Goal: Information Seeking & Learning: Learn about a topic

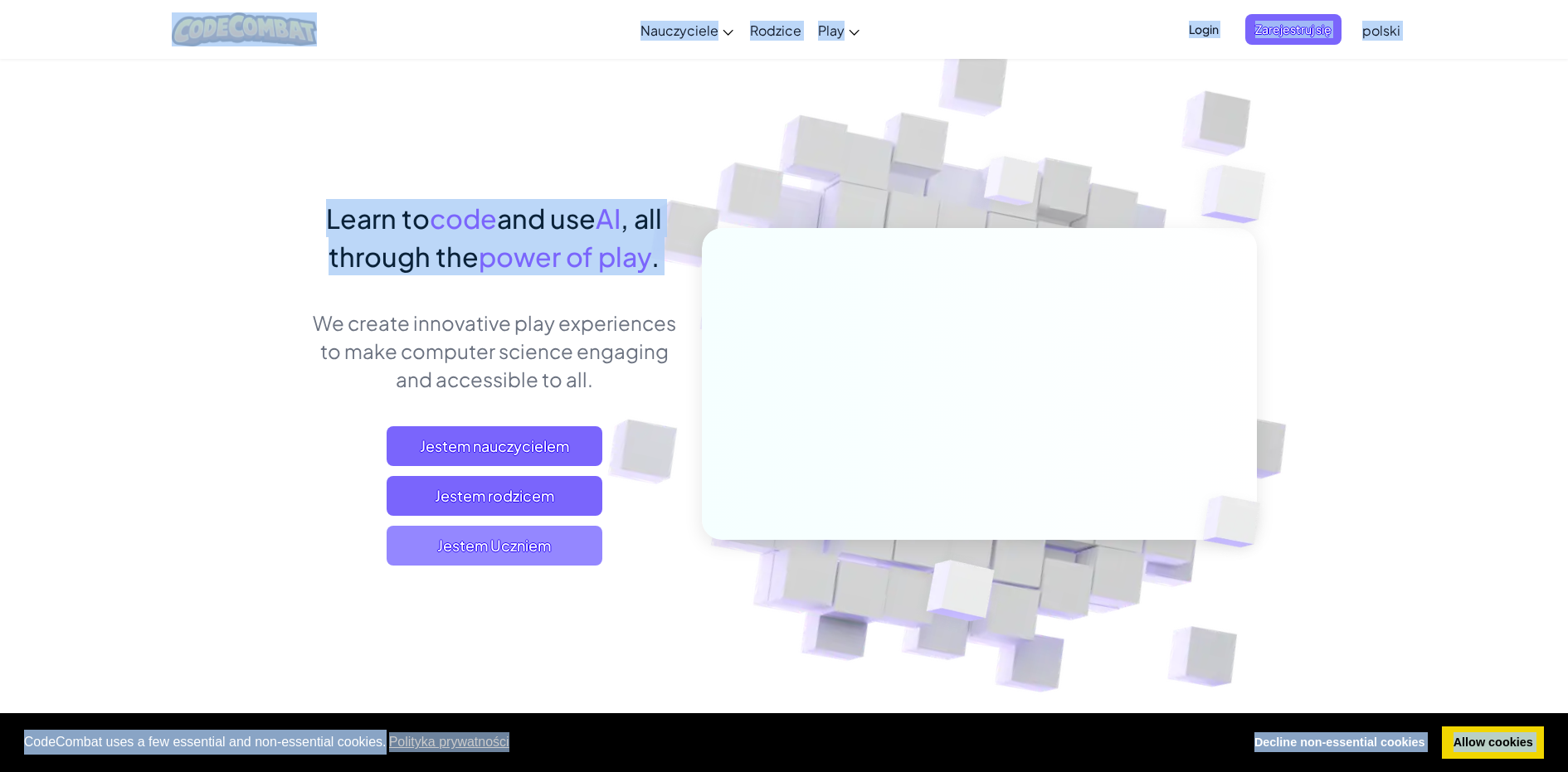
click at [536, 545] on span "Jestem Uczniem" at bounding box center [495, 546] width 216 height 40
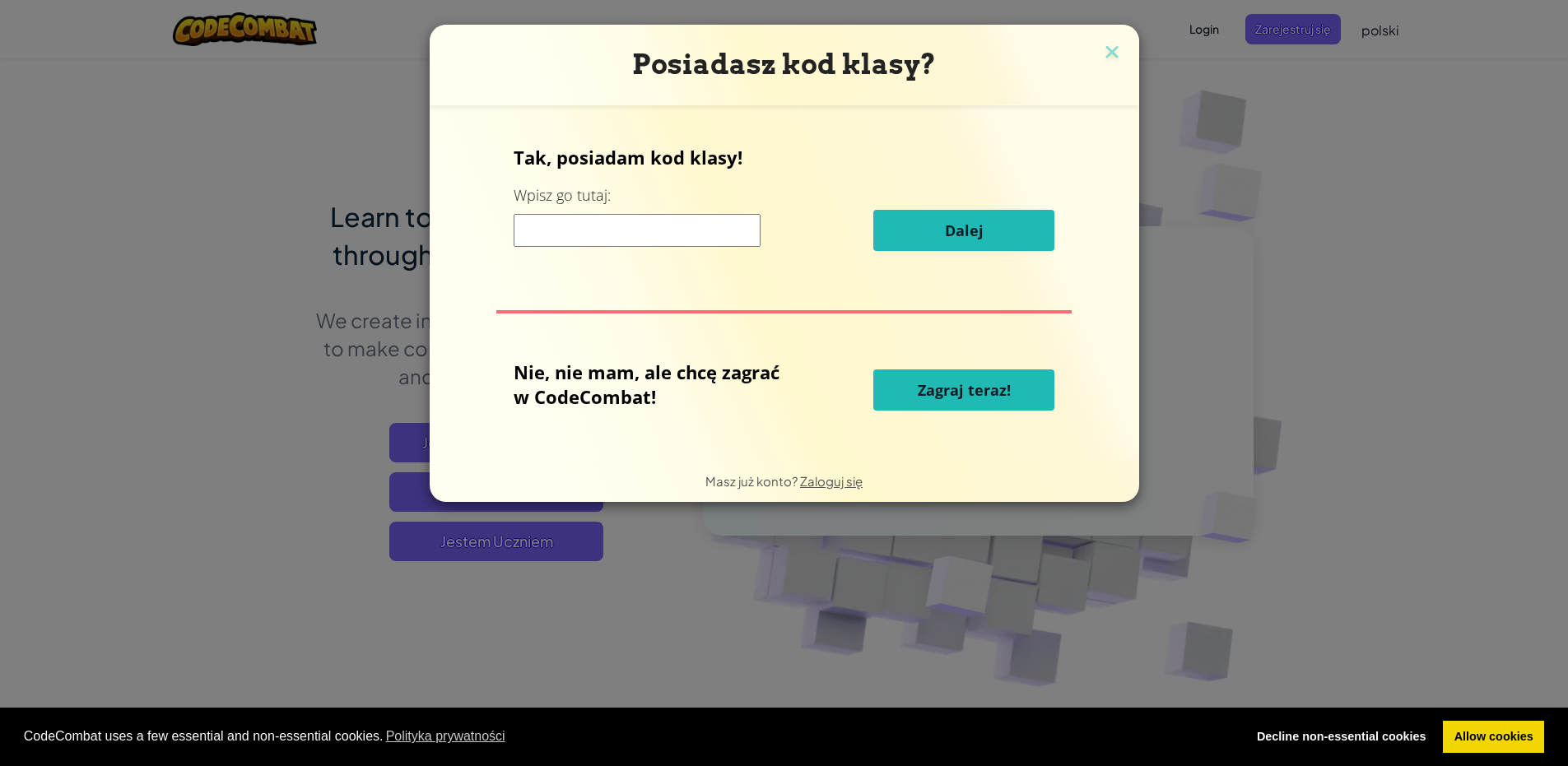
drag, startPoint x: 711, startPoint y: 222, endPoint x: 647, endPoint y: 277, distance: 84.4
click at [709, 227] on input at bounding box center [637, 230] width 247 height 33
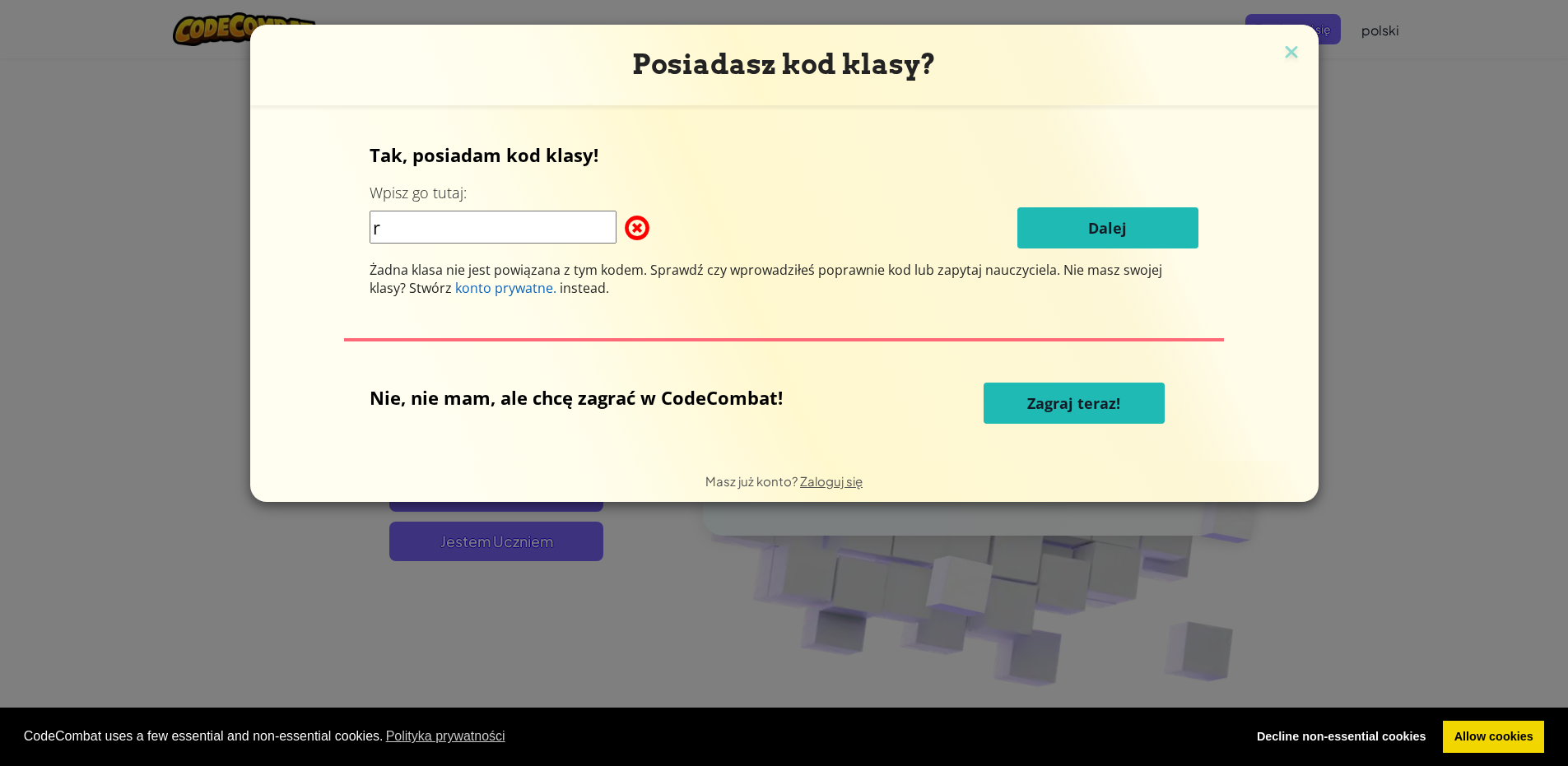
type input "RoomDrawSink"
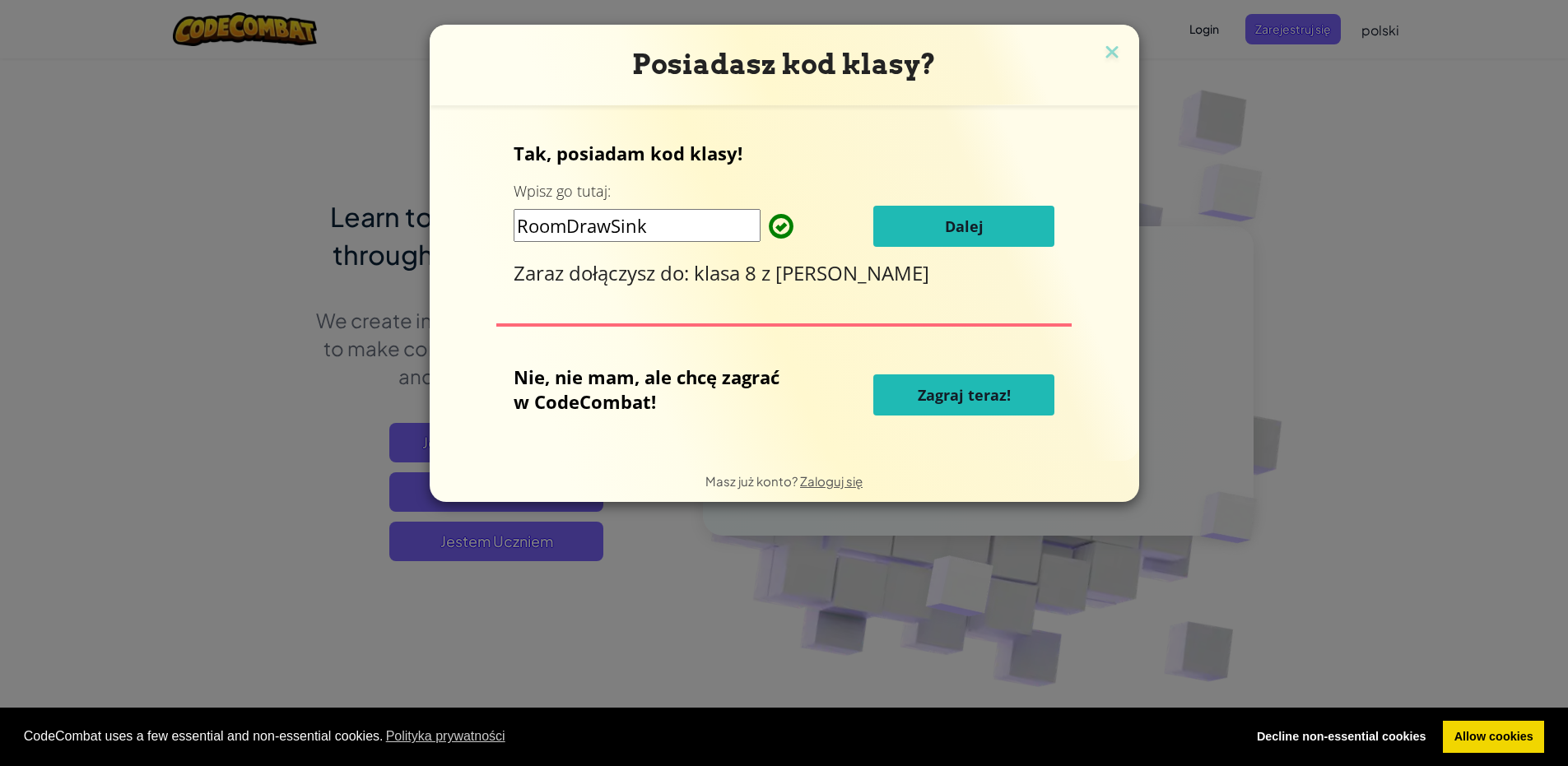
click at [966, 217] on span "Dalej" at bounding box center [965, 226] width 39 height 19
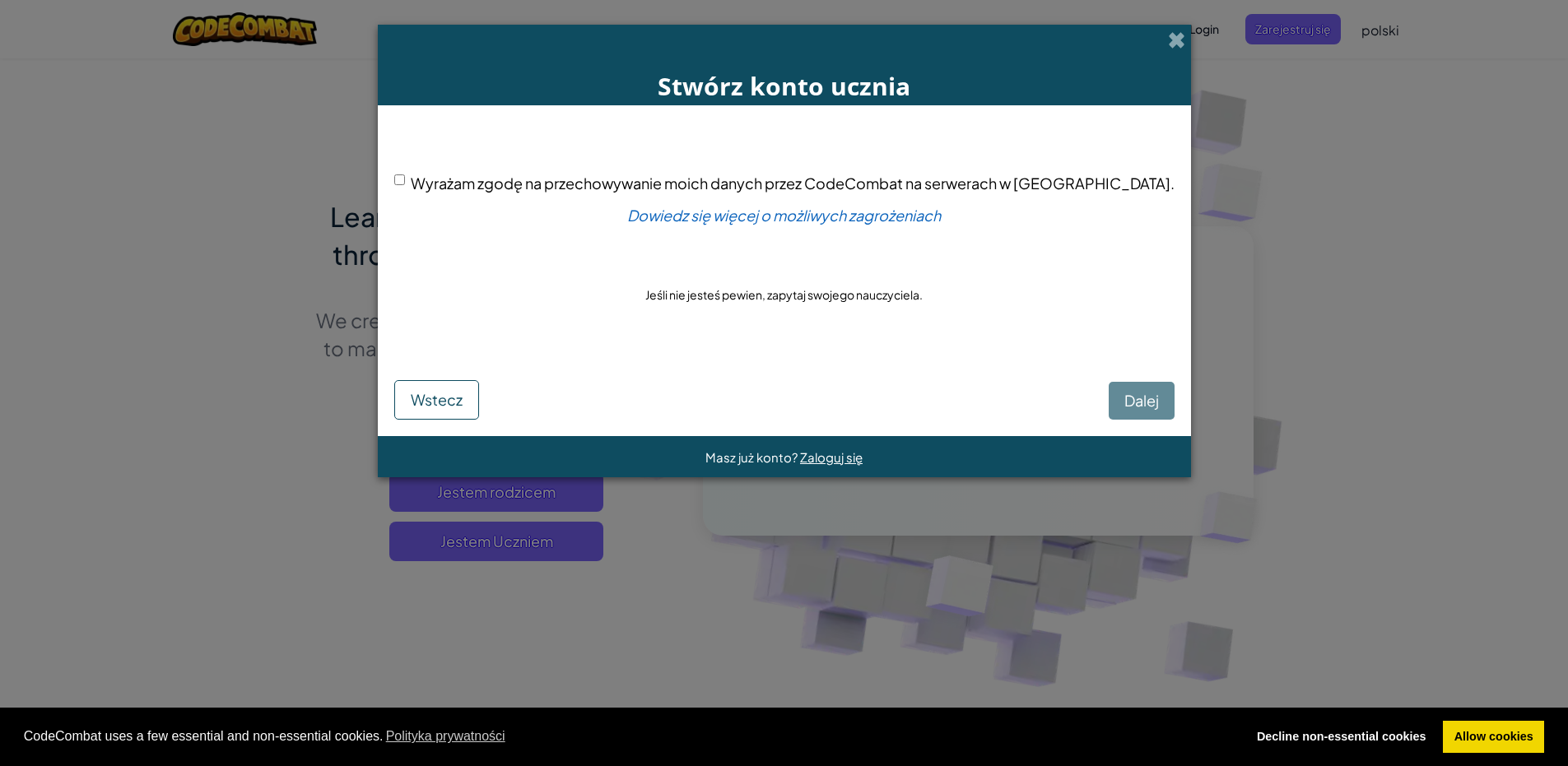
click at [405, 177] on input "Wyrażam zgodę na przechowywanie moich danych przez CodeCombat na serwerach w [G…" at bounding box center [400, 180] width 11 height 11
checkbox input "true"
click at [1109, 396] on button "Dalej" at bounding box center [1142, 401] width 66 height 38
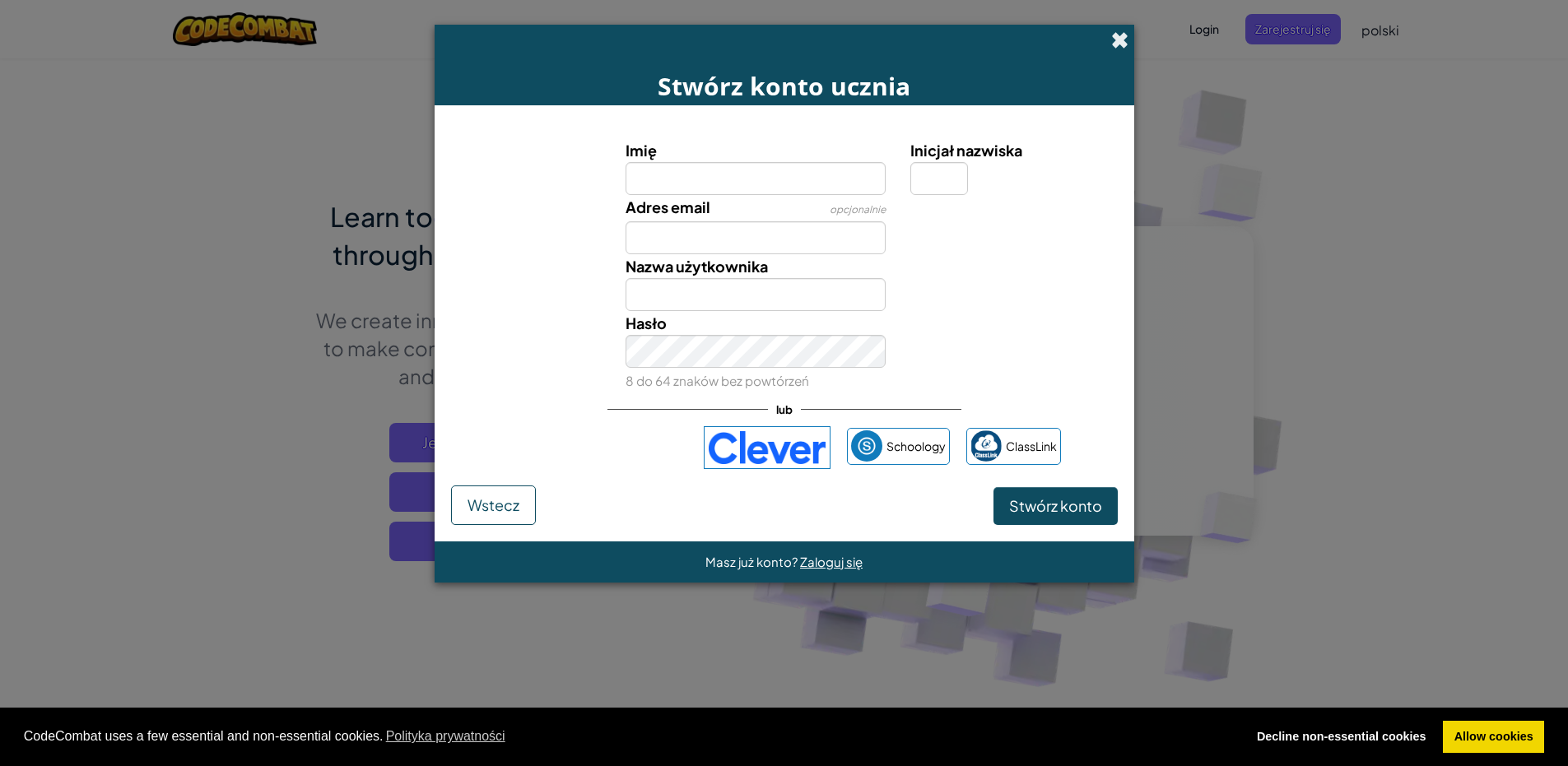
click at [1124, 42] on span at bounding box center [1121, 41] width 18 height 18
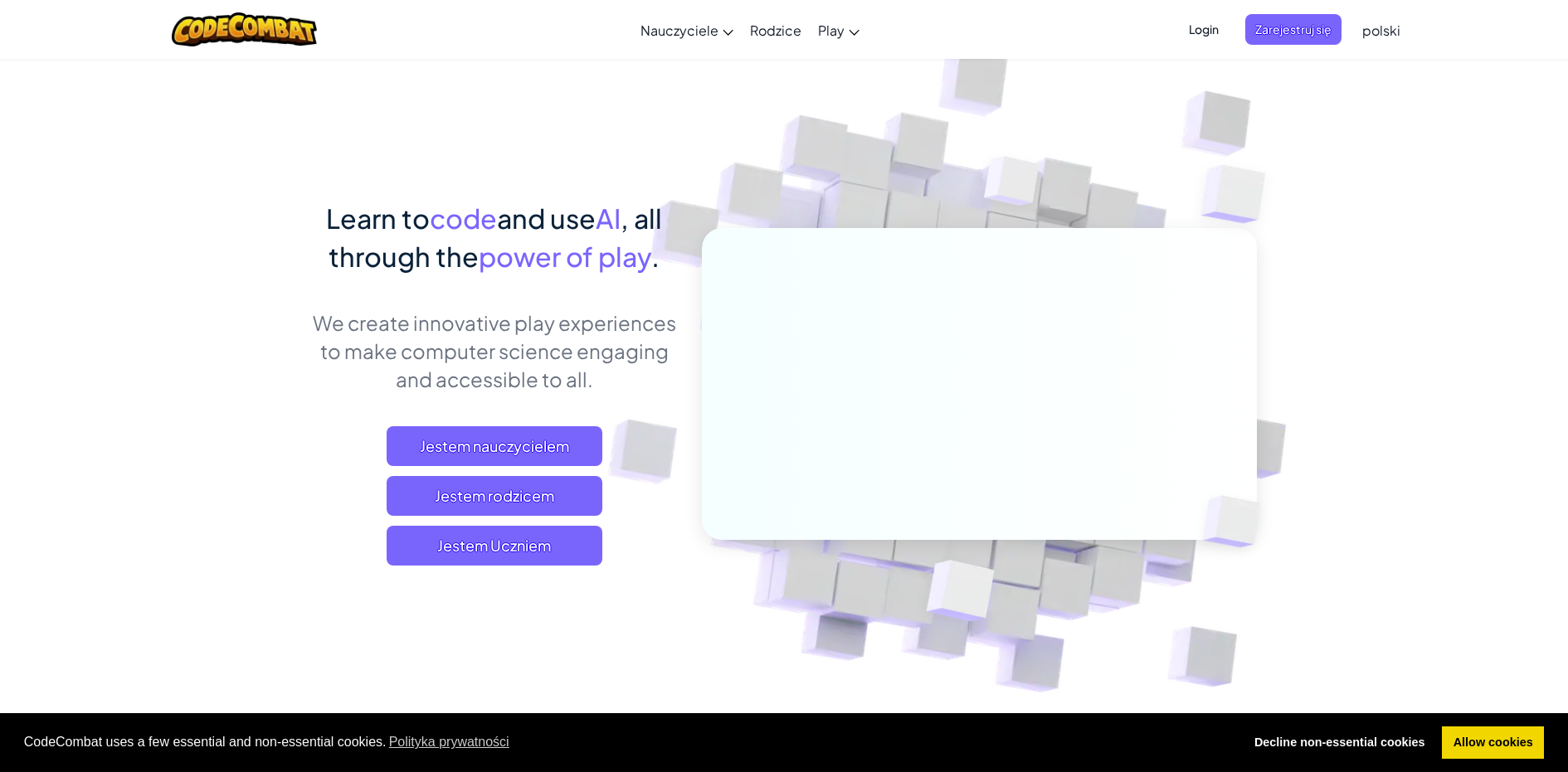
drag, startPoint x: -26, startPoint y: 798, endPoint x: 103, endPoint y: 691, distance: 167.6
drag, startPoint x: 103, startPoint y: 691, endPoint x: 539, endPoint y: 527, distance: 465.8
click at [539, 527] on div "Jestem nauczycielem Jestem rodzicem Jestem Uczniem" at bounding box center [494, 495] width 366 height 139
click at [541, 537] on span "Jestem Uczniem" at bounding box center [495, 546] width 216 height 40
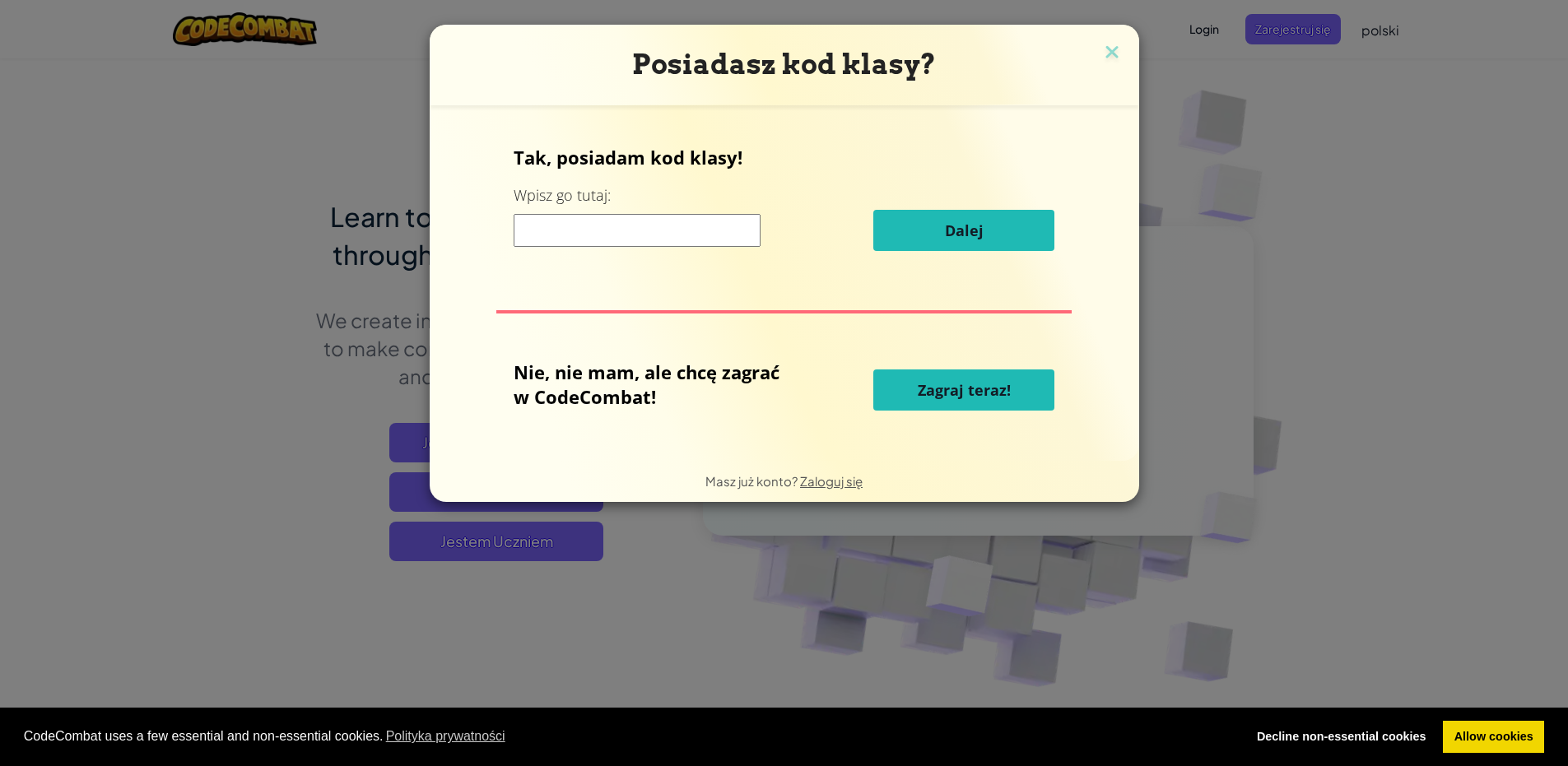
click at [652, 232] on input at bounding box center [637, 230] width 247 height 33
type input "RoomDrawSink"
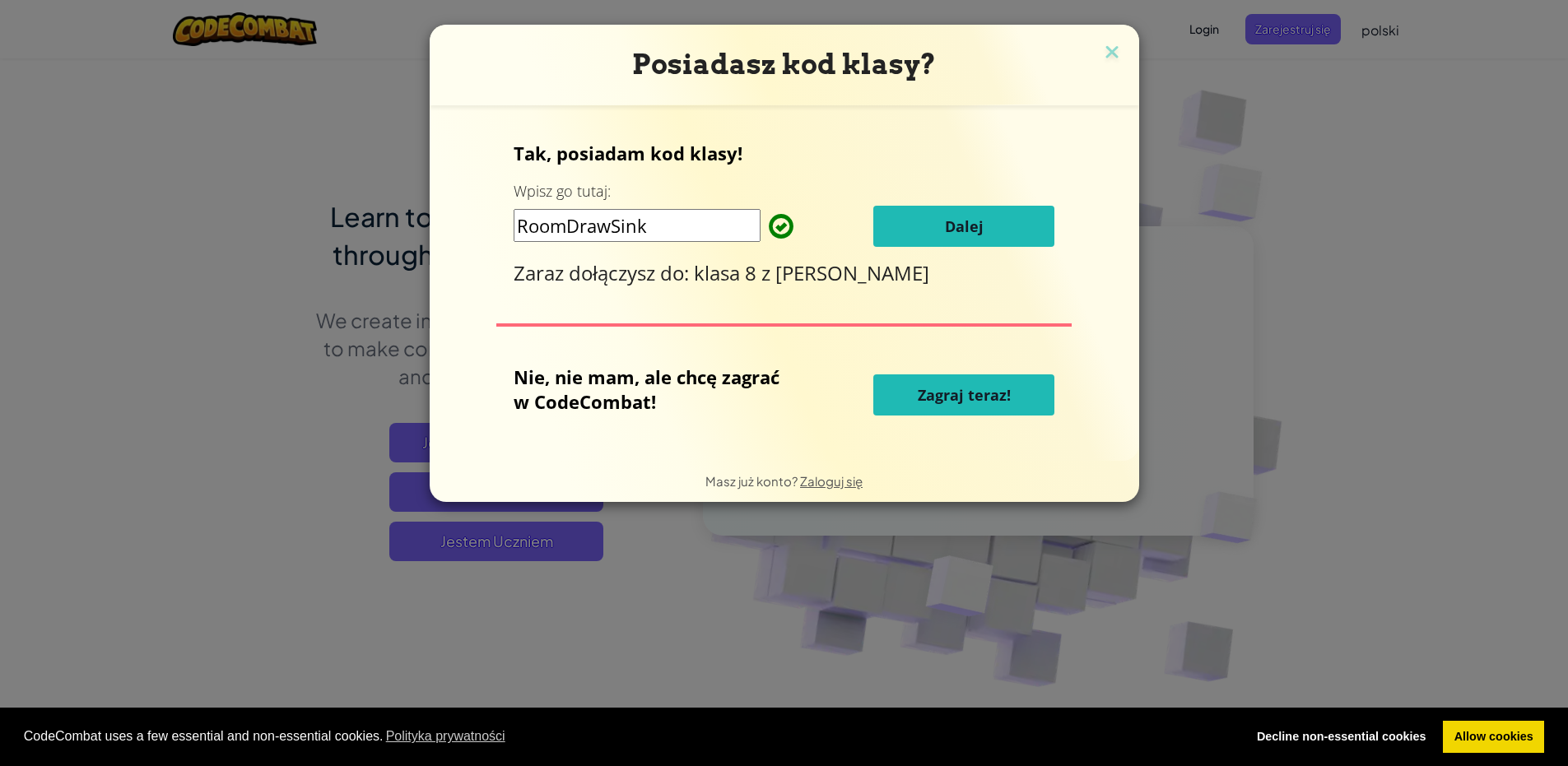
click at [914, 233] on button "Dalej" at bounding box center [965, 226] width 181 height 41
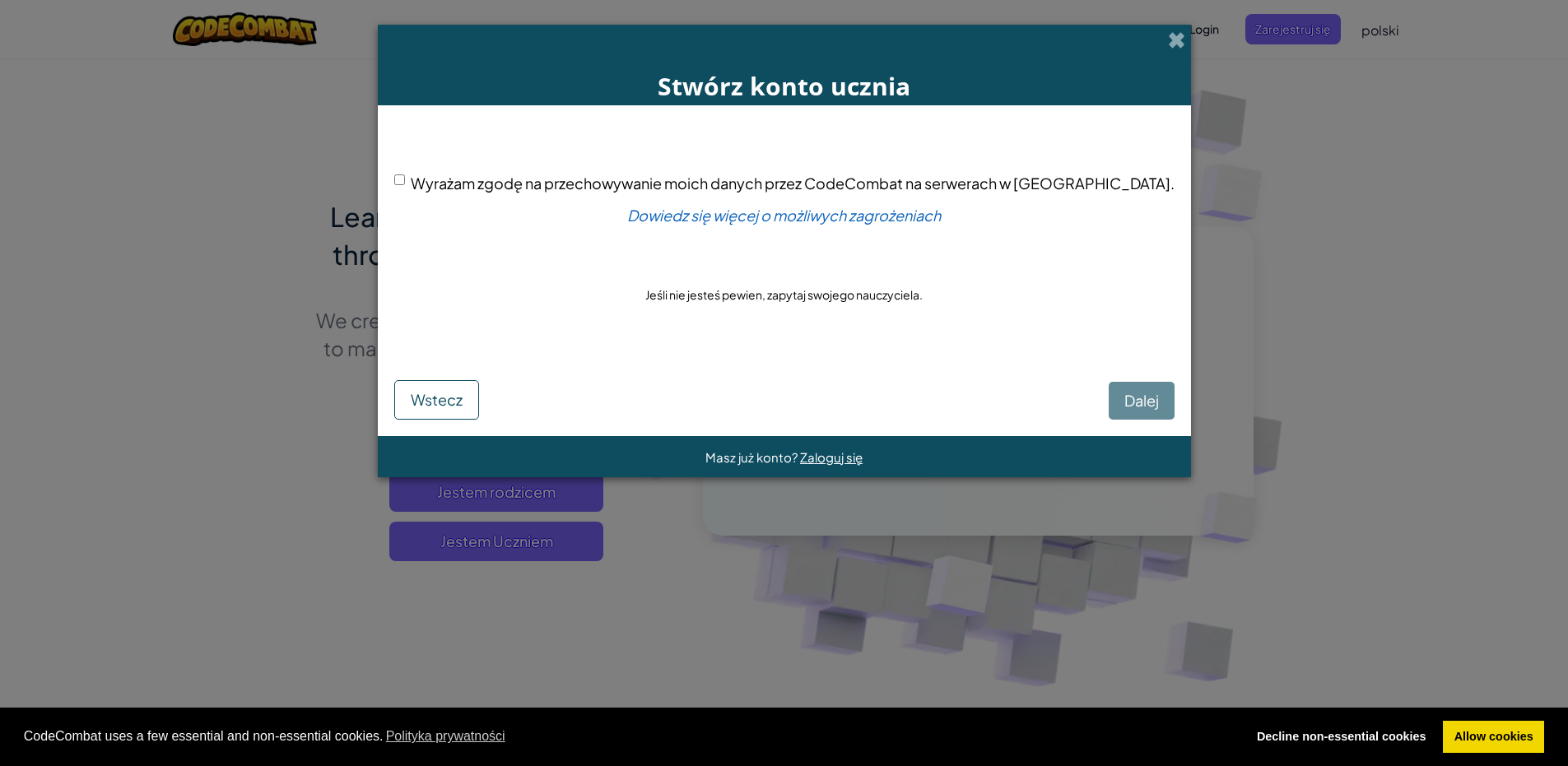
click at [1070, 402] on div "Dalej Wstecz" at bounding box center [785, 387] width 780 height 64
click at [405, 182] on input "Wyrażam zgodę na przechowywanie moich danych przez CodeCombat na serwerach w US…" at bounding box center [400, 180] width 11 height 11
checkbox input "true"
click at [1125, 400] on span "Dalej" at bounding box center [1142, 400] width 34 height 18
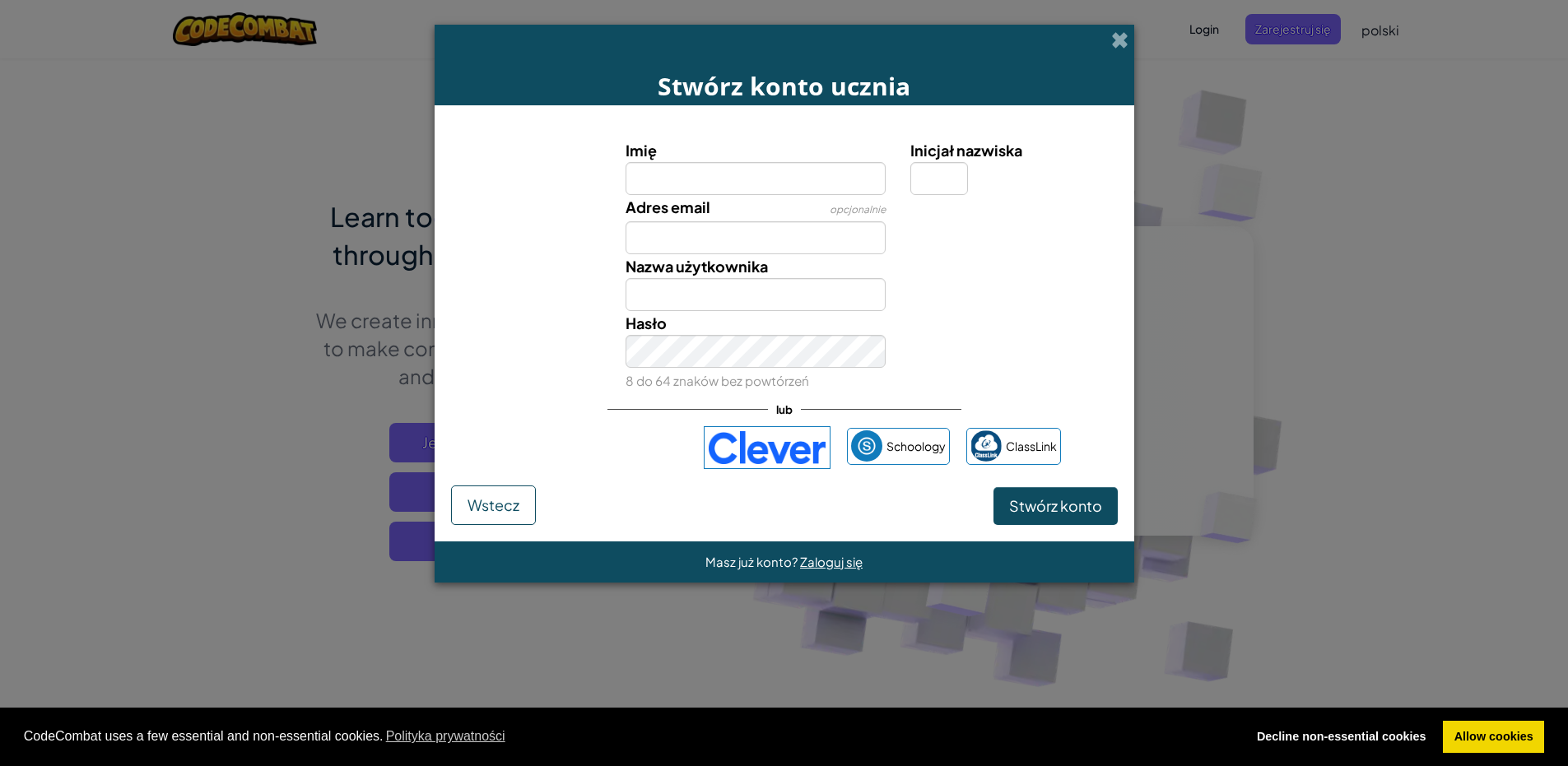
click at [712, 158] on label "Imię" at bounding box center [755, 150] width 260 height 24
click at [712, 162] on input "Imię" at bounding box center [755, 178] width 260 height 33
type input "k"
type input "Karolina"
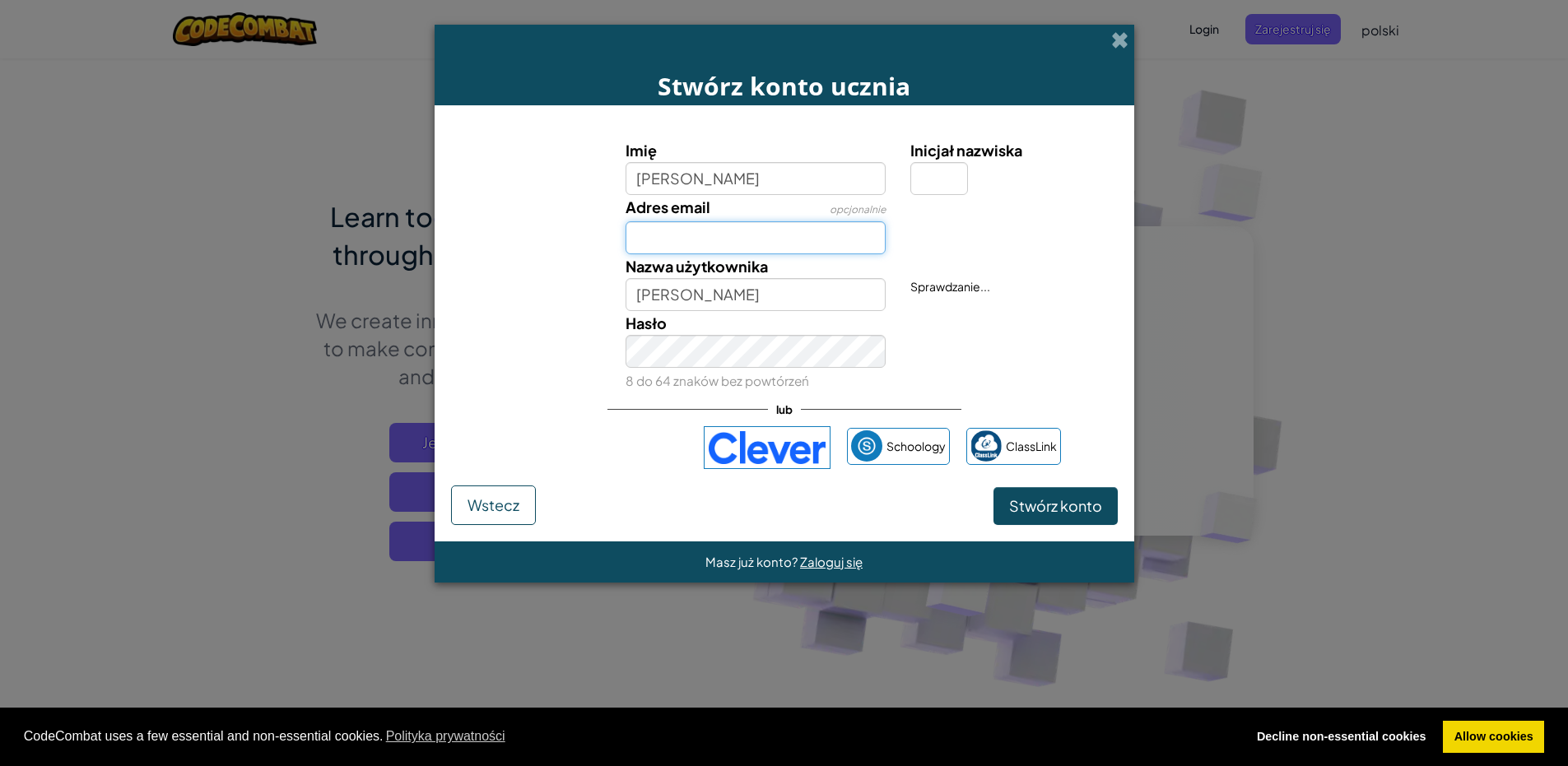
drag, startPoint x: 736, startPoint y: 232, endPoint x: 601, endPoint y: 204, distance: 137.9
click at [736, 232] on input "Adres email" at bounding box center [755, 237] width 260 height 33
type input "karolinakwiatkowska987@gmail.com"
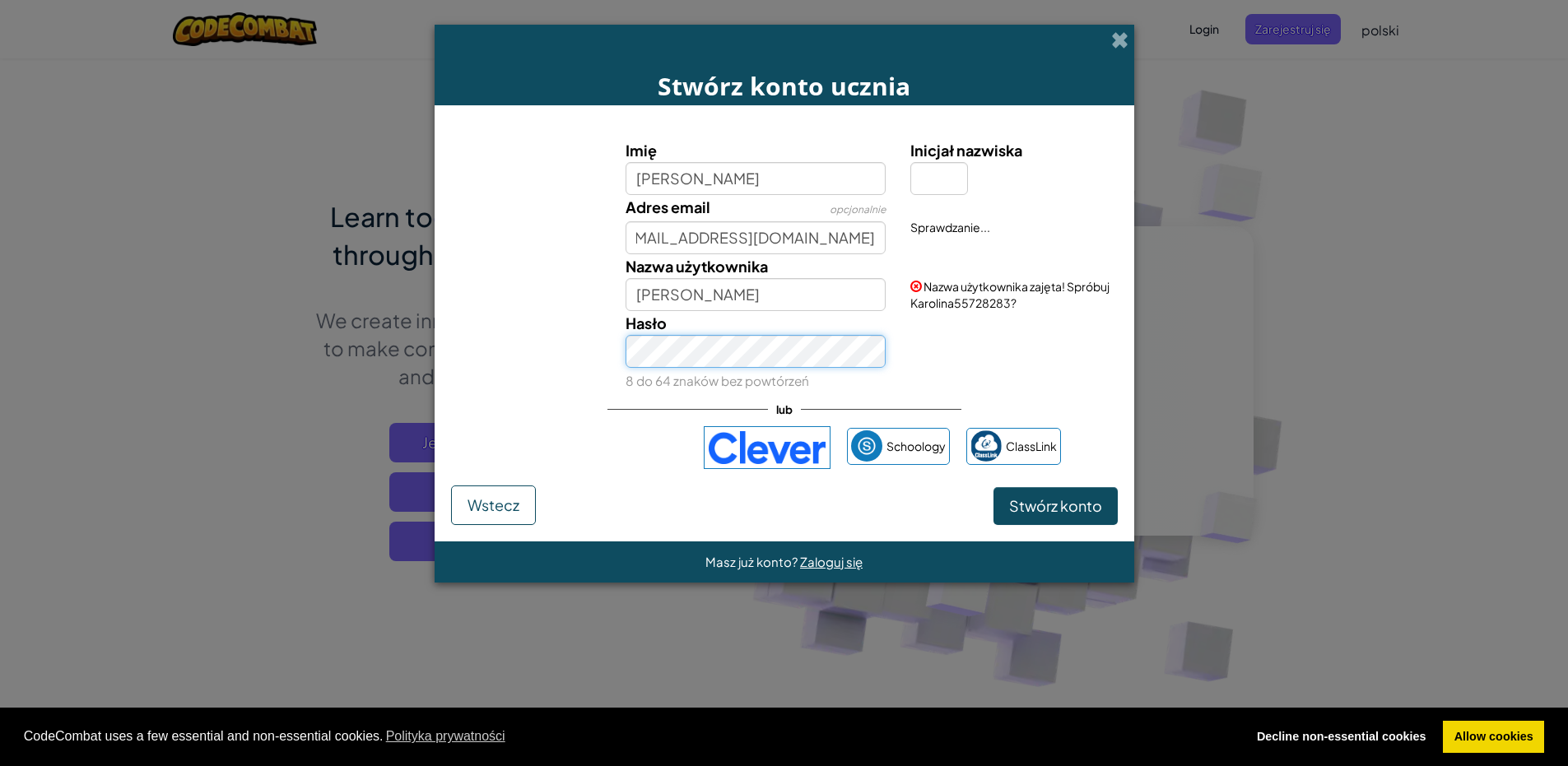
scroll to position [0, 0]
click at [927, 174] on input "Inicjał nazwiska" at bounding box center [939, 178] width 57 height 33
type input "k"
click at [1058, 500] on span "Stwórz konto" at bounding box center [1056, 505] width 93 height 18
click at [749, 291] on input "KarolinaK" at bounding box center [755, 294] width 260 height 33
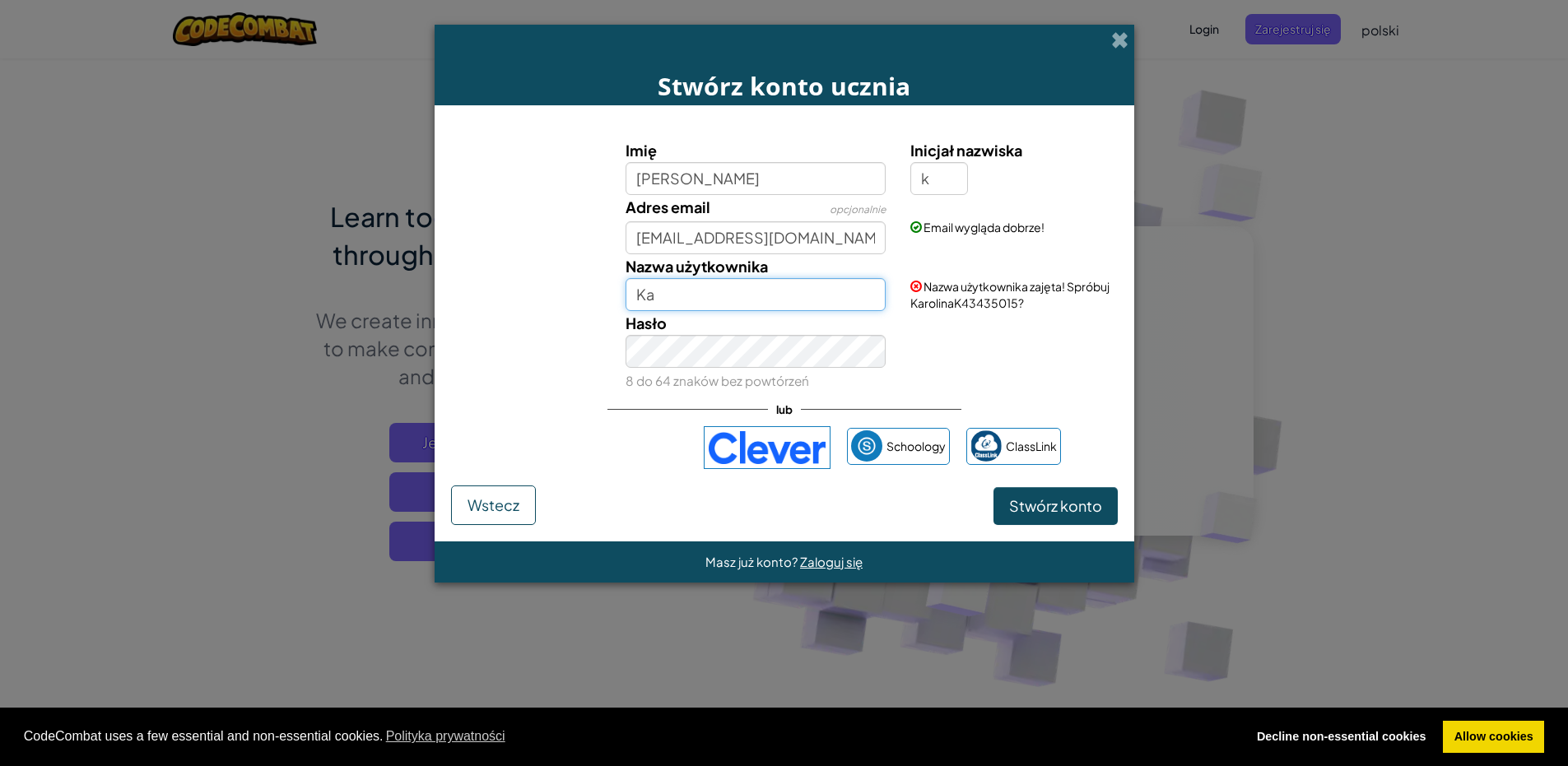
type input "K"
type input "paliczydow1234"
click at [1061, 501] on button "Stwórz konto" at bounding box center [1055, 505] width 124 height 38
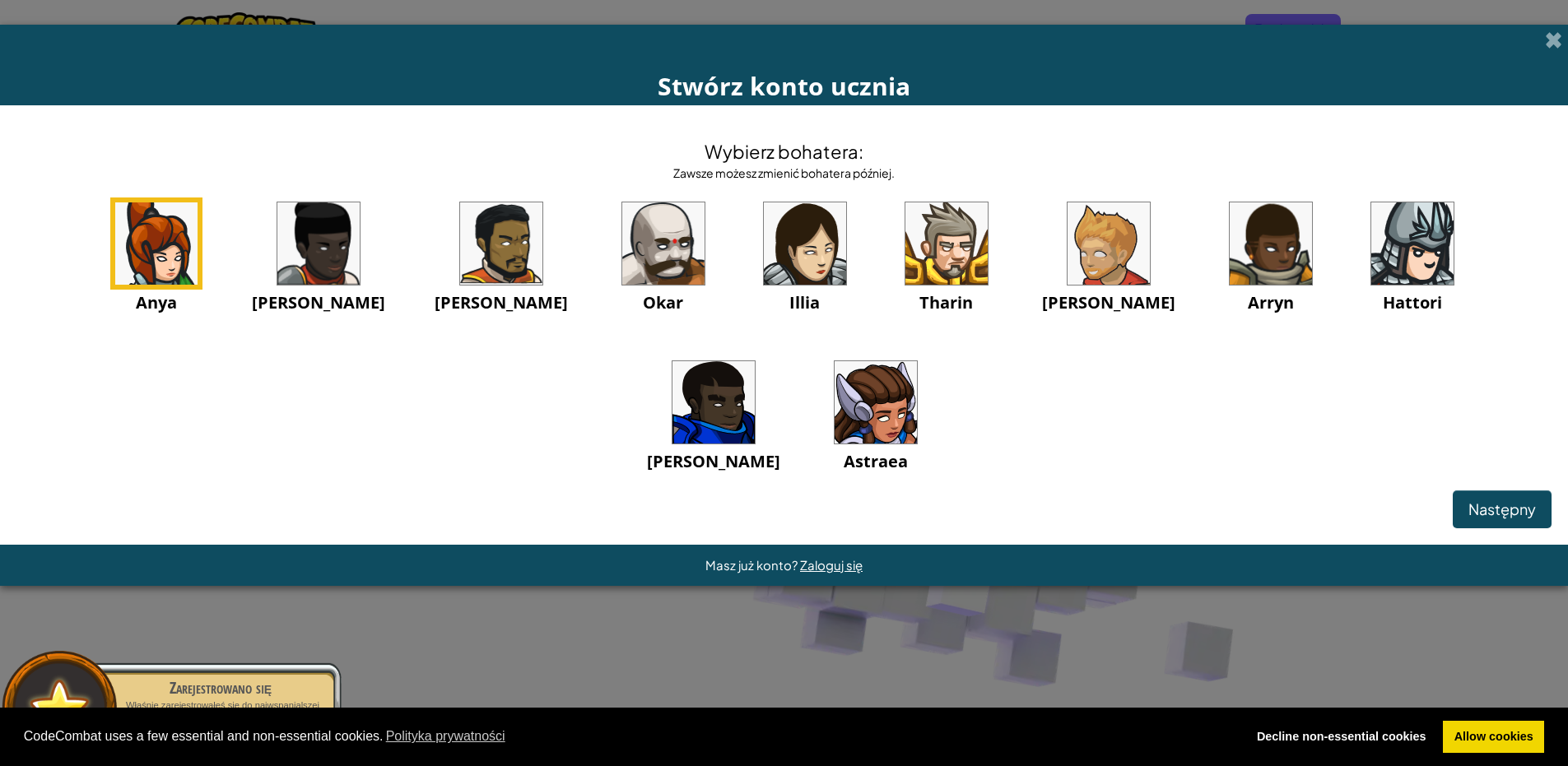
click at [906, 227] on img at bounding box center [946, 243] width 82 height 82
click at [1230, 247] on img at bounding box center [1270, 243] width 82 height 82
click at [755, 361] on img at bounding box center [714, 401] width 82 height 82
click at [336, 275] on div "Anya Ida Alejandro Okar Illia Tharin Ned Arryn Hattori Gordon Astraea" at bounding box center [784, 356] width 1535 height 318
click at [325, 262] on img at bounding box center [318, 243] width 82 height 82
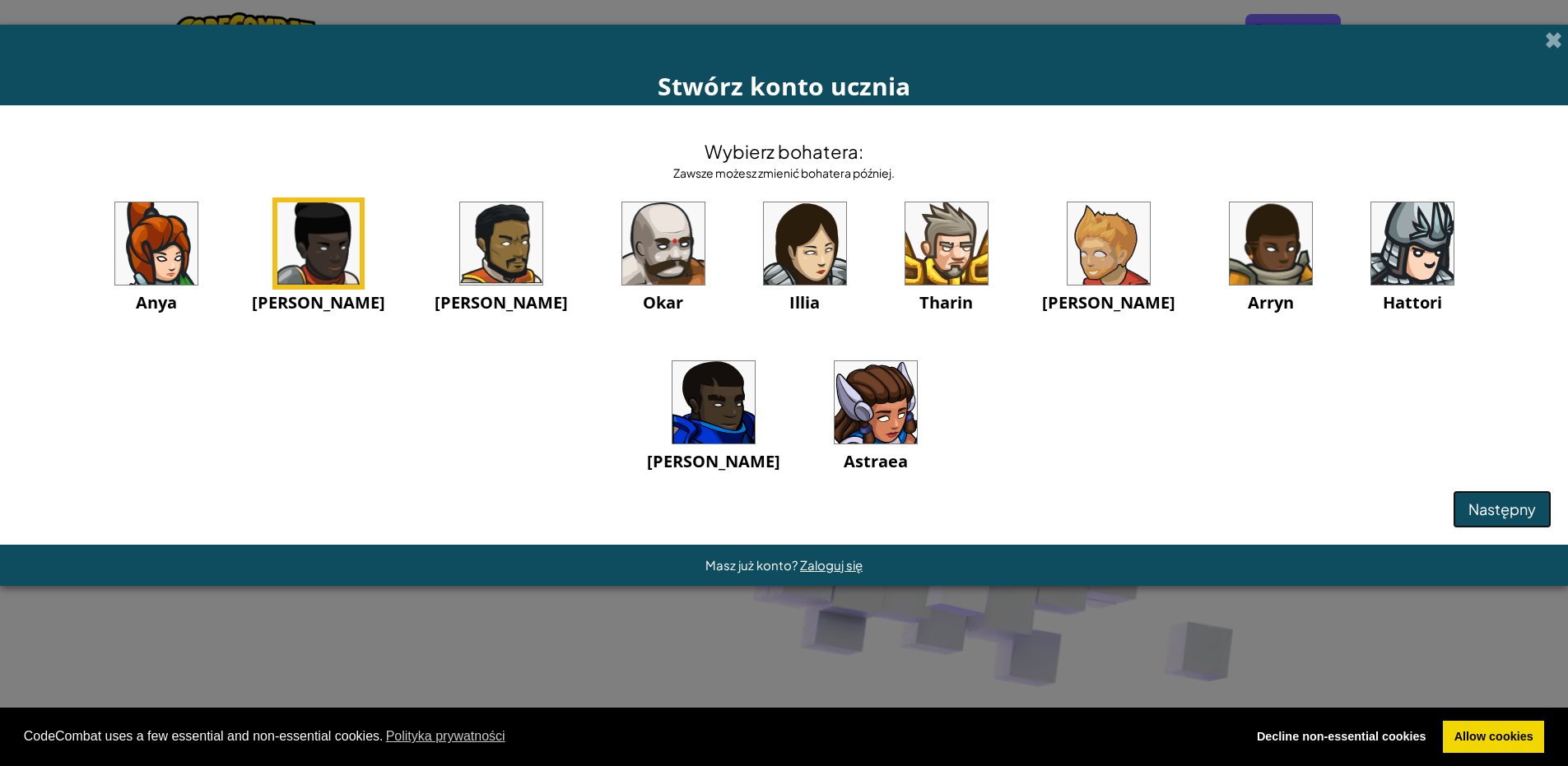
click at [1511, 505] on span "Następny" at bounding box center [1502, 508] width 68 height 18
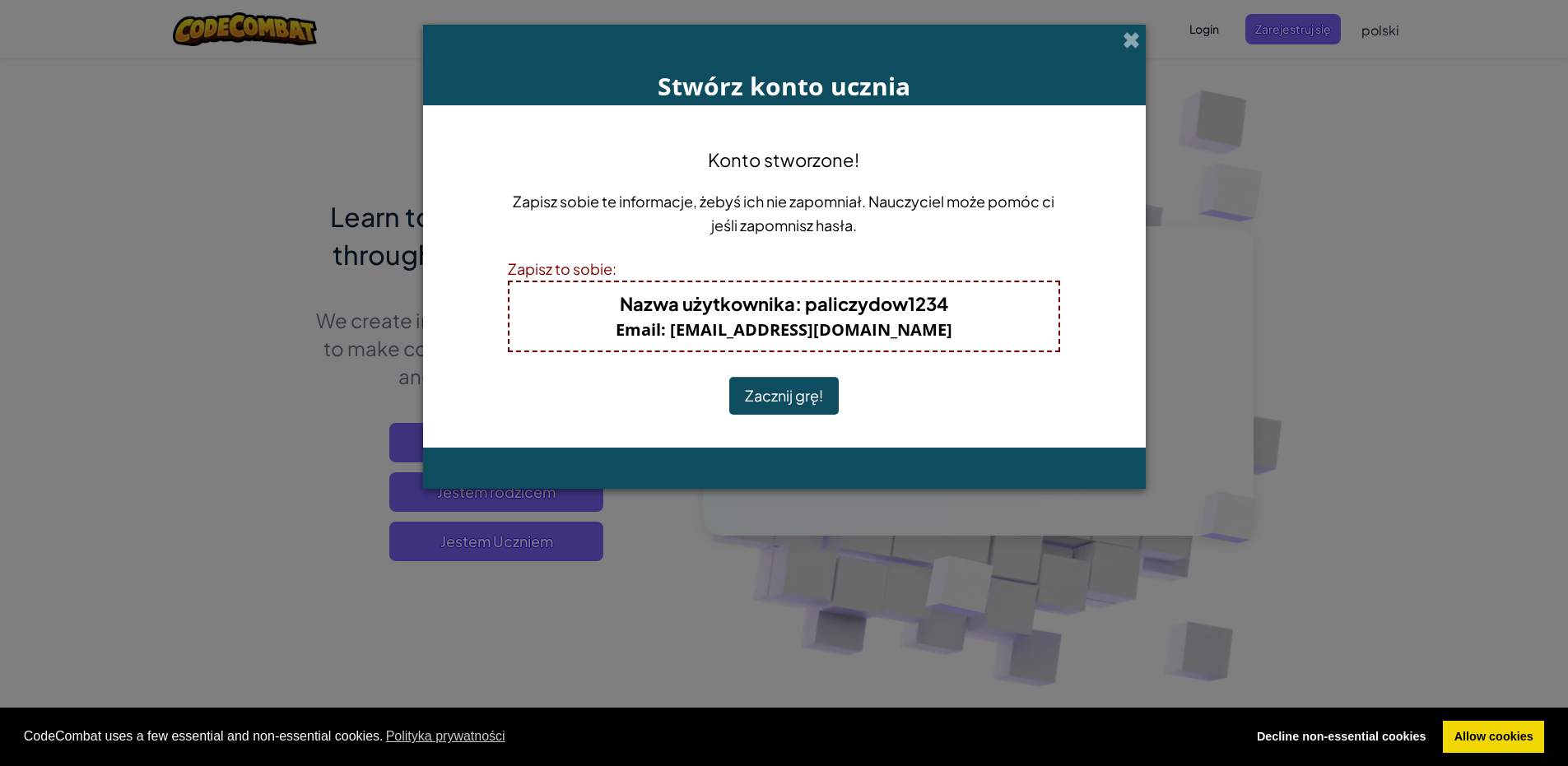
click at [773, 397] on button "Zacznij grę!" at bounding box center [784, 395] width 109 height 38
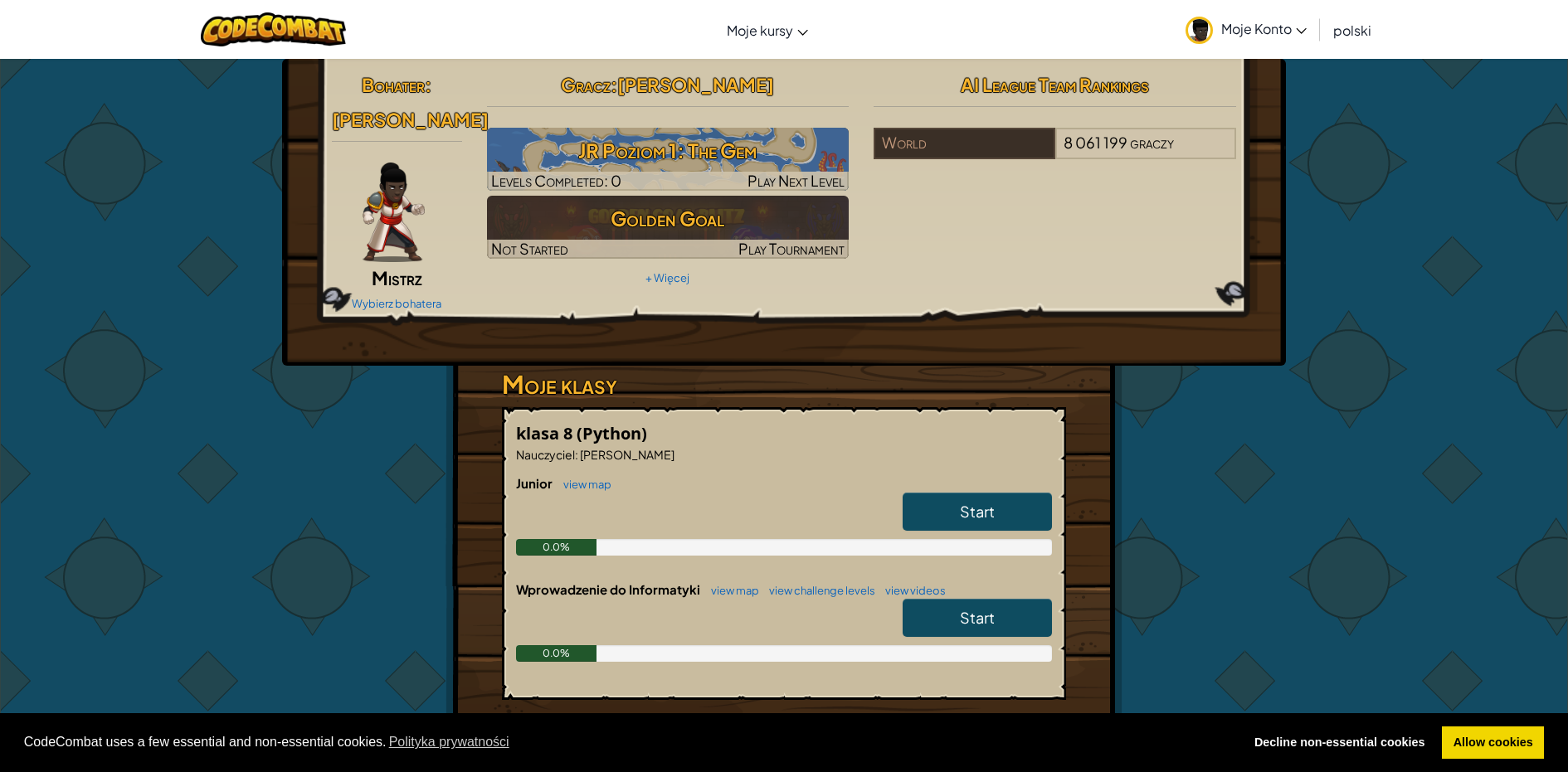
click at [1033, 492] on link "Start" at bounding box center [978, 511] width 149 height 38
click at [962, 501] on span "Start" at bounding box center [977, 510] width 35 height 19
click at [932, 492] on link "Start" at bounding box center [978, 511] width 149 height 38
click at [935, 501] on link "Start" at bounding box center [978, 511] width 149 height 38
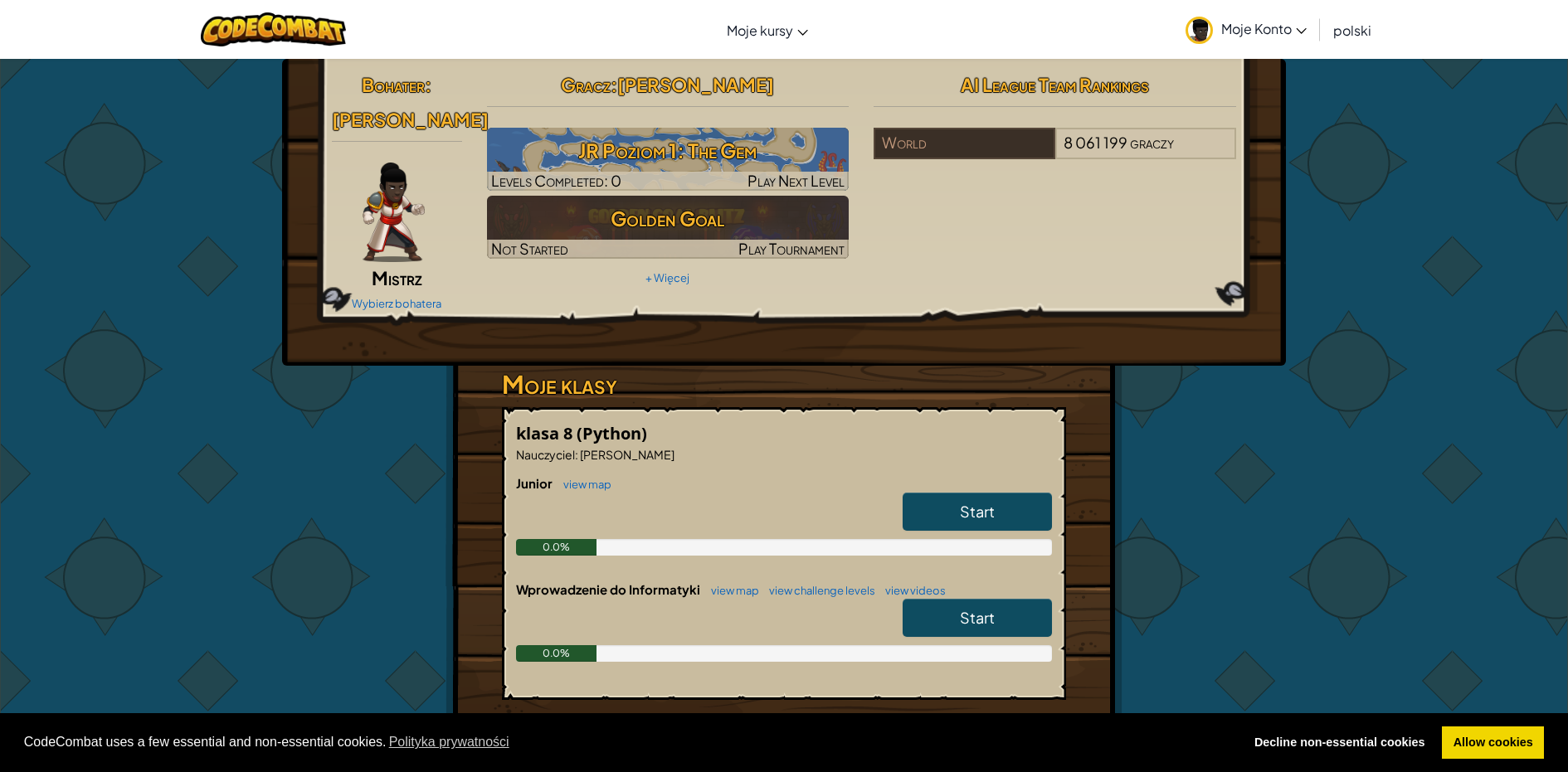
click at [954, 492] on link "Start" at bounding box center [978, 511] width 149 height 38
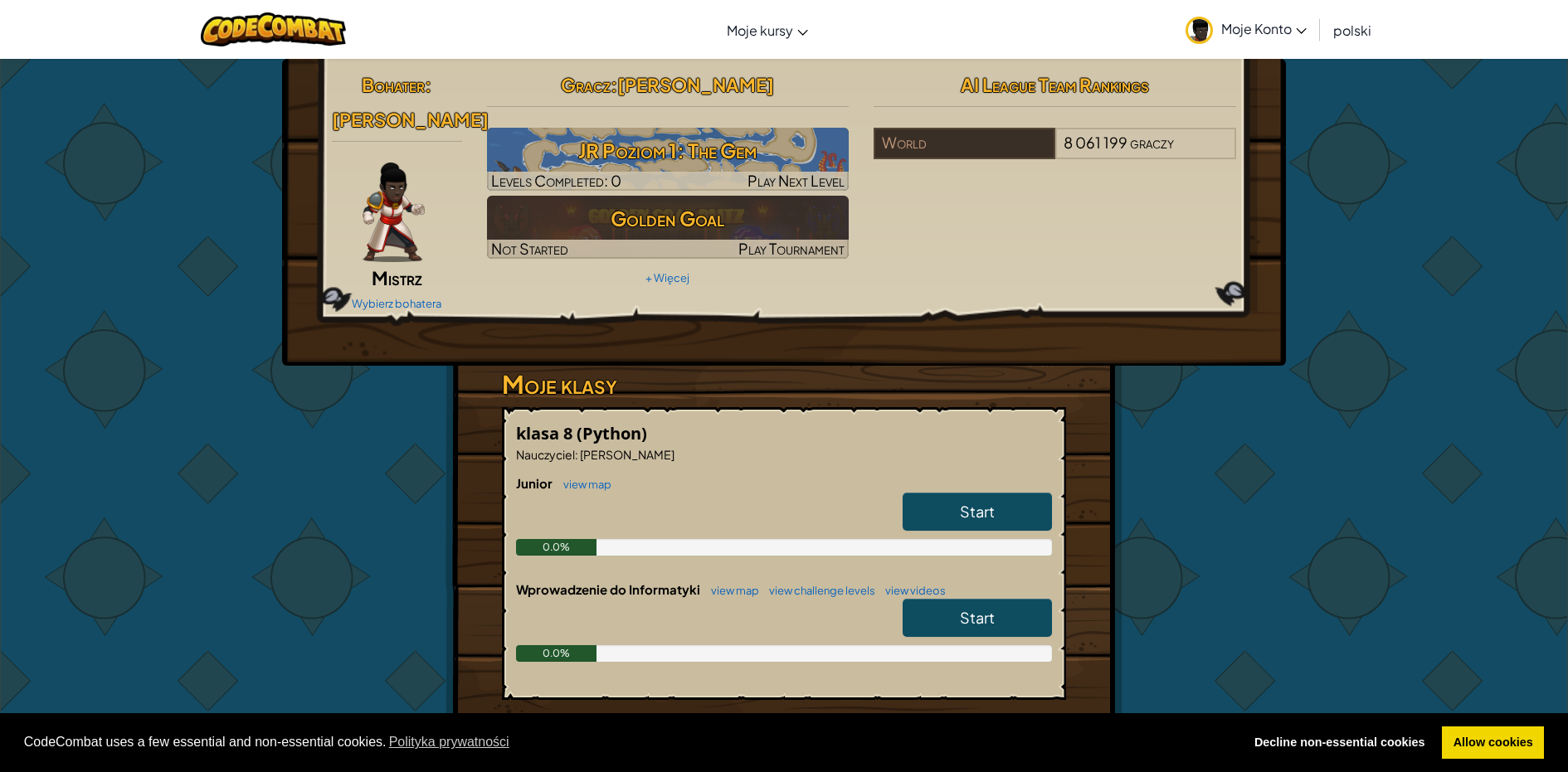
click at [953, 492] on link "Start" at bounding box center [978, 511] width 149 height 38
click at [949, 492] on link "Start" at bounding box center [978, 511] width 149 height 38
drag, startPoint x: 949, startPoint y: 489, endPoint x: 1147, endPoint y: 632, distance: 244.2
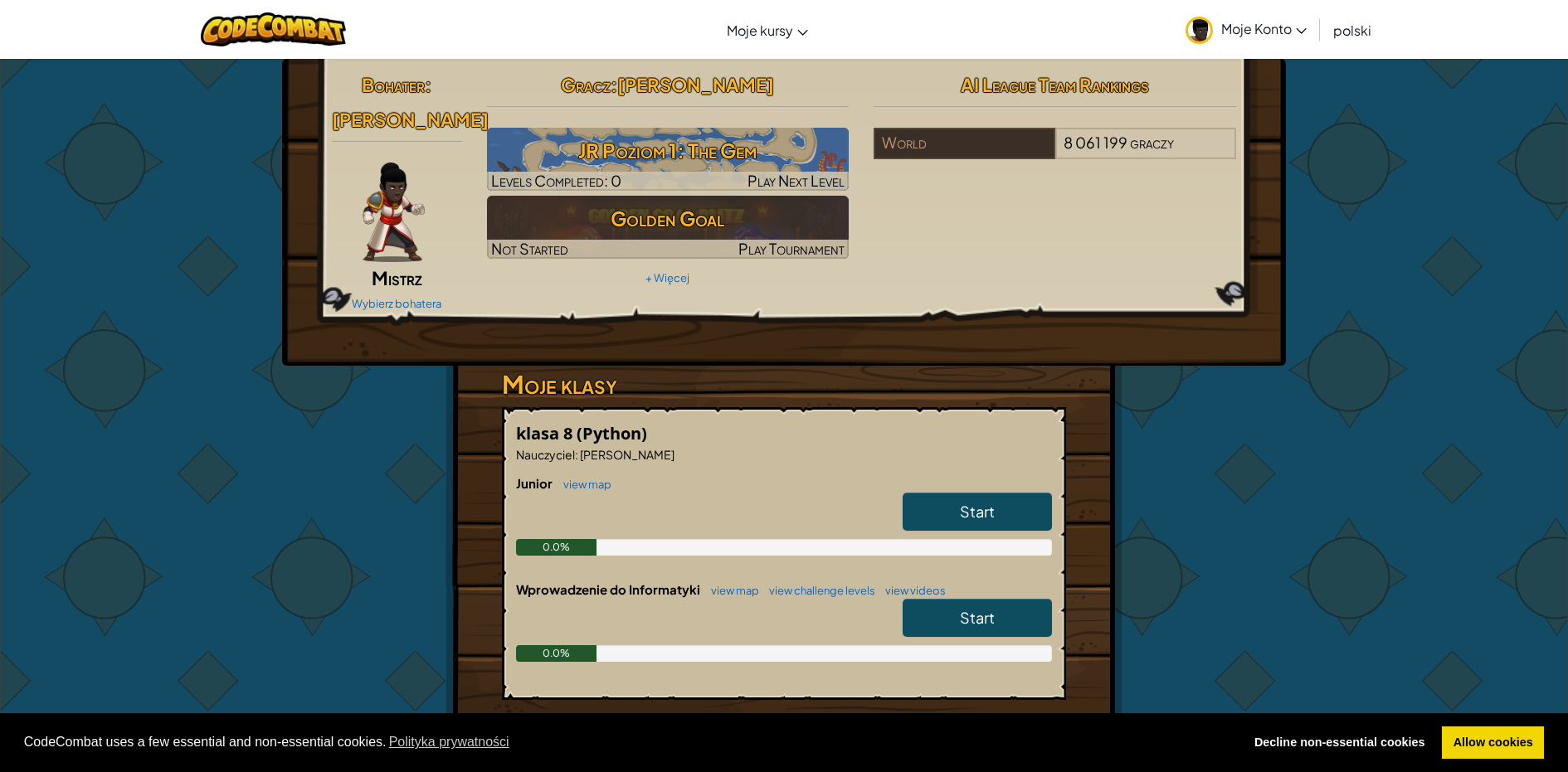
click at [1147, 632] on div "Bohater : [PERSON_NAME] Wybierz bohatera Gracz : [PERSON_NAME] 1: The Gem Level…" at bounding box center [783, 500] width 970 height 882
click at [927, 492] on link "Start" at bounding box center [978, 511] width 149 height 38
select select "pl"
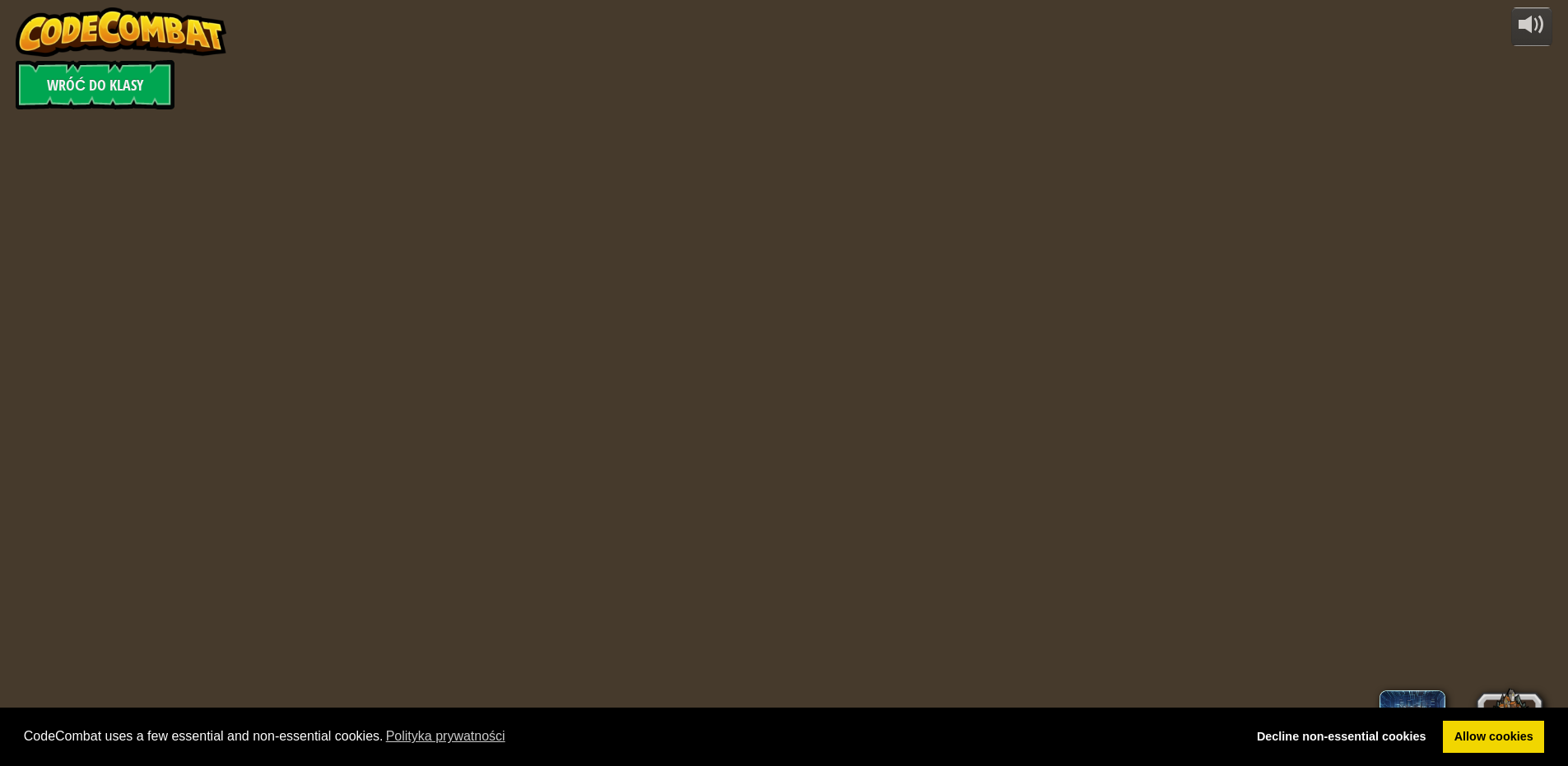
select select "pl"
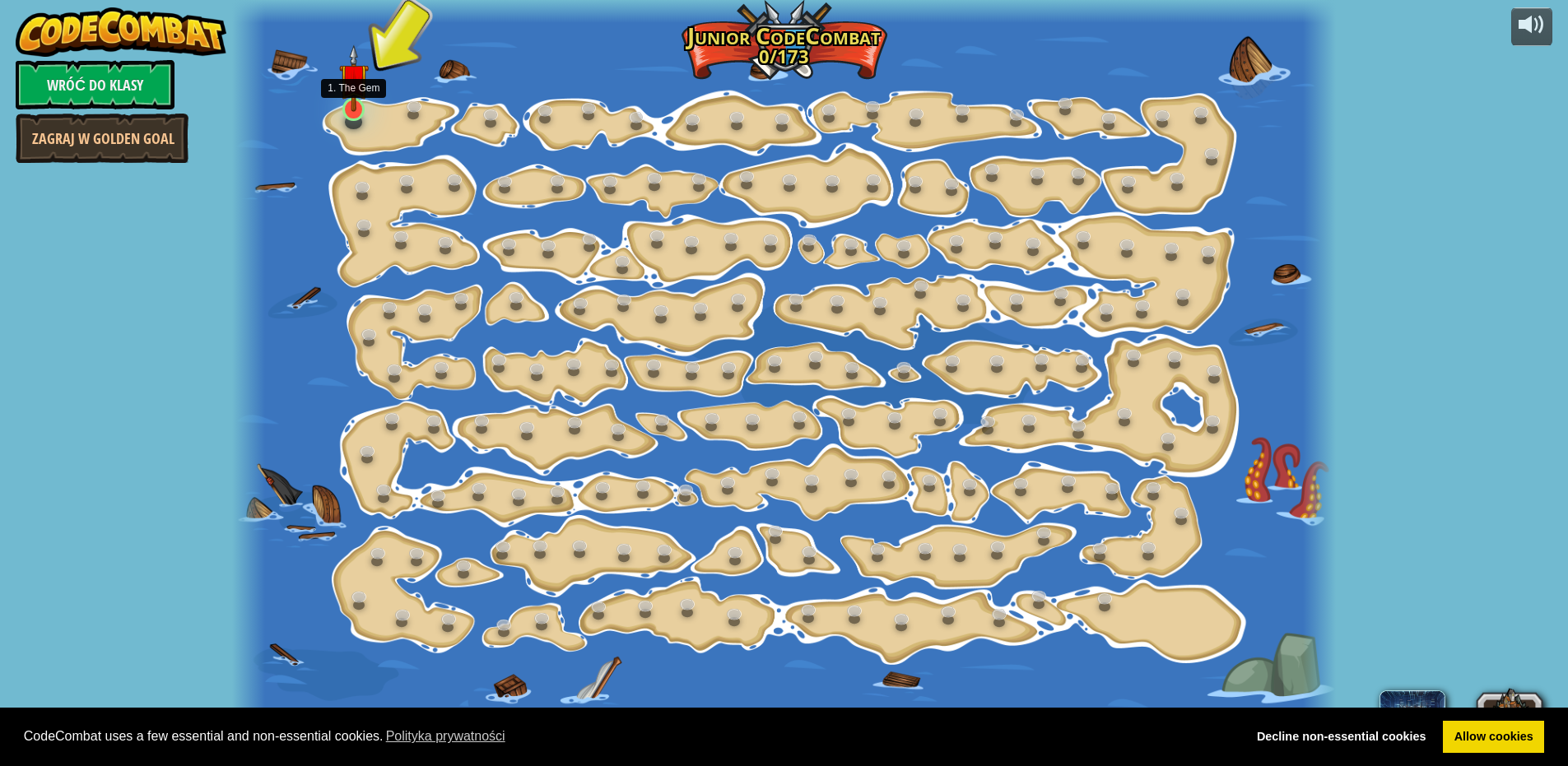
click at [356, 107] on img at bounding box center [353, 77] width 29 height 67
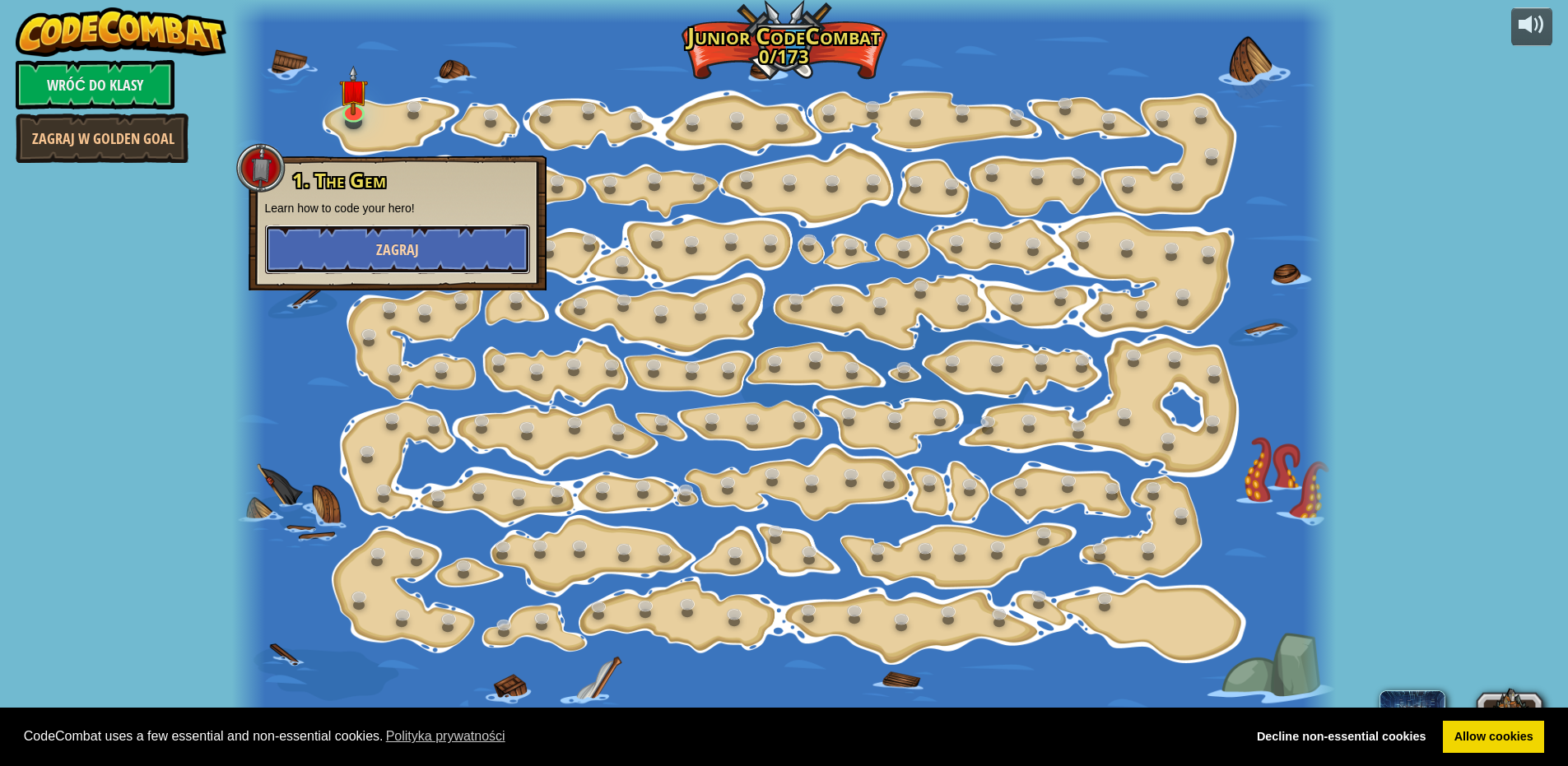
click at [459, 228] on button "Zagraj" at bounding box center [397, 249] width 265 height 49
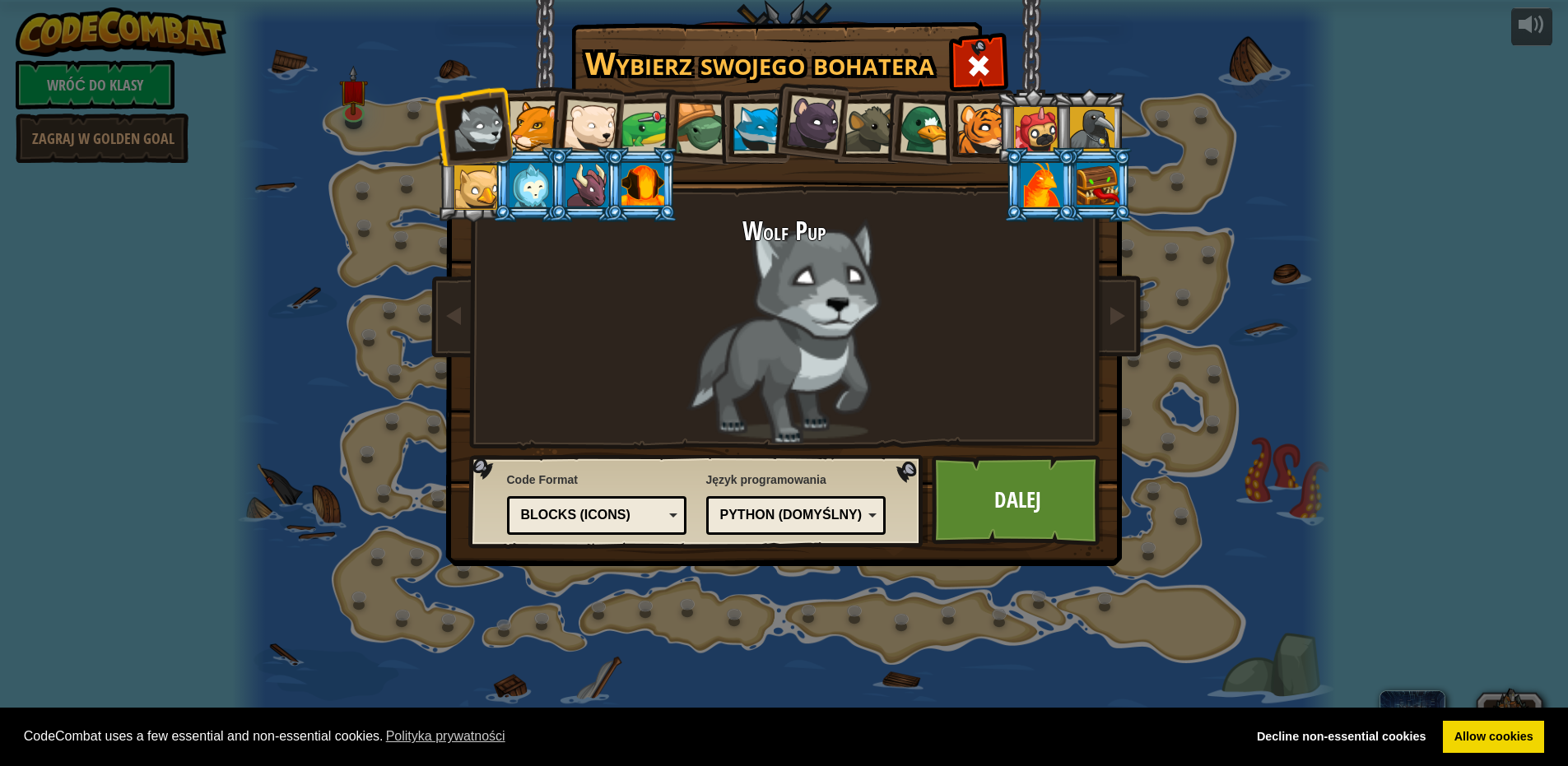
click at [644, 115] on div at bounding box center [647, 129] width 51 height 51
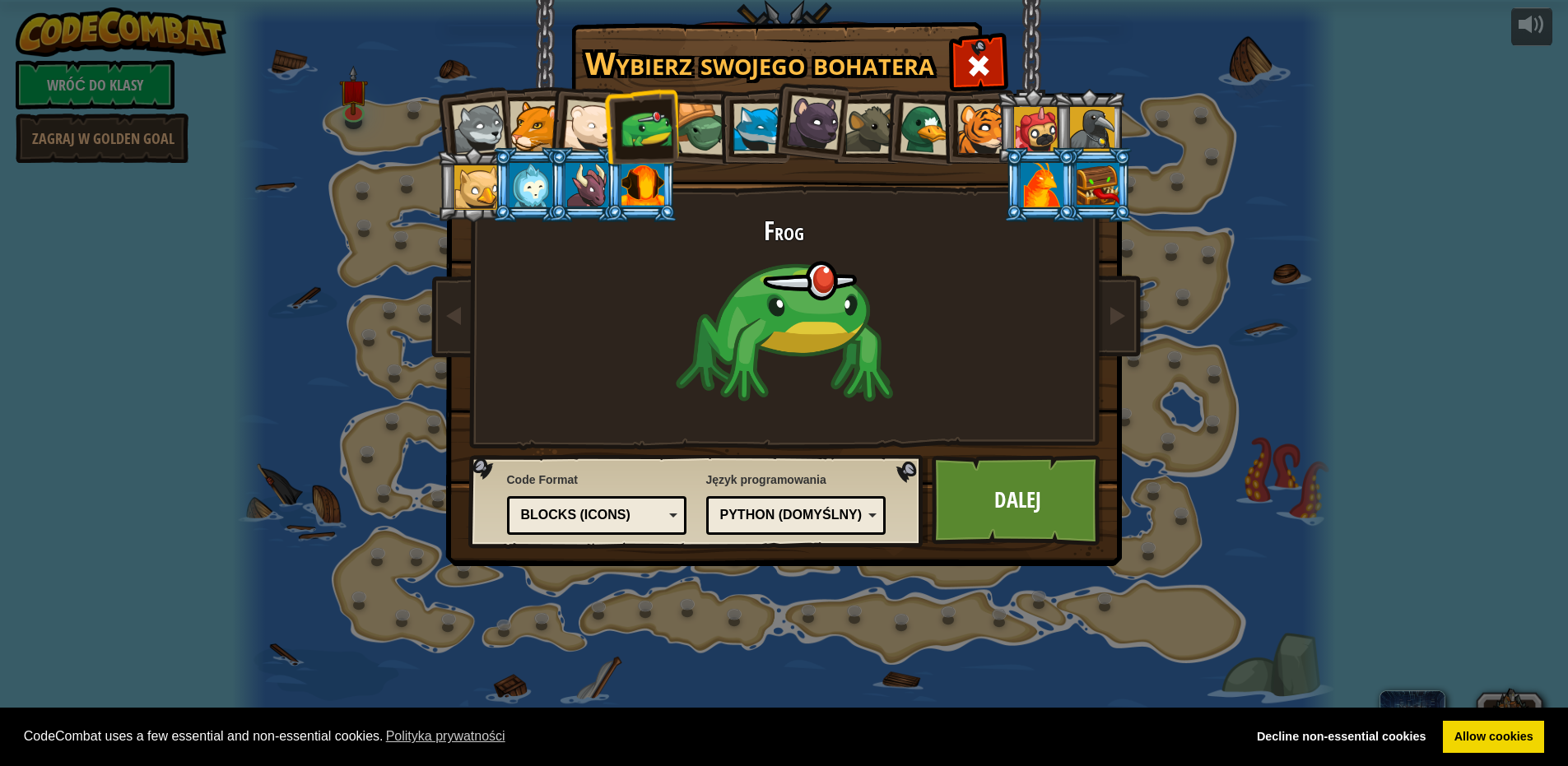
click at [1091, 186] on div at bounding box center [1098, 185] width 43 height 44
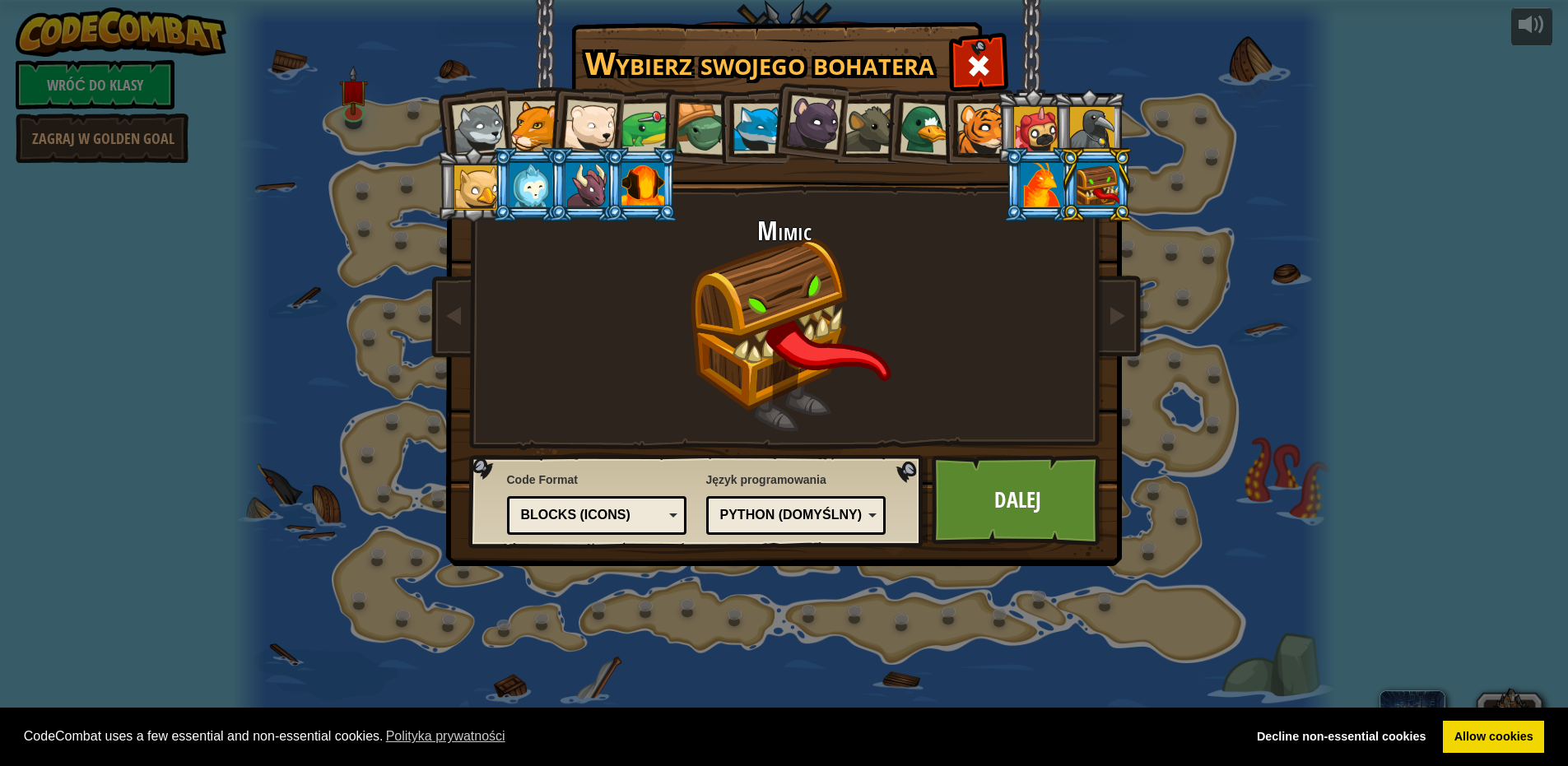
drag, startPoint x: 657, startPoint y: 128, endPoint x: 669, endPoint y: 128, distance: 12.0
click at [661, 89] on ol at bounding box center [785, 89] width 679 height 0
click at [651, 128] on div at bounding box center [647, 129] width 51 height 51
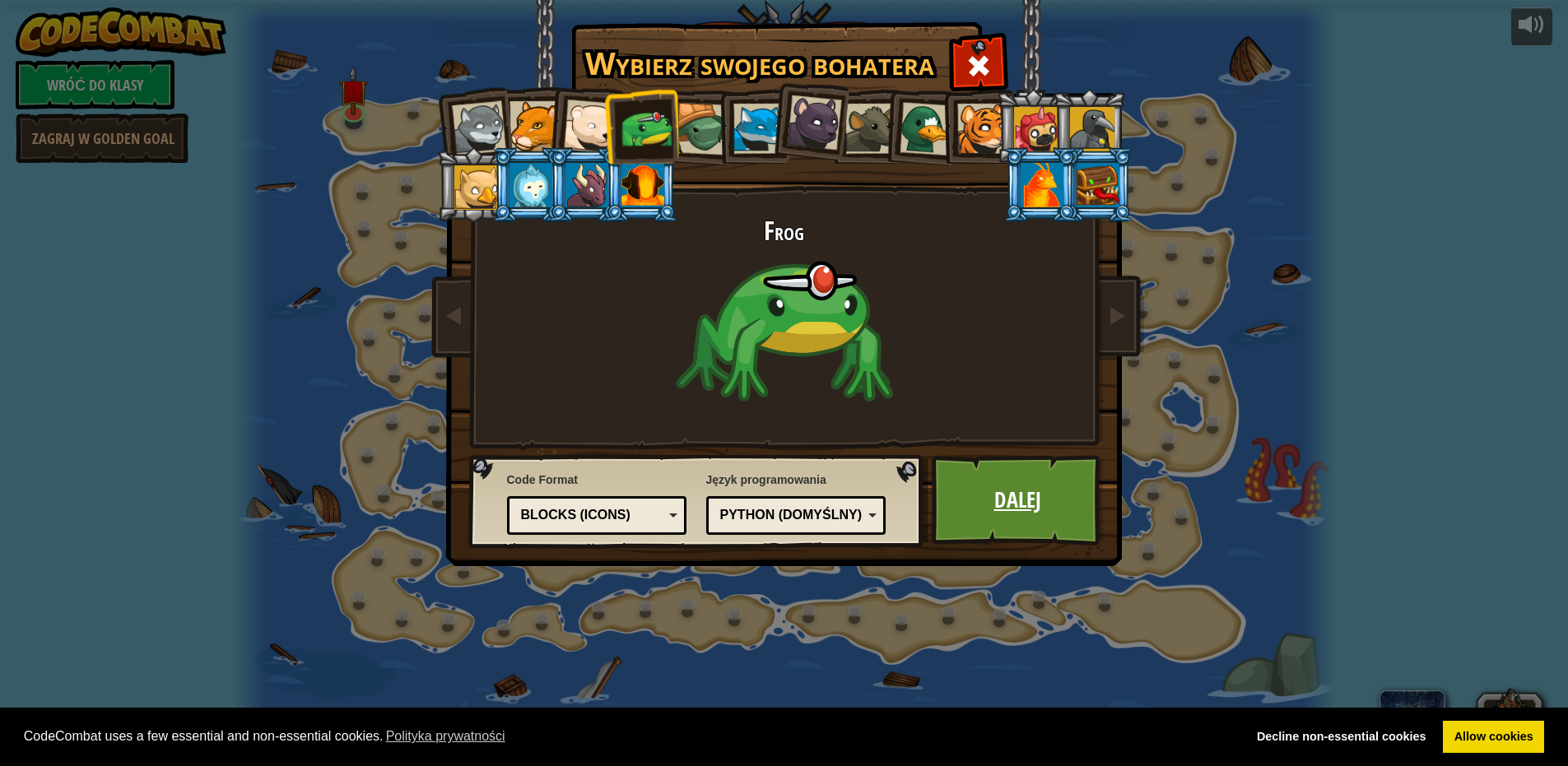
click at [1062, 481] on link "Dalej" at bounding box center [1017, 500] width 172 height 91
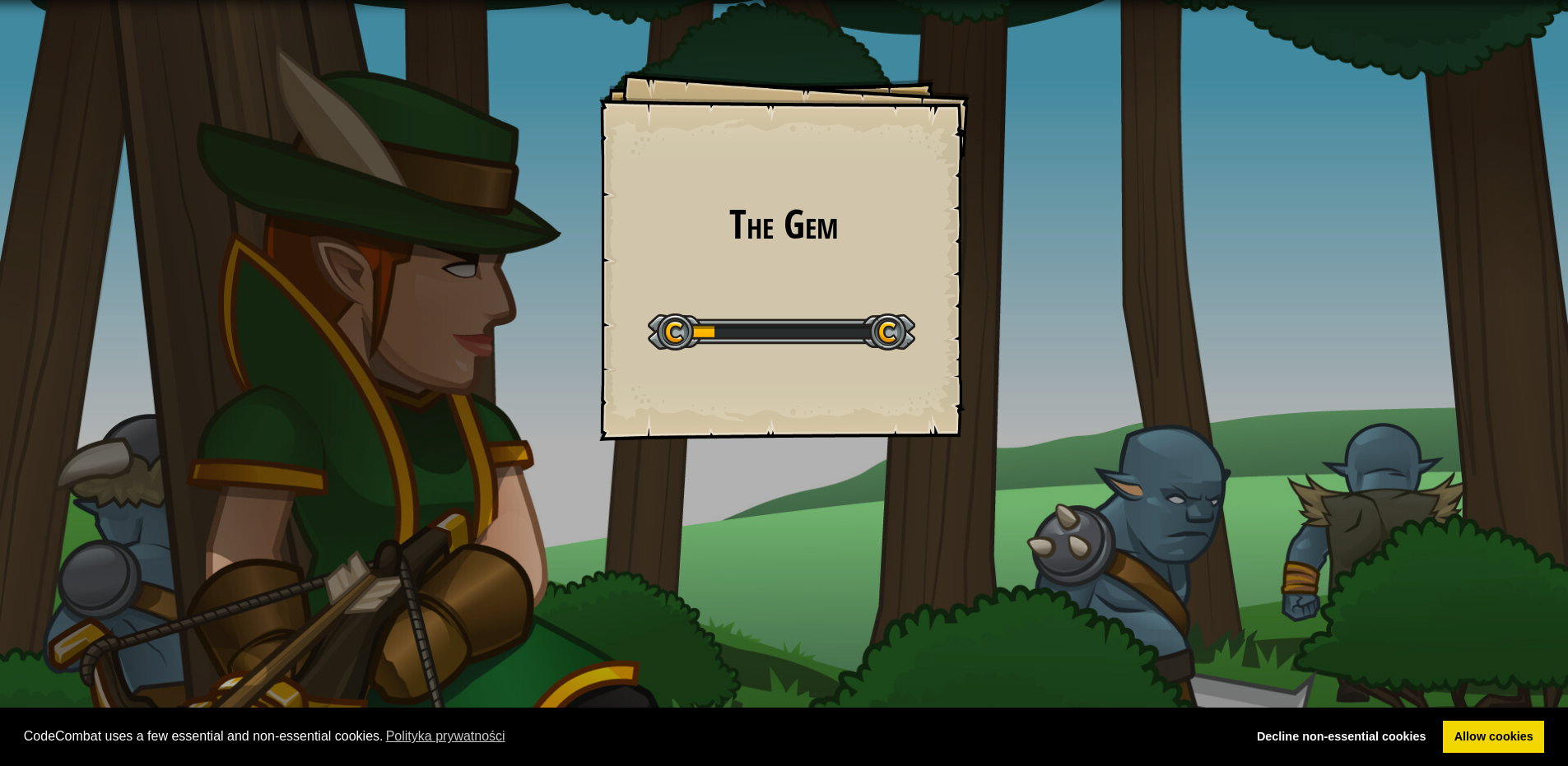
drag, startPoint x: 76, startPoint y: 606, endPoint x: 929, endPoint y: 515, distance: 857.8
click at [929, 515] on div "The Gem Goals Start Level Błąd podczas ładowania danych z serwera Żeby zagrać w…" at bounding box center [784, 383] width 1568 height 766
drag, startPoint x: 908, startPoint y: 537, endPoint x: 525, endPoint y: 372, distance: 417.0
click at [525, 372] on div "The Gem Goals Start Level Błąd podczas ładowania danych z serwera Żeby zagrać w…" at bounding box center [784, 383] width 1568 height 766
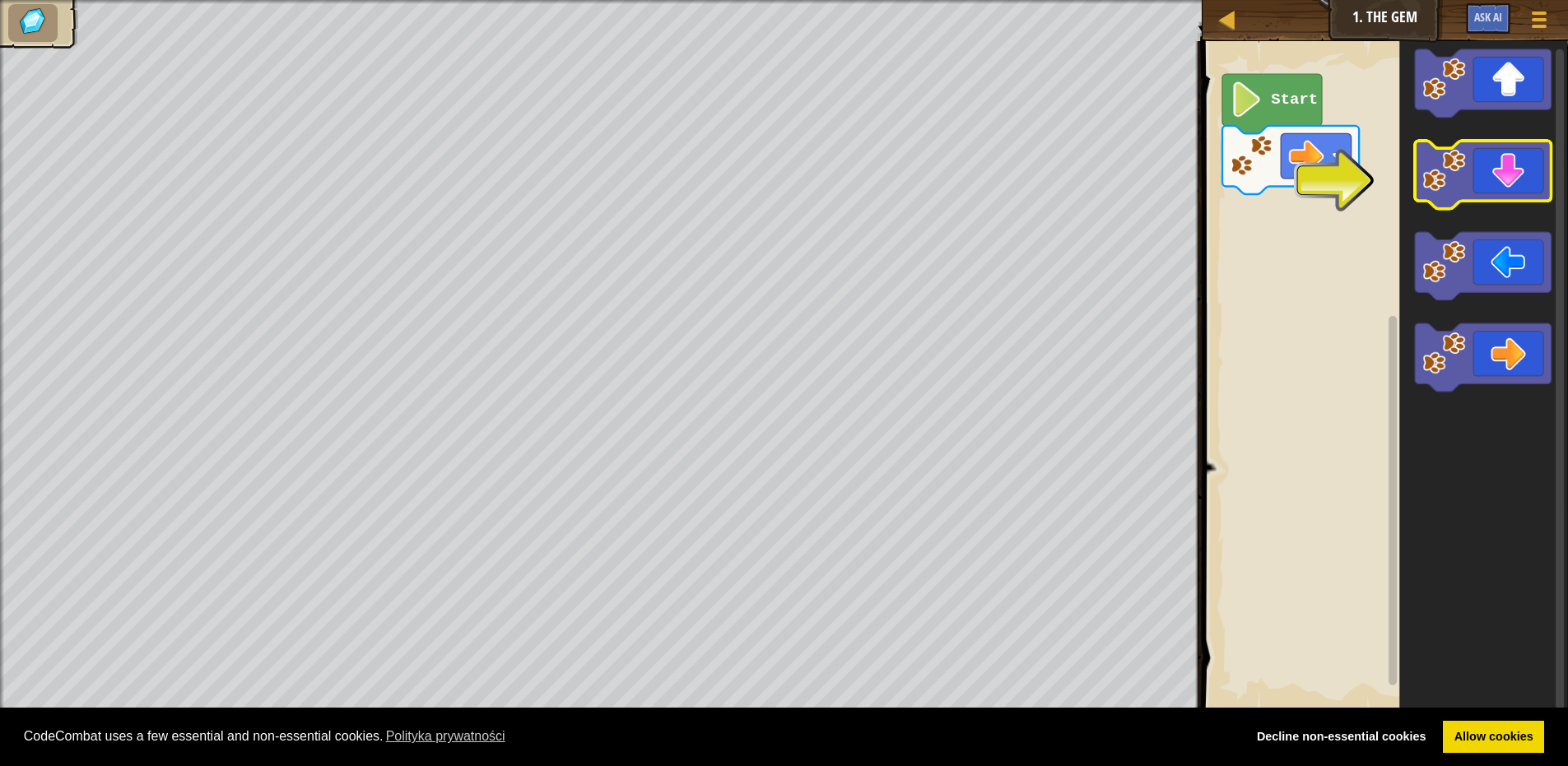
click at [1472, 181] on icon "Obszar roboczy Blockly" at bounding box center [1483, 175] width 137 height 69
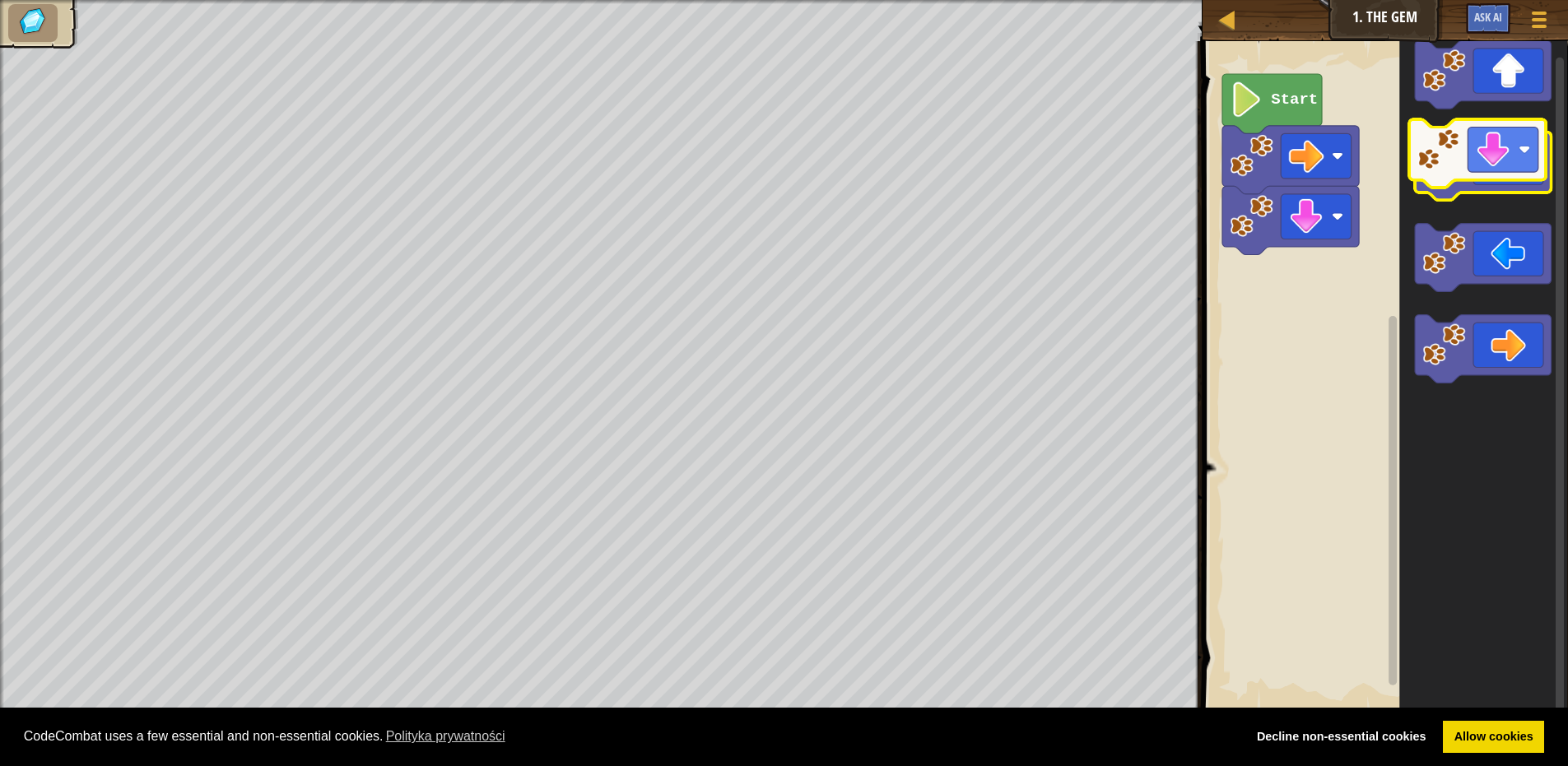
click at [1461, 185] on icon "Obszar roboczy Blockly" at bounding box center [1483, 166] width 137 height 69
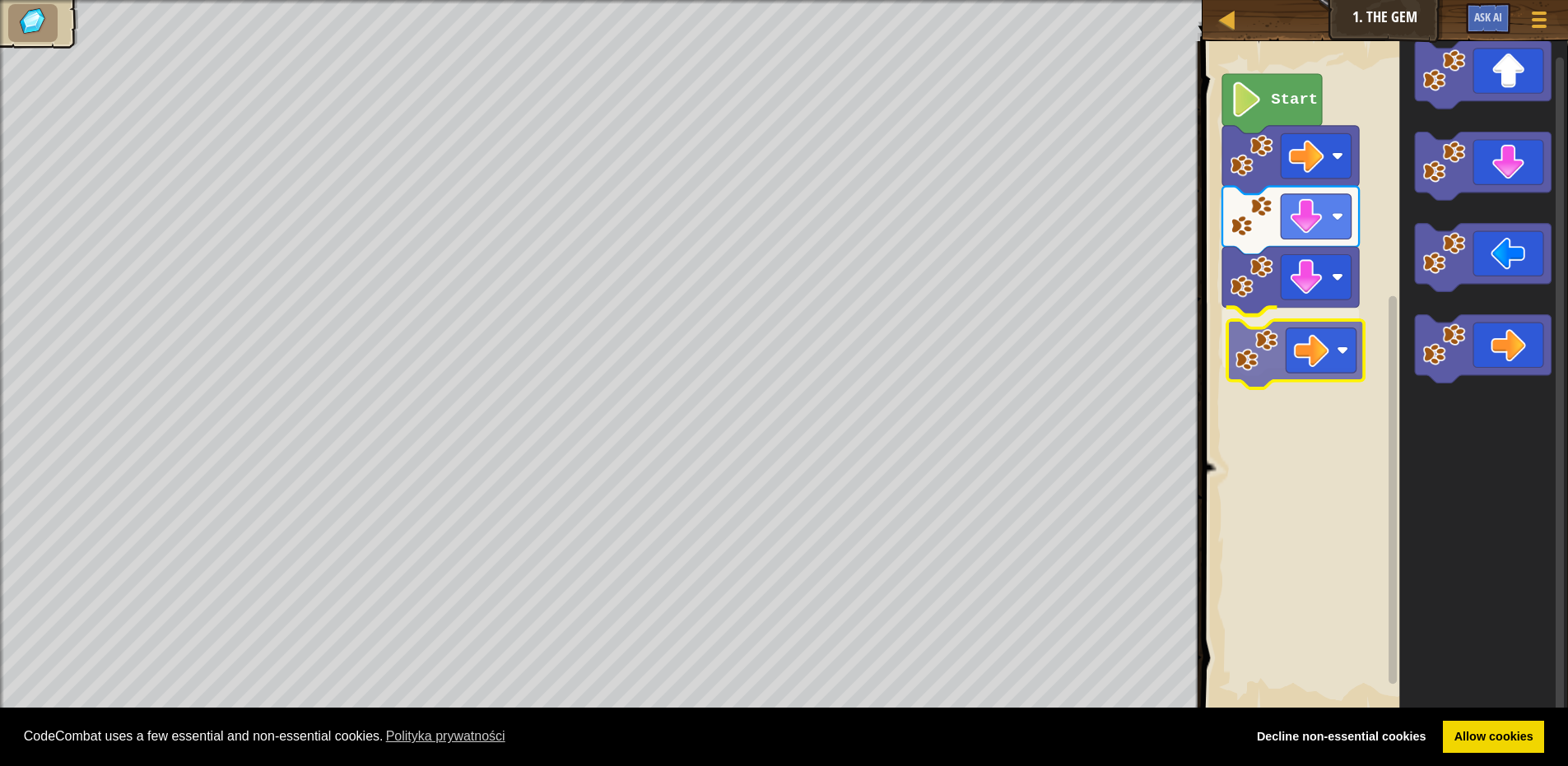
click at [1279, 354] on div "Start" at bounding box center [1383, 376] width 371 height 687
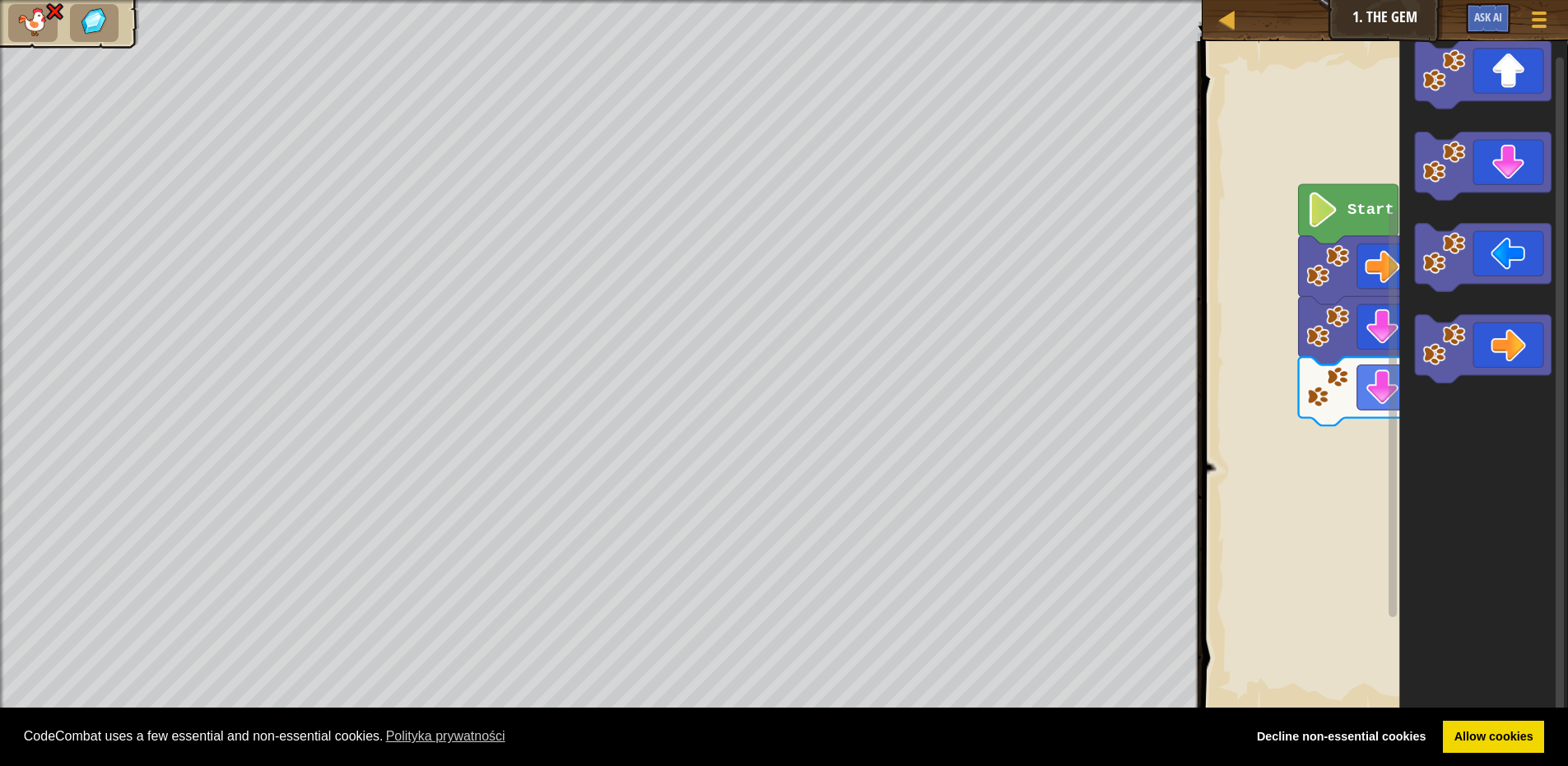
click at [1493, 408] on div "Start" at bounding box center [1383, 376] width 371 height 687
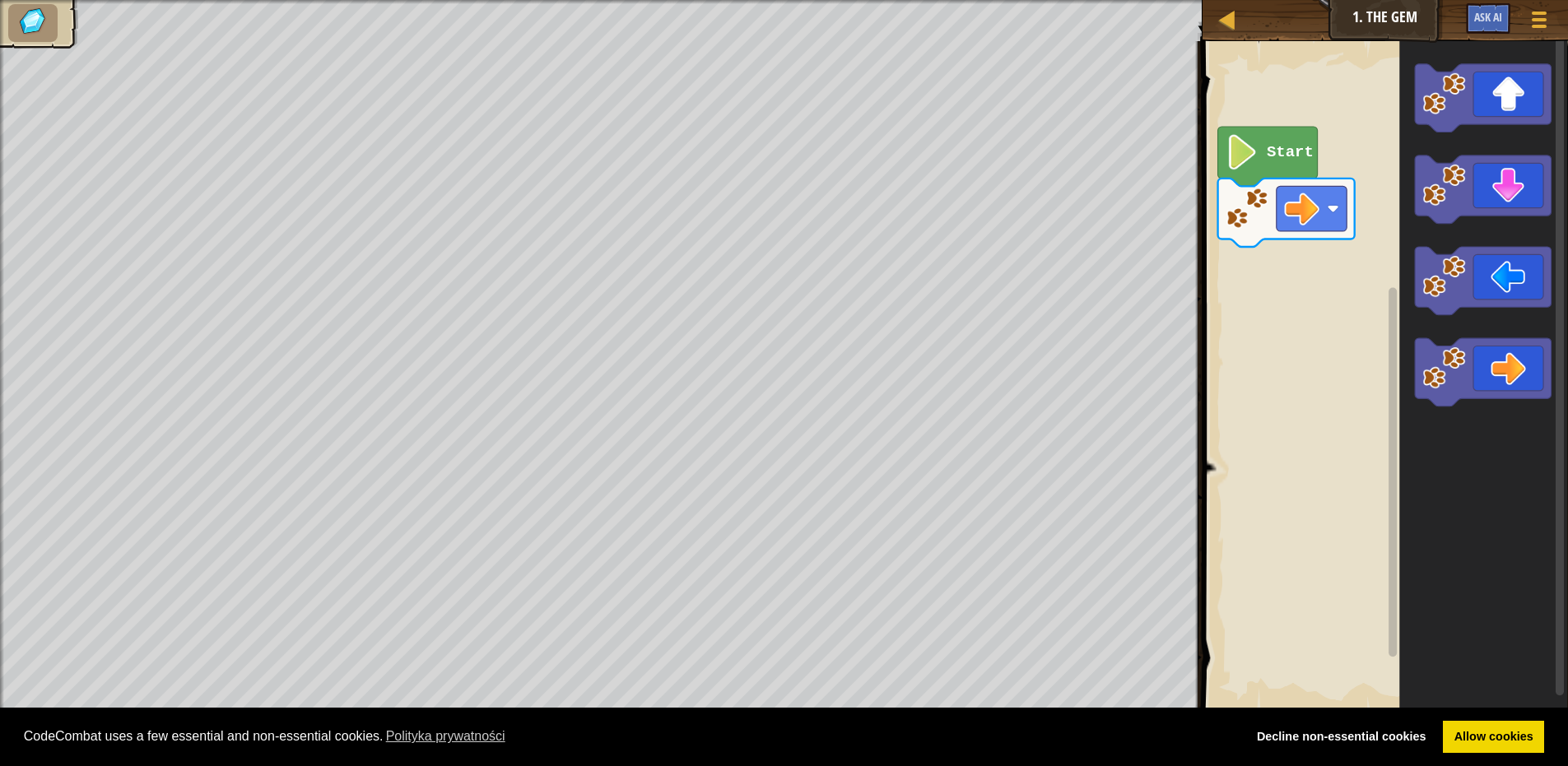
click at [1342, 241] on div "Start" at bounding box center [1383, 376] width 371 height 687
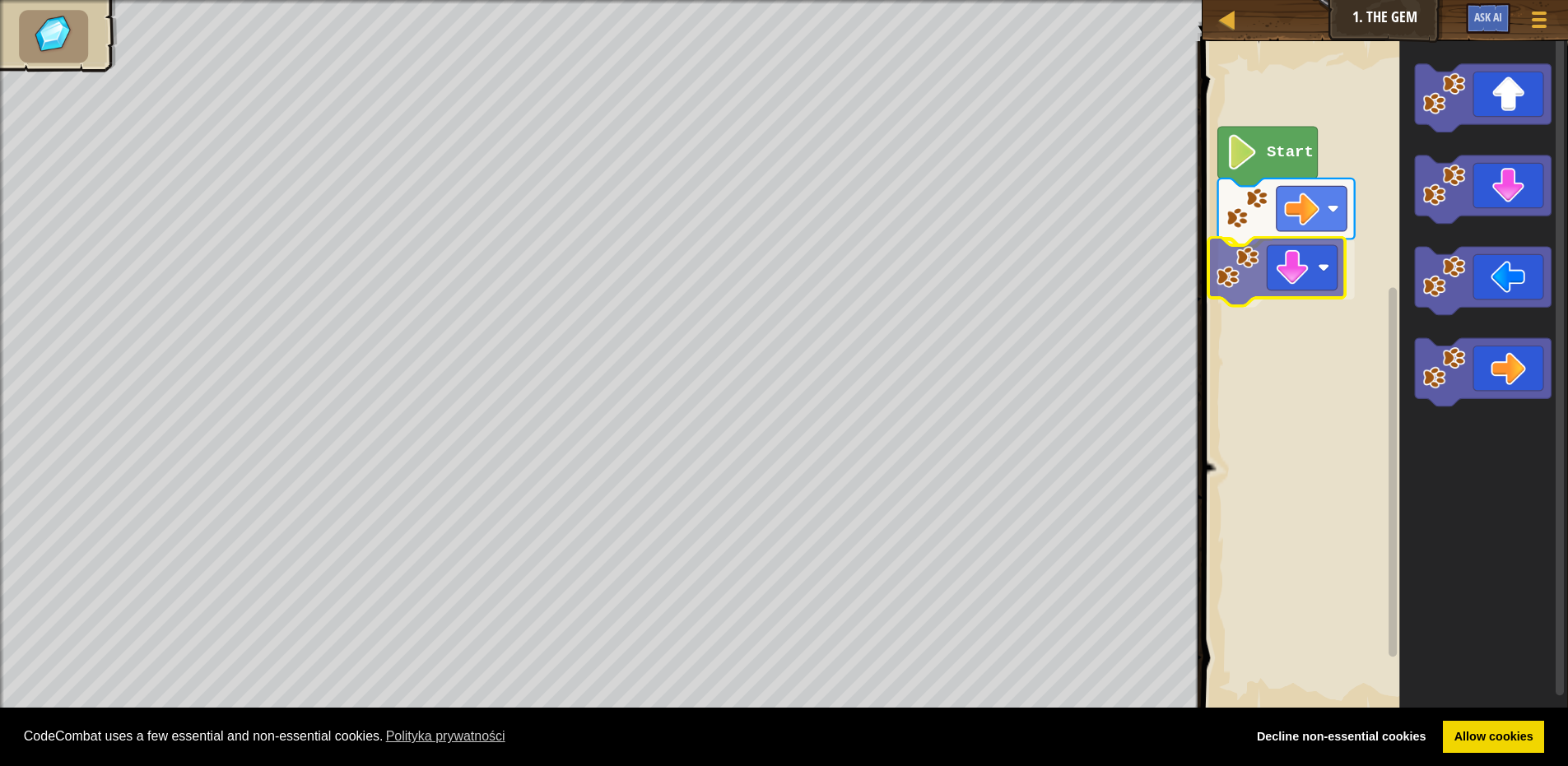
click at [1252, 275] on div "Start" at bounding box center [1383, 376] width 371 height 687
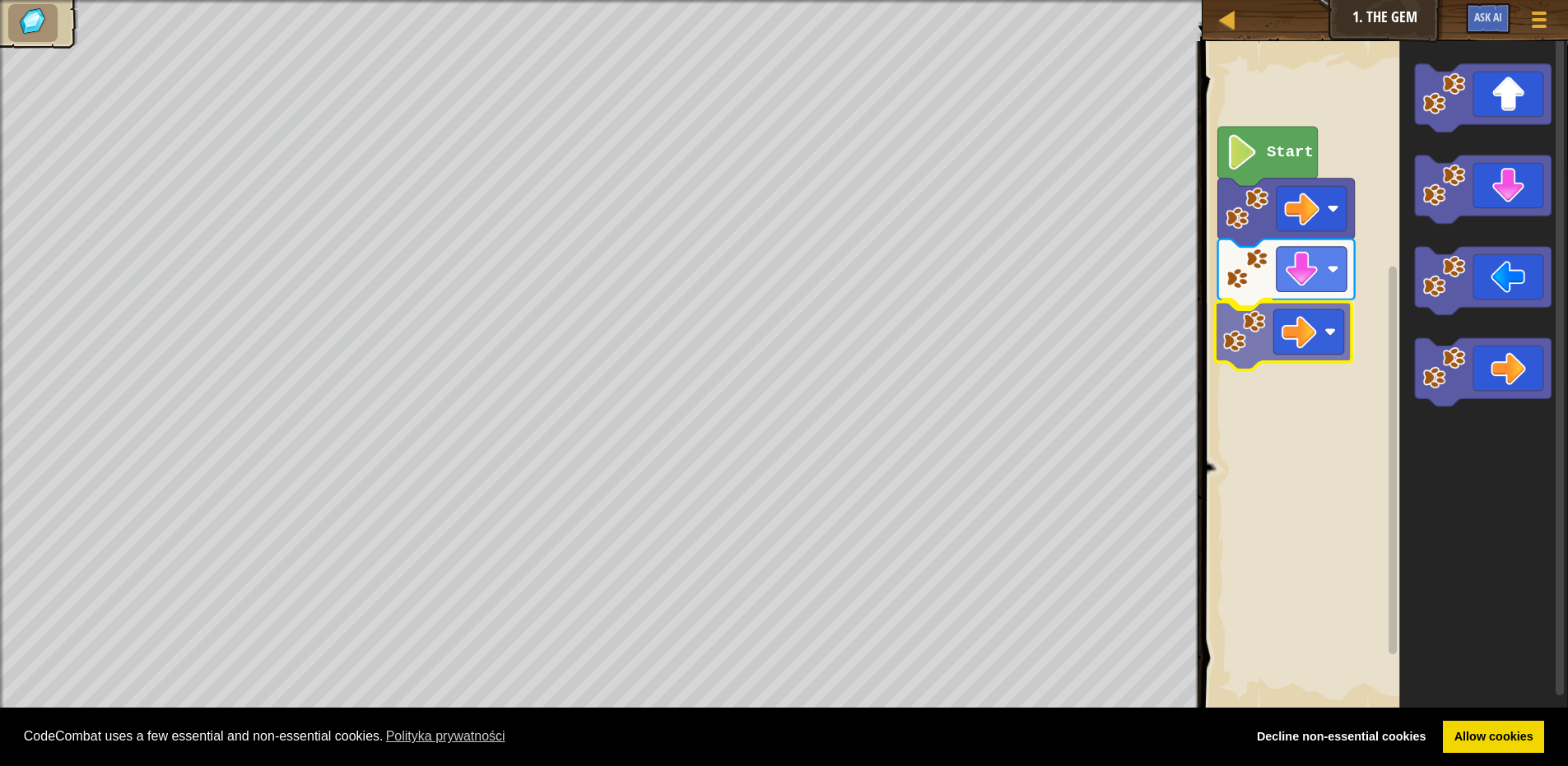
click at [1261, 325] on div "Start" at bounding box center [1383, 376] width 371 height 687
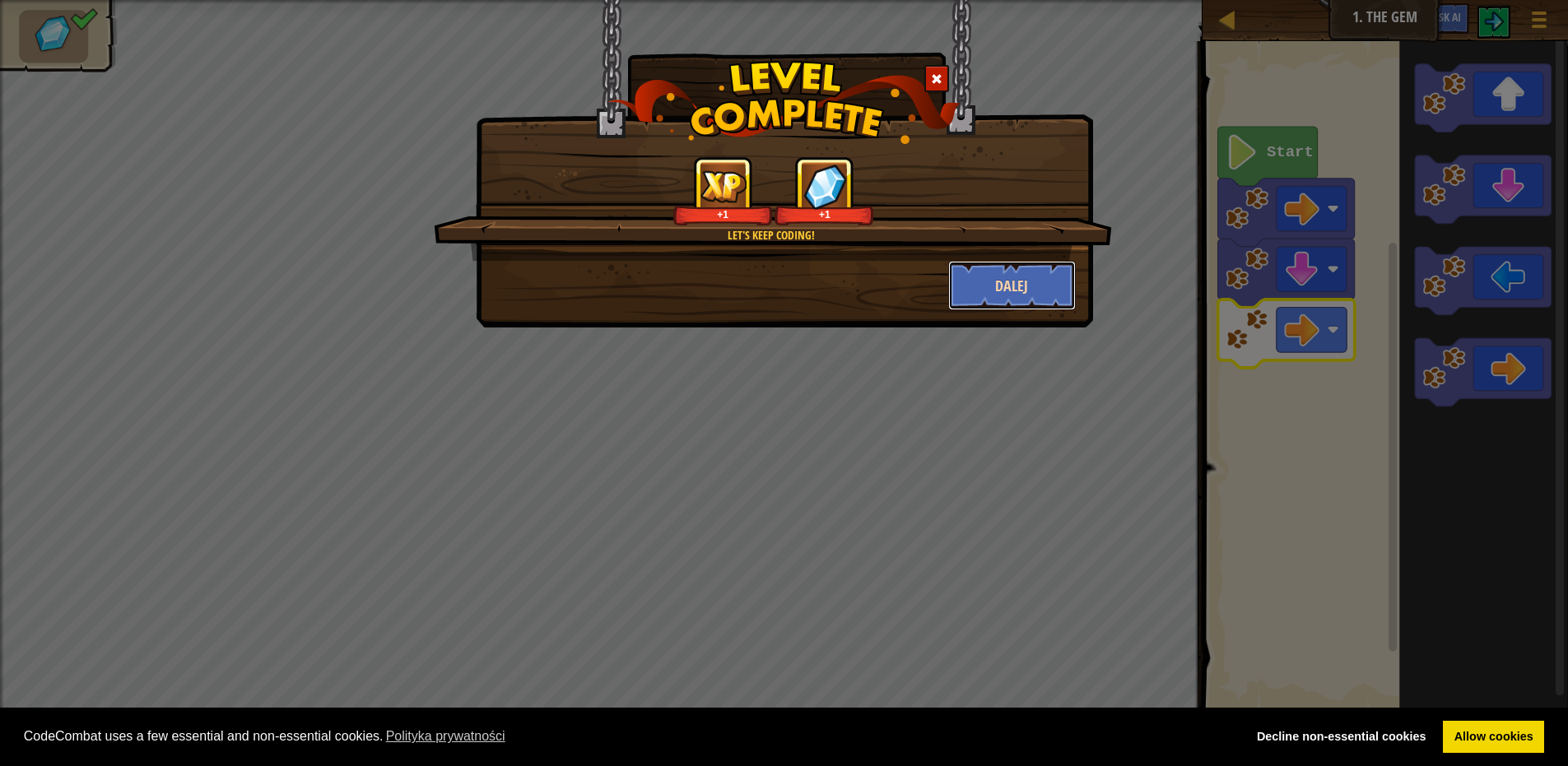
click at [1057, 300] on button "Dalej" at bounding box center [1012, 285] width 128 height 49
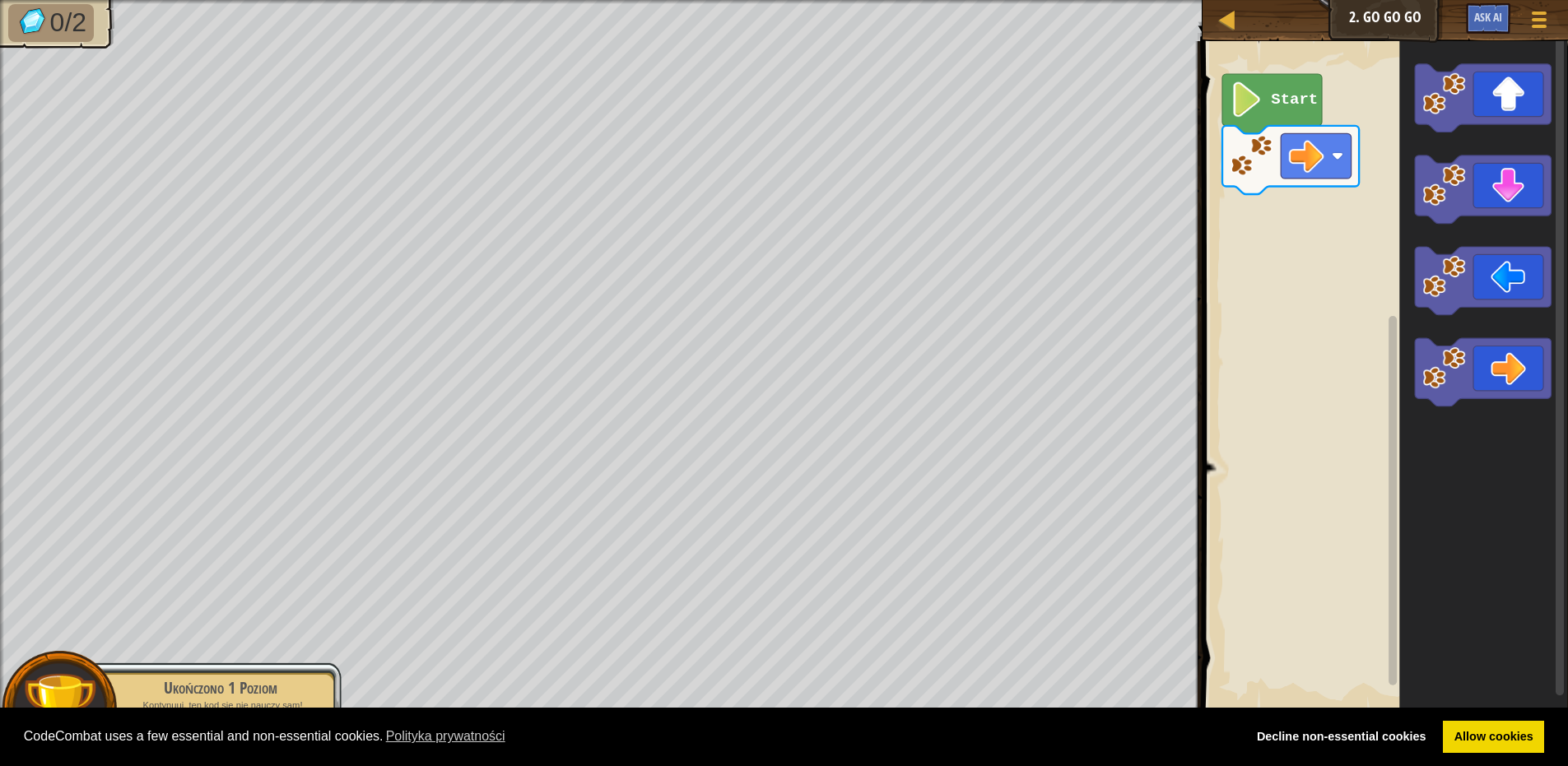
click at [1392, 120] on div "Start" at bounding box center [1383, 376] width 371 height 687
click at [1490, 124] on g "Obszar roboczy Blockly" at bounding box center [1483, 99] width 137 height 69
click at [1493, 118] on icon "Obszar roboczy Blockly" at bounding box center [1483, 99] width 137 height 69
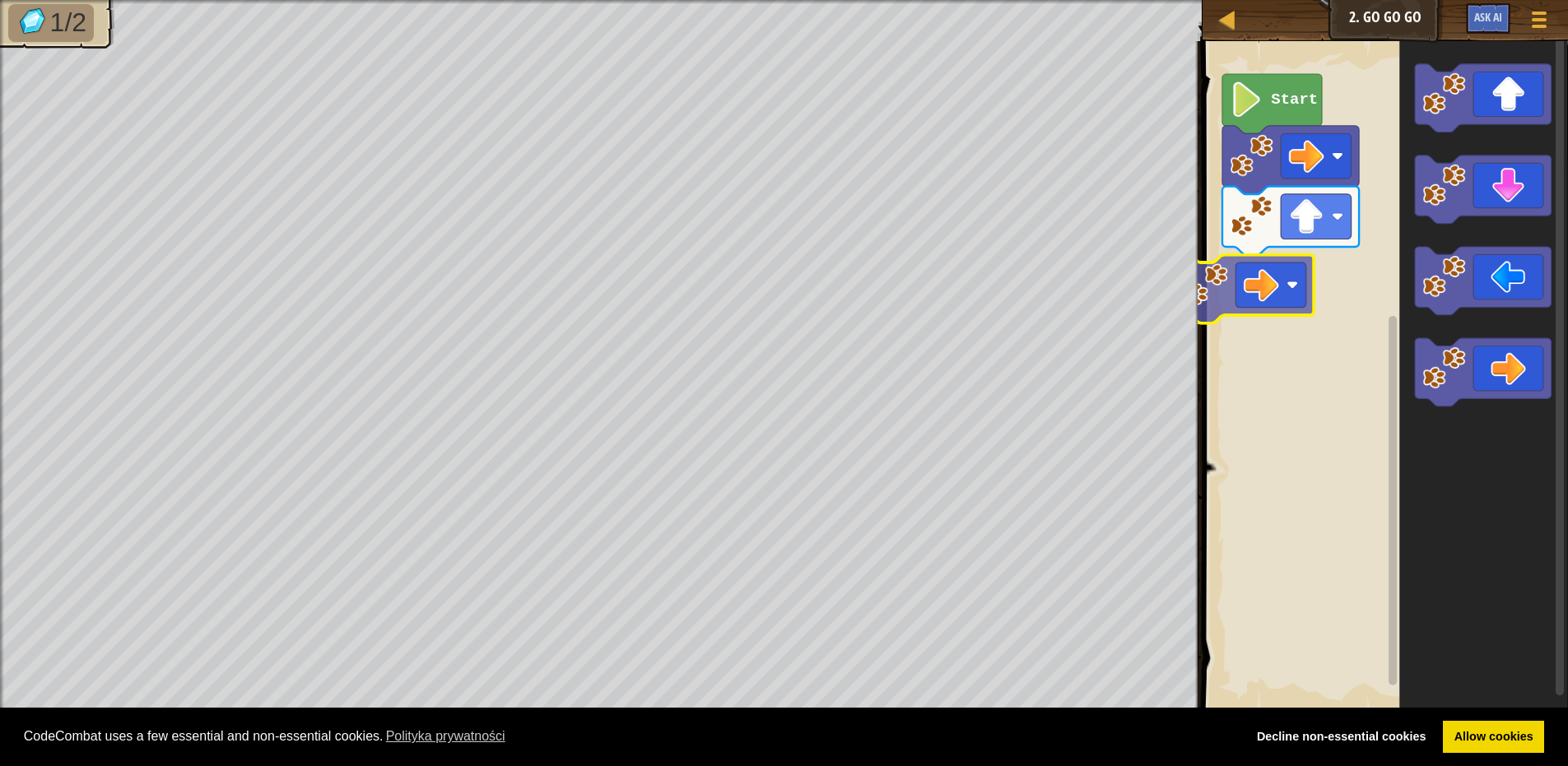
click at [1265, 286] on div "Start" at bounding box center [1383, 376] width 371 height 687
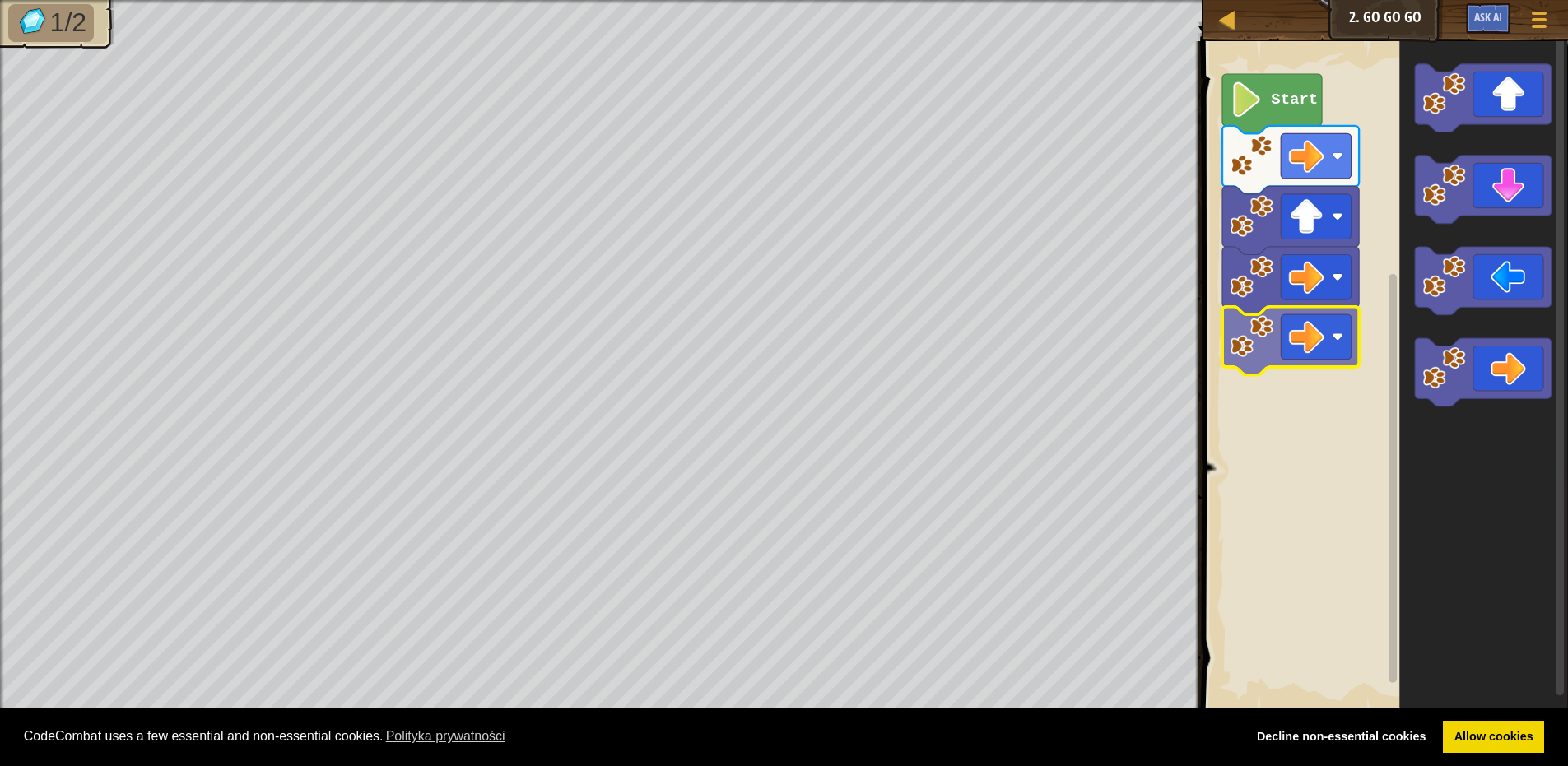
click at [1302, 323] on div "Start" at bounding box center [1383, 376] width 371 height 687
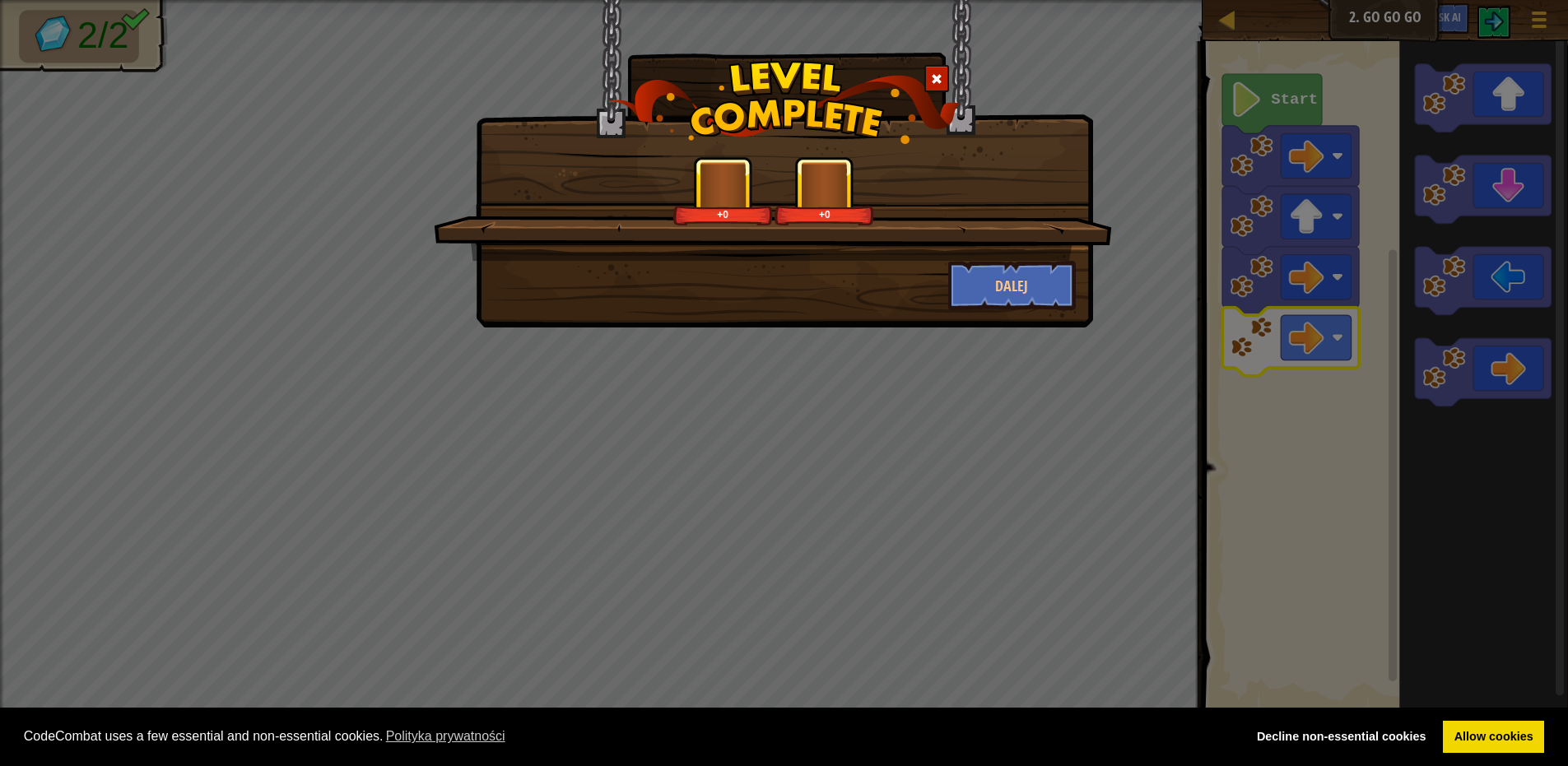
click at [1348, 286] on div "+0 +0 Dalej" at bounding box center [784, 383] width 1568 height 766
drag, startPoint x: 1351, startPoint y: 291, endPoint x: 1052, endPoint y: 270, distance: 299.7
click at [1052, 270] on button "Dalej" at bounding box center [1012, 285] width 128 height 49
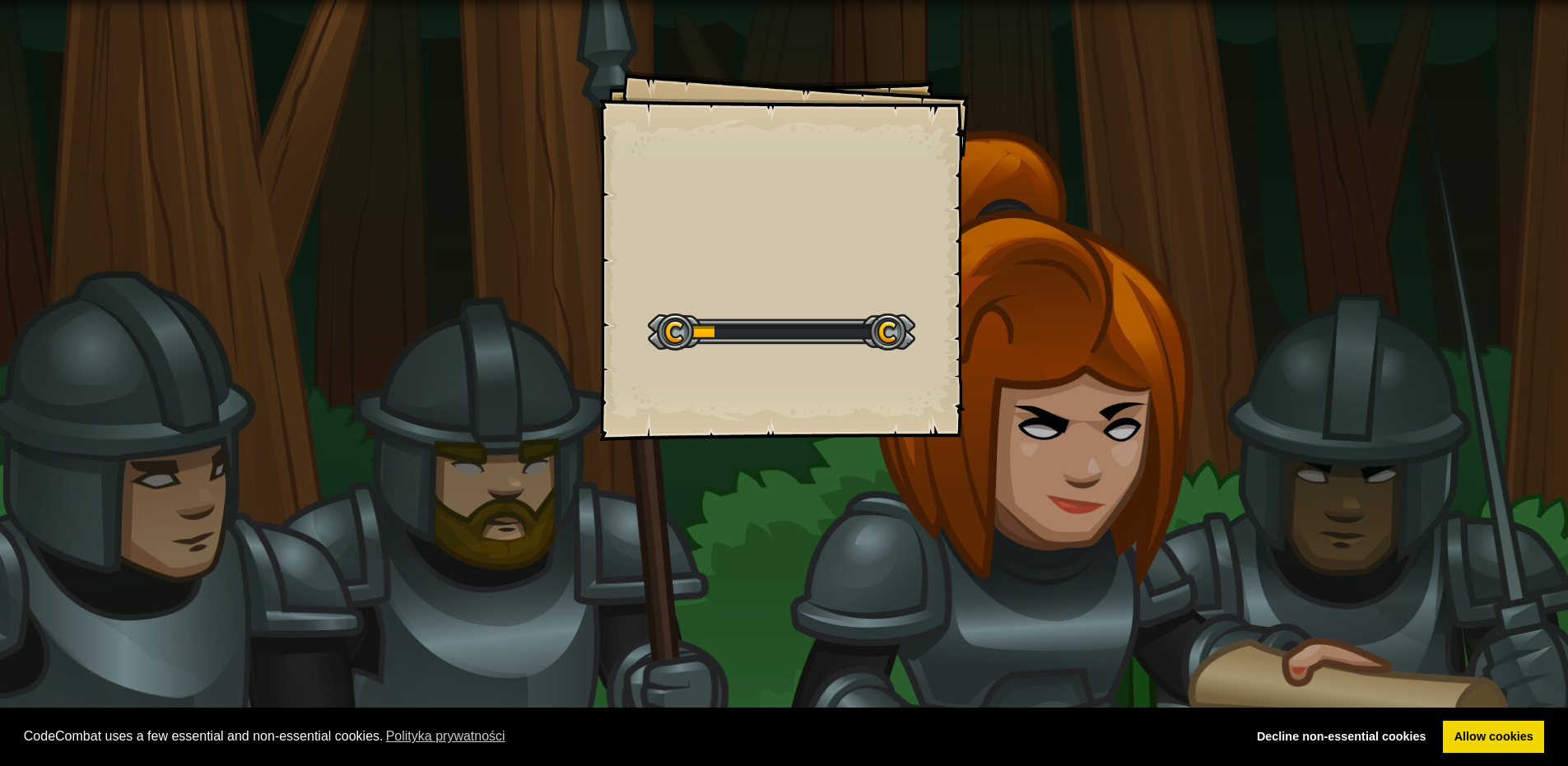
drag, startPoint x: 1114, startPoint y: 284, endPoint x: 1048, endPoint y: 177, distance: 125.7
click at [1048, 177] on div "Goals Start Level Błąd podczas ładowania danych z serwera Żeby zagrać w ten poz…" at bounding box center [784, 383] width 1568 height 766
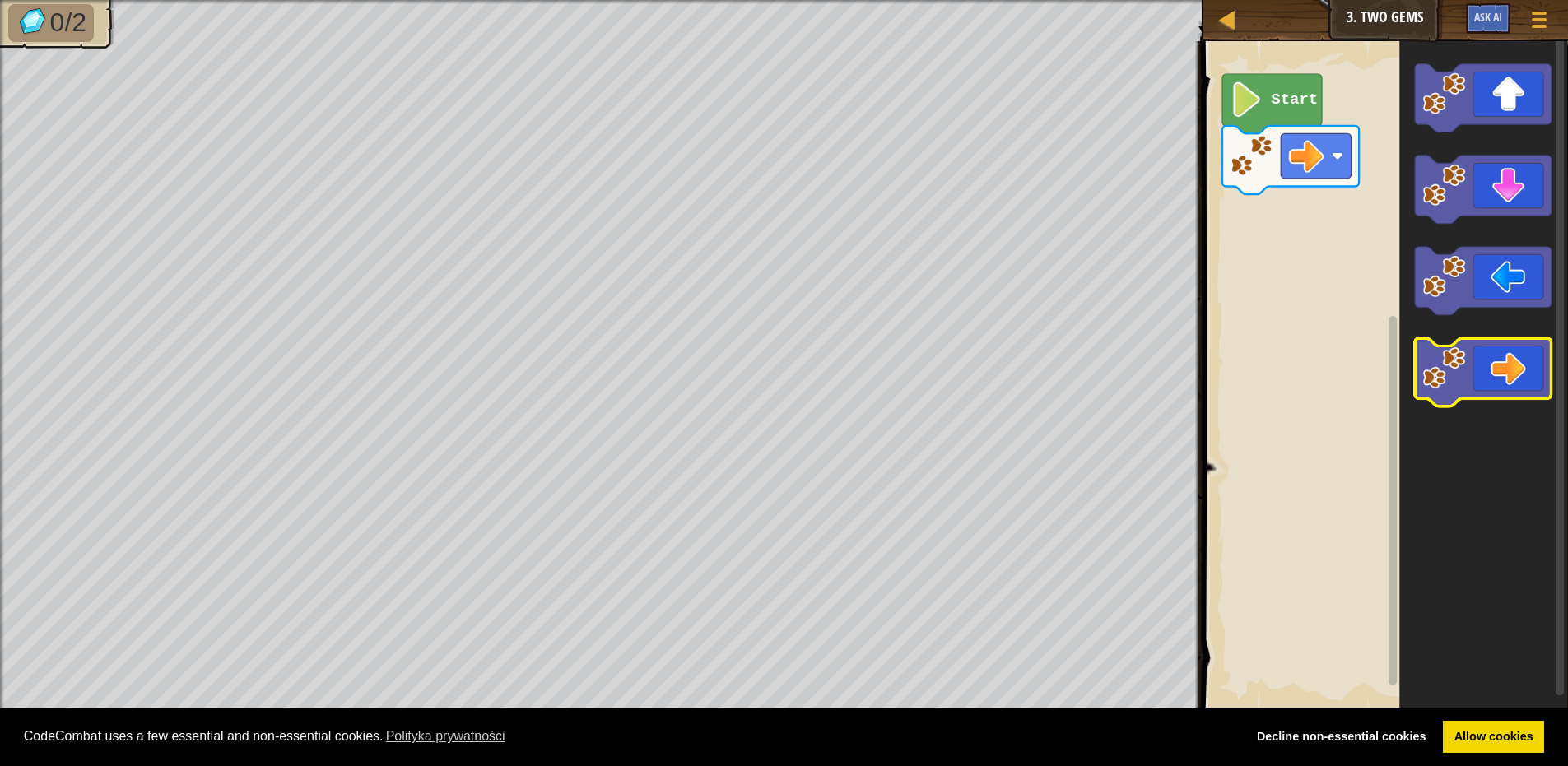
click at [1511, 387] on icon "Obszar roboczy Blockly" at bounding box center [1483, 374] width 137 height 69
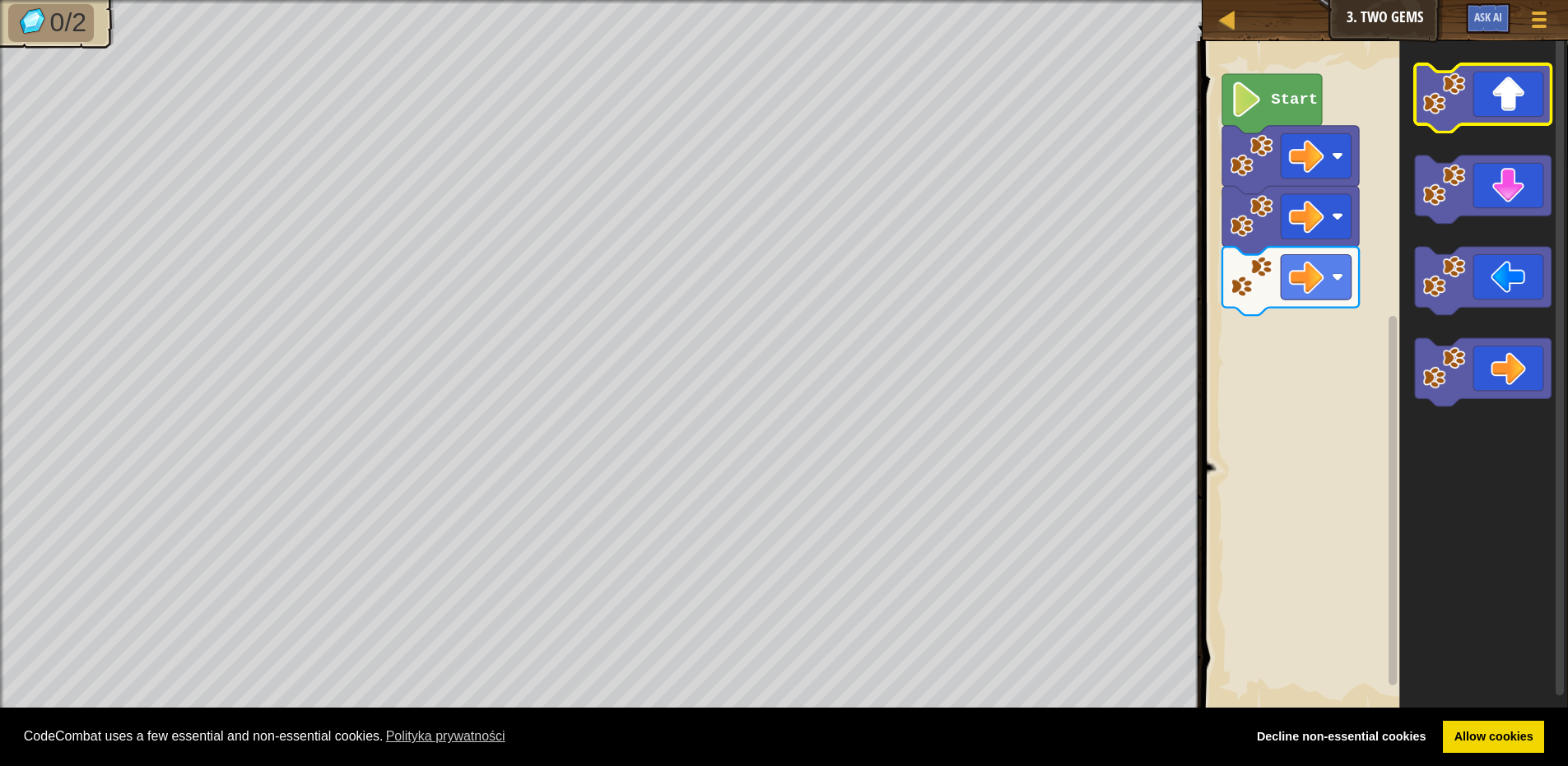
click at [1468, 120] on icon "Obszar roboczy Blockly" at bounding box center [1483, 99] width 137 height 69
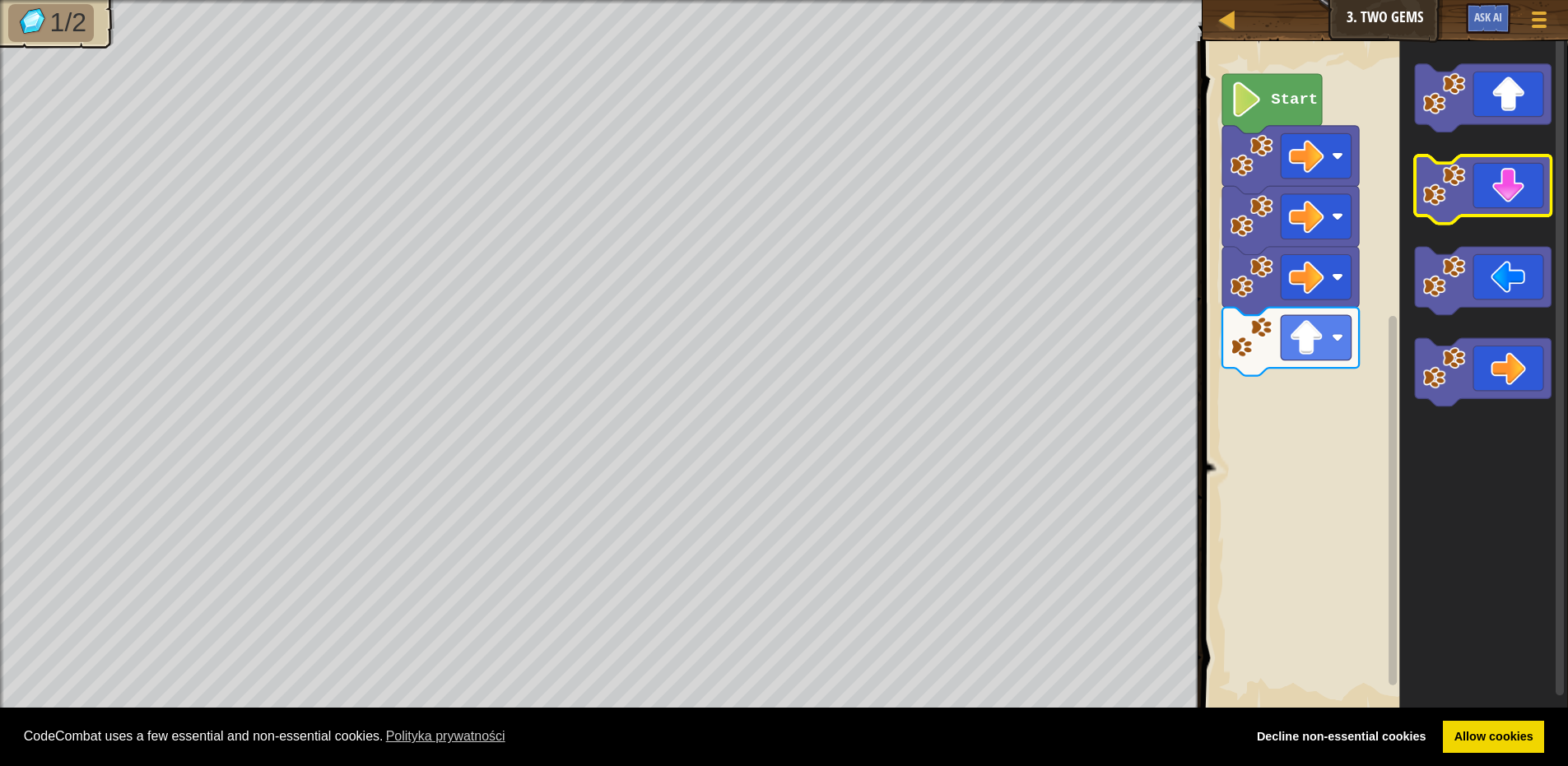
click at [1501, 206] on icon "Obszar roboczy Blockly" at bounding box center [1483, 190] width 137 height 69
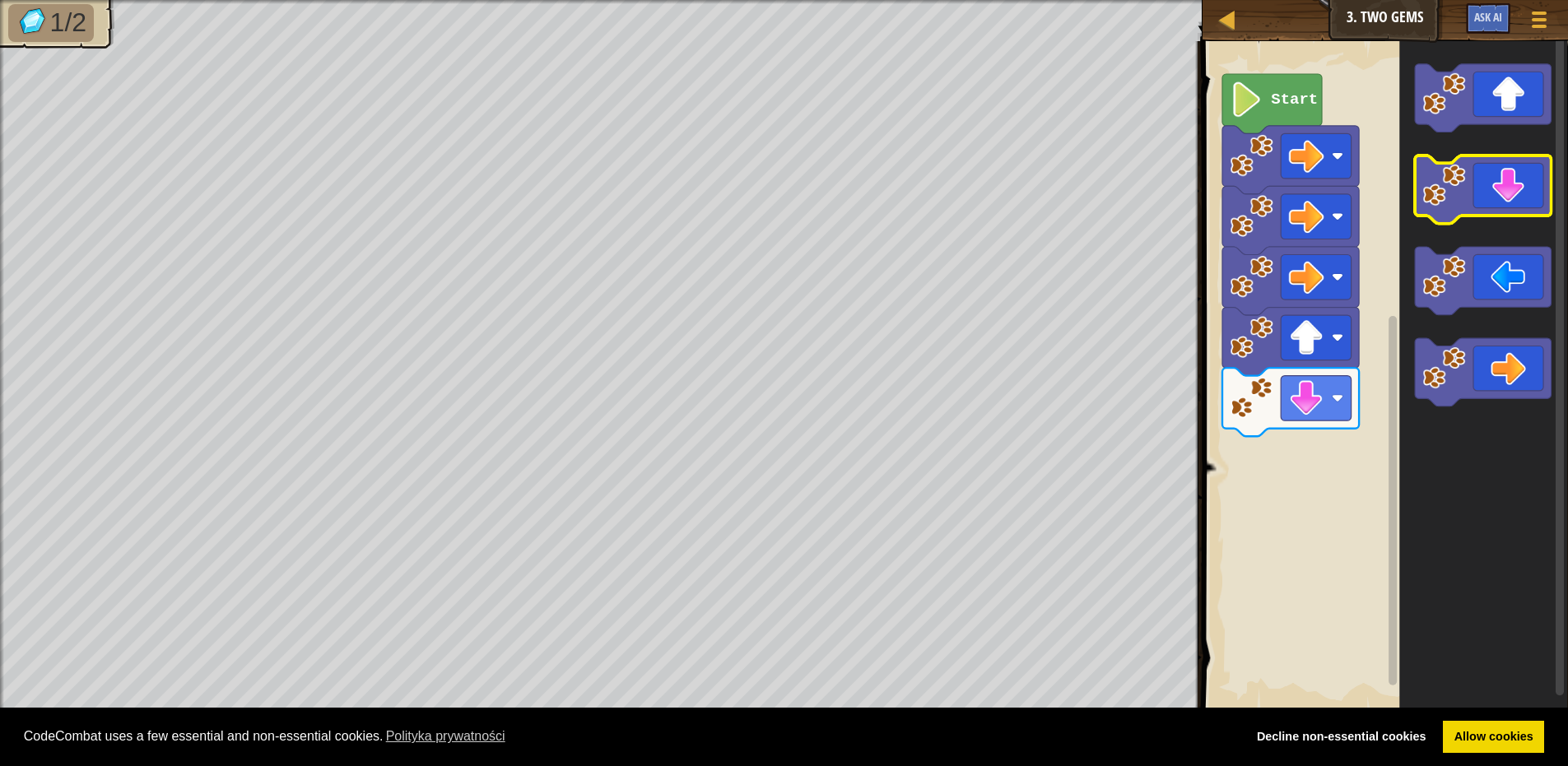
click at [1501, 206] on icon "Obszar roboczy Blockly" at bounding box center [1483, 190] width 137 height 69
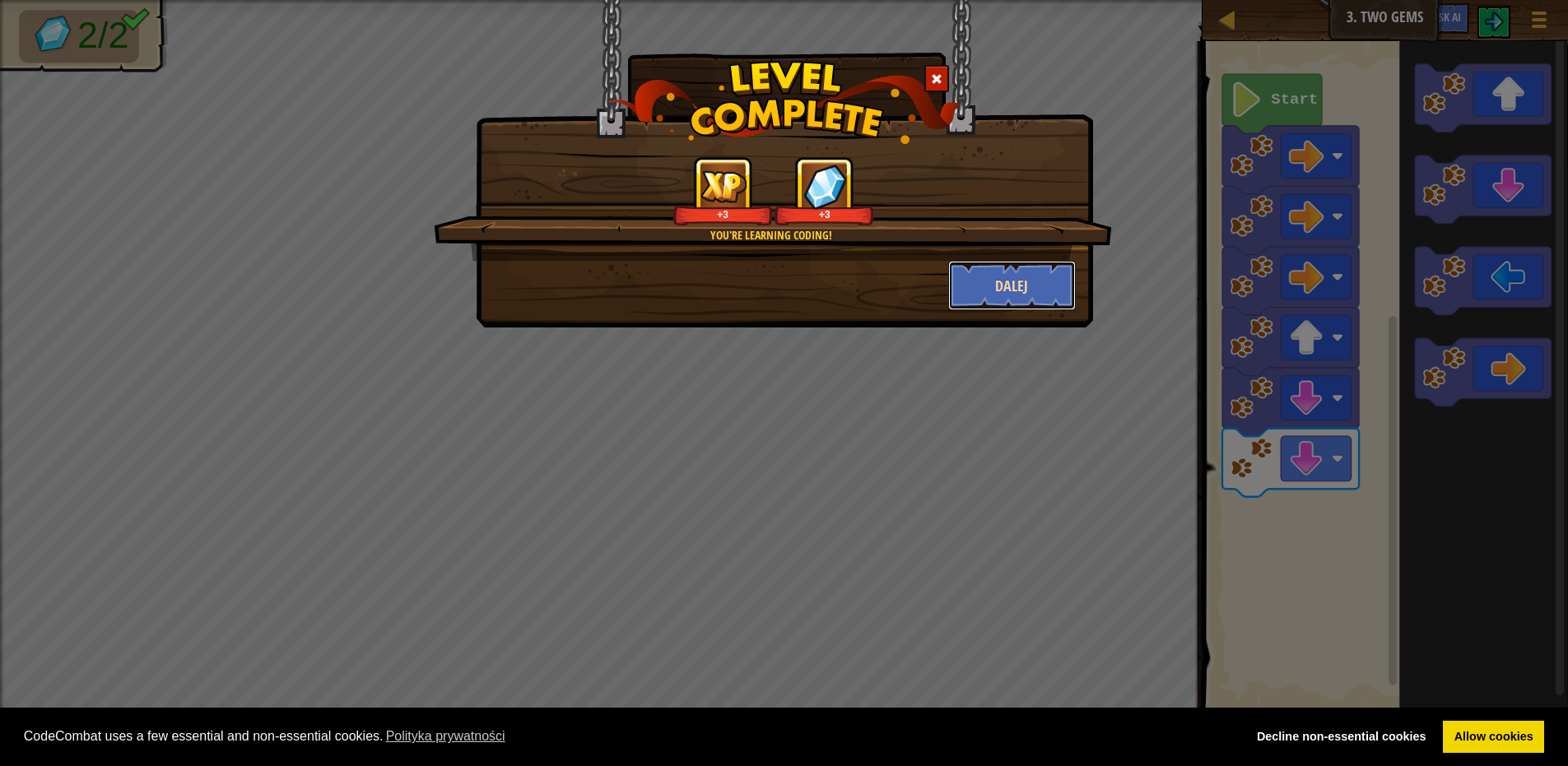
click at [1057, 265] on button "Dalej" at bounding box center [1012, 285] width 128 height 49
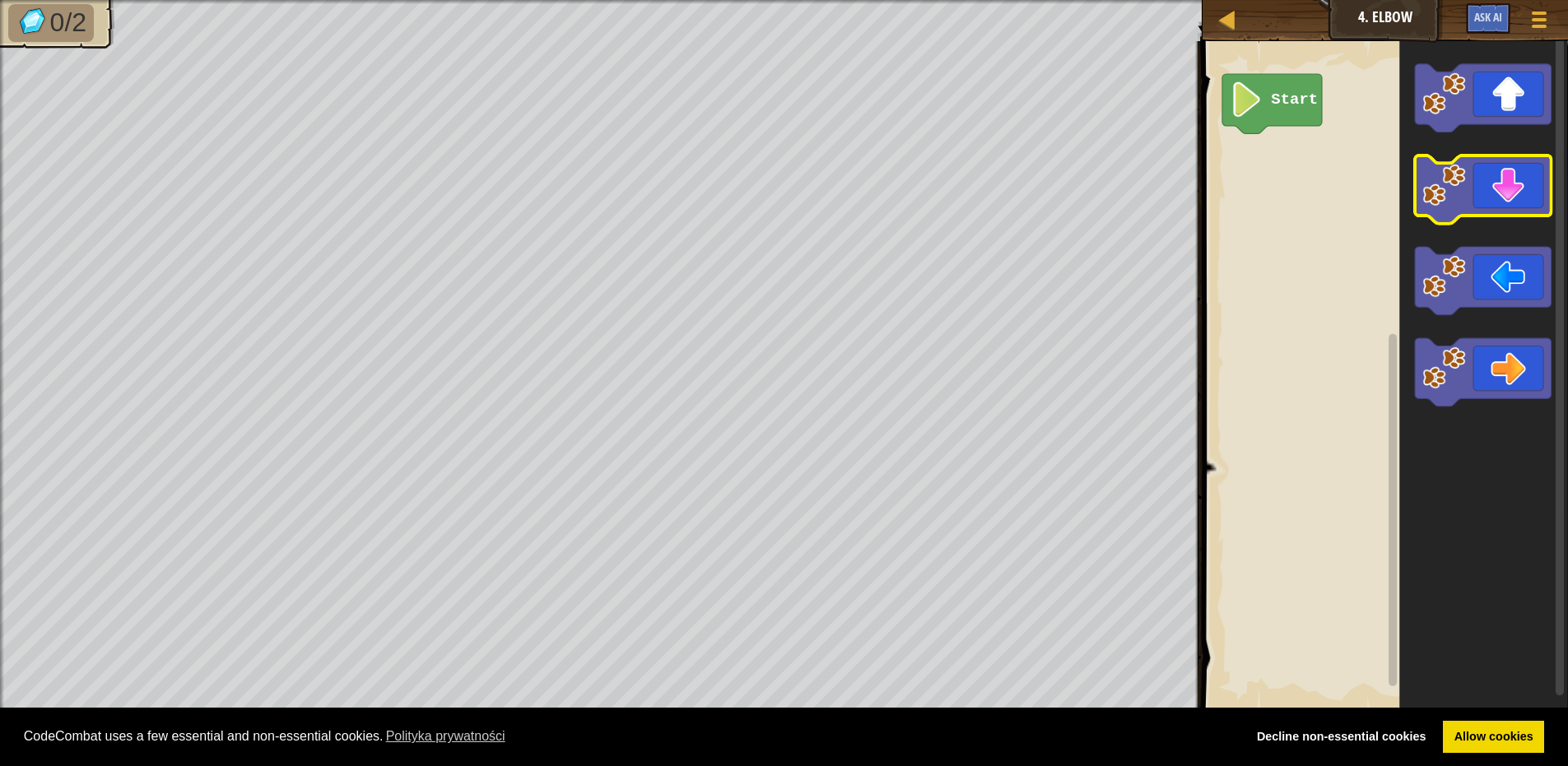
click at [1518, 185] on icon "Obszar roboczy Blockly" at bounding box center [1483, 190] width 137 height 69
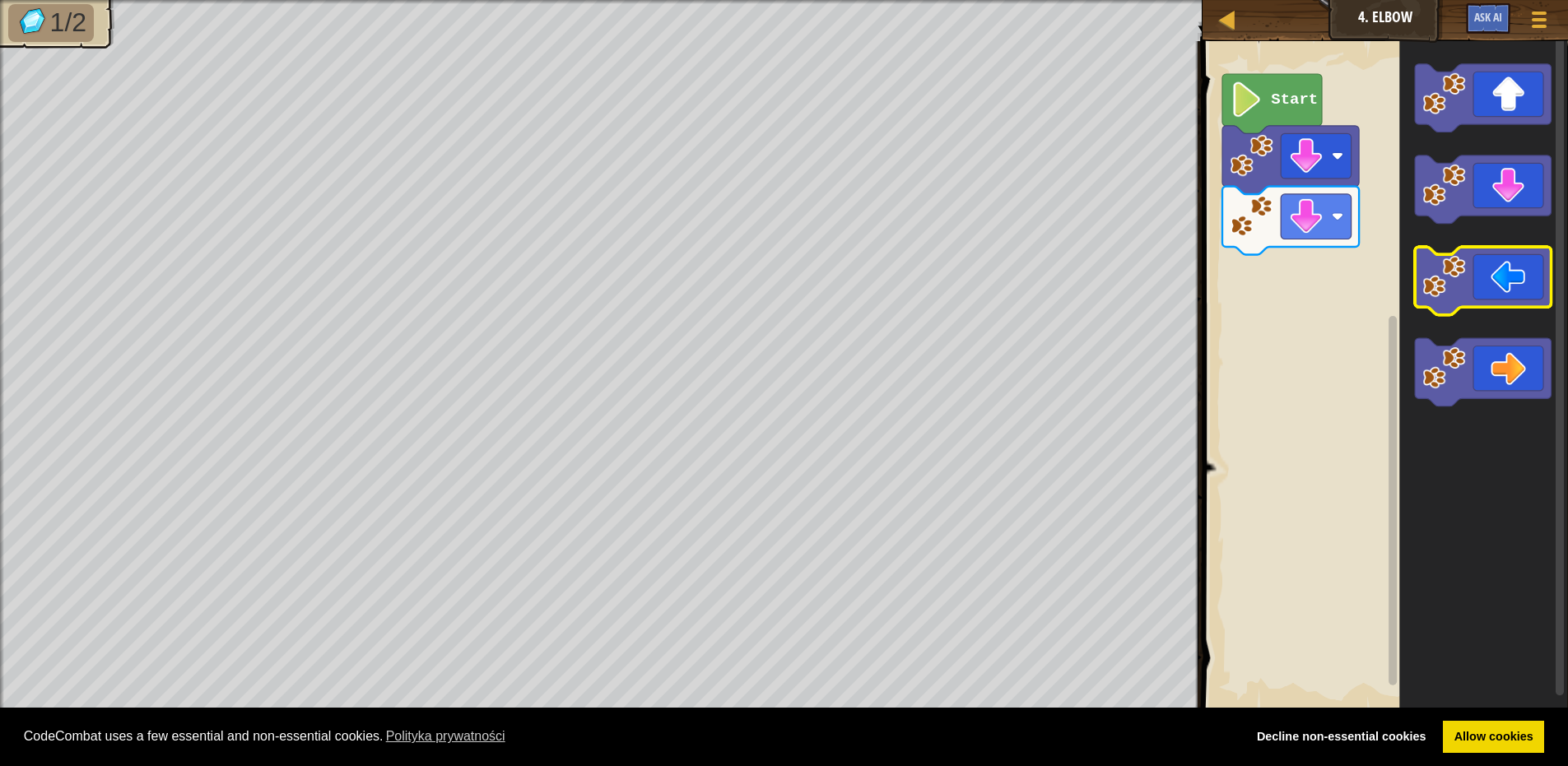
click at [1520, 281] on icon "Obszar roboczy Blockly" at bounding box center [1483, 282] width 137 height 69
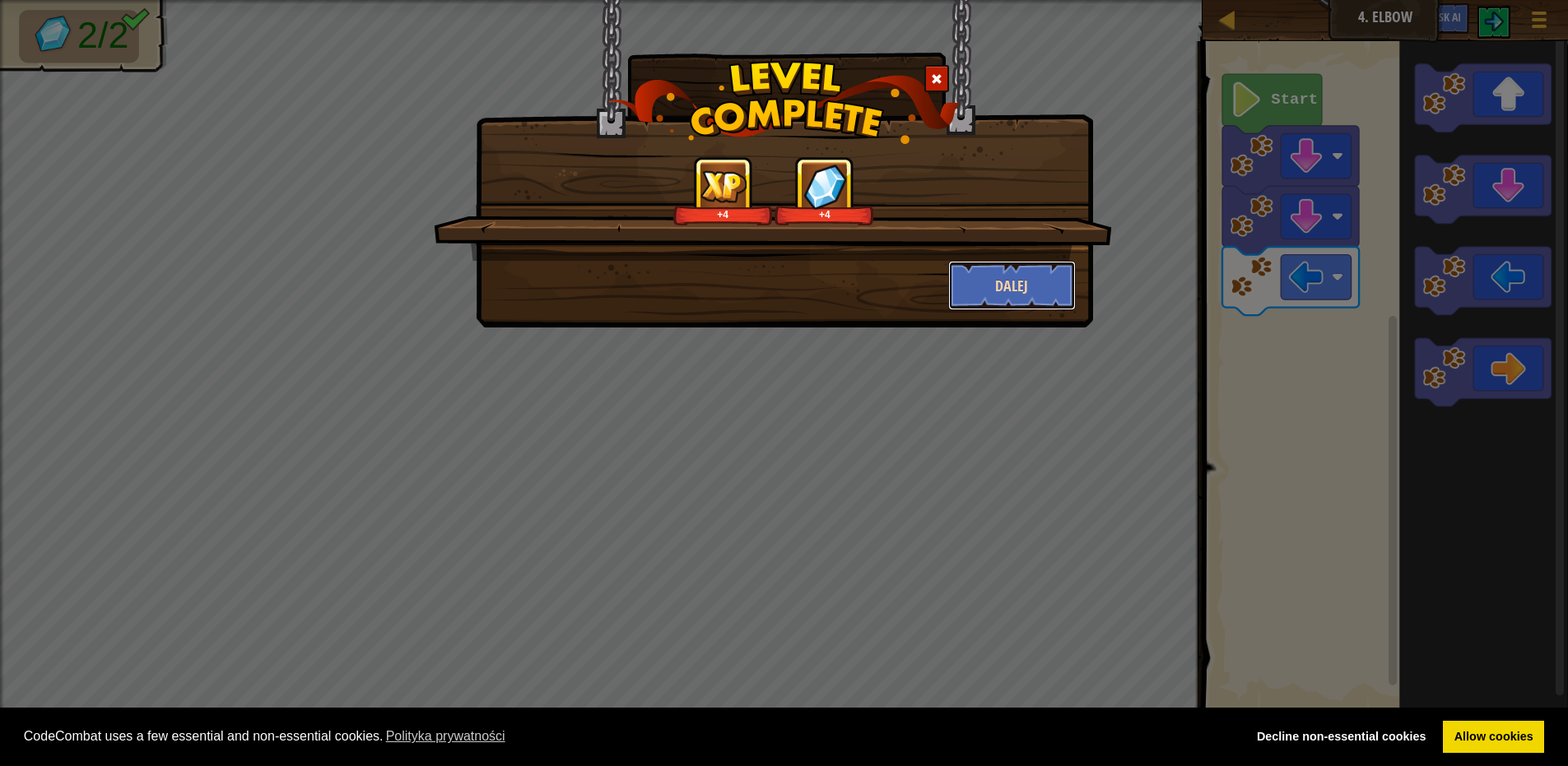
click at [1064, 284] on button "Dalej" at bounding box center [1012, 285] width 128 height 49
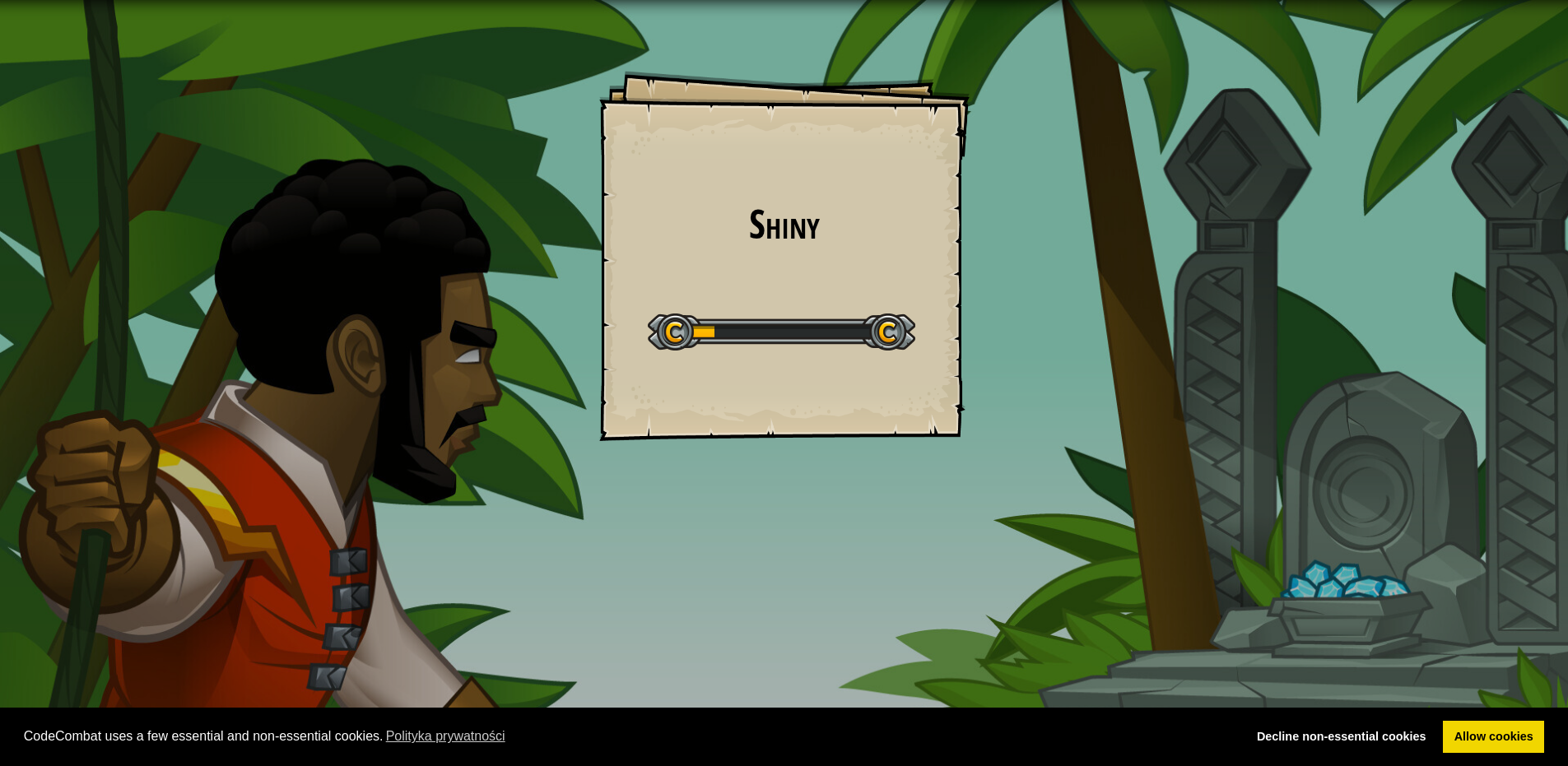
drag, startPoint x: 1066, startPoint y: 283, endPoint x: 1092, endPoint y: 170, distance: 116.0
click at [1092, 170] on div "Shiny Goals Start Level Błąd podczas ładowania danych z serwera Żeby zagrać w t…" at bounding box center [784, 383] width 1568 height 766
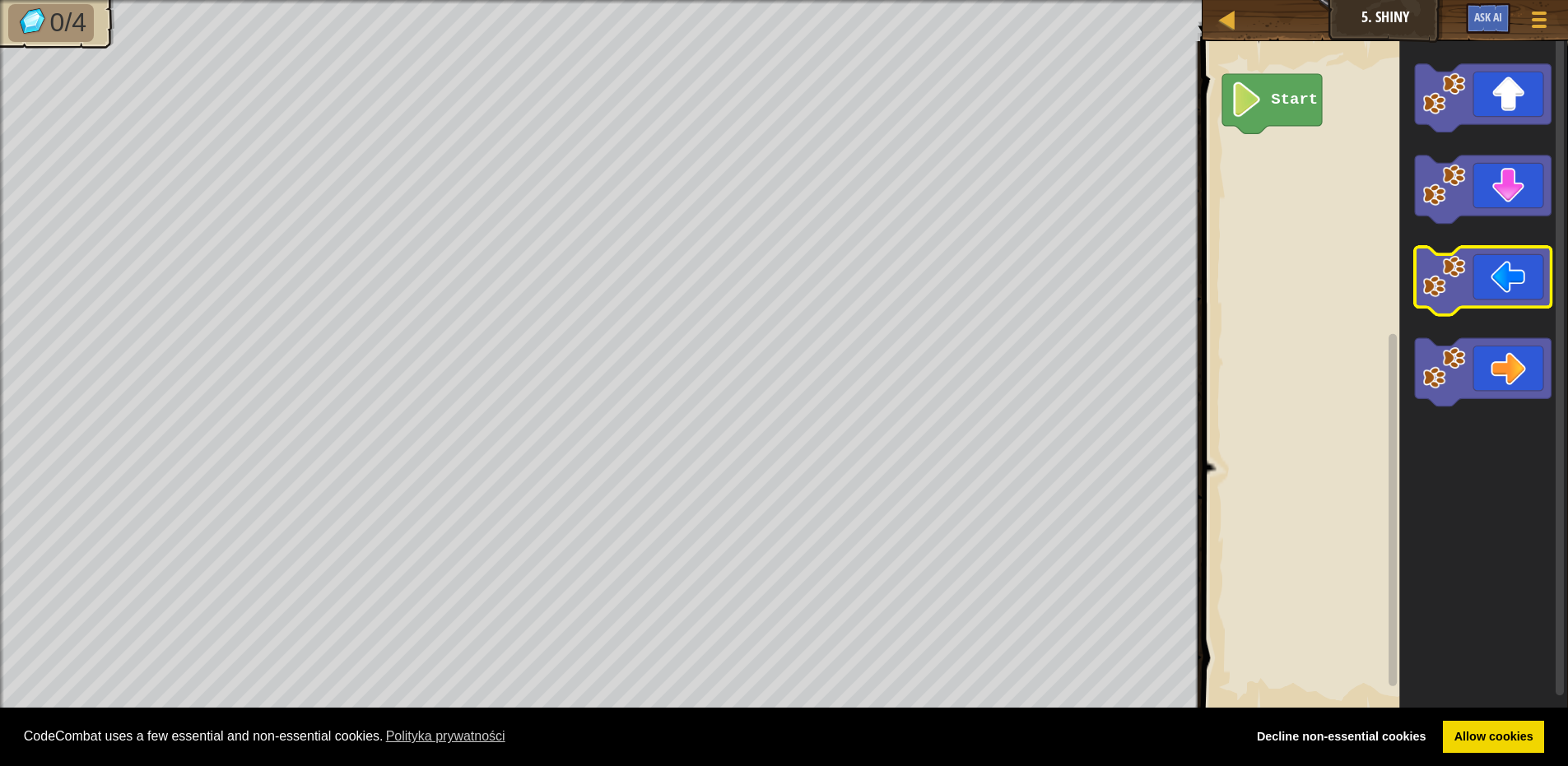
click at [1482, 256] on icon "Obszar roboczy Blockly" at bounding box center [1483, 282] width 137 height 69
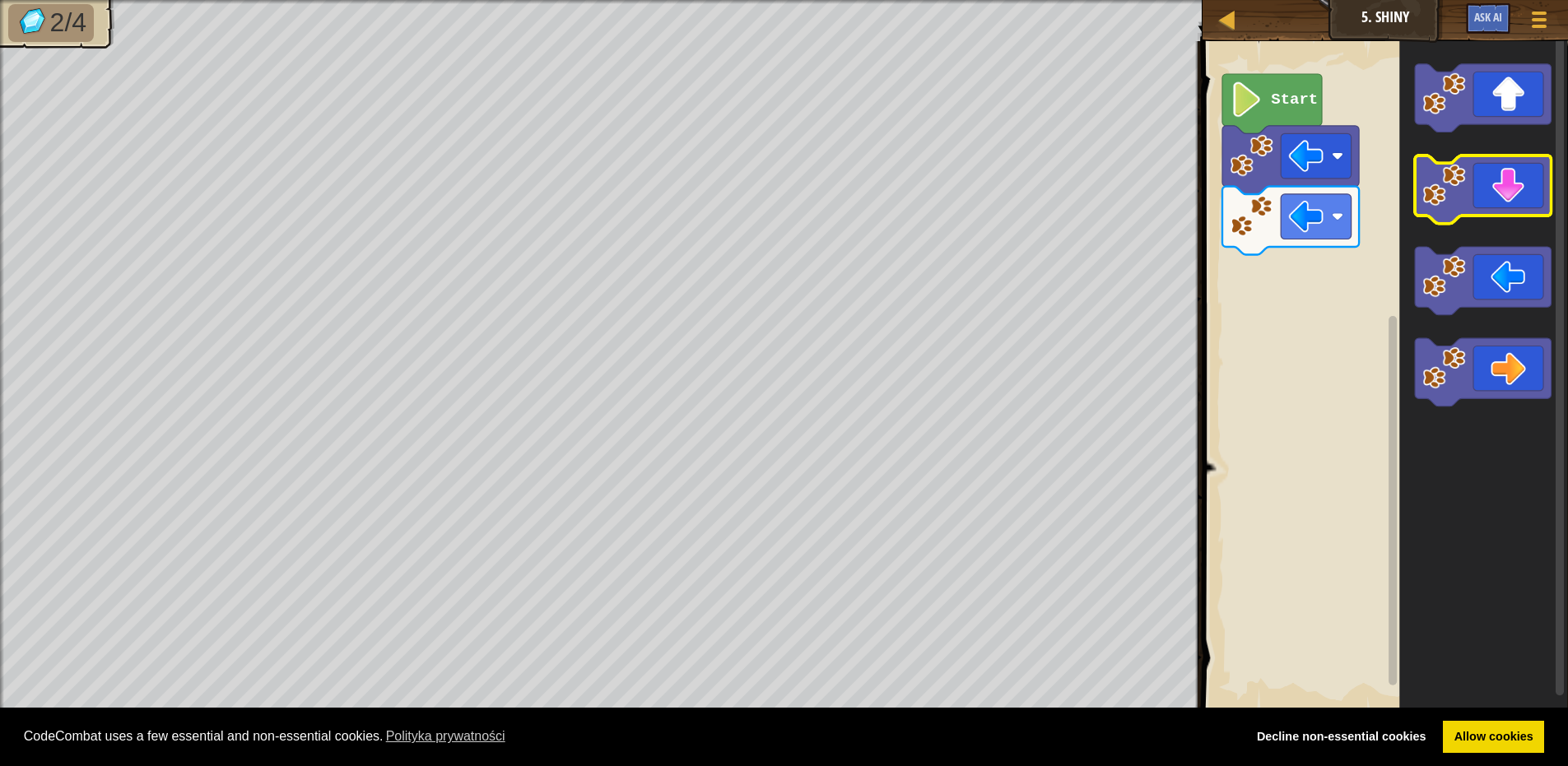
click at [1524, 208] on icon "Obszar roboczy Blockly" at bounding box center [1483, 190] width 137 height 69
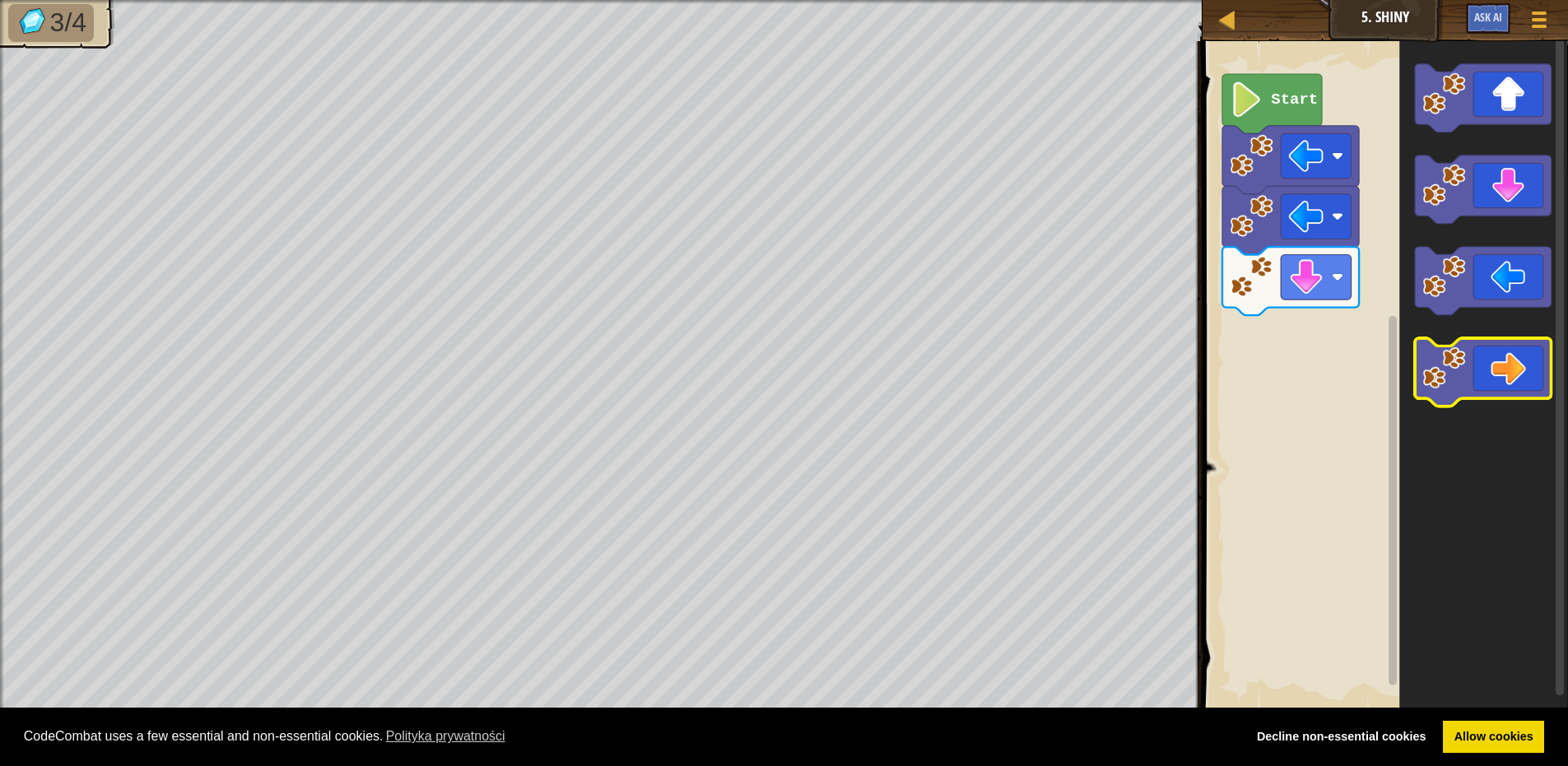
click at [1494, 372] on icon "Obszar roboczy Blockly" at bounding box center [1483, 374] width 137 height 69
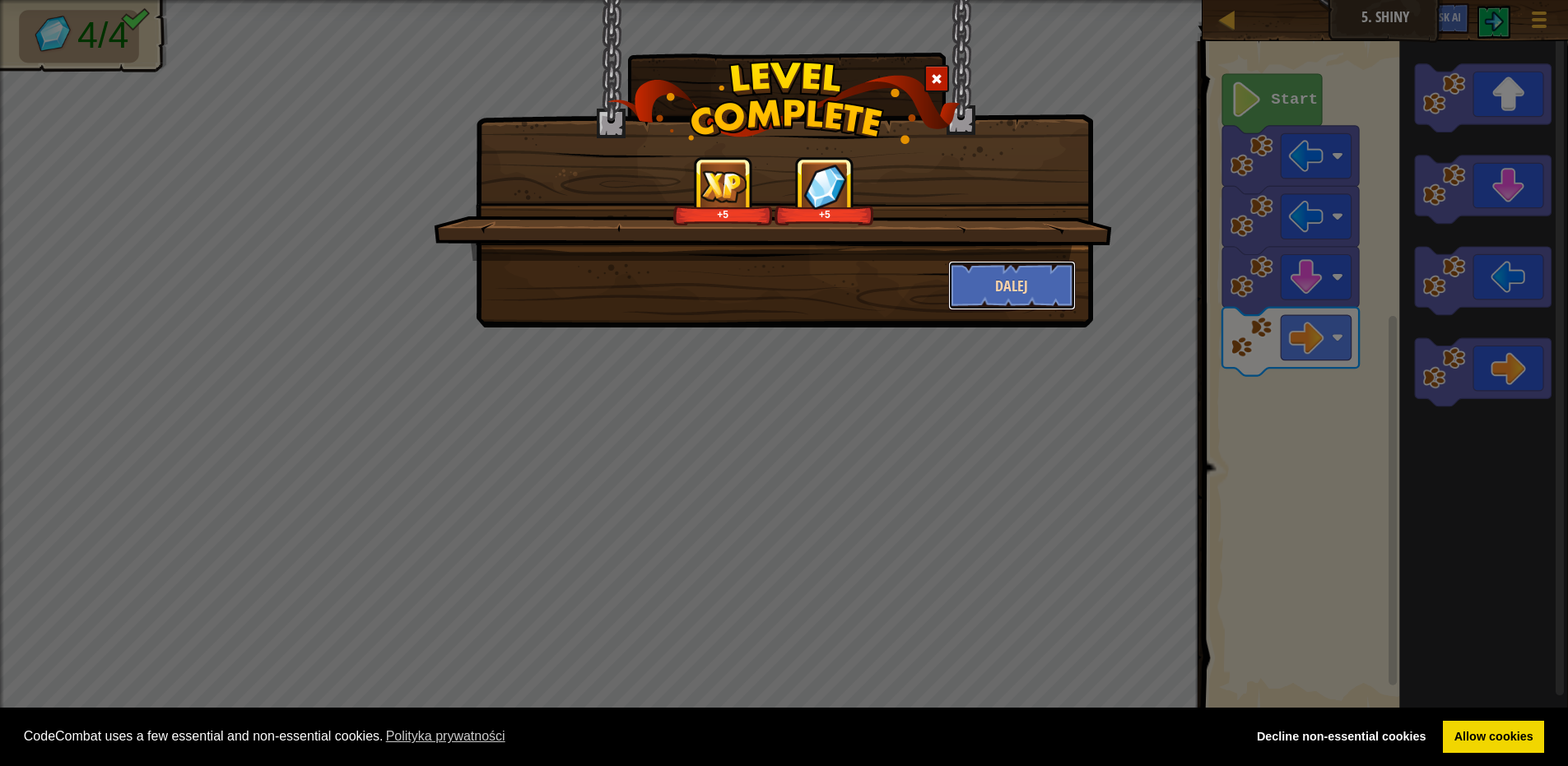
click at [1016, 284] on button "Dalej" at bounding box center [1012, 285] width 128 height 49
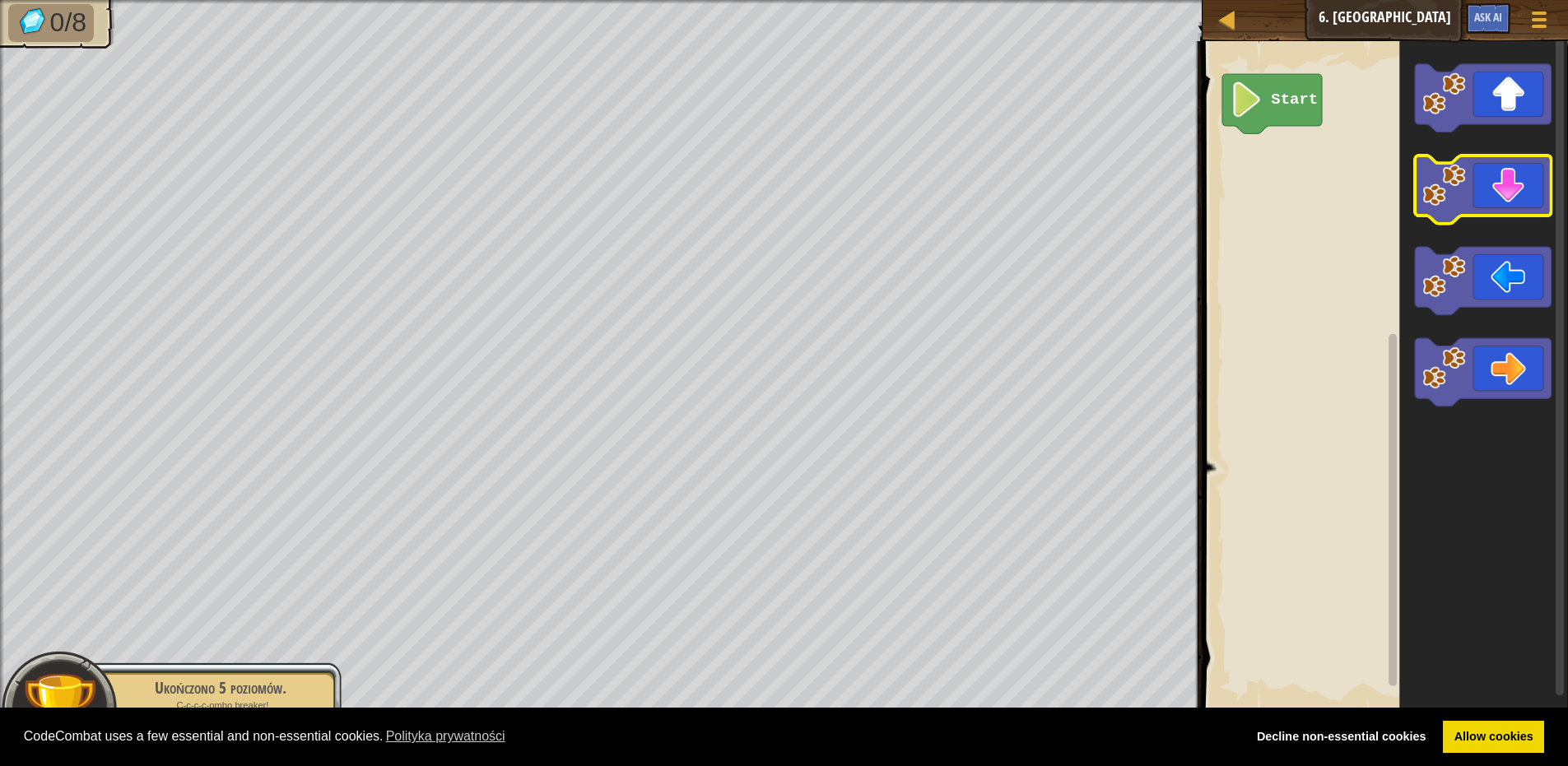
click at [1481, 209] on icon "Obszar roboczy Blockly" at bounding box center [1483, 190] width 137 height 69
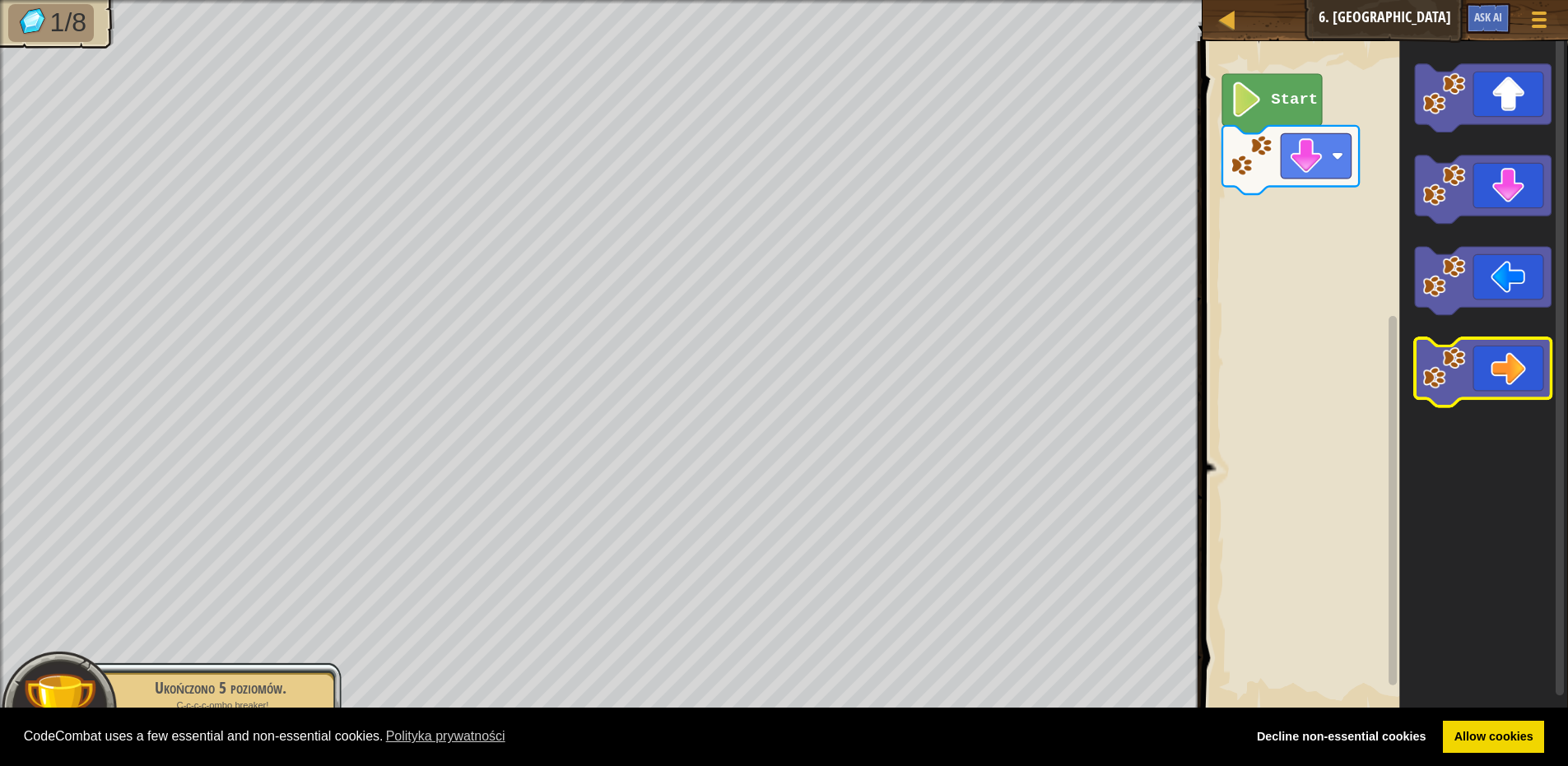
click at [1505, 398] on icon "Obszar roboczy Blockly" at bounding box center [1483, 374] width 137 height 69
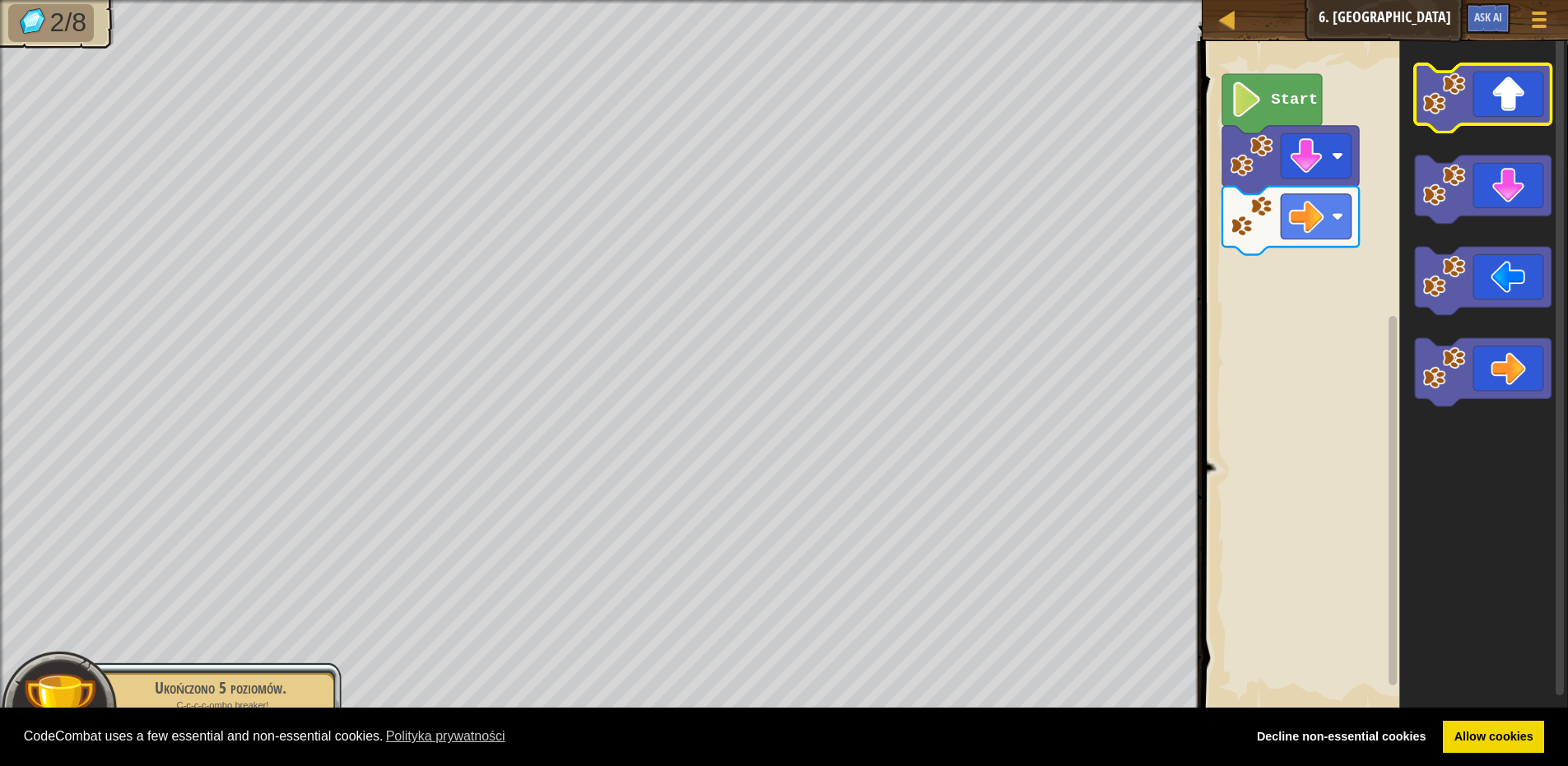
click at [1478, 107] on icon "Obszar roboczy Blockly" at bounding box center [1483, 99] width 137 height 69
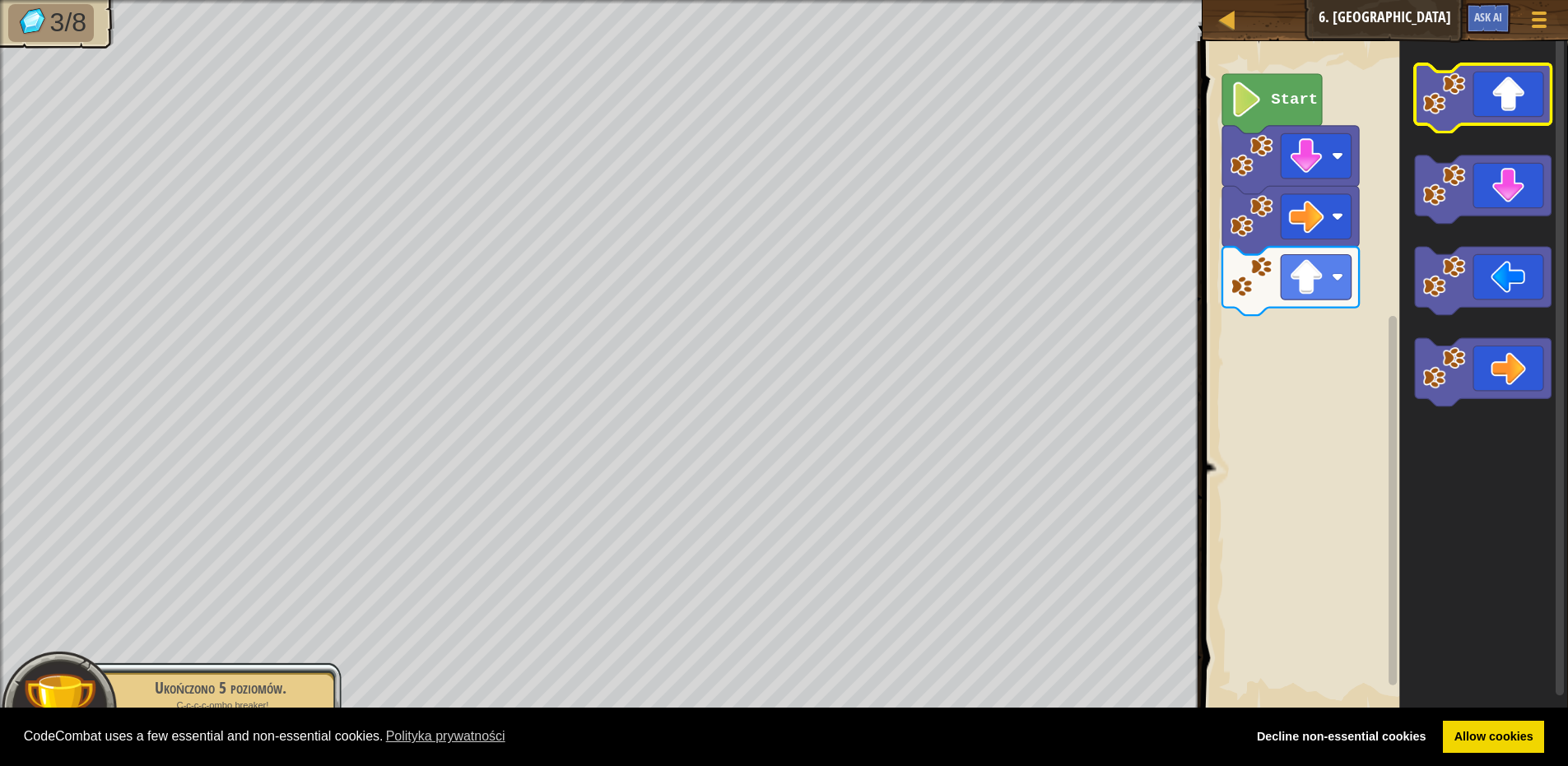
click at [1491, 107] on icon "Obszar roboczy Blockly" at bounding box center [1483, 99] width 137 height 69
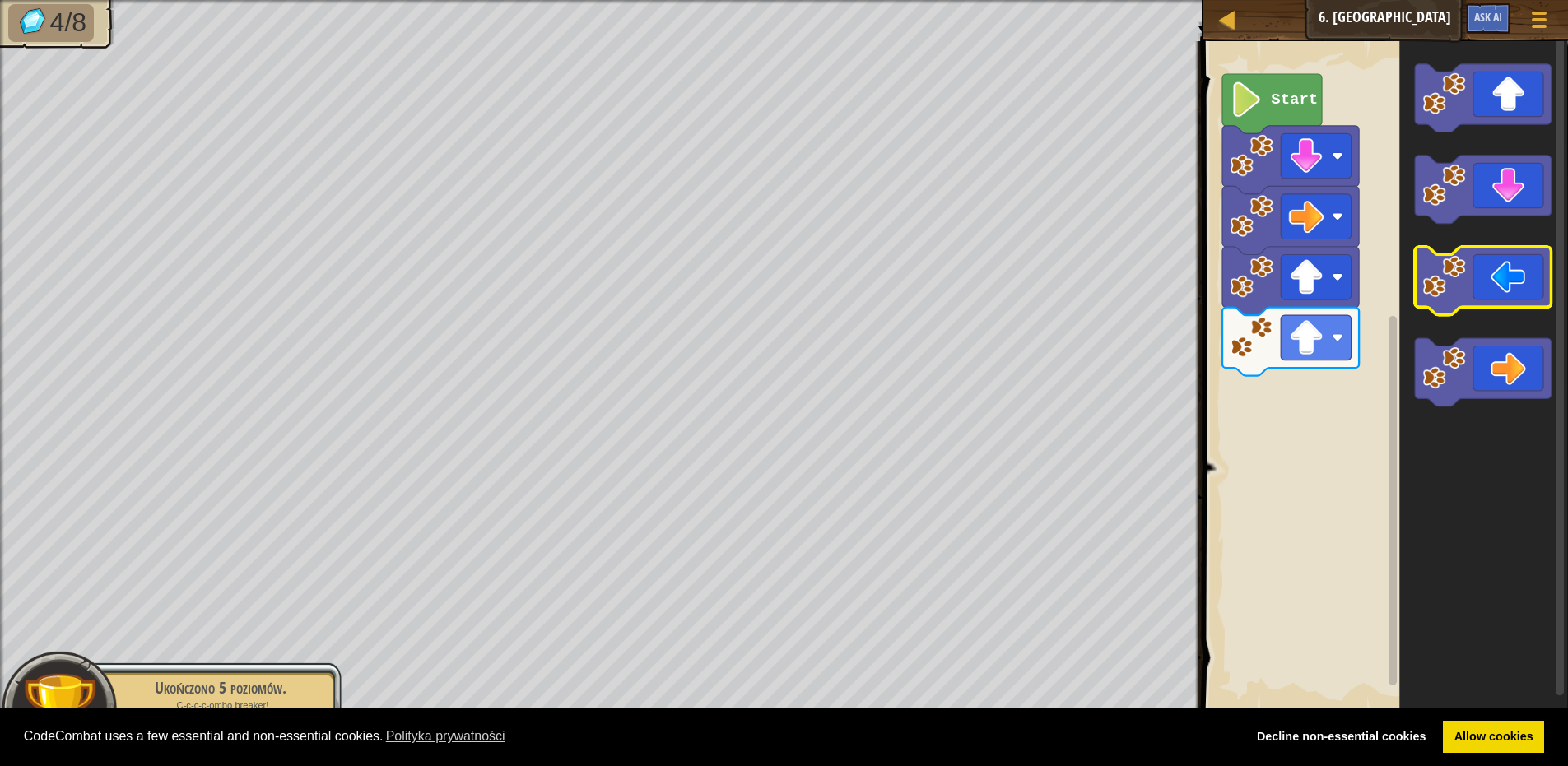
click at [1535, 267] on icon "Obszar roboczy Blockly" at bounding box center [1483, 282] width 137 height 69
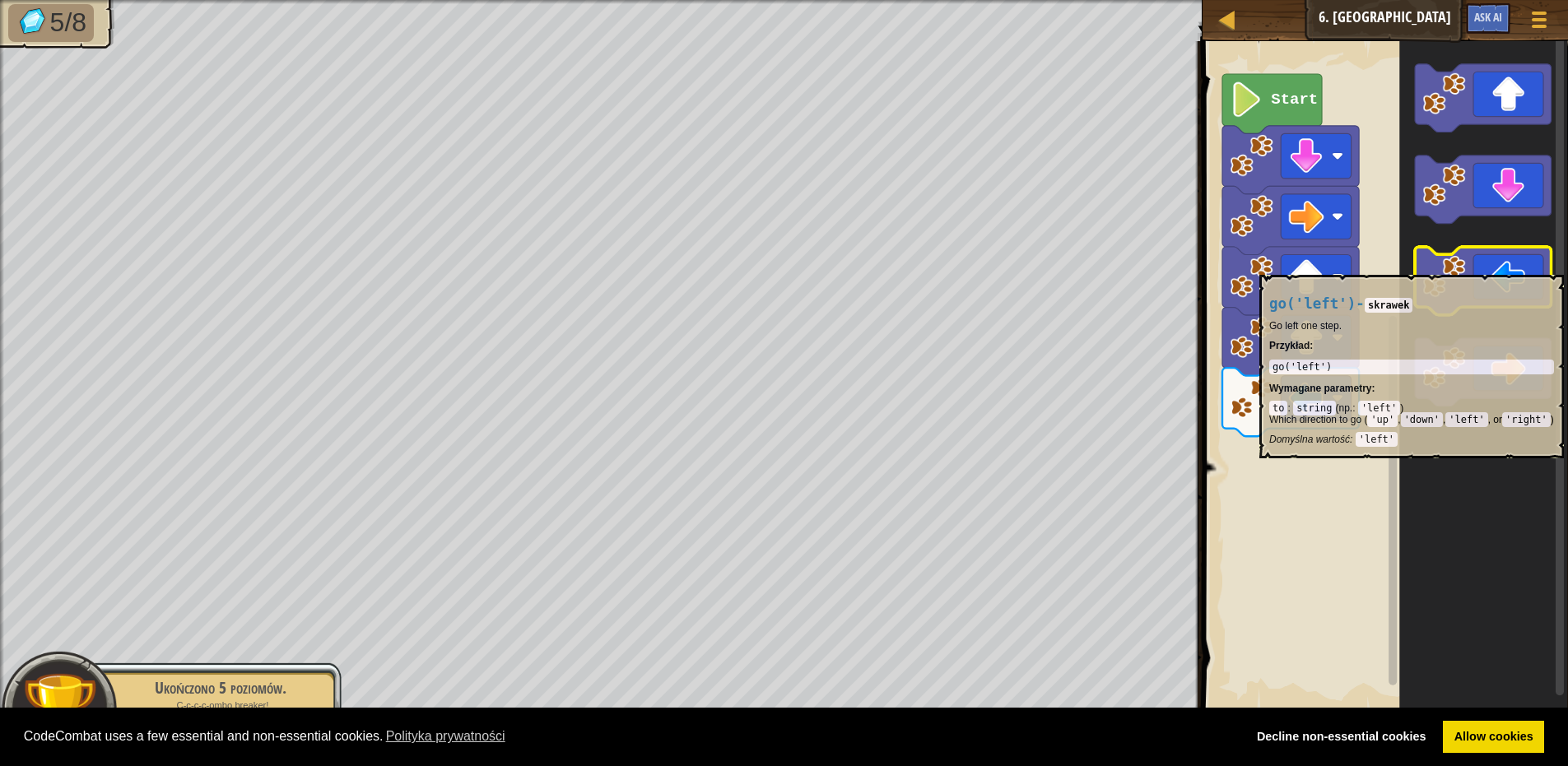
click at [1535, 267] on icon "Obszar roboczy Blockly" at bounding box center [1483, 282] width 137 height 69
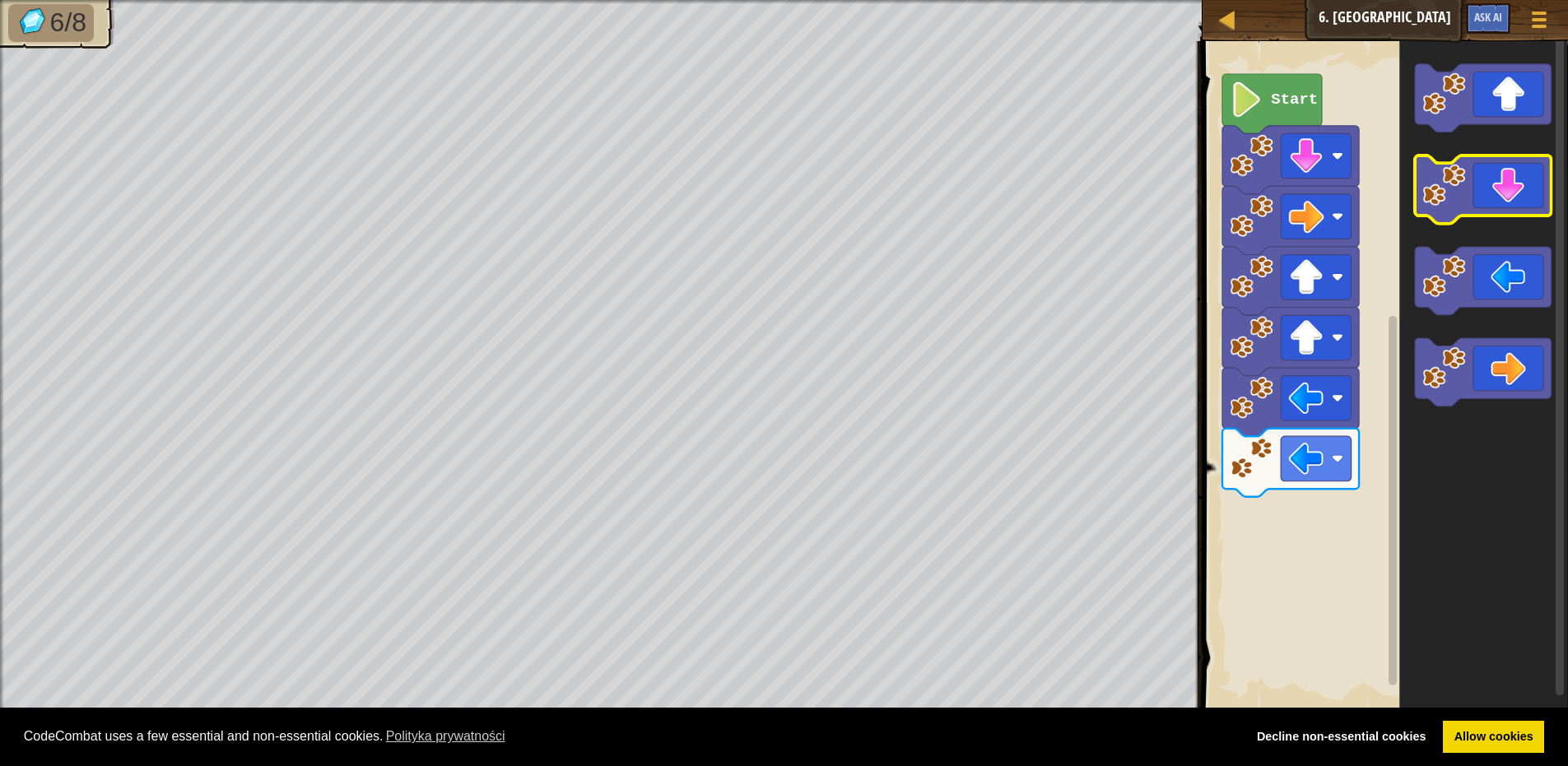
click at [1503, 180] on icon "Obszar roboczy Blockly" at bounding box center [1483, 190] width 137 height 69
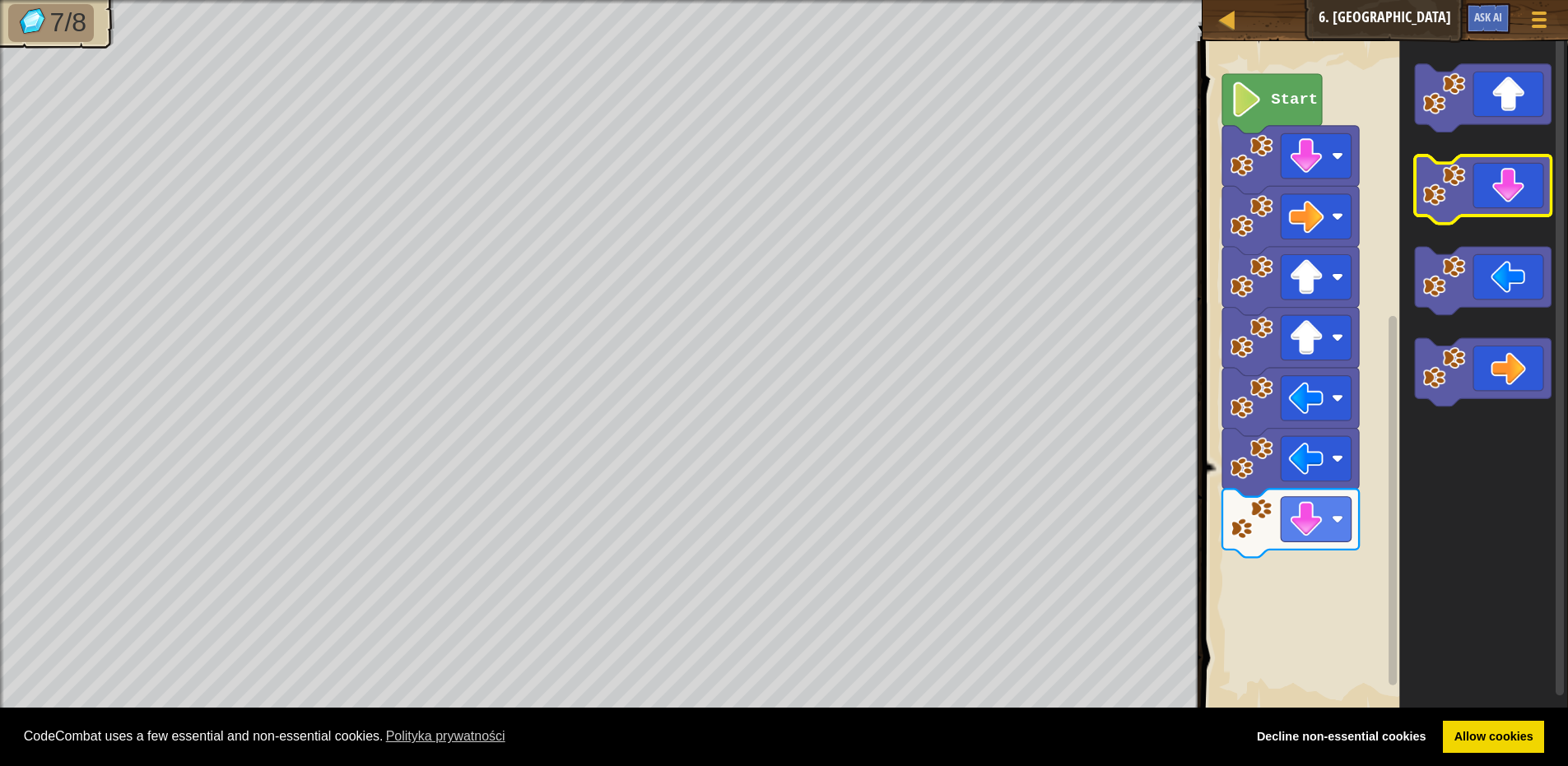
click at [1503, 183] on icon "Obszar roboczy Blockly" at bounding box center [1483, 190] width 137 height 69
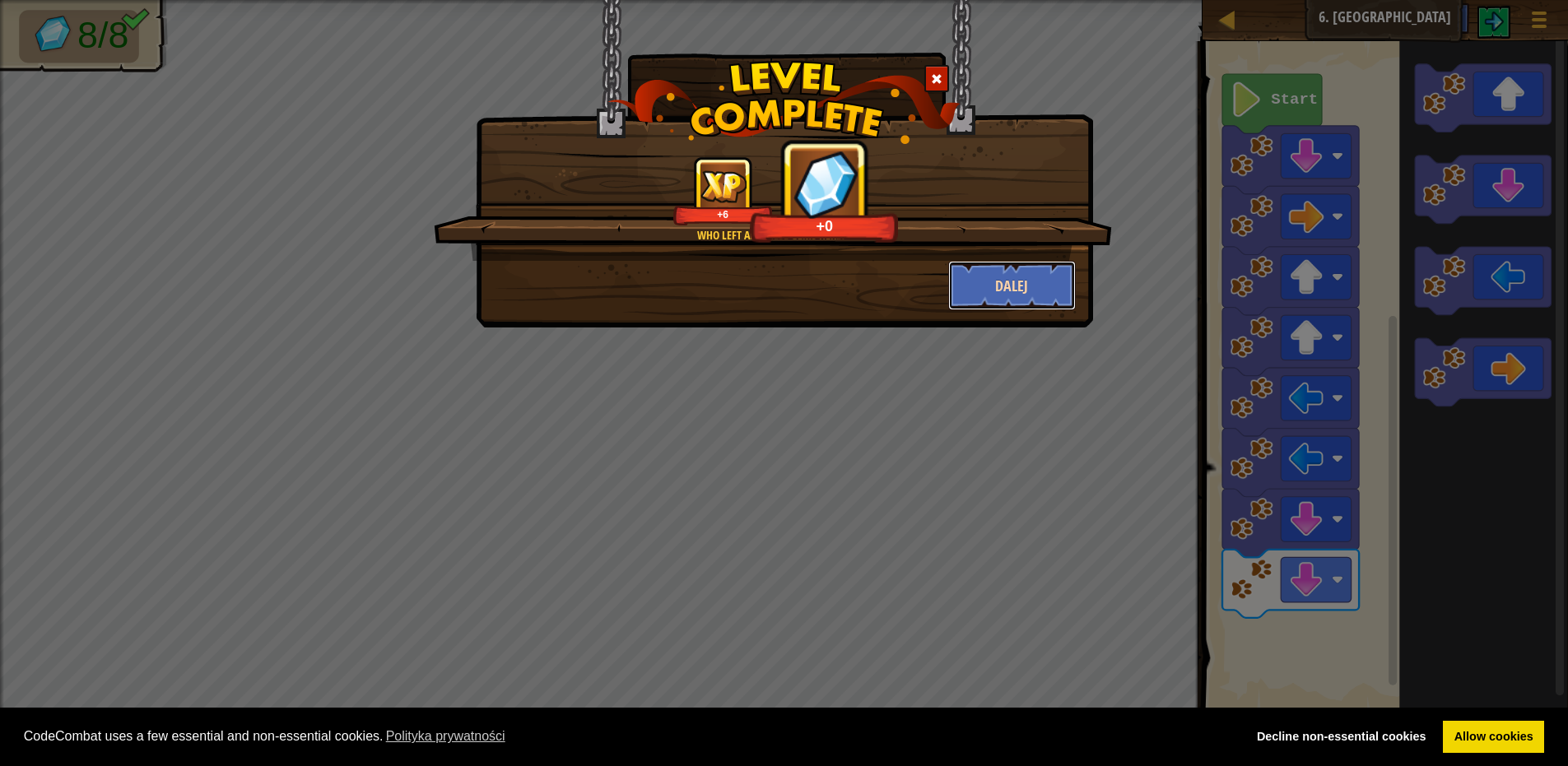
click at [1055, 269] on button "Dalej" at bounding box center [1012, 285] width 128 height 49
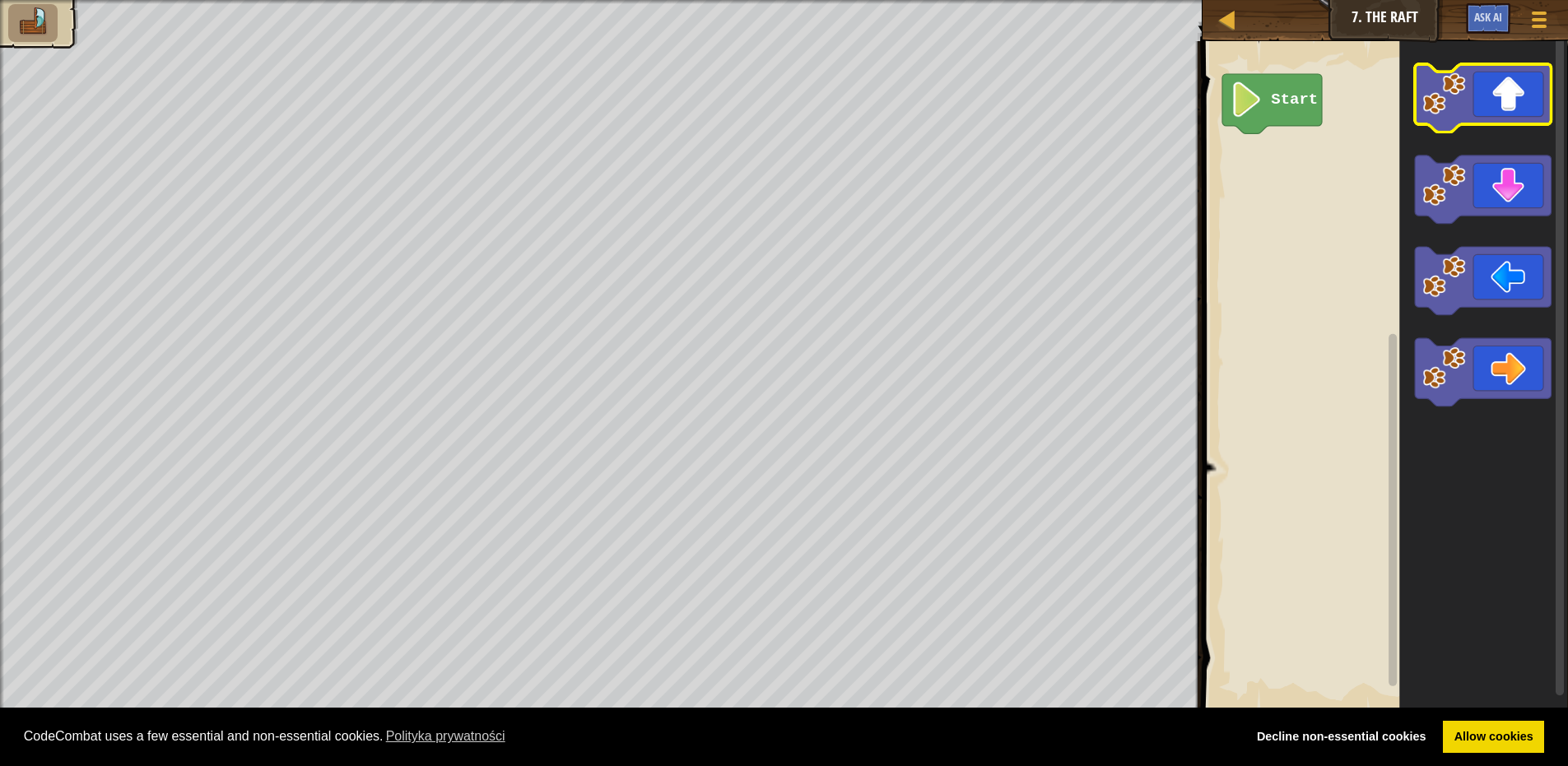
click at [1436, 111] on image "Obszar roboczy Blockly" at bounding box center [1444, 93] width 43 height 43
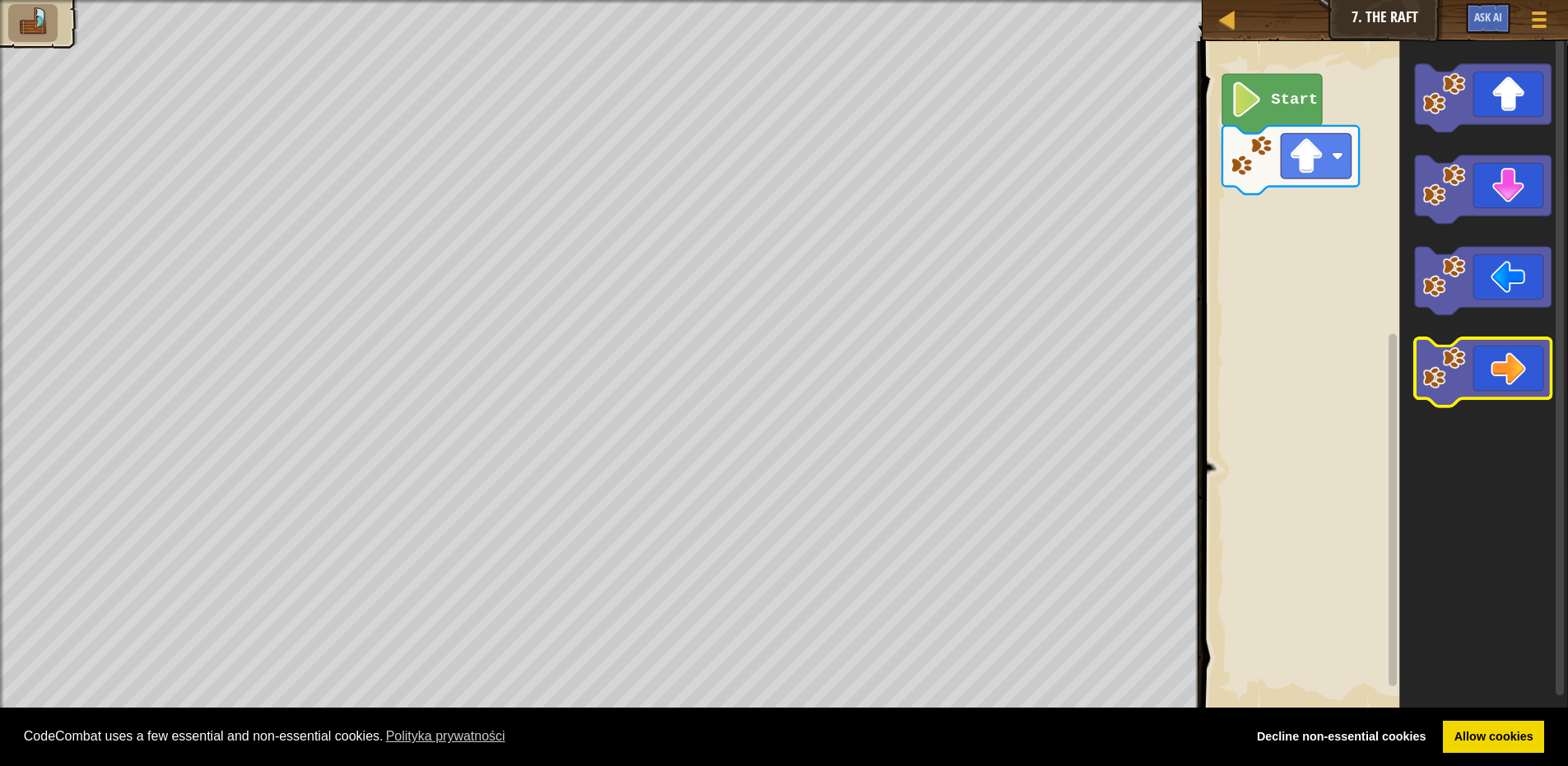
click at [1502, 375] on icon "Obszar roboczy Blockly" at bounding box center [1483, 374] width 137 height 69
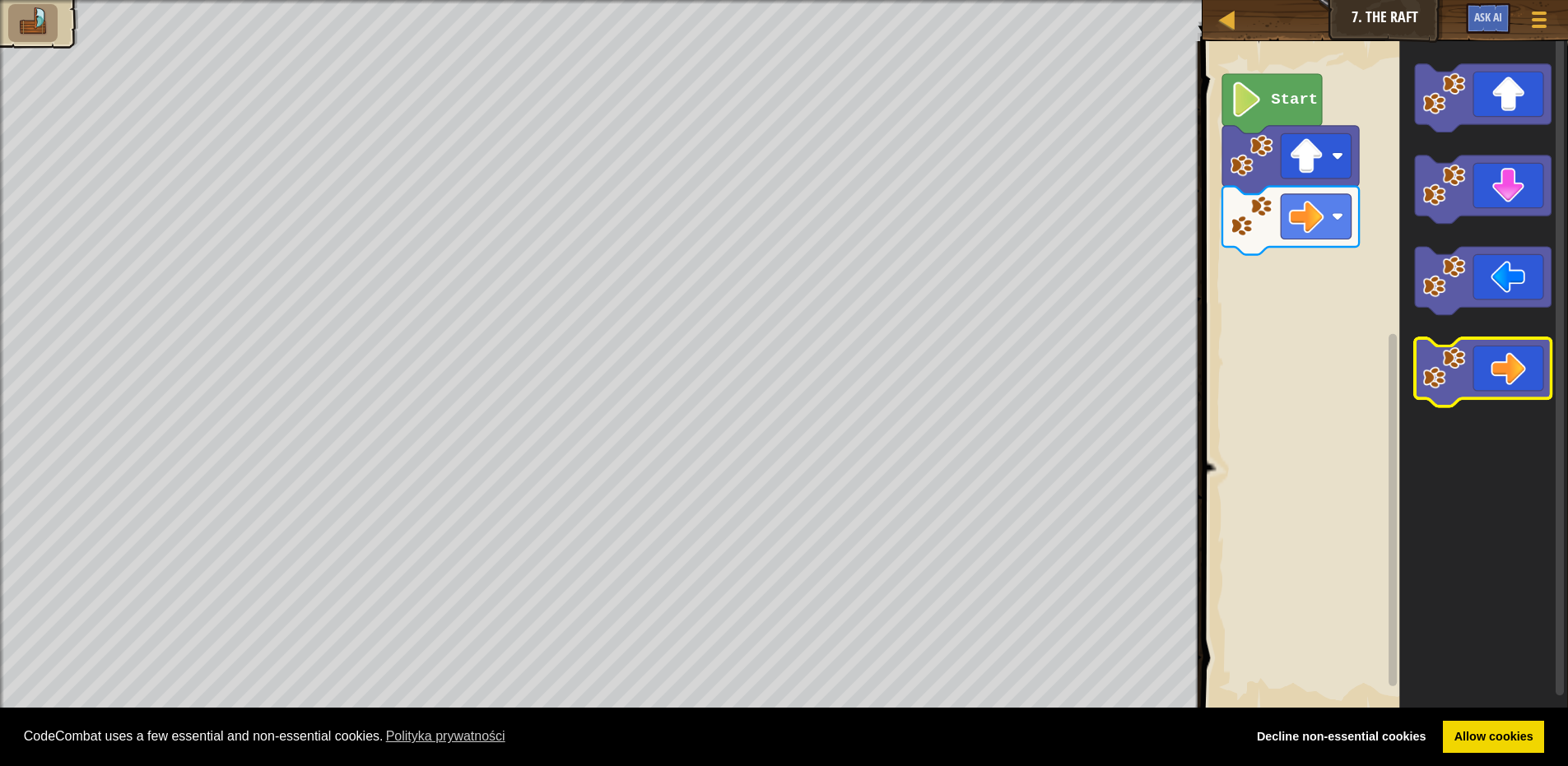
click at [1502, 372] on icon "Obszar roboczy Blockly" at bounding box center [1483, 374] width 137 height 69
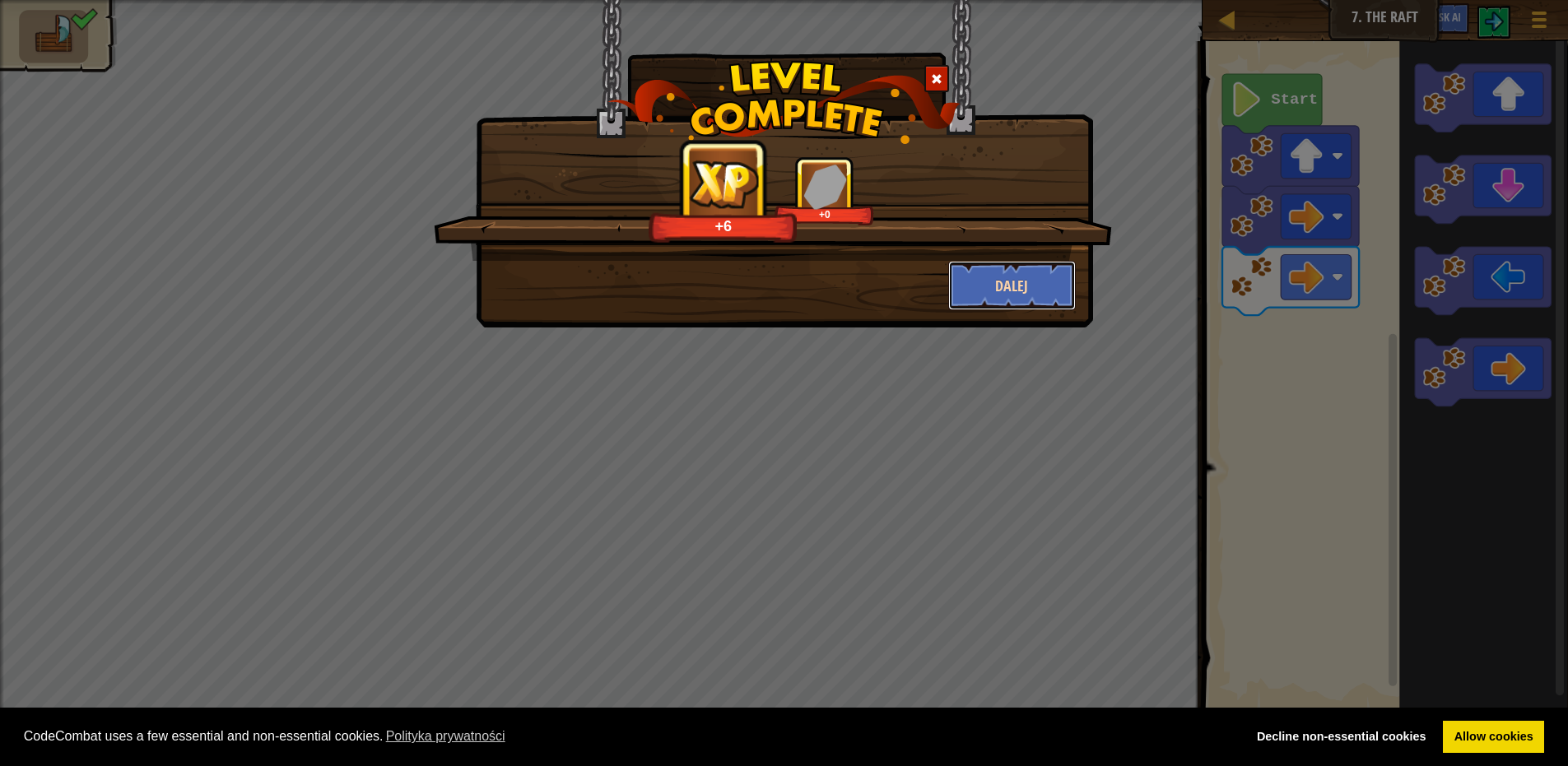
click at [1051, 283] on button "Dalej" at bounding box center [1012, 285] width 128 height 49
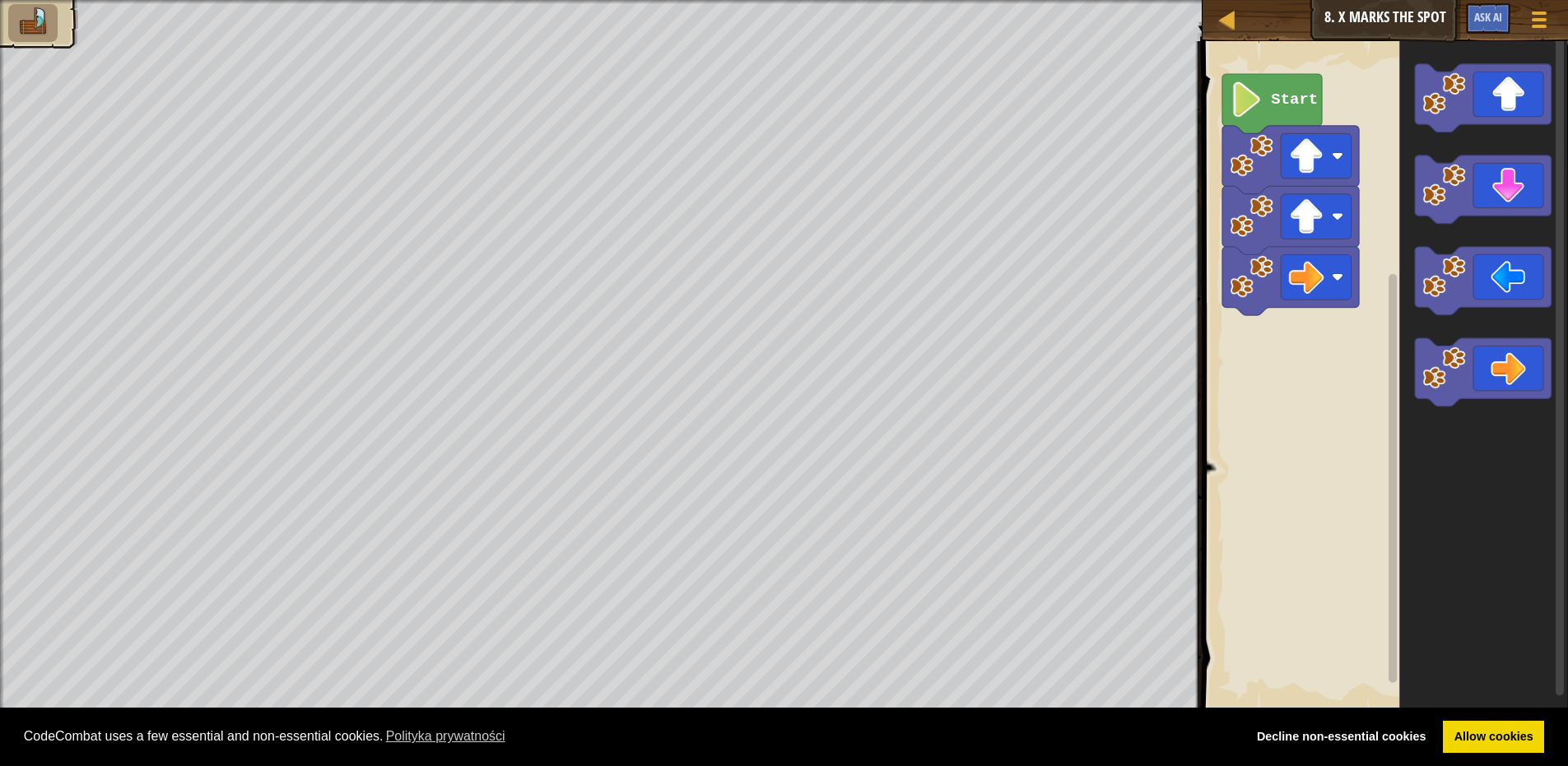
click at [1258, 99] on image "Obszar roboczy Blockly" at bounding box center [1246, 99] width 33 height 35
click at [1490, 384] on icon "Obszar roboczy Blockly" at bounding box center [1483, 374] width 137 height 69
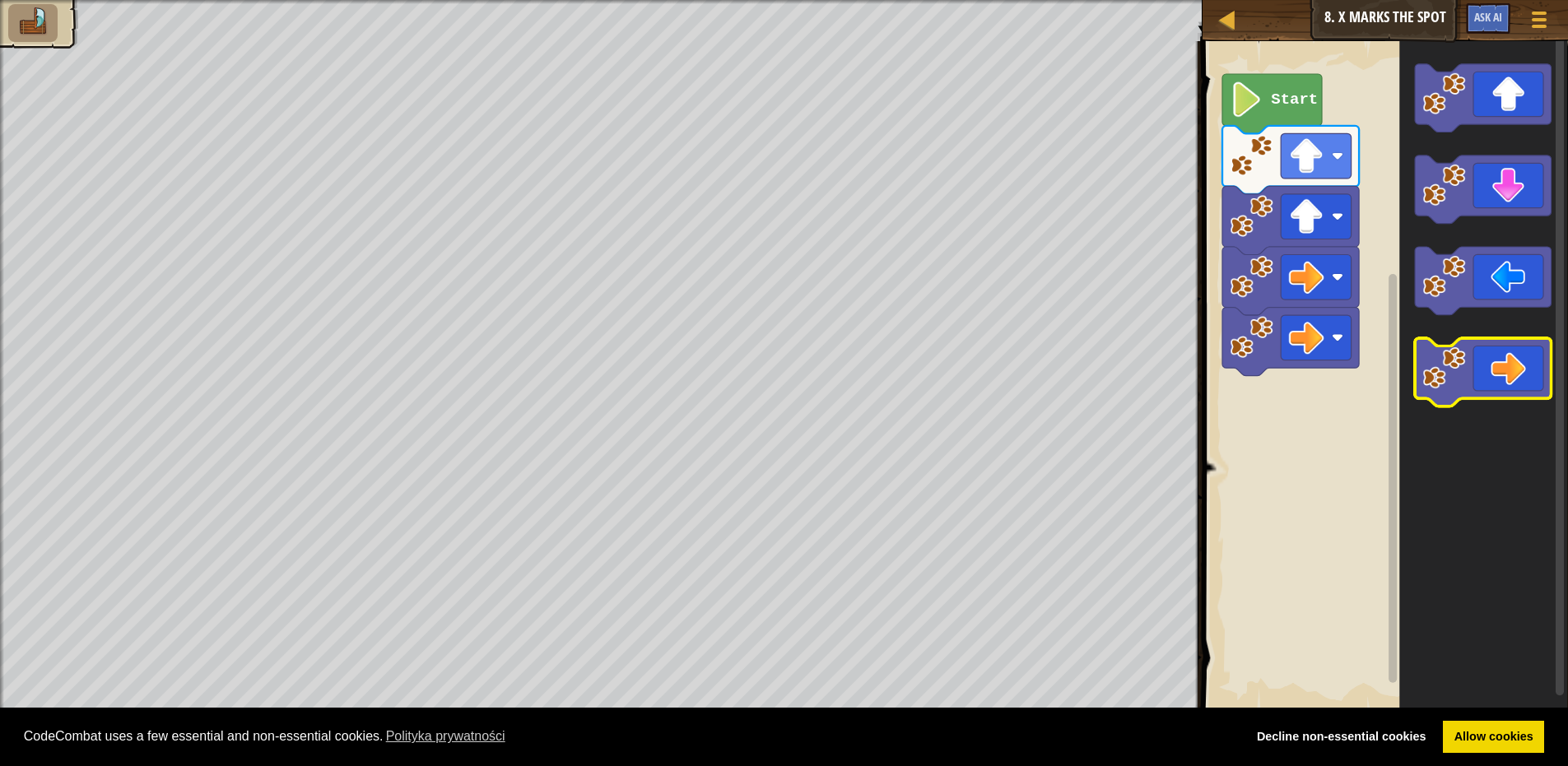
click at [1490, 379] on icon "Obszar roboczy Blockly" at bounding box center [1483, 374] width 137 height 69
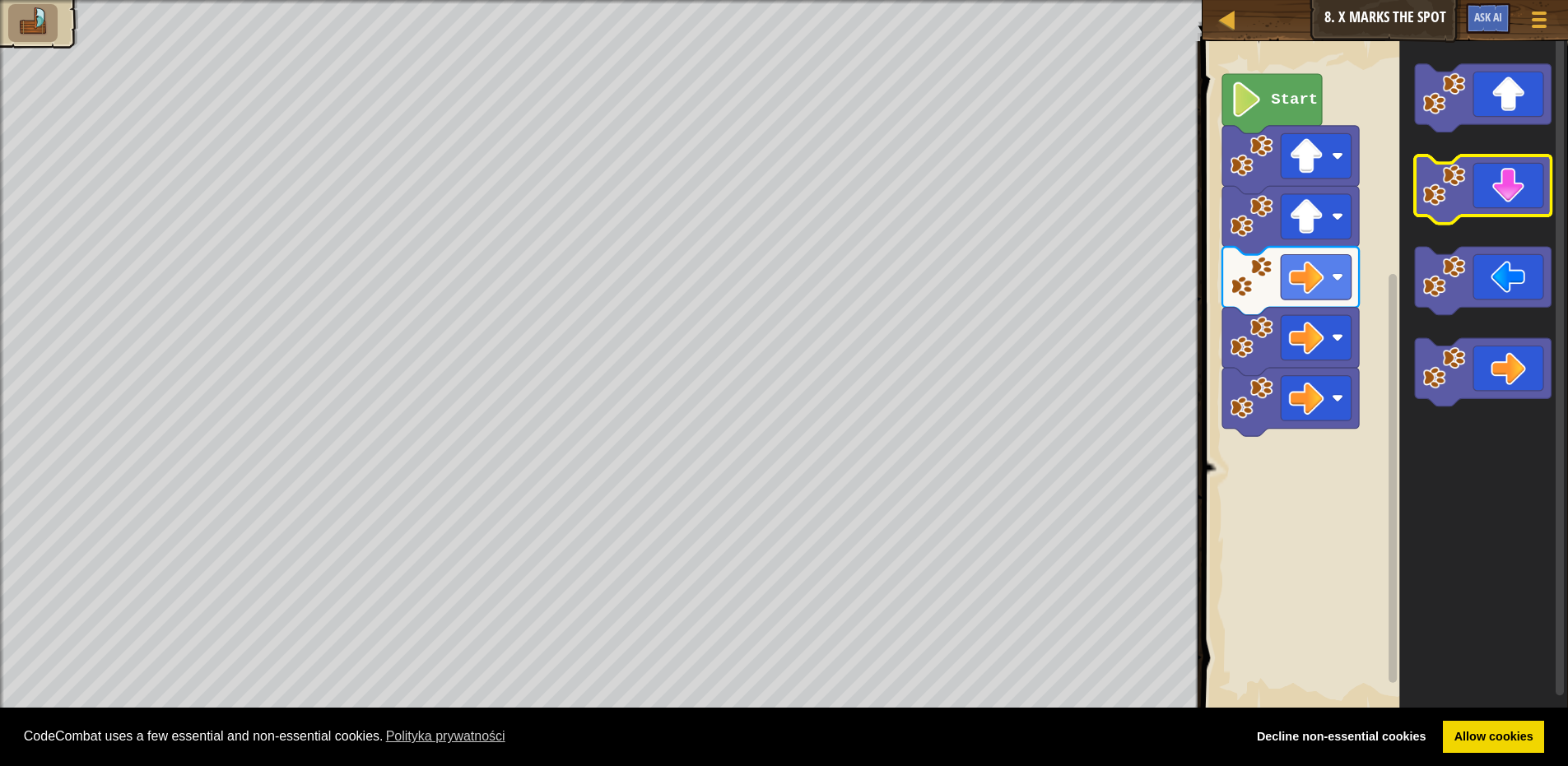
click at [1466, 188] on image "Obszar roboczy Blockly" at bounding box center [1444, 186] width 43 height 43
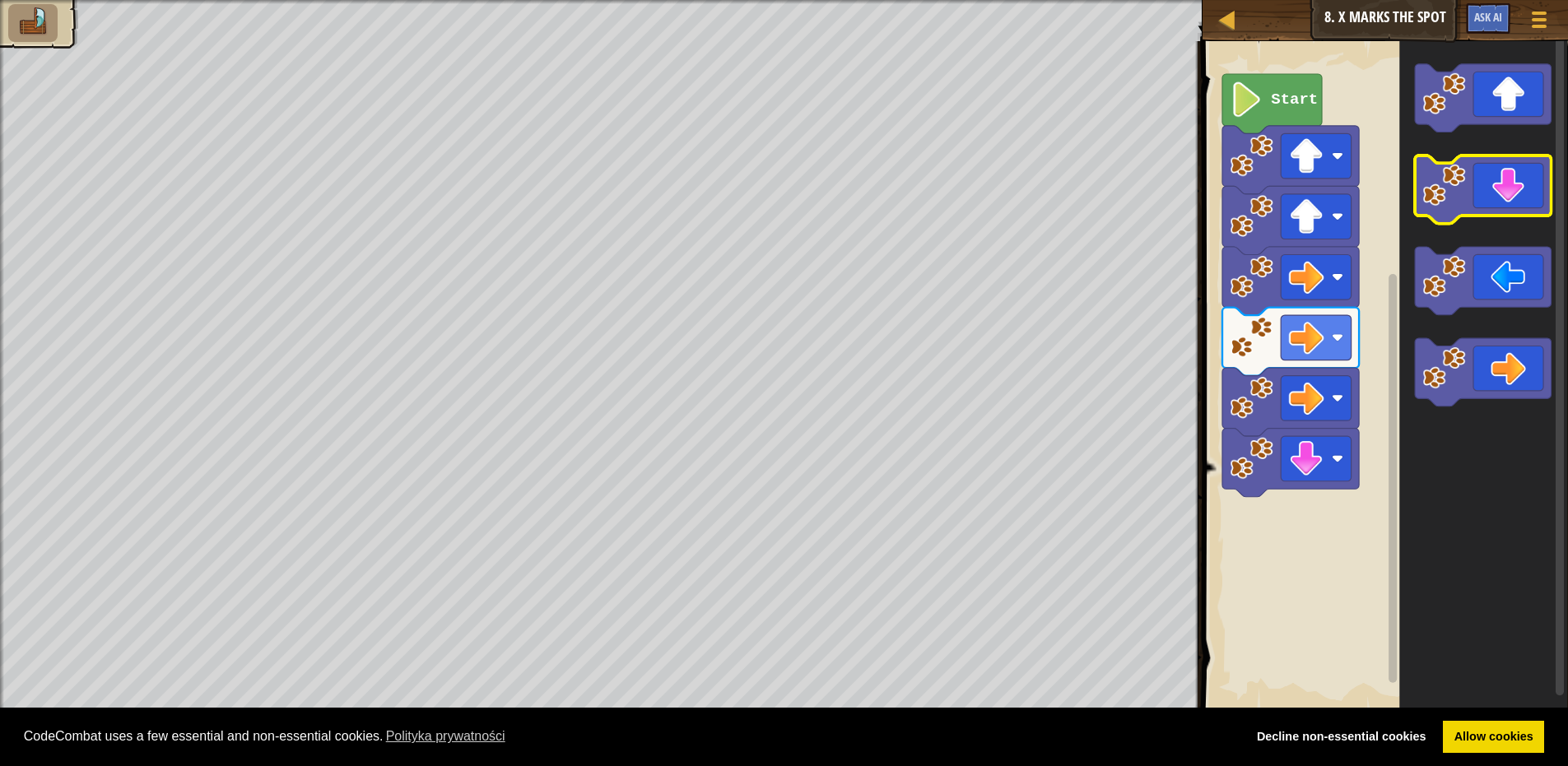
click at [1466, 189] on image "Obszar roboczy Blockly" at bounding box center [1444, 186] width 43 height 43
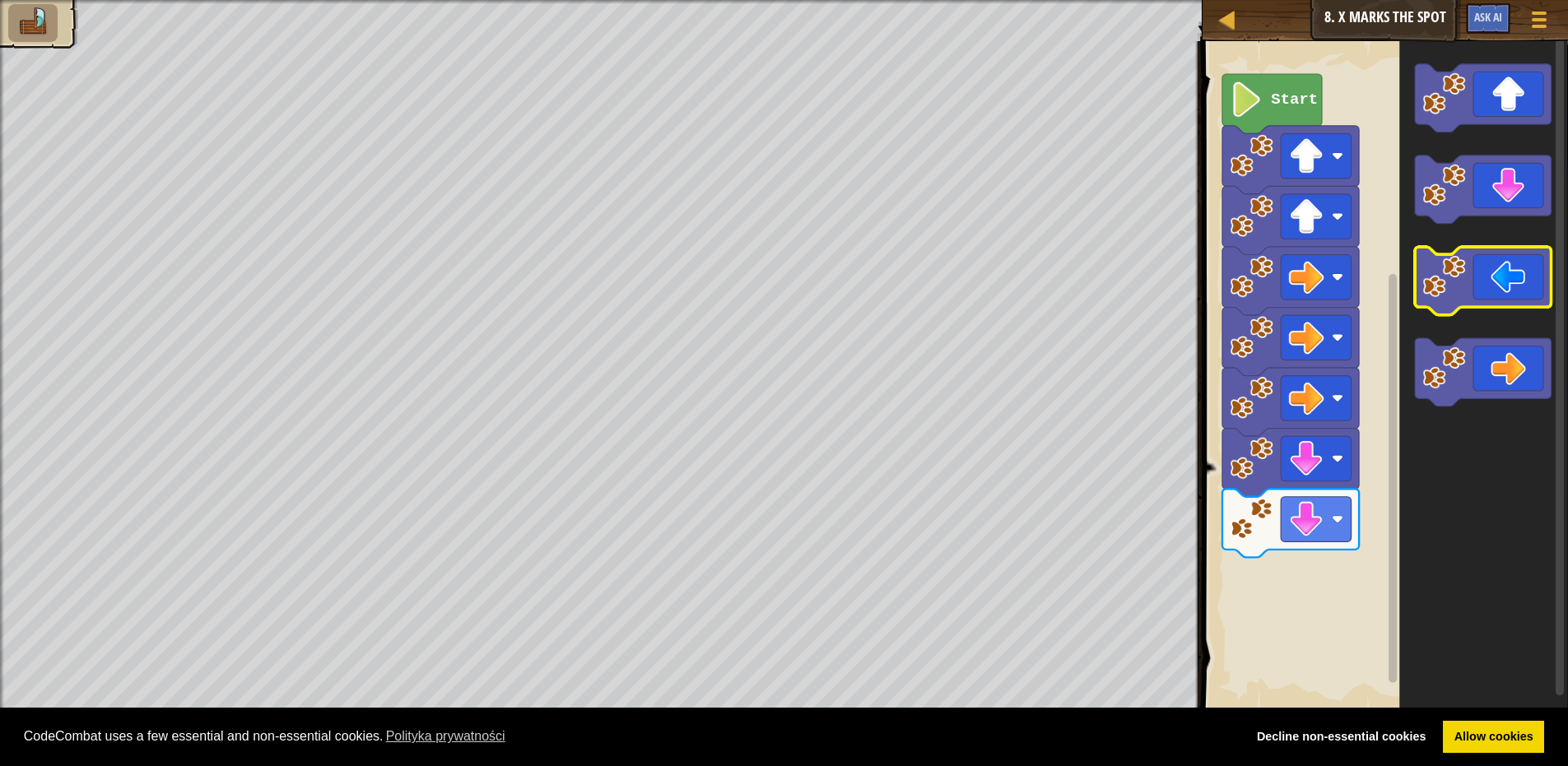
click at [1489, 259] on icon "Obszar roboczy Blockly" at bounding box center [1483, 282] width 137 height 69
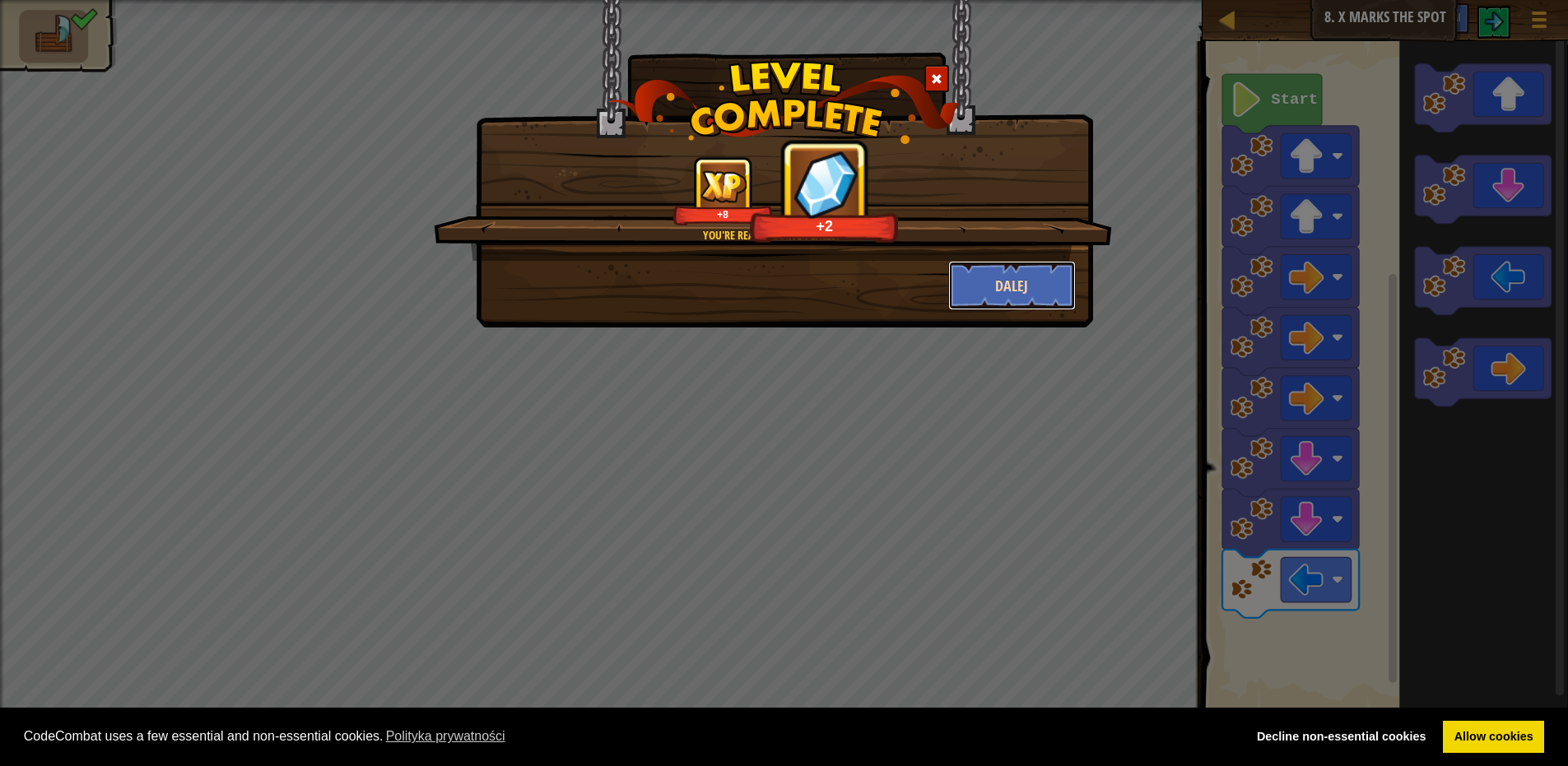
click at [1028, 278] on button "Dalej" at bounding box center [1012, 285] width 128 height 49
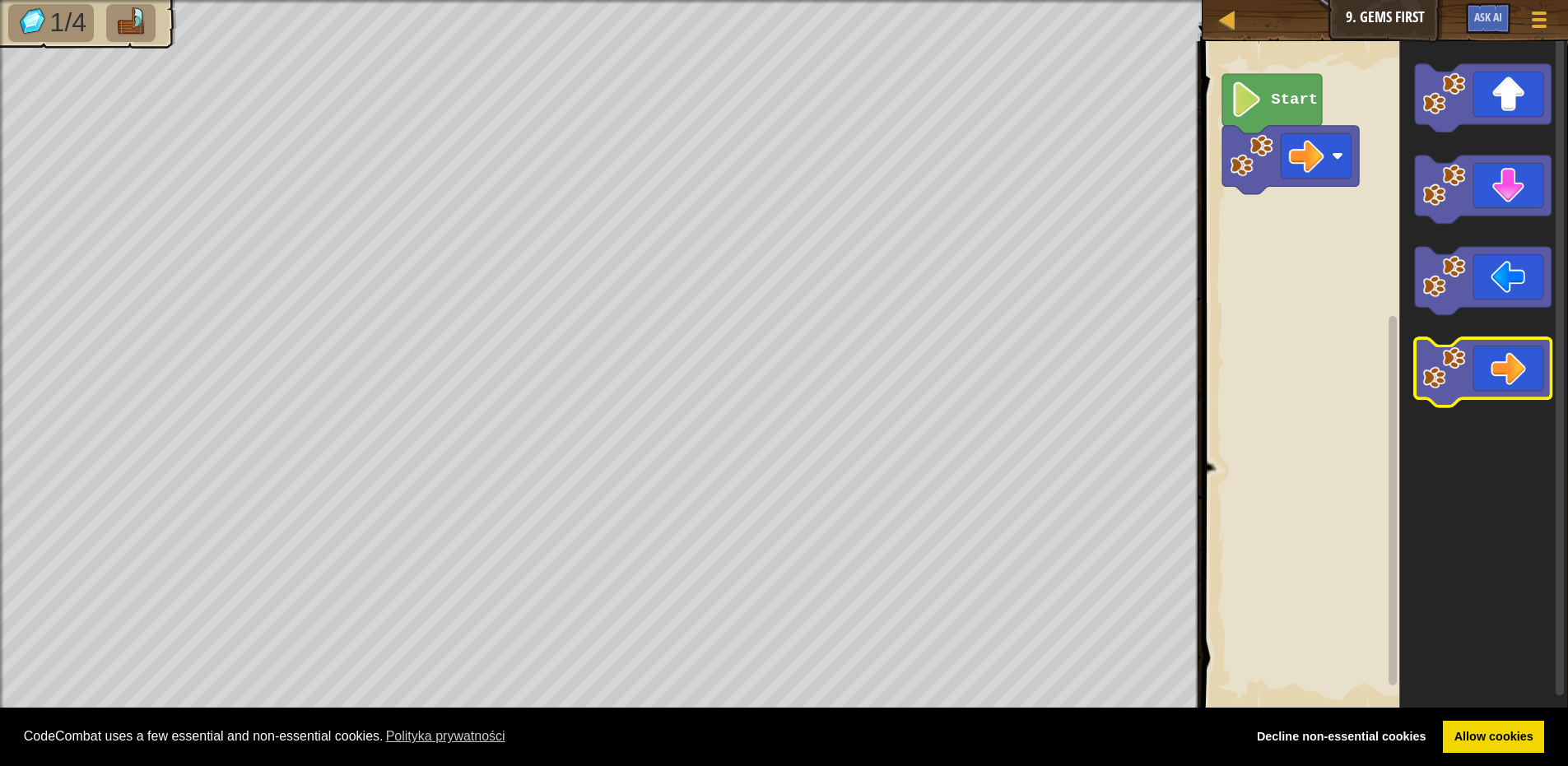
click at [1541, 393] on icon "Obszar roboczy Blockly" at bounding box center [1483, 374] width 137 height 69
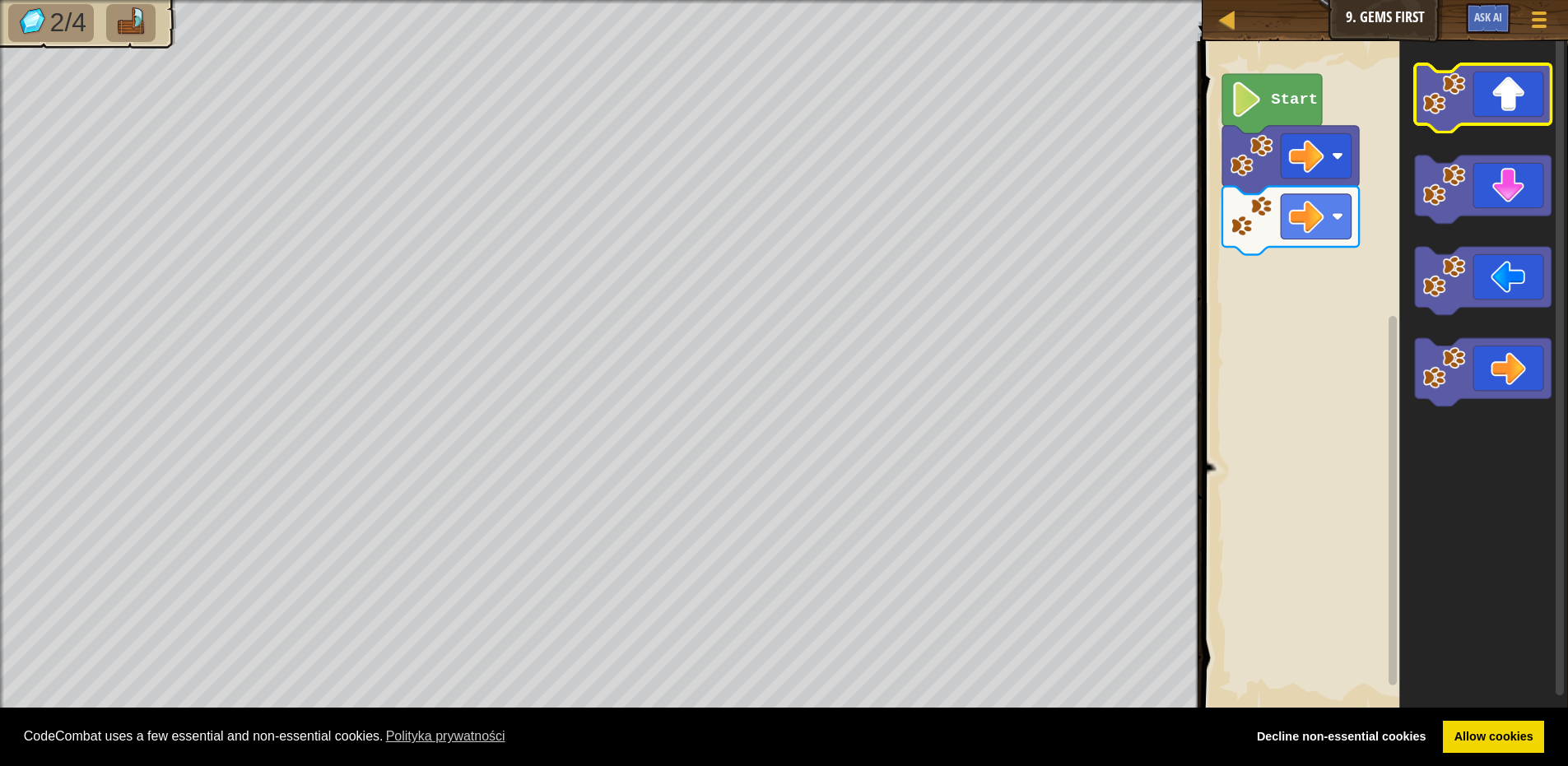
click at [1485, 120] on icon "Obszar roboczy Blockly" at bounding box center [1483, 99] width 137 height 69
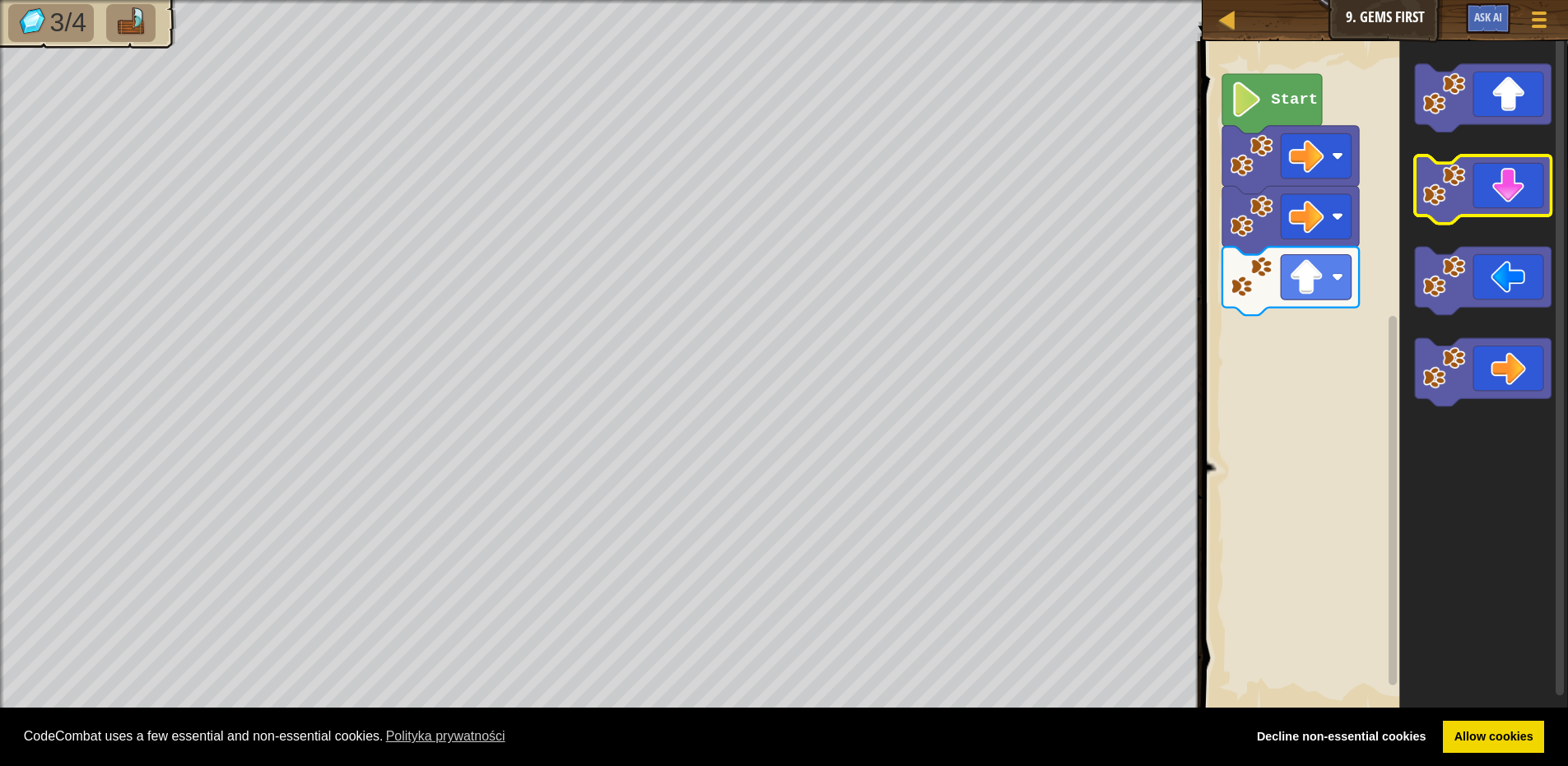
click at [1472, 187] on icon "Obszar roboczy Blockly" at bounding box center [1483, 190] width 137 height 69
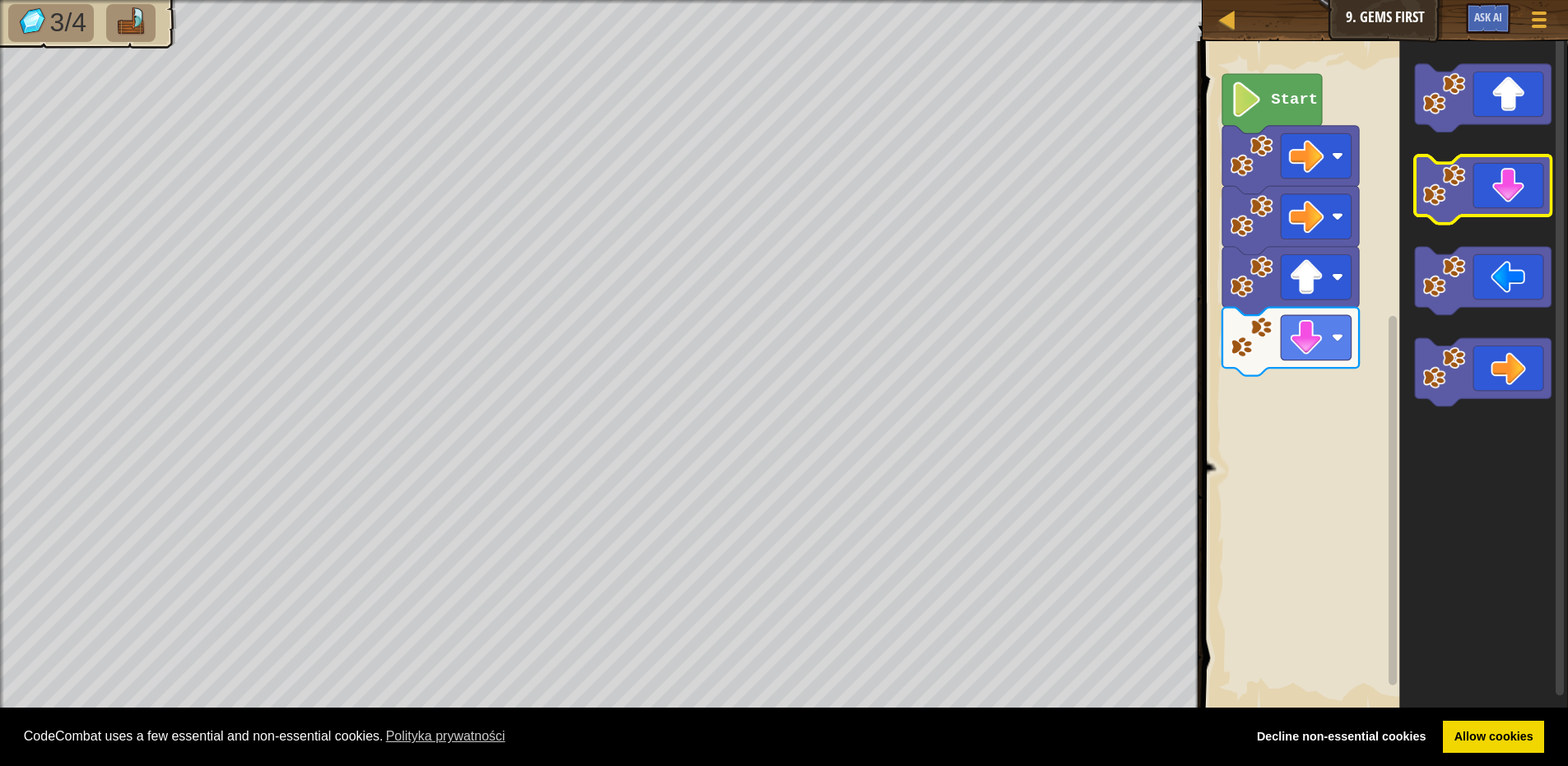
click at [1472, 187] on icon "Obszar roboczy Blockly" at bounding box center [1483, 190] width 137 height 69
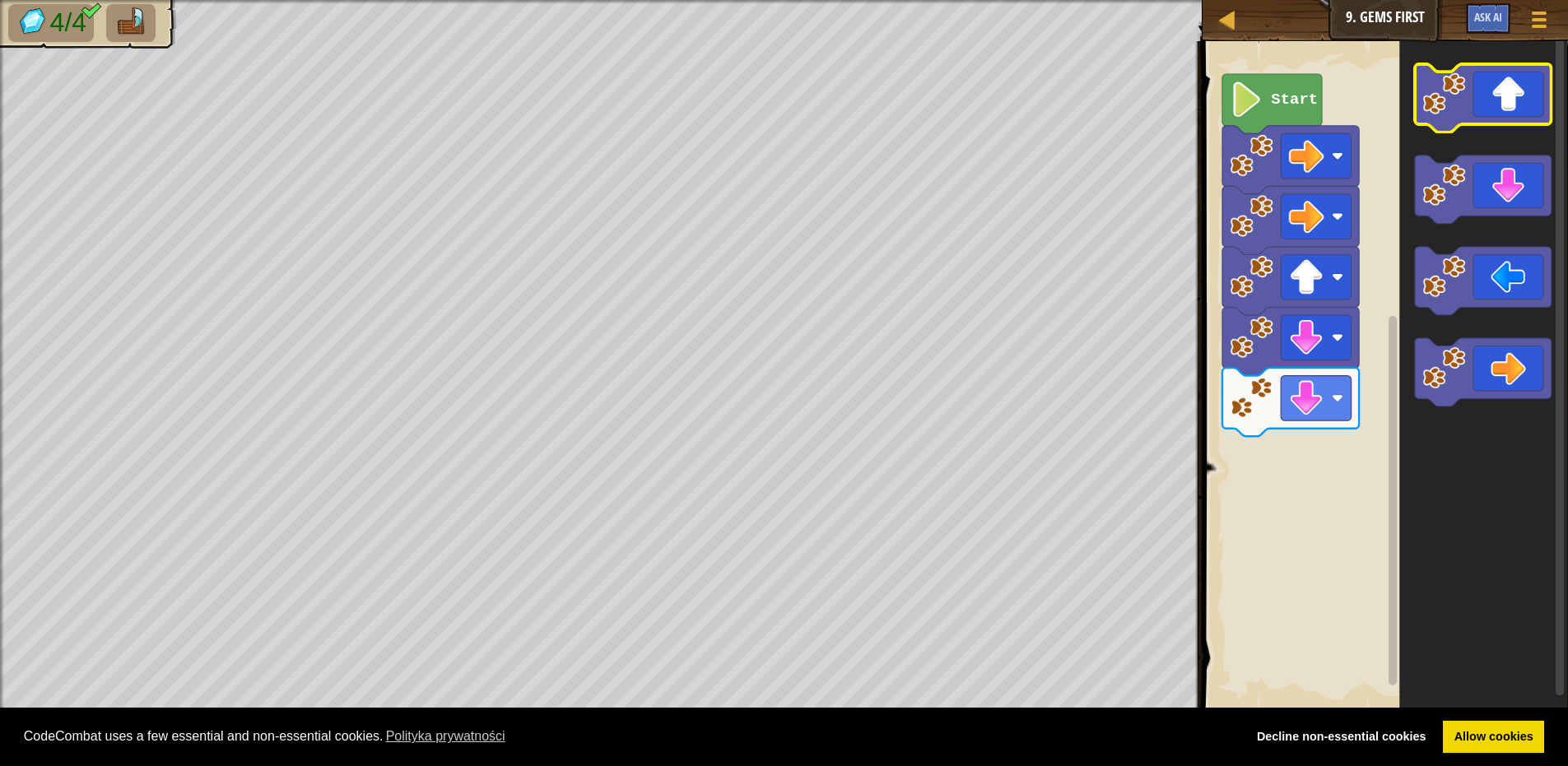
click at [1468, 117] on icon "Obszar roboczy Blockly" at bounding box center [1483, 99] width 137 height 69
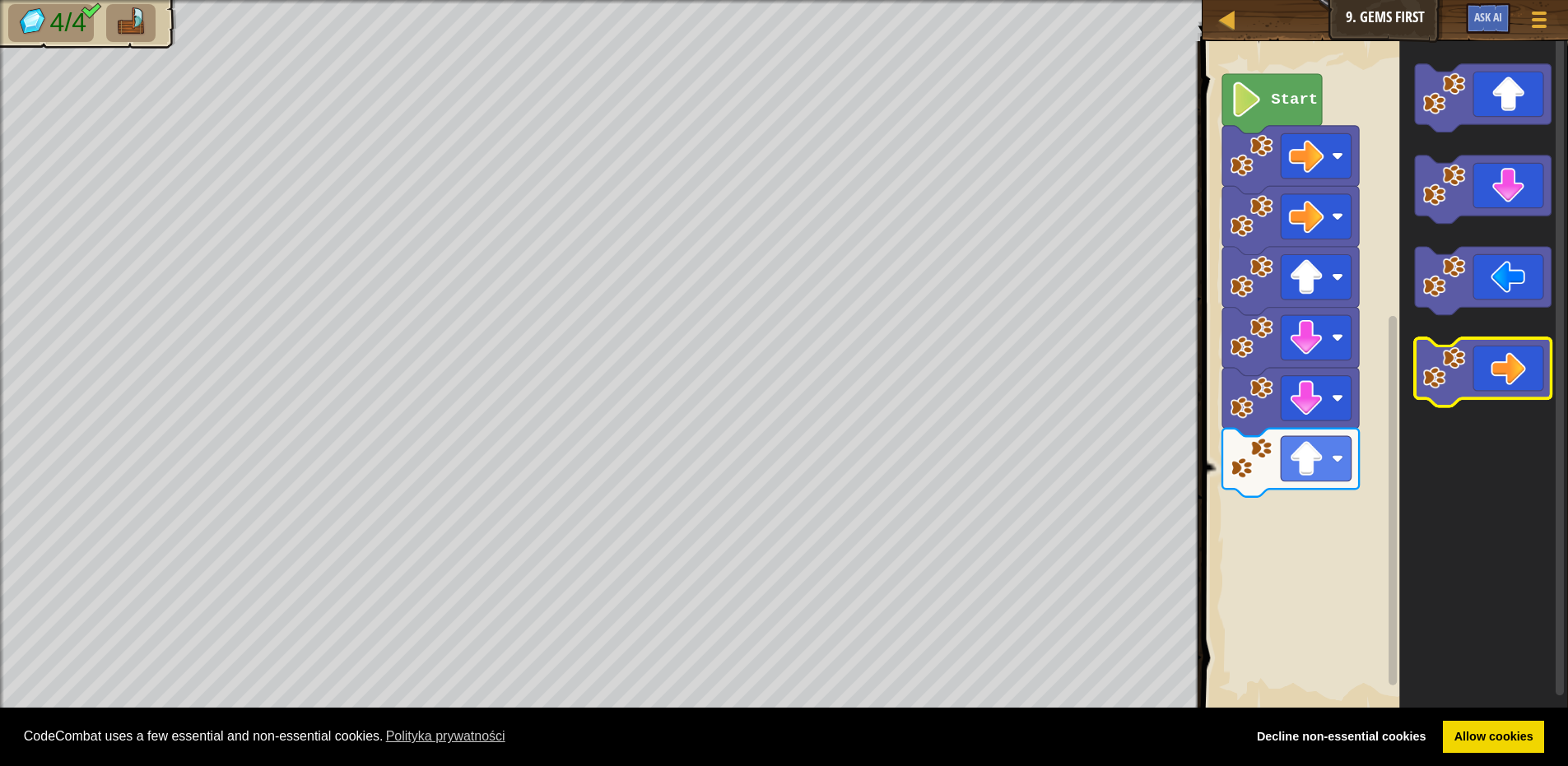
click at [1536, 384] on icon "Obszar roboczy Blockly" at bounding box center [1483, 374] width 137 height 69
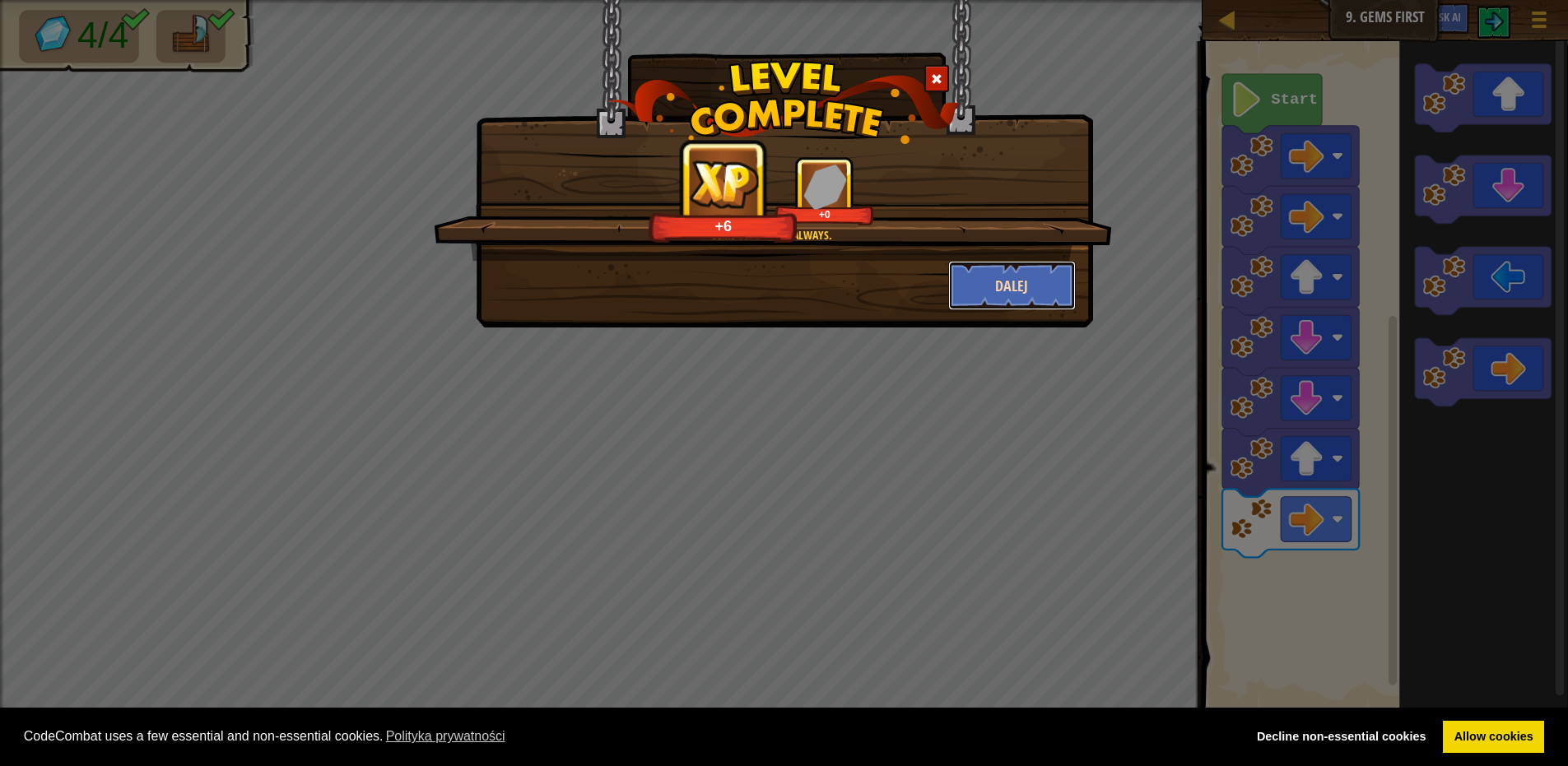
click at [1051, 284] on button "Dalej" at bounding box center [1012, 285] width 128 height 49
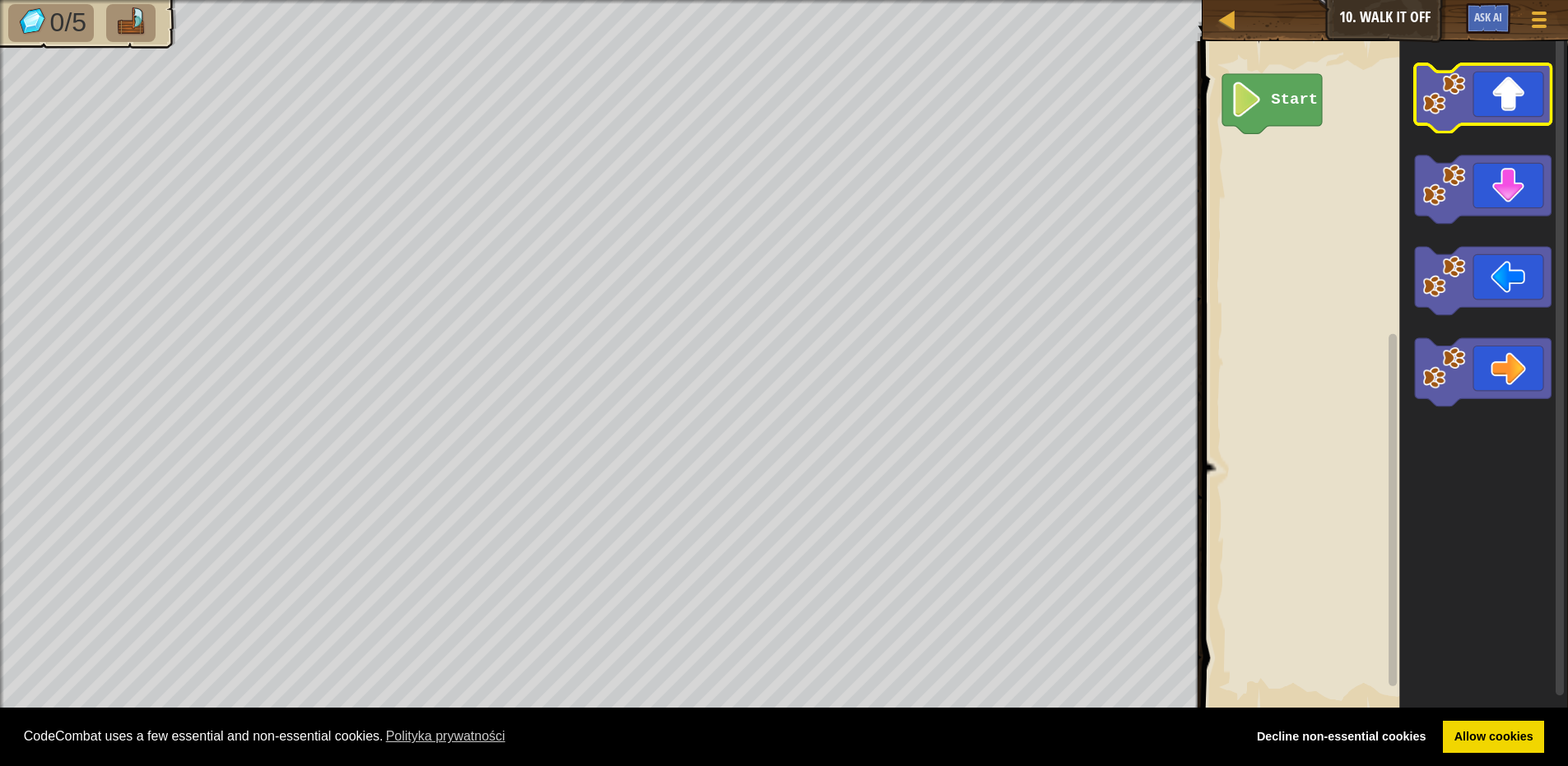
click at [1506, 107] on icon "Obszar roboczy Blockly" at bounding box center [1483, 99] width 137 height 69
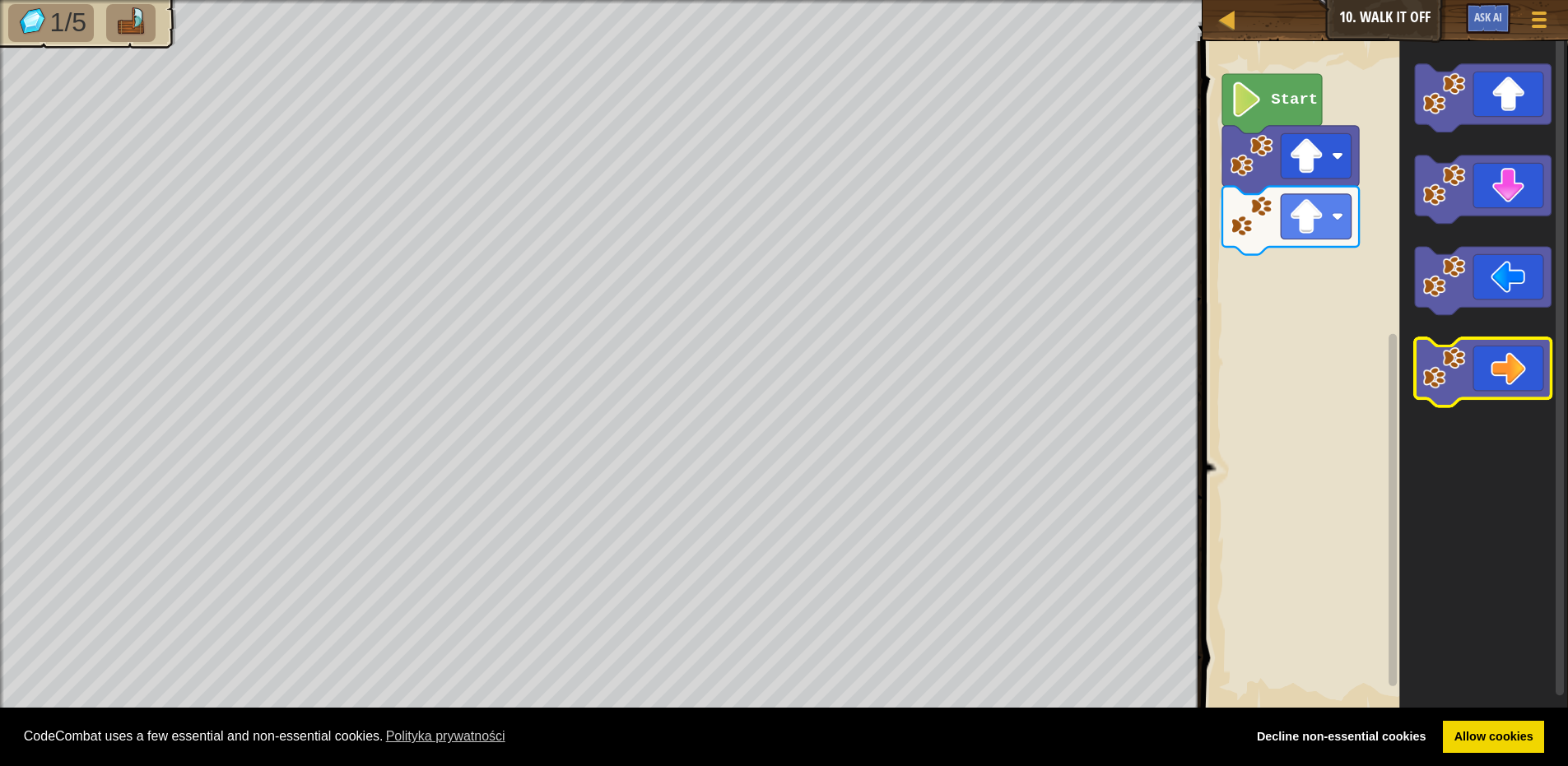
click at [1542, 343] on icon "Obszar roboczy Blockly" at bounding box center [1483, 374] width 137 height 69
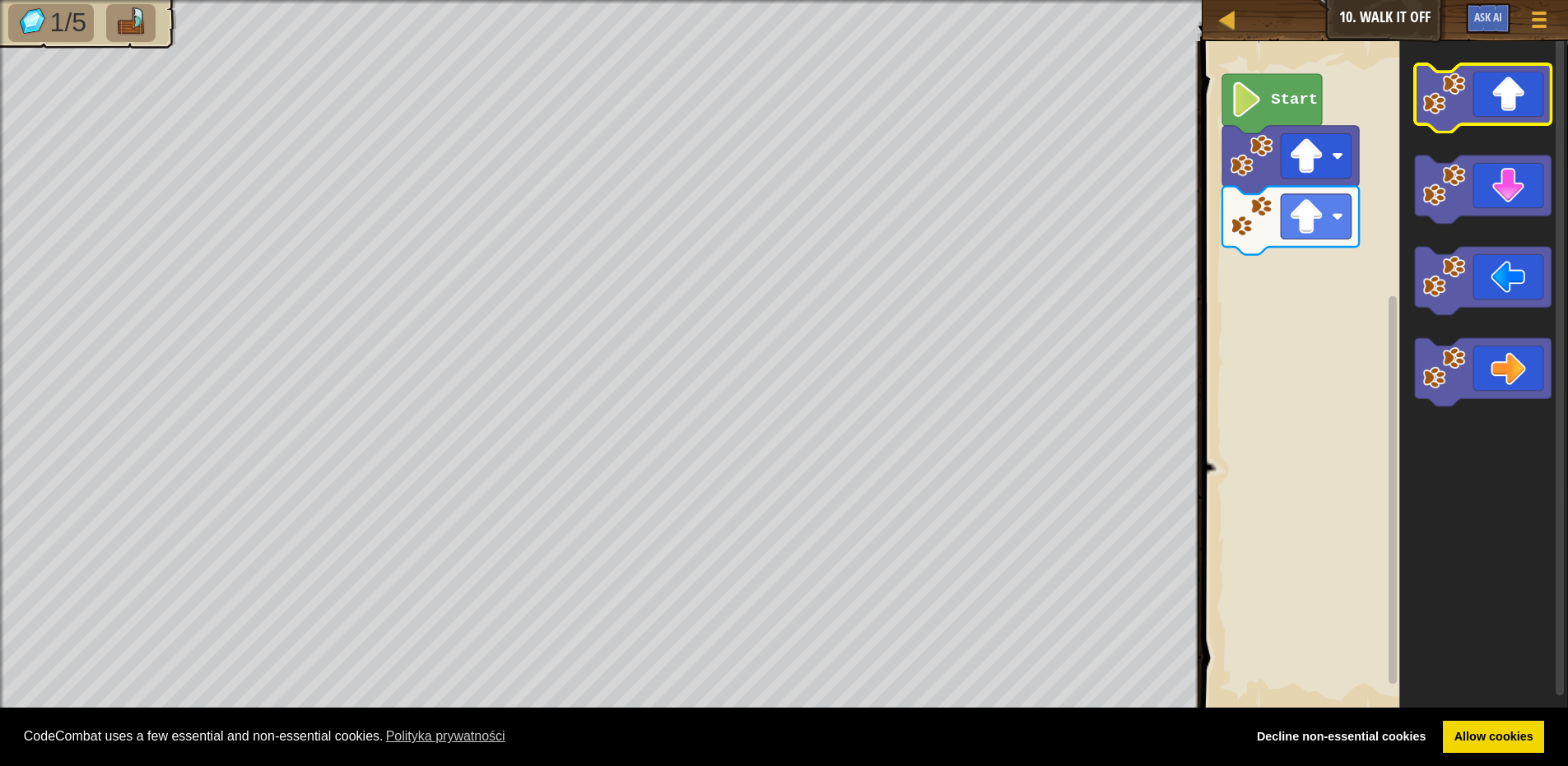
click at [1491, 109] on icon "Obszar roboczy Blockly" at bounding box center [1483, 99] width 137 height 69
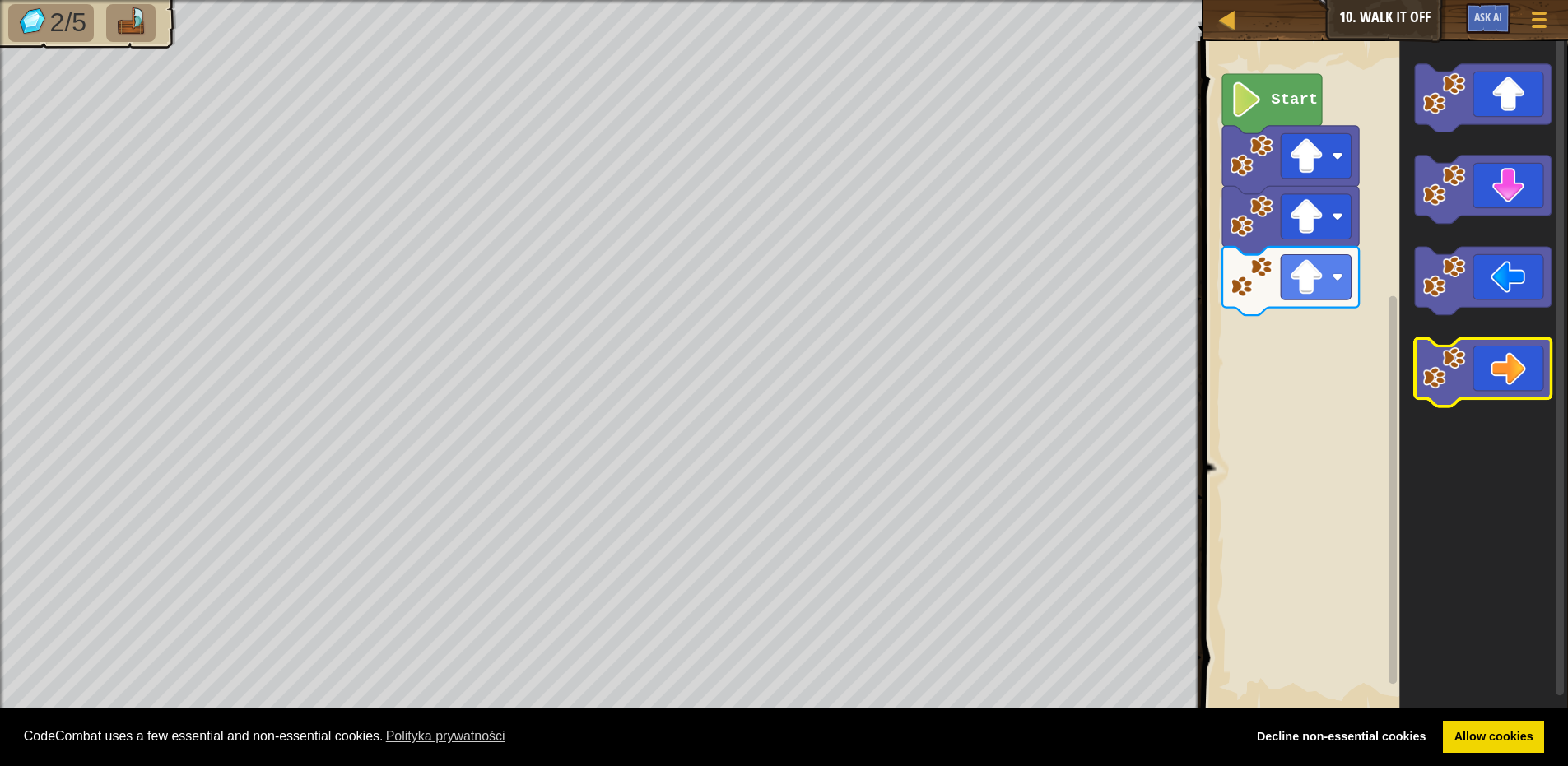
click at [1499, 371] on icon "Obszar roboczy Blockly" at bounding box center [1483, 374] width 137 height 69
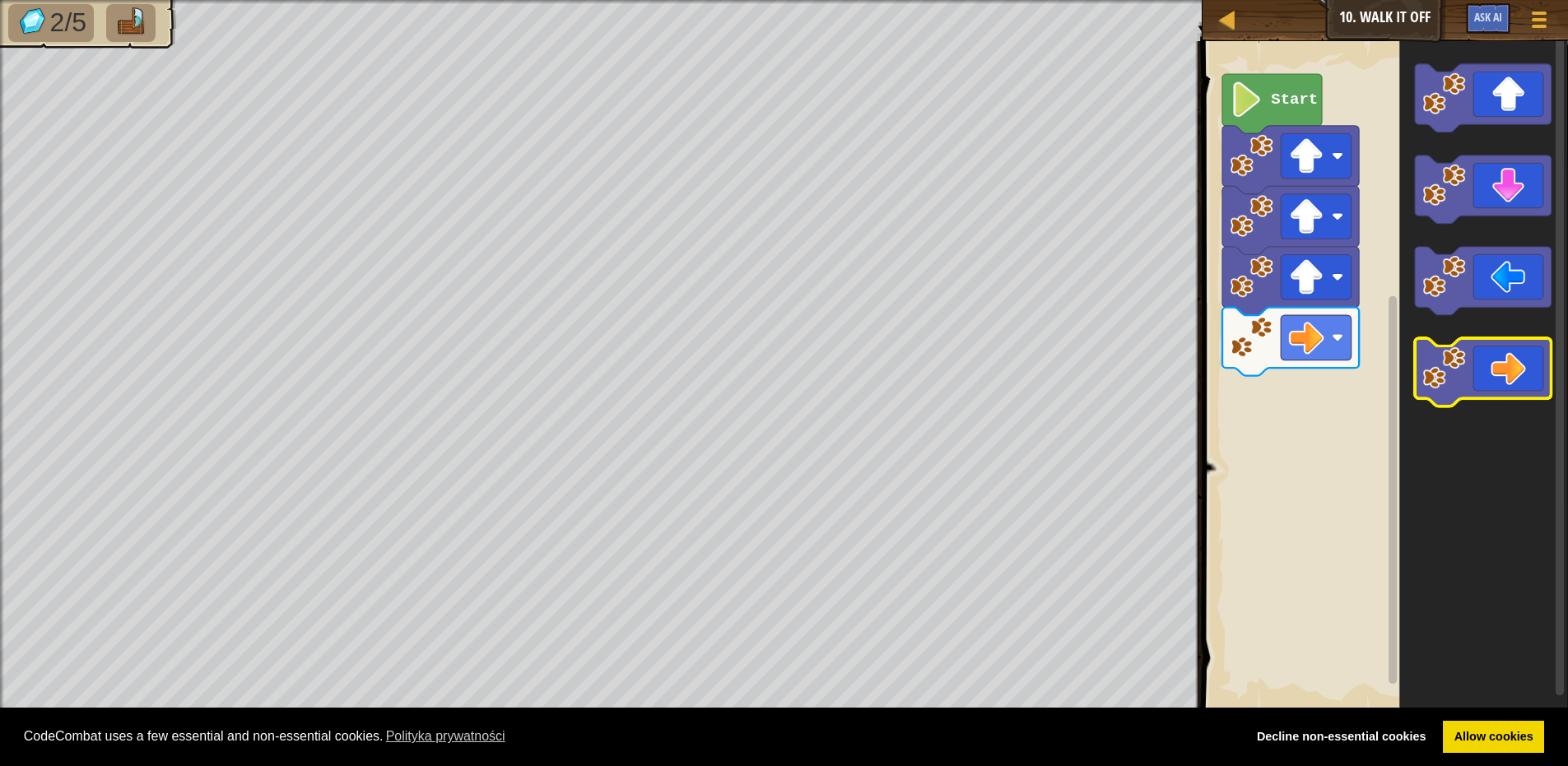
click at [1500, 362] on icon "Obszar roboczy Blockly" at bounding box center [1483, 374] width 137 height 69
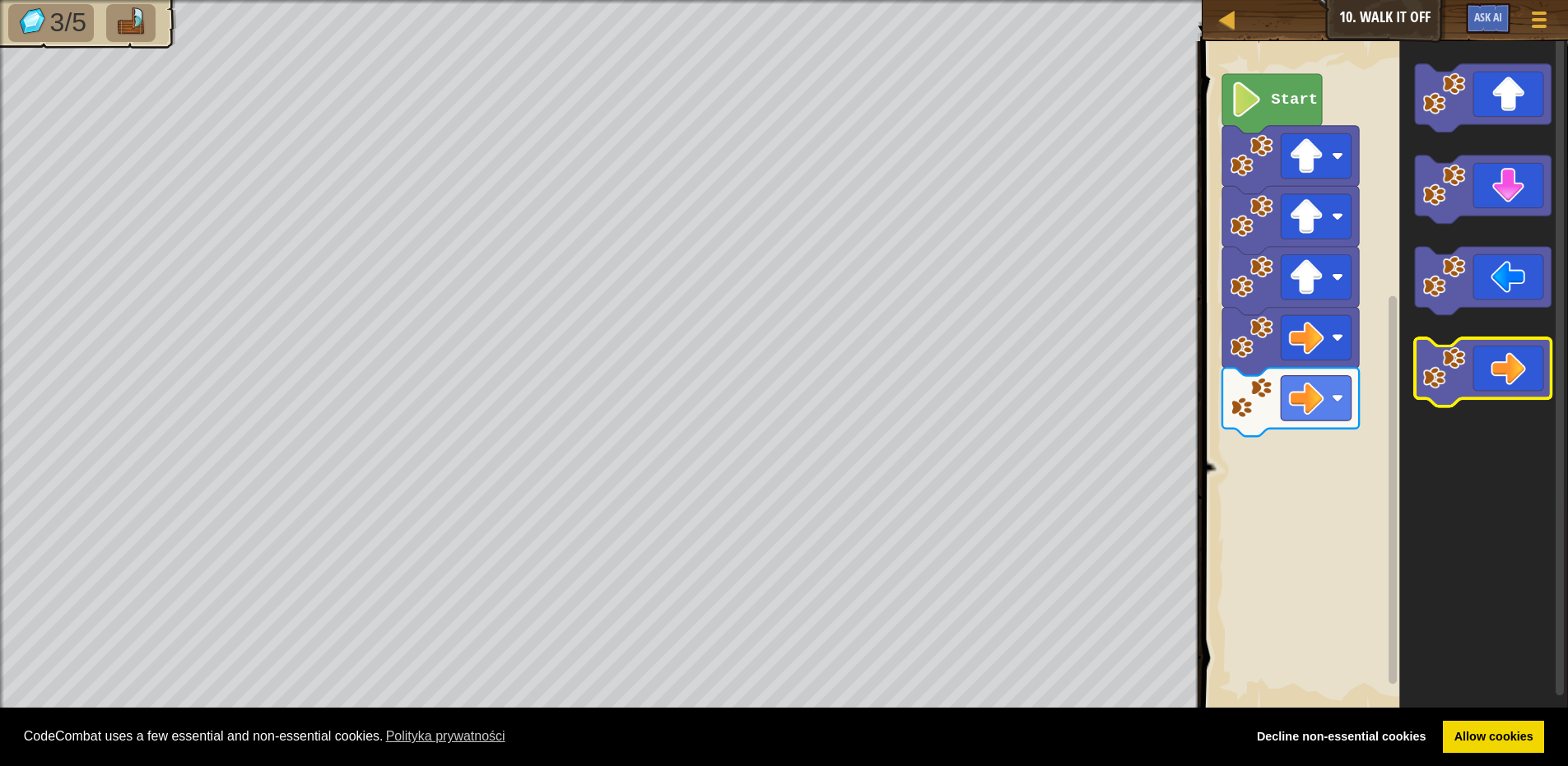
click at [1500, 362] on icon "Obszar roboczy Blockly" at bounding box center [1483, 374] width 137 height 69
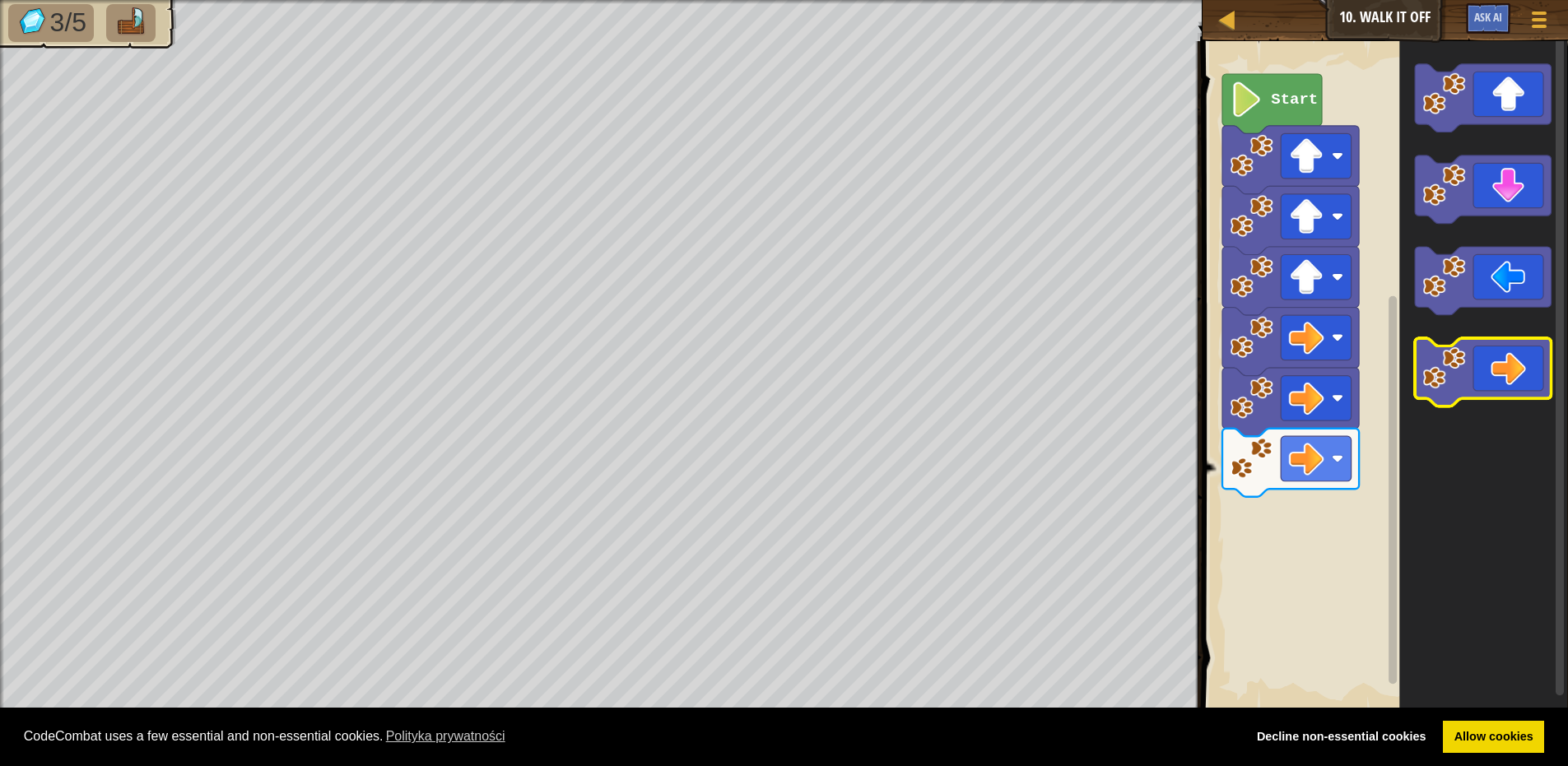
click at [1500, 362] on icon "Obszar roboczy Blockly" at bounding box center [1483, 374] width 137 height 69
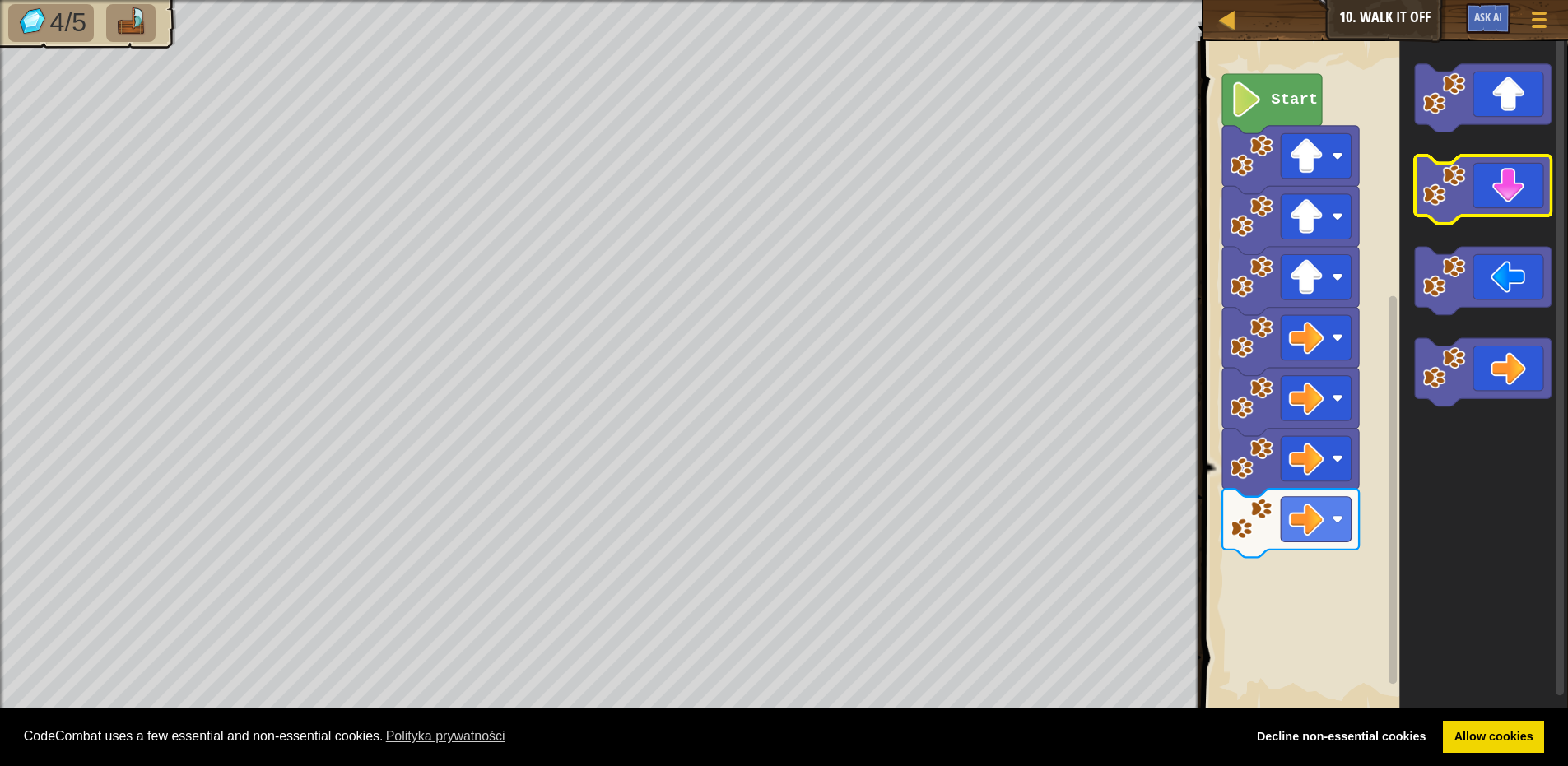
click at [1492, 179] on icon "Obszar roboczy Blockly" at bounding box center [1483, 190] width 137 height 69
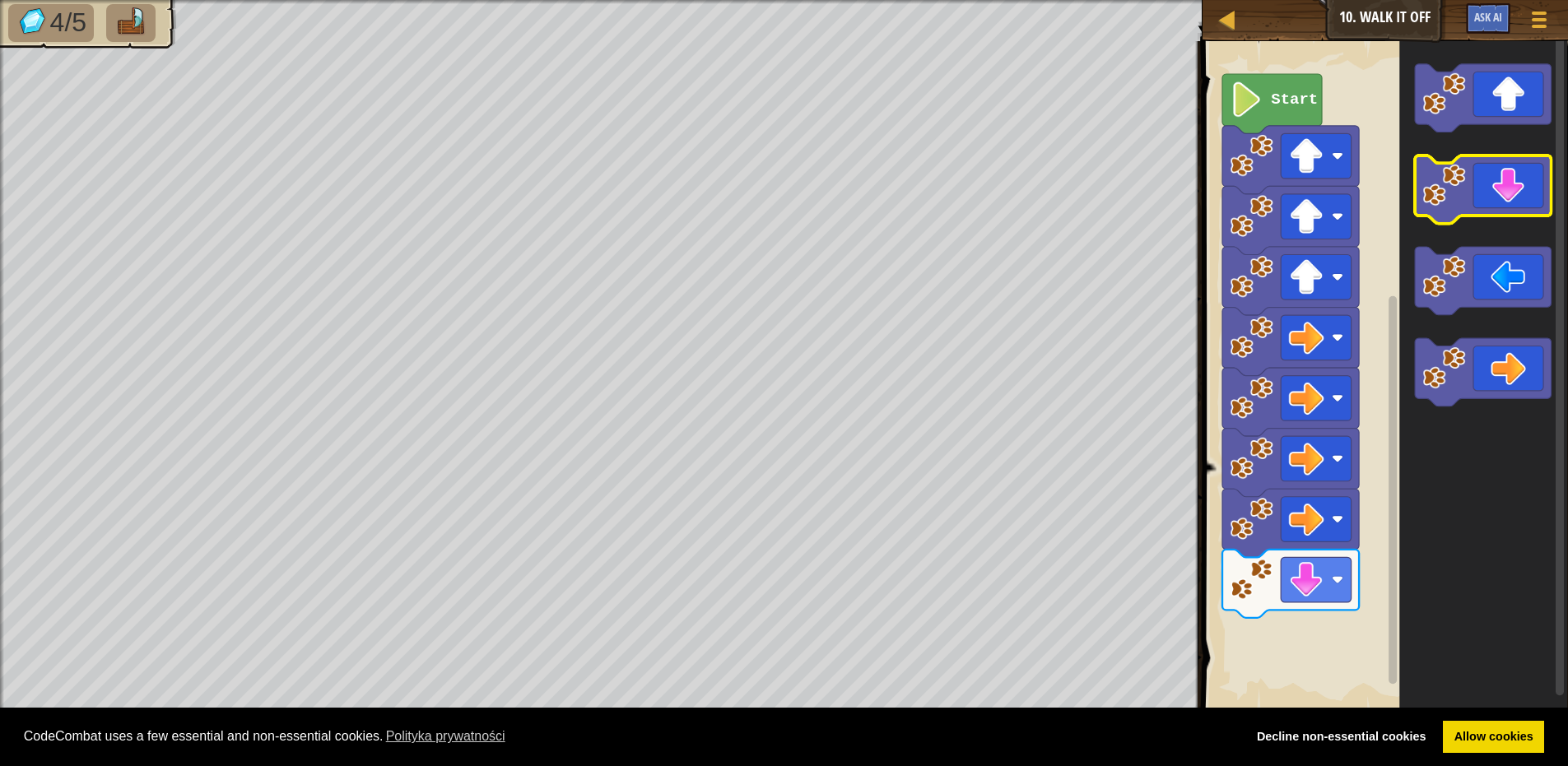
click at [1492, 179] on icon "Obszar roboczy Blockly" at bounding box center [1483, 190] width 137 height 69
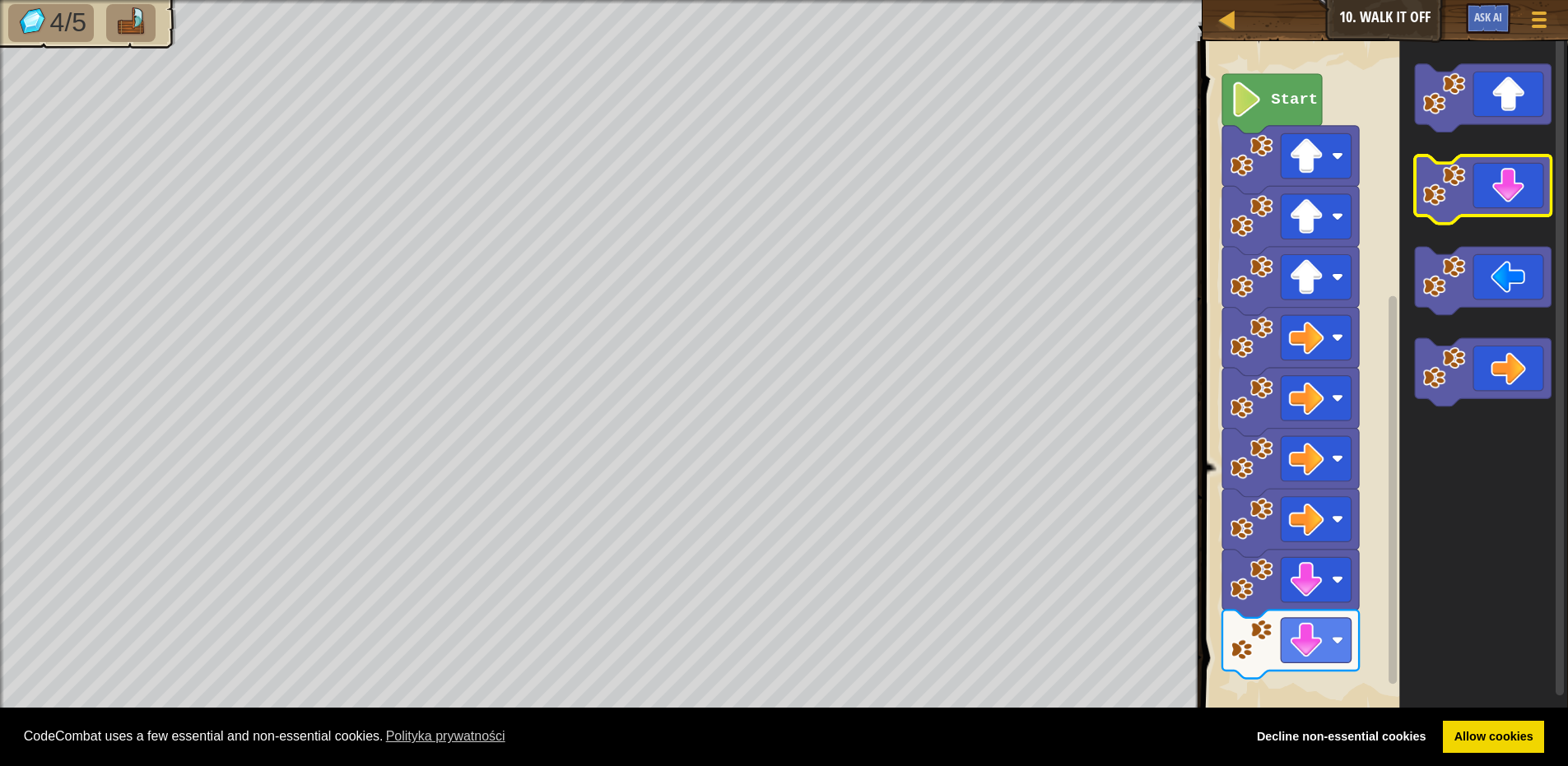
click at [1492, 179] on icon "Obszar roboczy Blockly" at bounding box center [1483, 190] width 137 height 69
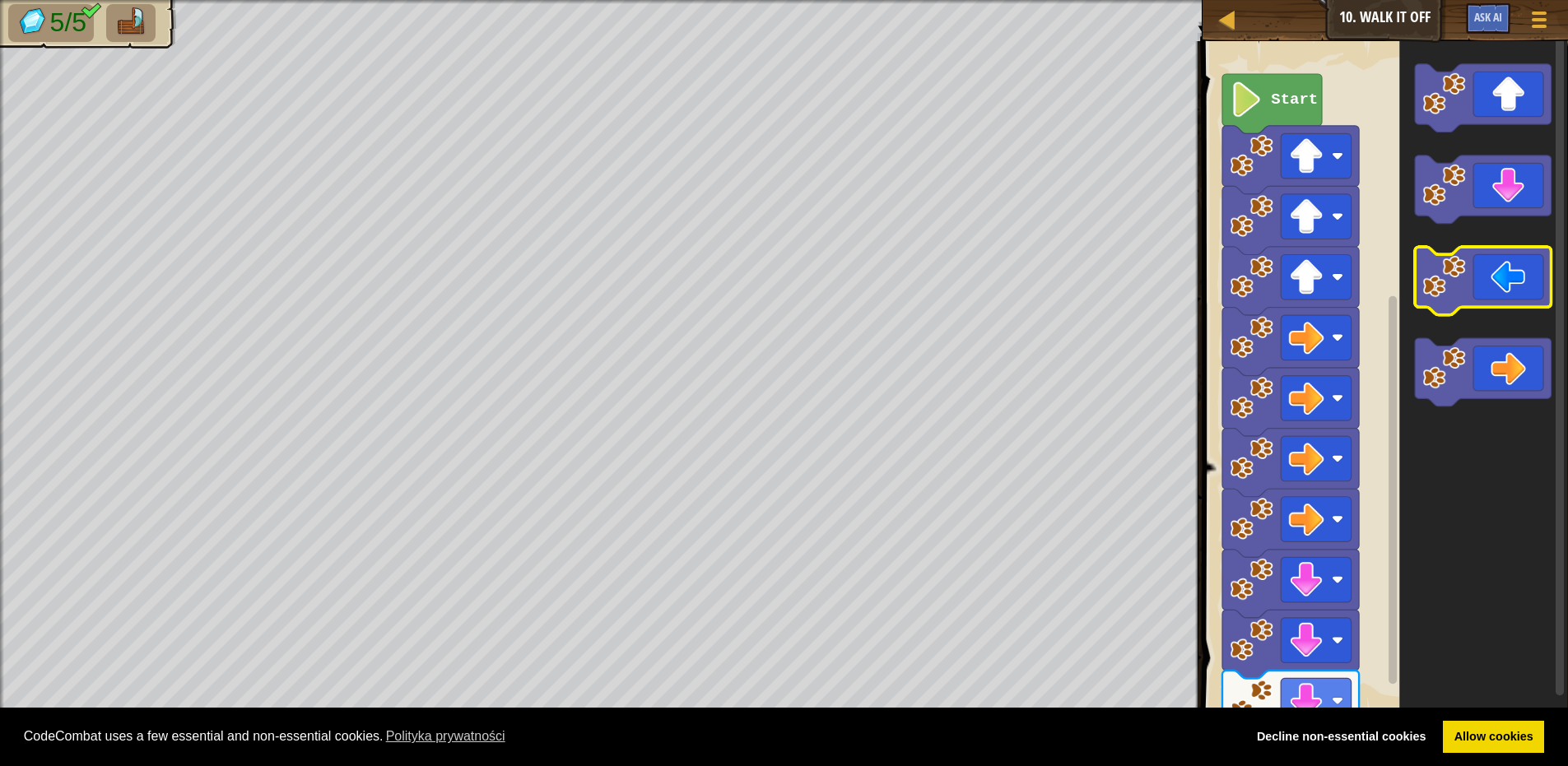
click at [1488, 290] on icon "Obszar roboczy Blockly" at bounding box center [1483, 282] width 137 height 69
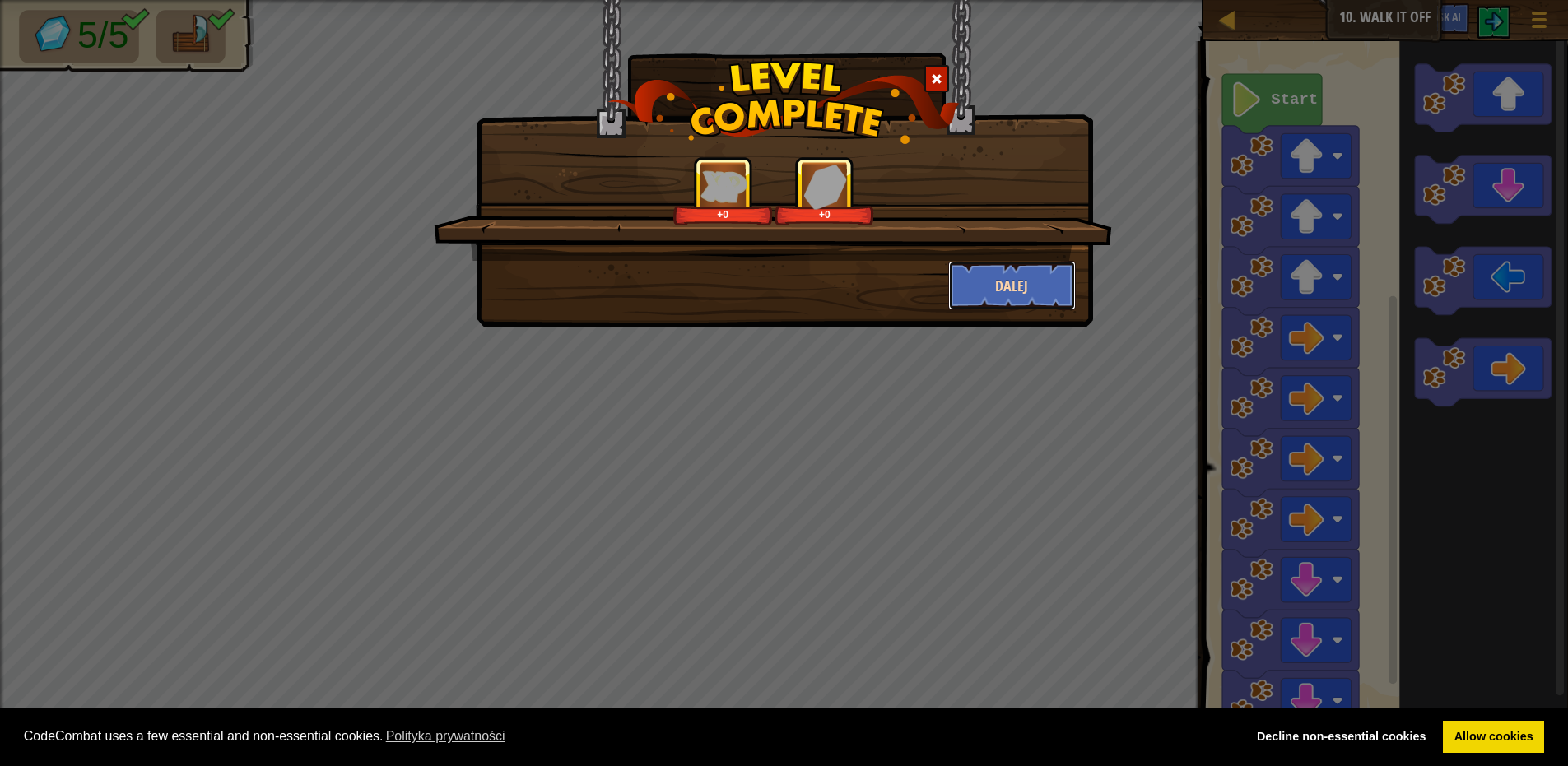
click at [1020, 274] on button "Dalej" at bounding box center [1012, 285] width 128 height 49
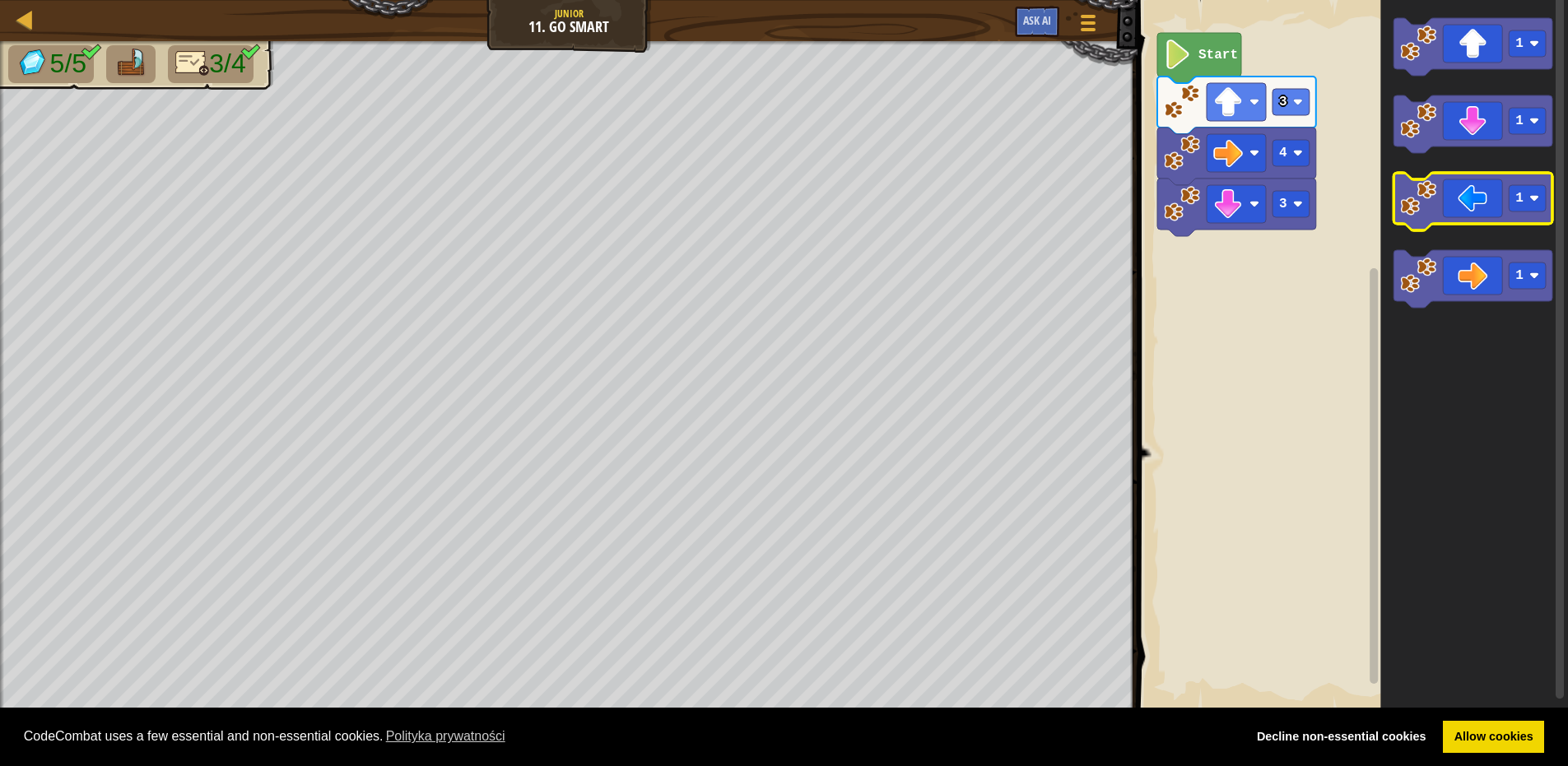
click at [1479, 197] on icon "Obszar roboczy Blockly" at bounding box center [1473, 201] width 159 height 57
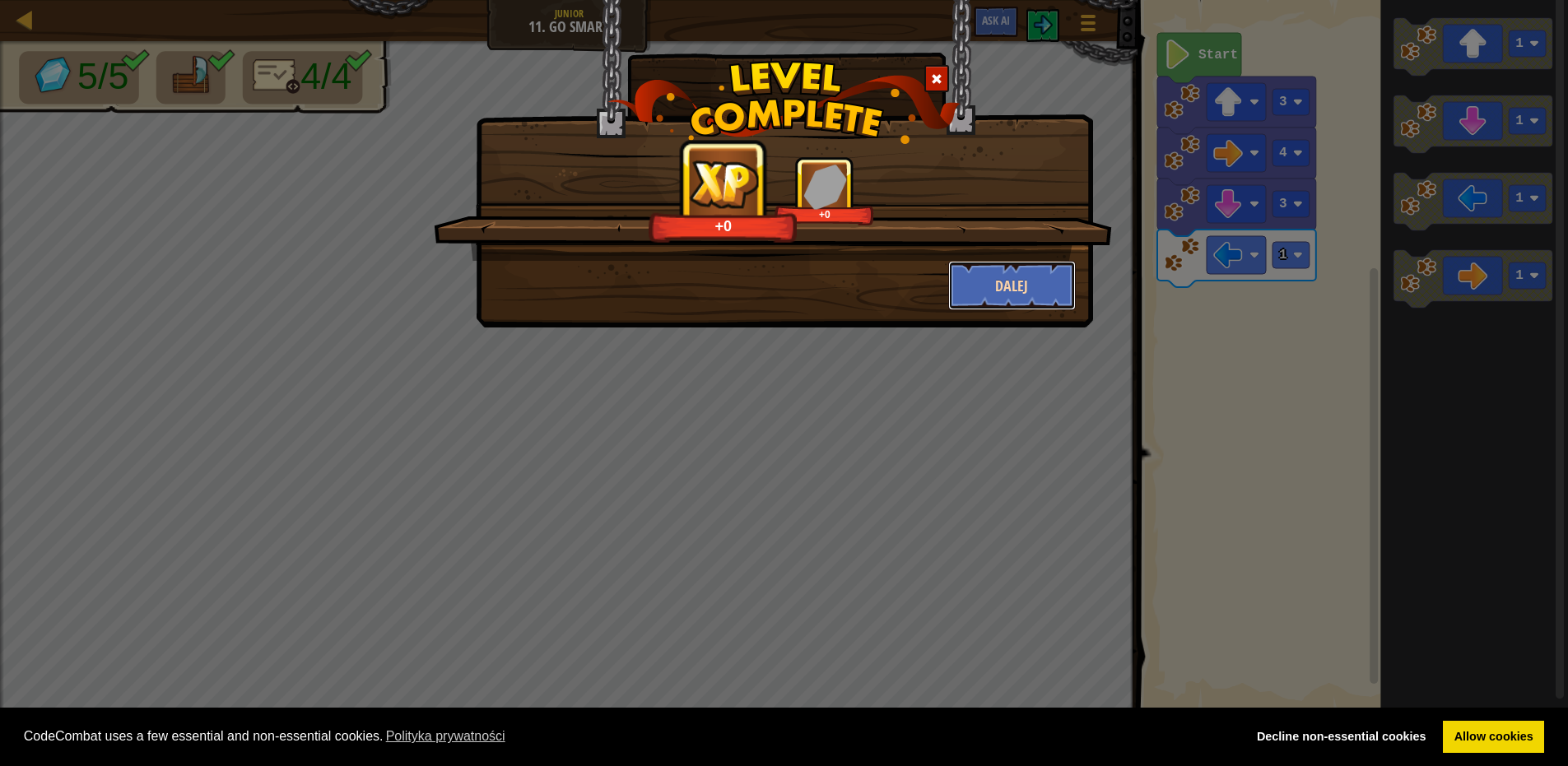
click at [995, 297] on button "Dalej" at bounding box center [1012, 285] width 128 height 49
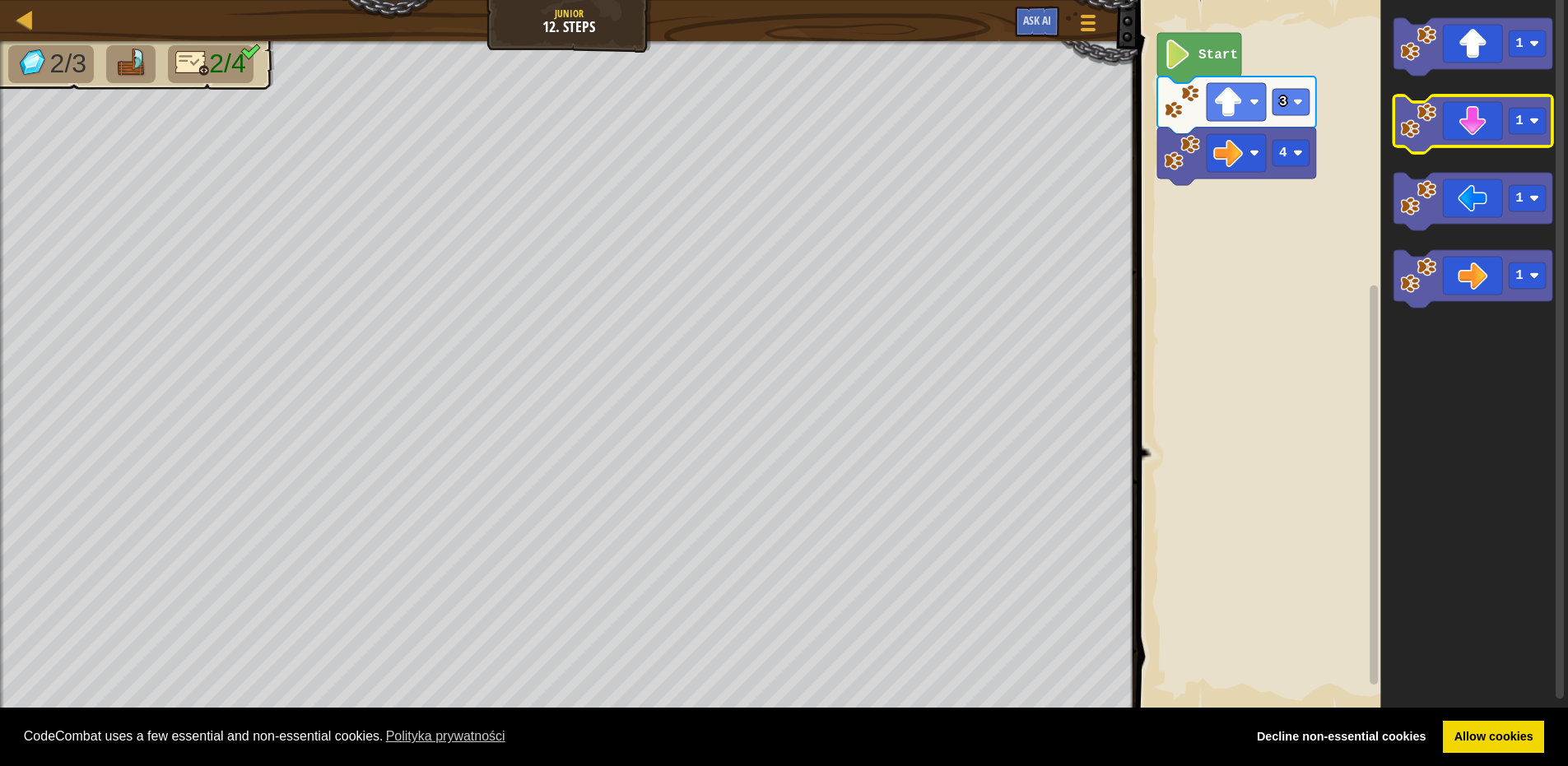
click at [1468, 132] on icon "Obszar roboczy Blockly" at bounding box center [1473, 123] width 159 height 57
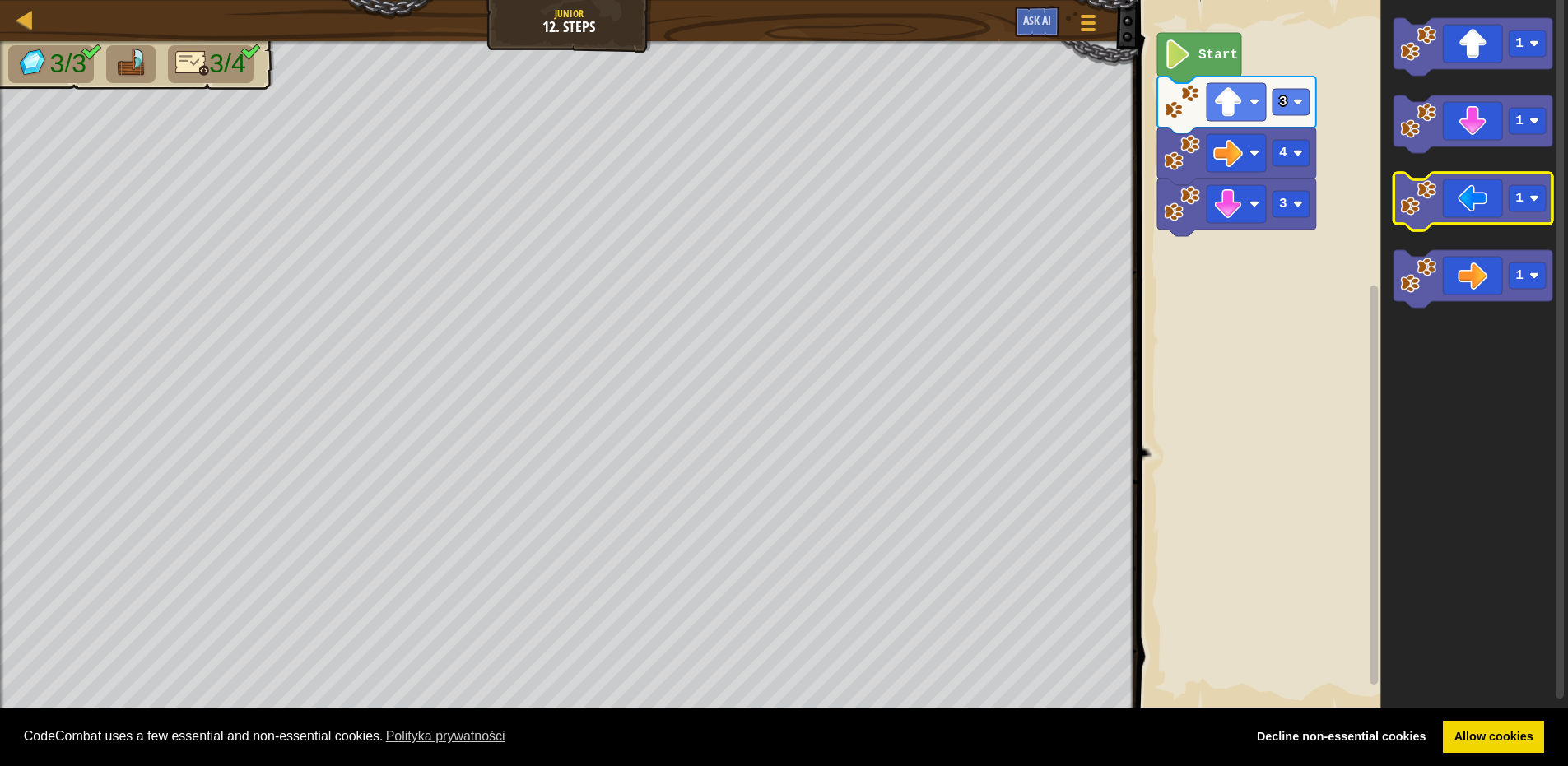
click at [1485, 175] on icon "Obszar roboczy Blockly" at bounding box center [1473, 201] width 159 height 57
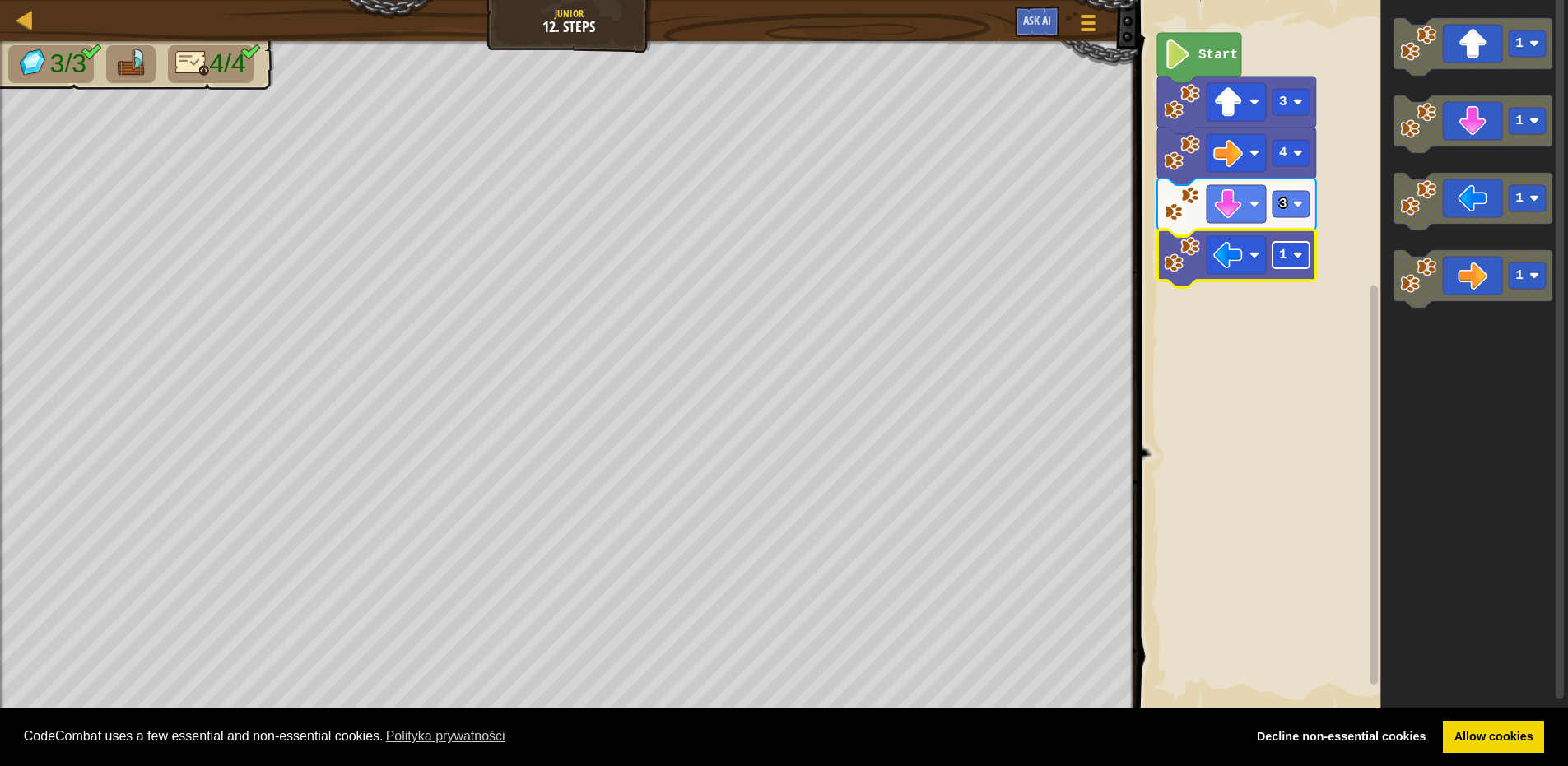
click at [1300, 258] on image "Obszar roboczy Blockly" at bounding box center [1298, 254] width 10 height 10
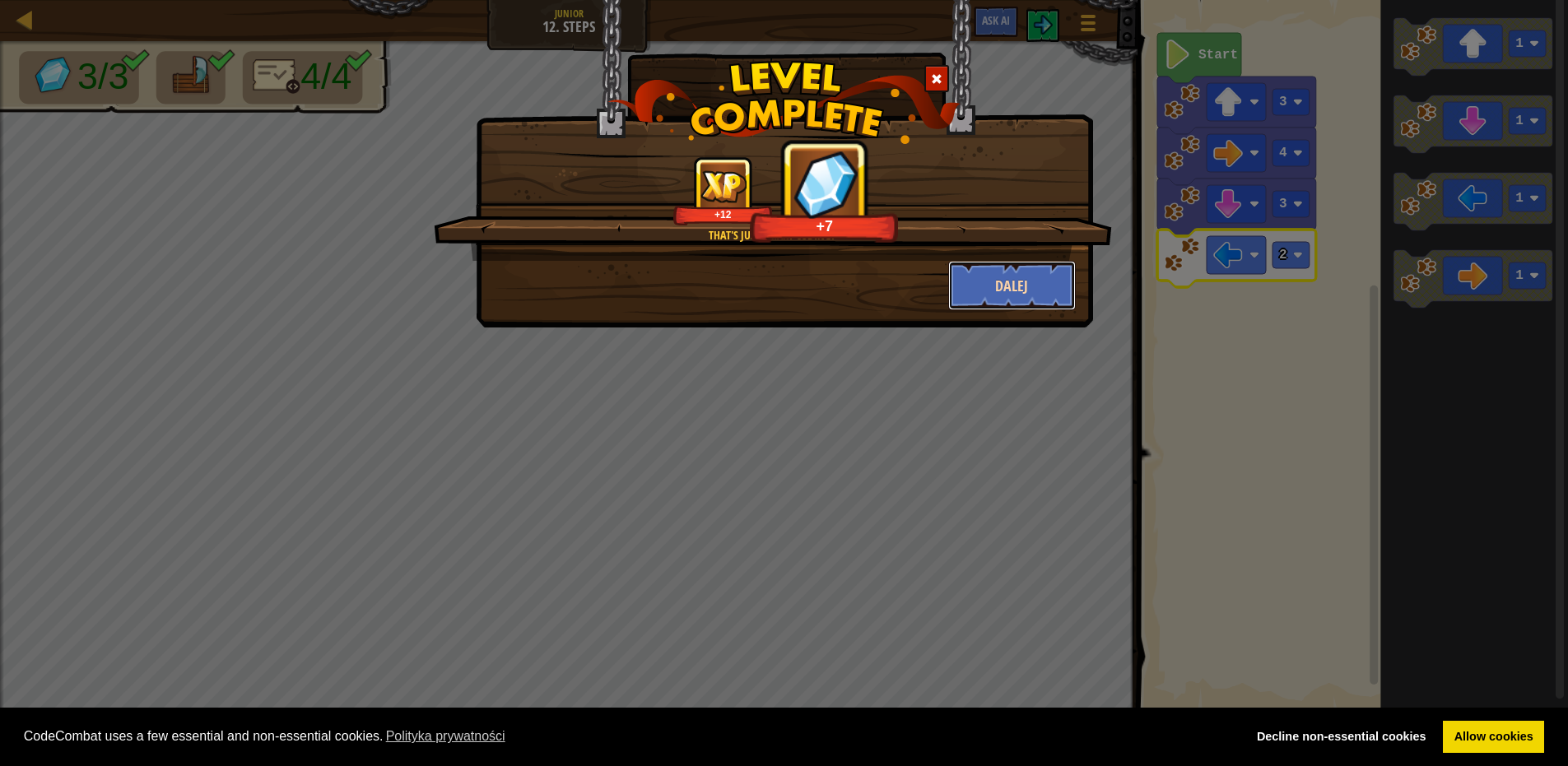
click at [1007, 261] on button "Dalej" at bounding box center [1012, 285] width 128 height 49
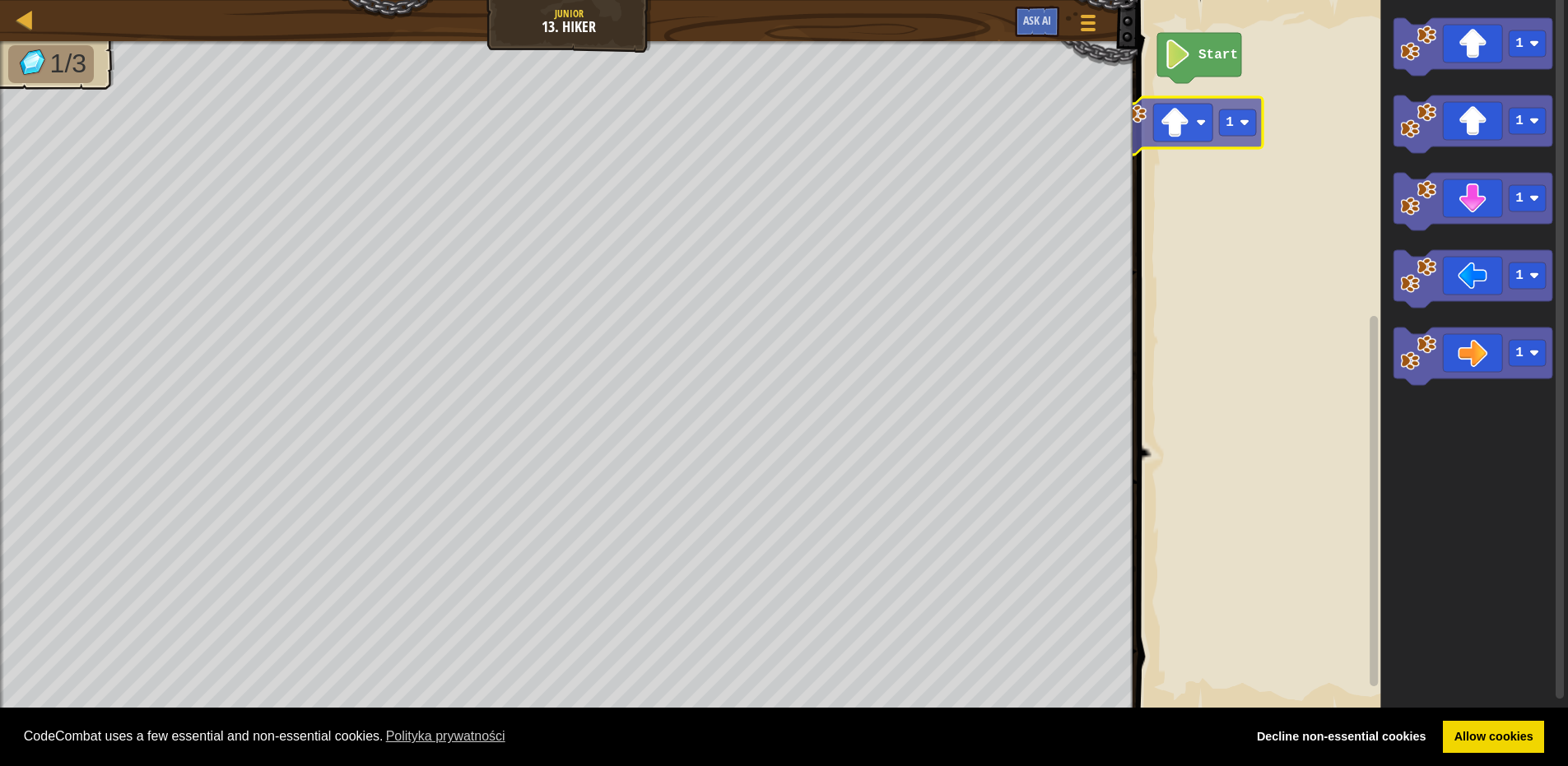
click at [1221, 132] on div "Start 1 1 1 1 1 1" at bounding box center [1350, 356] width 435 height 728
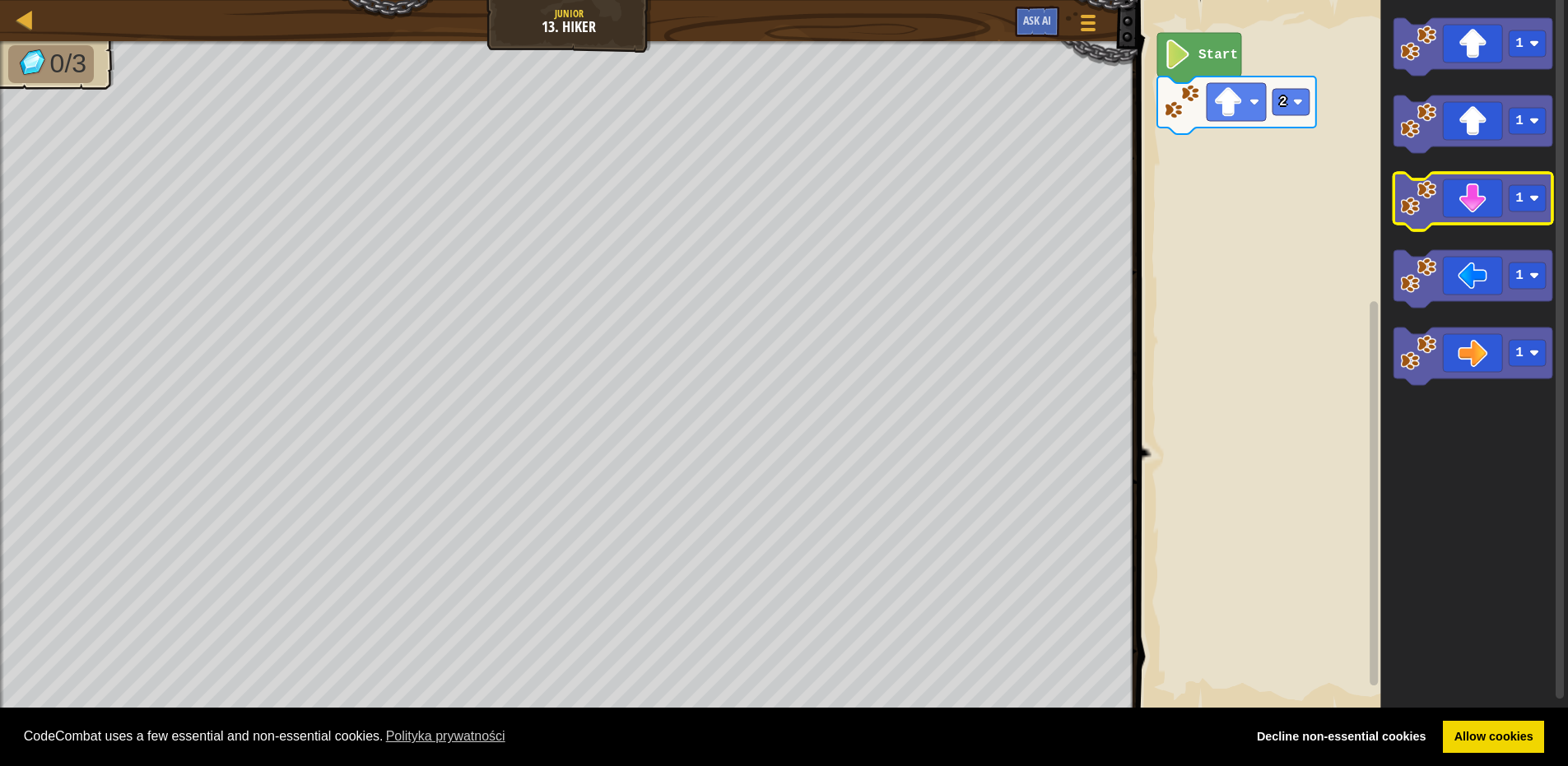
click at [1477, 194] on icon "Obszar roboczy Blockly" at bounding box center [1473, 201] width 159 height 57
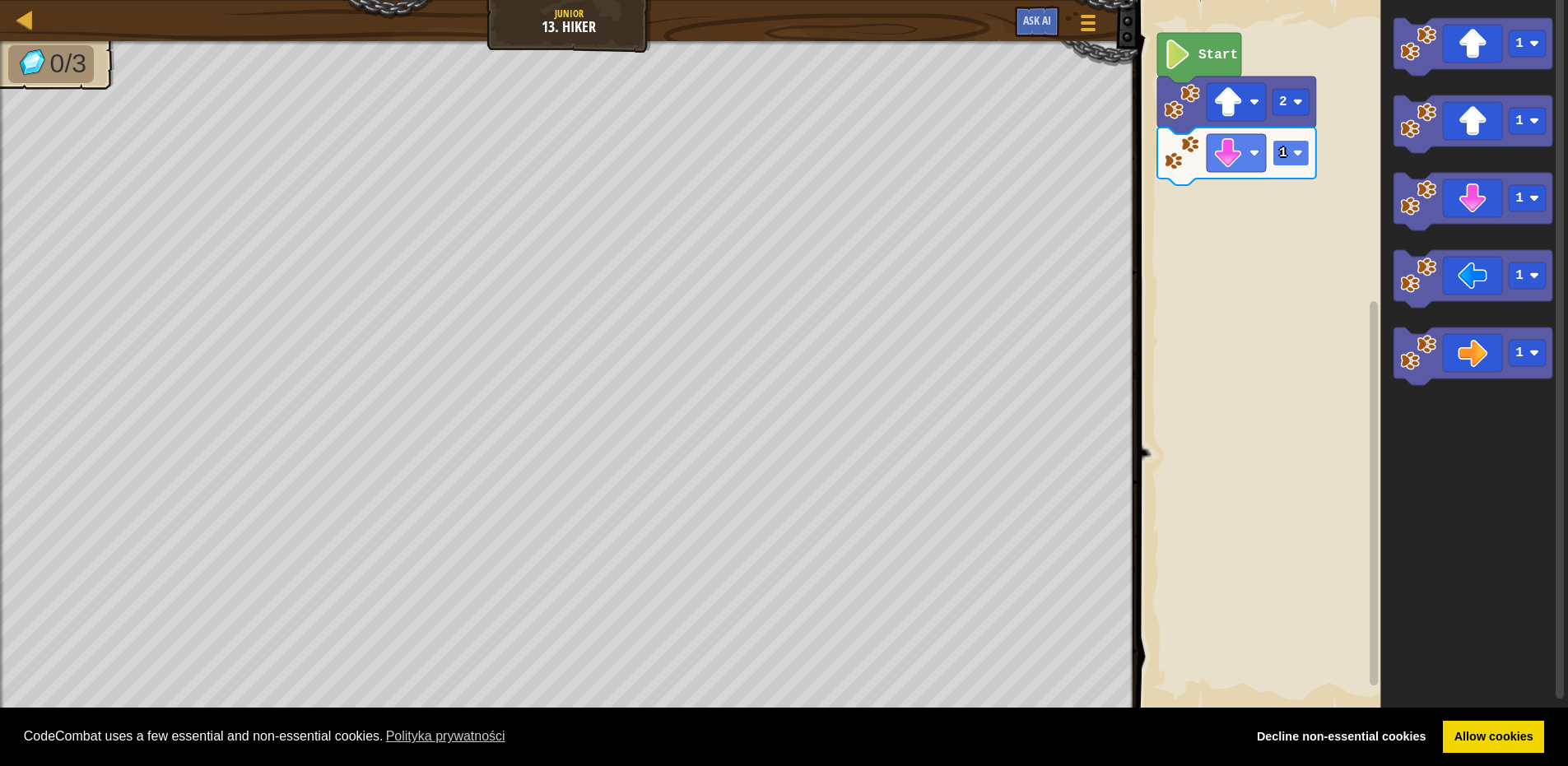
click at [1283, 164] on rect "Obszar roboczy Blockly" at bounding box center [1291, 153] width 37 height 26
click at [1442, 353] on icon "Obszar roboczy Blockly" at bounding box center [1473, 356] width 159 height 57
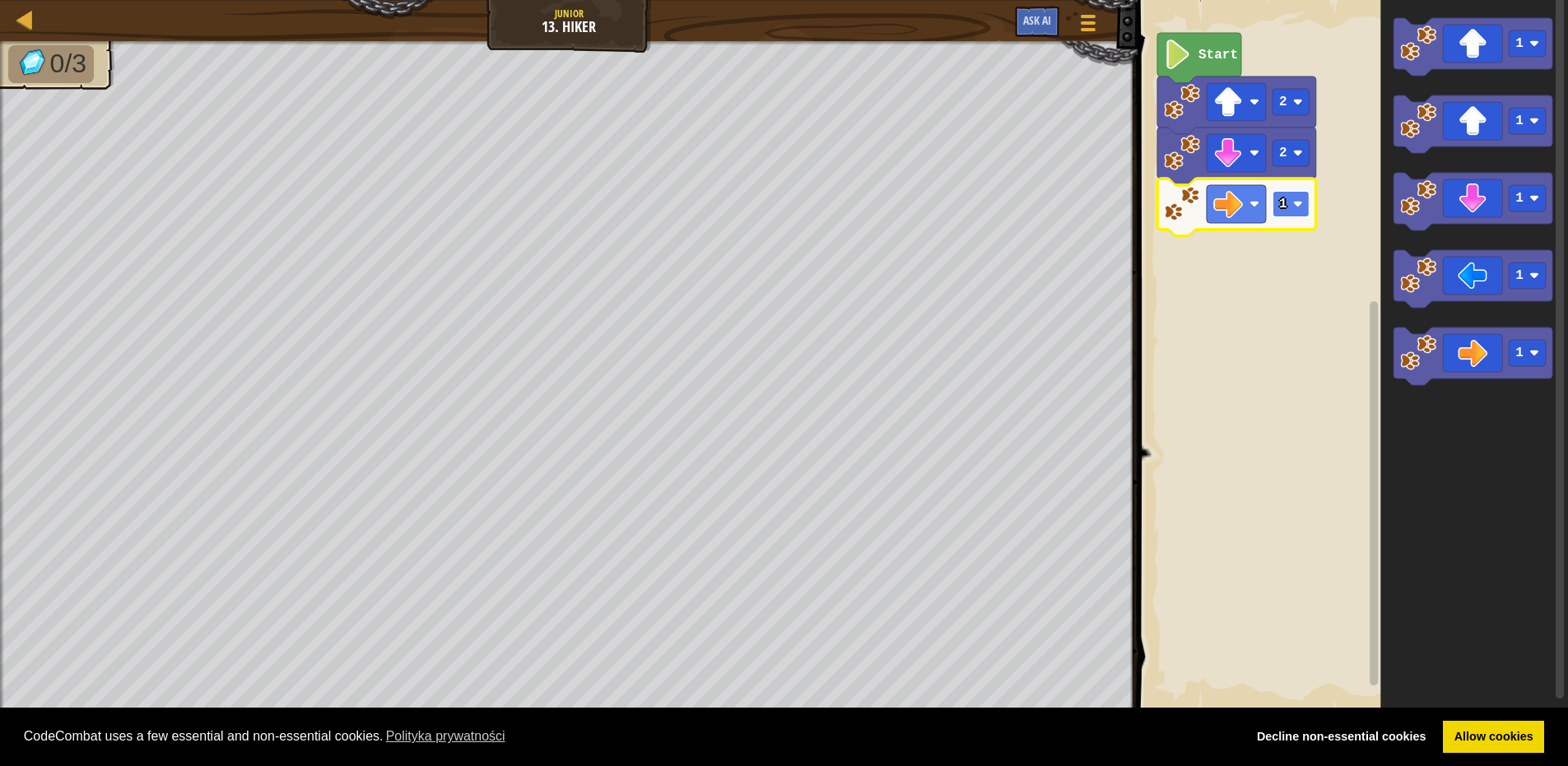
click at [1291, 208] on rect "Obszar roboczy Blockly" at bounding box center [1291, 204] width 37 height 26
click at [1313, 202] on icon "Obszar roboczy Blockly" at bounding box center [1237, 207] width 159 height 57
click at [1301, 215] on rect "Obszar roboczy Blockly" at bounding box center [1291, 204] width 37 height 26
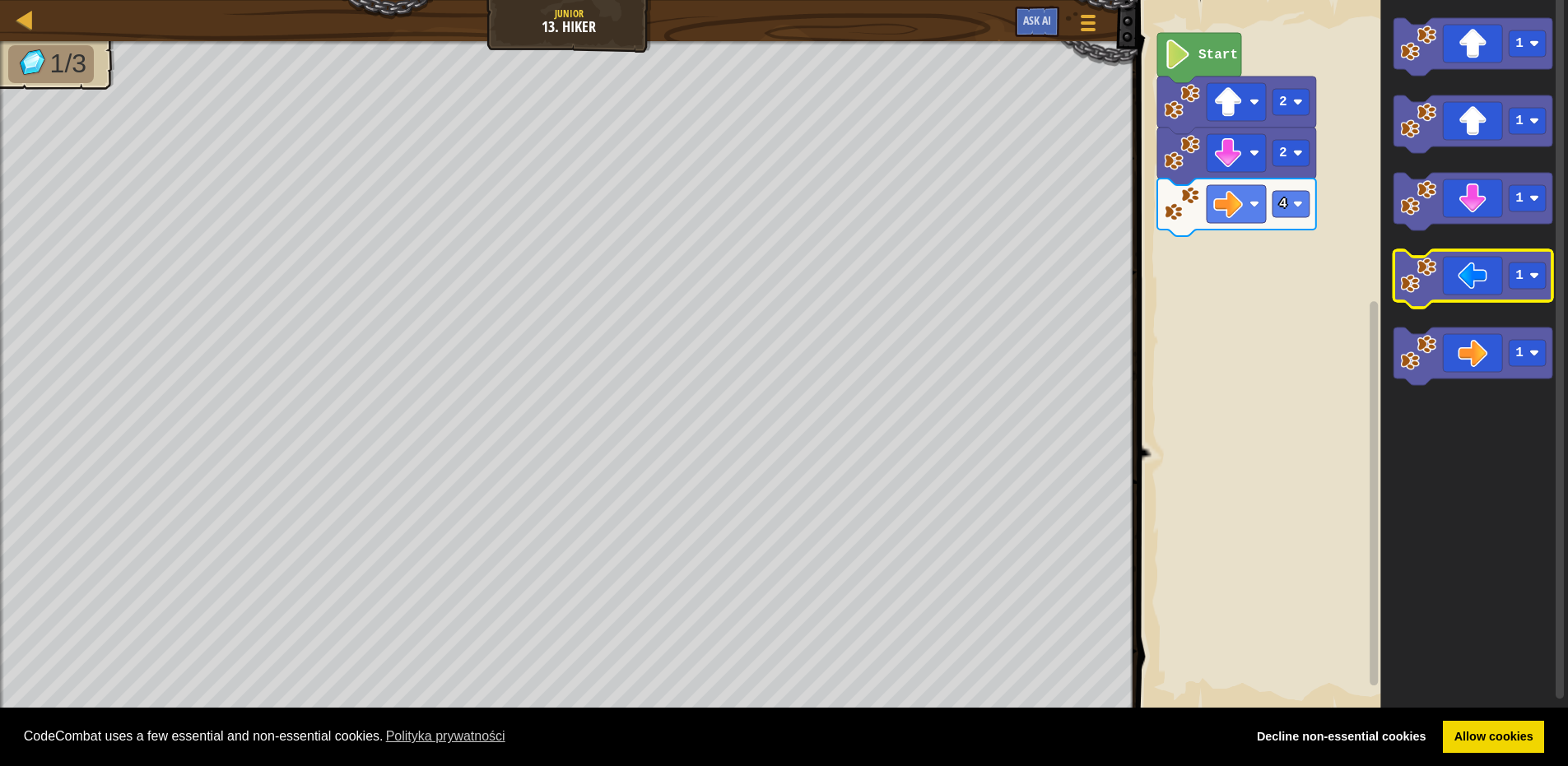
click at [1471, 273] on icon "Obszar roboczy Blockly" at bounding box center [1473, 278] width 159 height 57
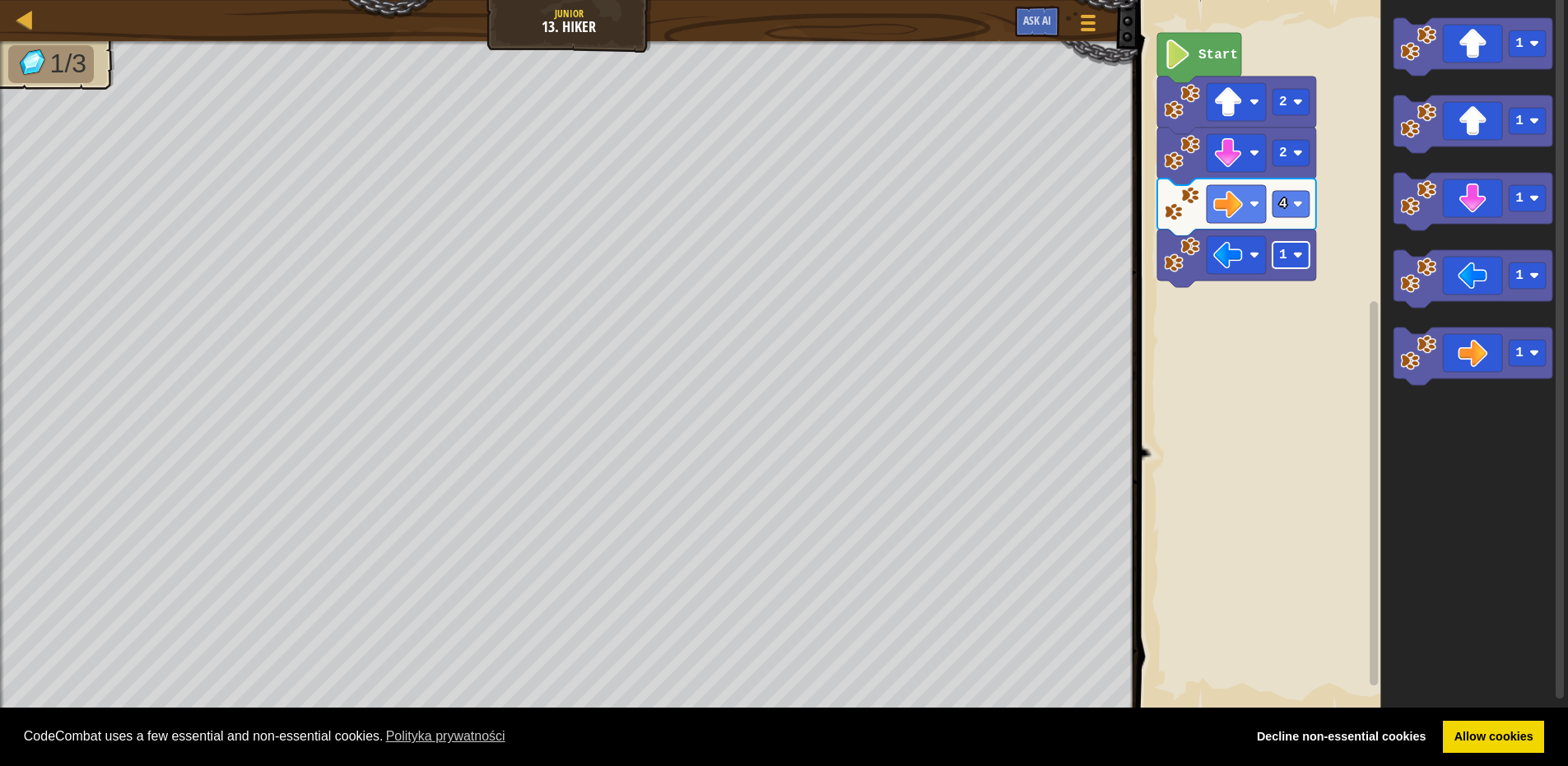
click at [1303, 253] on rect "Obszar roboczy Blockly" at bounding box center [1291, 255] width 37 height 26
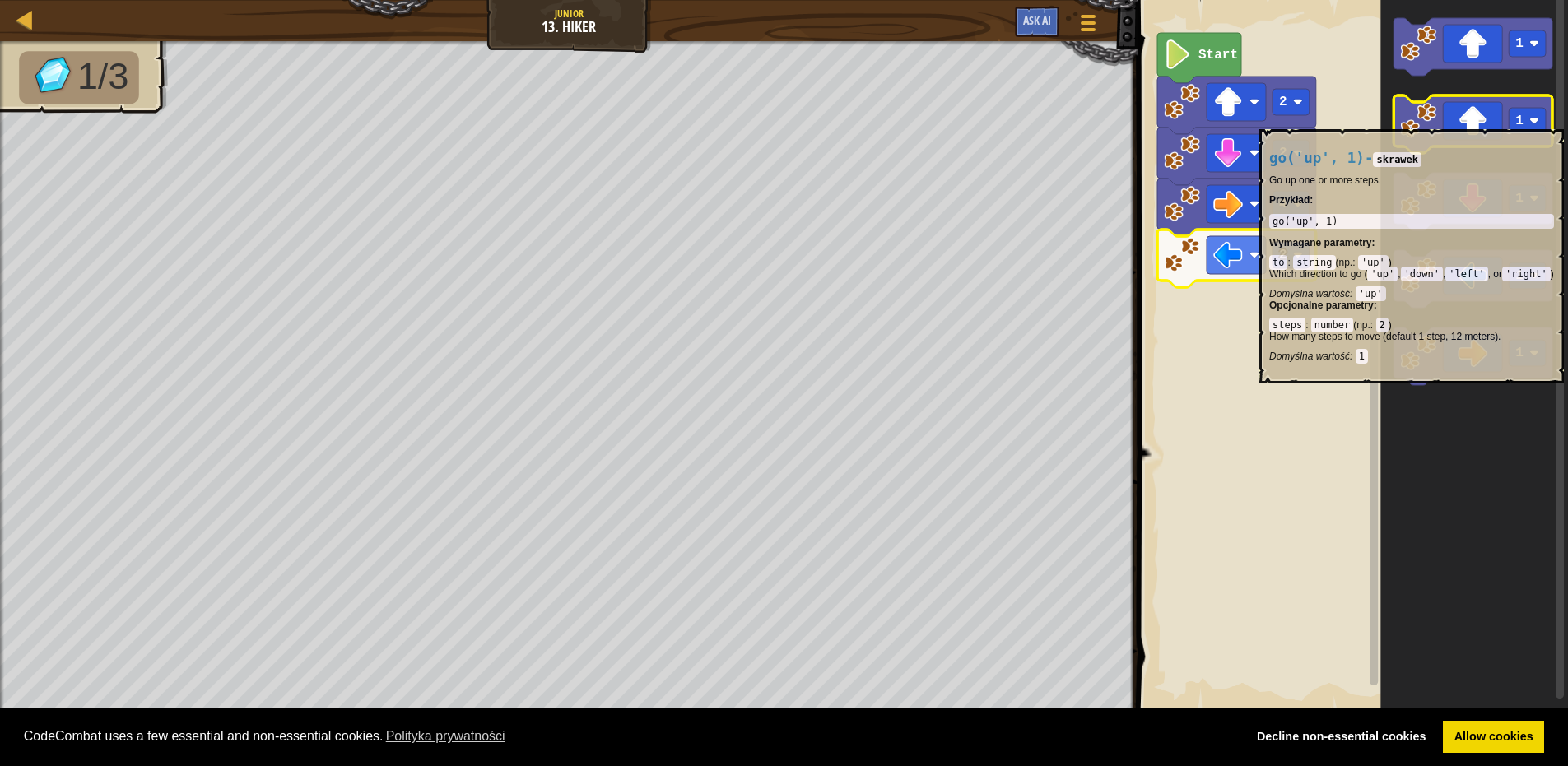
click at [1463, 121] on icon "Obszar roboczy Blockly" at bounding box center [1473, 123] width 159 height 57
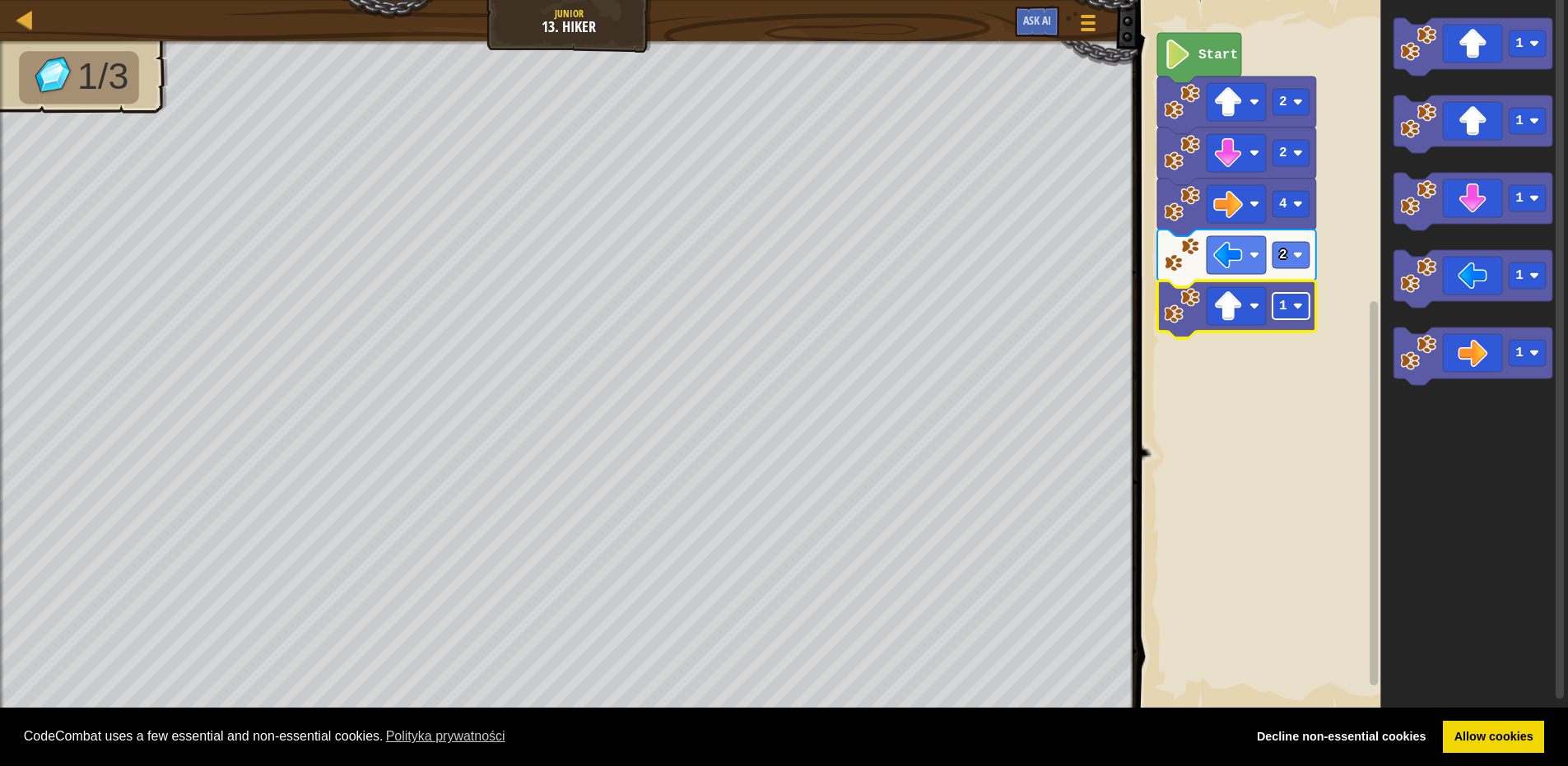
click at [1291, 308] on rect "Obszar roboczy Blockly" at bounding box center [1291, 306] width 37 height 26
click at [1273, 314] on rect "Obszar roboczy Blockly" at bounding box center [1291, 306] width 37 height 26
click at [1305, 313] on rect "Obszar roboczy Blockly" at bounding box center [1291, 306] width 37 height 26
click at [1300, 306] on image "Obszar roboczy Blockly" at bounding box center [1298, 306] width 10 height 10
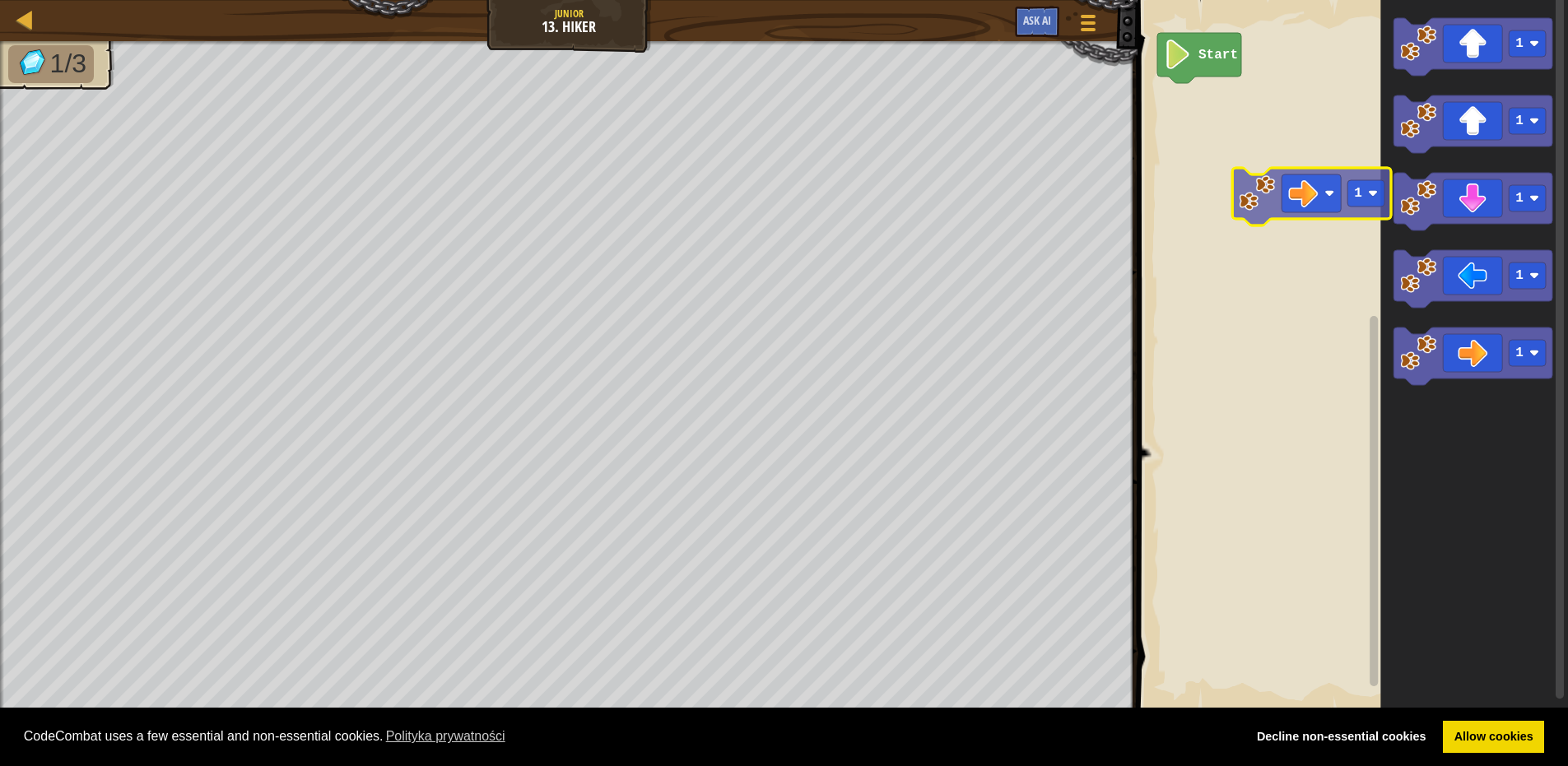
click at [1328, 179] on div "Start 1 1 1 1 1 1" at bounding box center [1350, 356] width 435 height 728
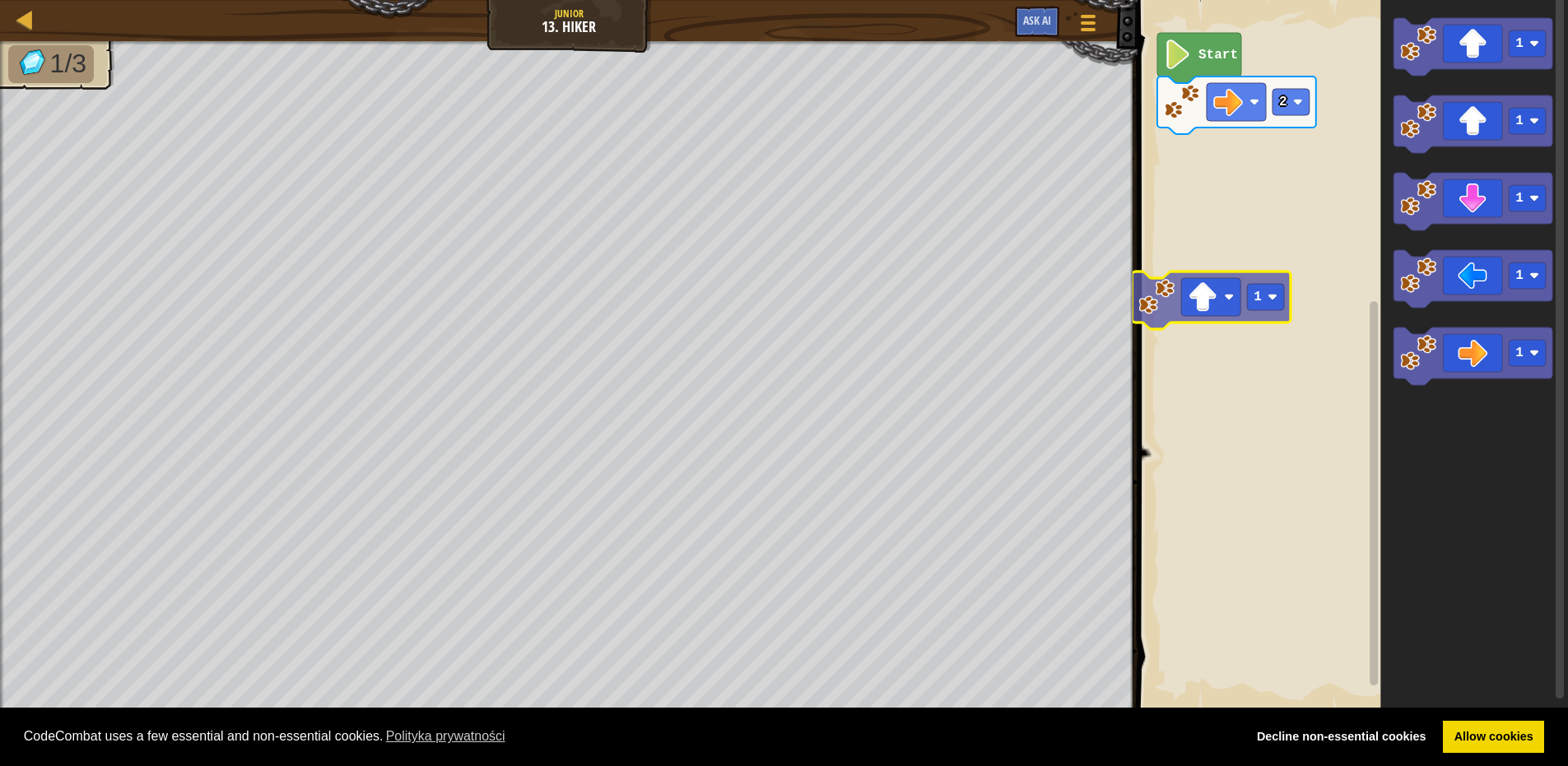
click at [1223, 266] on div "Start 2 1 1 1 1 1 1" at bounding box center [1350, 356] width 435 height 728
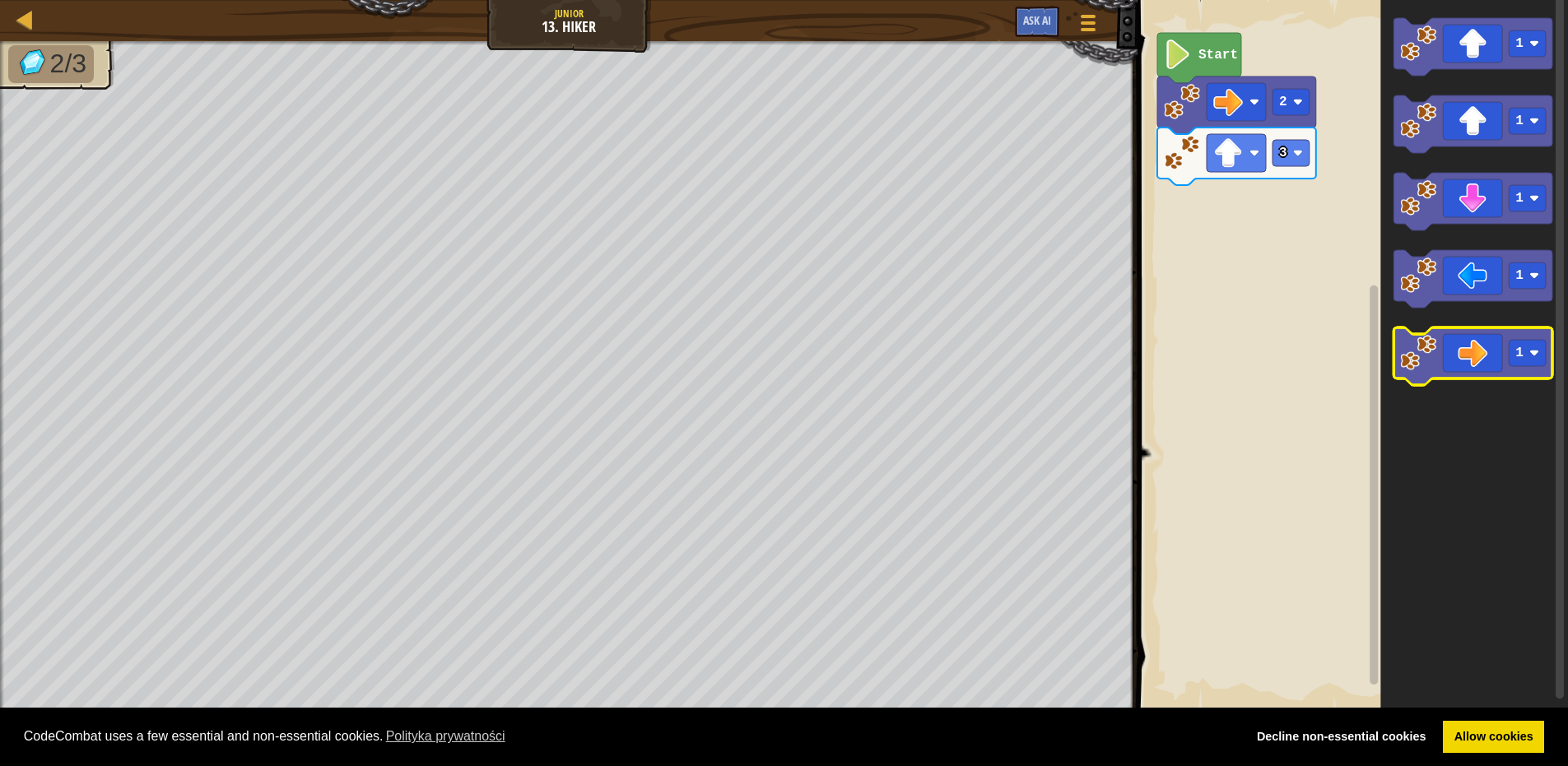
click at [1460, 355] on icon "Obszar roboczy Blockly" at bounding box center [1473, 356] width 159 height 57
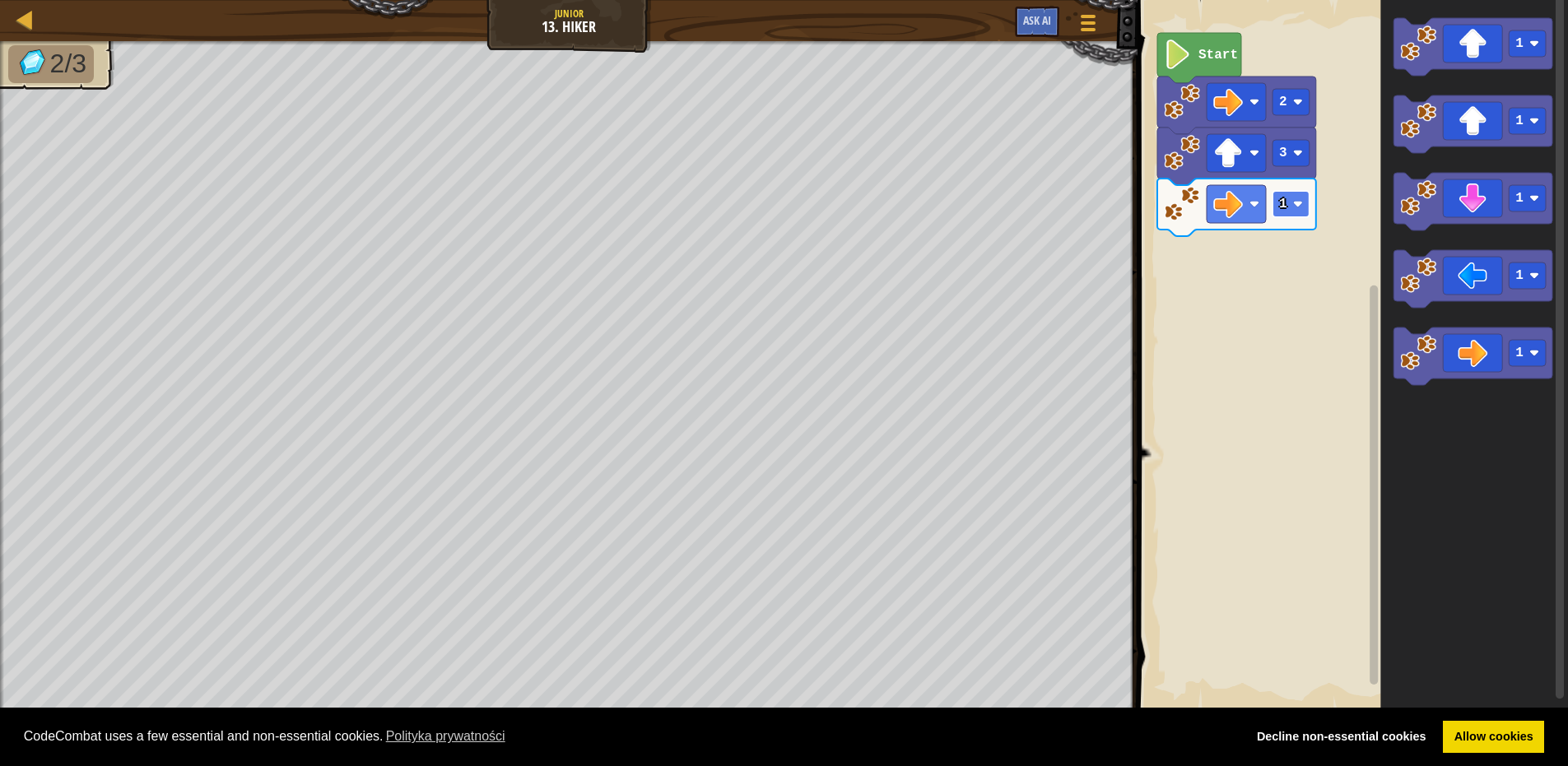
click at [1296, 203] on image "Obszar roboczy Blockly" at bounding box center [1298, 203] width 10 height 10
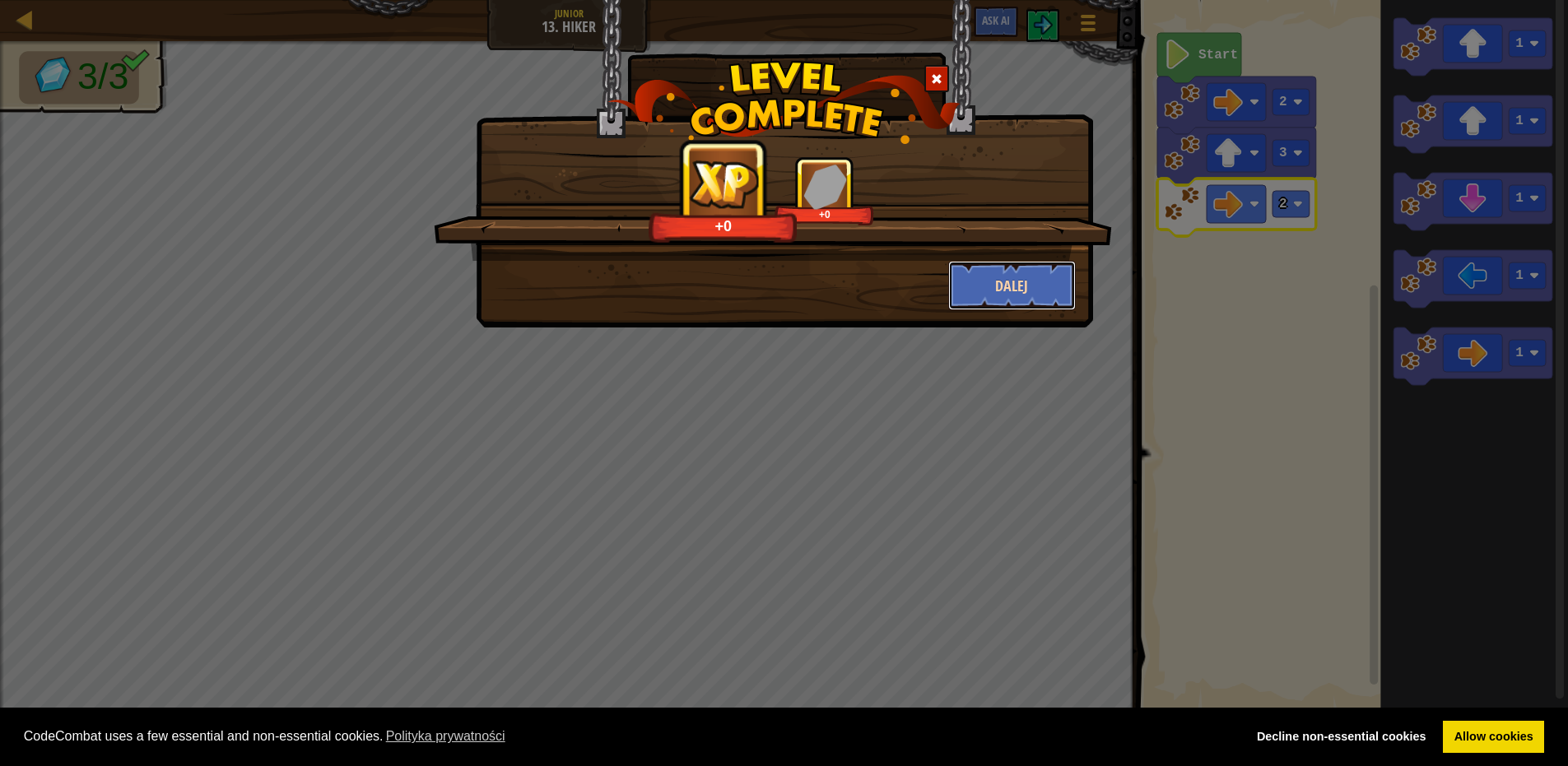
click at [1019, 279] on button "Dalej" at bounding box center [1012, 285] width 128 height 49
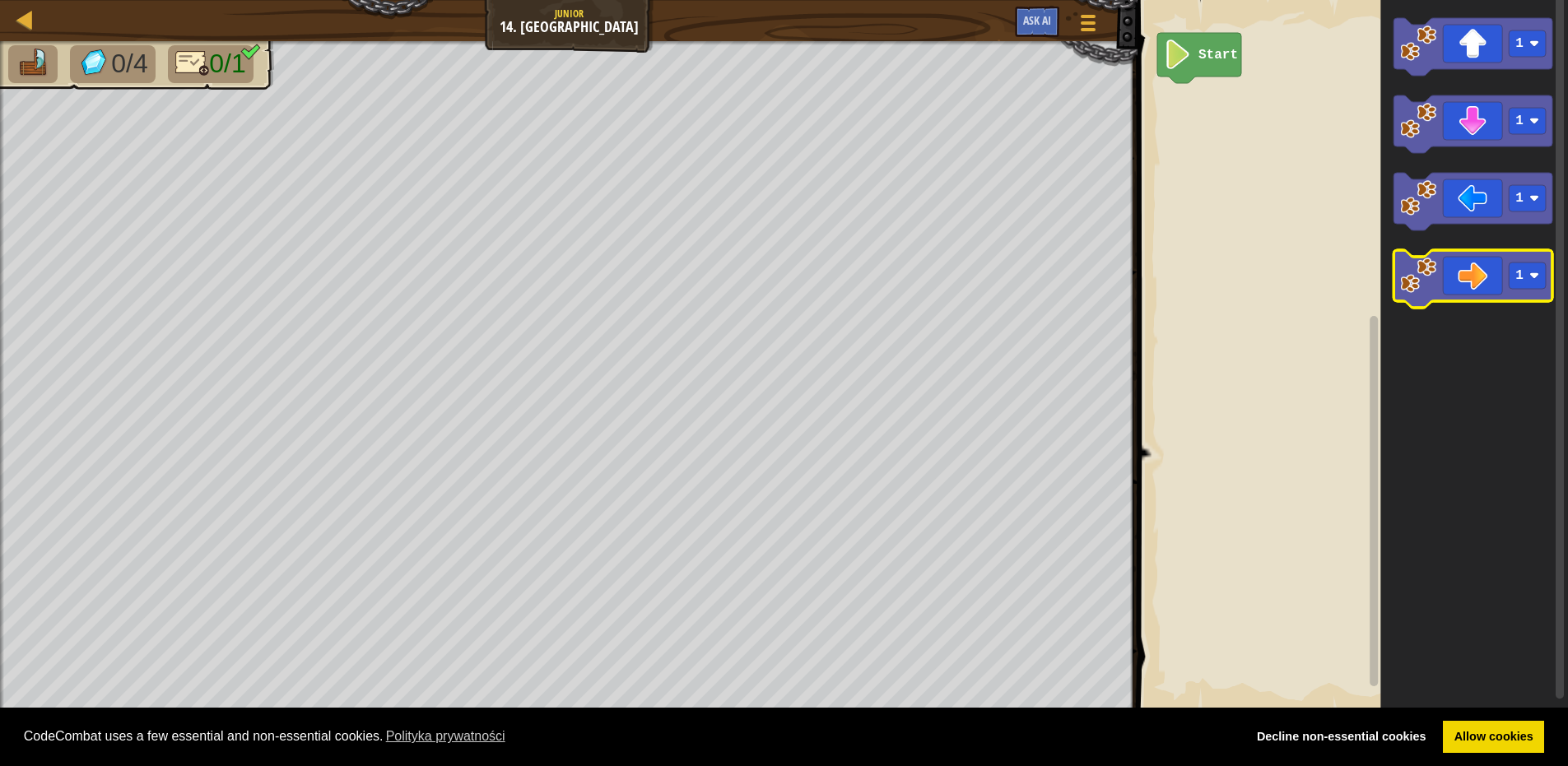
click at [1454, 286] on icon "Obszar roboczy Blockly" at bounding box center [1473, 278] width 159 height 57
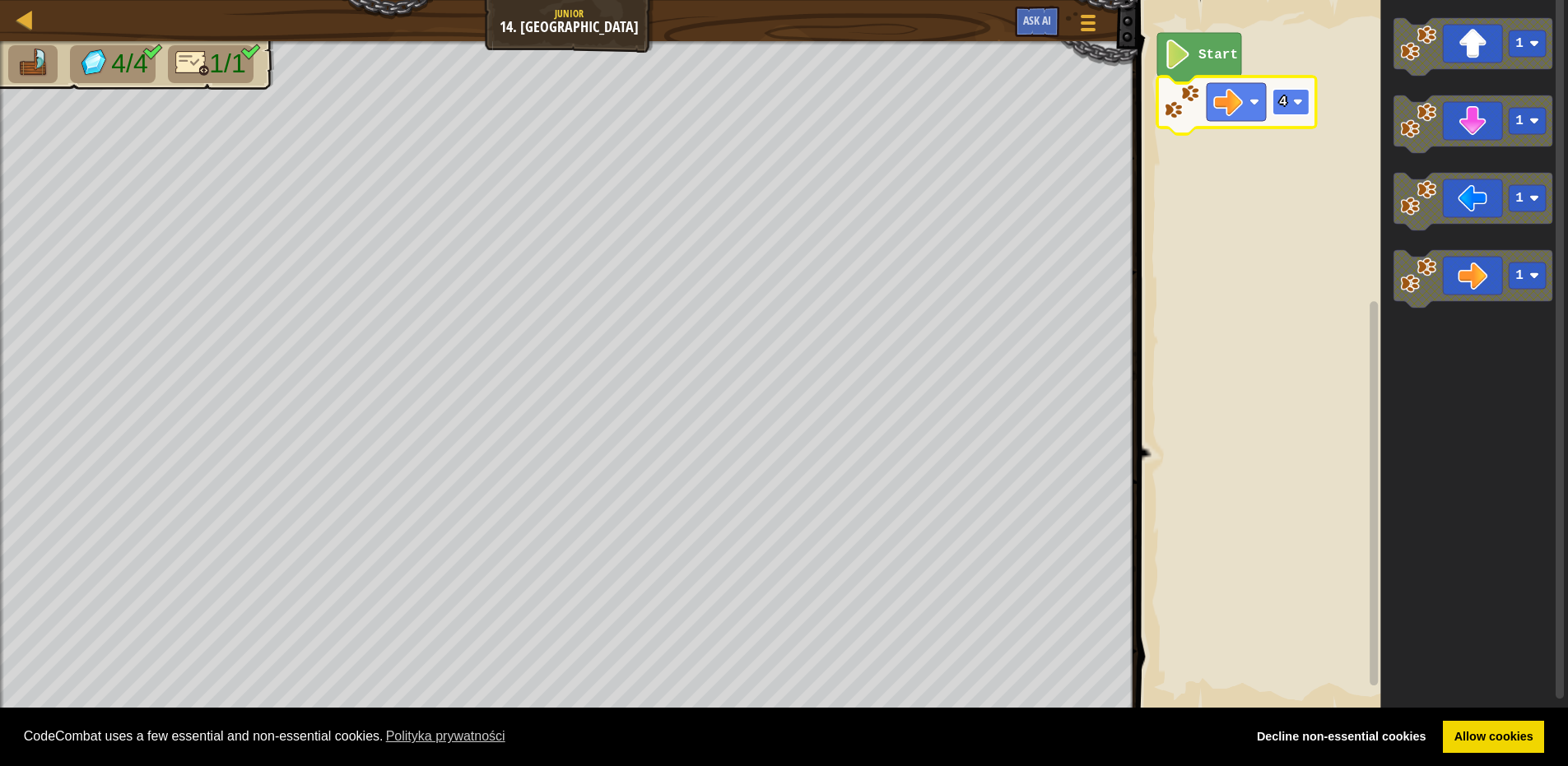
click at [1278, 112] on rect "Obszar roboczy Blockly" at bounding box center [1291, 102] width 37 height 26
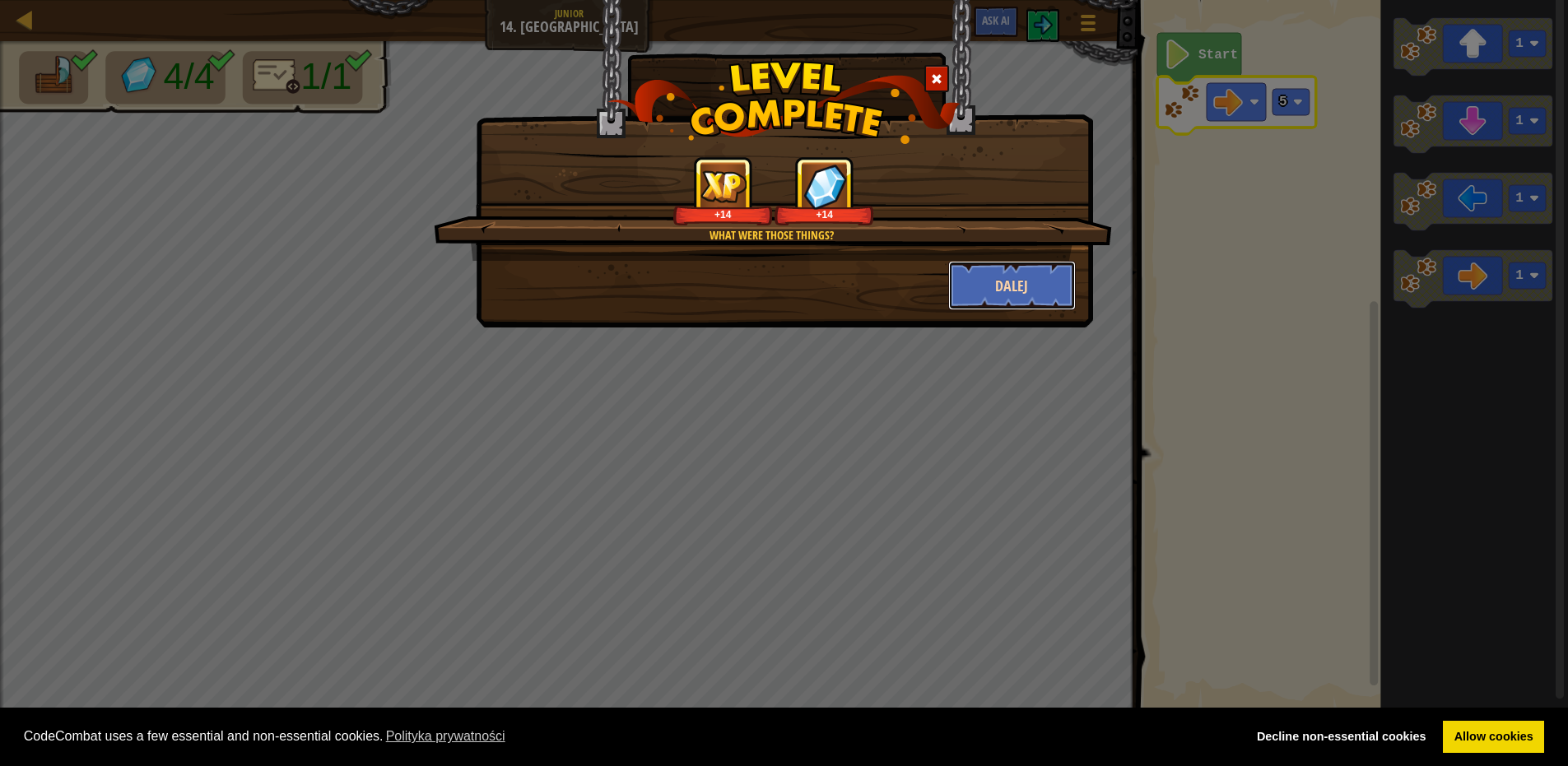
click at [1008, 276] on button "Dalej" at bounding box center [1012, 285] width 128 height 49
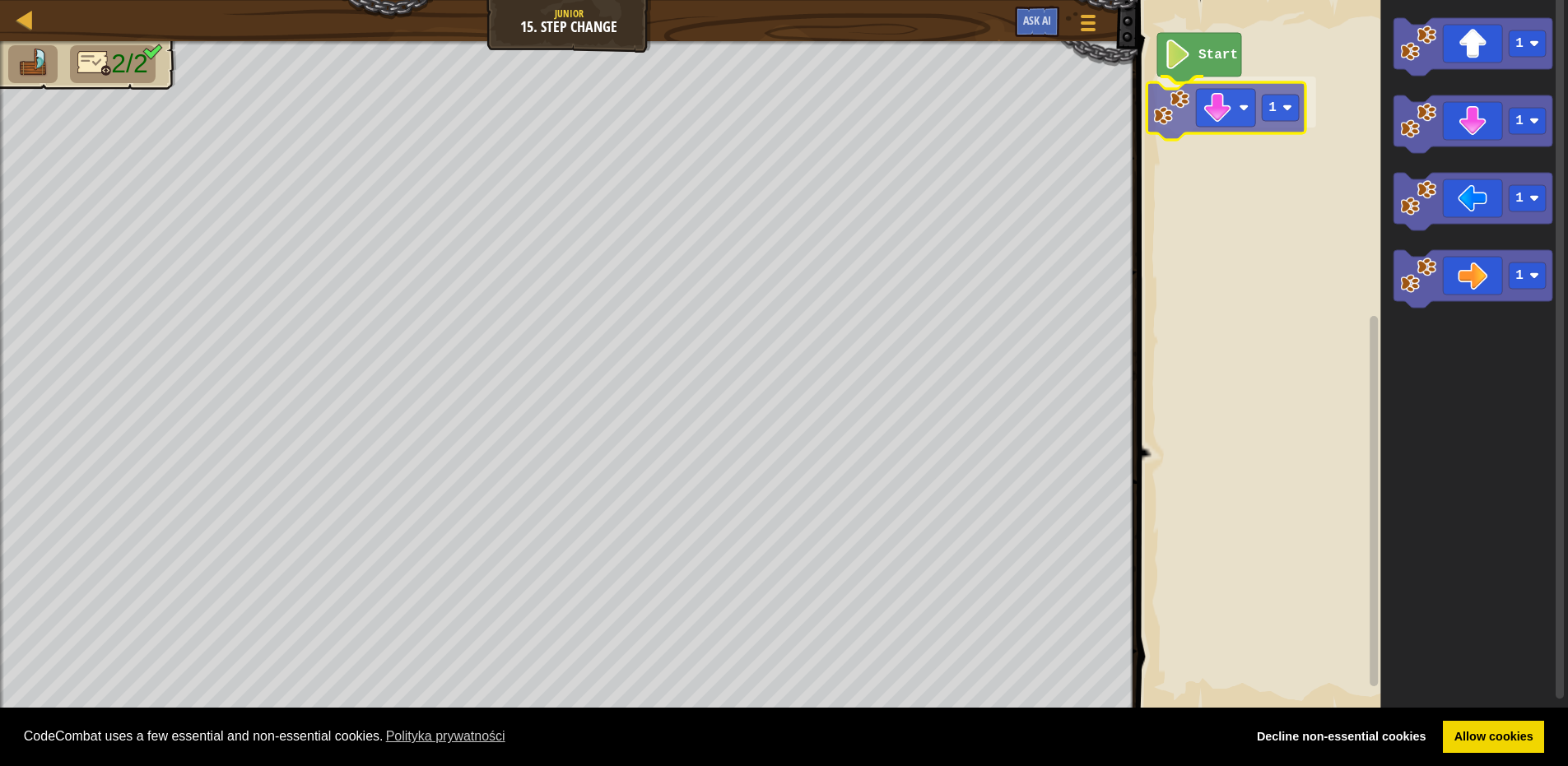
click at [1202, 107] on div "Start 1 1 1 1 1 1" at bounding box center [1350, 356] width 435 height 728
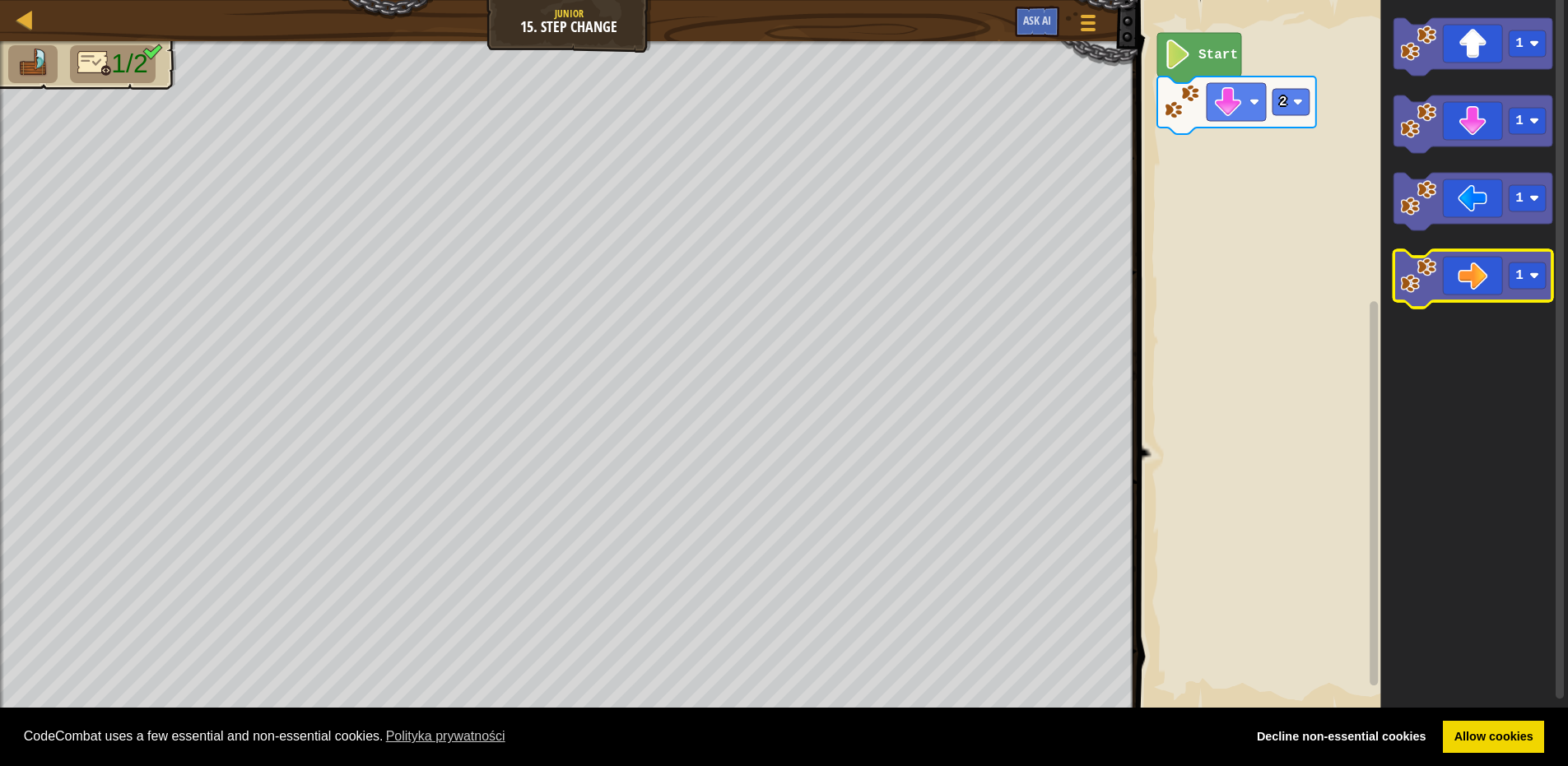
click at [1468, 271] on icon "Obszar roboczy Blockly" at bounding box center [1473, 278] width 159 height 57
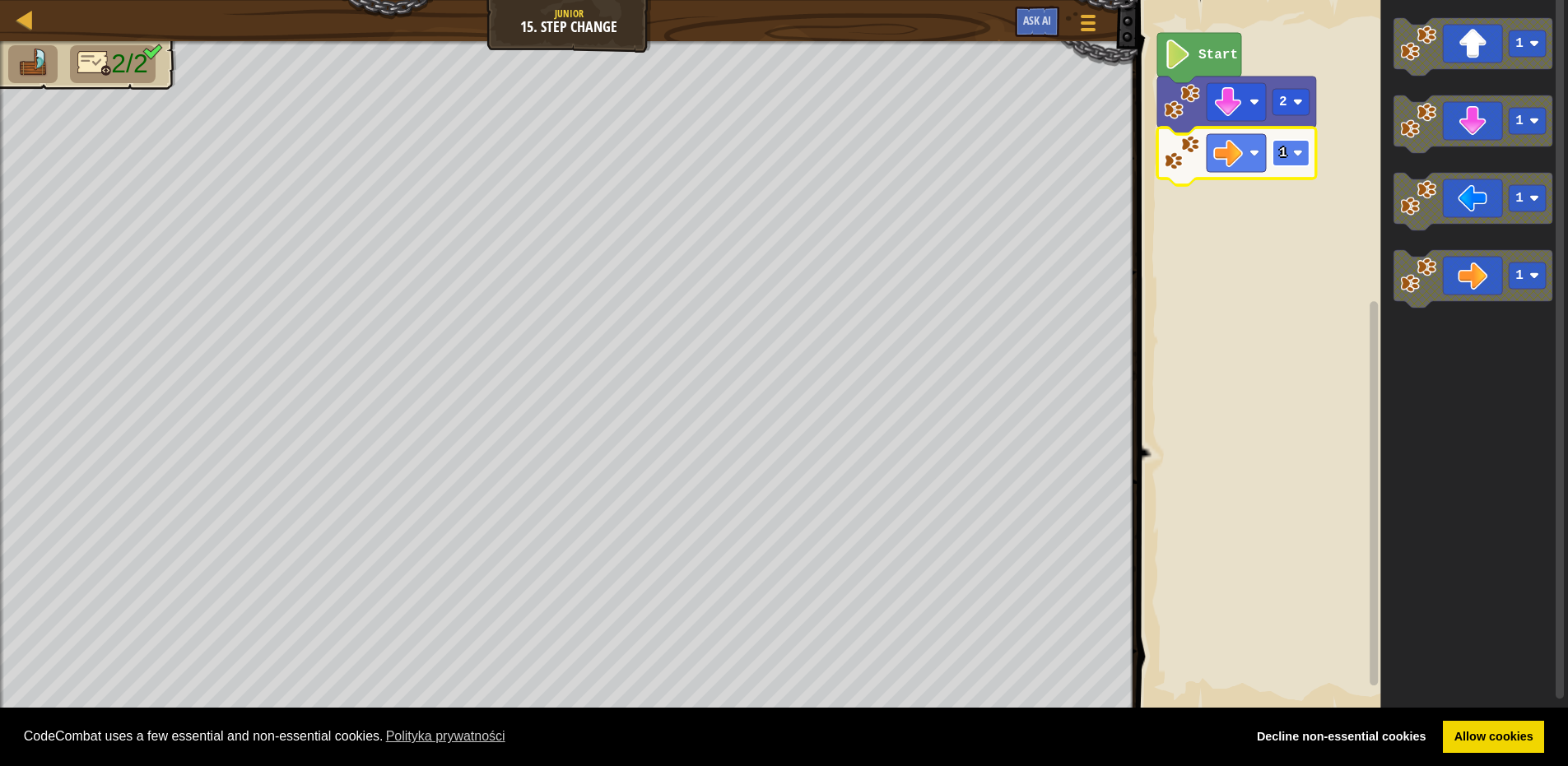
click at [1283, 140] on rect "Obszar roboczy Blockly" at bounding box center [1291, 153] width 37 height 26
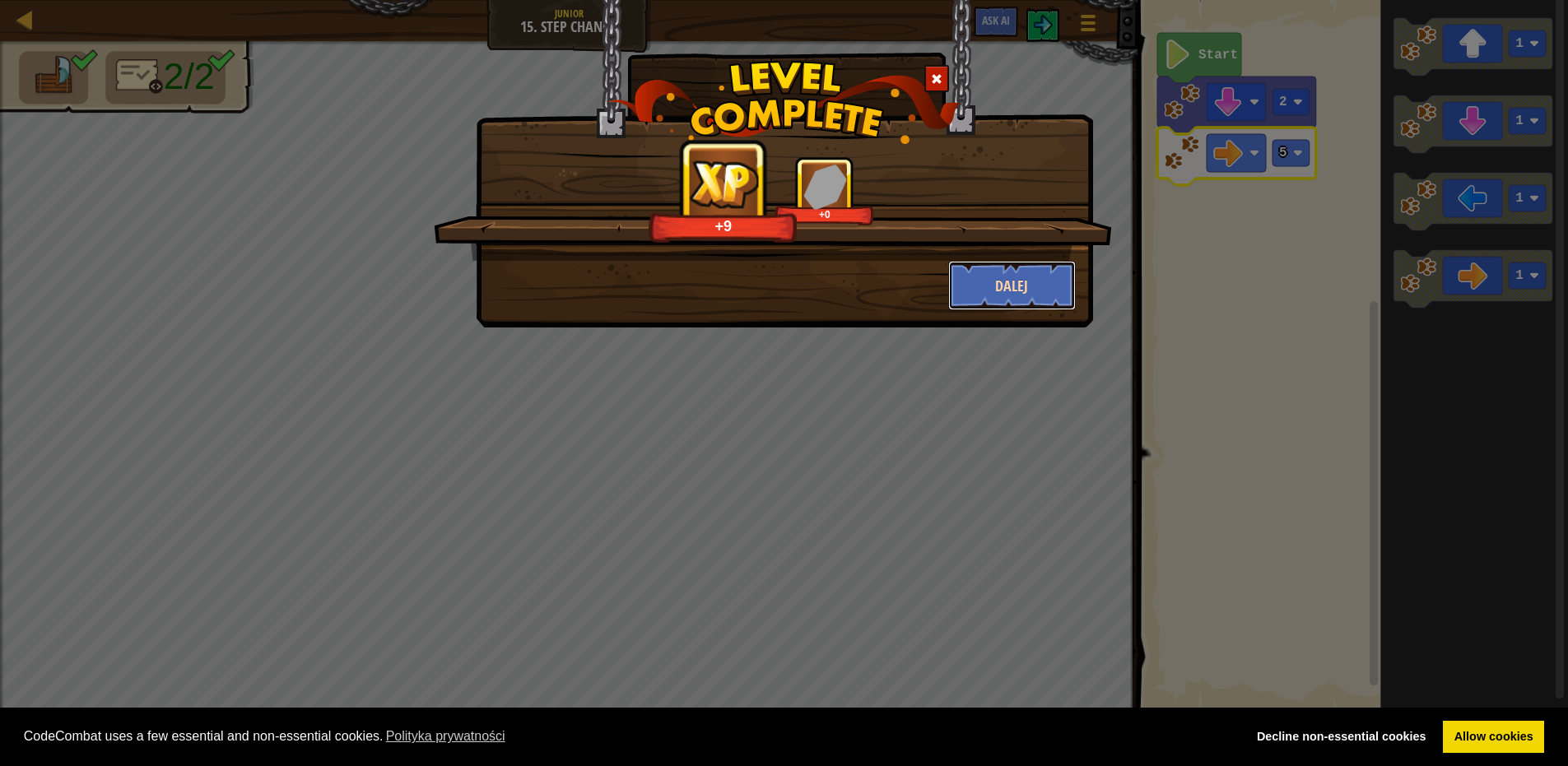
click at [1056, 287] on button "Dalej" at bounding box center [1012, 285] width 128 height 49
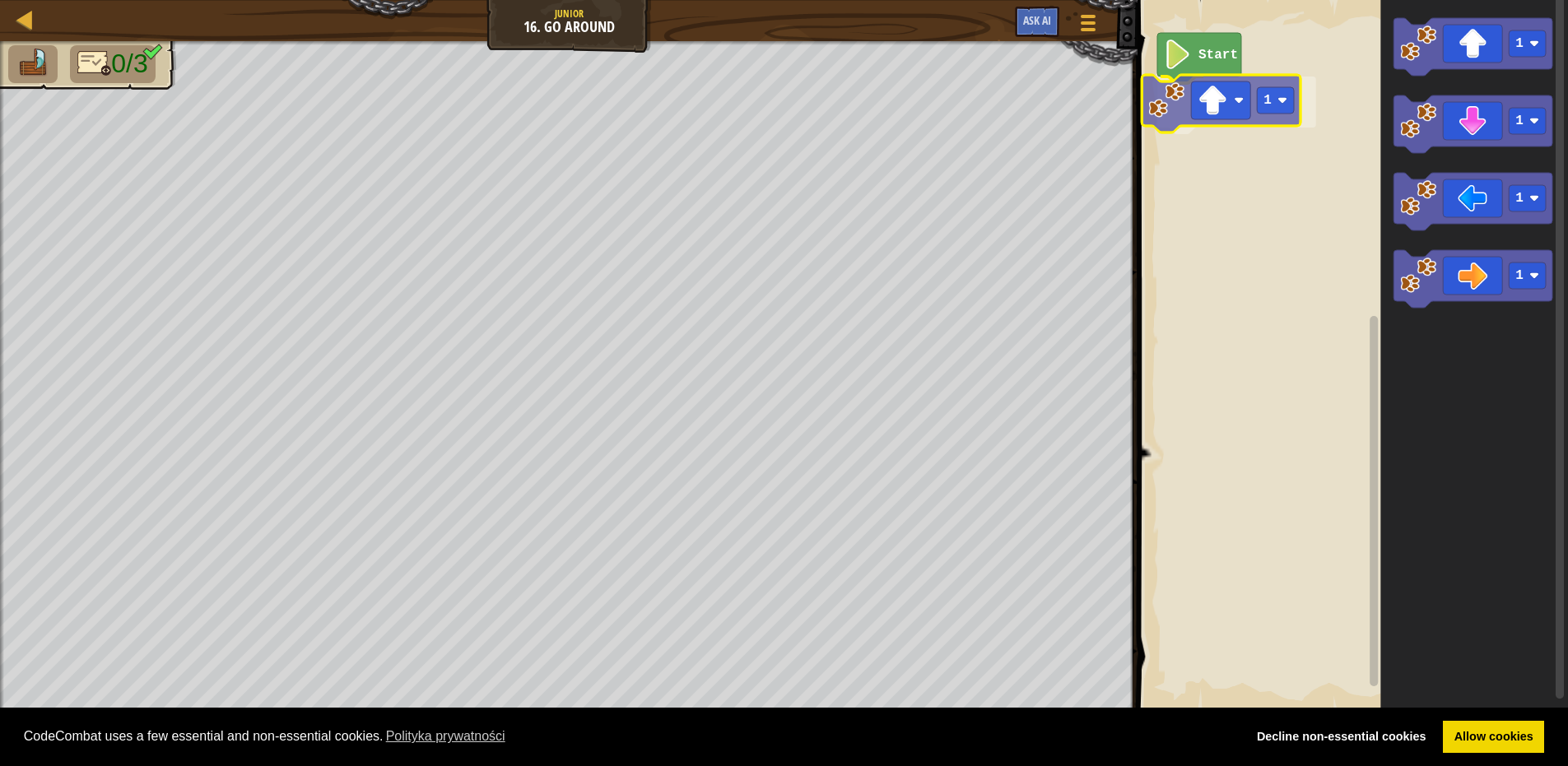
click at [1253, 101] on div "Start 1 1 1 1 1 1" at bounding box center [1350, 356] width 435 height 728
click at [1284, 102] on text "1" at bounding box center [1283, 101] width 8 height 15
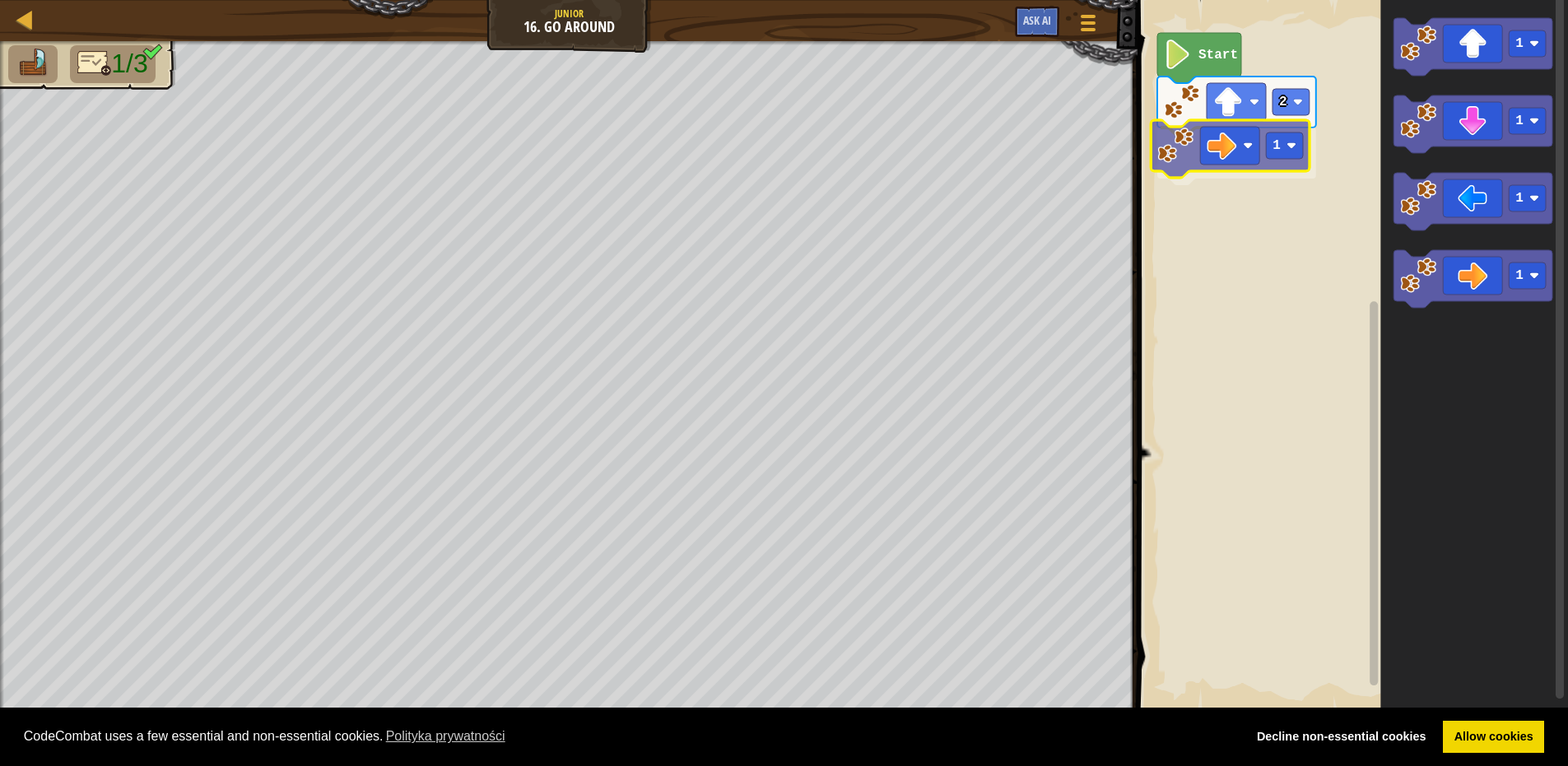
click at [1262, 172] on div "Start 2 1 1 1 1 1 1" at bounding box center [1350, 356] width 435 height 728
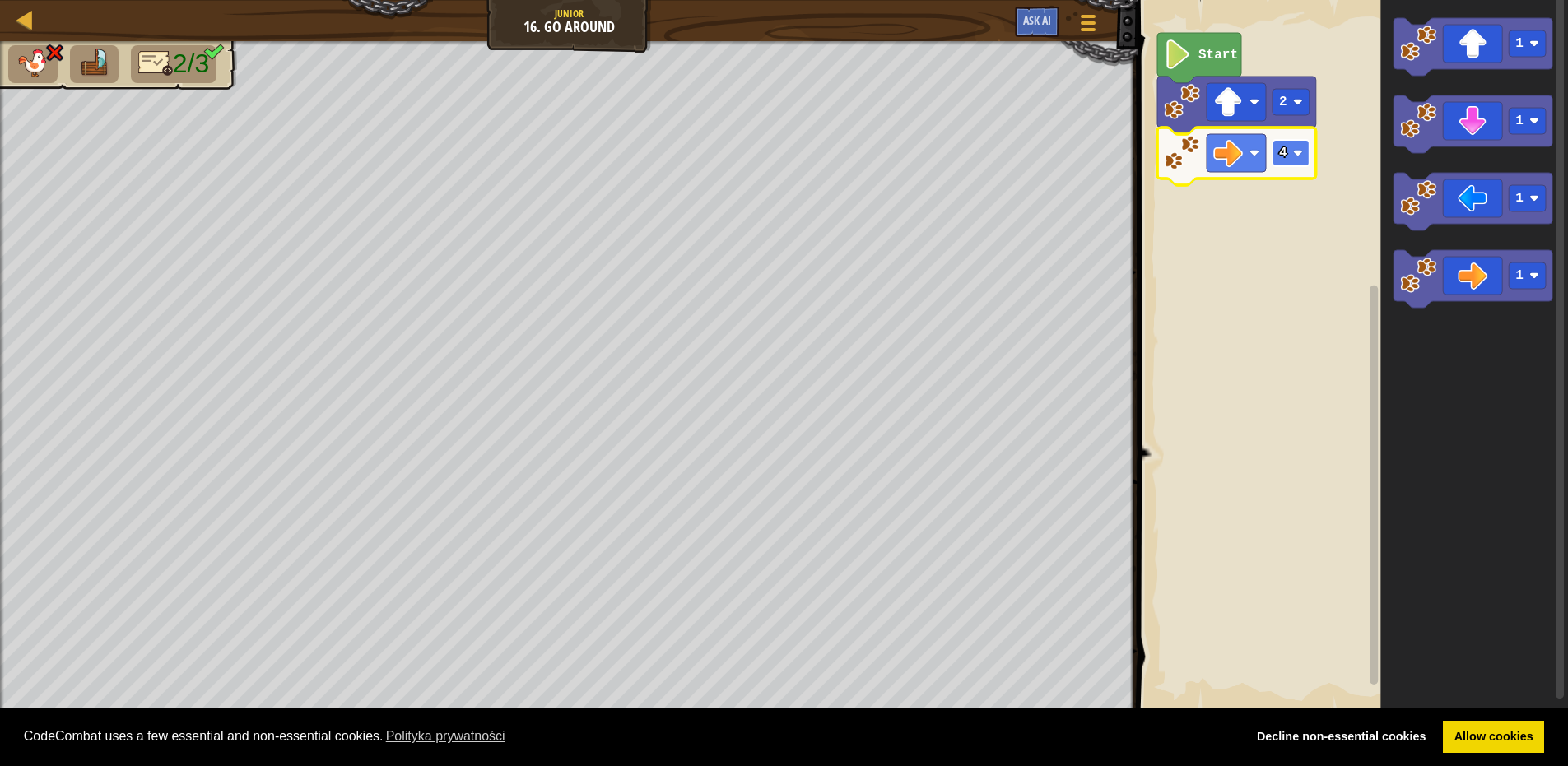
click at [1293, 166] on rect "Obszar roboczy Blockly" at bounding box center [1291, 153] width 37 height 26
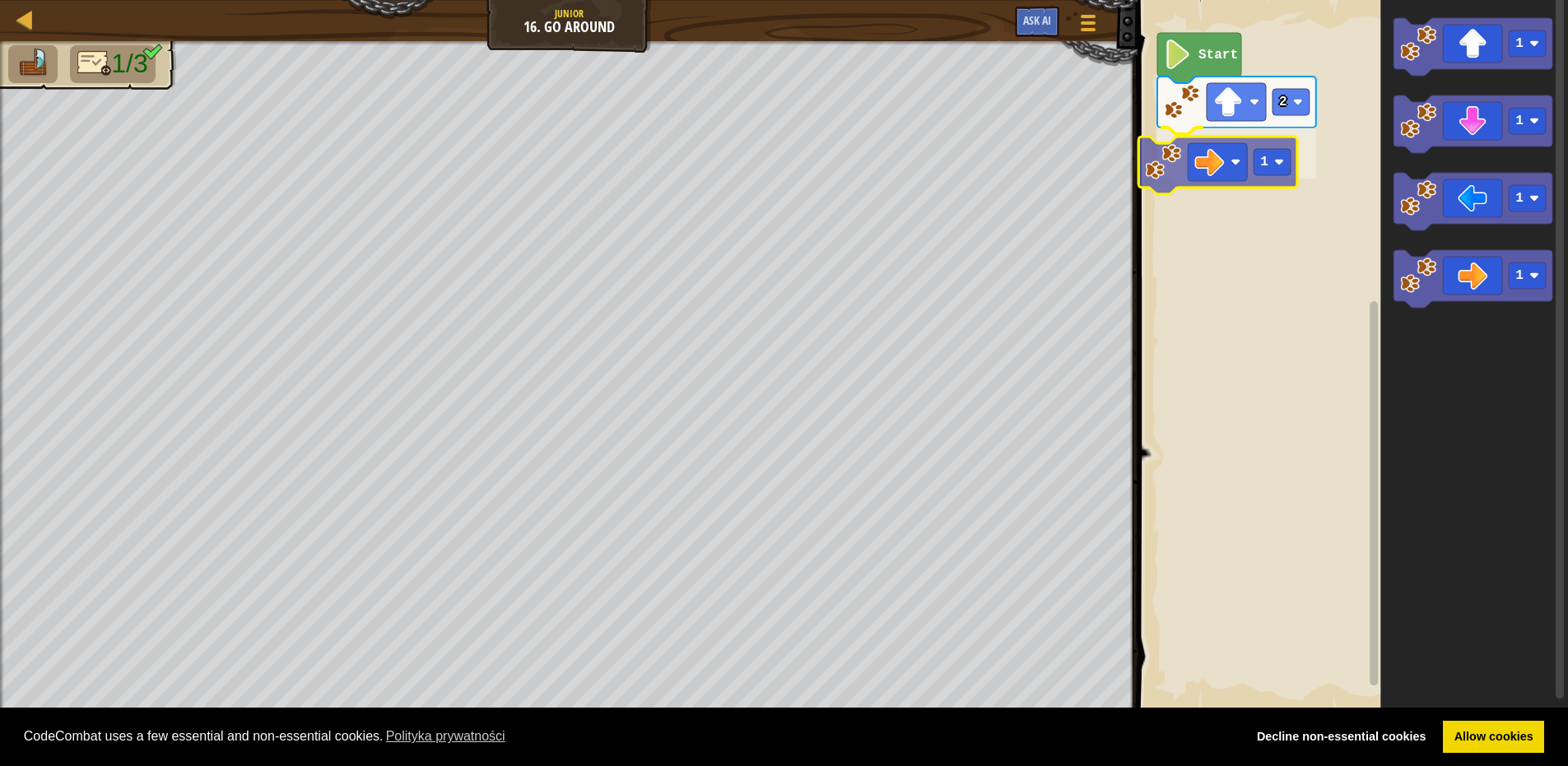
click at [1230, 155] on div "Start 2 1 1 1 1 1 1" at bounding box center [1350, 356] width 435 height 728
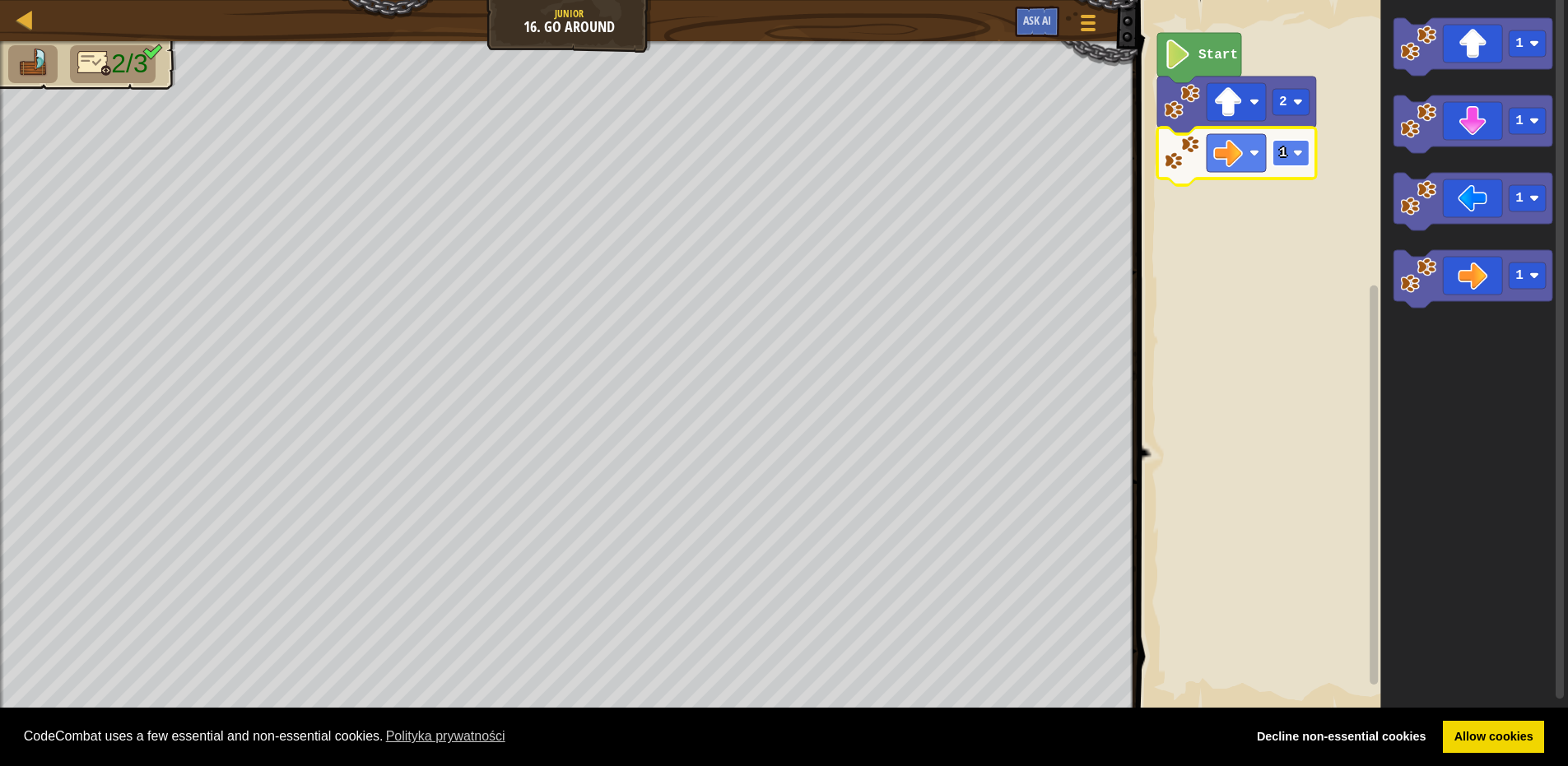
click at [1295, 146] on rect "Obszar roboczy Blockly" at bounding box center [1291, 153] width 37 height 26
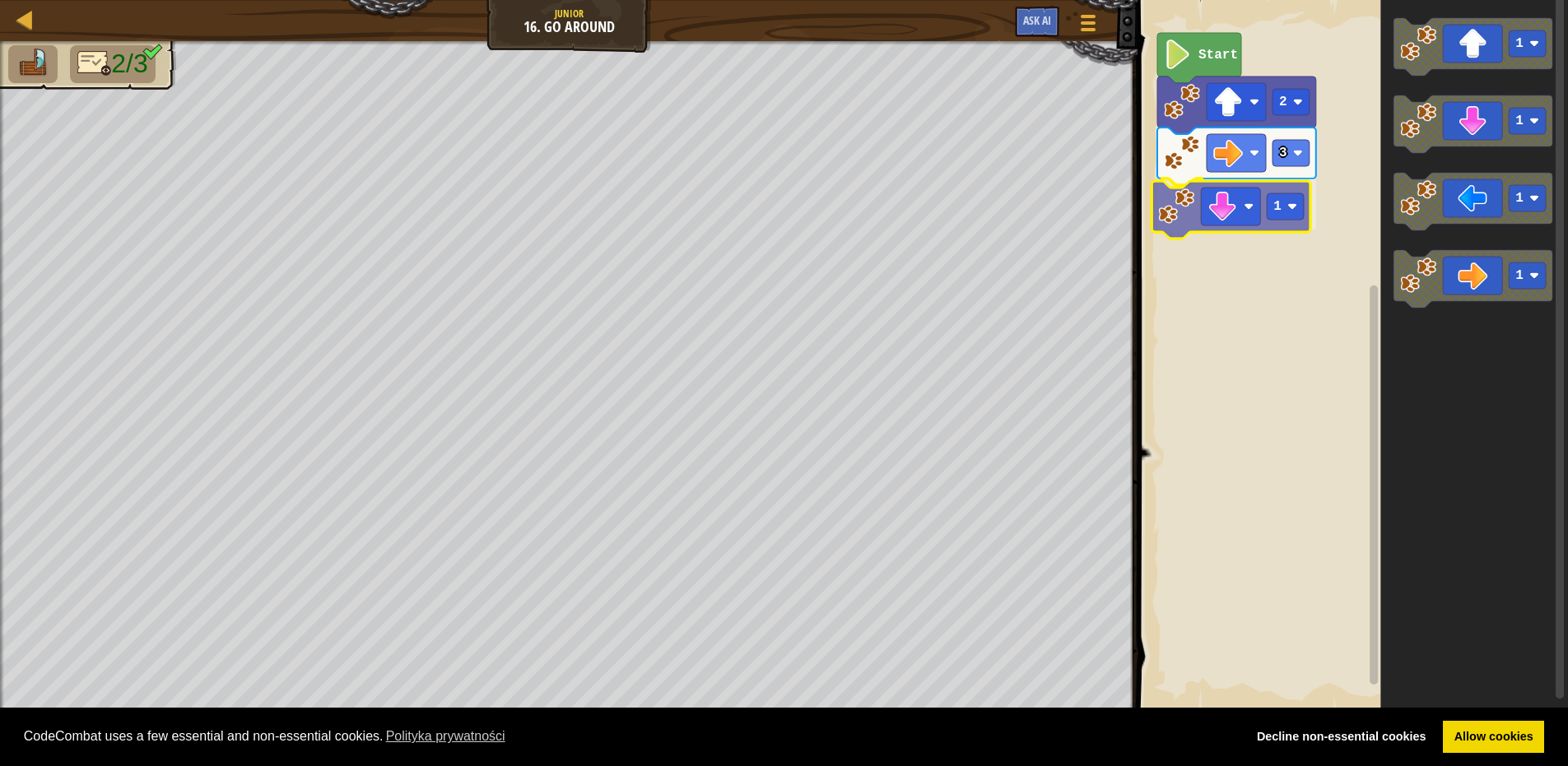
click at [1227, 195] on div "Start 2 3 1 1 1 1 1 1" at bounding box center [1350, 356] width 435 height 728
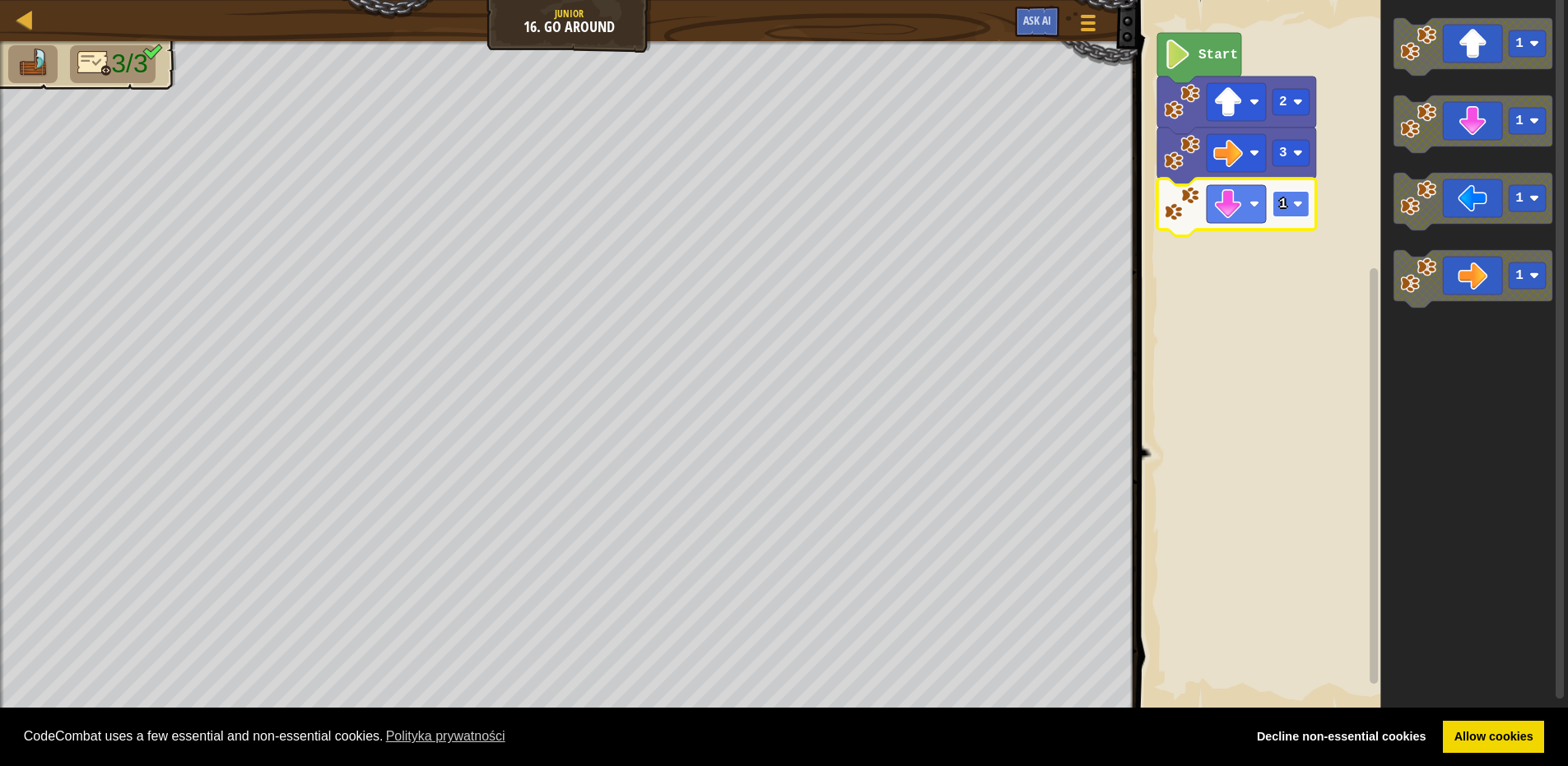
click at [1291, 202] on rect "Obszar roboczy Blockly" at bounding box center [1291, 204] width 37 height 26
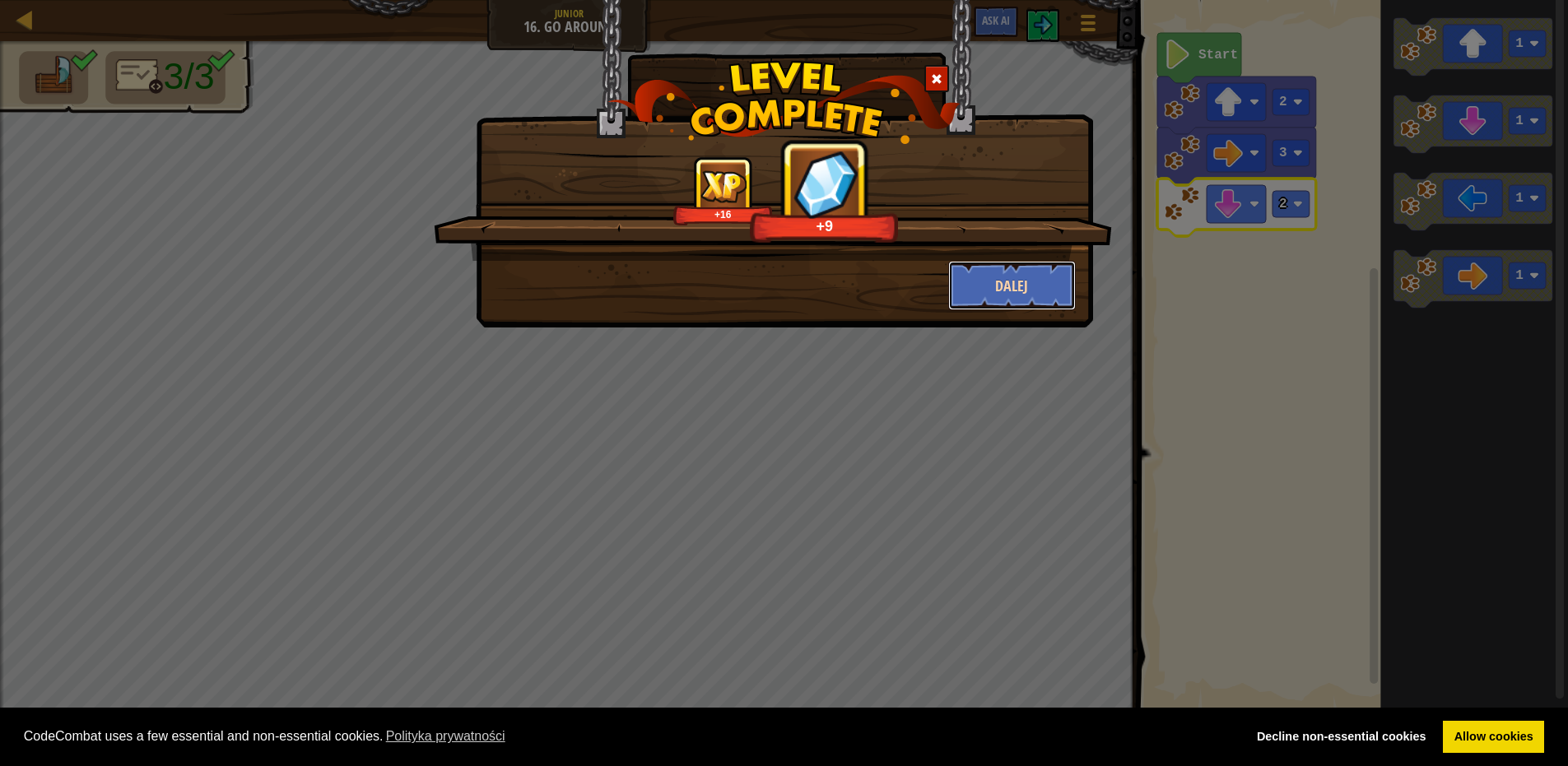
click at [987, 288] on button "Dalej" at bounding box center [1012, 285] width 128 height 49
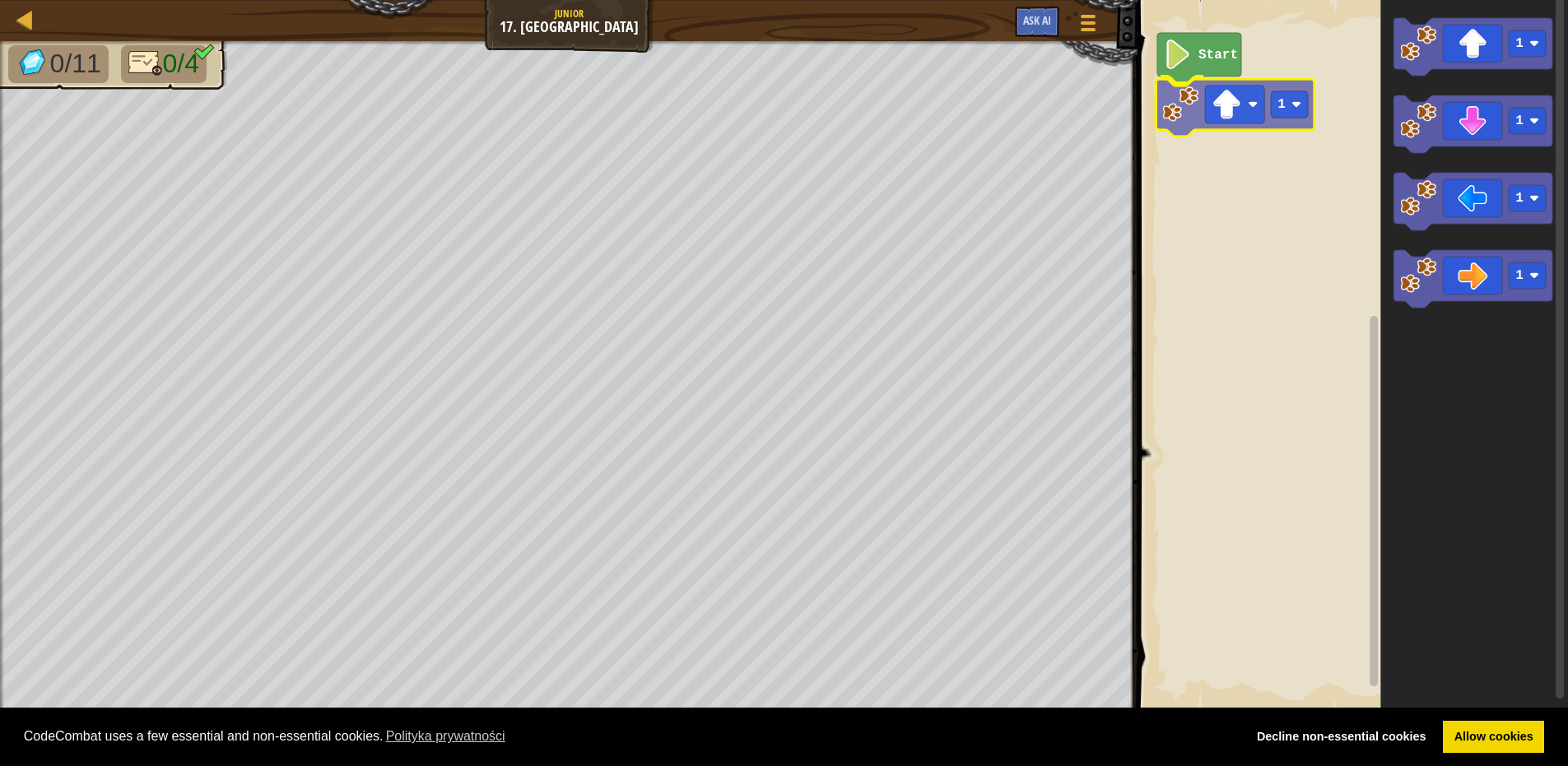
click at [1216, 118] on div "Start 1 1 1 1 1 1" at bounding box center [1350, 356] width 435 height 728
click at [1313, 101] on icon "Obszar roboczy Blockly" at bounding box center [1237, 105] width 159 height 57
click at [1294, 105] on image "Obszar roboczy Blockly" at bounding box center [1298, 101] width 10 height 10
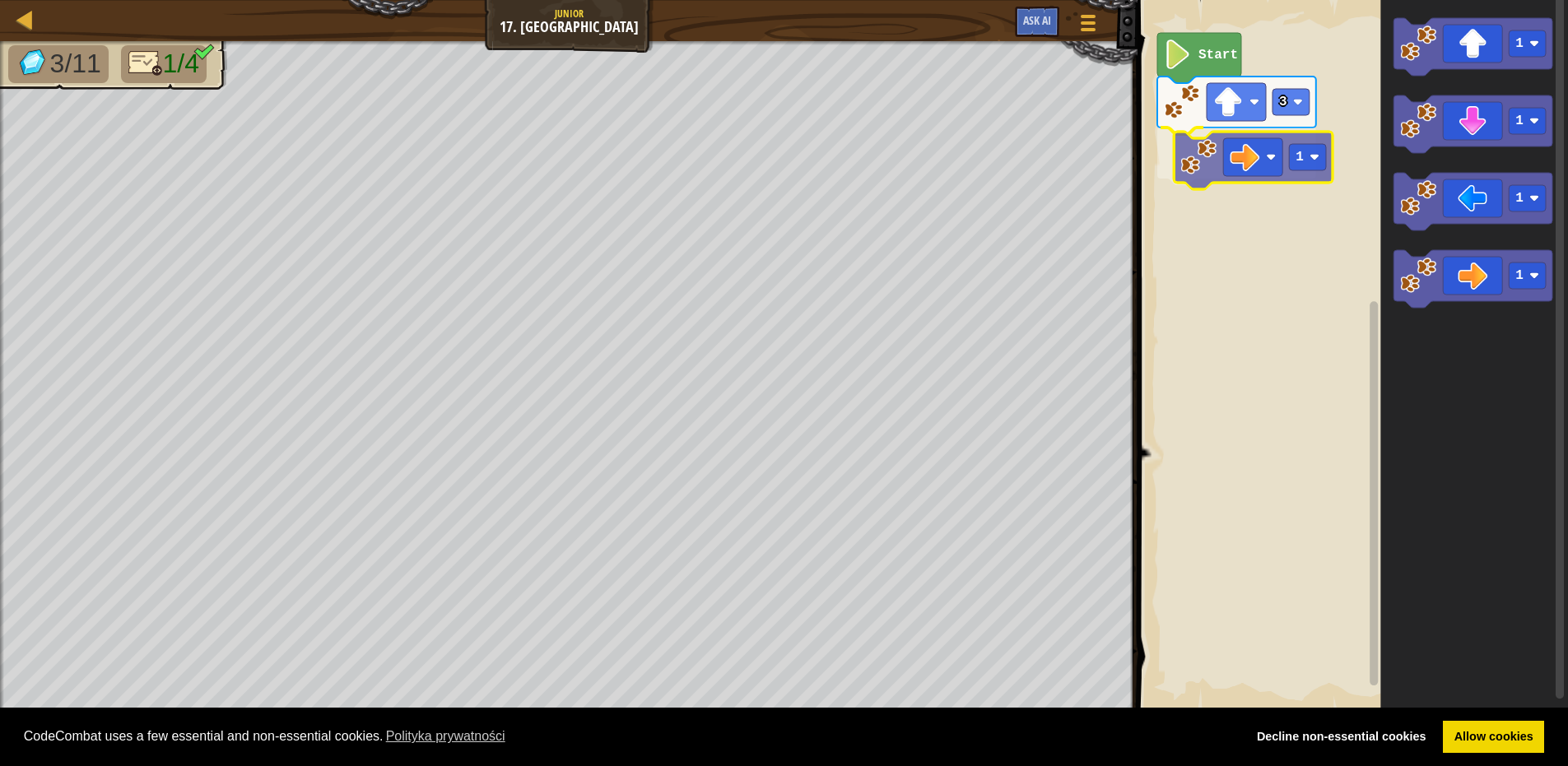
click at [1244, 158] on div "Start 3 1 1 1 1 1 1" at bounding box center [1350, 356] width 435 height 728
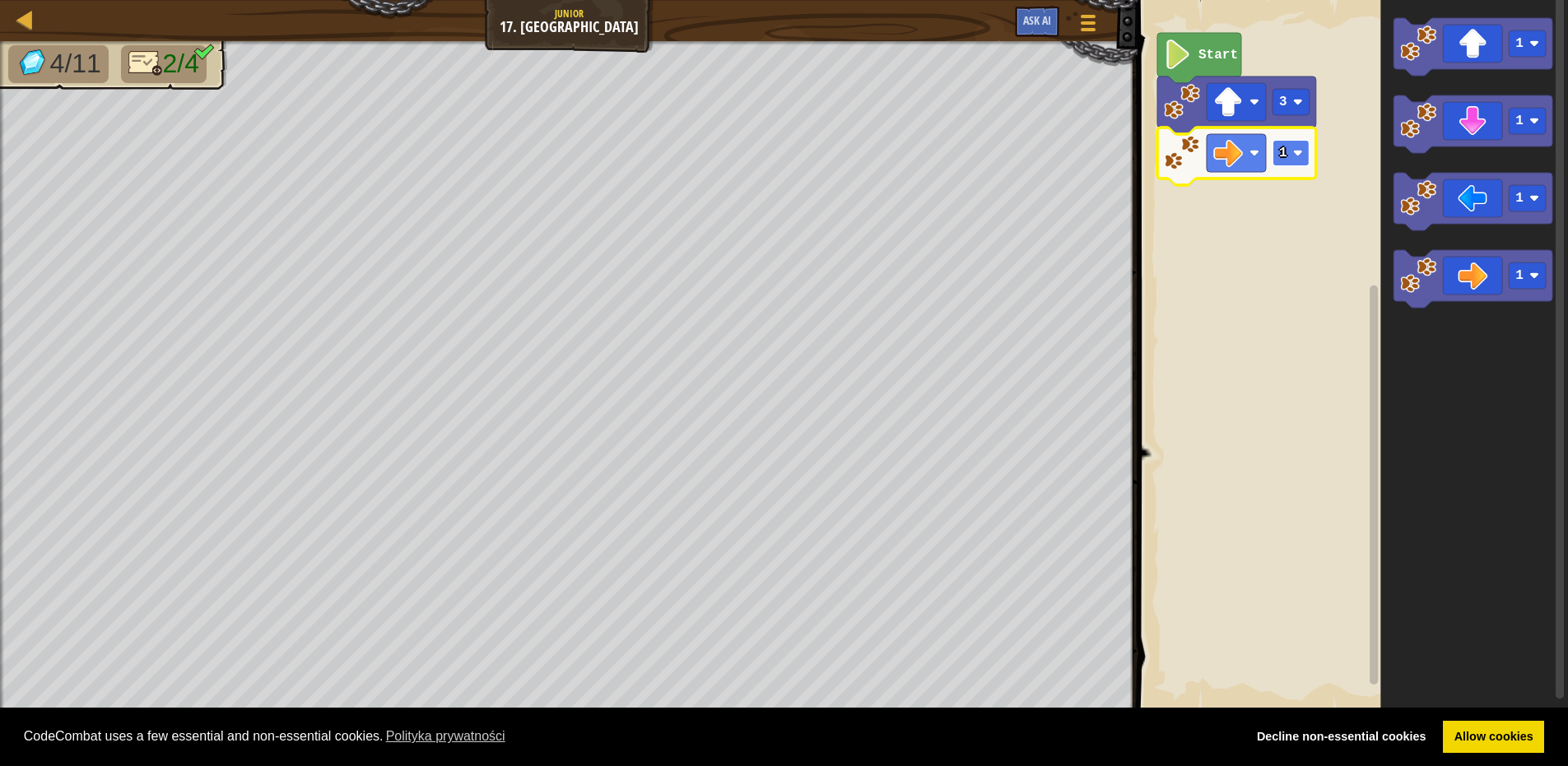
click at [1295, 150] on image "Obszar roboczy Blockly" at bounding box center [1298, 152] width 10 height 10
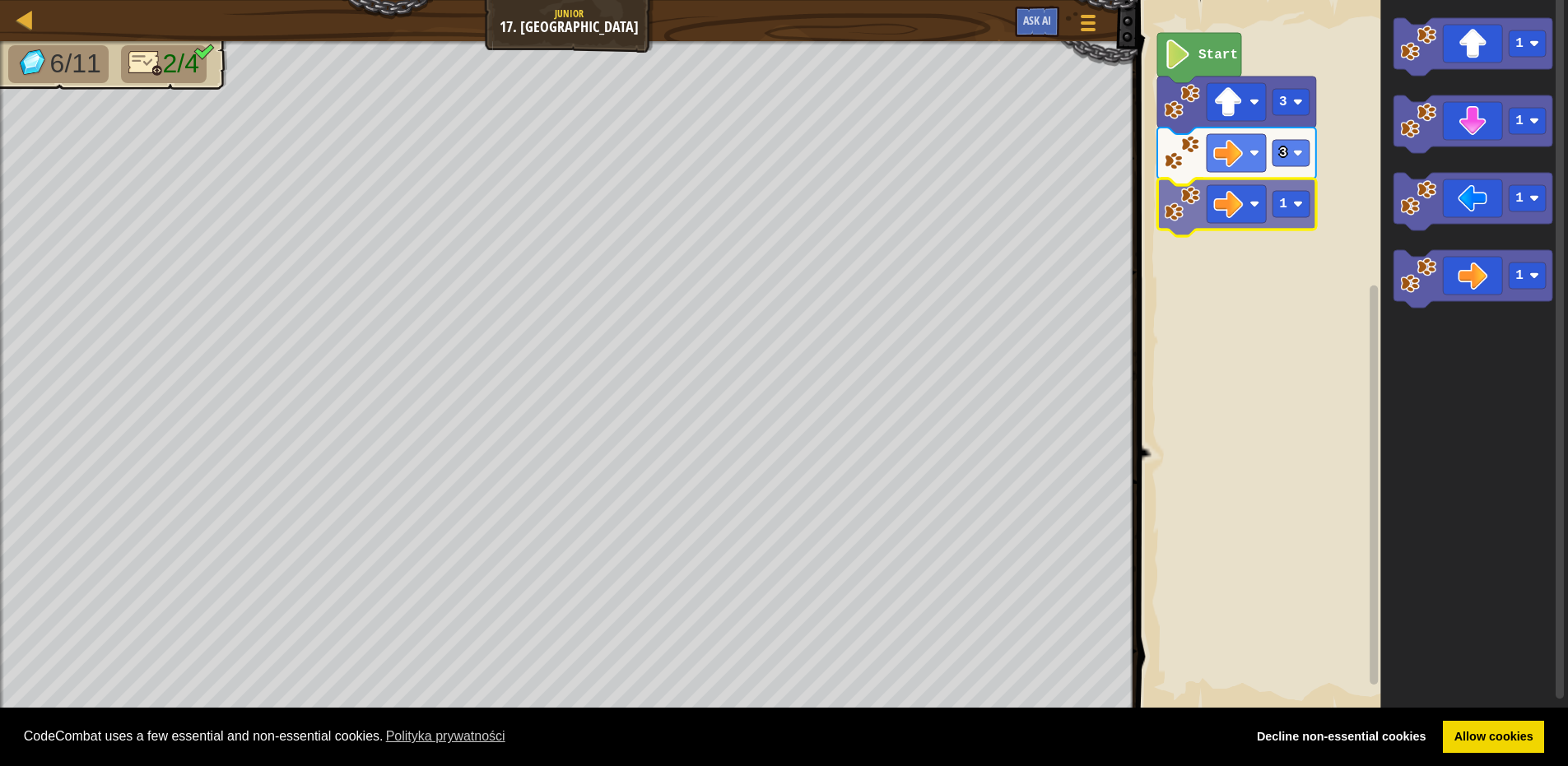
click at [1202, 203] on div "Start 3 3 1 1 1 1 1 1" at bounding box center [1350, 356] width 435 height 728
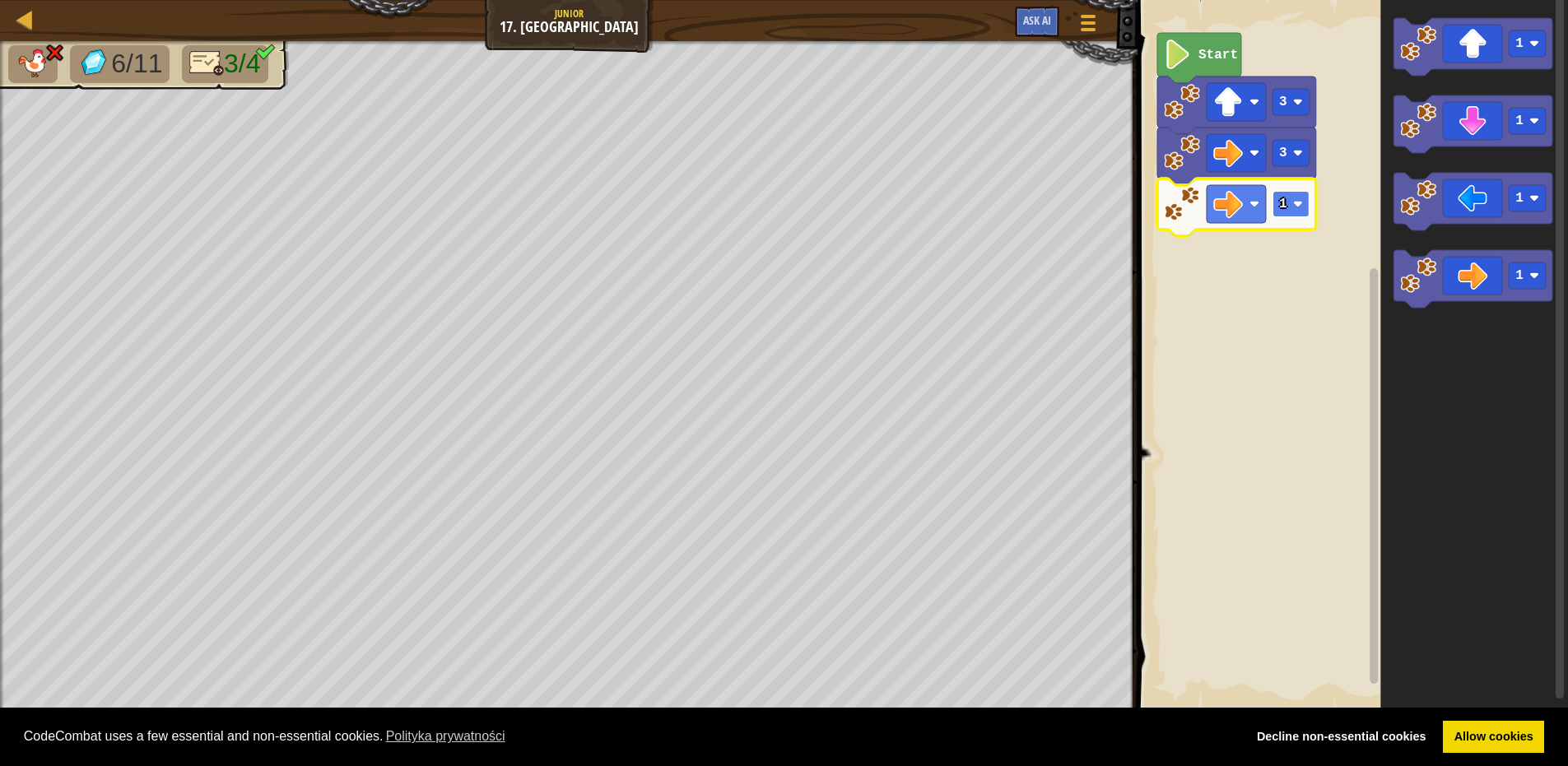
click at [1299, 203] on image "Obszar roboczy Blockly" at bounding box center [1298, 203] width 10 height 10
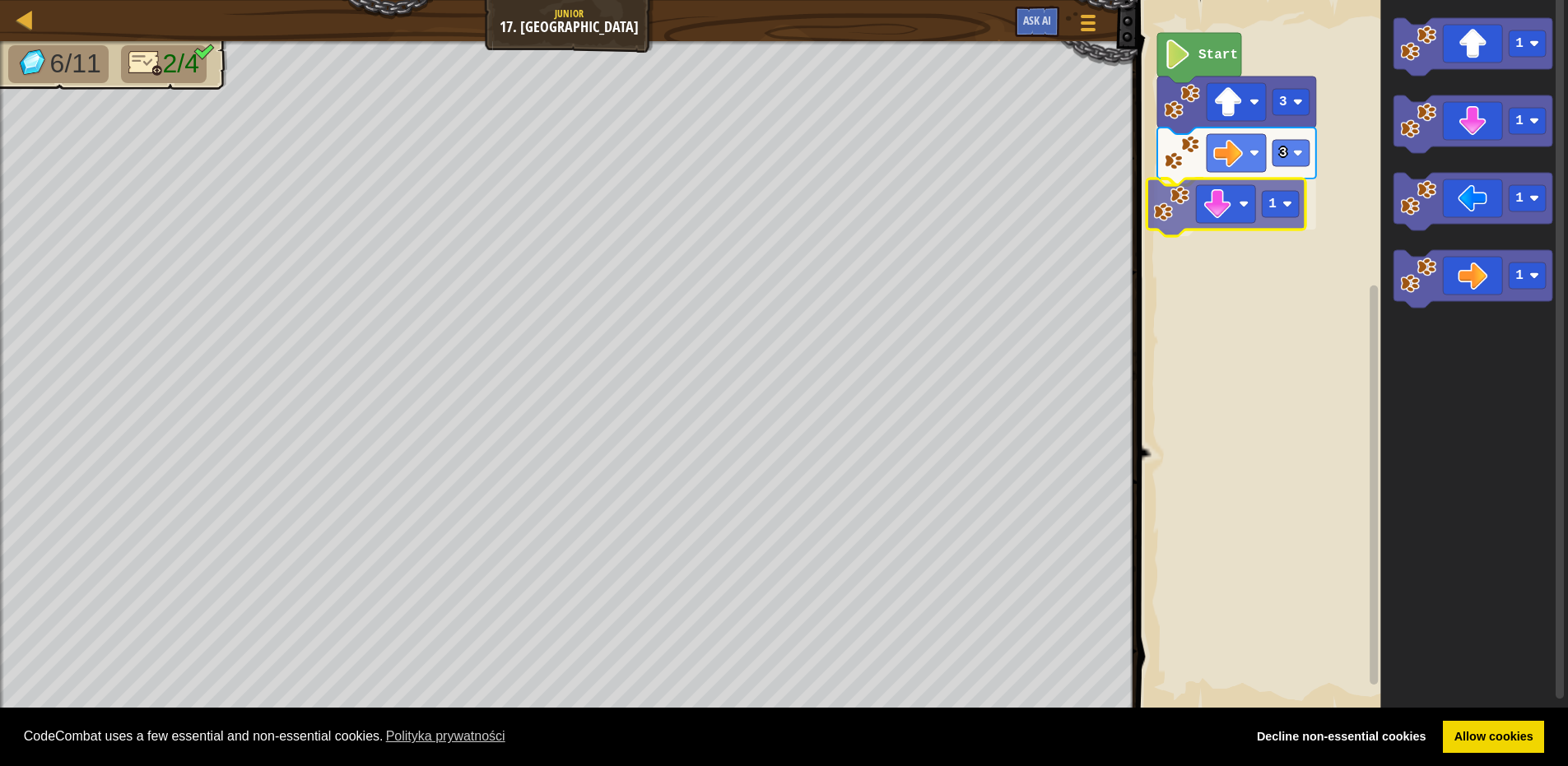
click at [1217, 216] on div "Start 3 3 1 1 1 1 1 1" at bounding box center [1350, 356] width 435 height 728
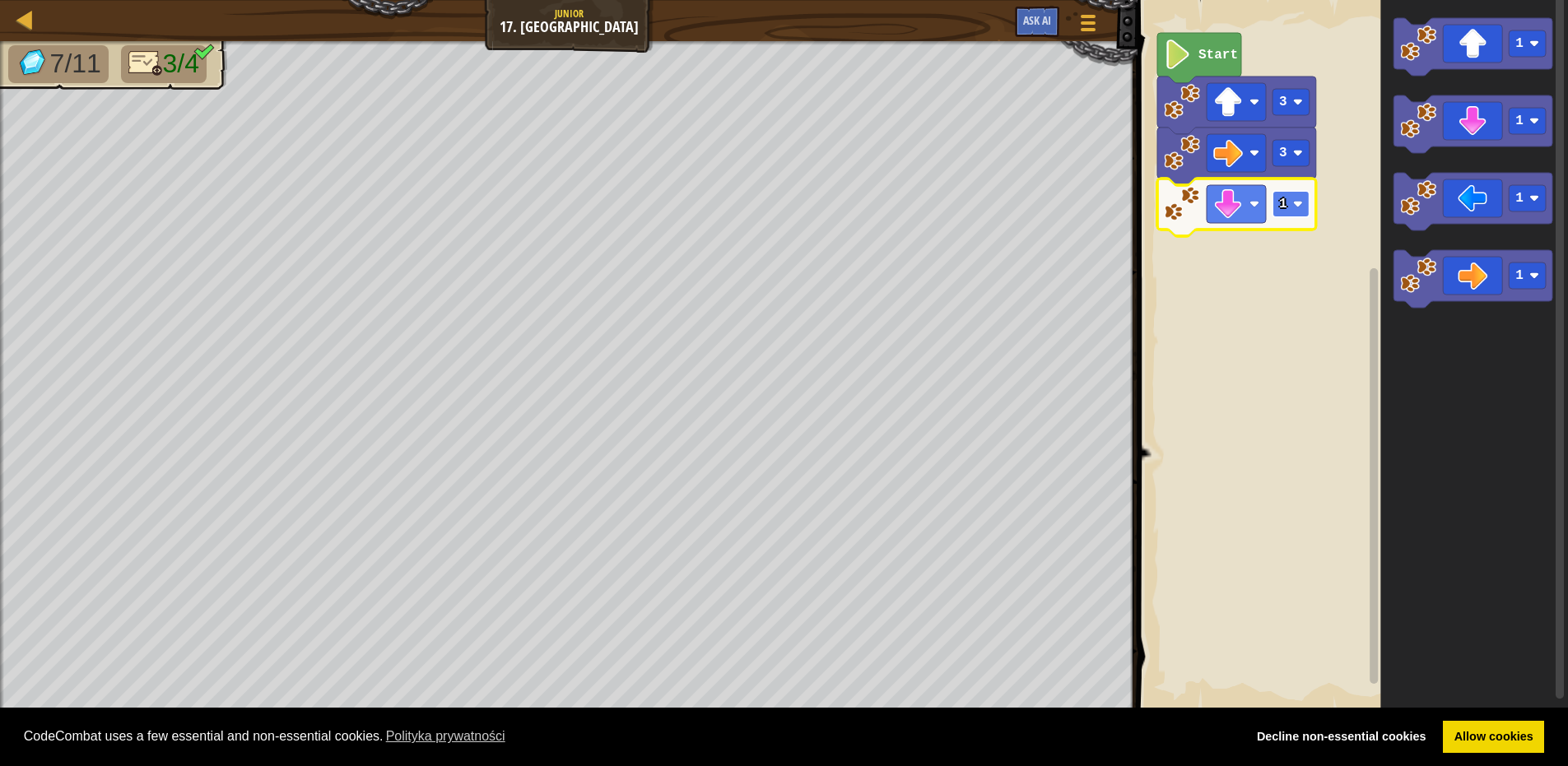
click at [1291, 211] on rect "Obszar roboczy Blockly" at bounding box center [1291, 204] width 37 height 26
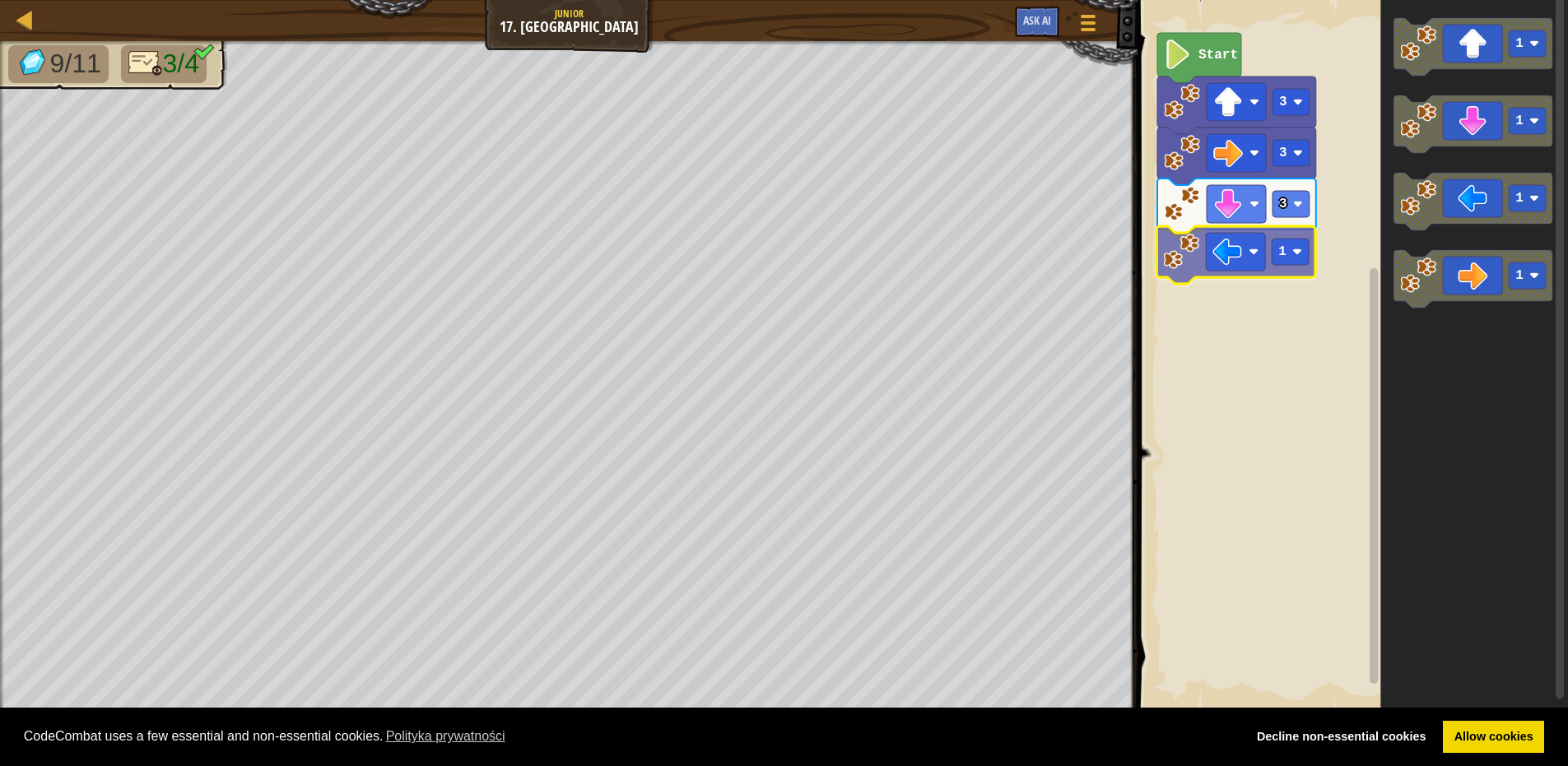
click at [1227, 260] on div "Start 3 3 3 1 1 1 1 1 1" at bounding box center [1350, 356] width 435 height 728
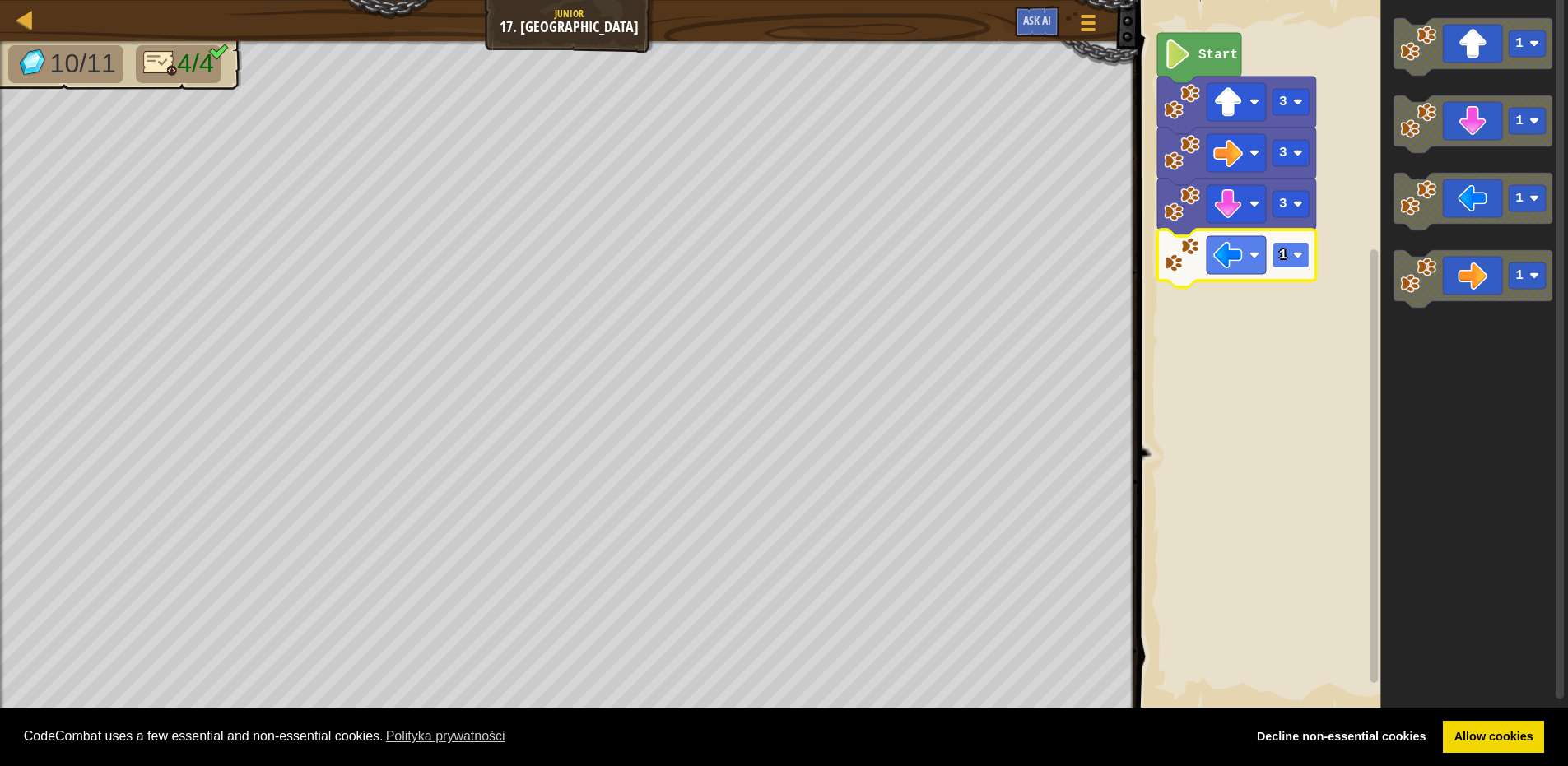
click at [1286, 251] on text "1" at bounding box center [1283, 254] width 8 height 15
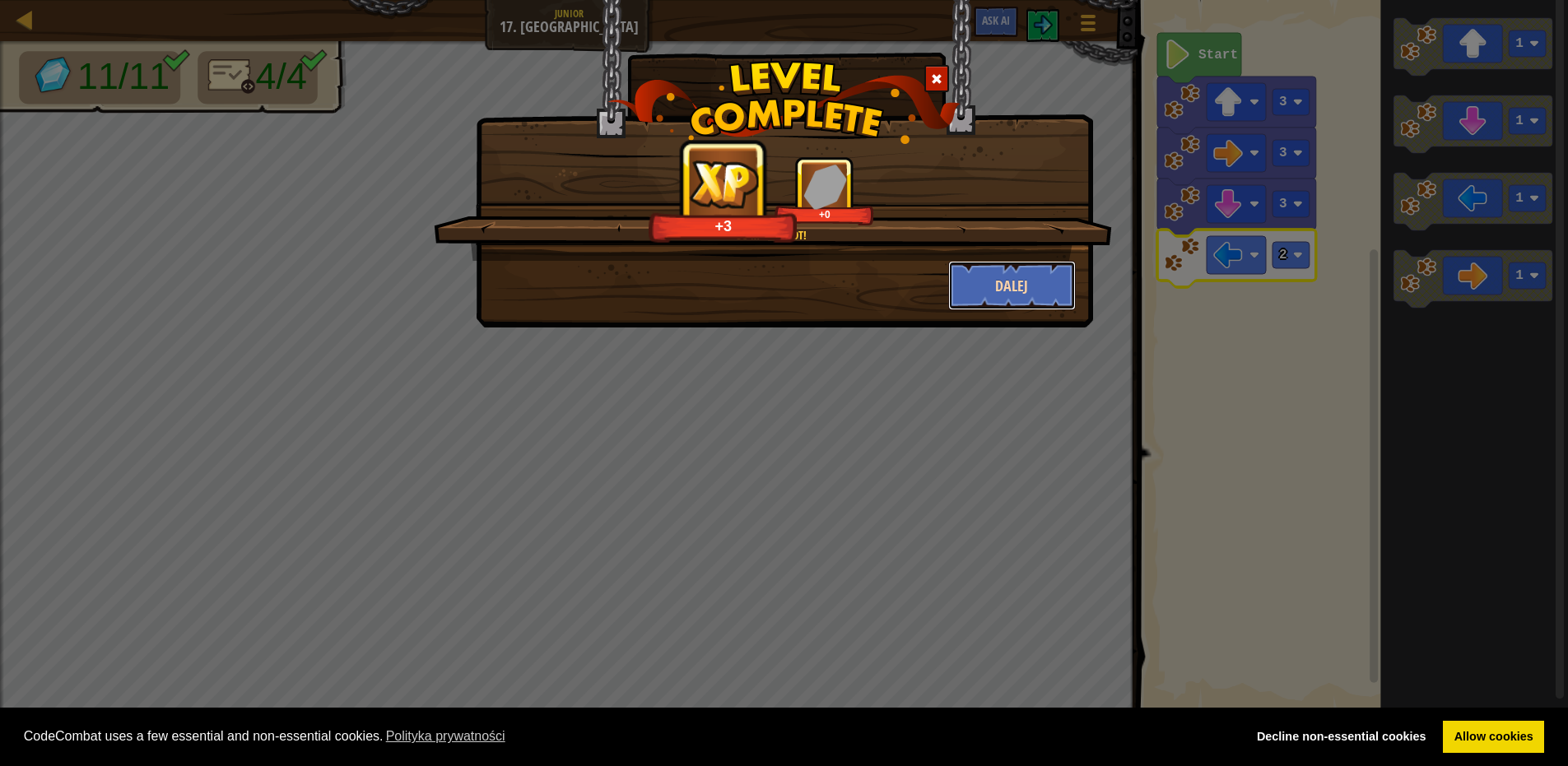
click at [1053, 280] on button "Dalej" at bounding box center [1012, 285] width 128 height 49
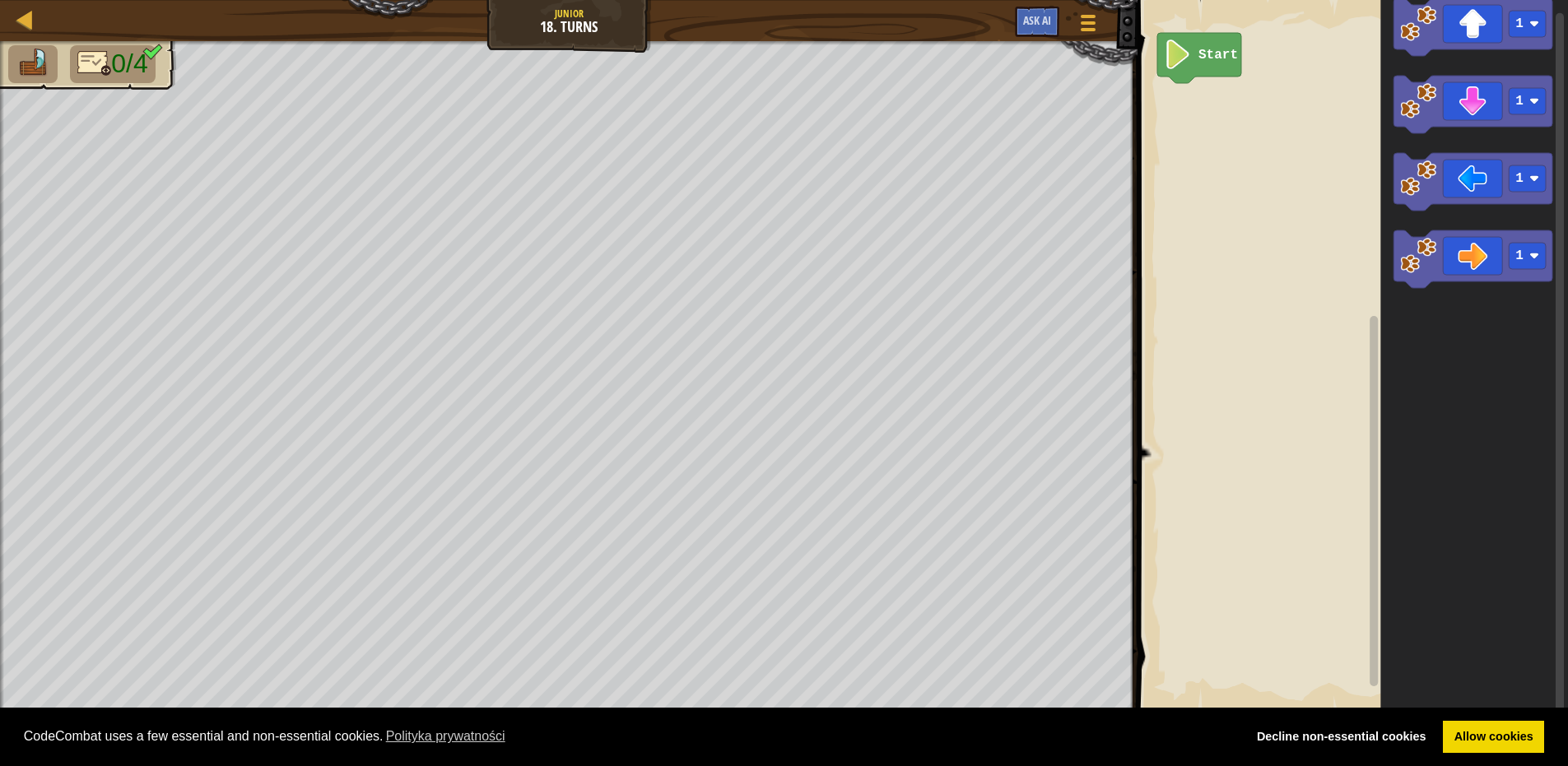
click at [1282, 205] on div "Start 1 1 1 1" at bounding box center [1350, 356] width 435 height 728
click at [1223, 113] on div "Start 1 1 1 1 1 1" at bounding box center [1350, 356] width 435 height 728
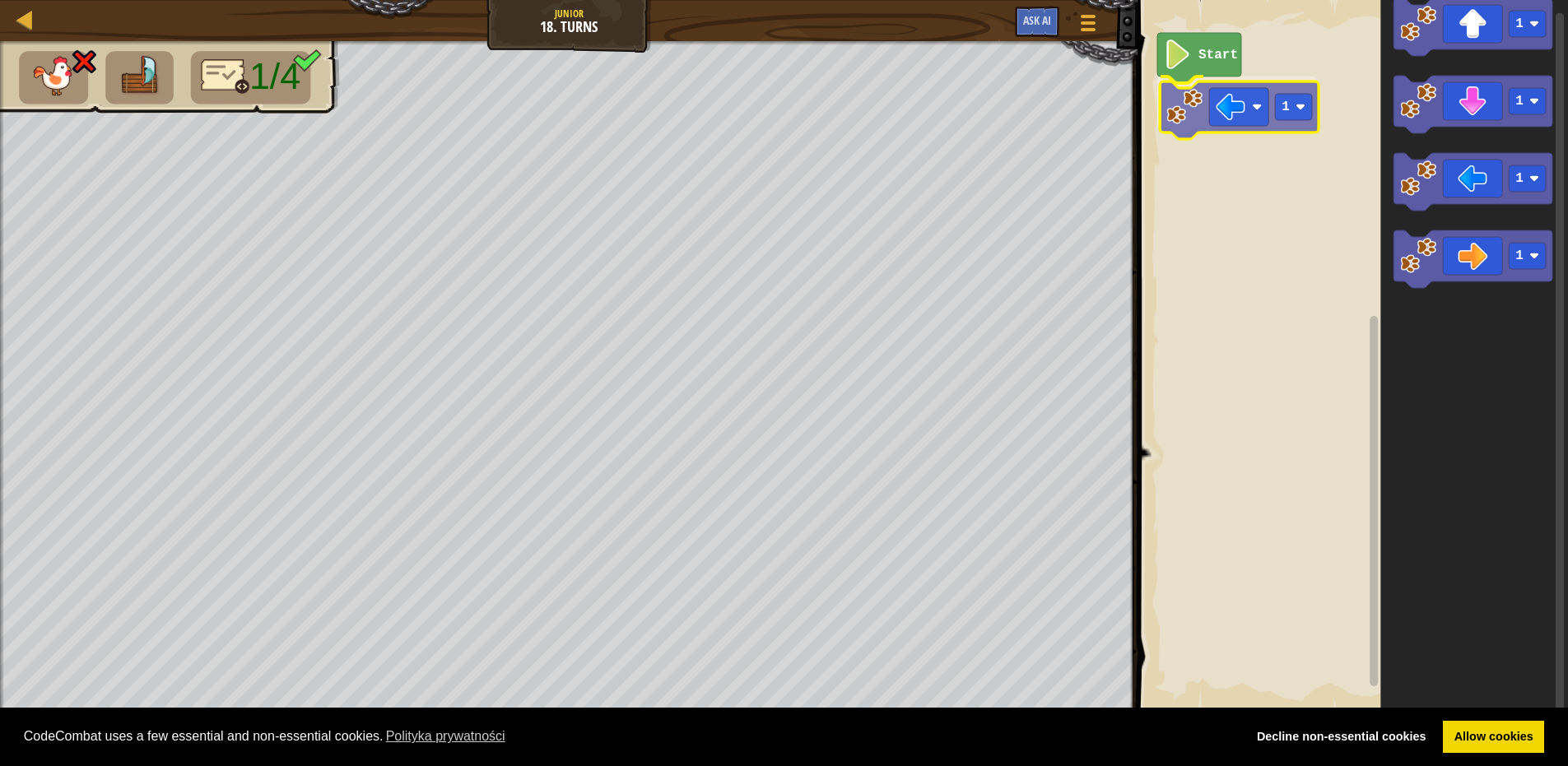
click at [1233, 122] on div "Start 1 1 1 1 1 1" at bounding box center [1350, 356] width 435 height 728
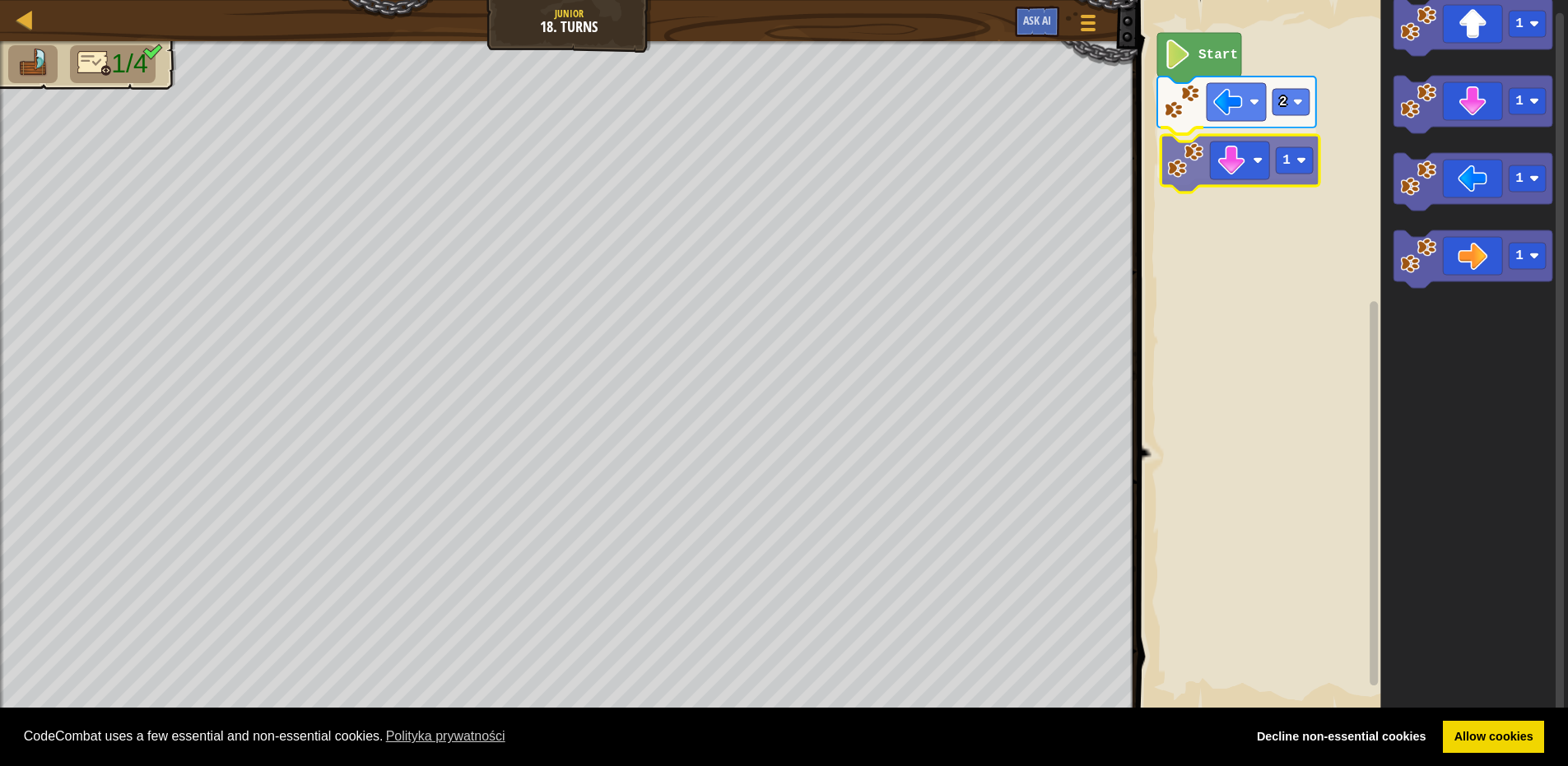
click at [1180, 170] on div "Start 2 1 1 1 1 1 1" at bounding box center [1350, 356] width 435 height 728
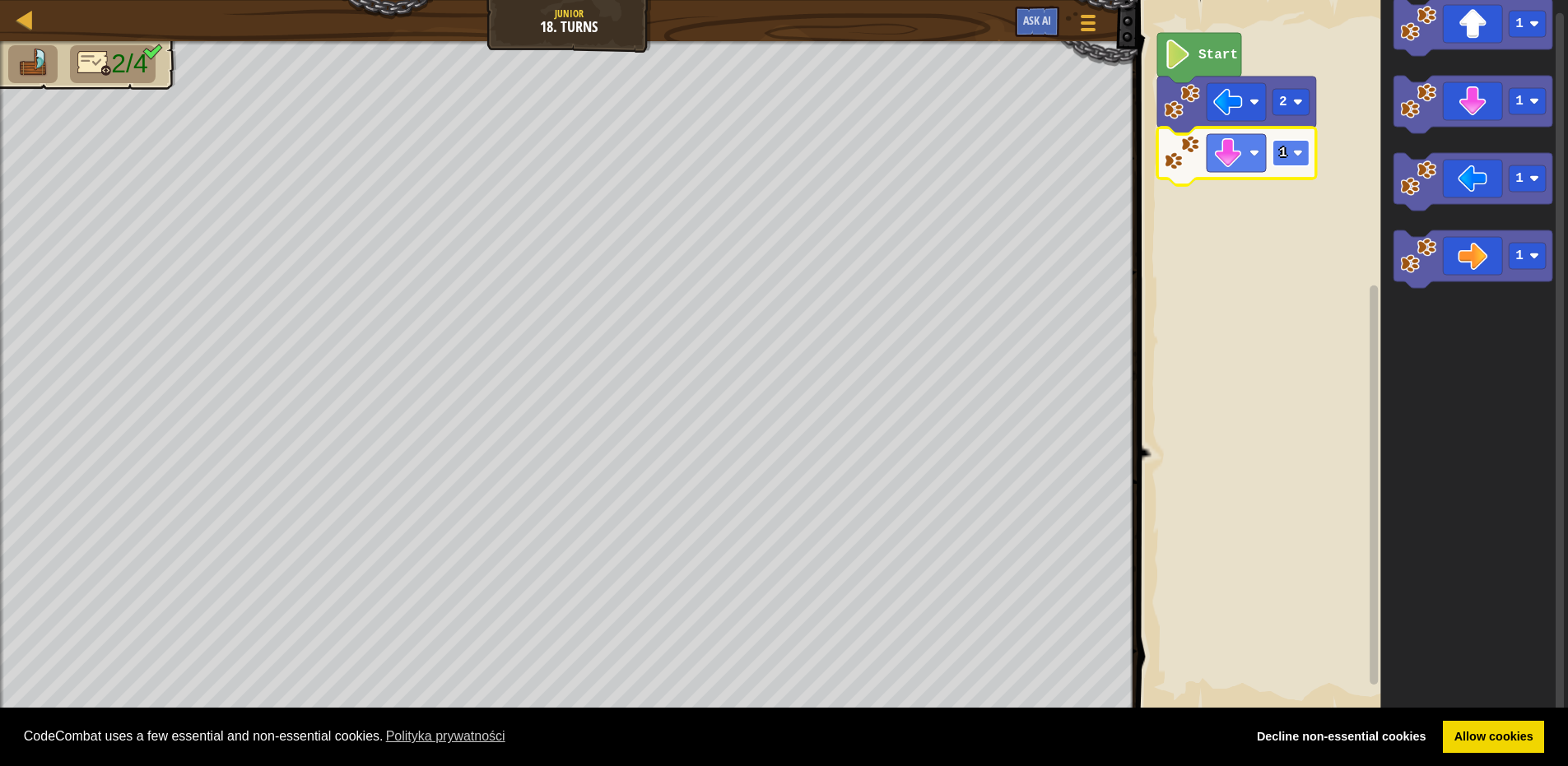
click at [1288, 153] on rect "Obszar roboczy Blockly" at bounding box center [1291, 153] width 37 height 26
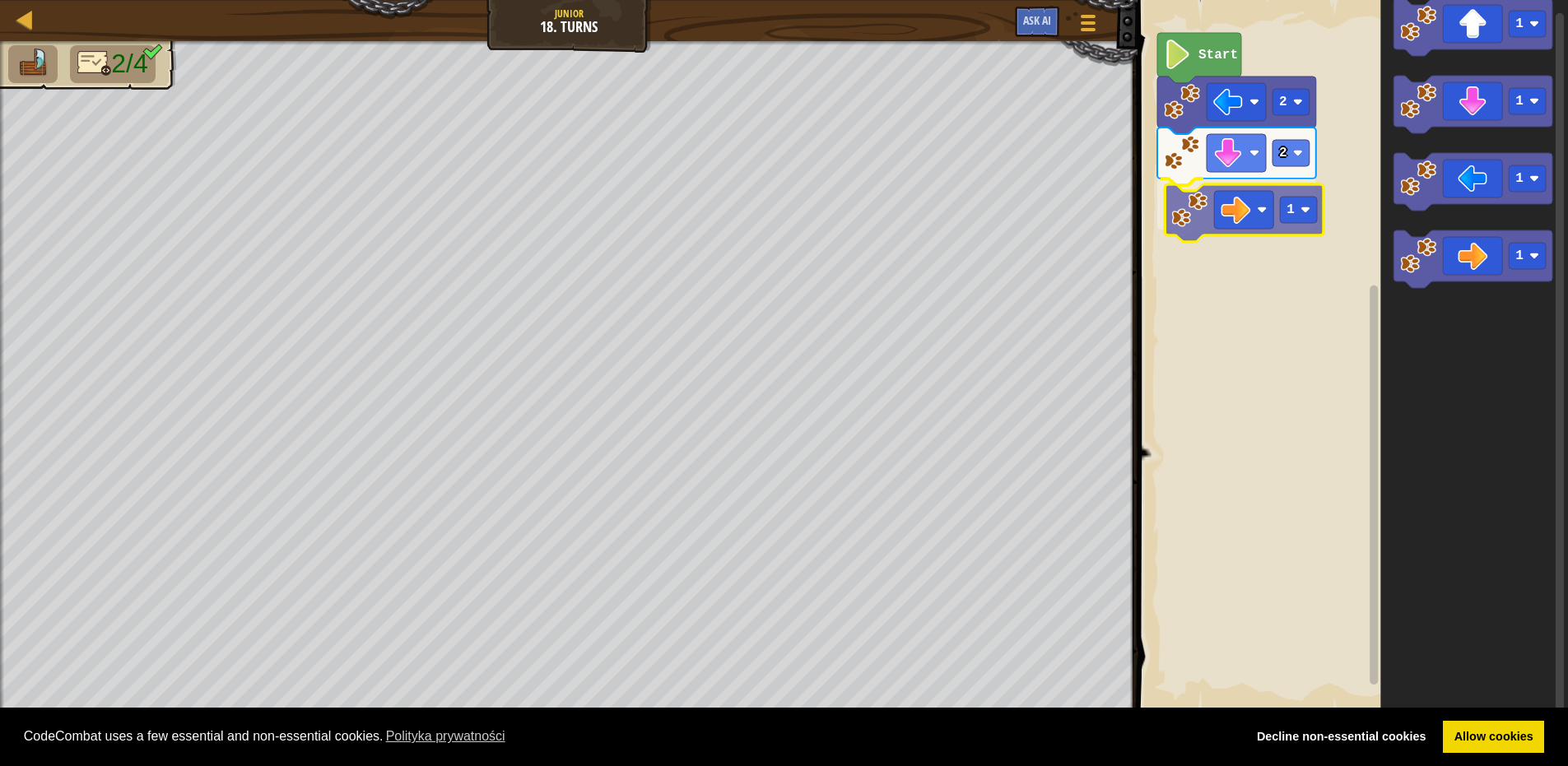
click at [1232, 208] on div "Start 2 2 1 1 1 1 1 1" at bounding box center [1350, 356] width 435 height 728
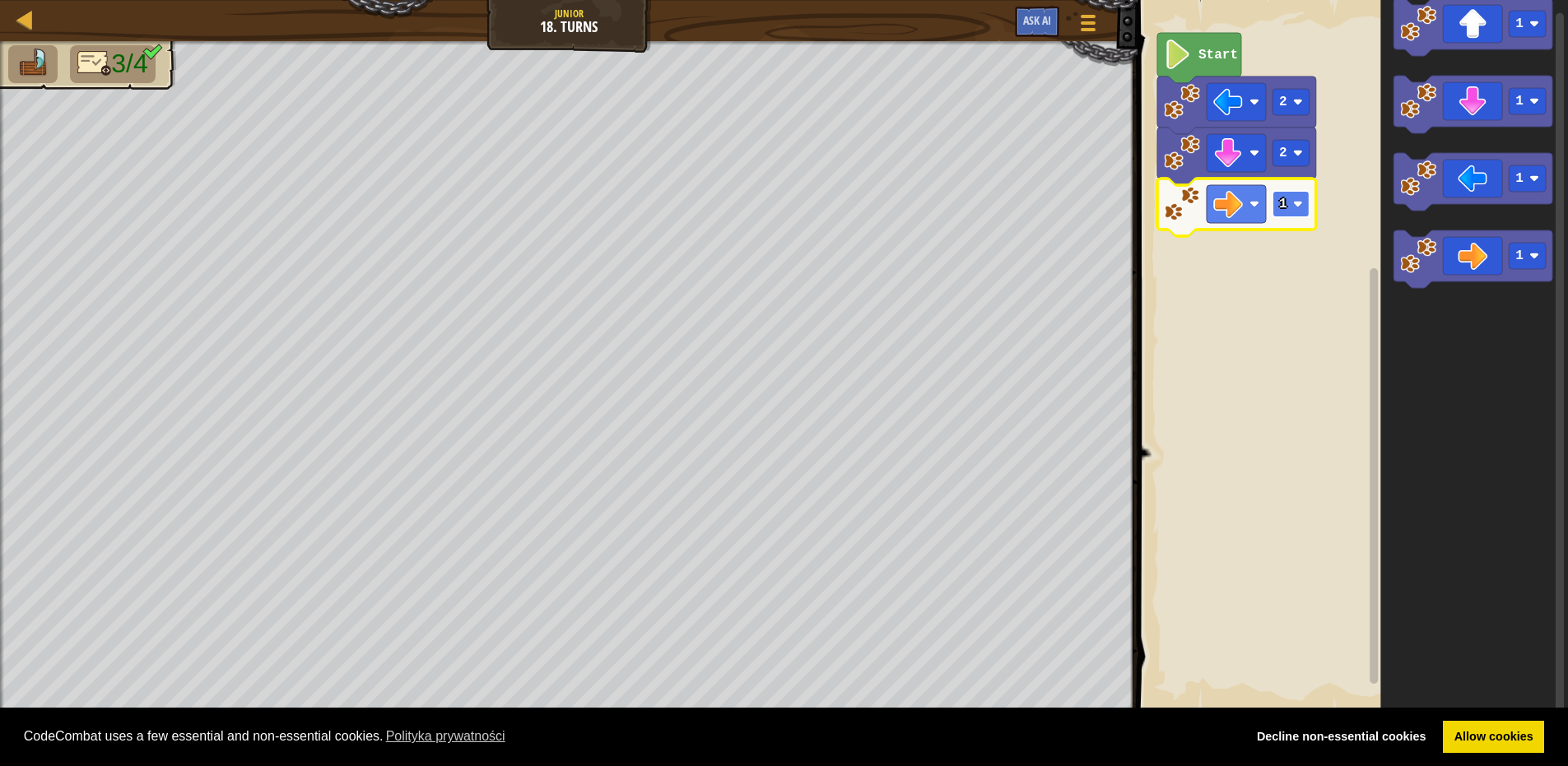
click at [1278, 197] on rect "Obszar roboczy Blockly" at bounding box center [1291, 204] width 37 height 26
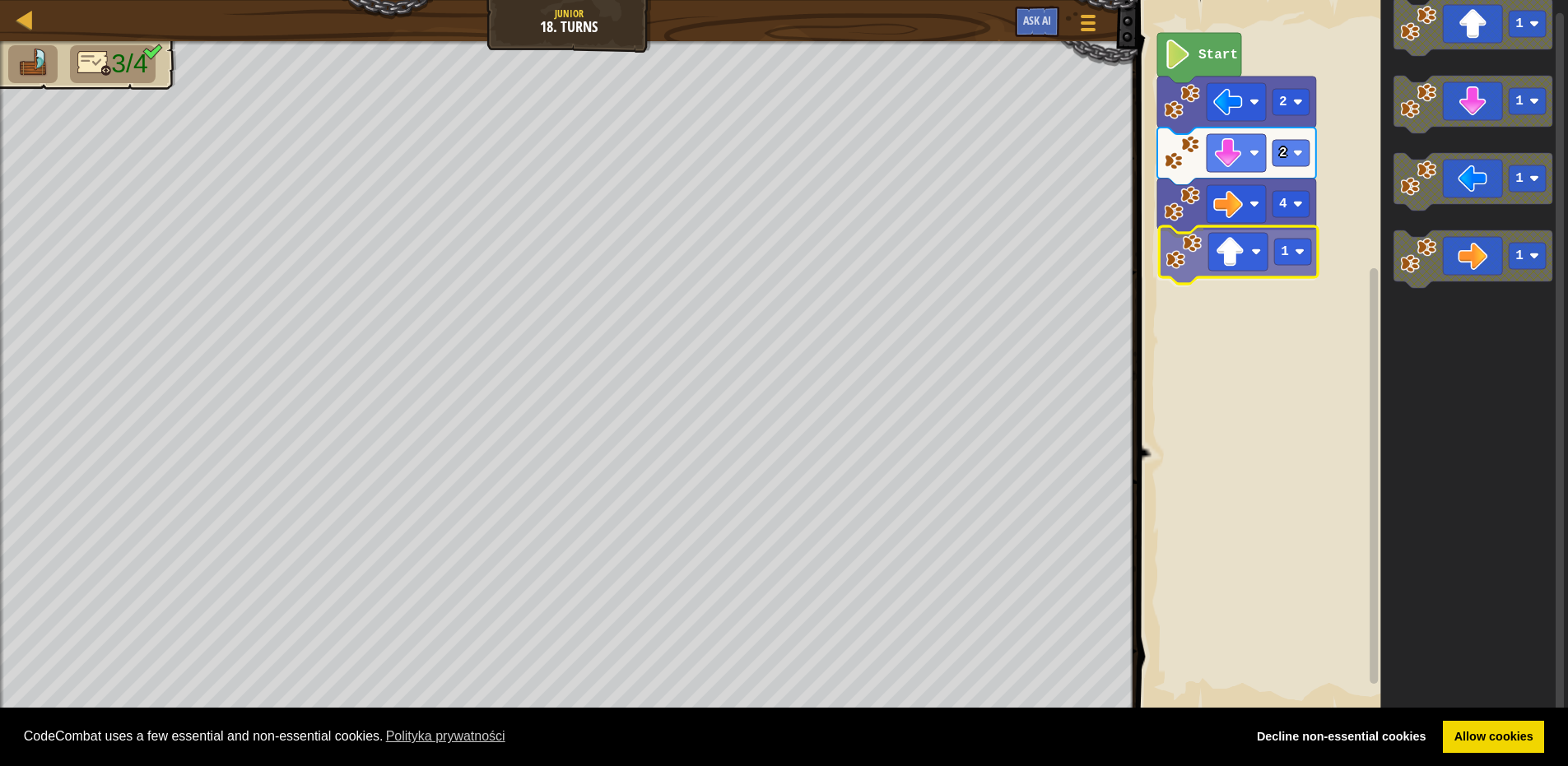
click at [1223, 279] on div "Start 2 2 4 1 1 1 1 1 1" at bounding box center [1350, 356] width 435 height 728
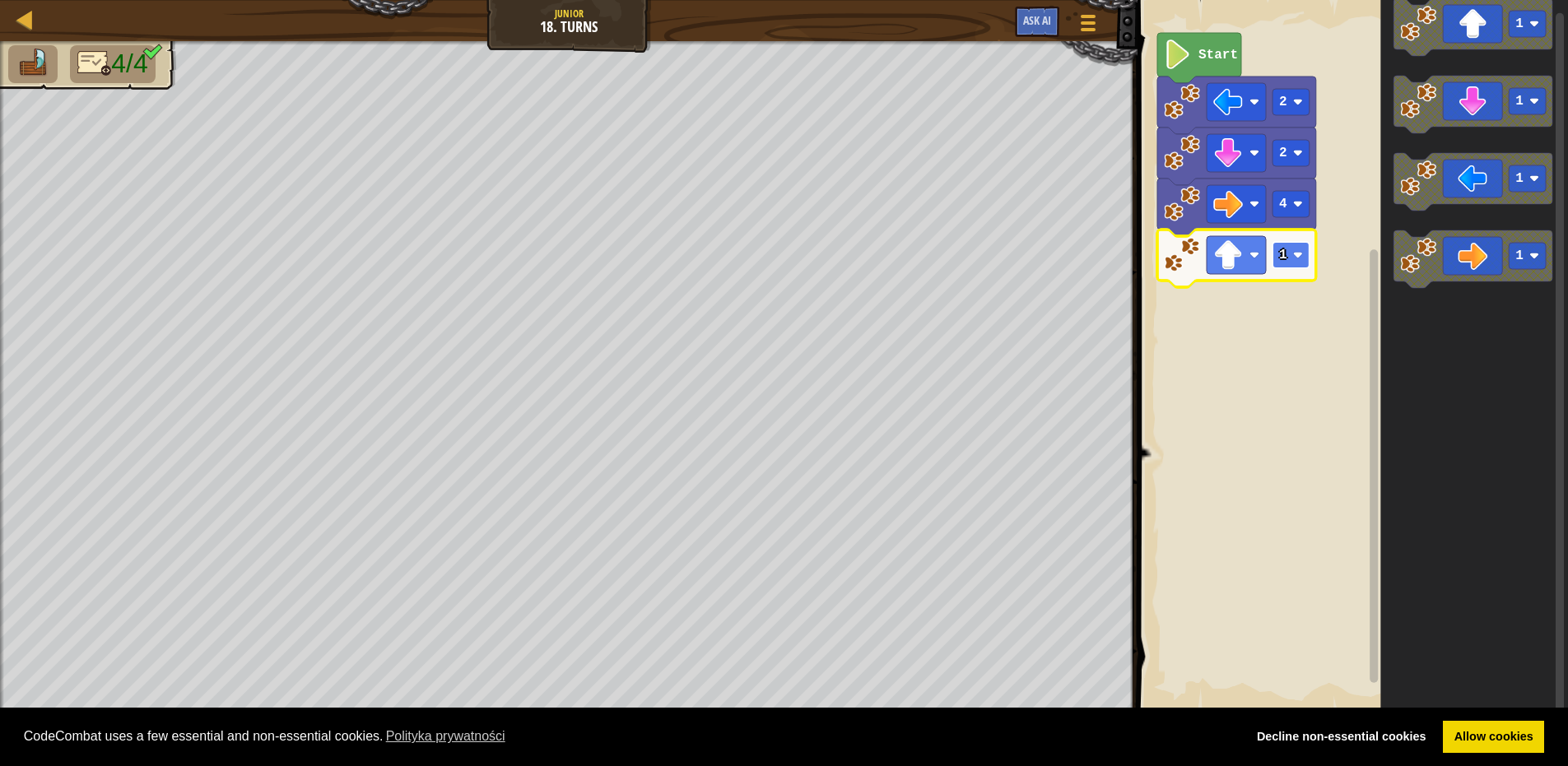
click at [1292, 254] on rect "Obszar roboczy Blockly" at bounding box center [1291, 255] width 37 height 26
click at [1299, 256] on image "Obszar roboczy Blockly" at bounding box center [1298, 254] width 10 height 10
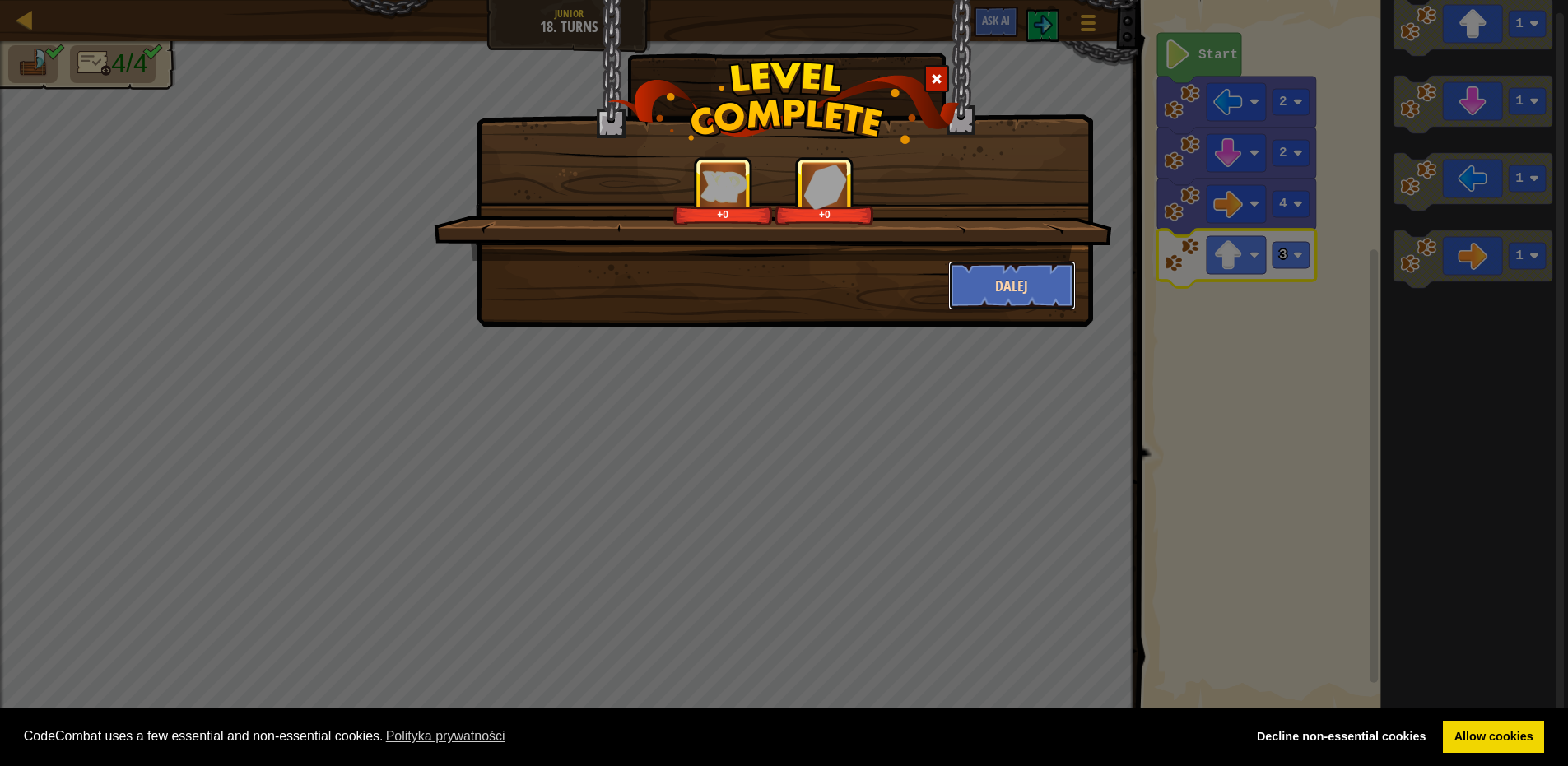
click at [1016, 275] on button "Dalej" at bounding box center [1012, 285] width 128 height 49
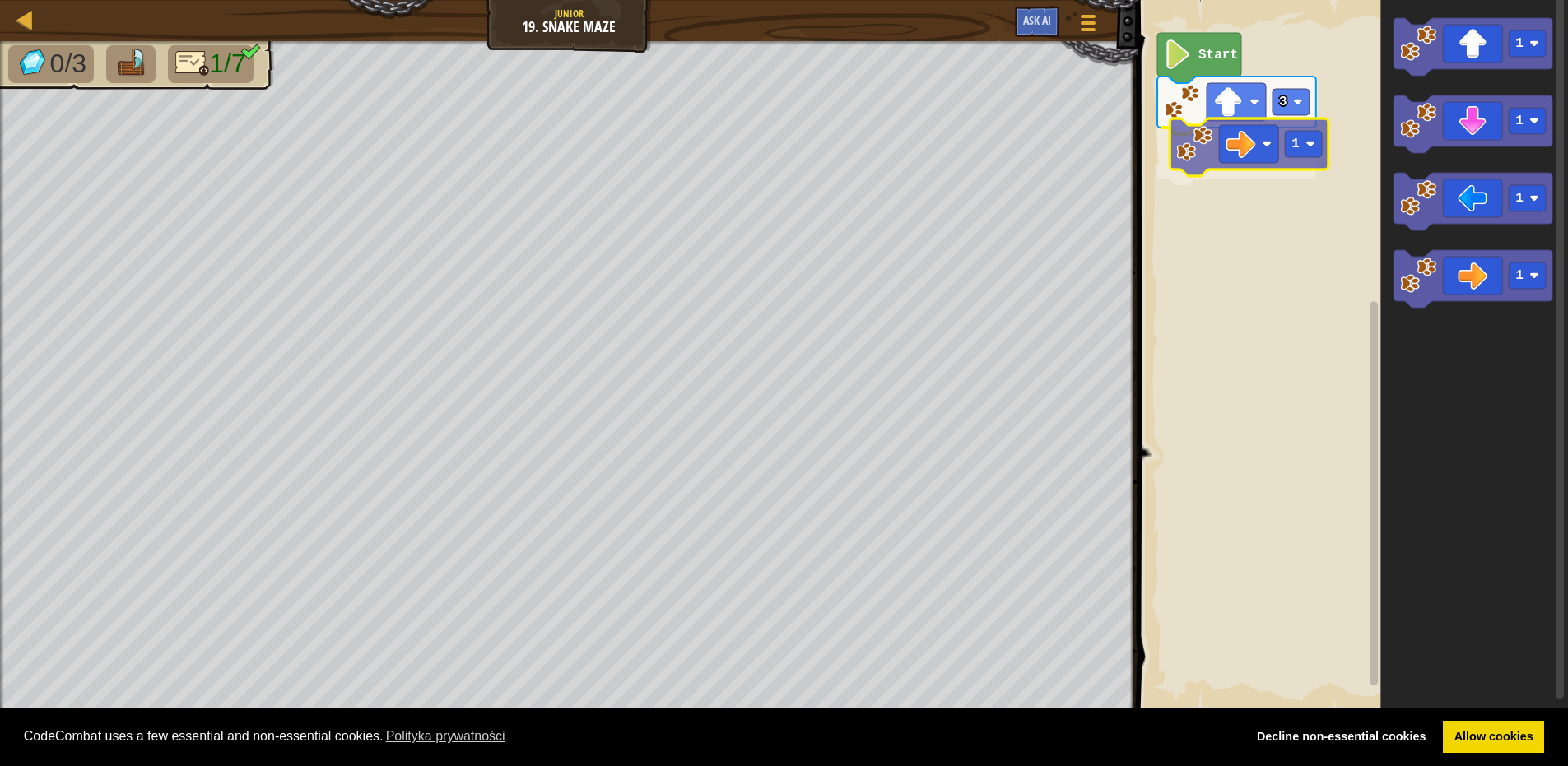
click at [1235, 157] on div "3 1 Start 1 1 1 1 1" at bounding box center [1350, 356] width 435 height 728
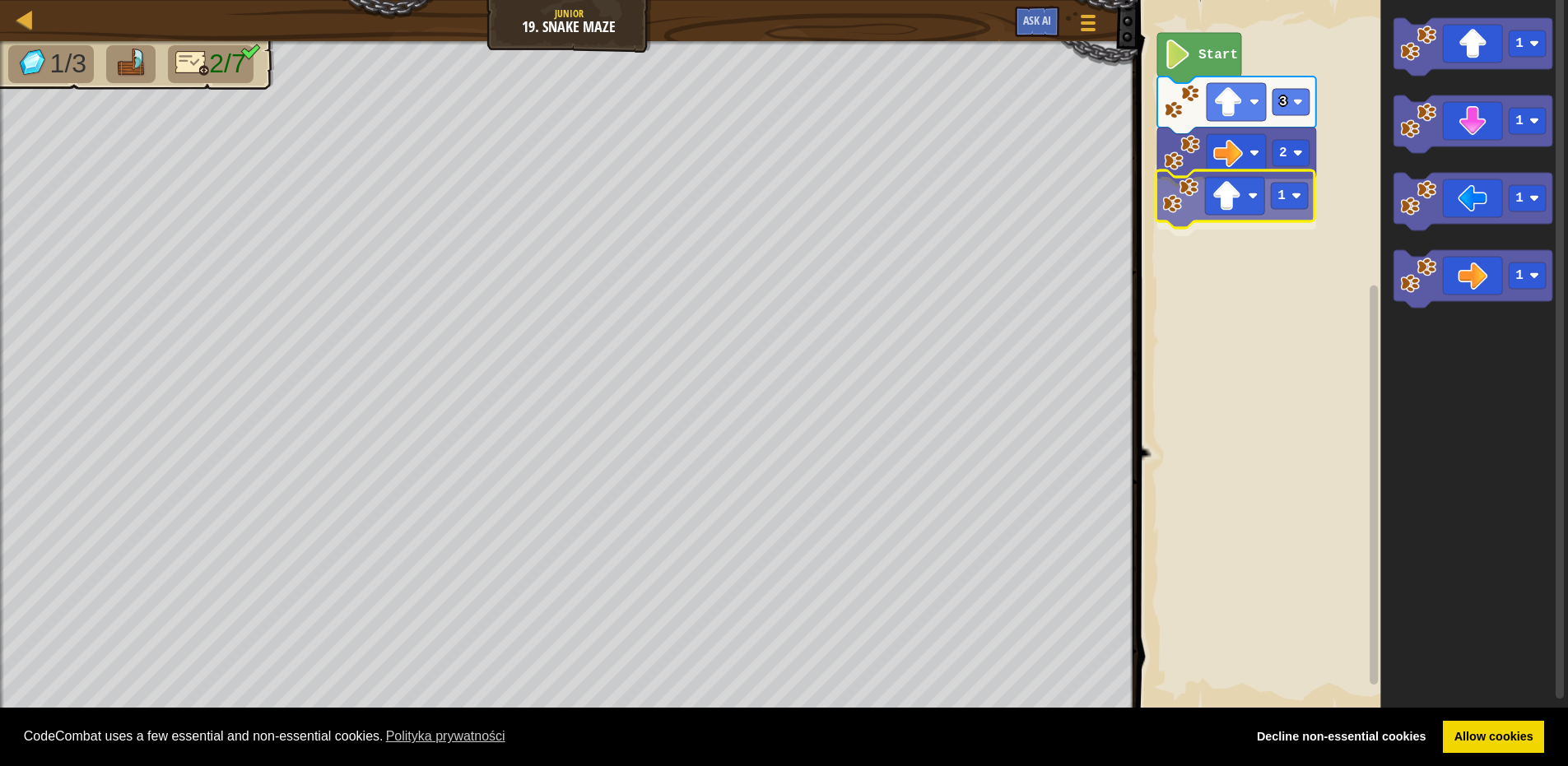
click at [1229, 193] on div "Start 3 2 1 1 1 1 1 1" at bounding box center [1350, 356] width 435 height 728
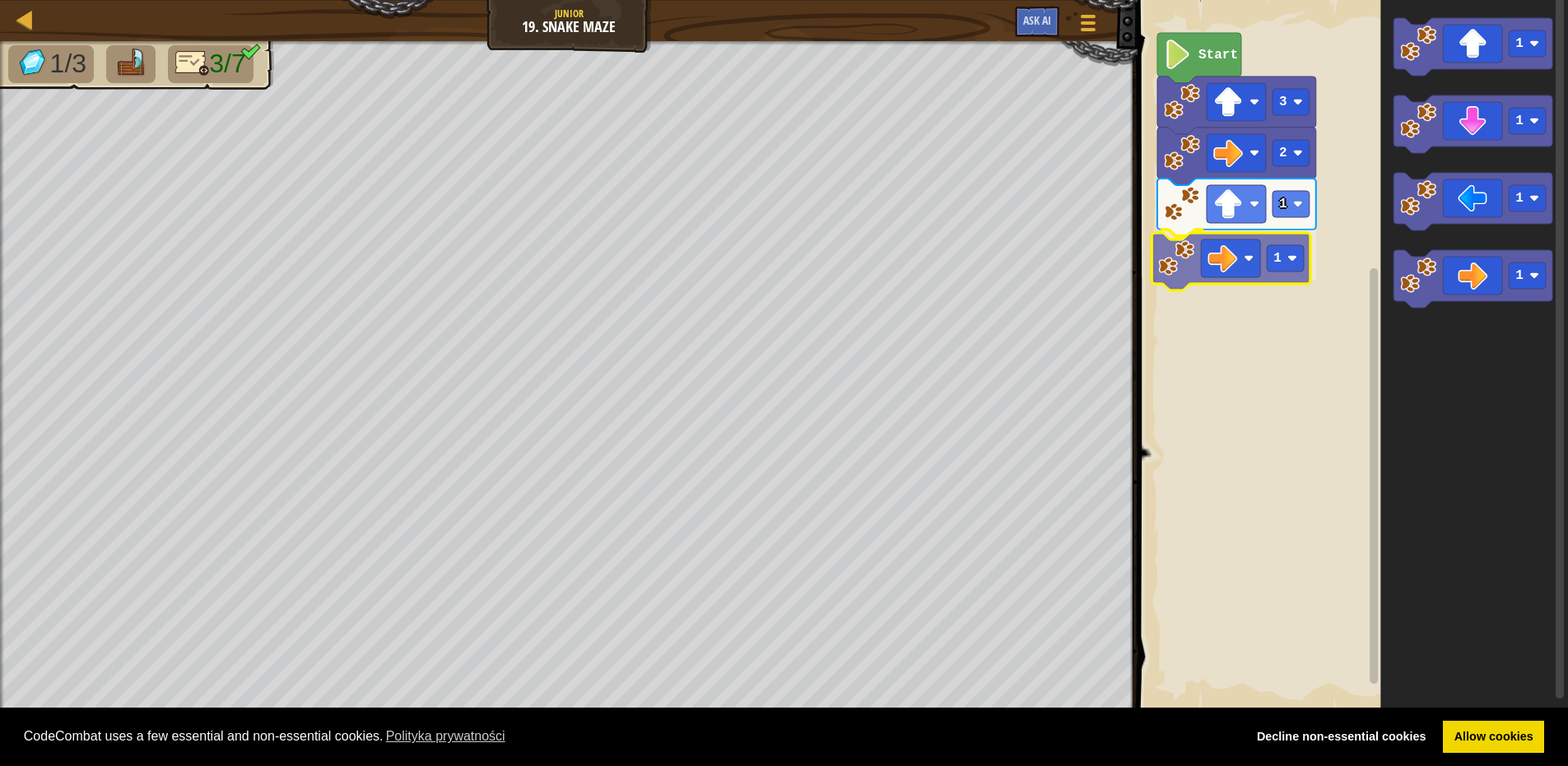
click at [1214, 283] on div "Start 3 2 1 1 1 1 1 1 1" at bounding box center [1350, 356] width 435 height 728
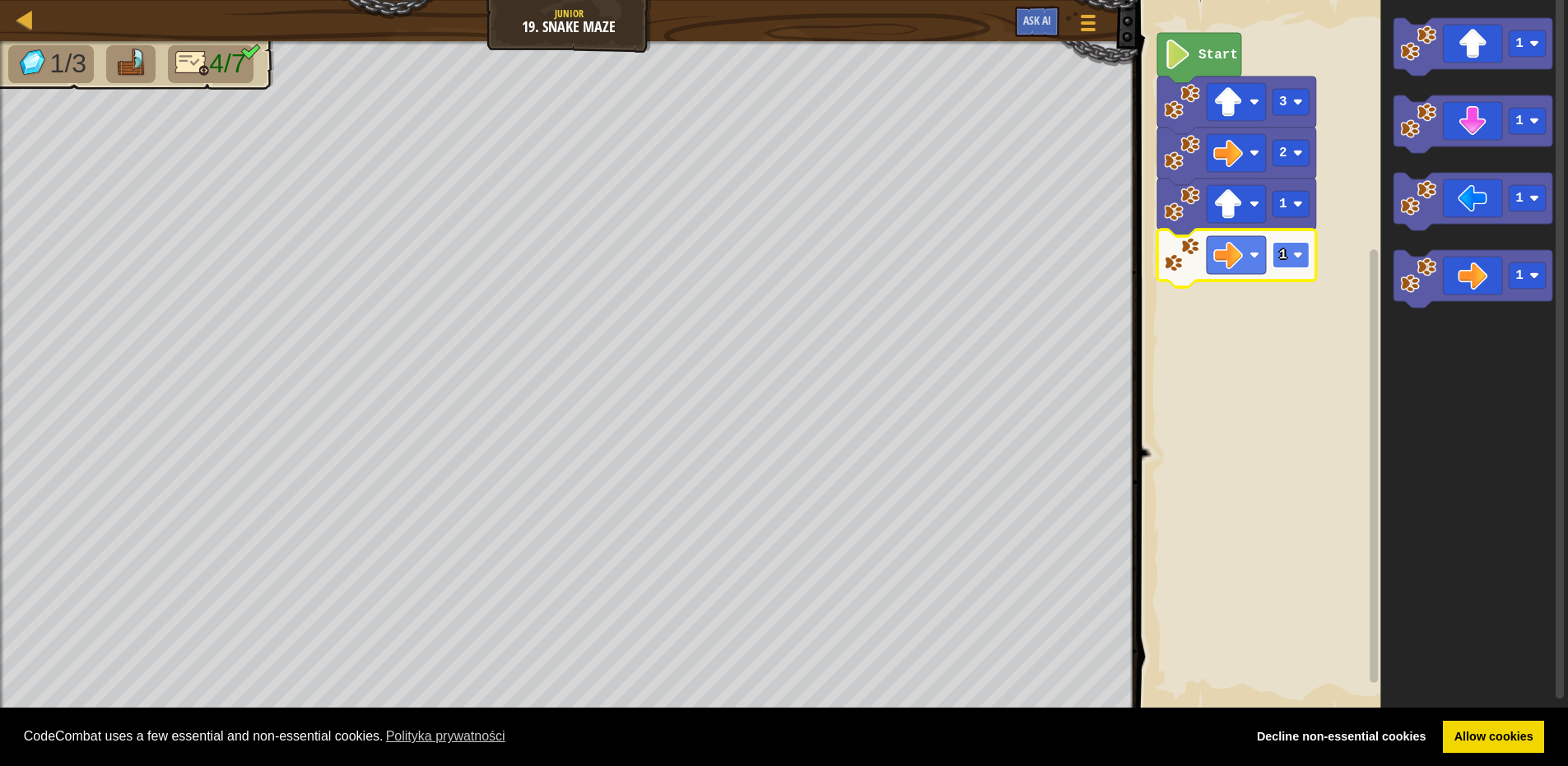
click at [1291, 253] on rect "Obszar roboczy Blockly" at bounding box center [1291, 255] width 37 height 26
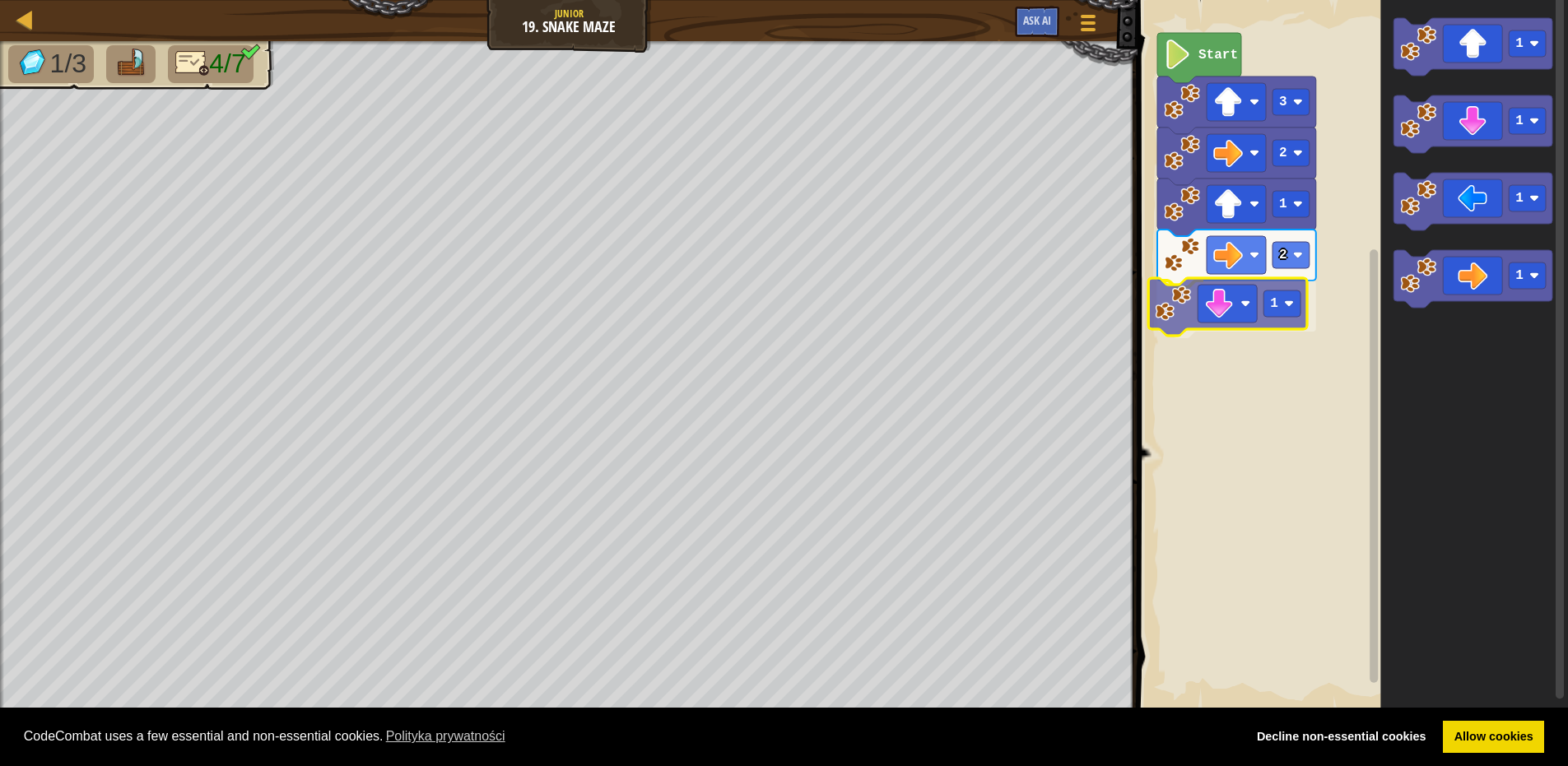
click at [1209, 330] on div "Start 3 2 1 2 1 1 1 1 1 1" at bounding box center [1350, 356] width 435 height 728
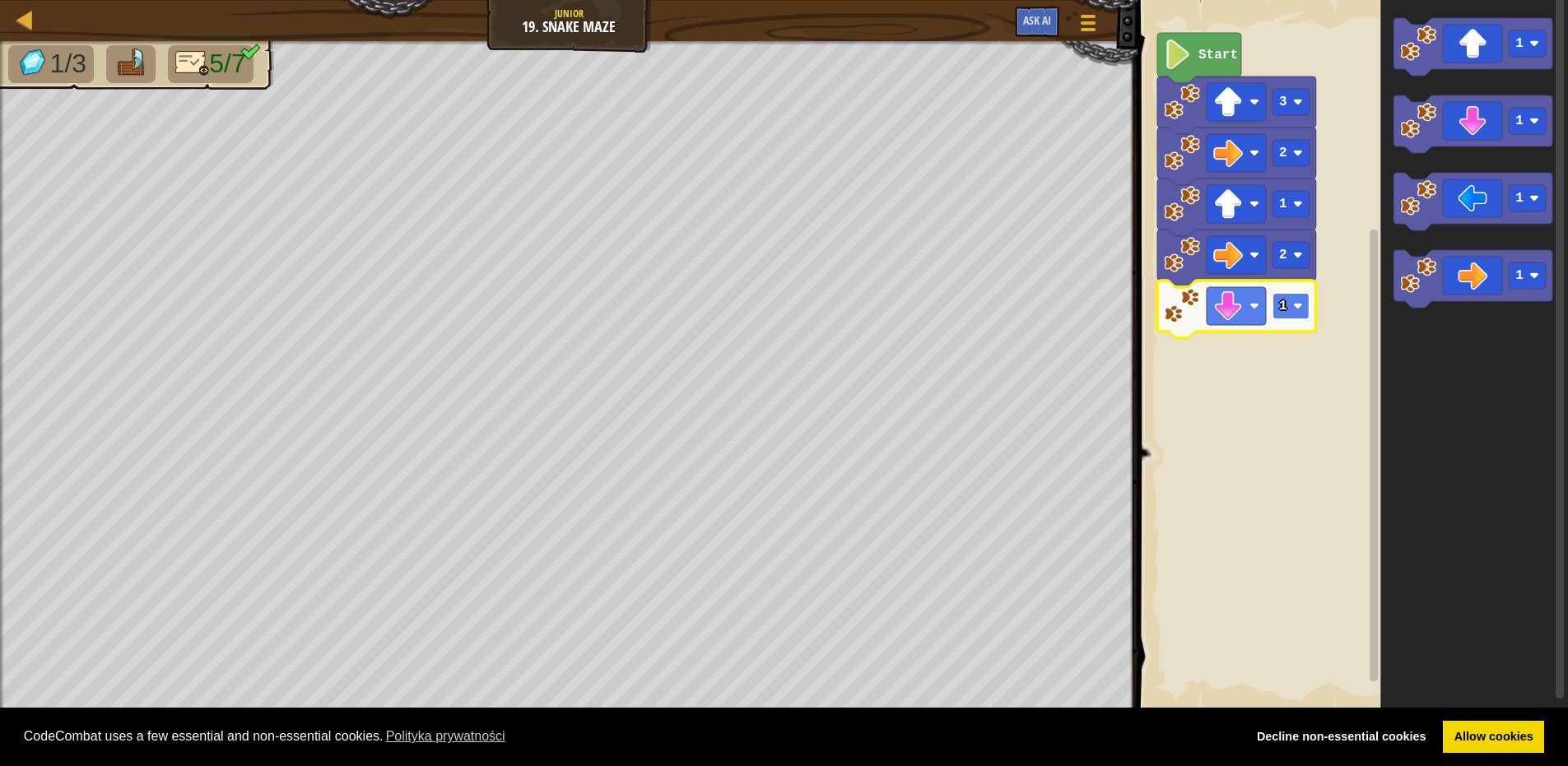
click at [1287, 307] on rect "Obszar roboczy Blockly" at bounding box center [1291, 306] width 37 height 26
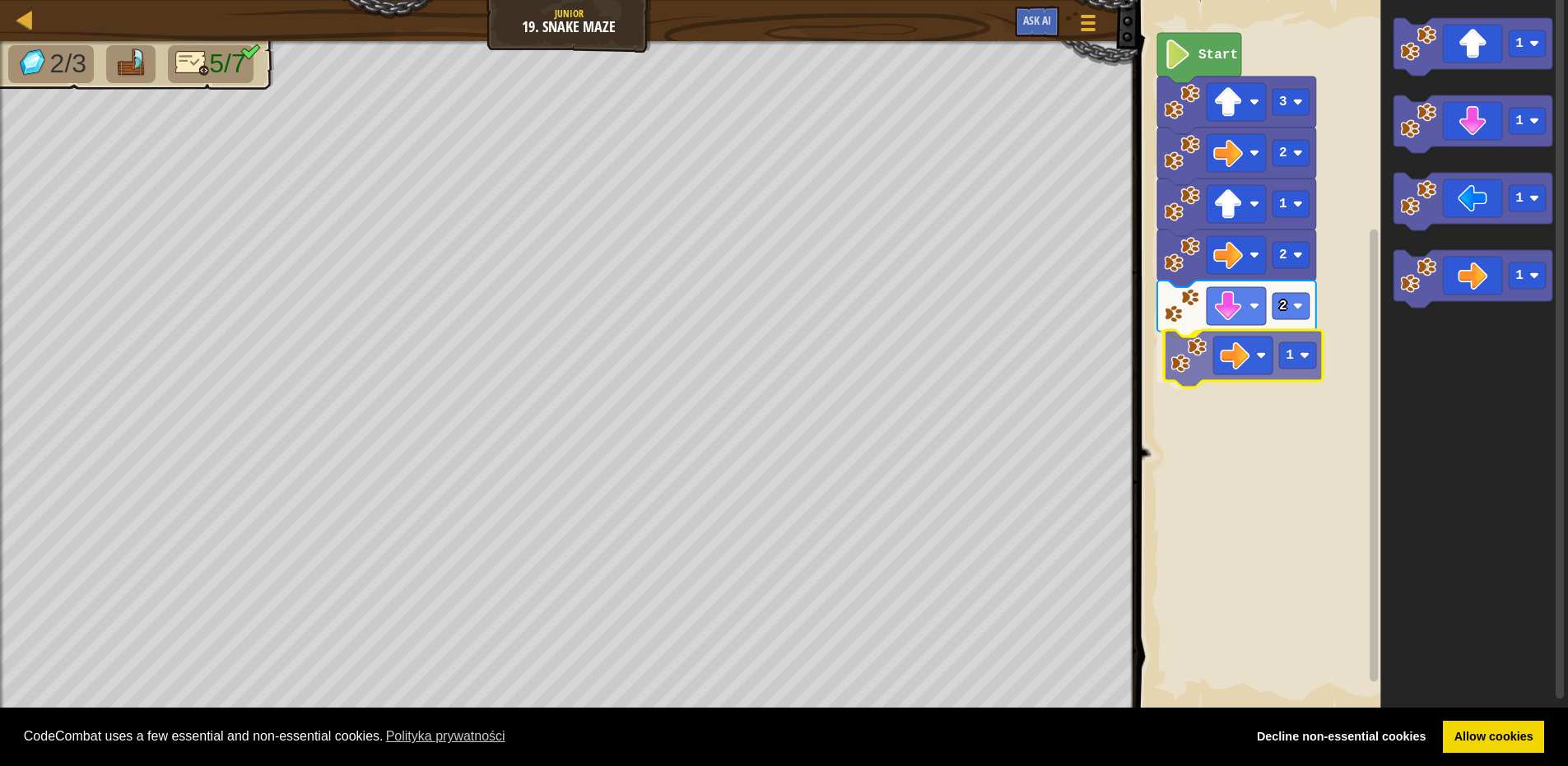
click at [1239, 347] on div "Start 3 2 1 2 2 1 1 1 1 1 1" at bounding box center [1350, 356] width 435 height 728
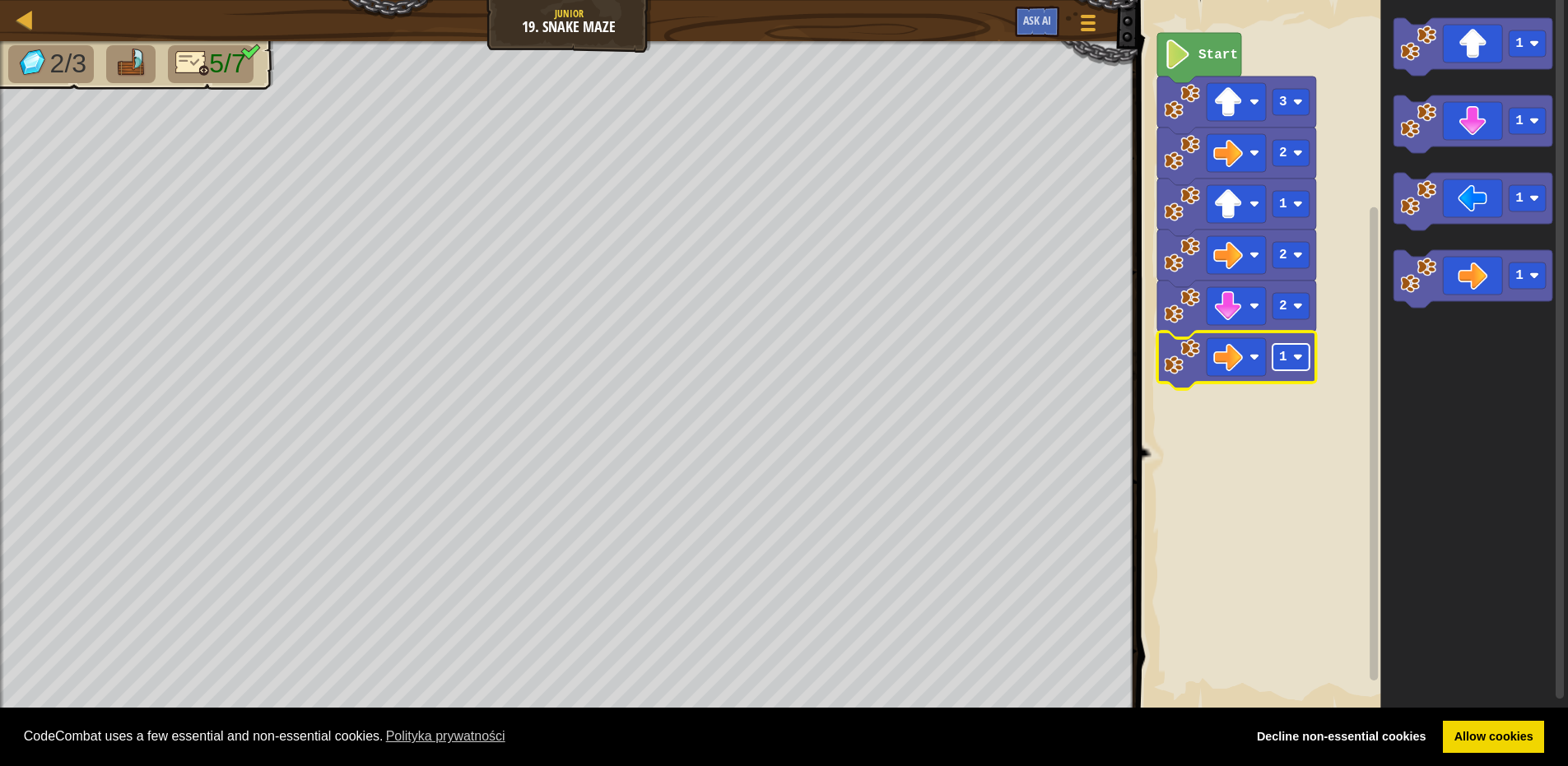
click at [1281, 350] on text "1" at bounding box center [1283, 357] width 8 height 15
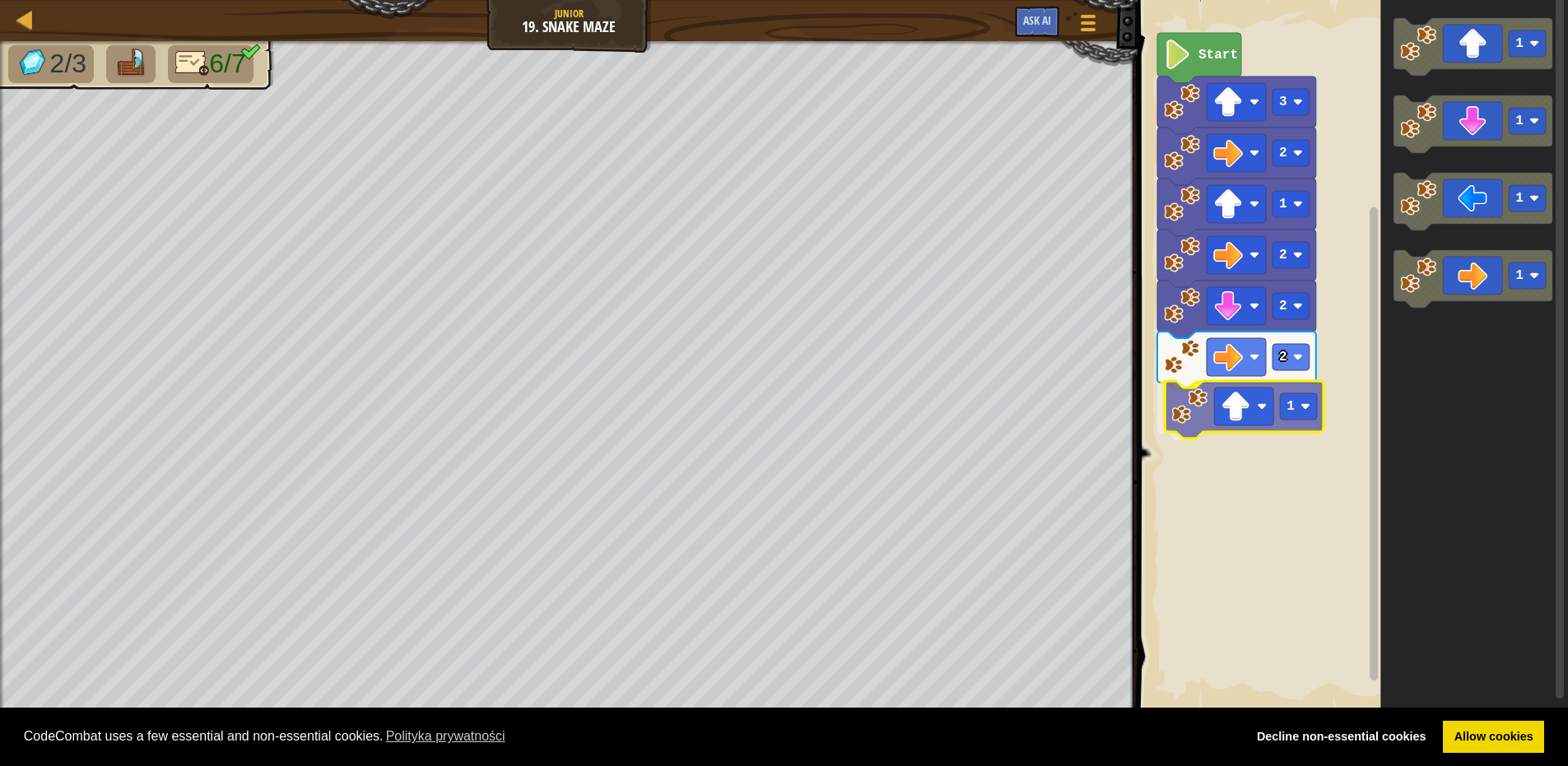
click at [1225, 434] on div "Start 3 2 1 2 2 2 1 1 1 1 1 1" at bounding box center [1350, 356] width 435 height 728
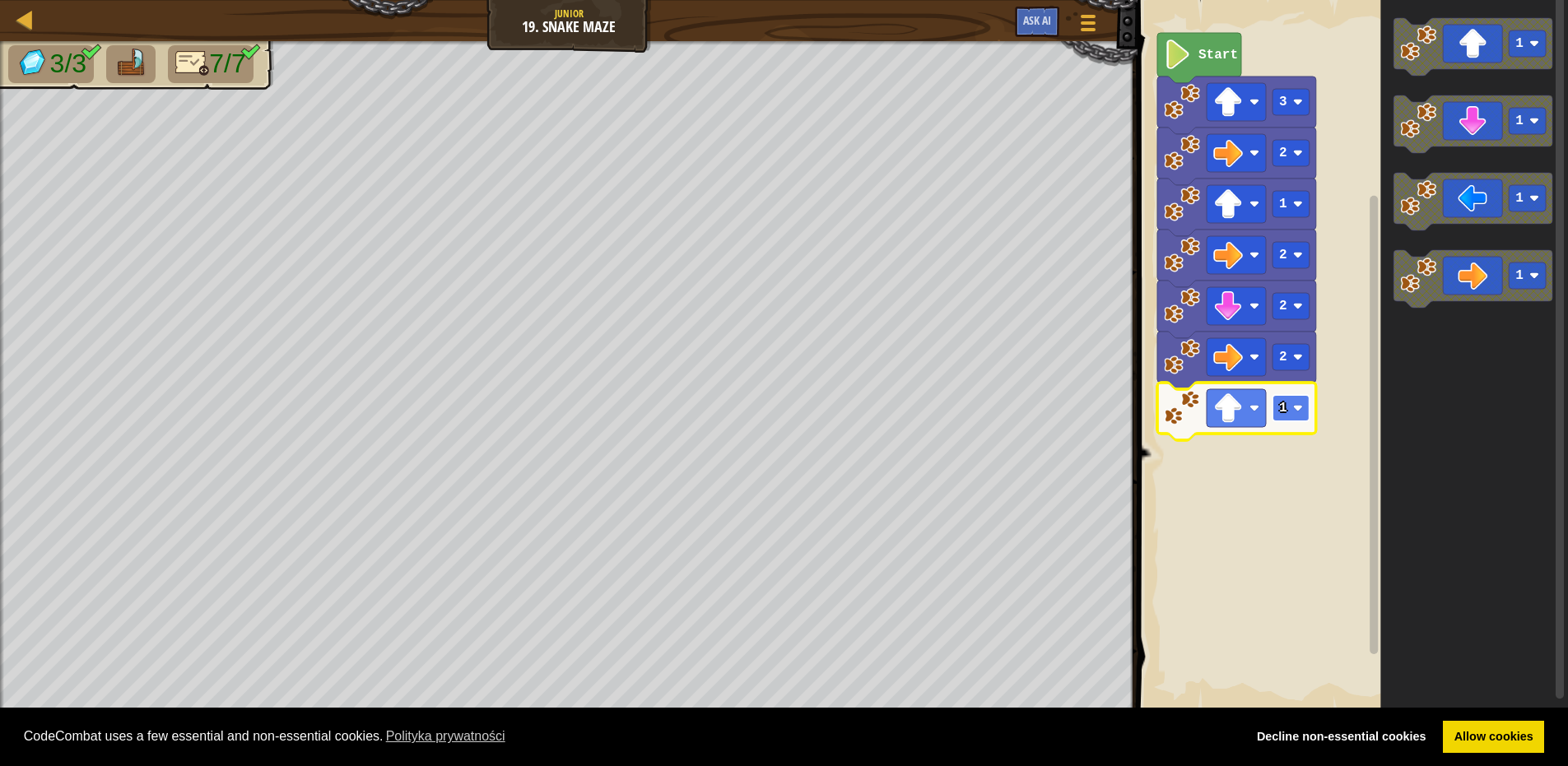
click at [1291, 408] on rect "Obszar roboczy Blockly" at bounding box center [1291, 409] width 37 height 26
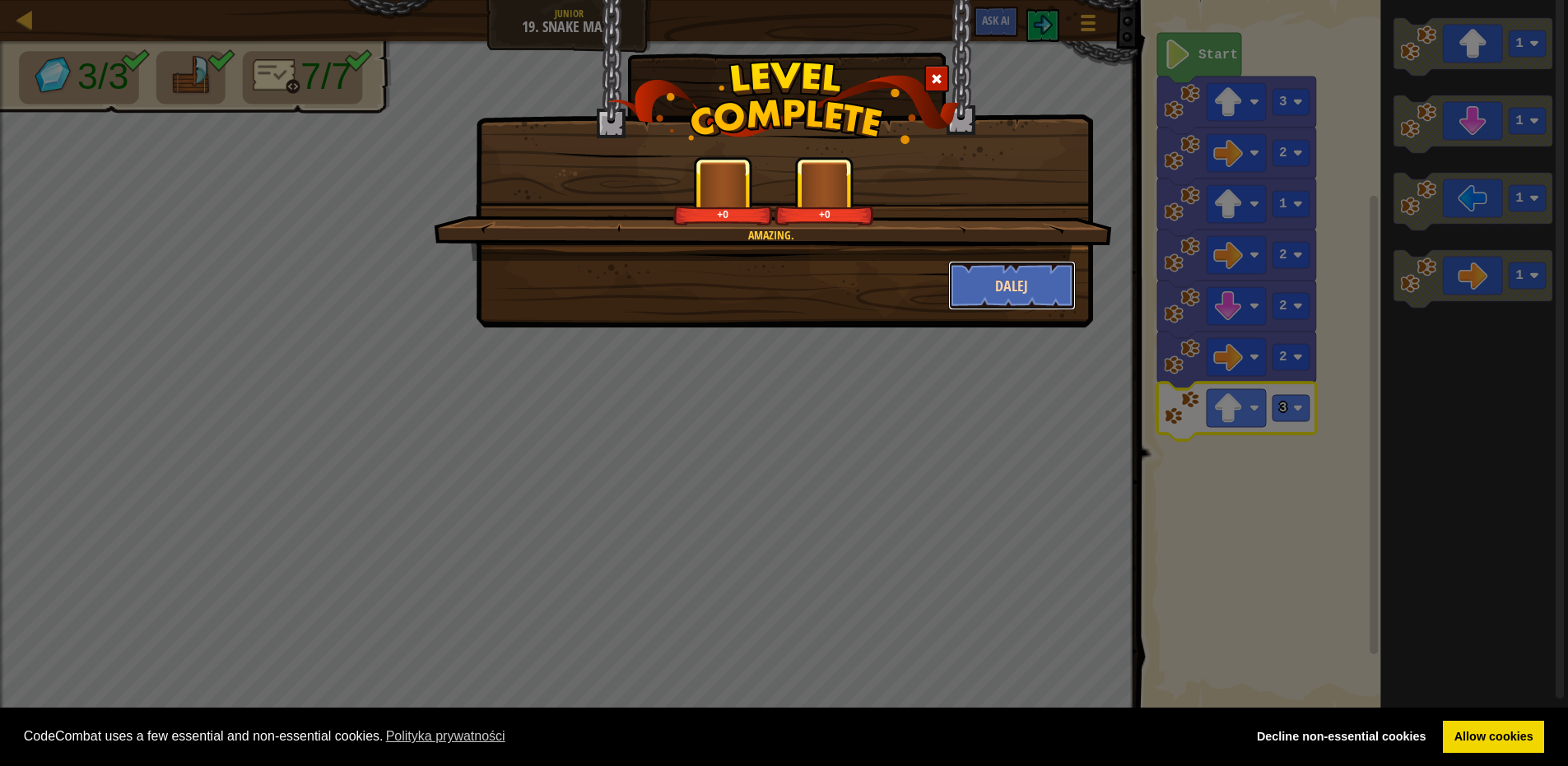
click at [1019, 272] on button "Dalej" at bounding box center [1012, 285] width 128 height 49
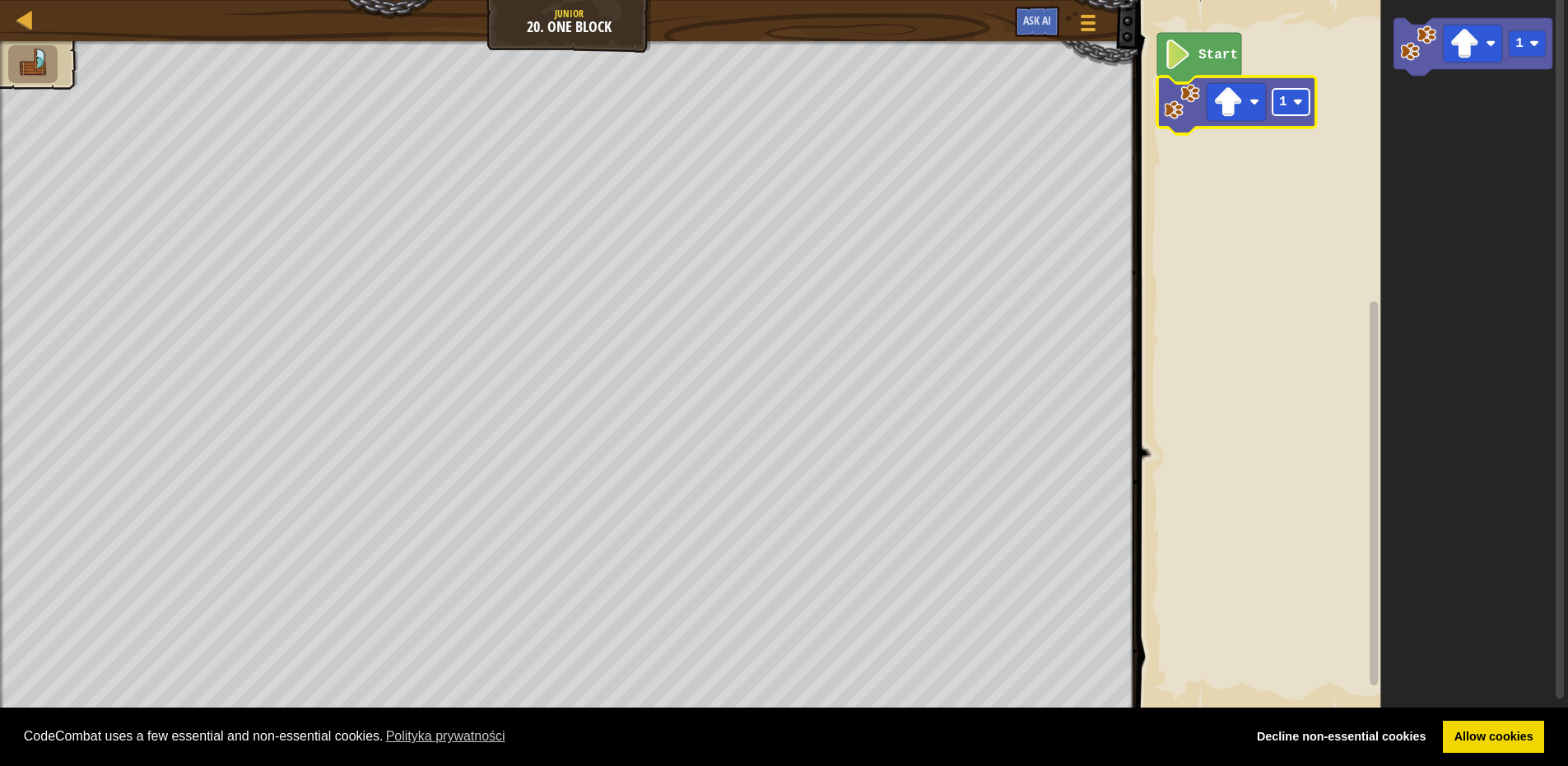
click at [1298, 106] on image "Obszar roboczy Blockly" at bounding box center [1298, 101] width 10 height 10
click at [1294, 103] on image "Obszar roboczy Blockly" at bounding box center [1298, 101] width 10 height 10
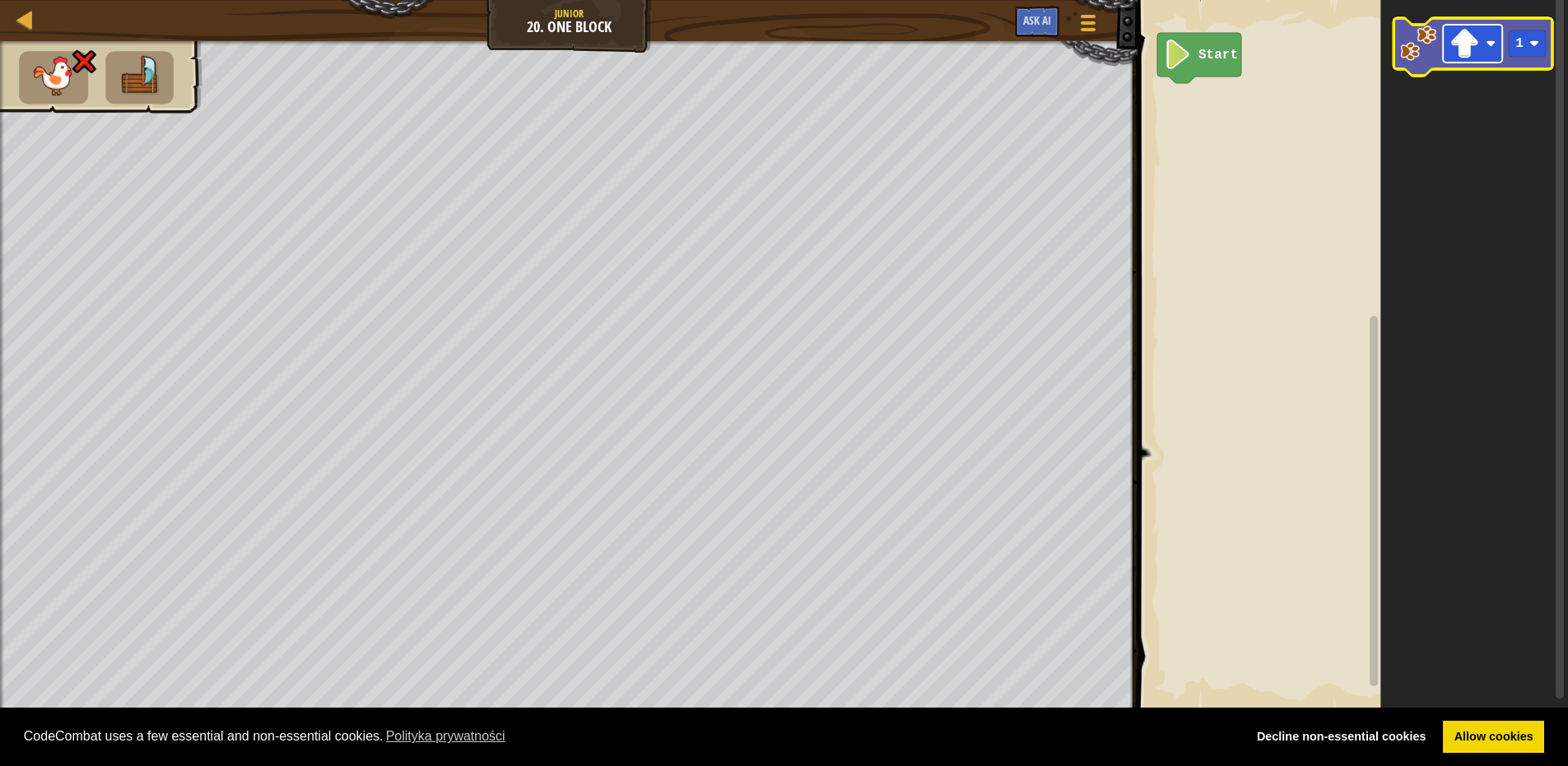
click at [1491, 44] on image "Obszar roboczy Blockly" at bounding box center [1490, 43] width 10 height 10
click at [1490, 44] on image "Obszar roboczy Blockly" at bounding box center [1490, 43] width 10 height 10
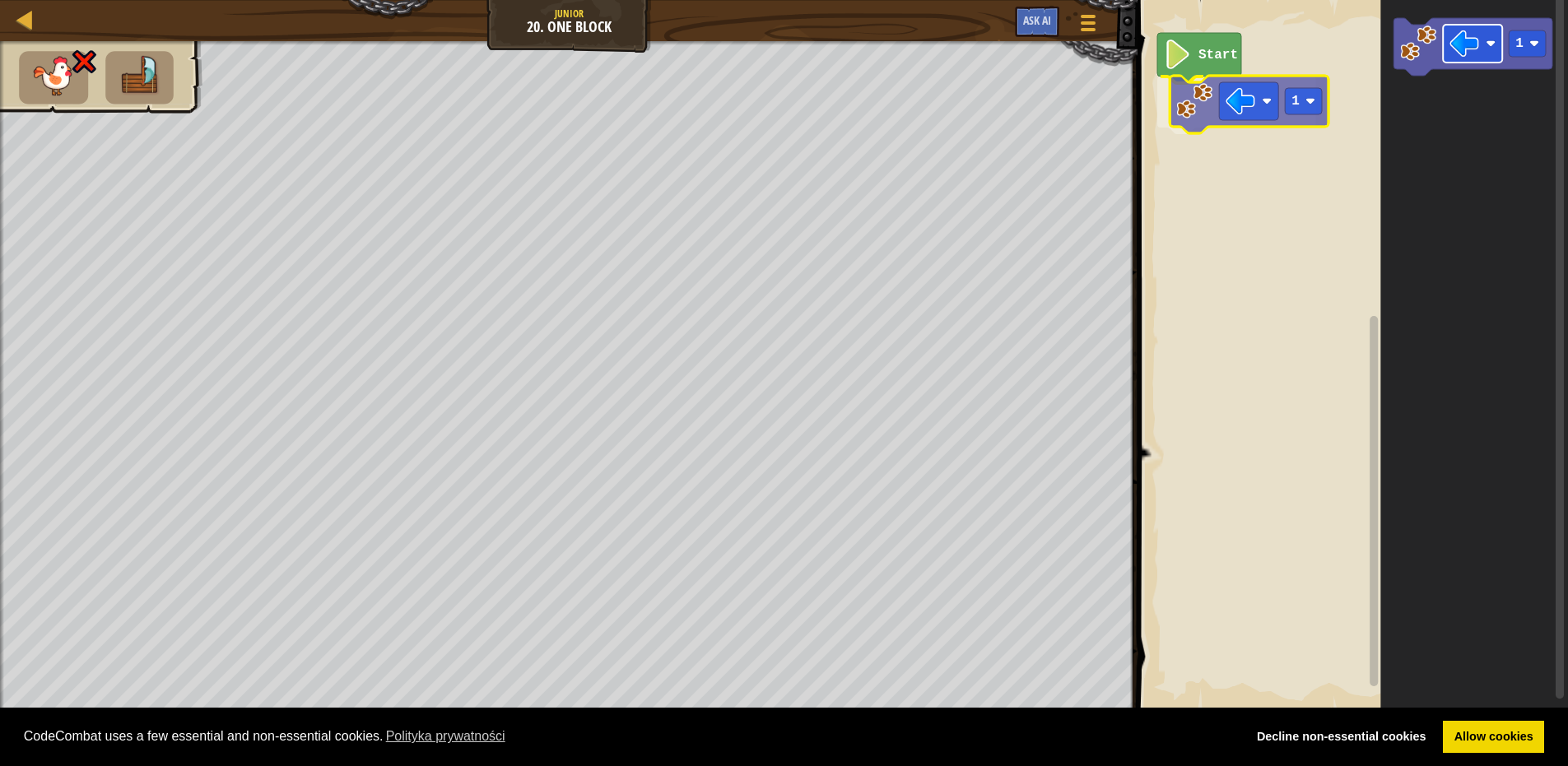
click at [1231, 103] on div "Start 1 1 1" at bounding box center [1350, 356] width 435 height 728
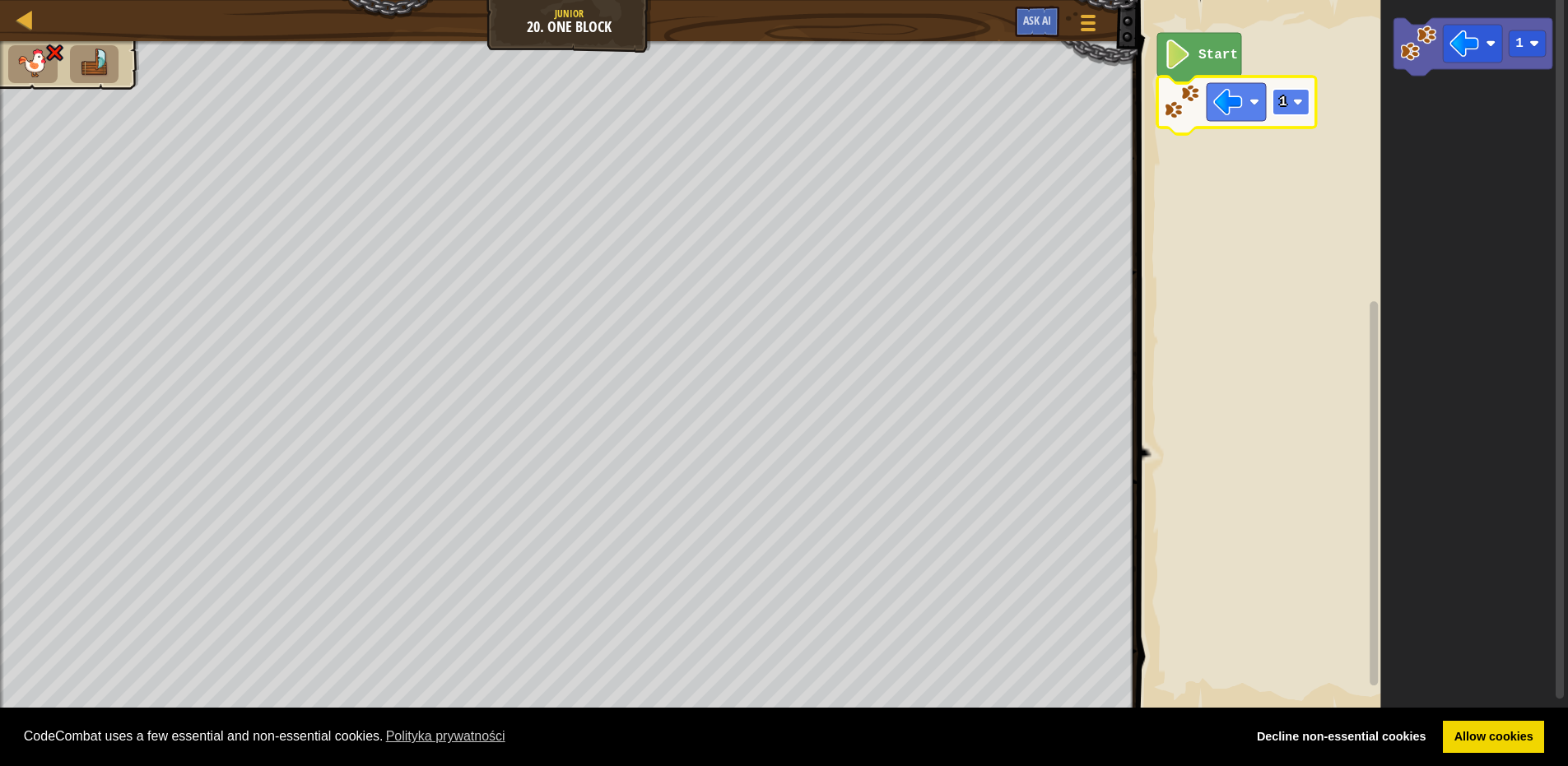
click at [1295, 97] on image "Obszar roboczy Blockly" at bounding box center [1298, 101] width 10 height 10
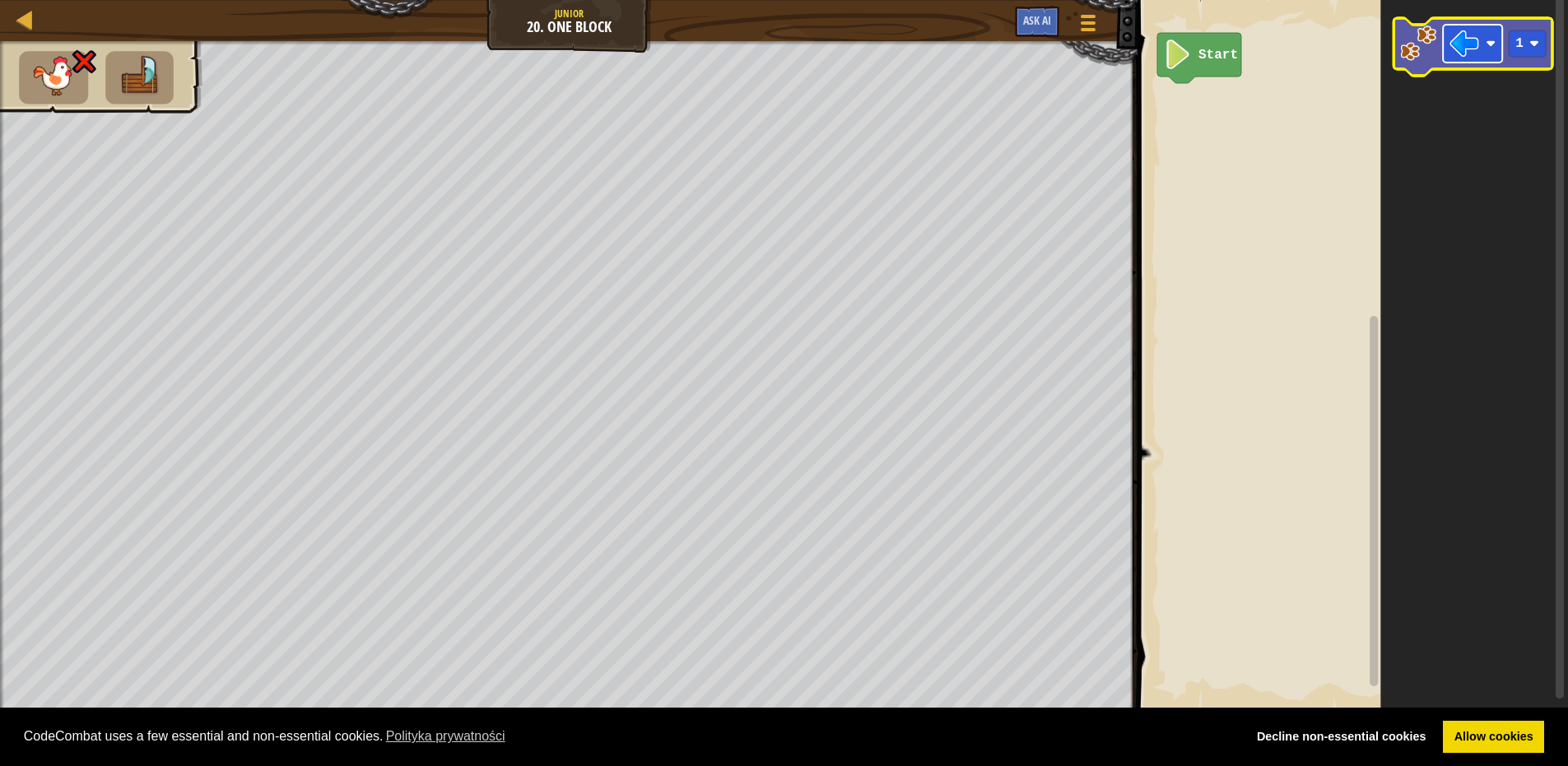
click at [1498, 41] on rect "Obszar roboczy Blockly" at bounding box center [1472, 43] width 59 height 38
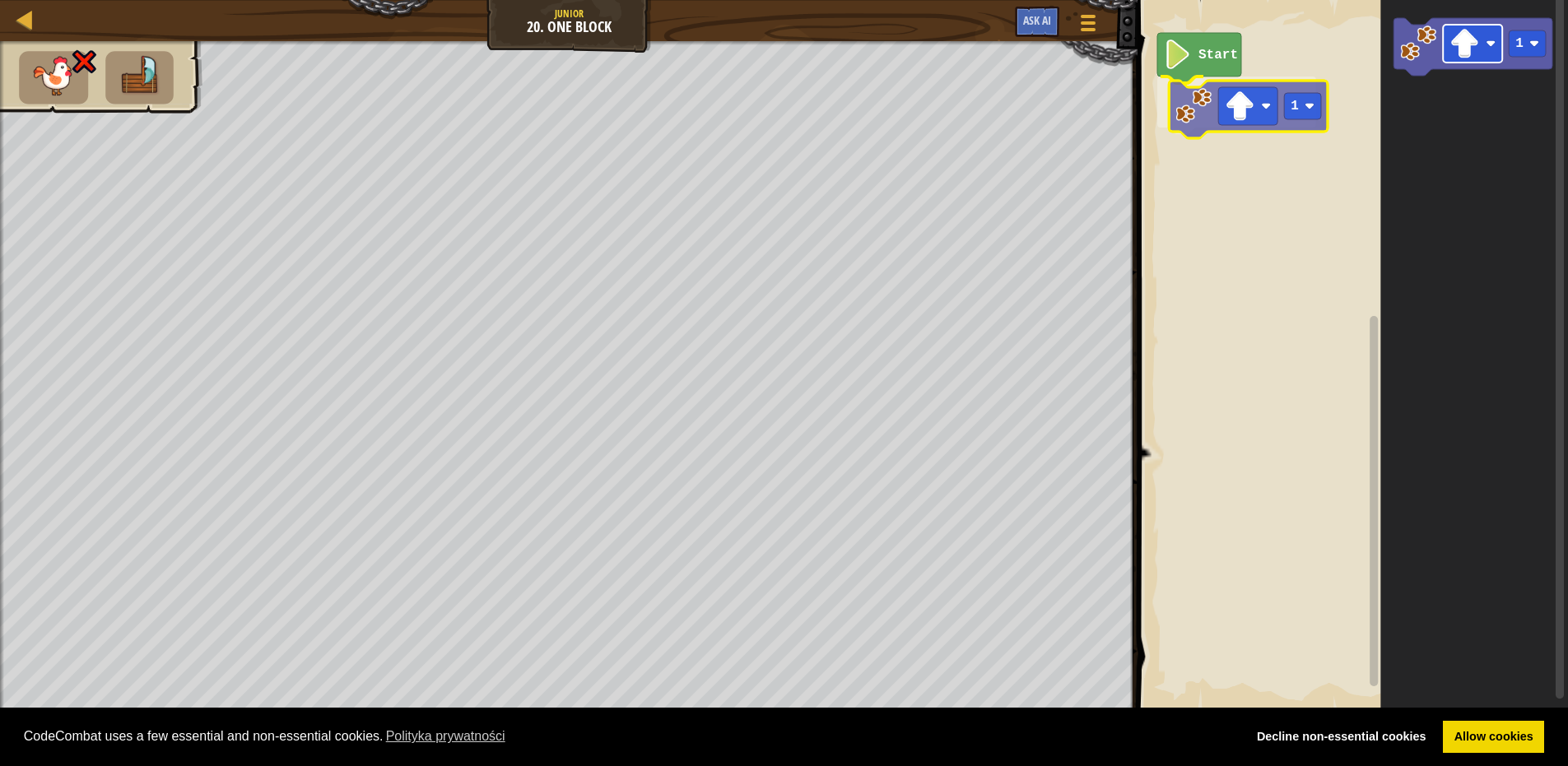
click at [1230, 89] on div "Start 1 1 1" at bounding box center [1350, 356] width 435 height 728
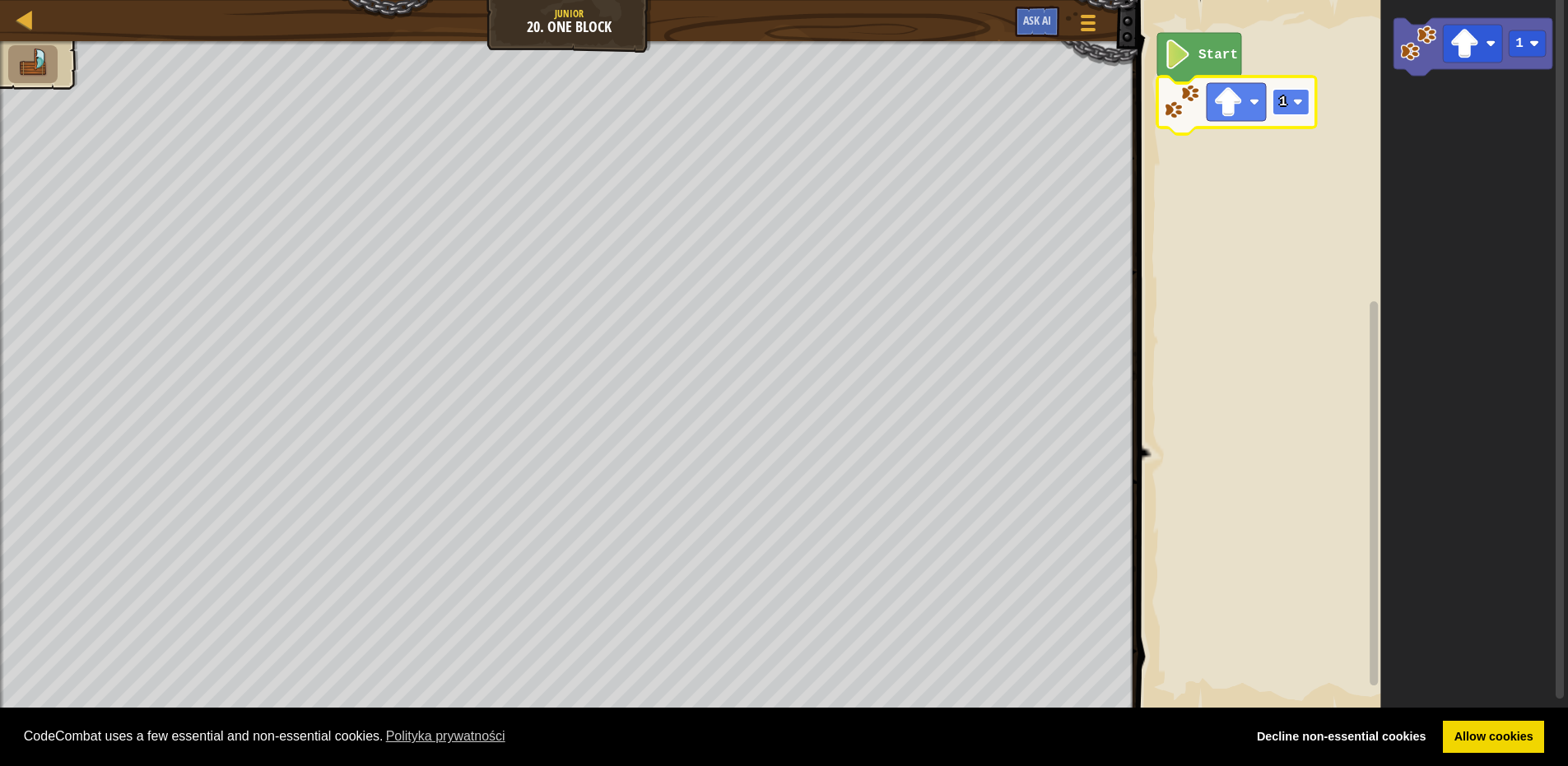
click at [1305, 104] on rect "Obszar roboczy Blockly" at bounding box center [1291, 102] width 37 height 26
click at [1490, 45] on image "Obszar roboczy Blockly" at bounding box center [1490, 43] width 10 height 10
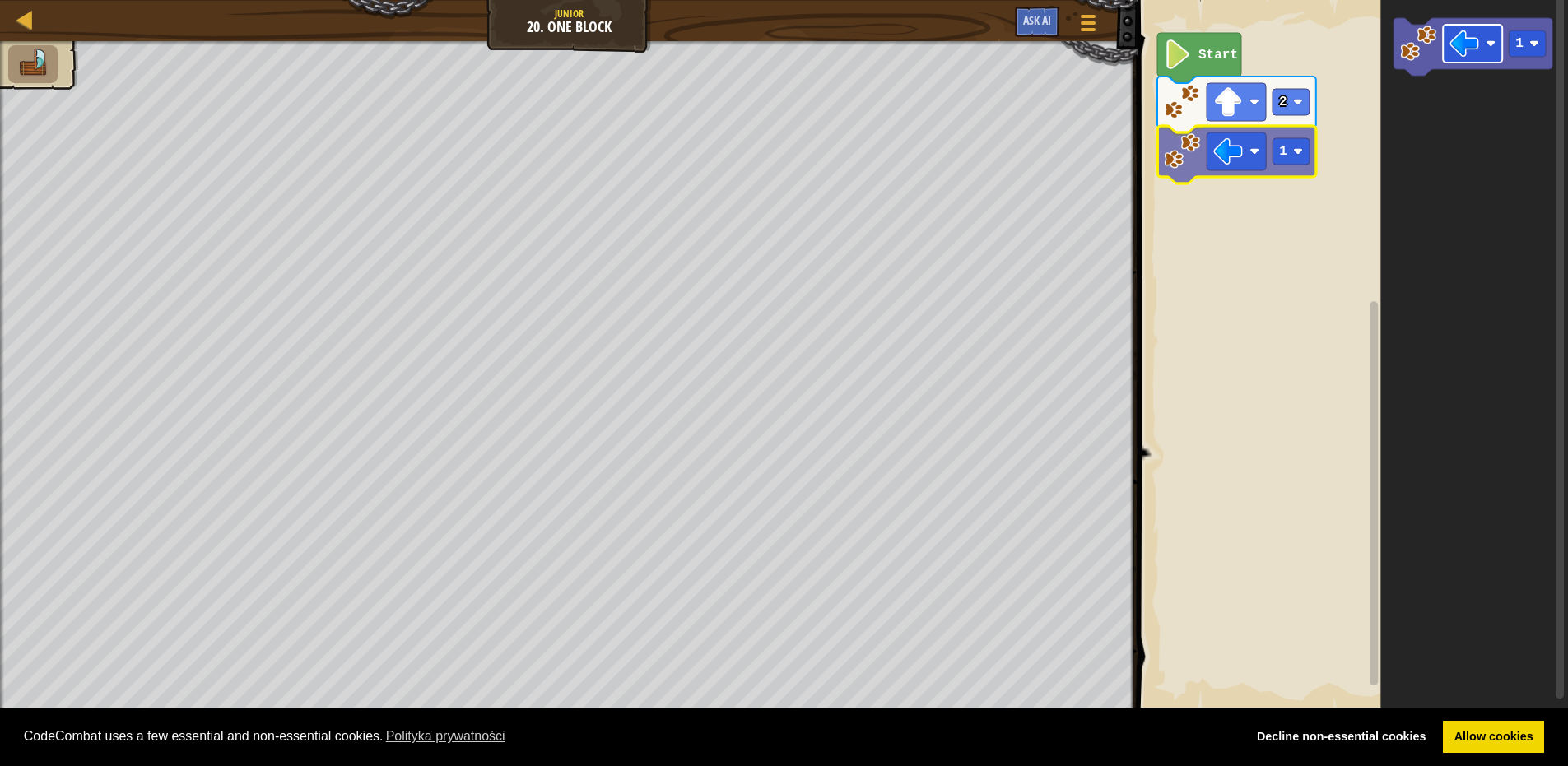
click at [1214, 158] on div "Start 2 1 1 1" at bounding box center [1350, 356] width 435 height 728
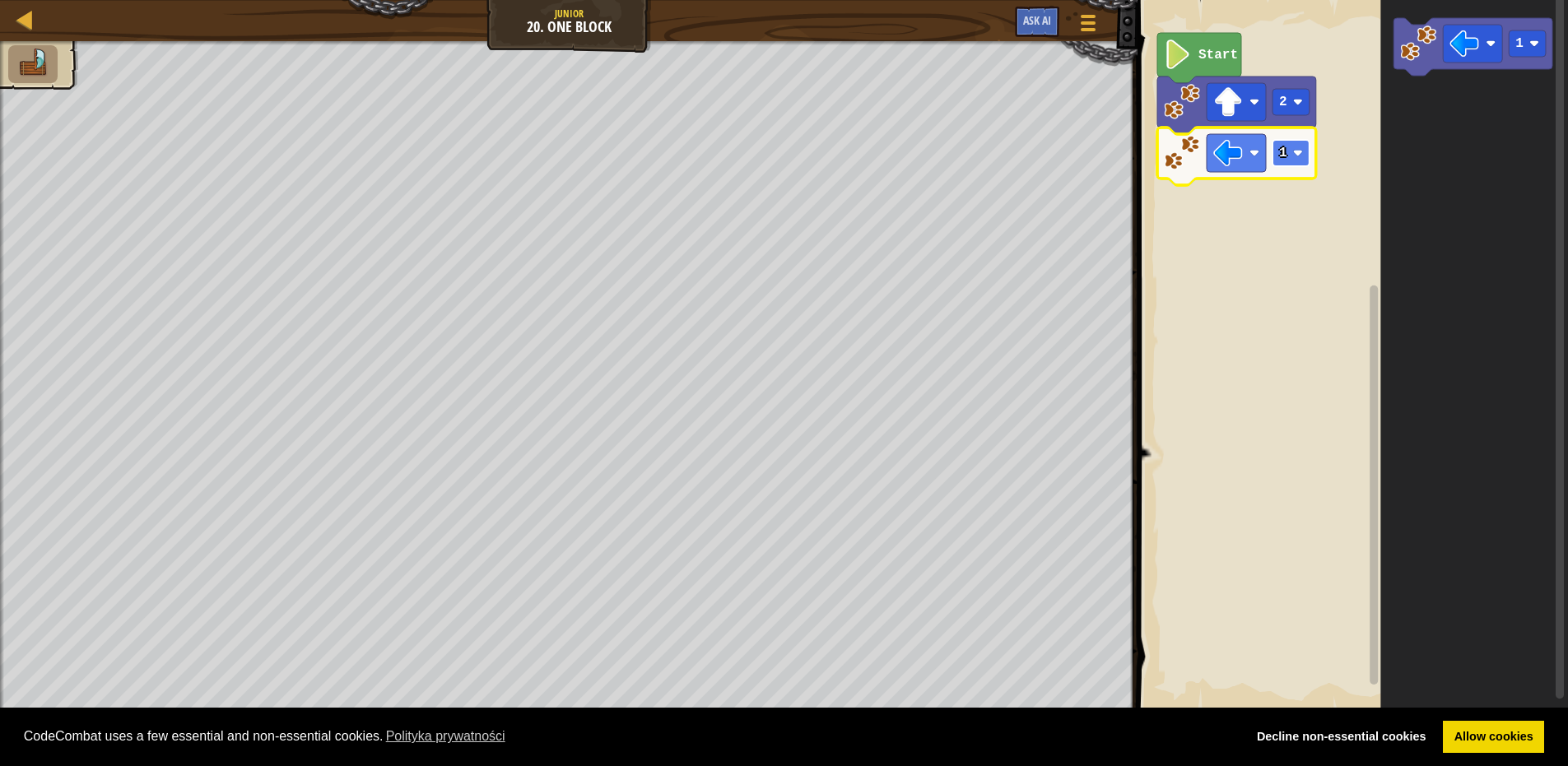
click at [1291, 151] on rect "Obszar roboczy Blockly" at bounding box center [1291, 153] width 37 height 26
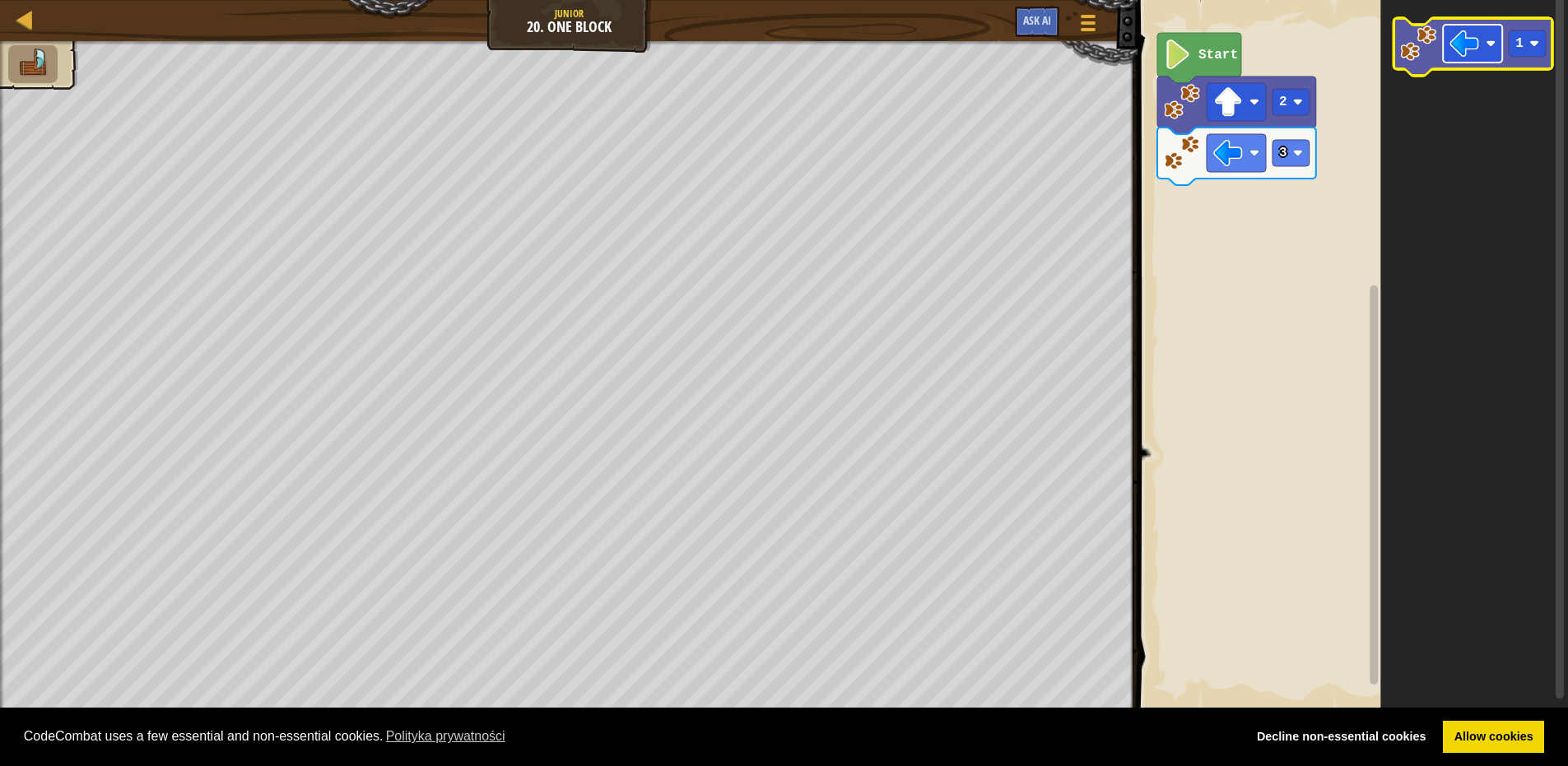
click at [1487, 43] on image "Obszar roboczy Blockly" at bounding box center [1490, 43] width 10 height 10
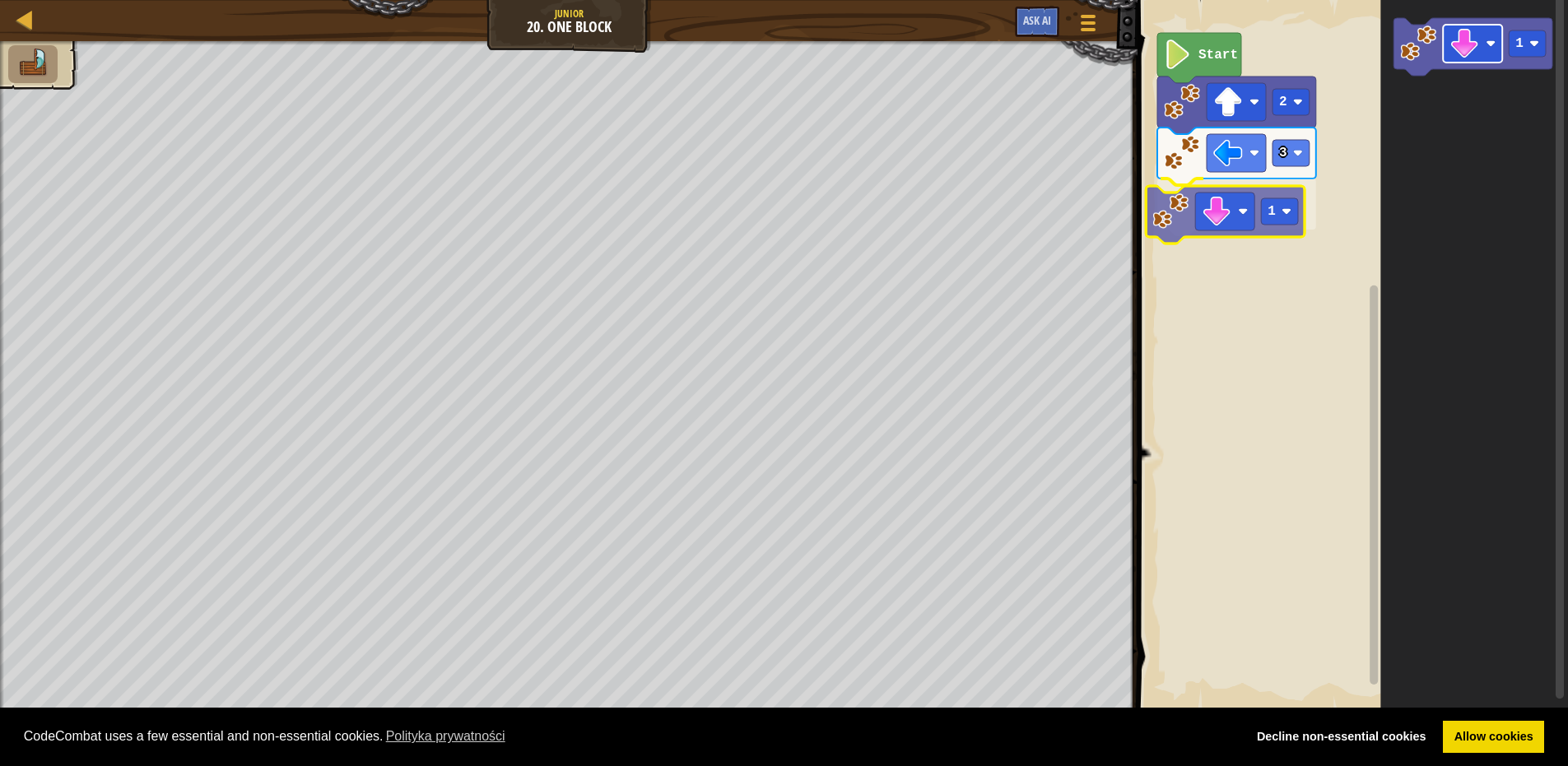
click at [1197, 203] on div "Start 2 3 1 1 1" at bounding box center [1350, 356] width 435 height 728
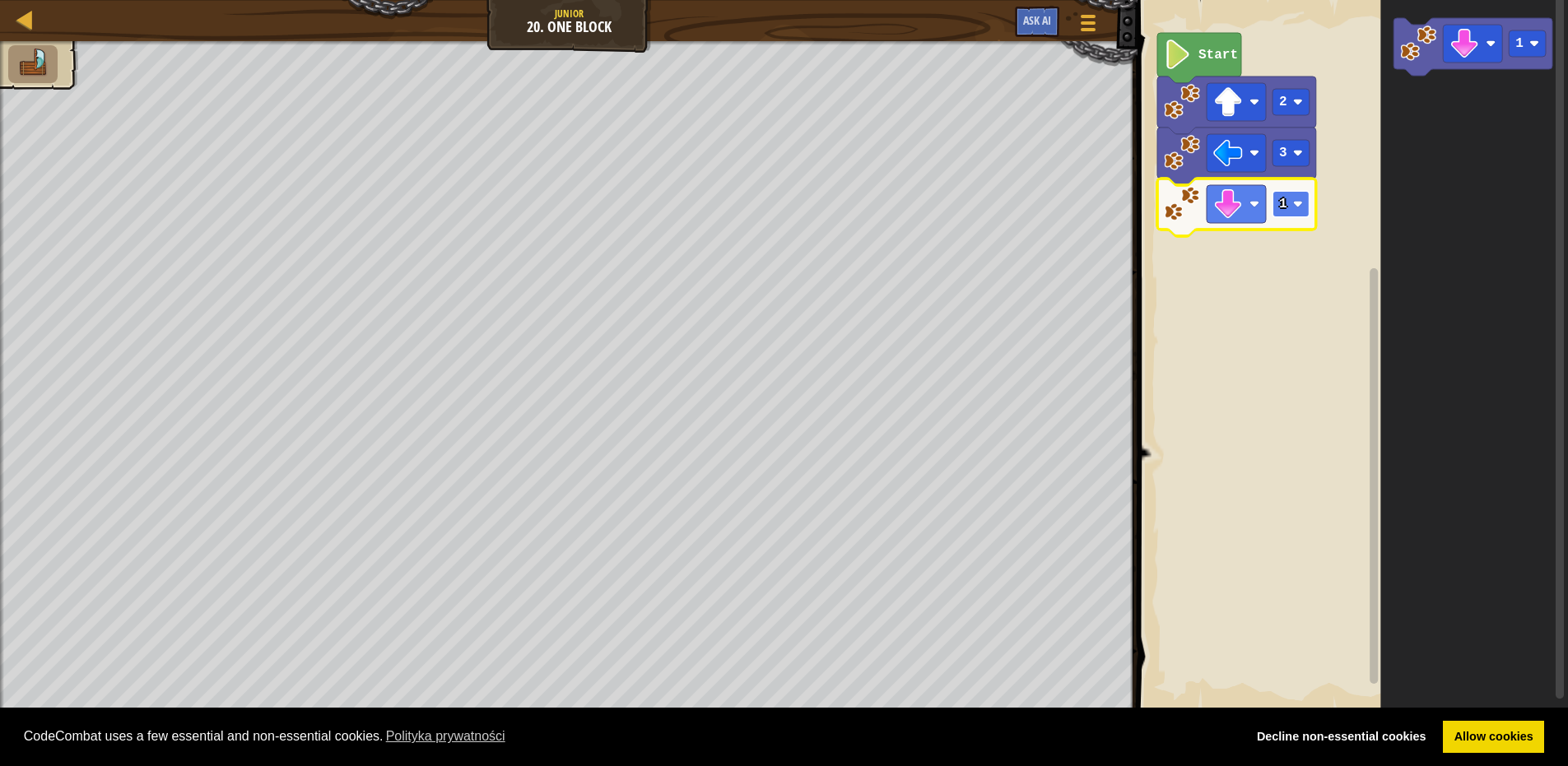
click at [1303, 198] on rect "Obszar roboczy Blockly" at bounding box center [1291, 204] width 37 height 26
click at [1479, 35] on image "Obszar roboczy Blockly" at bounding box center [1465, 44] width 30 height 30
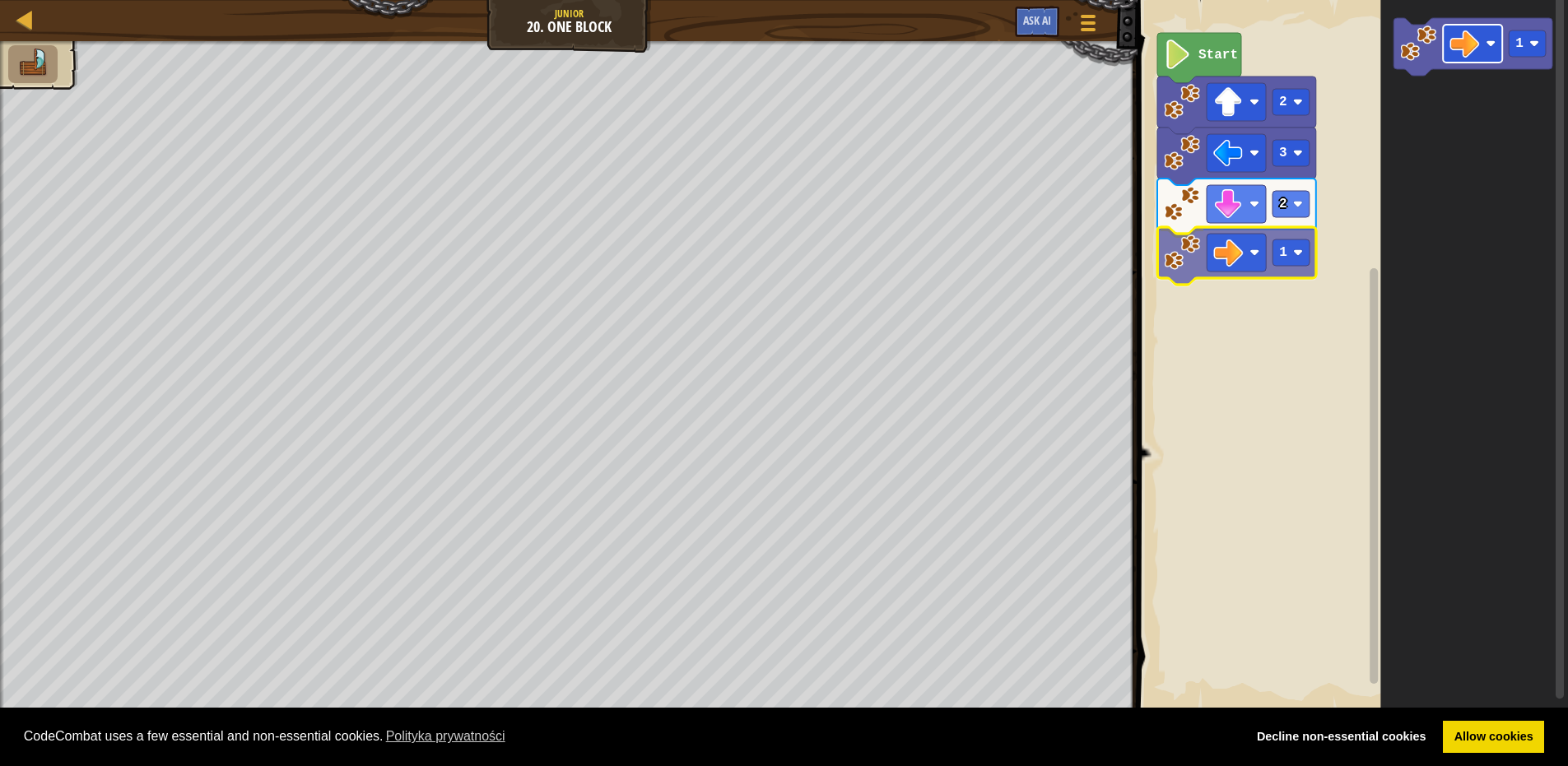
click at [1222, 260] on div "Start 2 3 2 1 1 1" at bounding box center [1350, 356] width 435 height 728
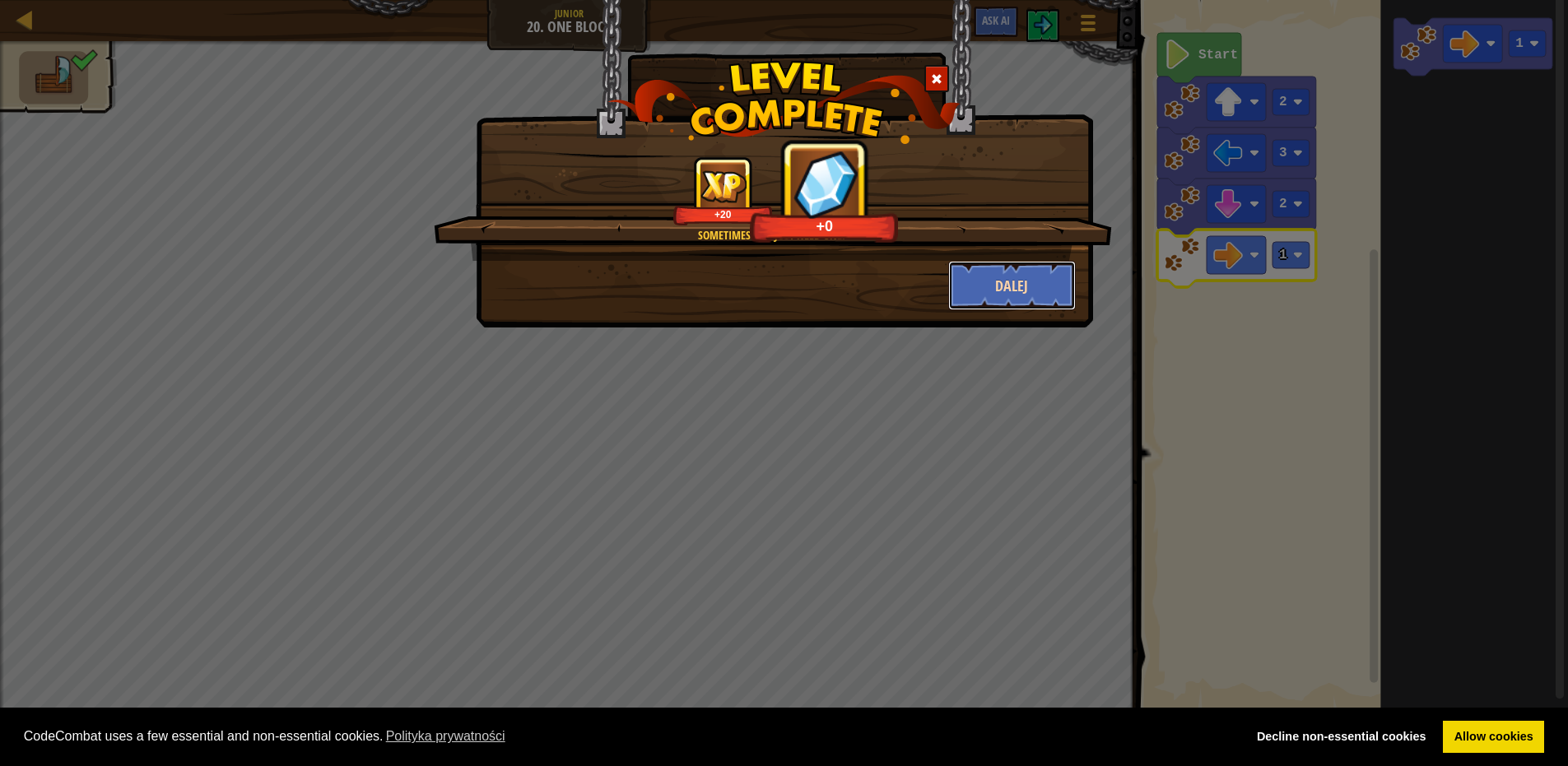
click at [1030, 280] on button "Dalej" at bounding box center [1012, 285] width 128 height 49
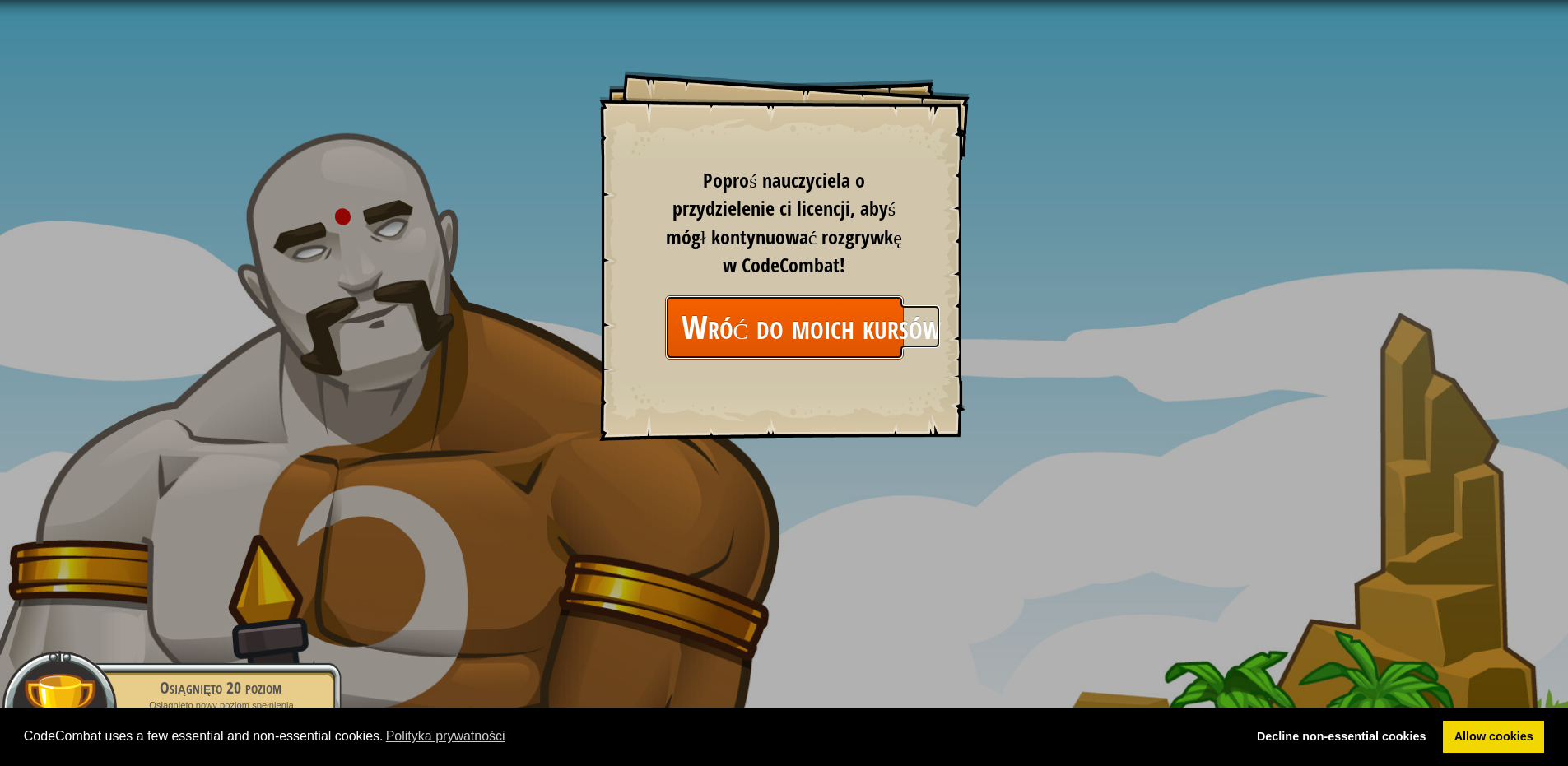
click at [712, 309] on link "Wróć do moich kursów" at bounding box center [784, 328] width 239 height 63
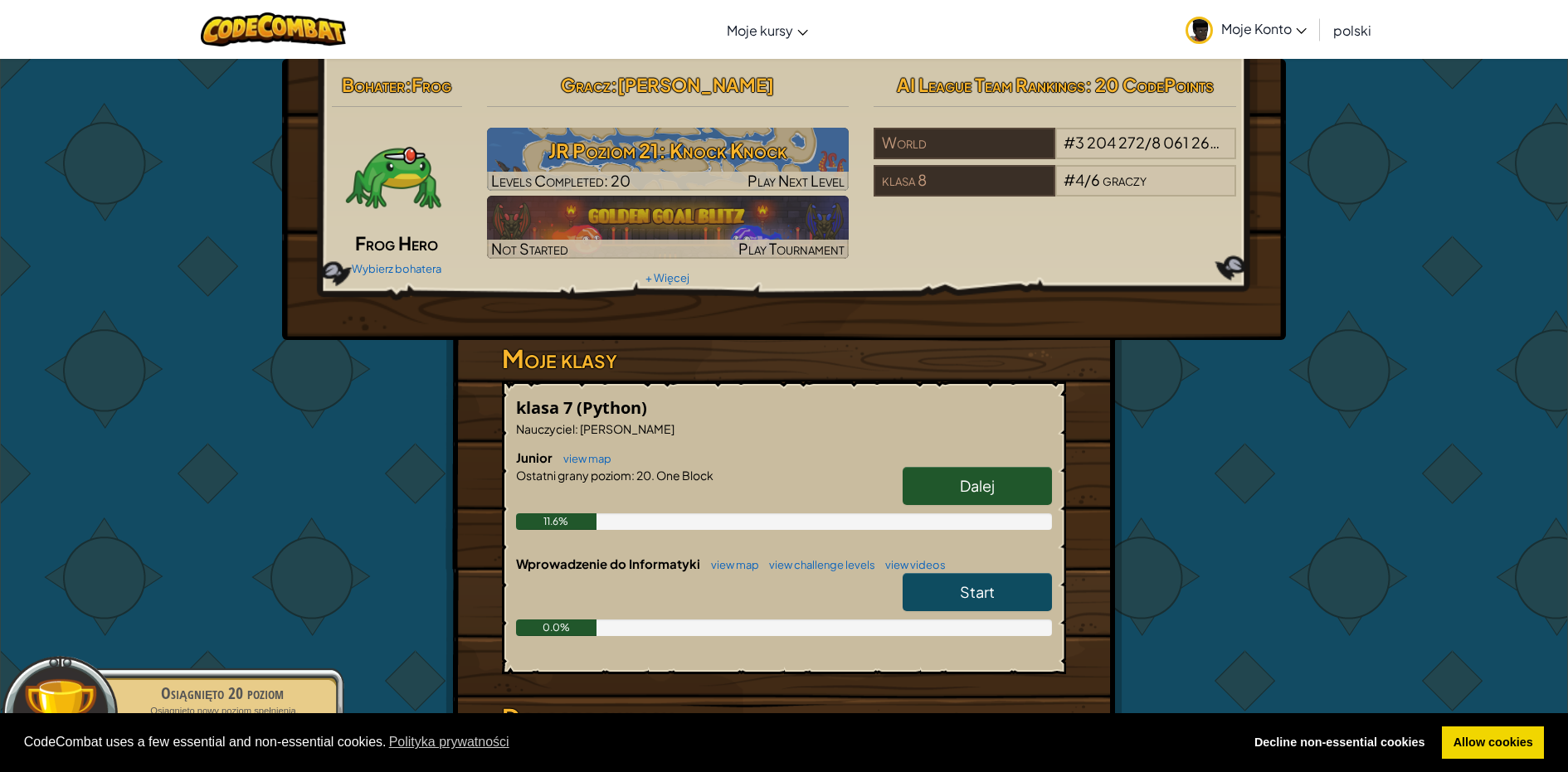
scroll to position [248, 0]
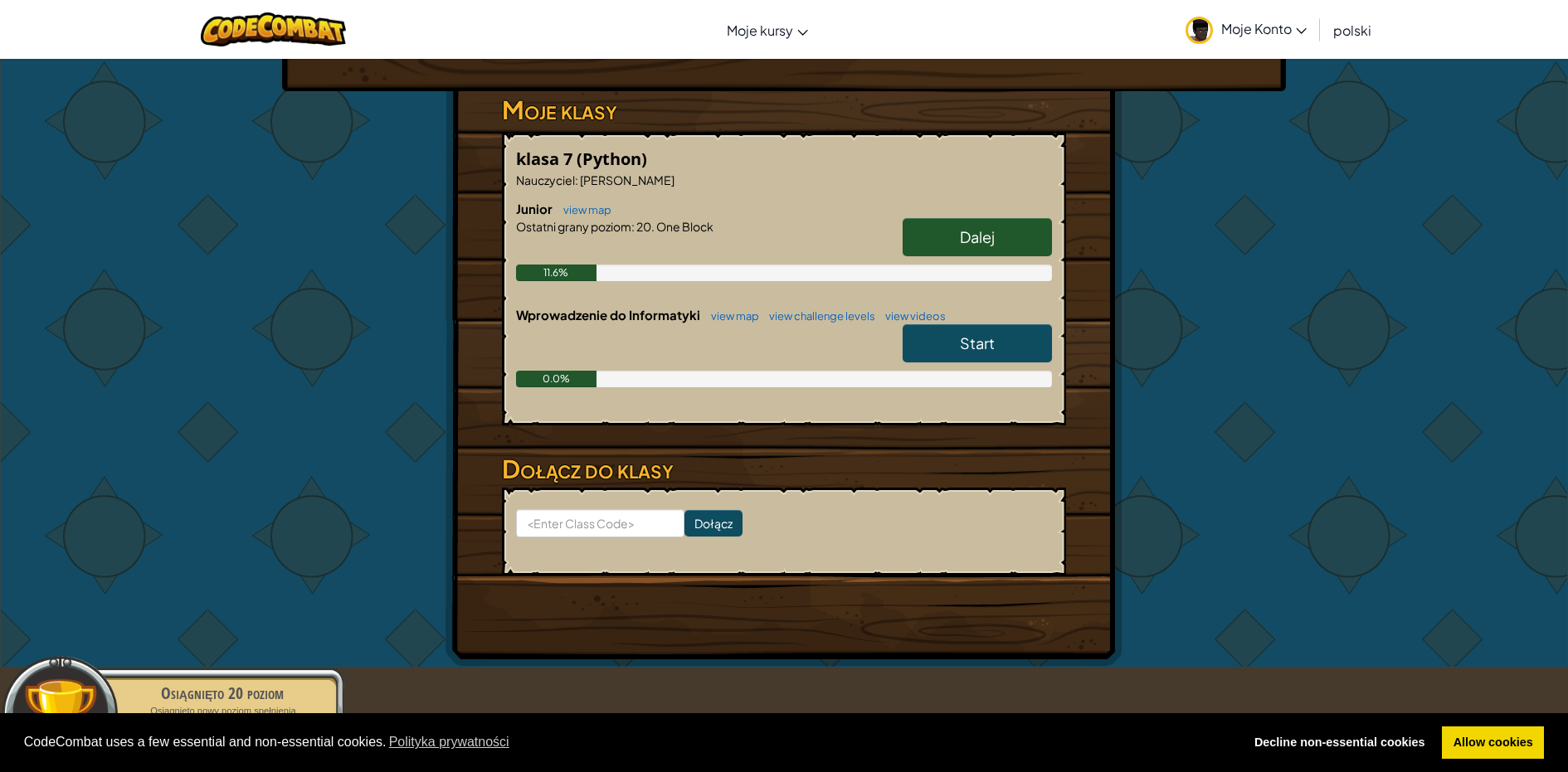
click at [996, 335] on link "Start" at bounding box center [978, 343] width 149 height 38
select select "pl"
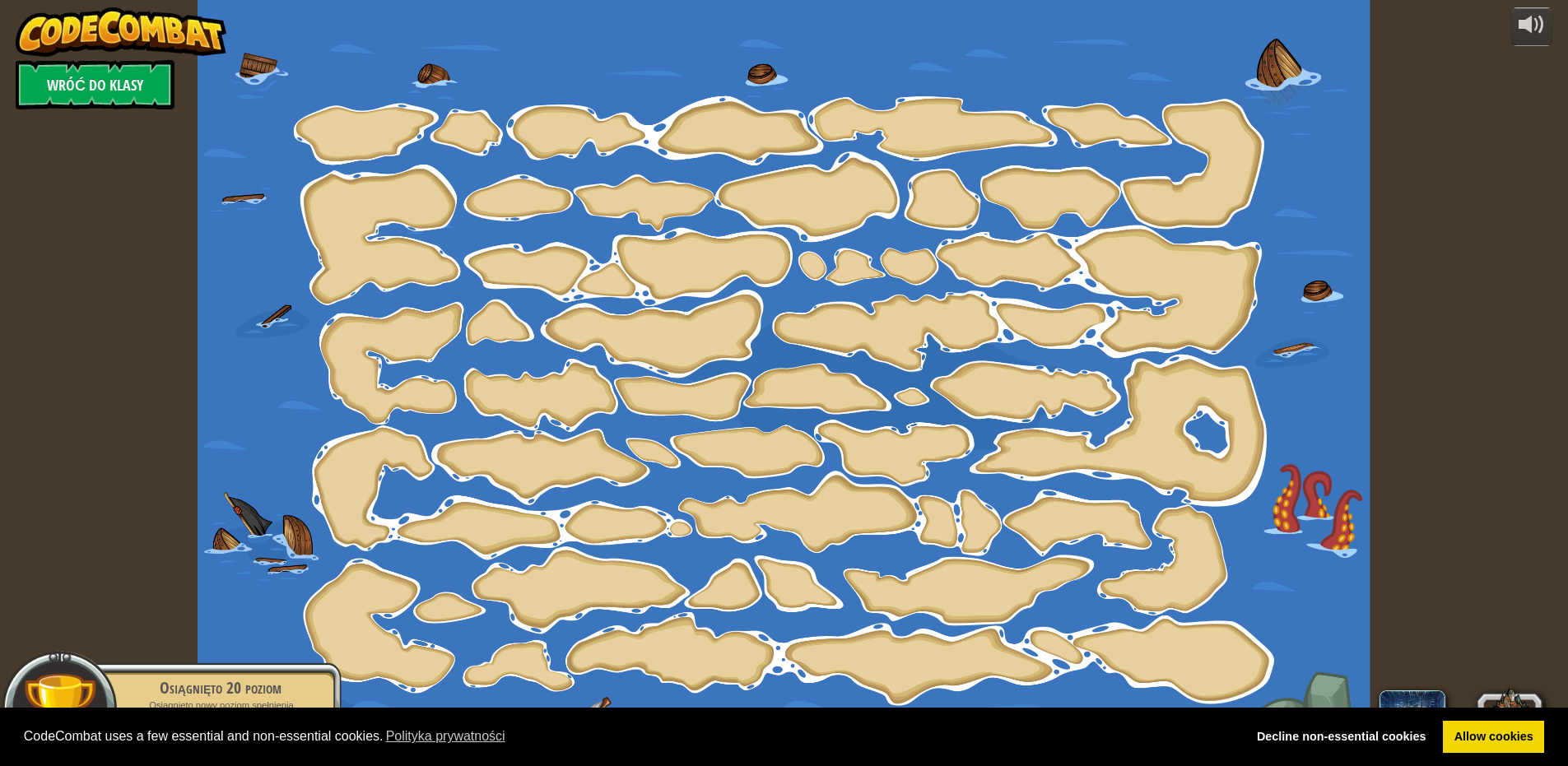
select select "pl"
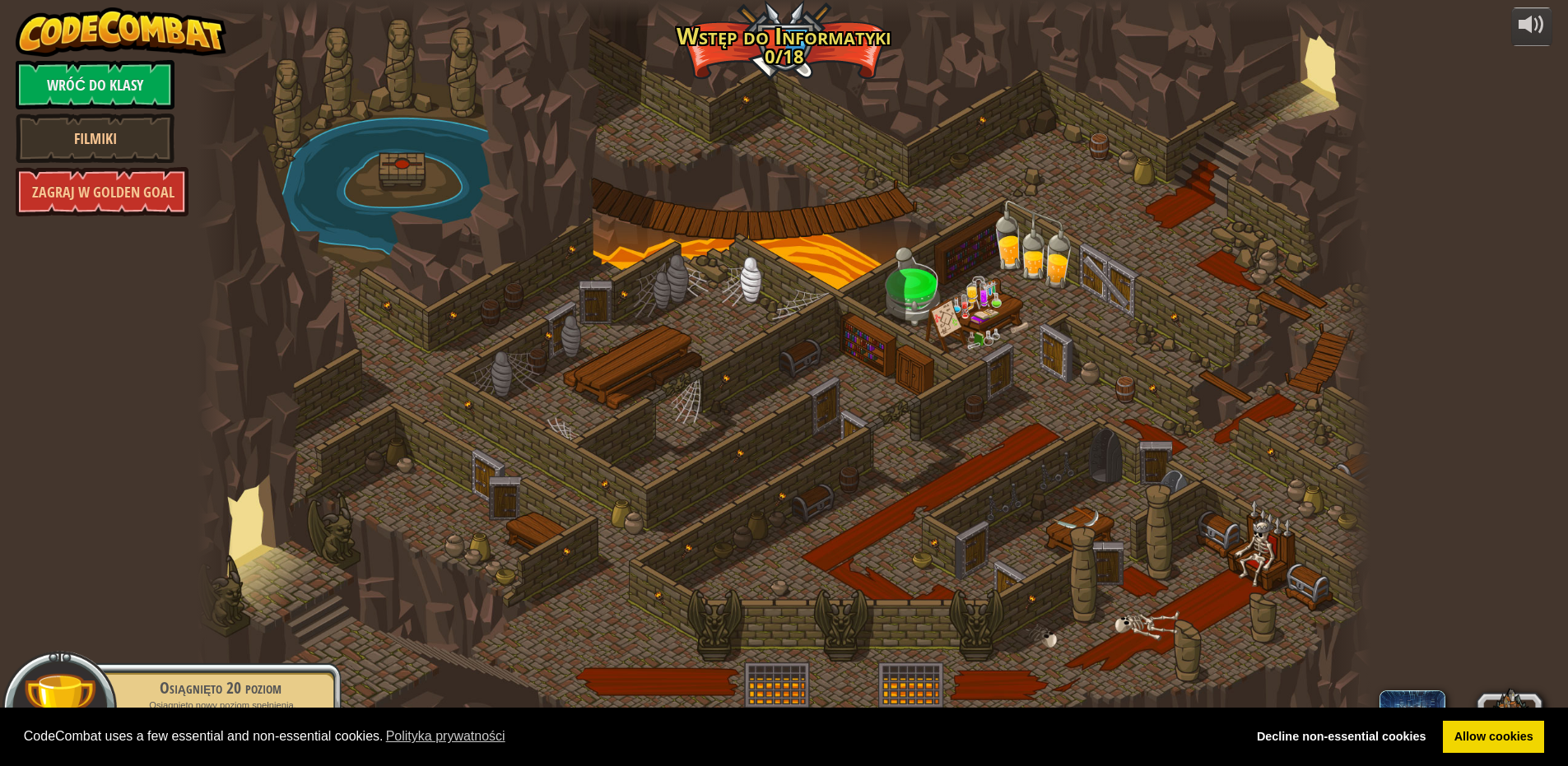
select select "pl"
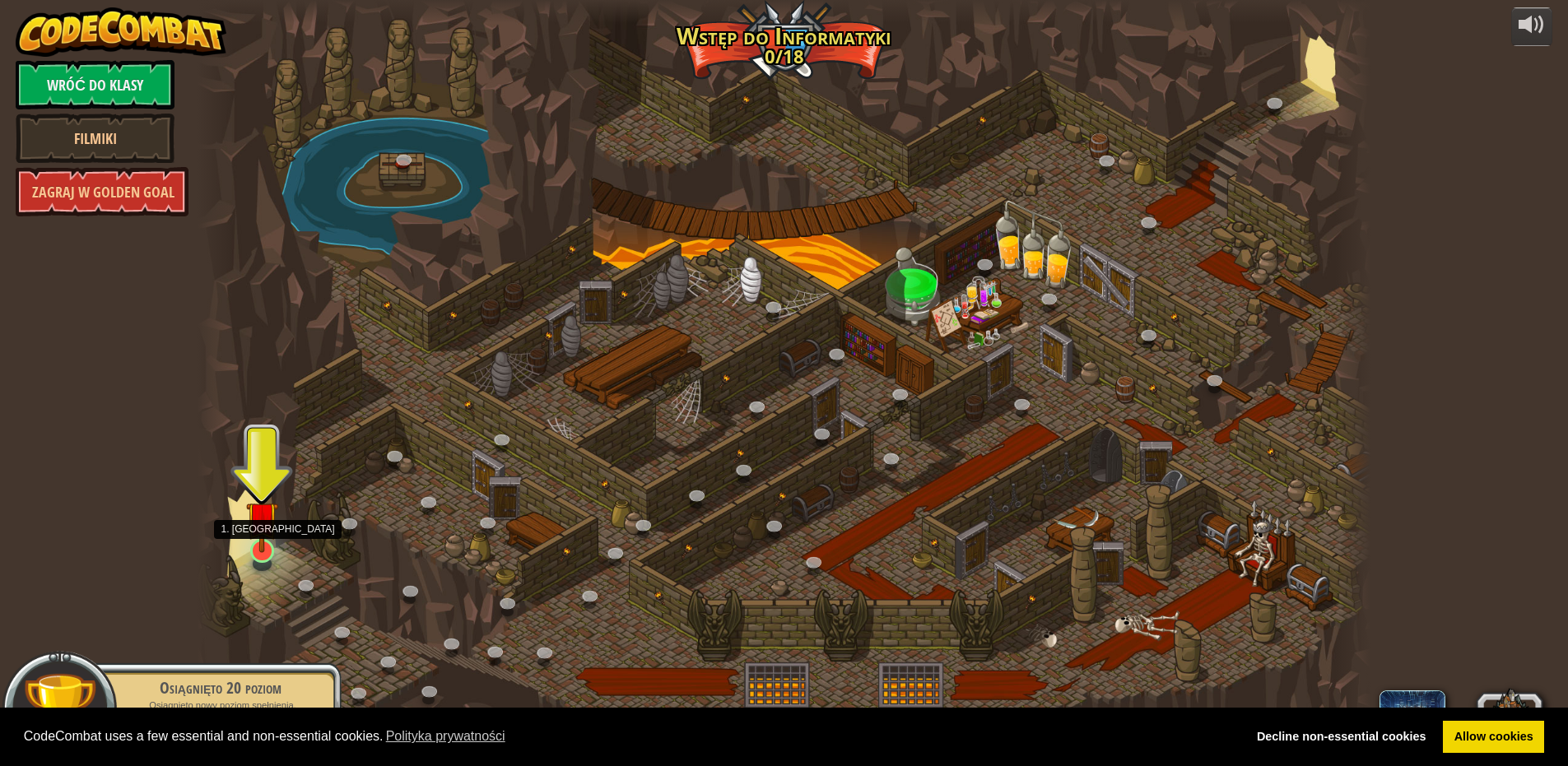
click at [255, 548] on img at bounding box center [262, 518] width 32 height 72
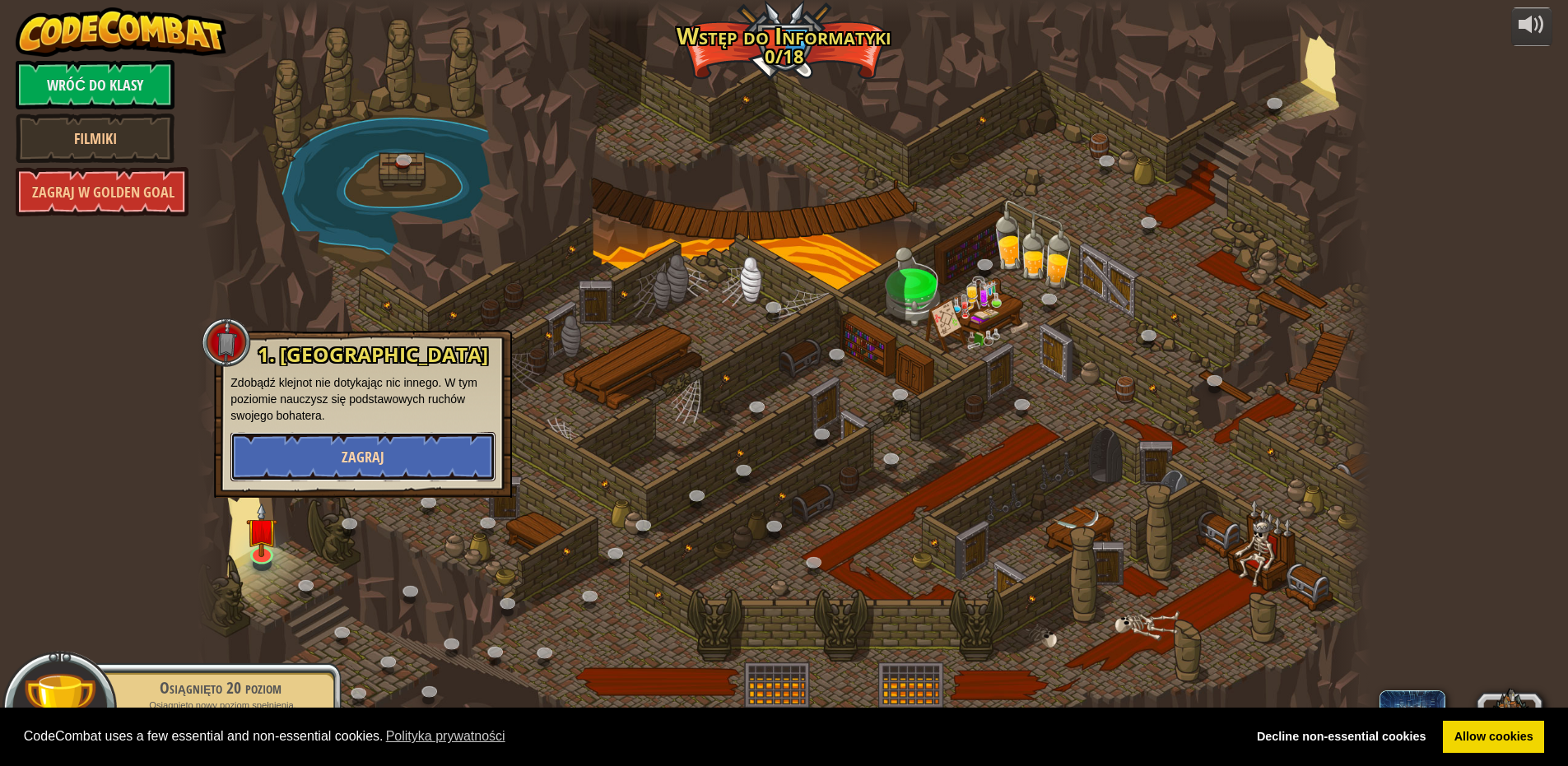
click at [340, 459] on button "Zagraj" at bounding box center [363, 457] width 265 height 49
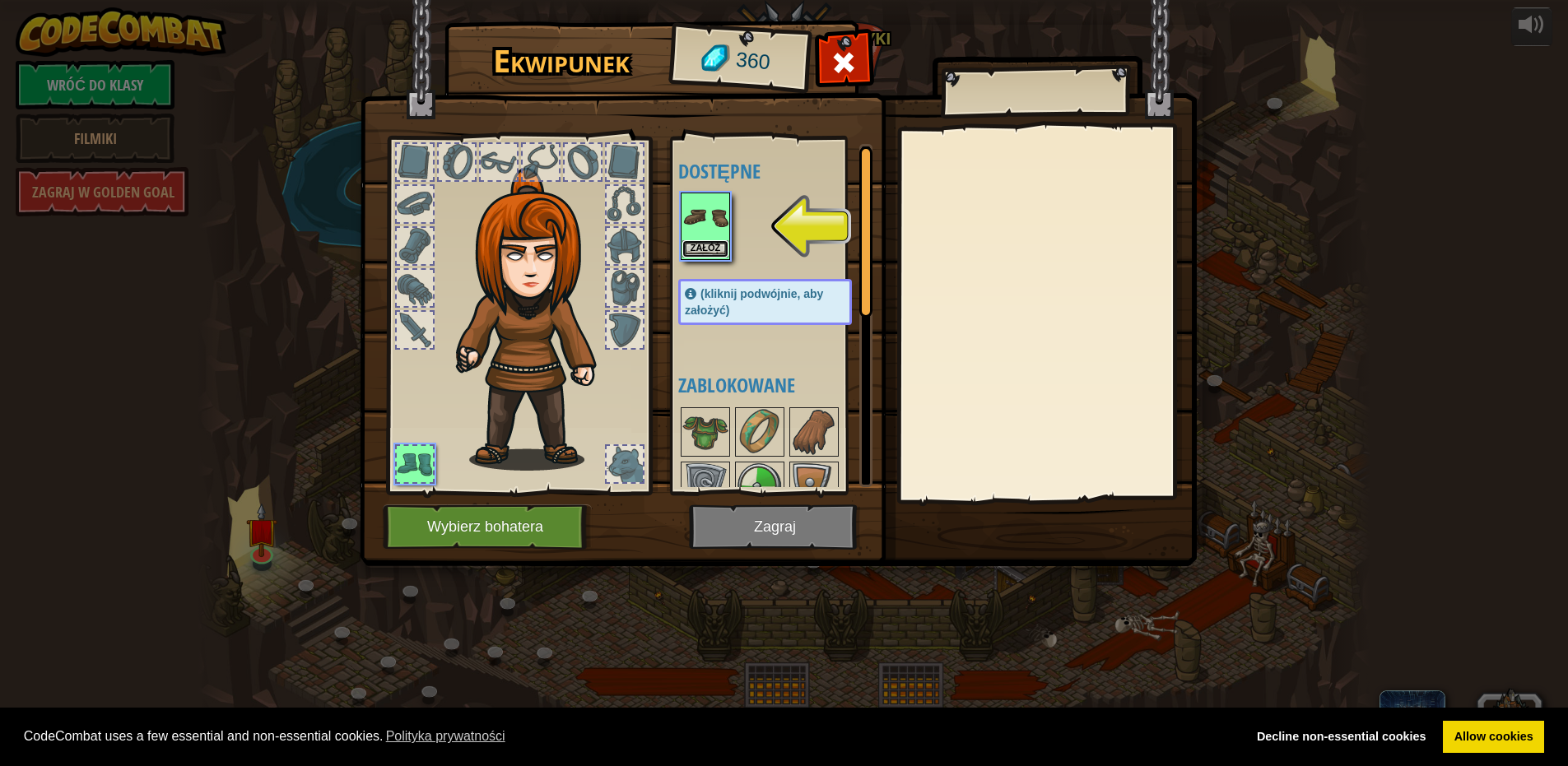
click at [703, 247] on button "Załóż" at bounding box center [706, 249] width 46 height 18
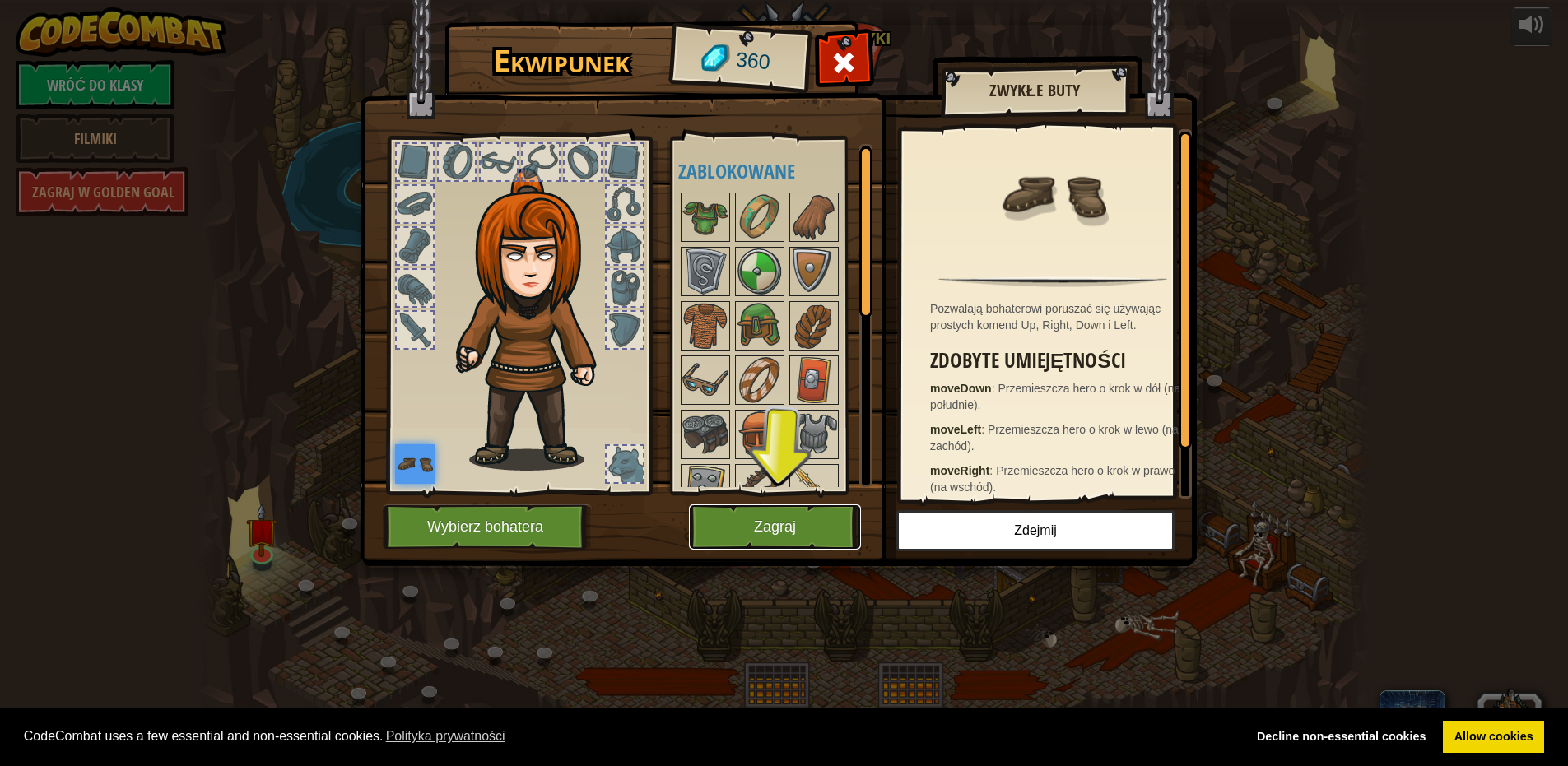
click at [743, 519] on button "Zagraj" at bounding box center [774, 527] width 172 height 45
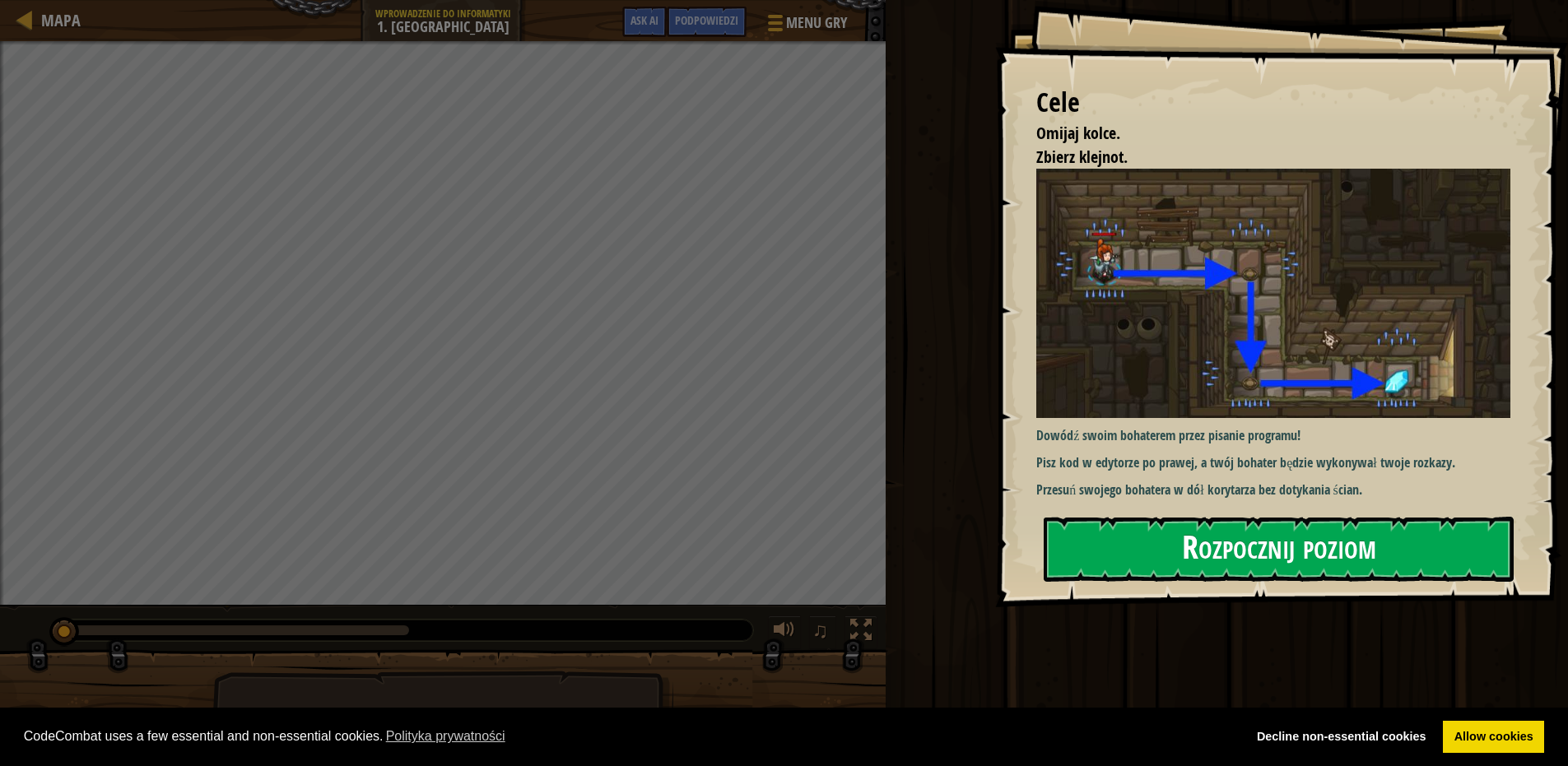
click at [1147, 558] on button "Rozpocznij poziom" at bounding box center [1279, 549] width 470 height 65
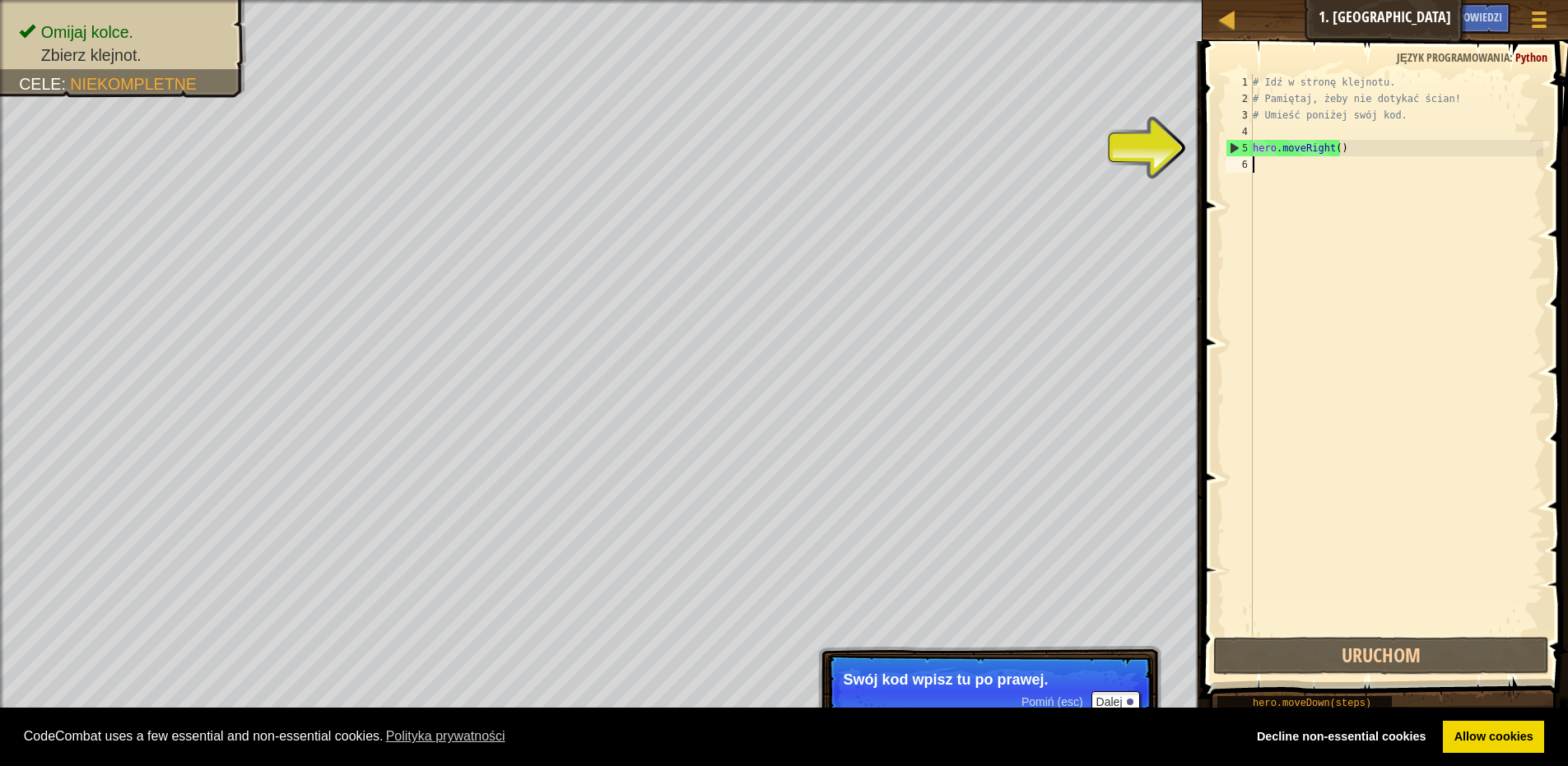
click at [1265, 168] on div "# Idź w stronę klejnotu. # Pamiętaj, żeby nie dotykać ścian! # Umieść poniżej s…" at bounding box center [1397, 370] width 294 height 593
click at [1463, 738] on link "Allow cookies" at bounding box center [1493, 737] width 101 height 33
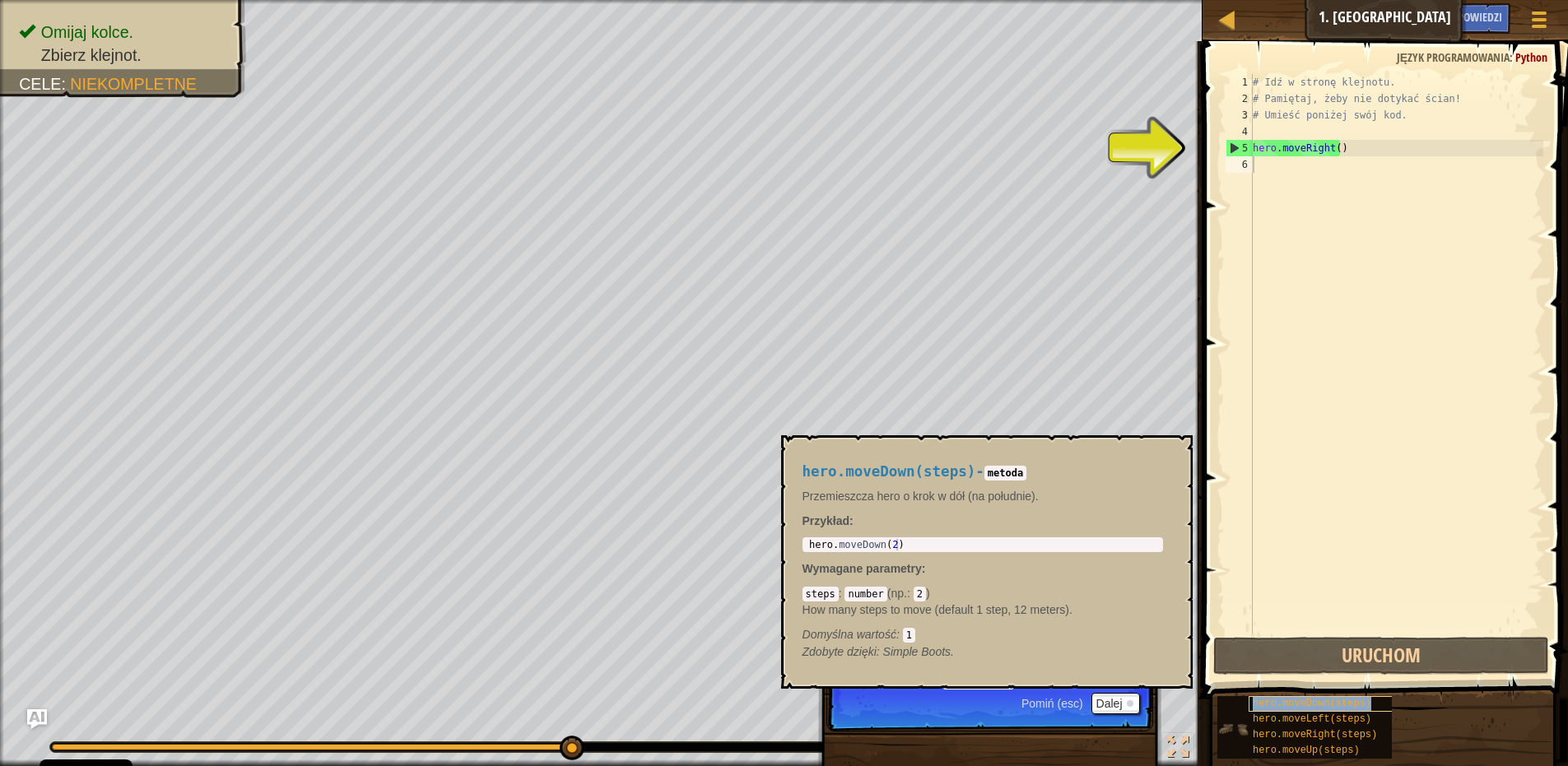
click at [1305, 705] on span "hero.moveDown(steps)" at bounding box center [1312, 703] width 119 height 11
click at [1278, 165] on div "# Idź w stronę klejnotu. # Pamiętaj, żeby nie dotykać ścian! # Umieść poniżej s…" at bounding box center [1397, 370] width 294 height 593
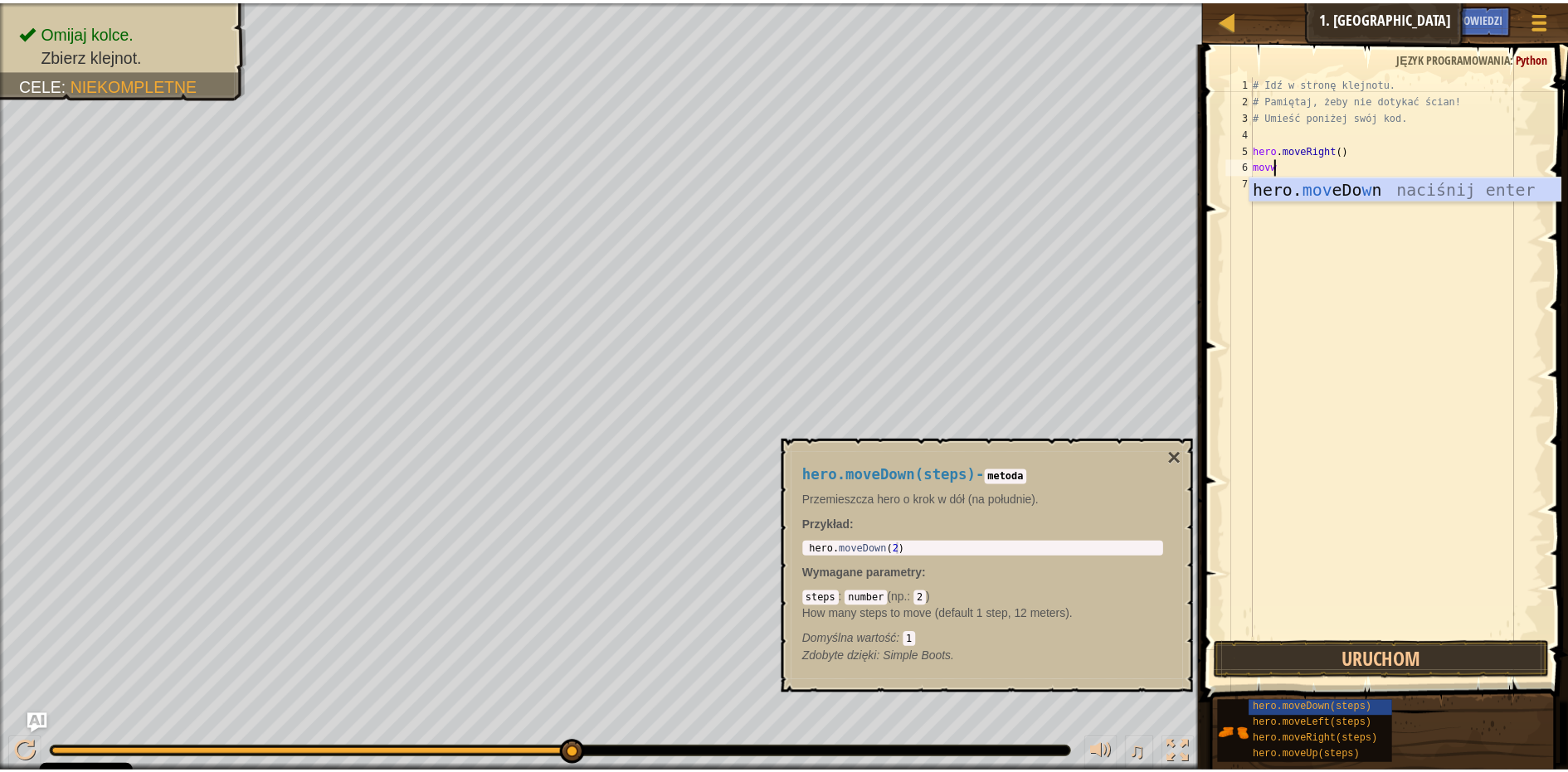
scroll to position [7, 1]
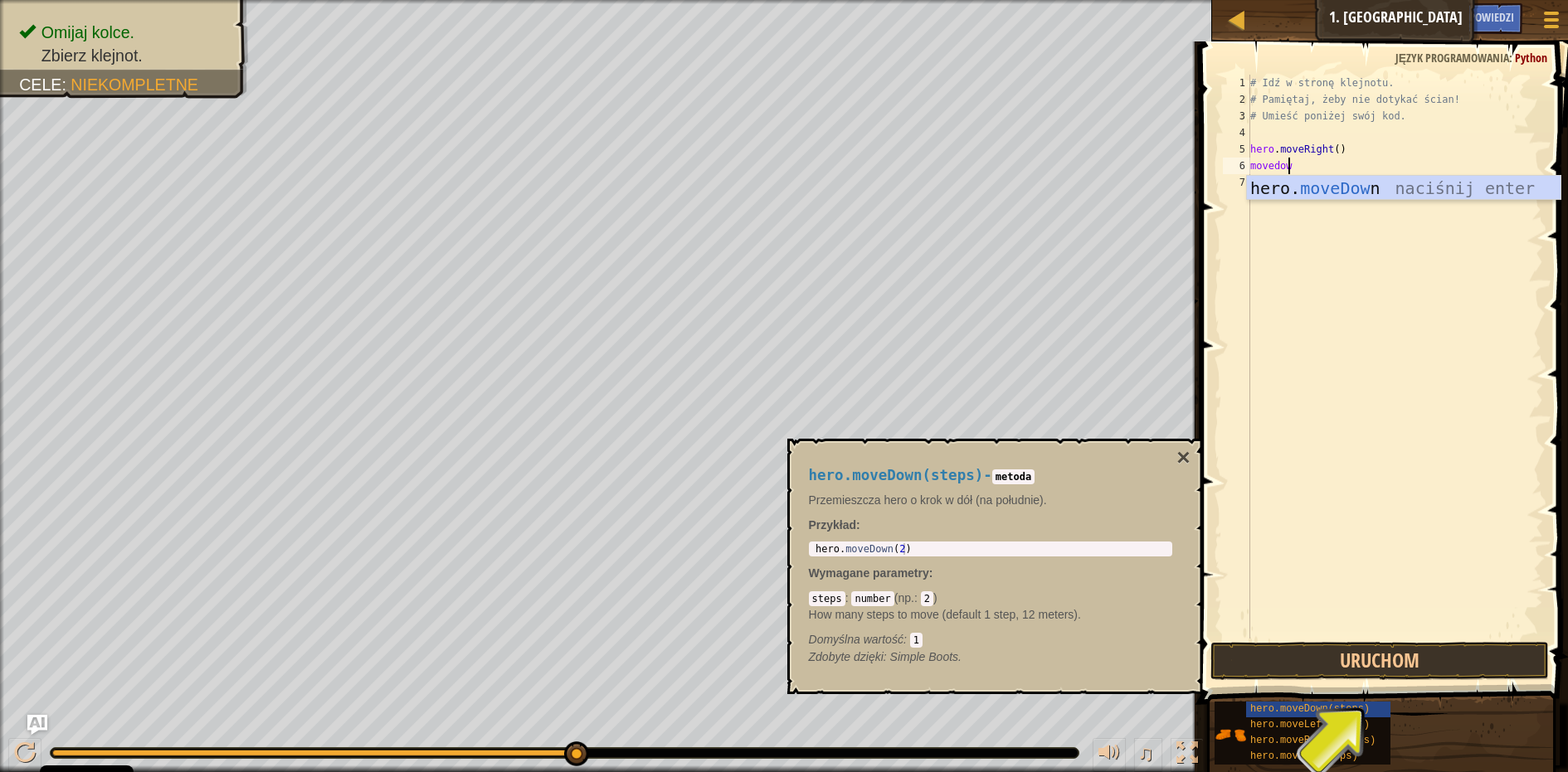
type textarea "movedown"
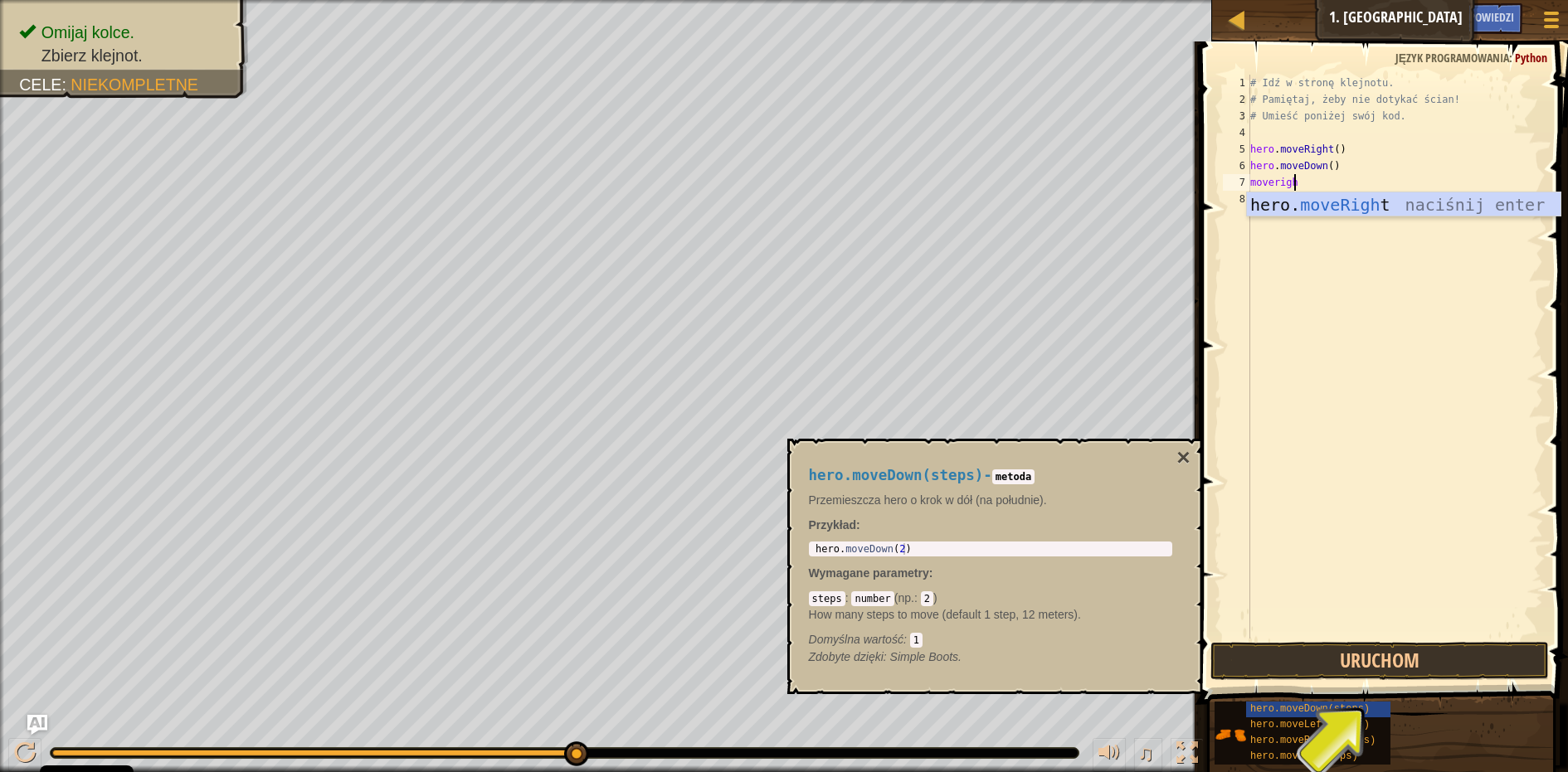
scroll to position [7, 3]
type textarea "moveright"
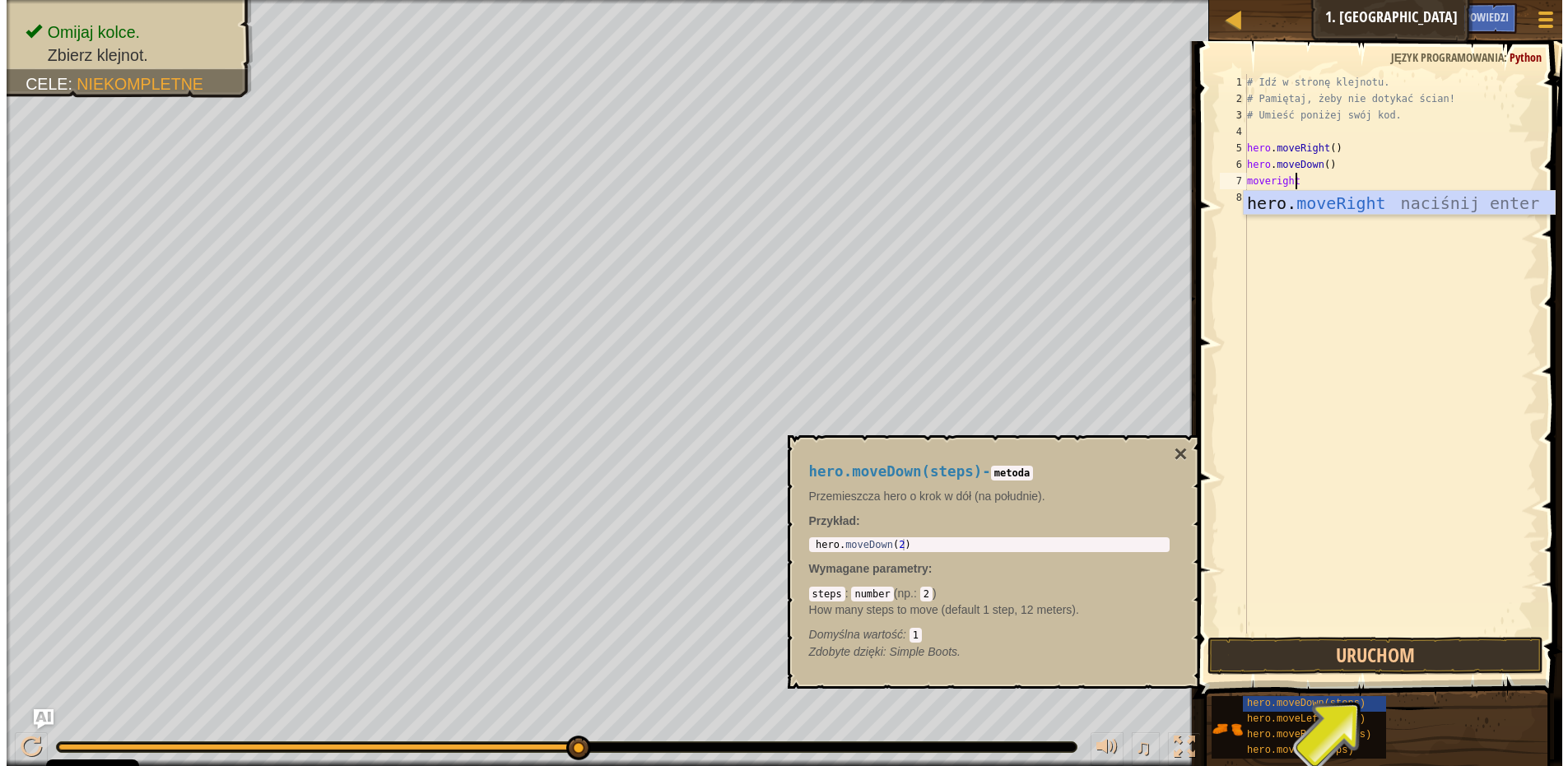
scroll to position [7, 0]
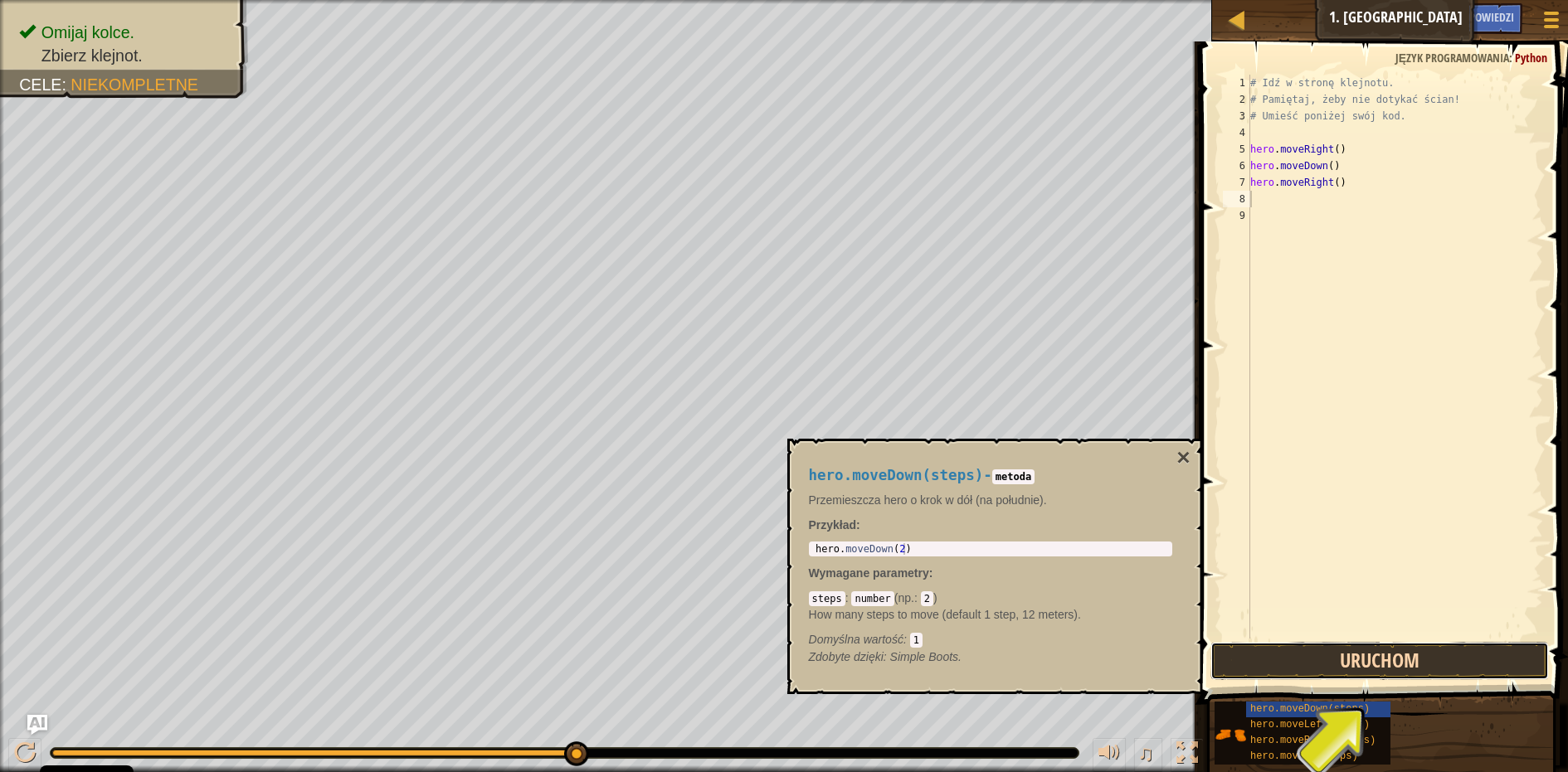
click at [1453, 653] on button "Uruchom" at bounding box center [1380, 660] width 338 height 38
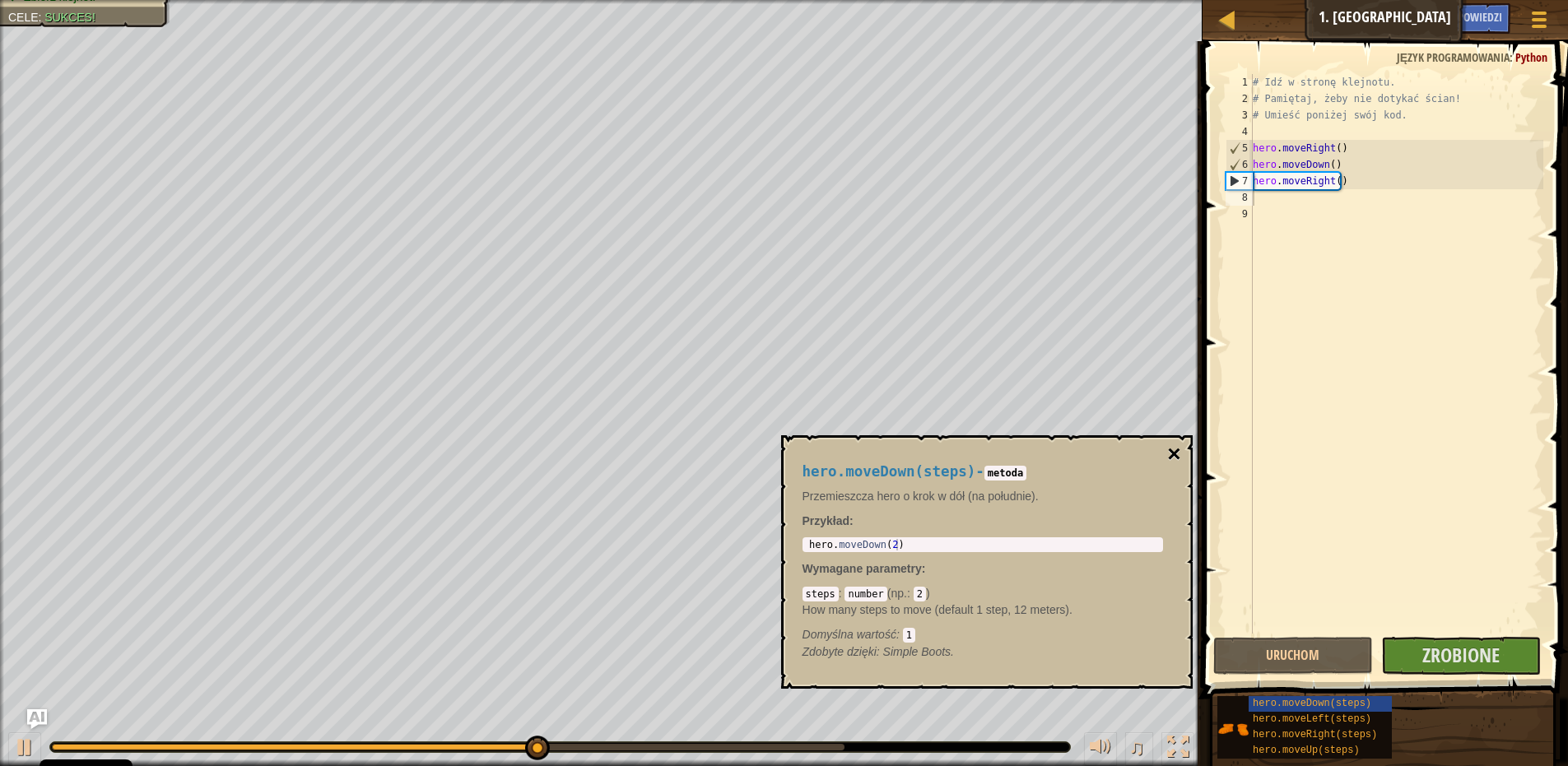
click at [1173, 452] on button "×" at bounding box center [1173, 454] width 13 height 23
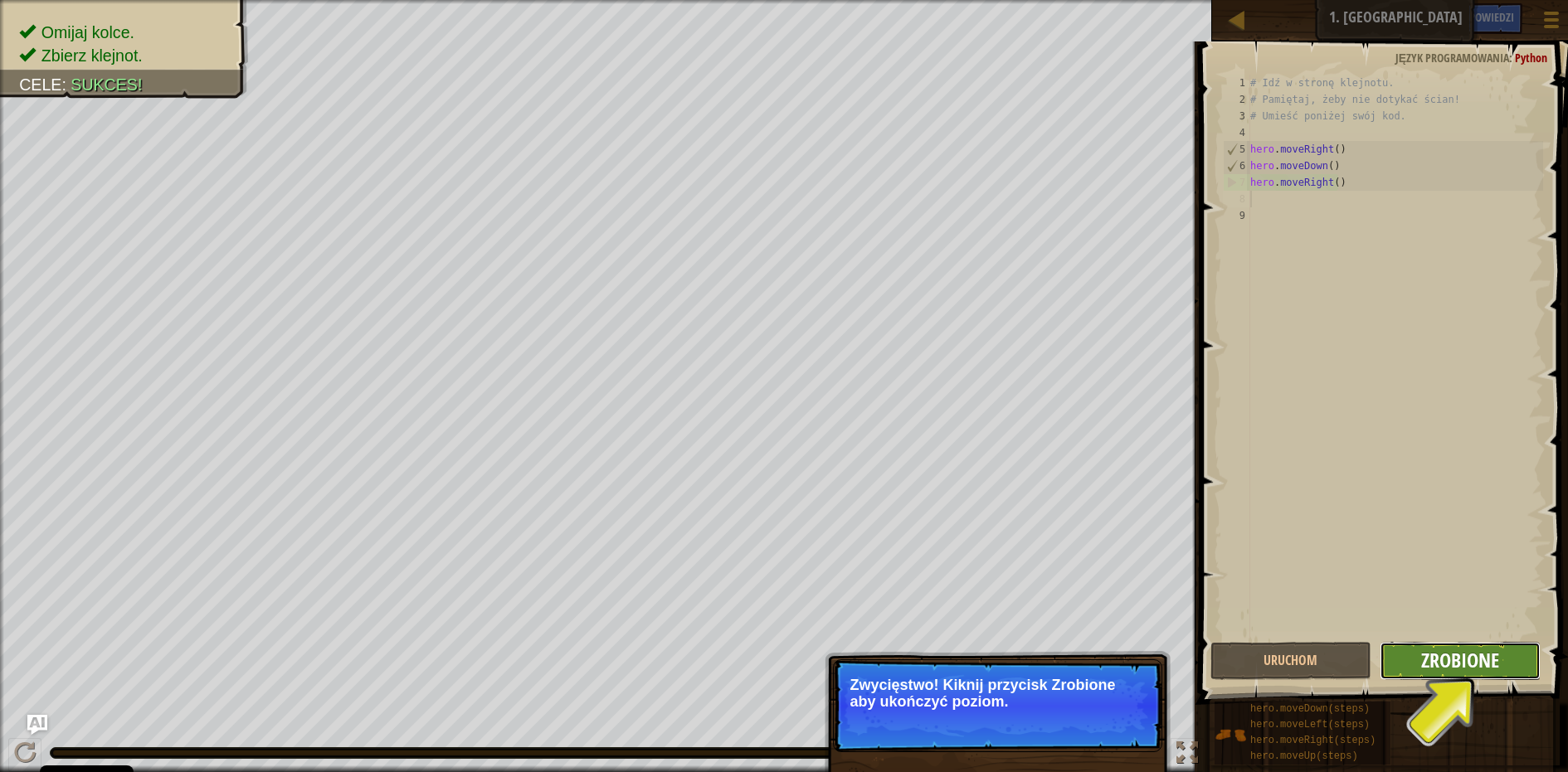
click at [1433, 655] on span "Zrobione" at bounding box center [1461, 660] width 78 height 27
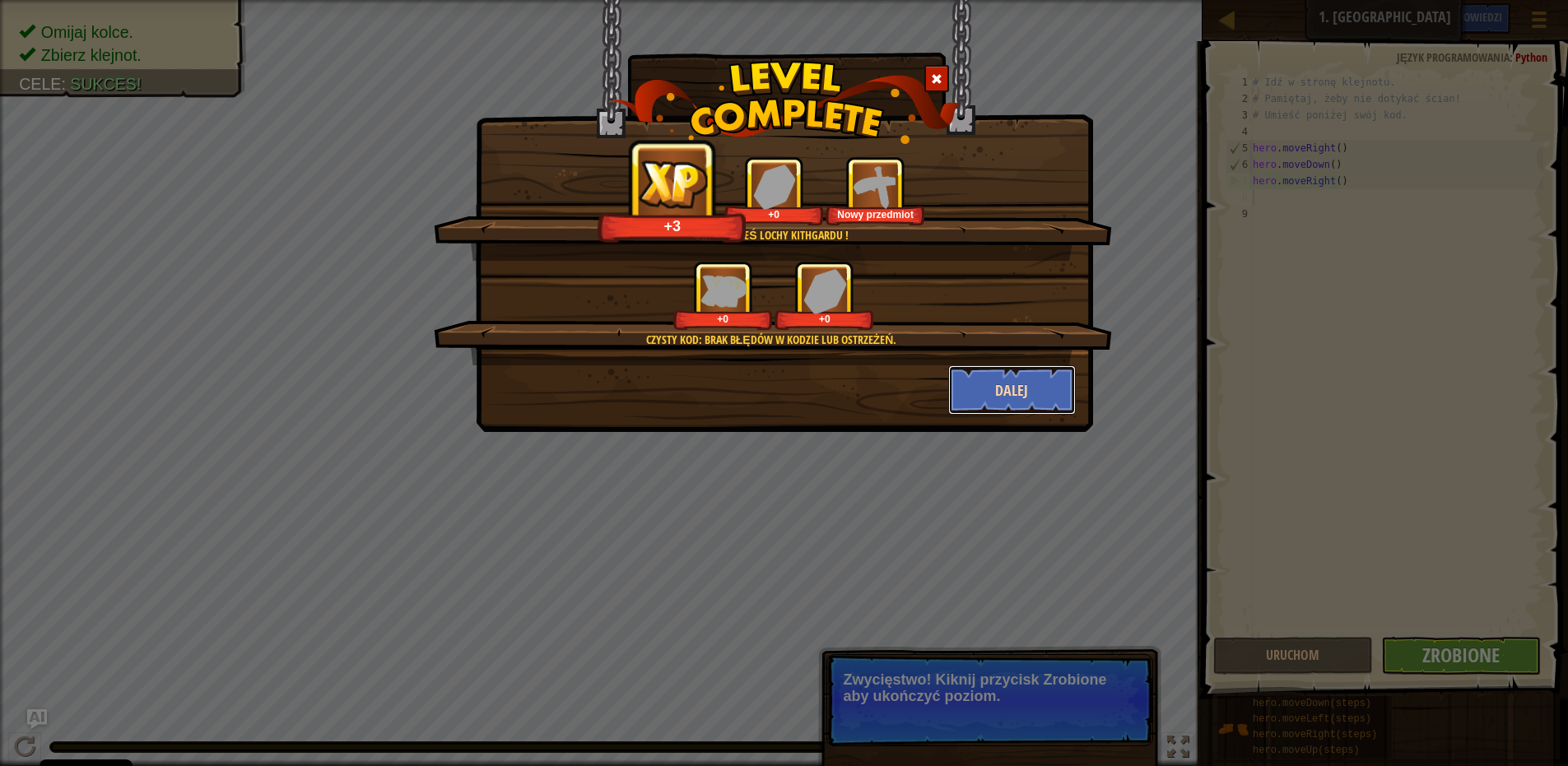
click at [995, 375] on button "Dalej" at bounding box center [1012, 390] width 128 height 49
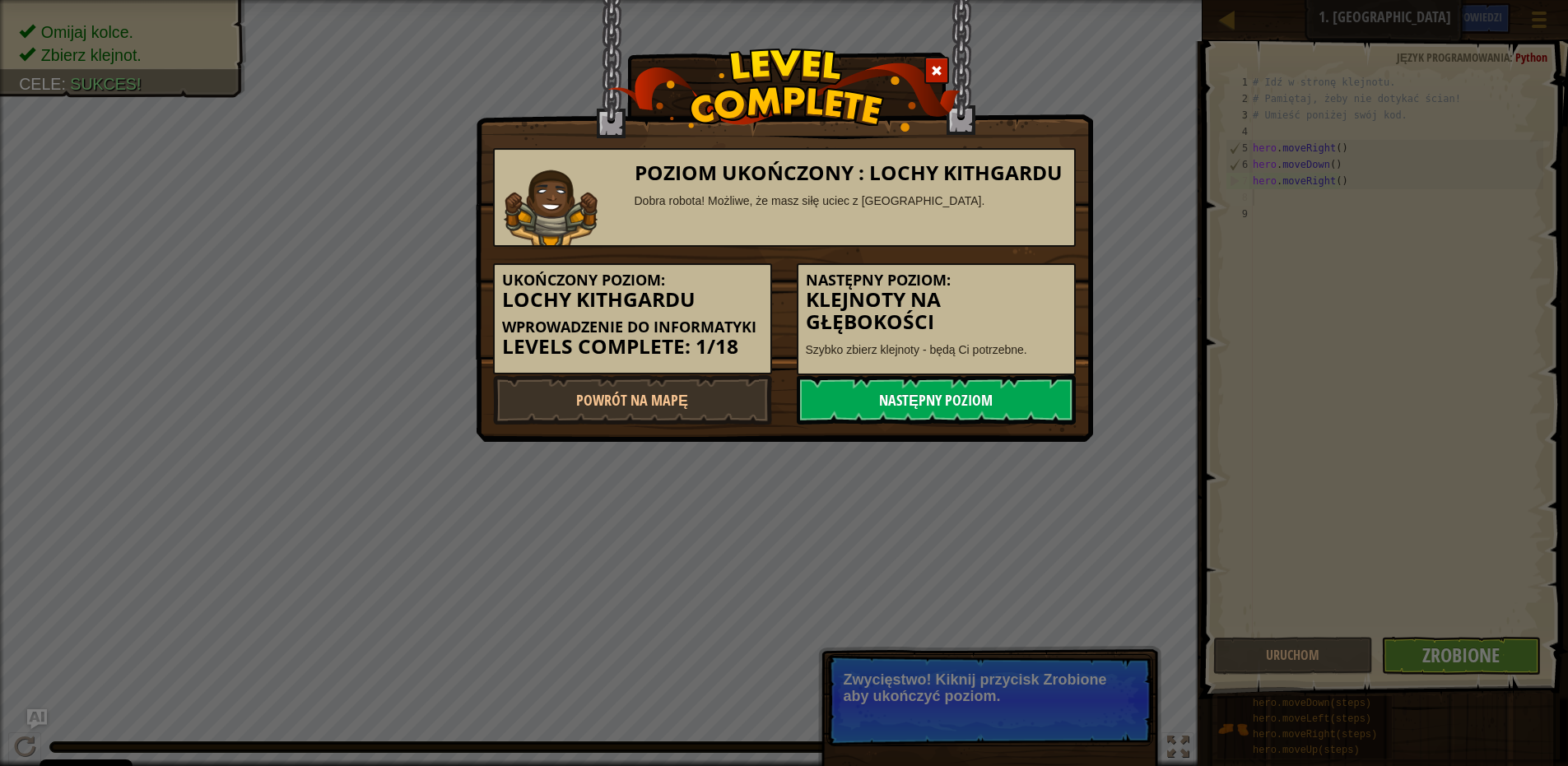
click at [915, 399] on link "Następny poziom" at bounding box center [936, 400] width 279 height 49
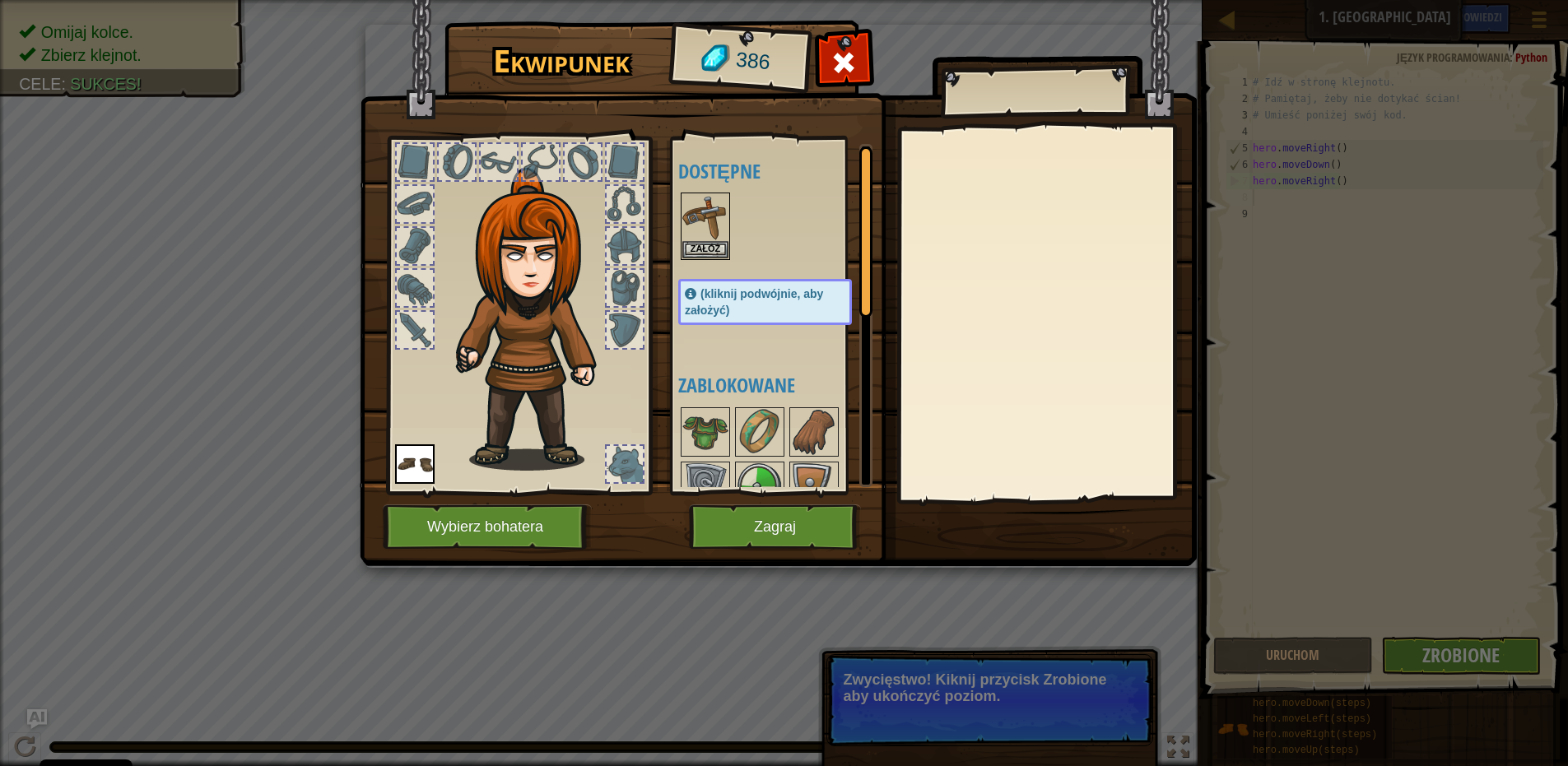
click at [739, 316] on div "(kliknij podwójnie, aby założyć)" at bounding box center [765, 302] width 174 height 46
click at [739, 315] on div "(kliknij podwójnie, aby założyć)" at bounding box center [765, 302] width 174 height 46
click at [708, 250] on button "Załóż" at bounding box center [706, 249] width 46 height 18
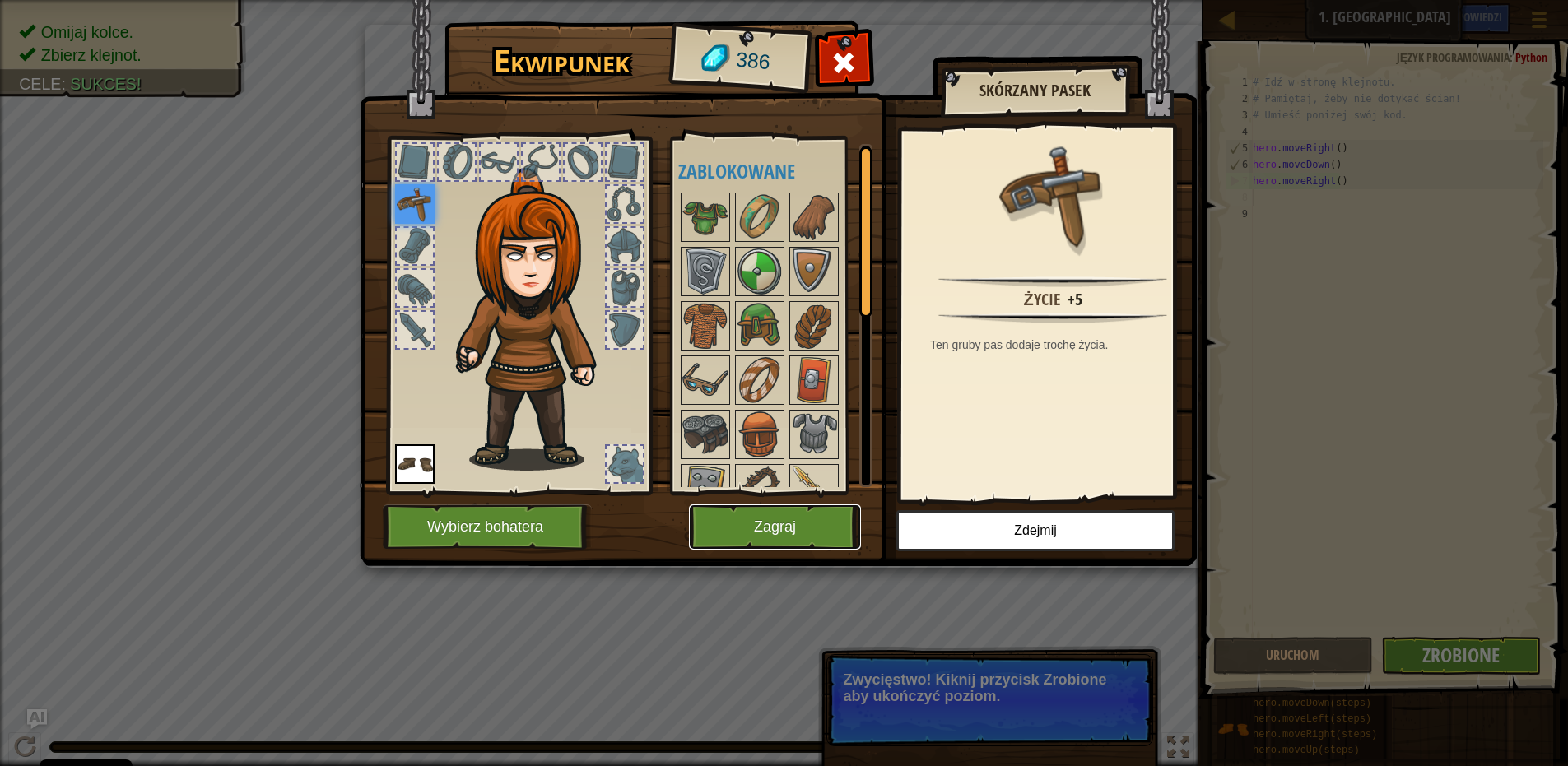
click at [747, 524] on button "Zagraj" at bounding box center [774, 527] width 172 height 45
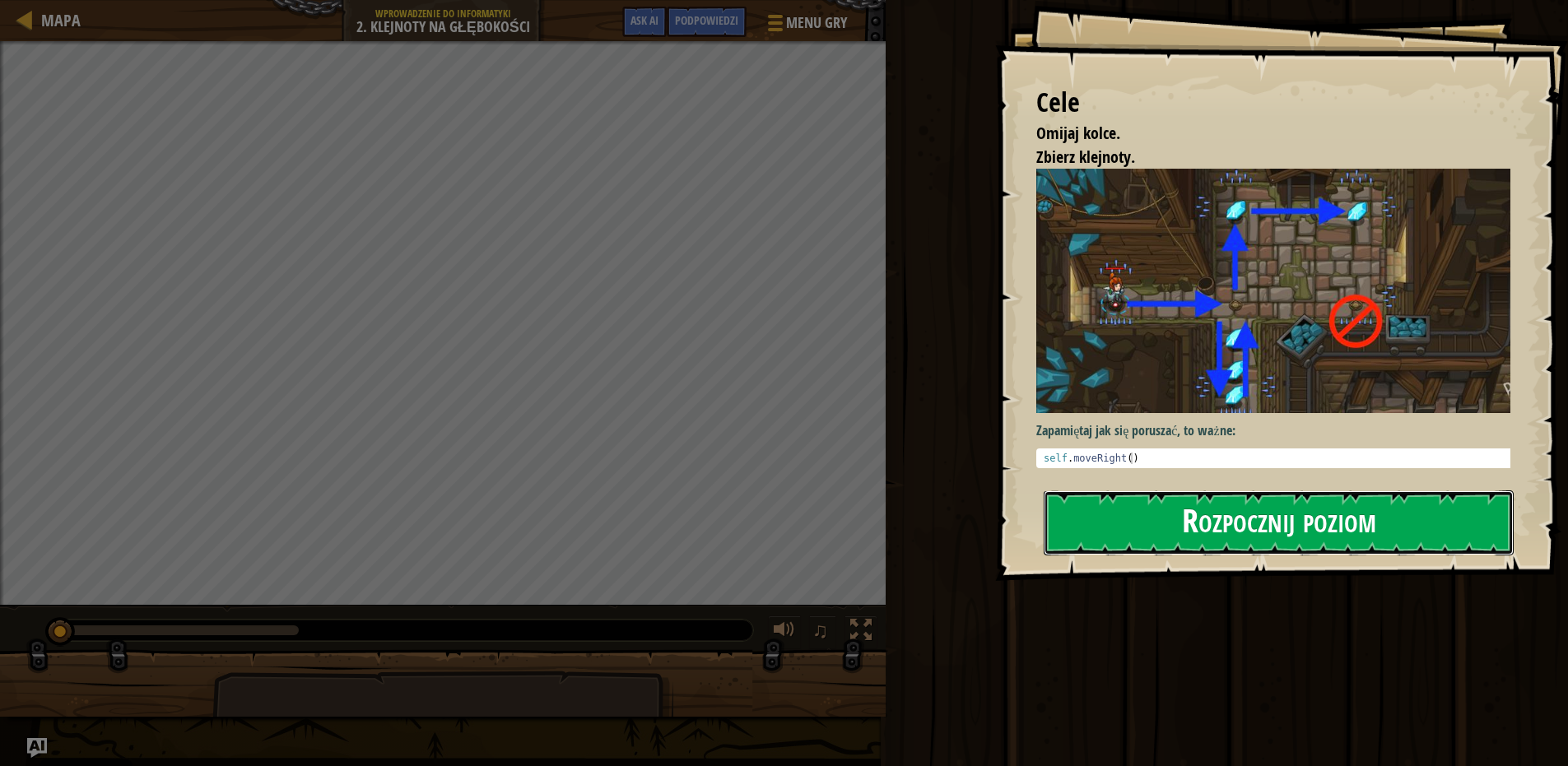
click at [1206, 527] on button "Rozpocznij poziom" at bounding box center [1279, 523] width 470 height 65
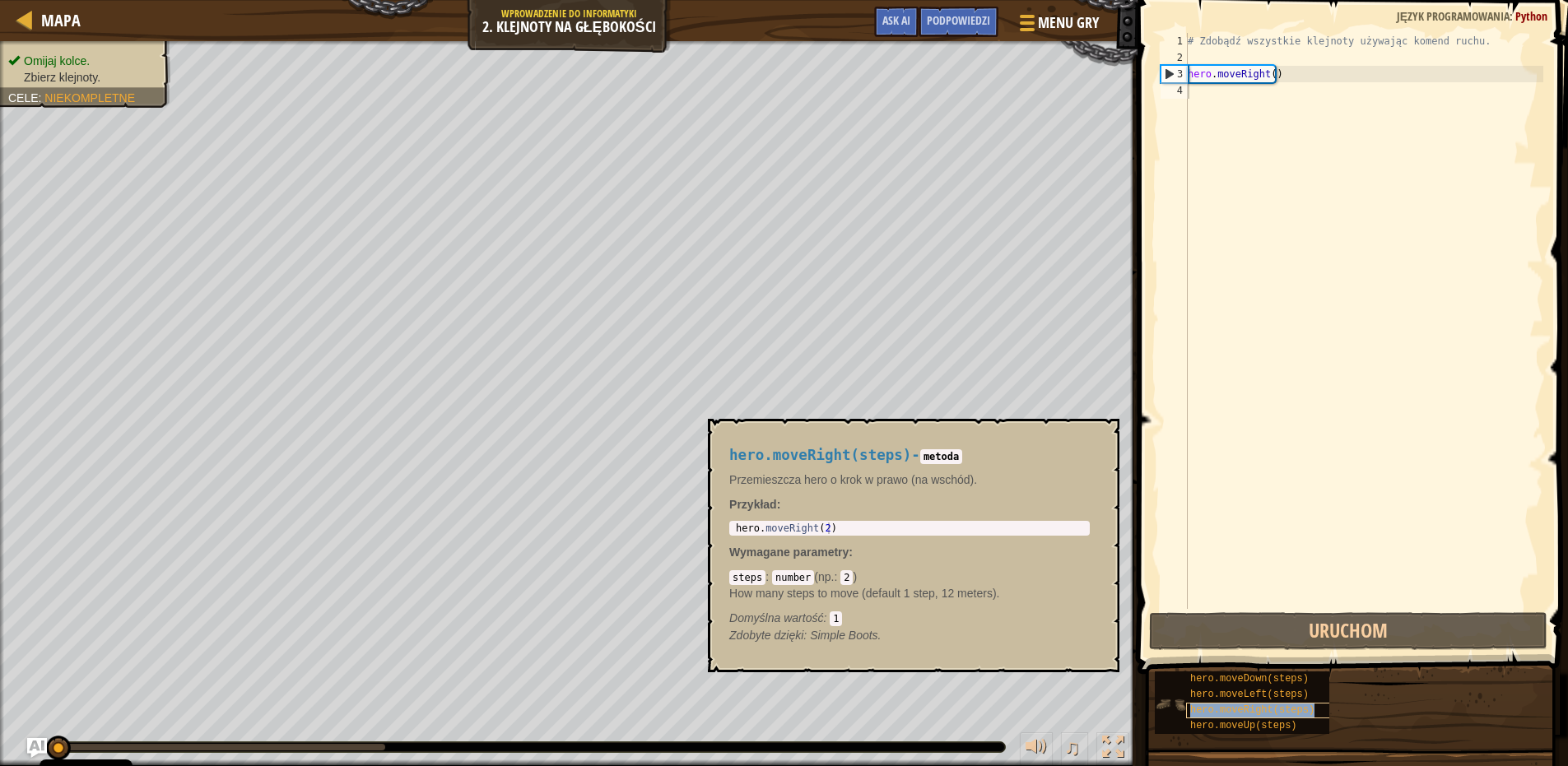
click at [1221, 707] on span "hero.moveRight(steps)" at bounding box center [1252, 710] width 124 height 11
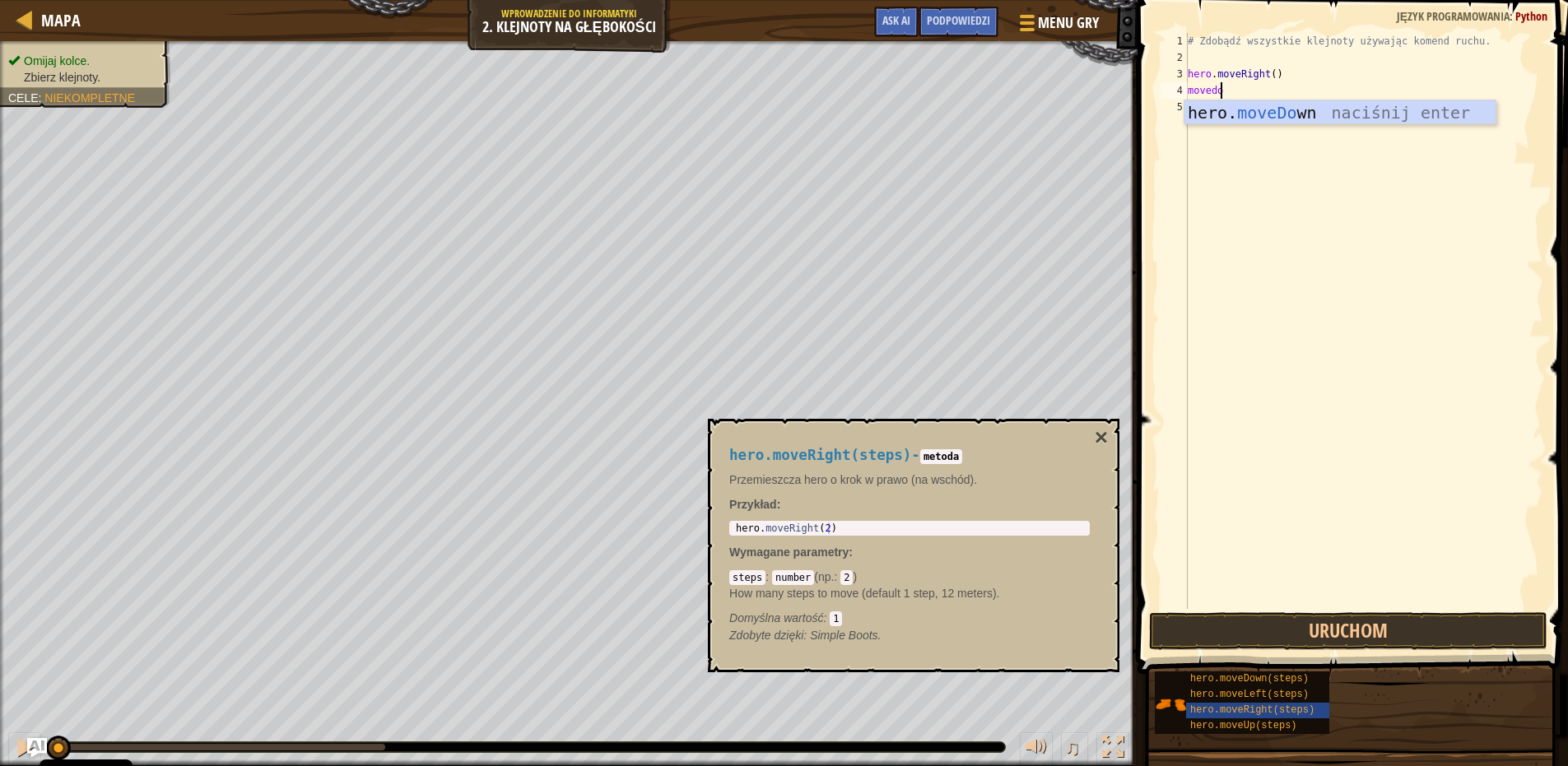
scroll to position [7, 3]
type textarea "movedown"
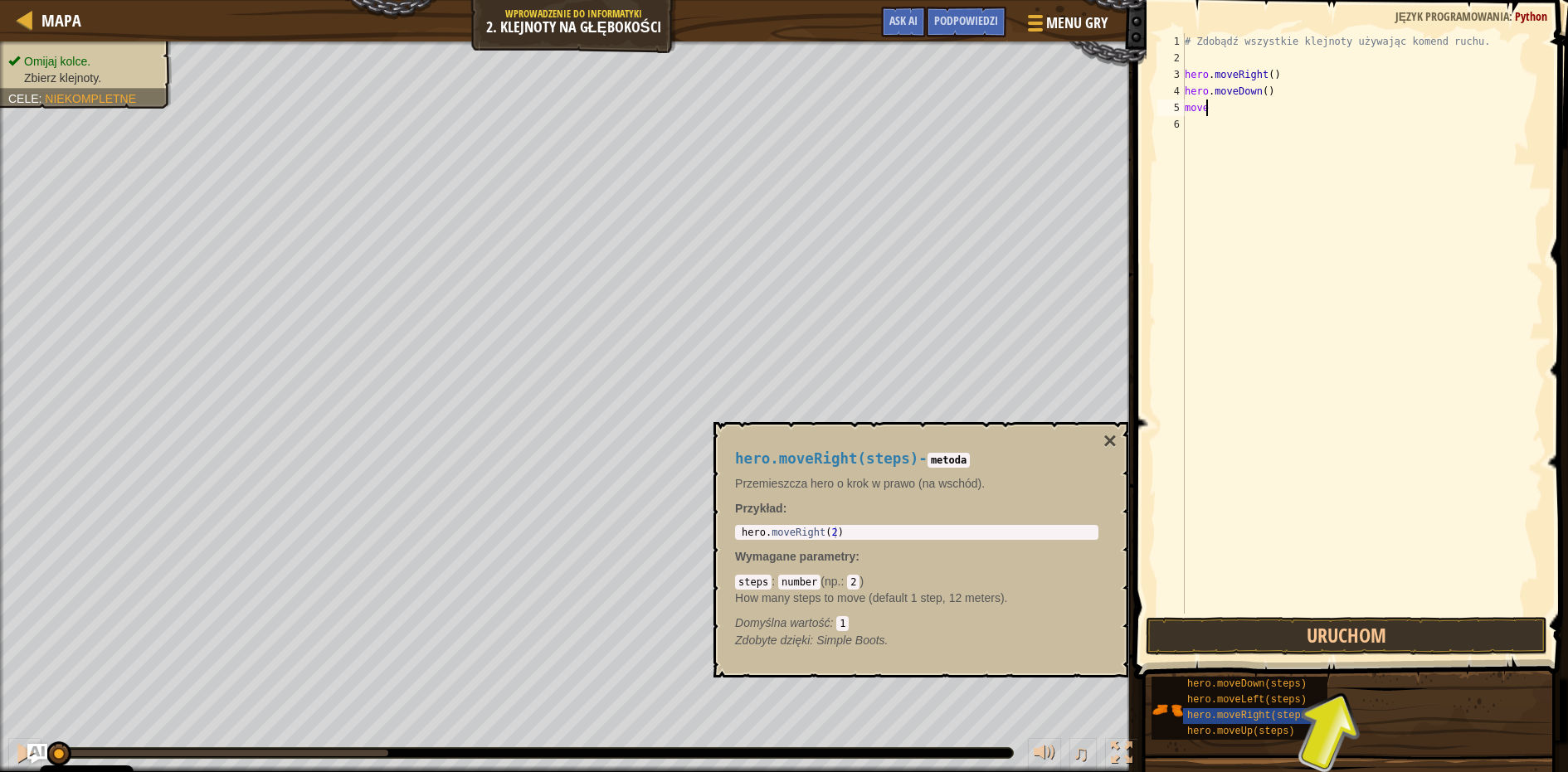
scroll to position [7, 2]
type textarea "moveup"
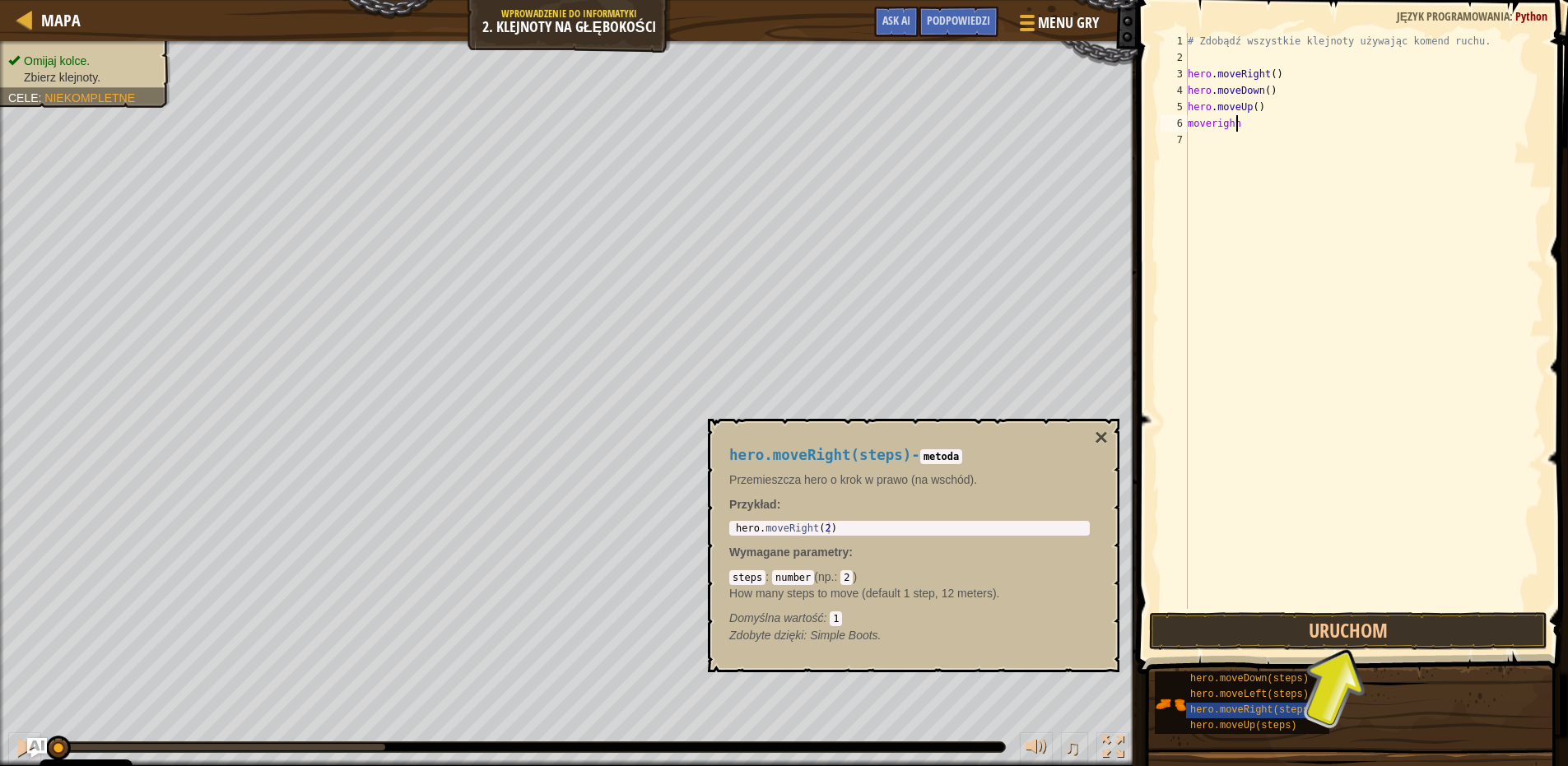
scroll to position [7, 3]
type textarea "moveright"
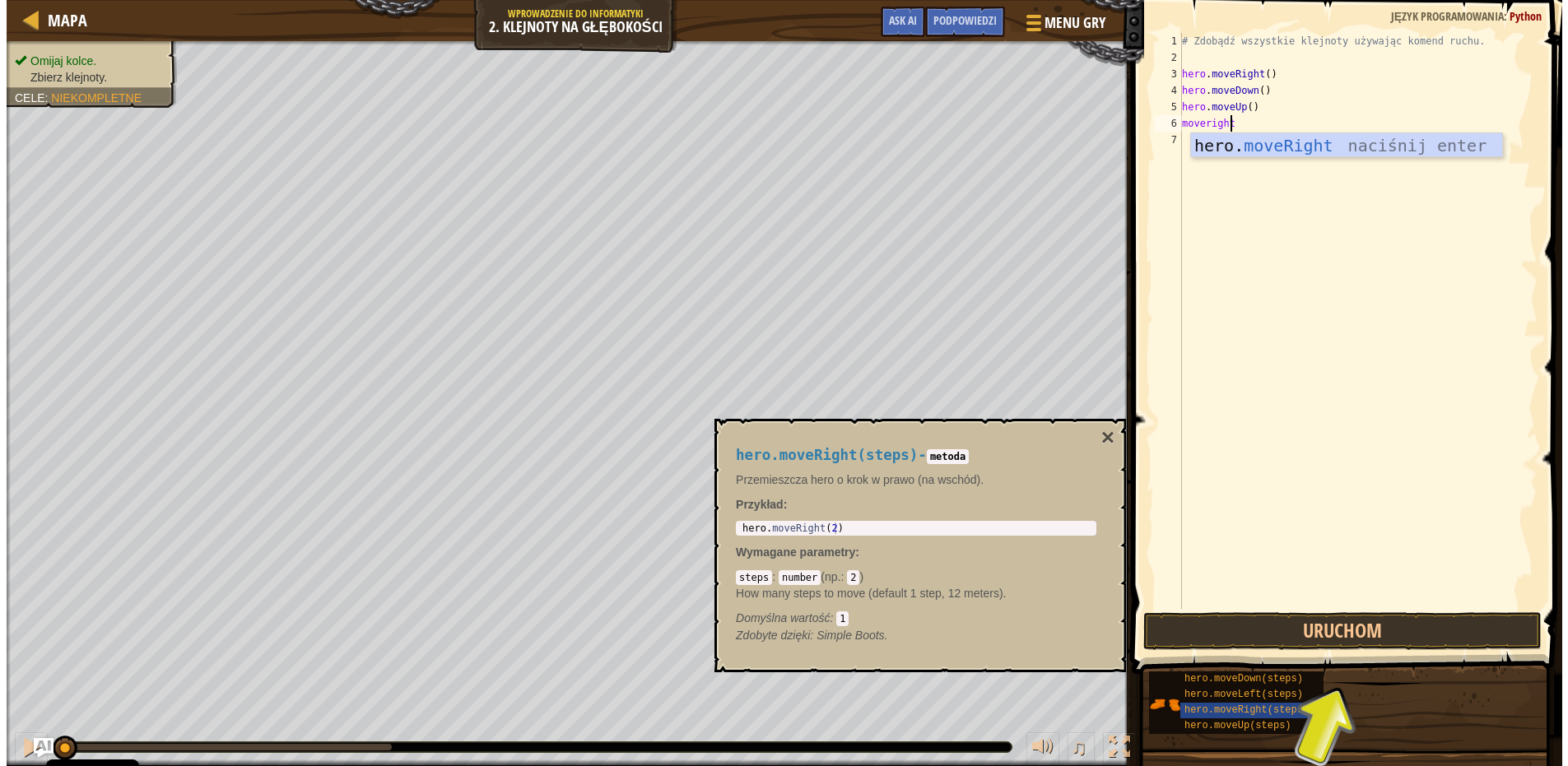
scroll to position [7, 0]
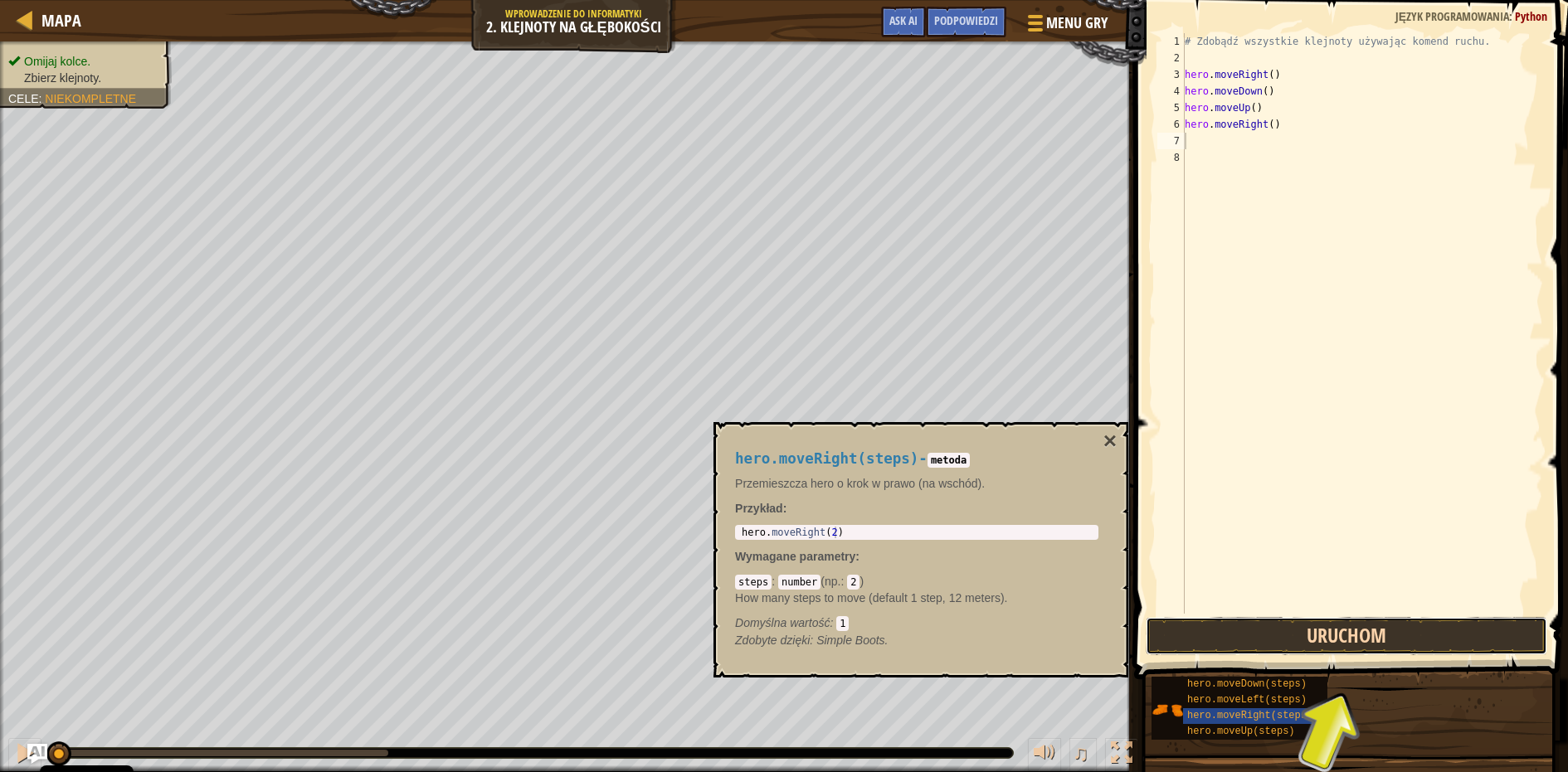
click at [1258, 629] on button "Uruchom" at bounding box center [1347, 635] width 401 height 38
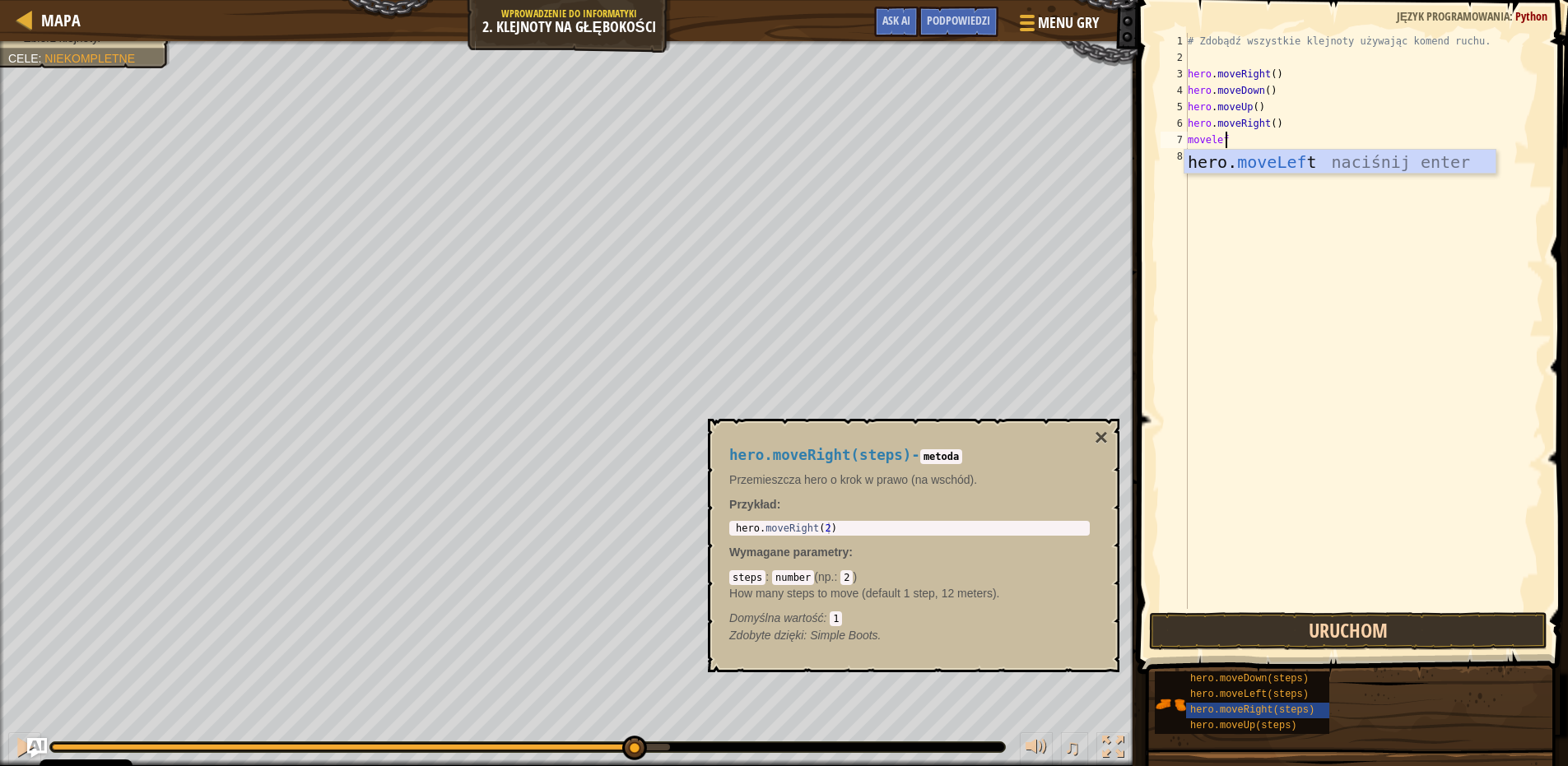
scroll to position [7, 3]
type textarea "moveleft"
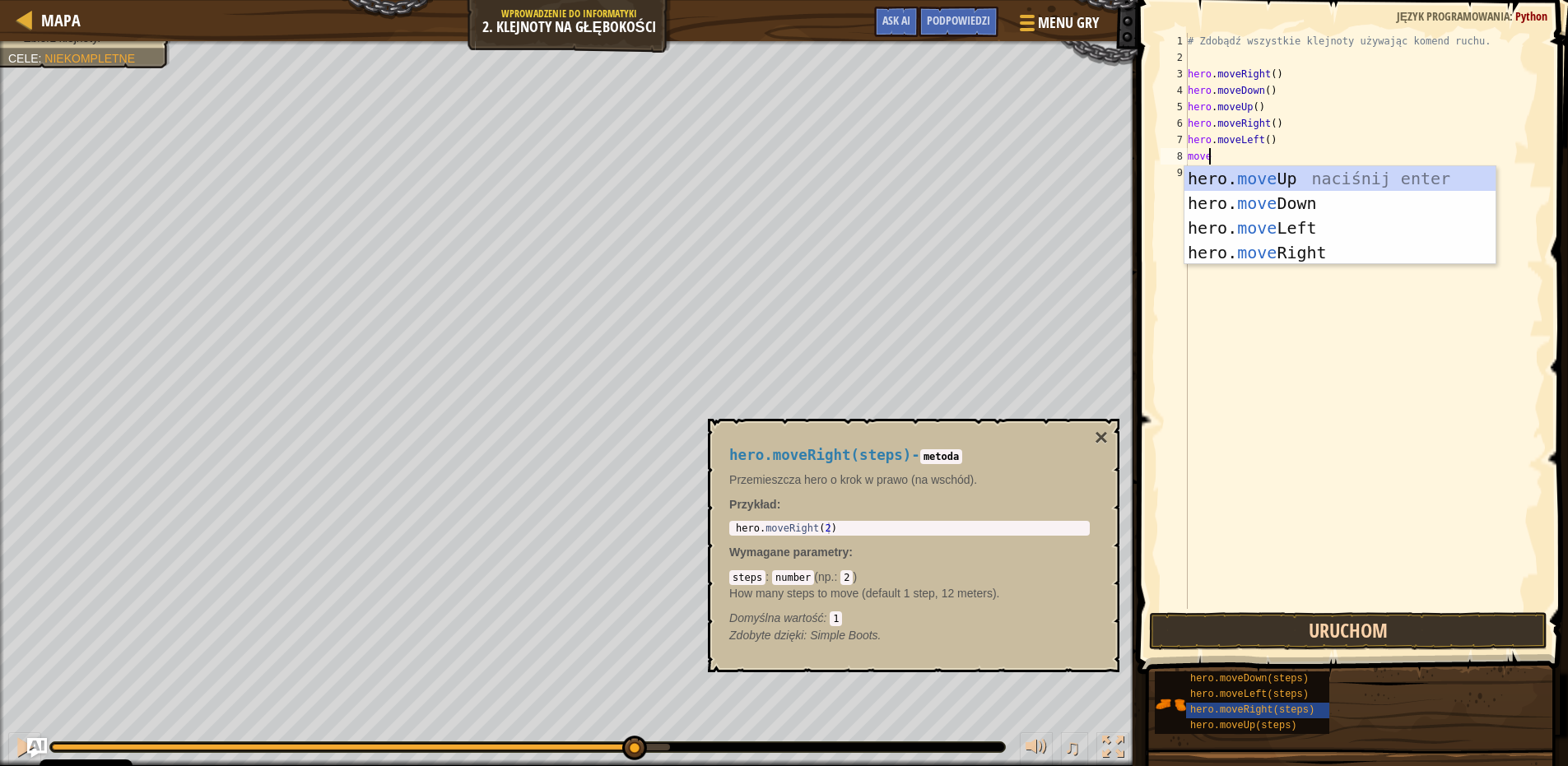
scroll to position [7, 2]
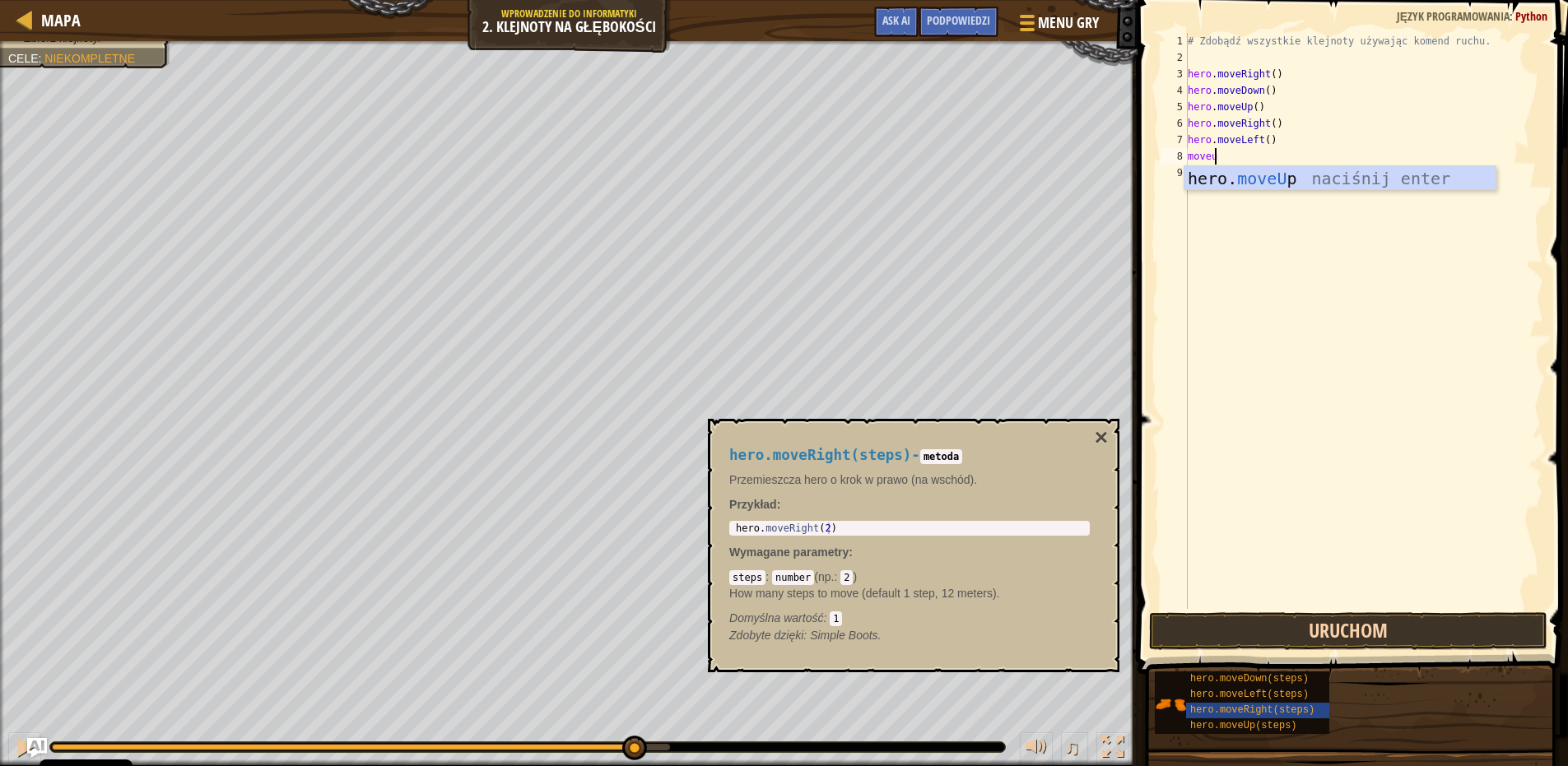
type textarea "moveup"
type textarea "moveright"
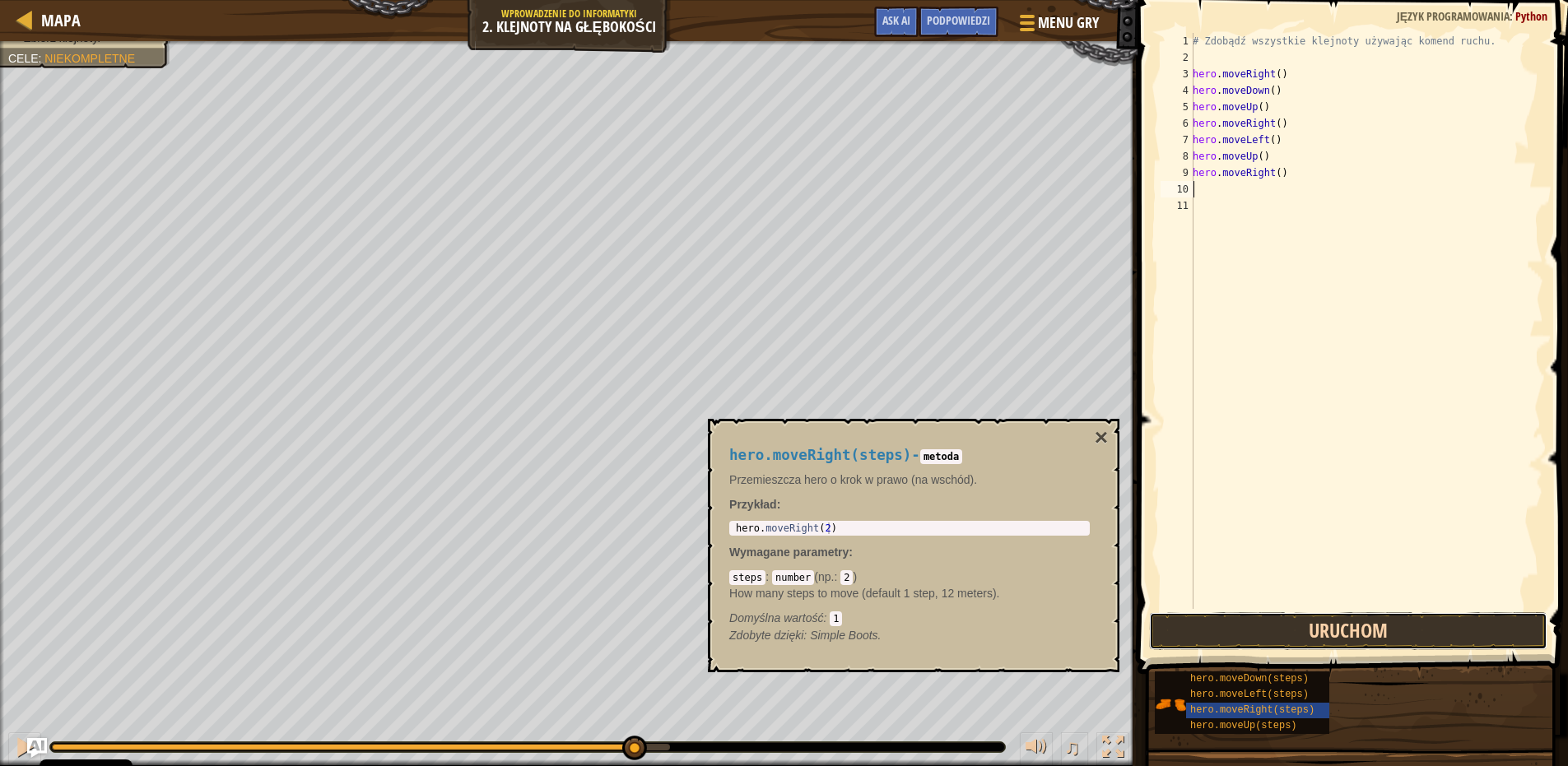
click at [1333, 623] on button "Uruchom" at bounding box center [1349, 630] width 398 height 38
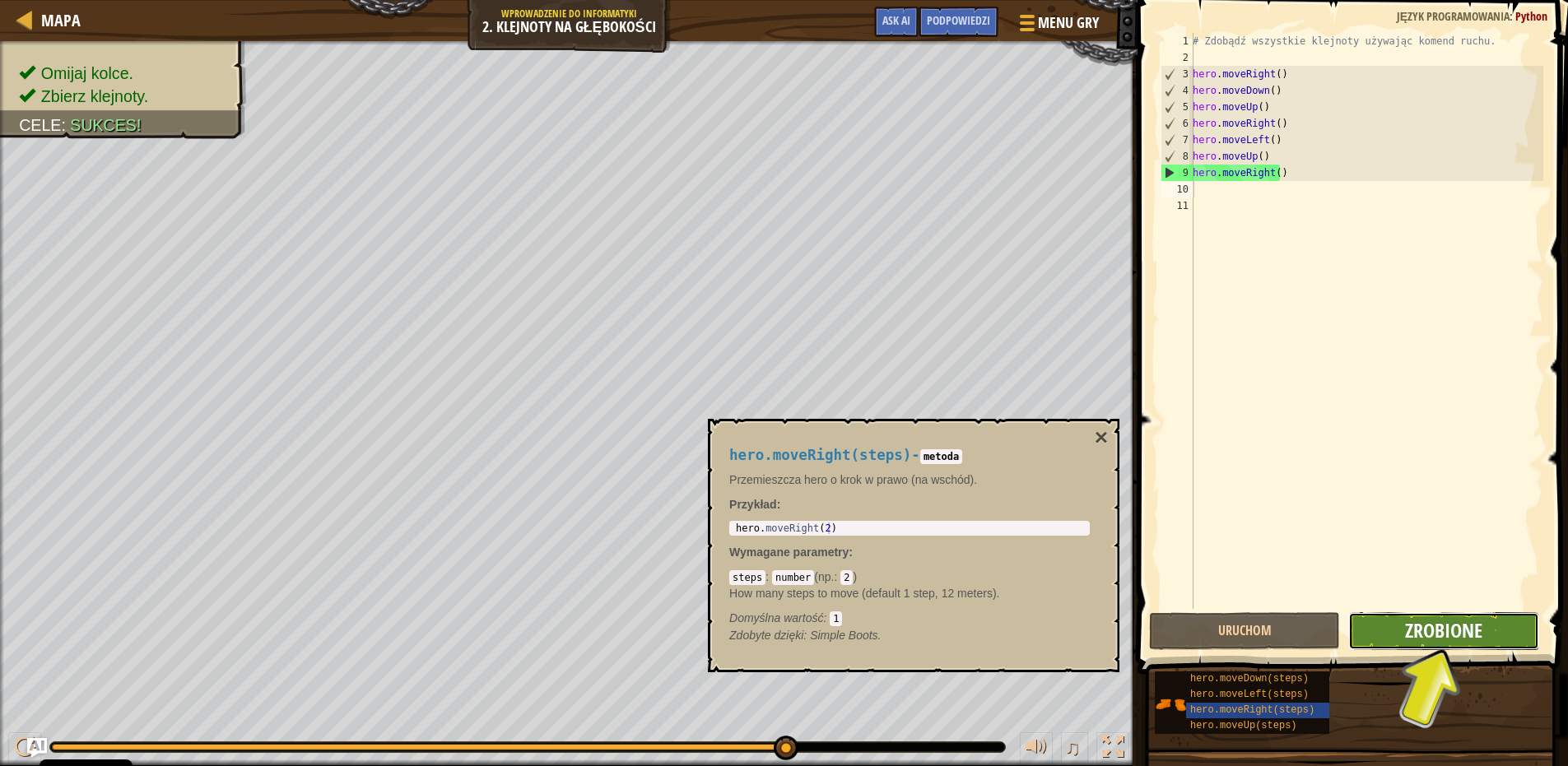
click at [1439, 622] on span "Zrobione" at bounding box center [1444, 630] width 78 height 26
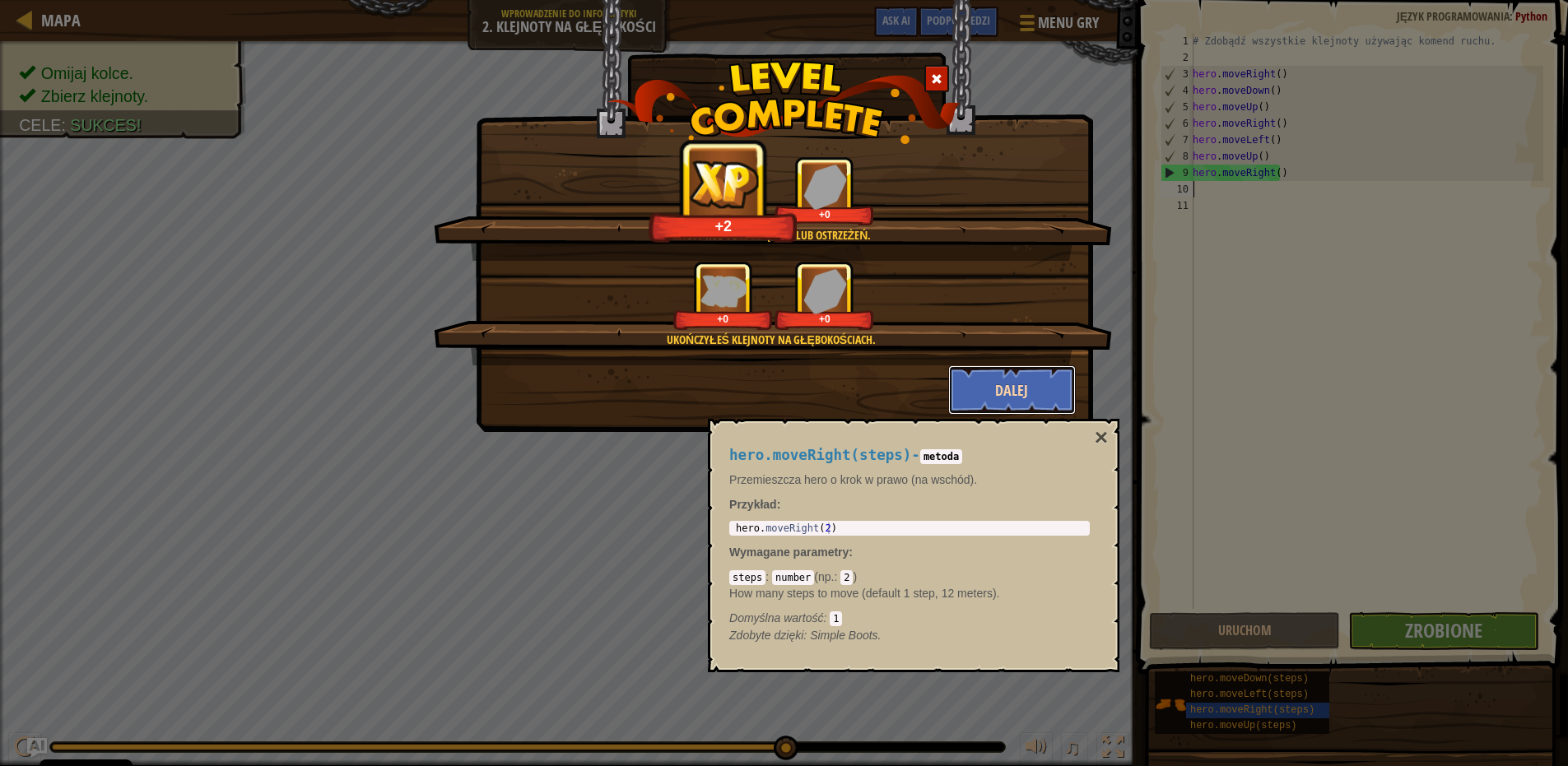
click at [1007, 388] on button "Dalej" at bounding box center [1012, 390] width 128 height 49
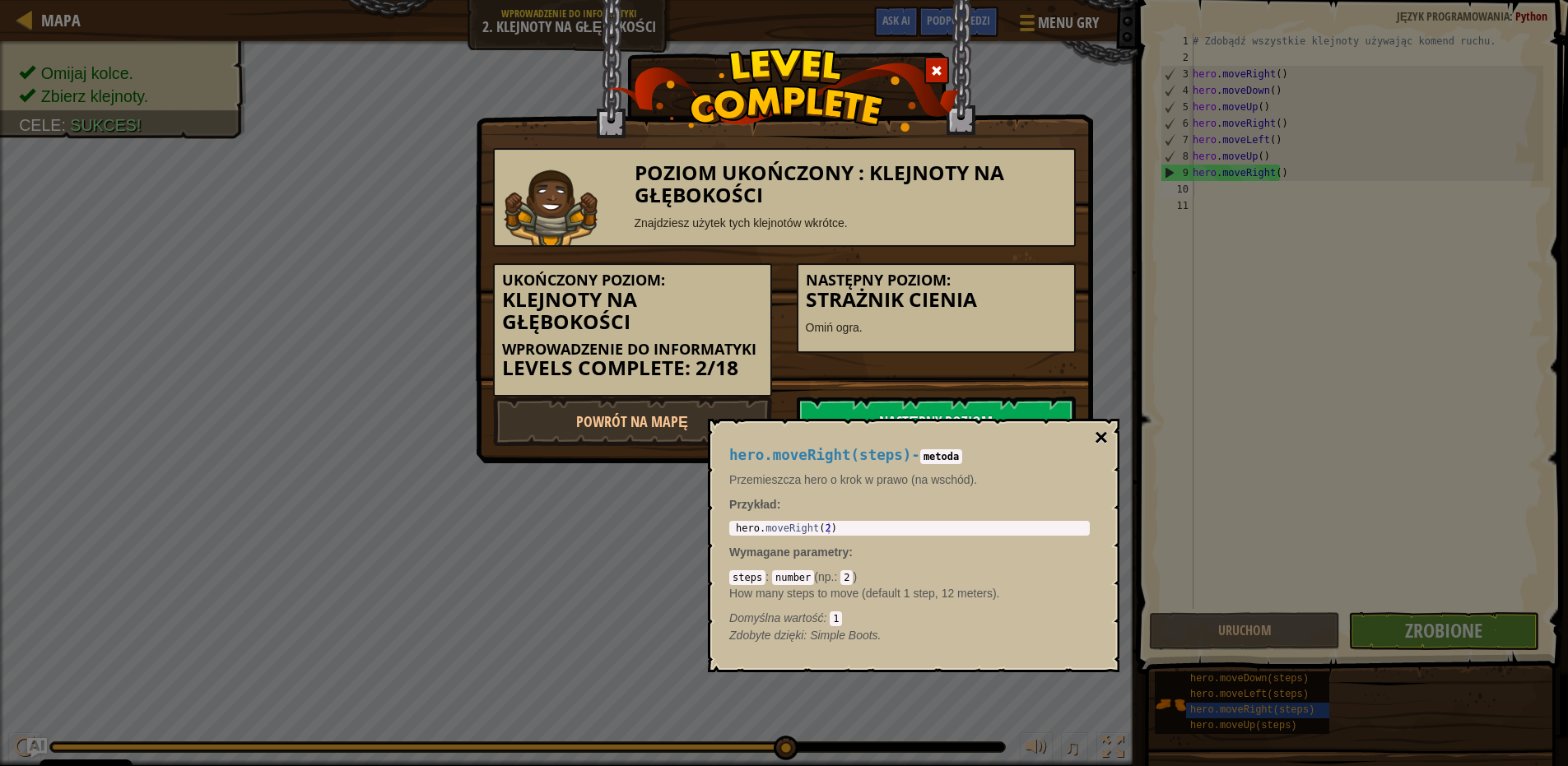
click at [1099, 435] on button "×" at bounding box center [1101, 438] width 13 height 23
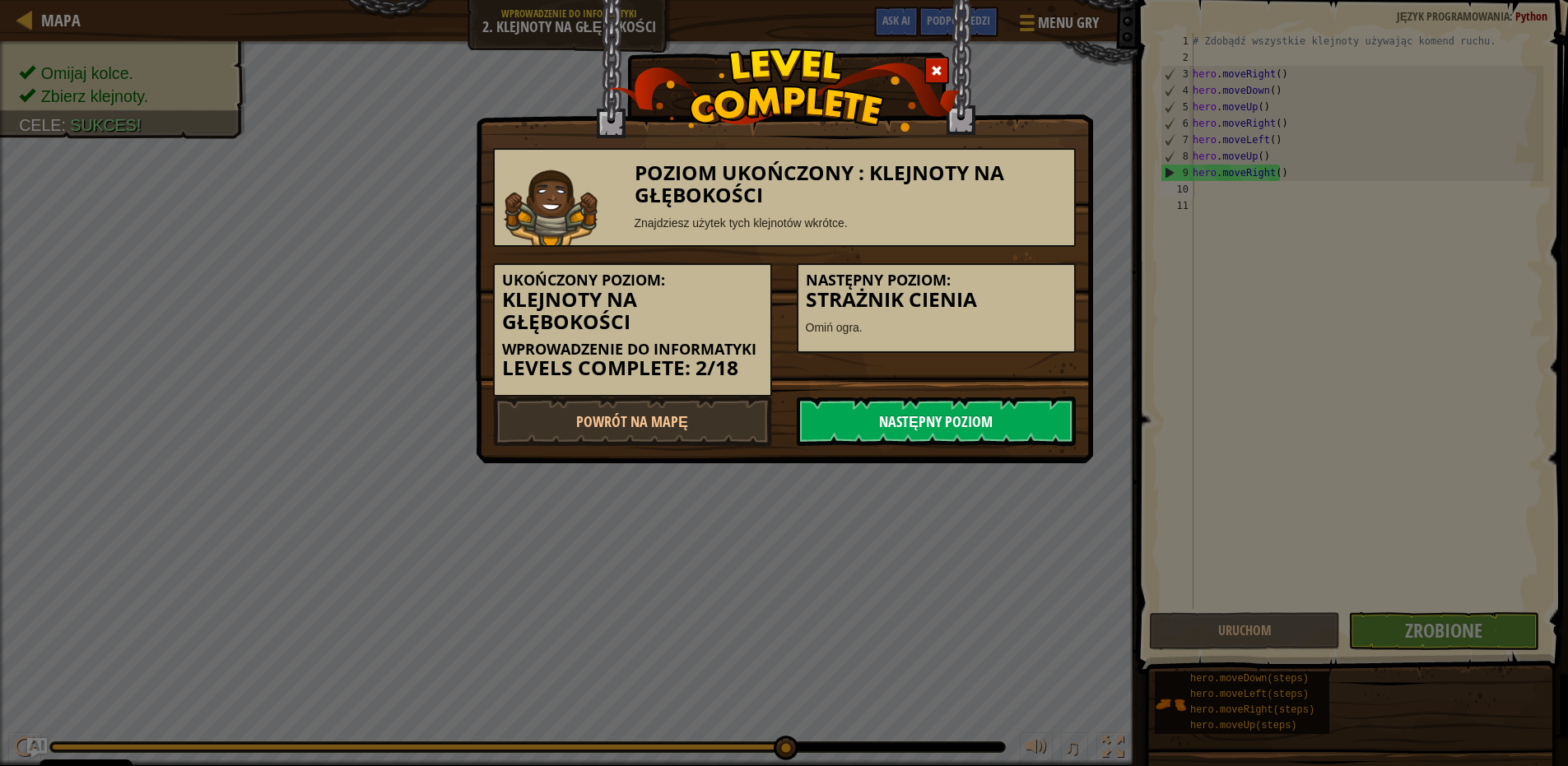
click at [931, 412] on link "Następny poziom" at bounding box center [936, 421] width 279 height 49
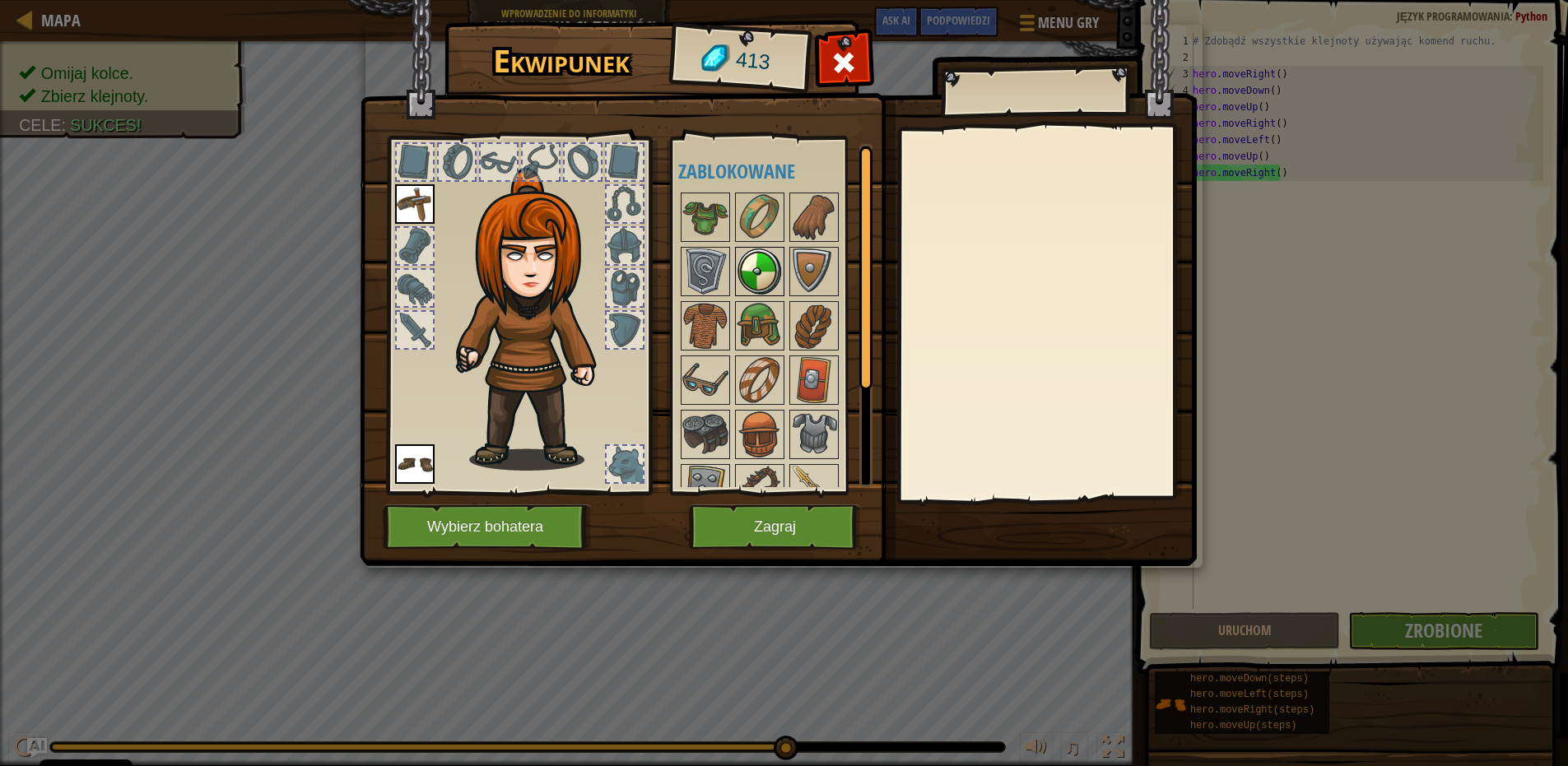
click at [758, 273] on img at bounding box center [759, 271] width 46 height 46
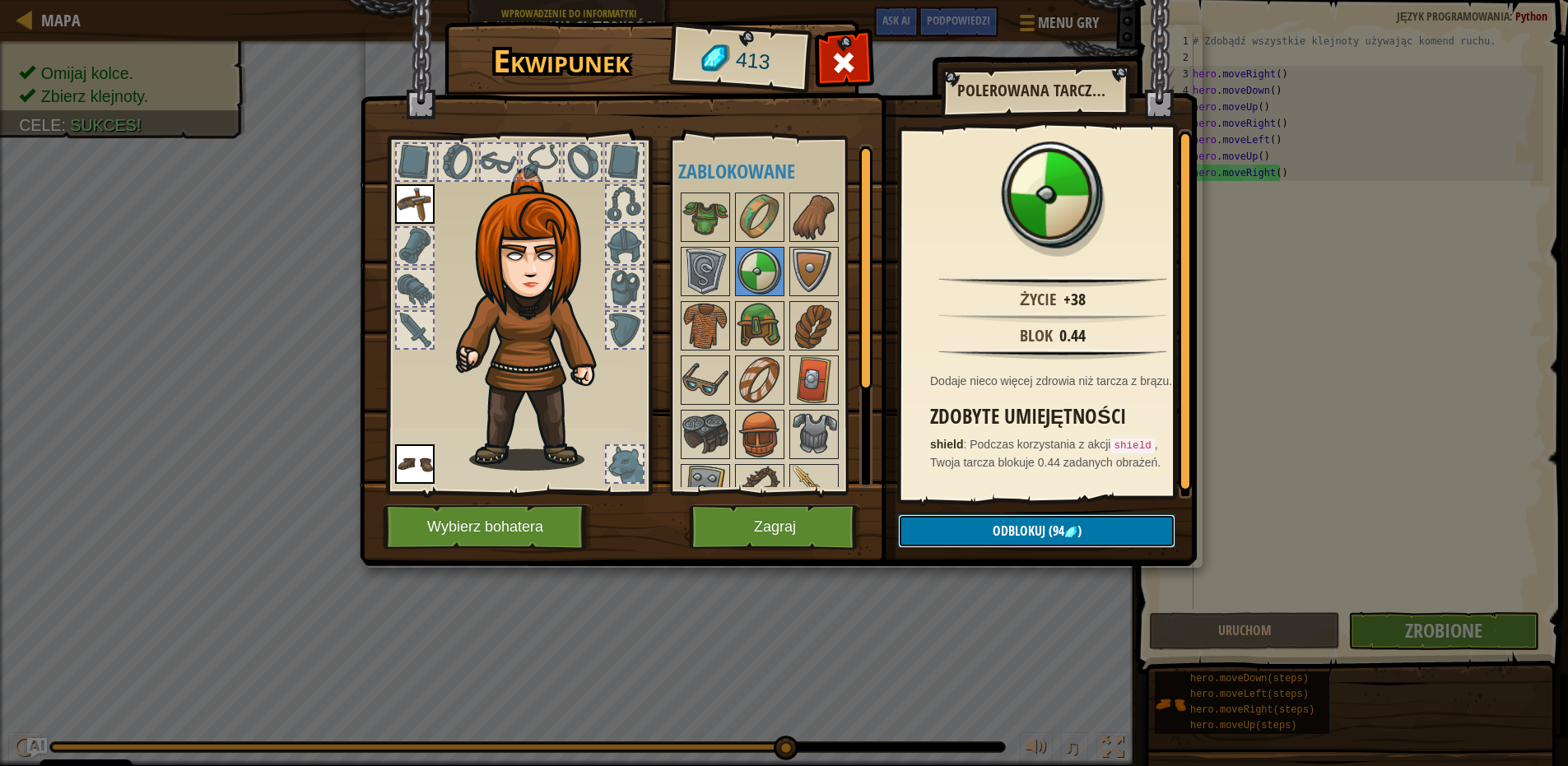
click at [998, 530] on span "Odblokuj" at bounding box center [1019, 531] width 53 height 18
click at [992, 525] on button "Potwierdź" at bounding box center [1037, 531] width 277 height 33
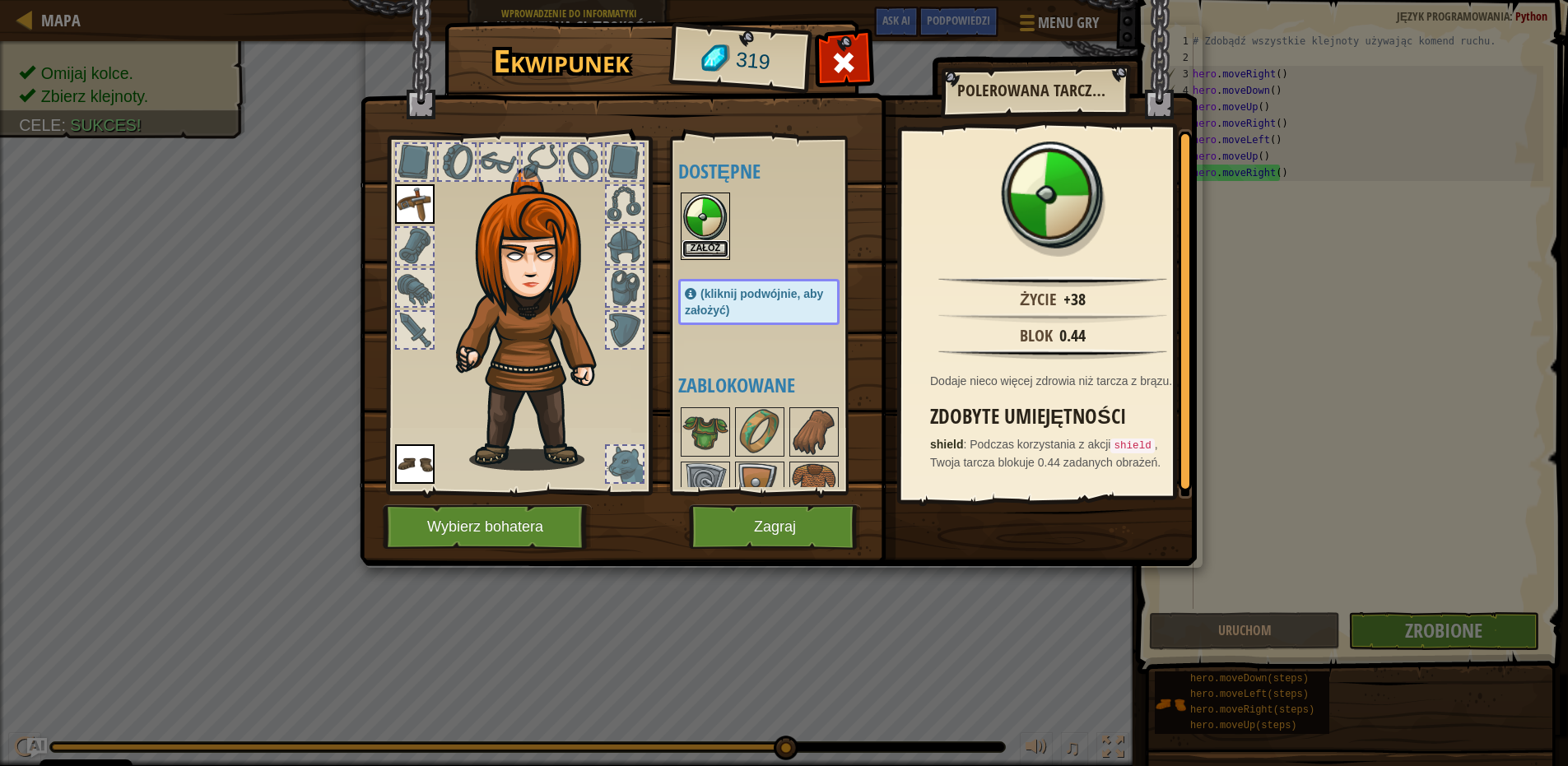
click at [719, 250] on button "Załóż" at bounding box center [706, 249] width 46 height 18
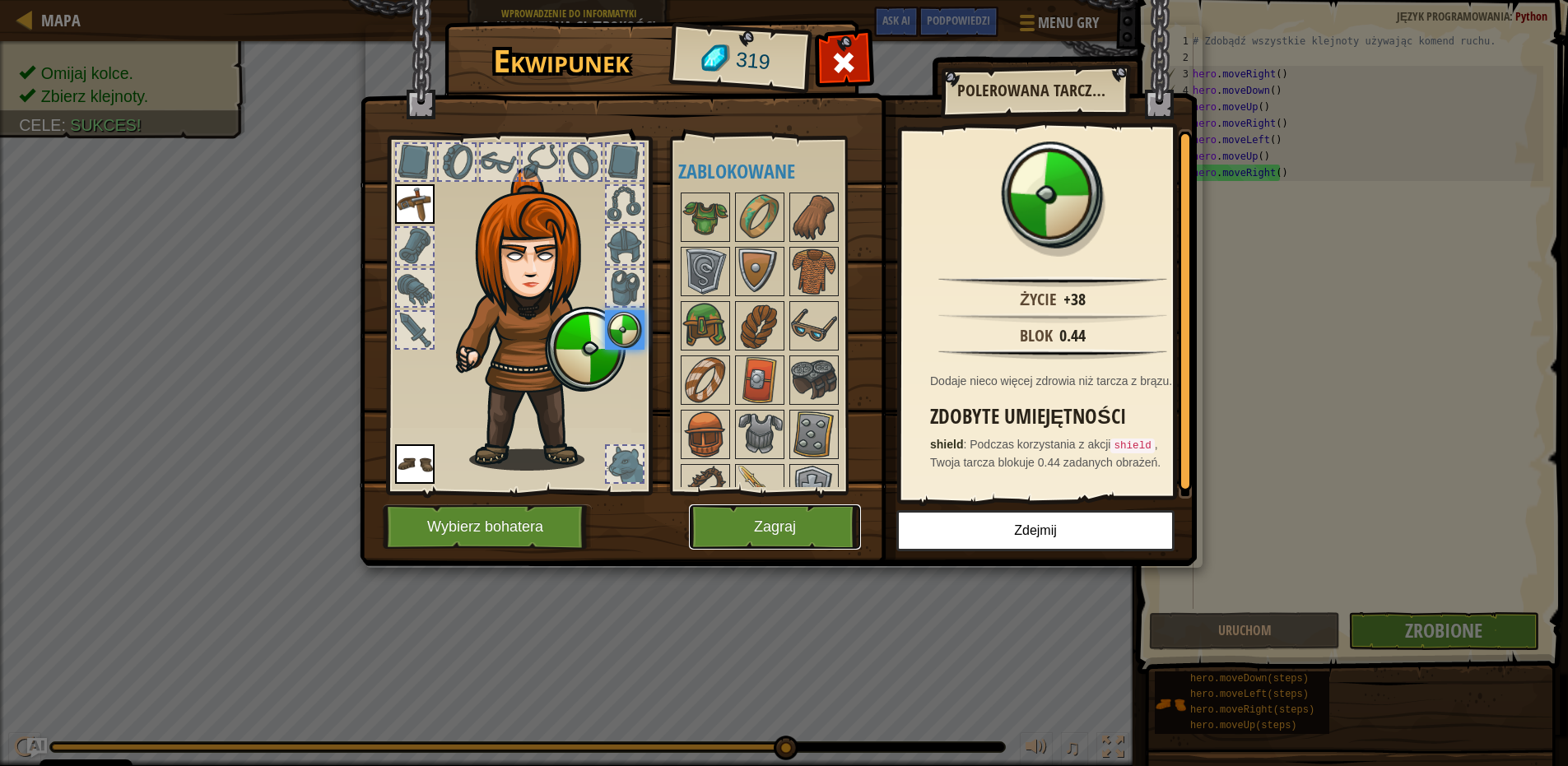
click at [767, 512] on button "Zagraj" at bounding box center [774, 527] width 172 height 45
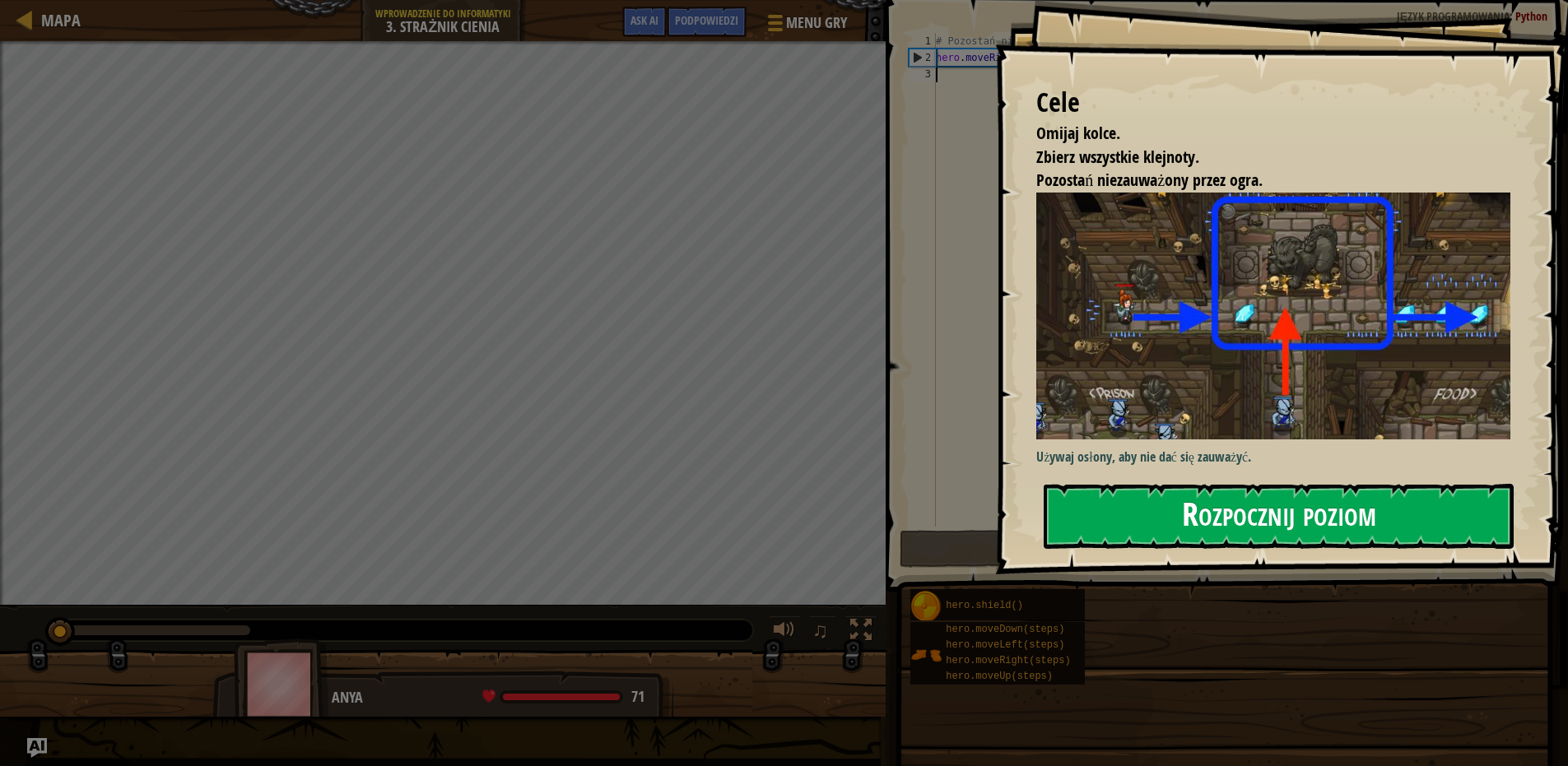
click at [1267, 520] on button "Rozpocznij poziom" at bounding box center [1279, 517] width 470 height 65
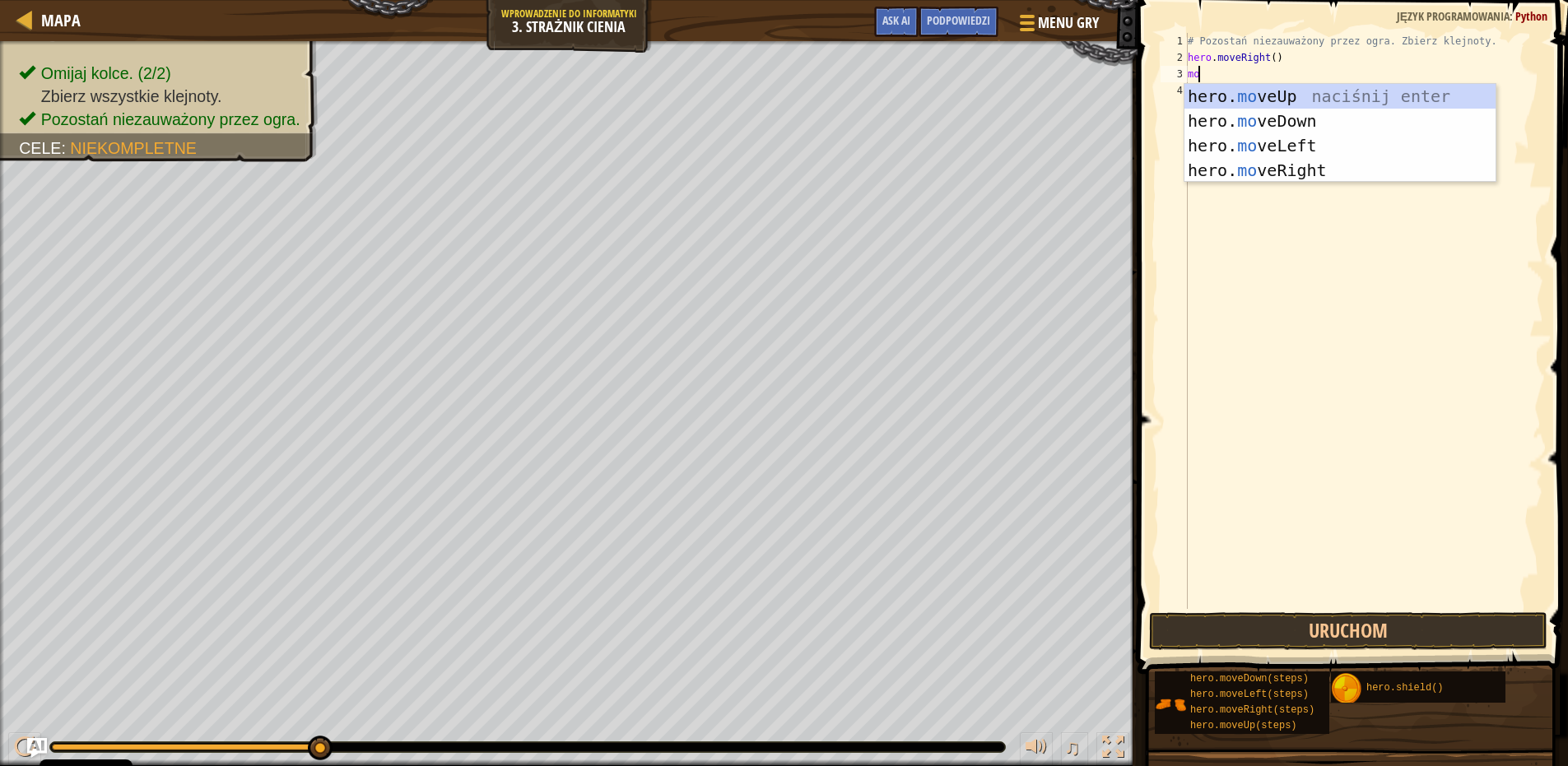
scroll to position [7, 1]
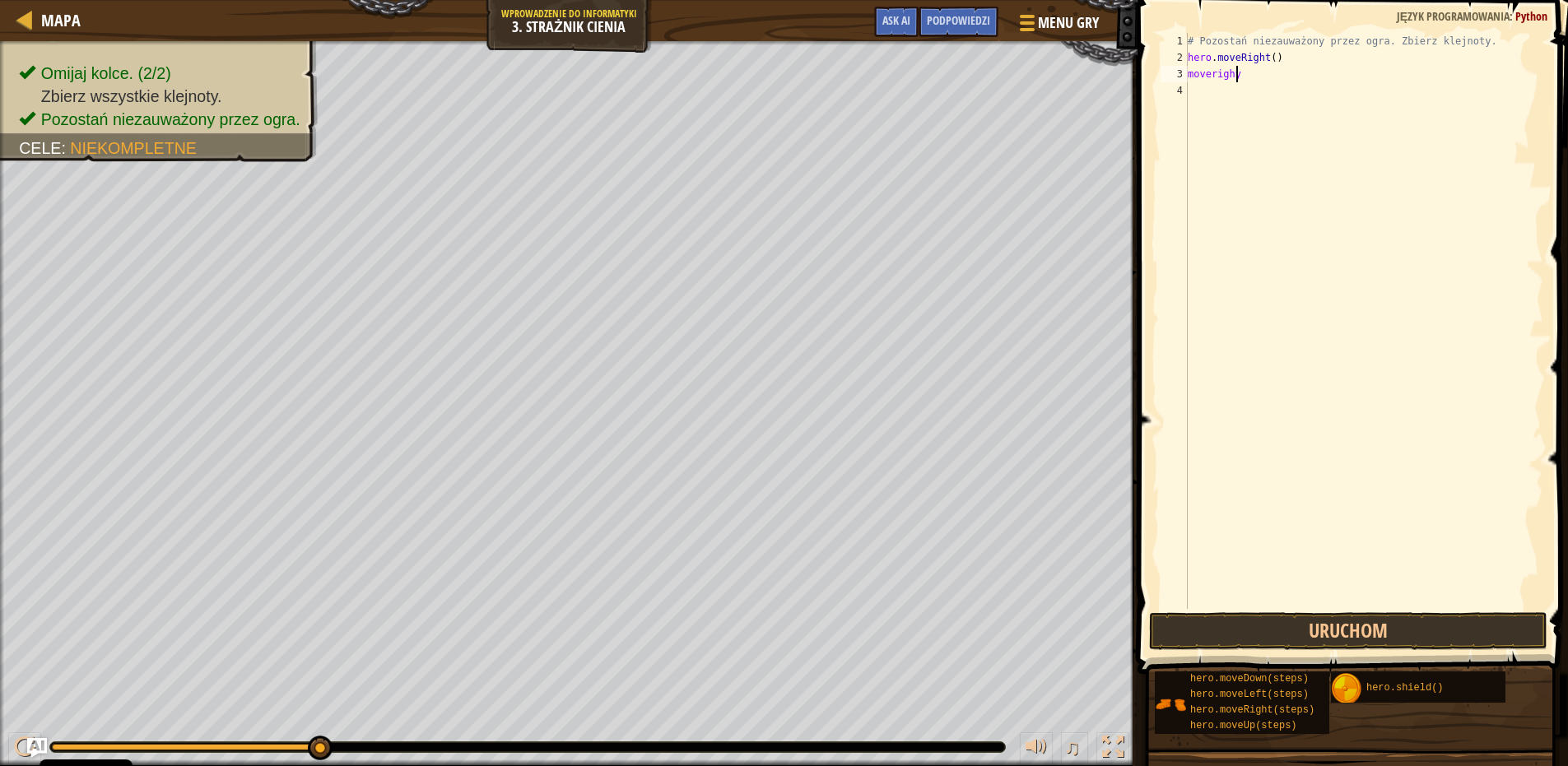
type textarea "moveright"
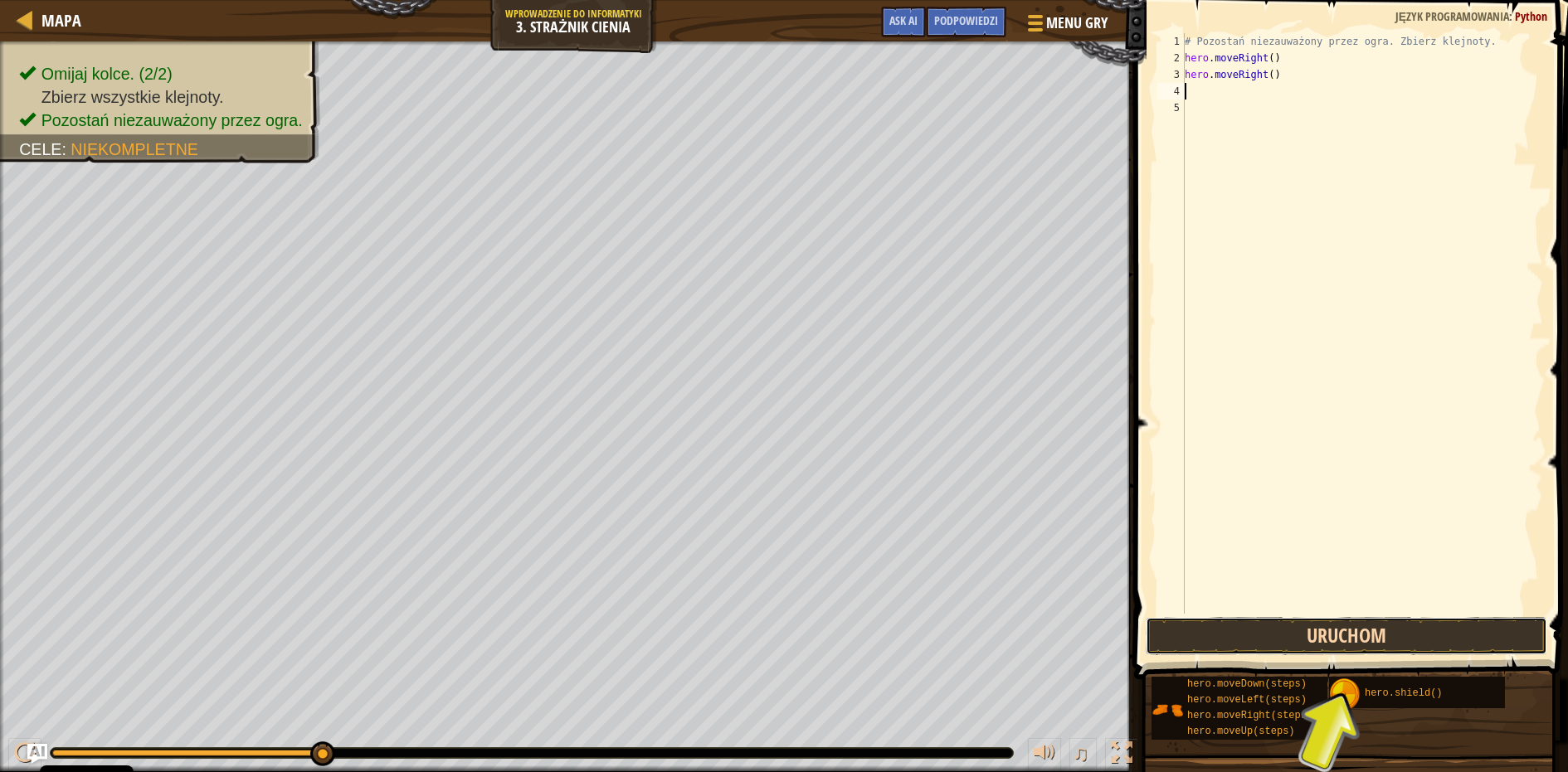
click at [1276, 634] on button "Uruchom" at bounding box center [1347, 635] width 401 height 38
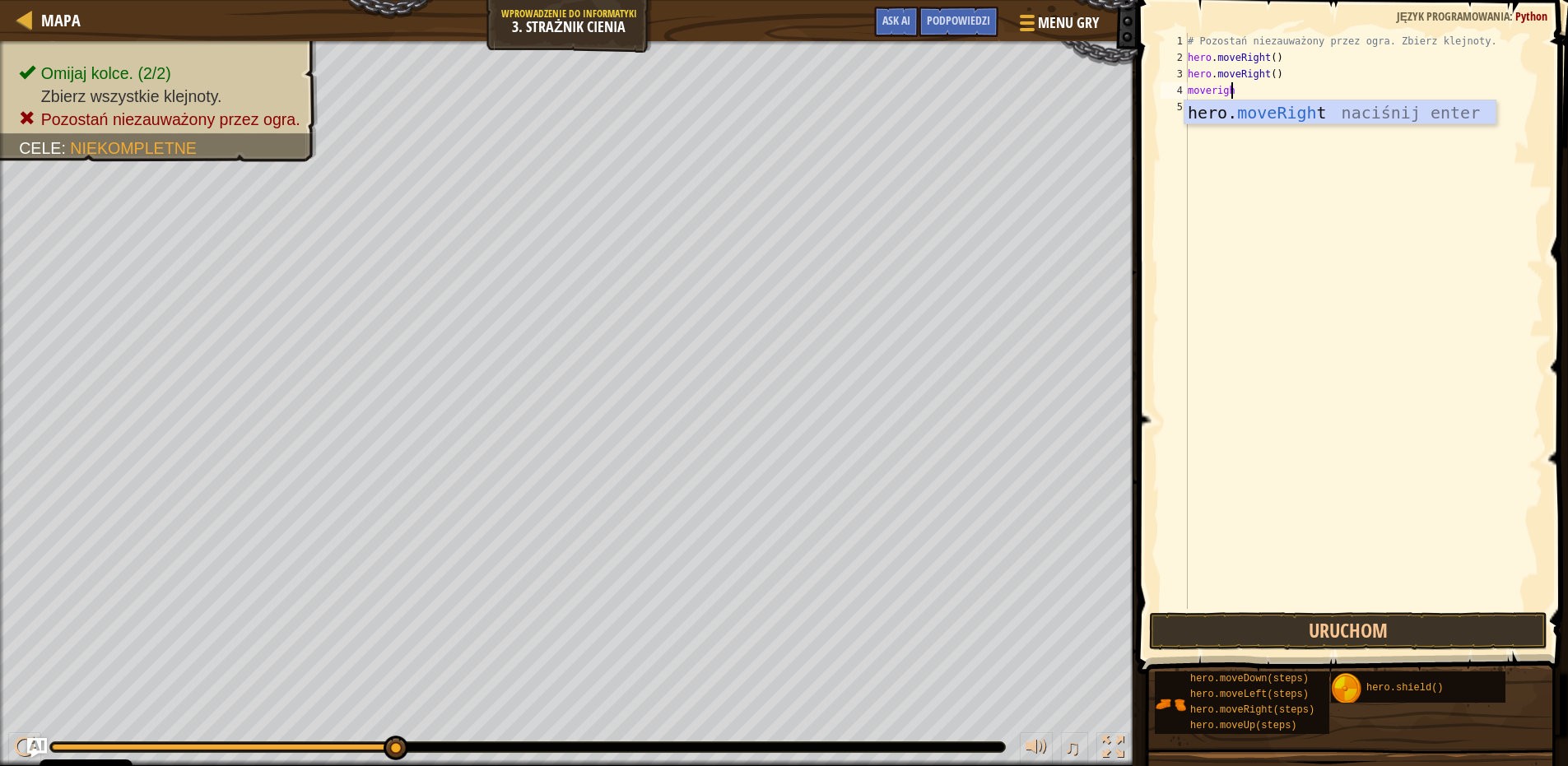
type textarea "moveright"
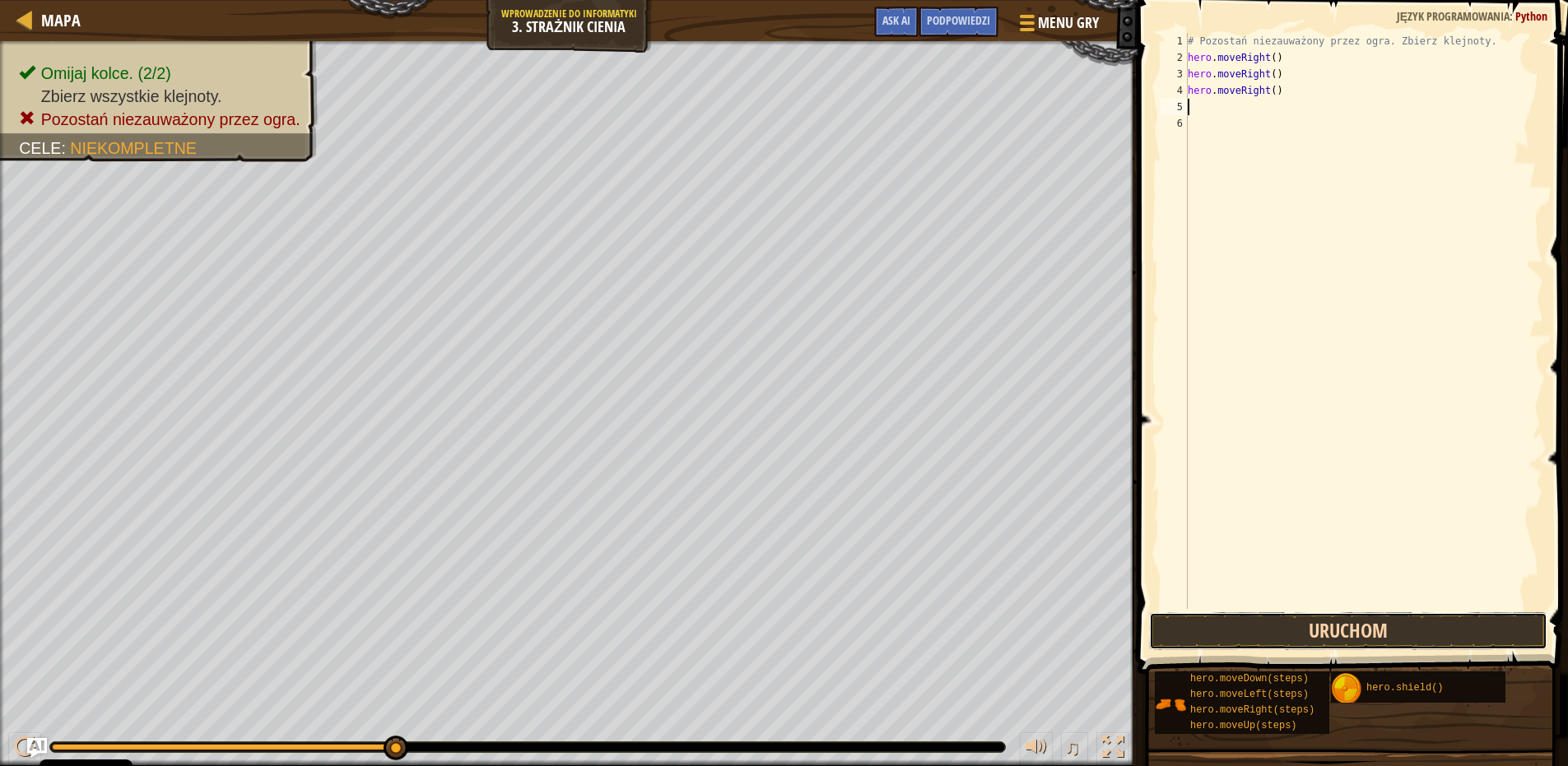
click at [1194, 614] on button "Uruchom" at bounding box center [1349, 630] width 398 height 38
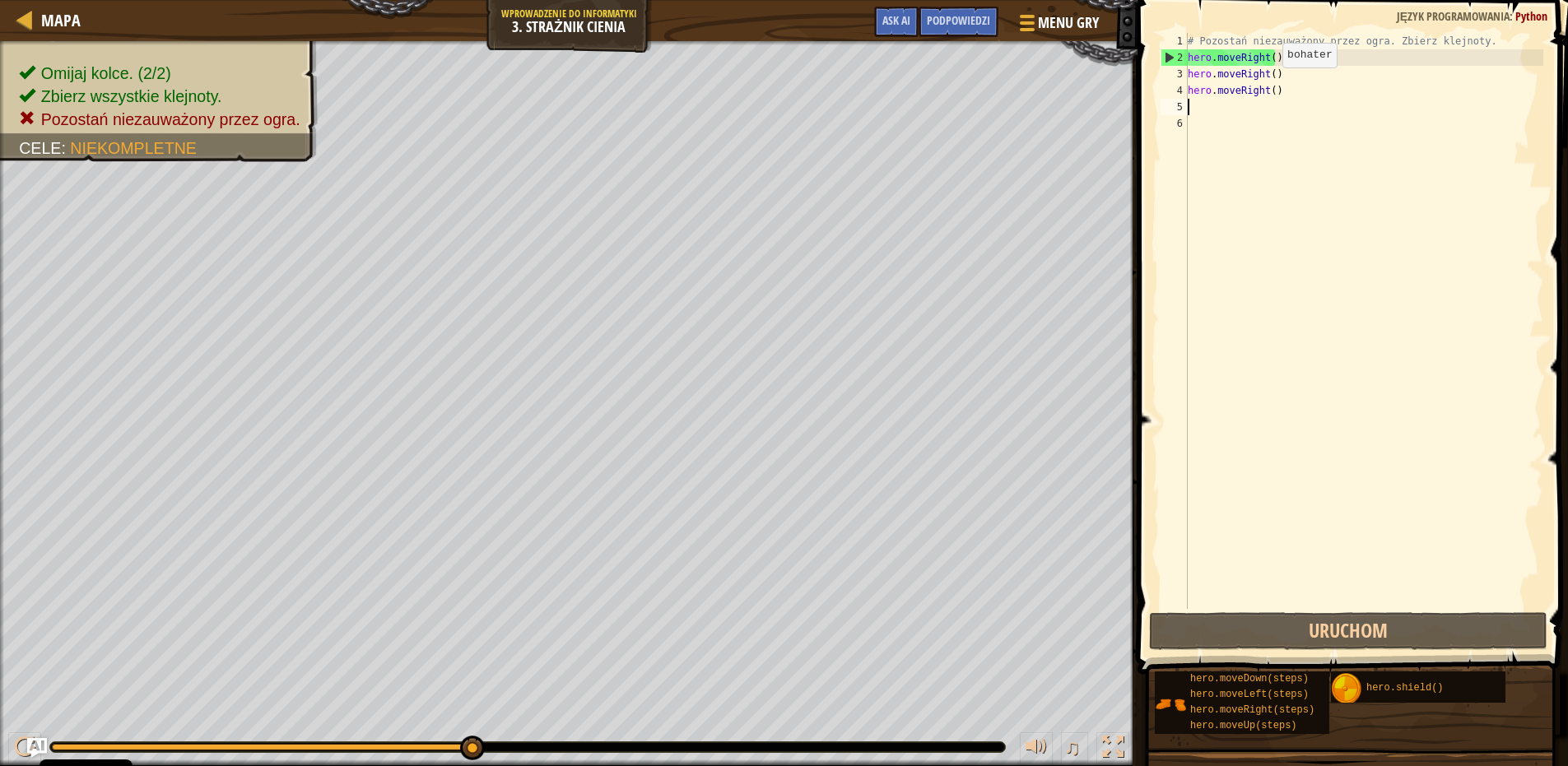
click at [1268, 84] on div "# Pozostań niezauważony przez ogra. Zbierz klejnoty. hero . moveRight ( ) hero …" at bounding box center [1364, 337] width 359 height 609
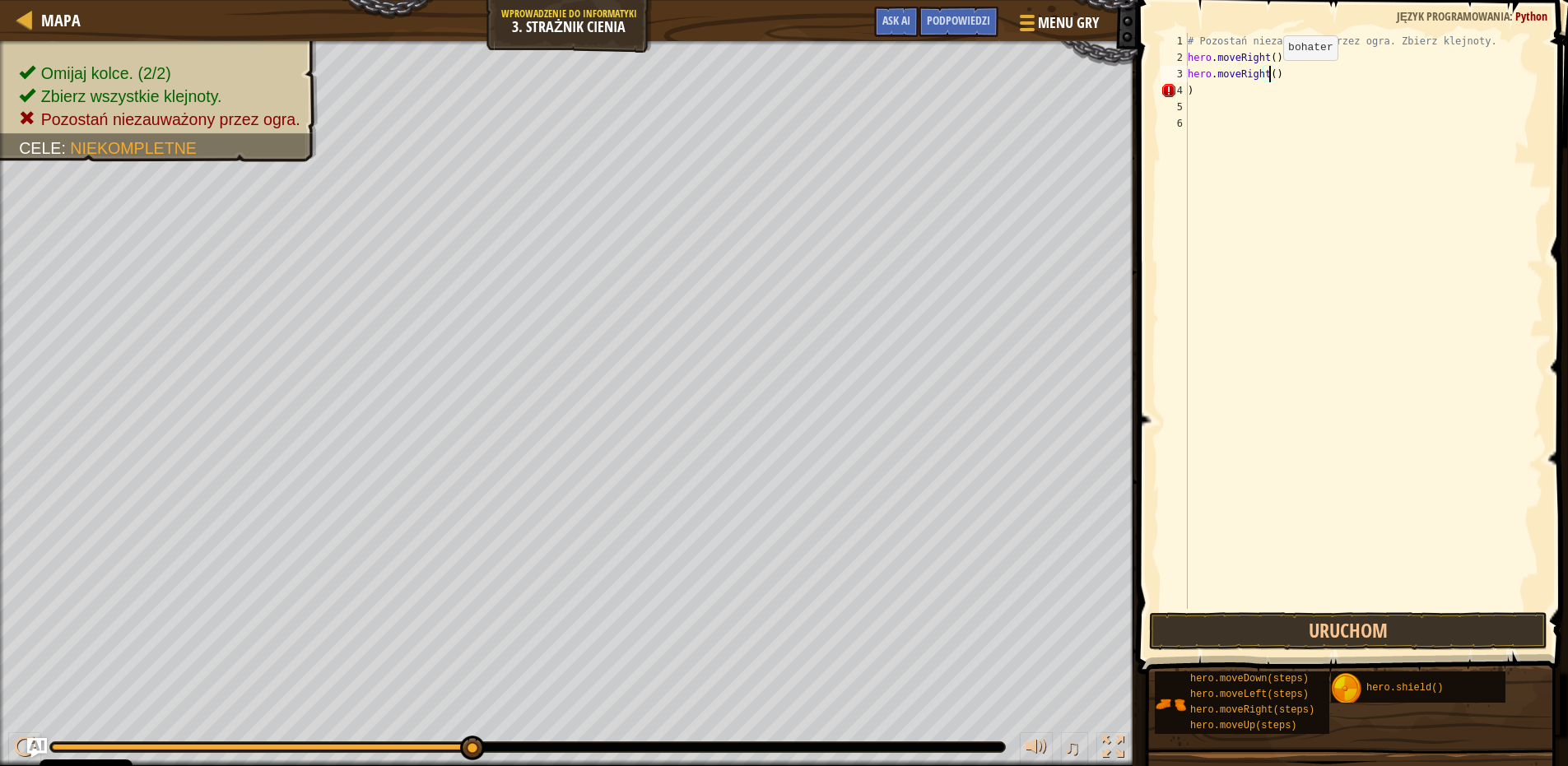
click at [1269, 77] on div "# Pozostań niezauważony przez ogra. Zbierz klejnoty. hero . moveRight ( ) hero …" at bounding box center [1364, 337] width 359 height 609
type textarea "hero.moveUp(hero.moveRight()[GEOGRAPHIC_DATA])"
click at [1389, 77] on div "# Pozostań niezauważony przez ogra. Zbierz klejnoty. hero . moveRight ( ) hero …" at bounding box center [1364, 337] width 359 height 609
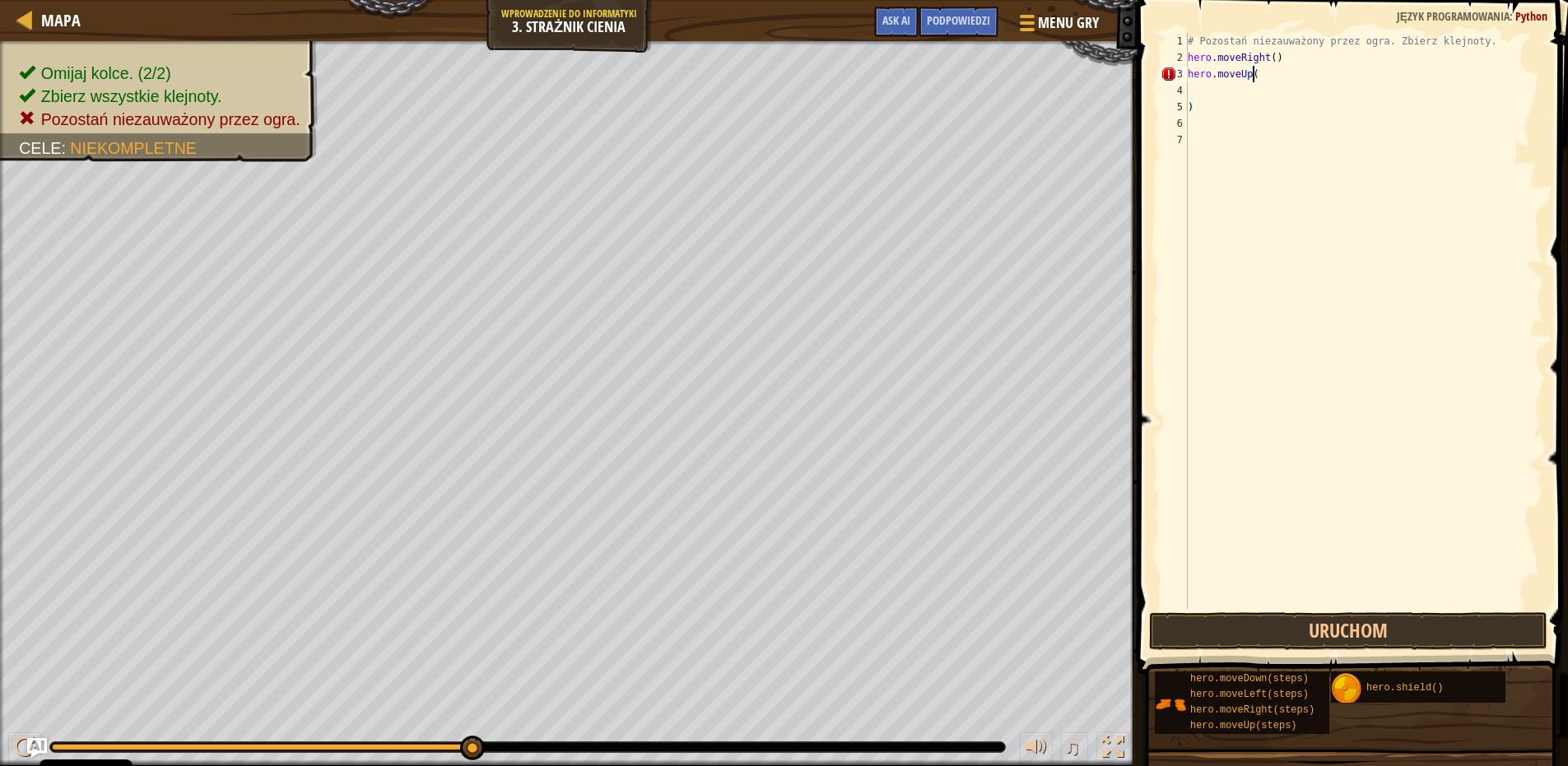
type textarea "hero.moveUp"
click at [1194, 89] on div "# Pozostań niezauważony przez ogra. Zbierz klejnoty. hero . moveRight ( ) hero …" at bounding box center [1364, 337] width 359 height 609
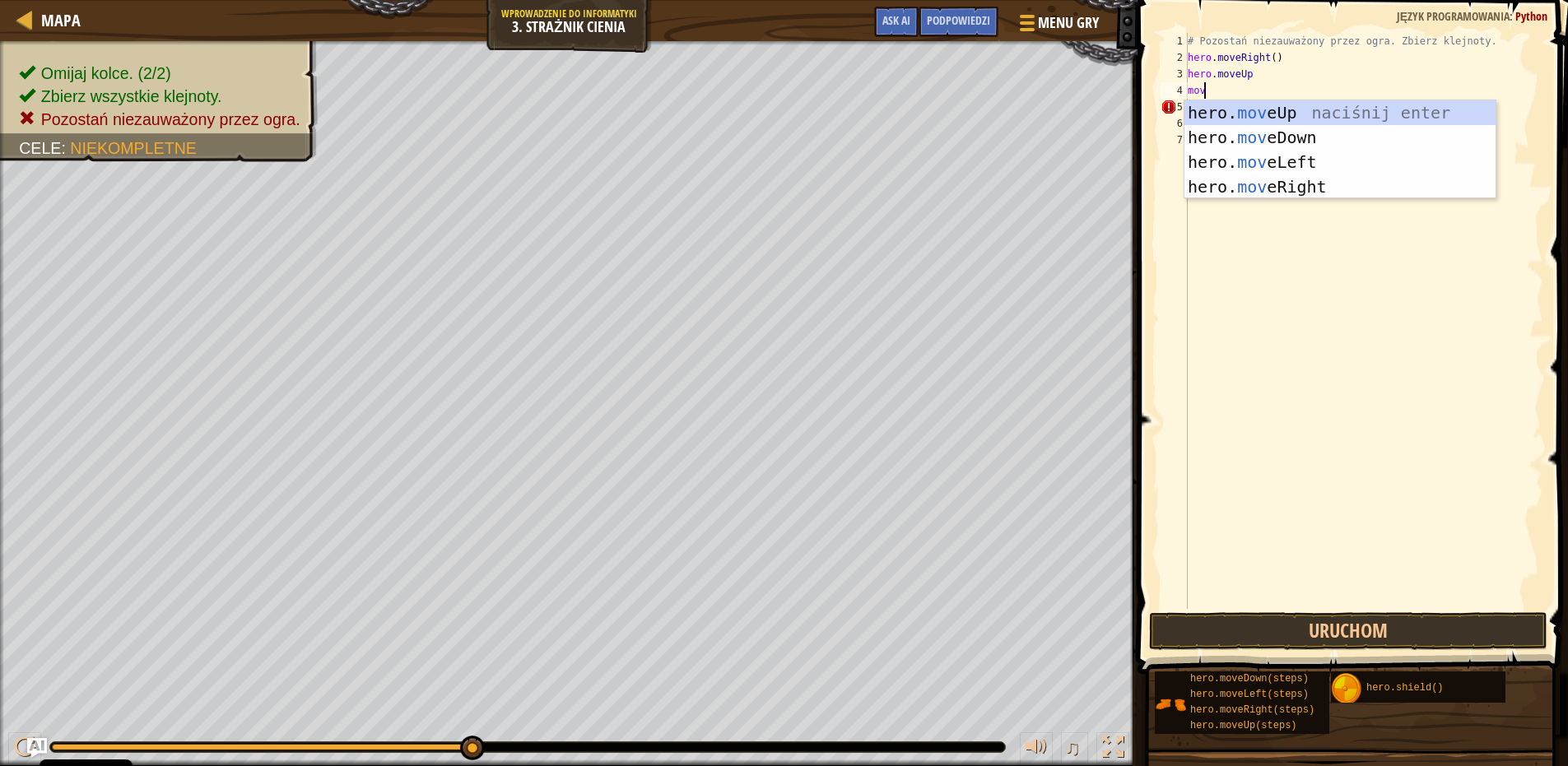
scroll to position [7, 1]
type textarea "move"
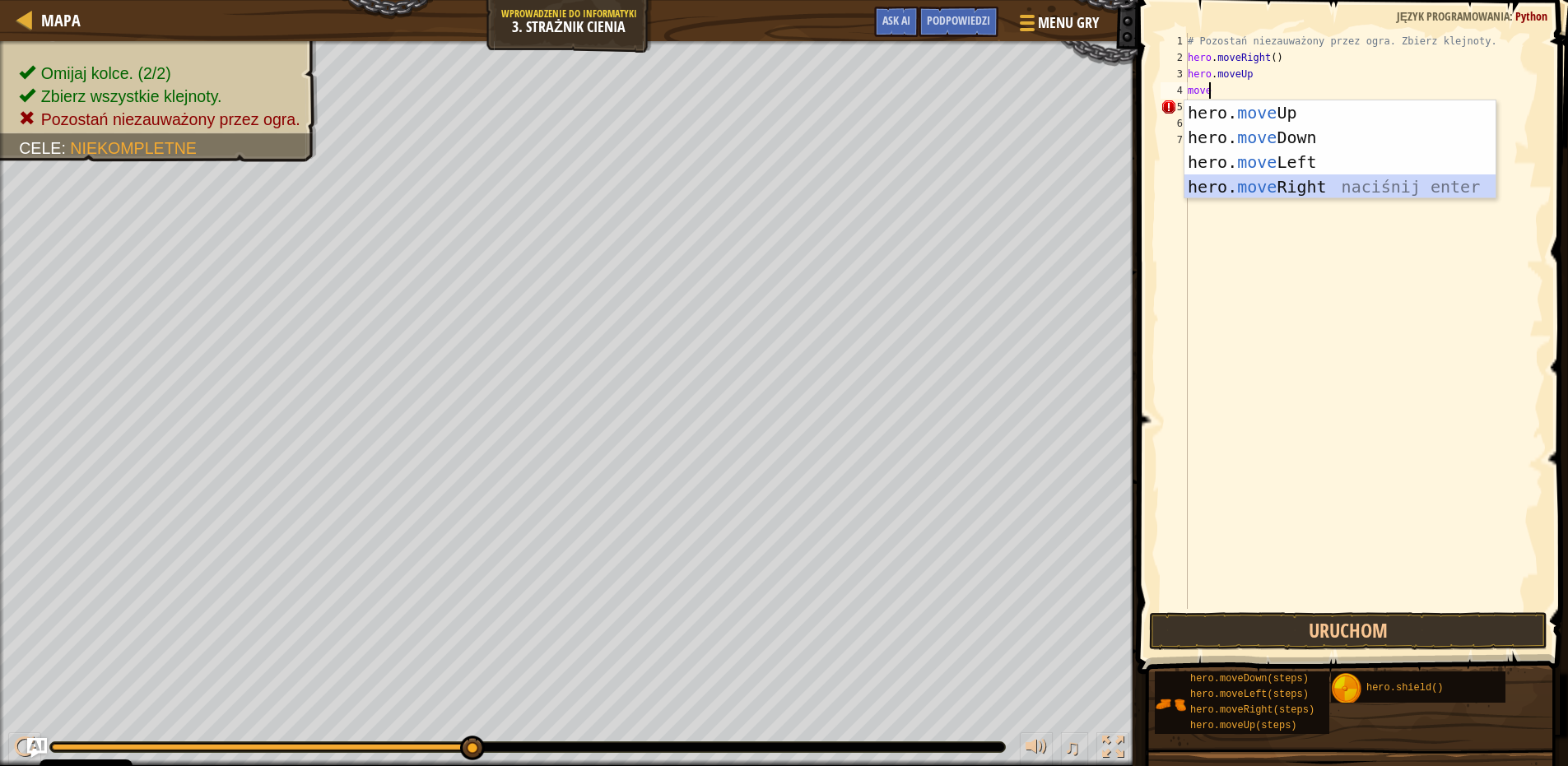
click at [1273, 189] on div "hero. move Up naciśnij enter hero. move Down naciśnij enter hero. move Left nac…" at bounding box center [1340, 174] width 311 height 148
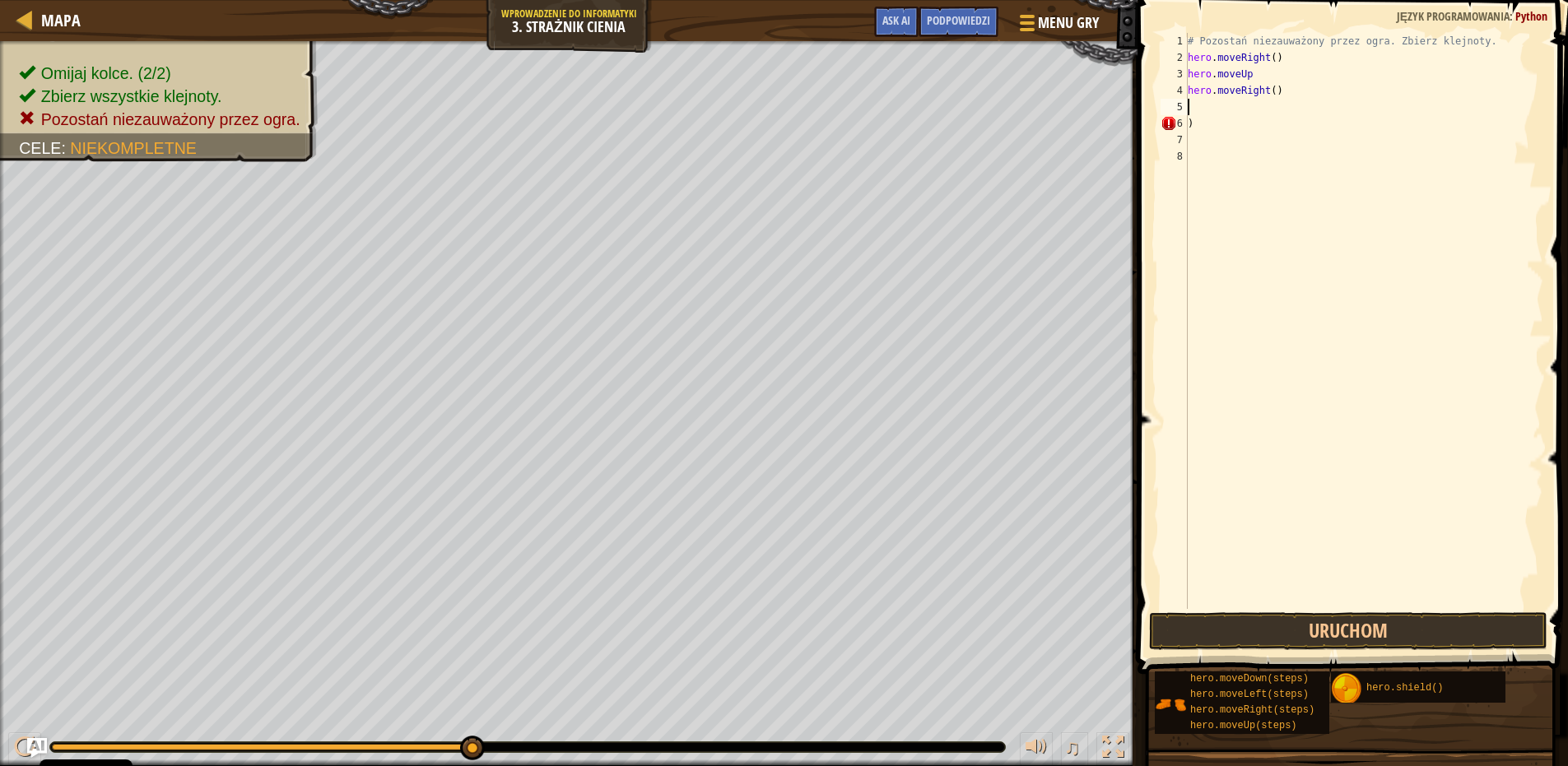
click at [1203, 110] on div "# Pozostań niezauważony przez ogra. Zbierz klejnoty. hero . moveRight ( ) hero …" at bounding box center [1364, 337] width 359 height 609
type textarea "movedown"
type textarea "moveright"
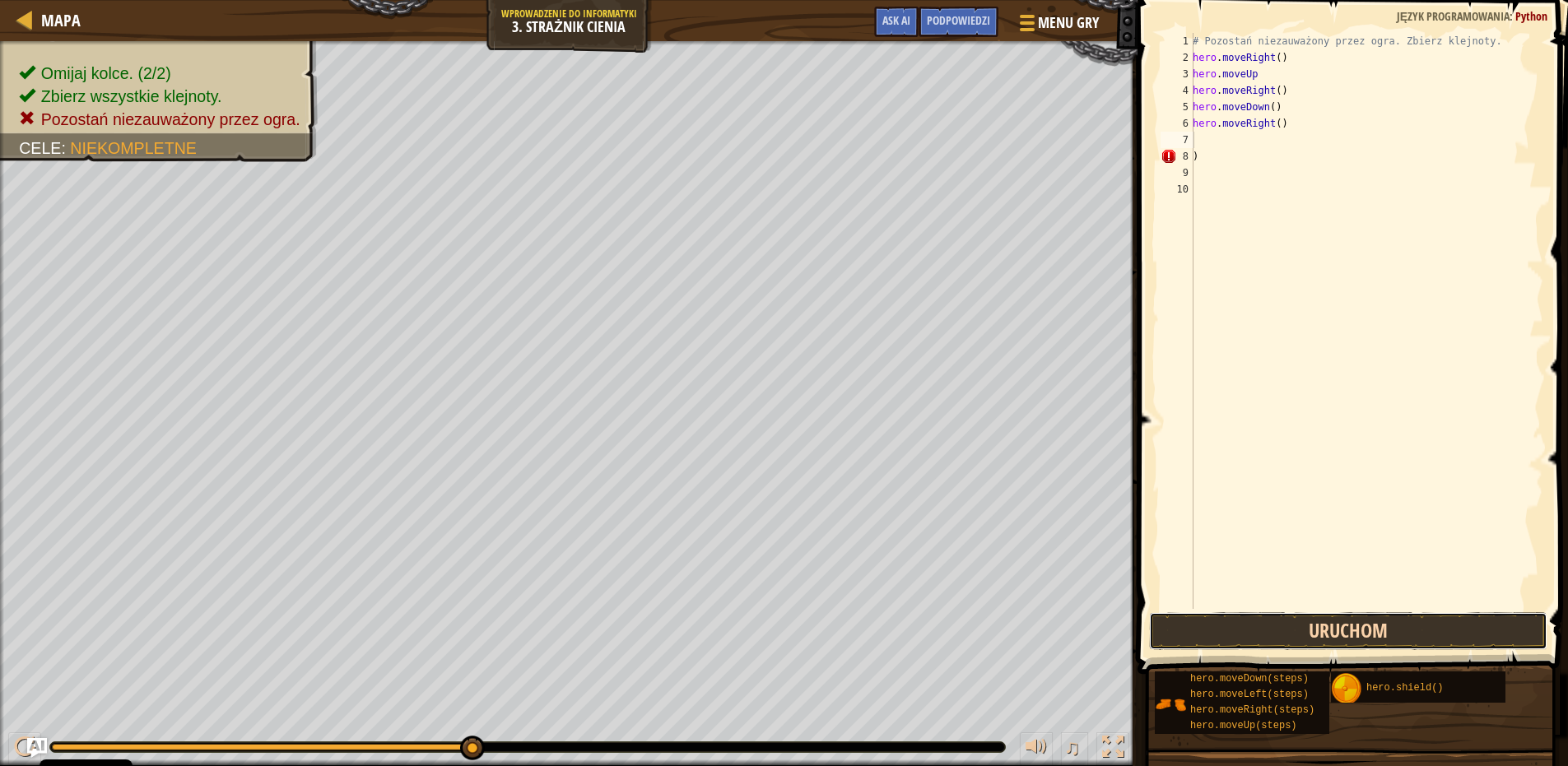
click at [1304, 625] on button "Uruchom" at bounding box center [1349, 630] width 398 height 38
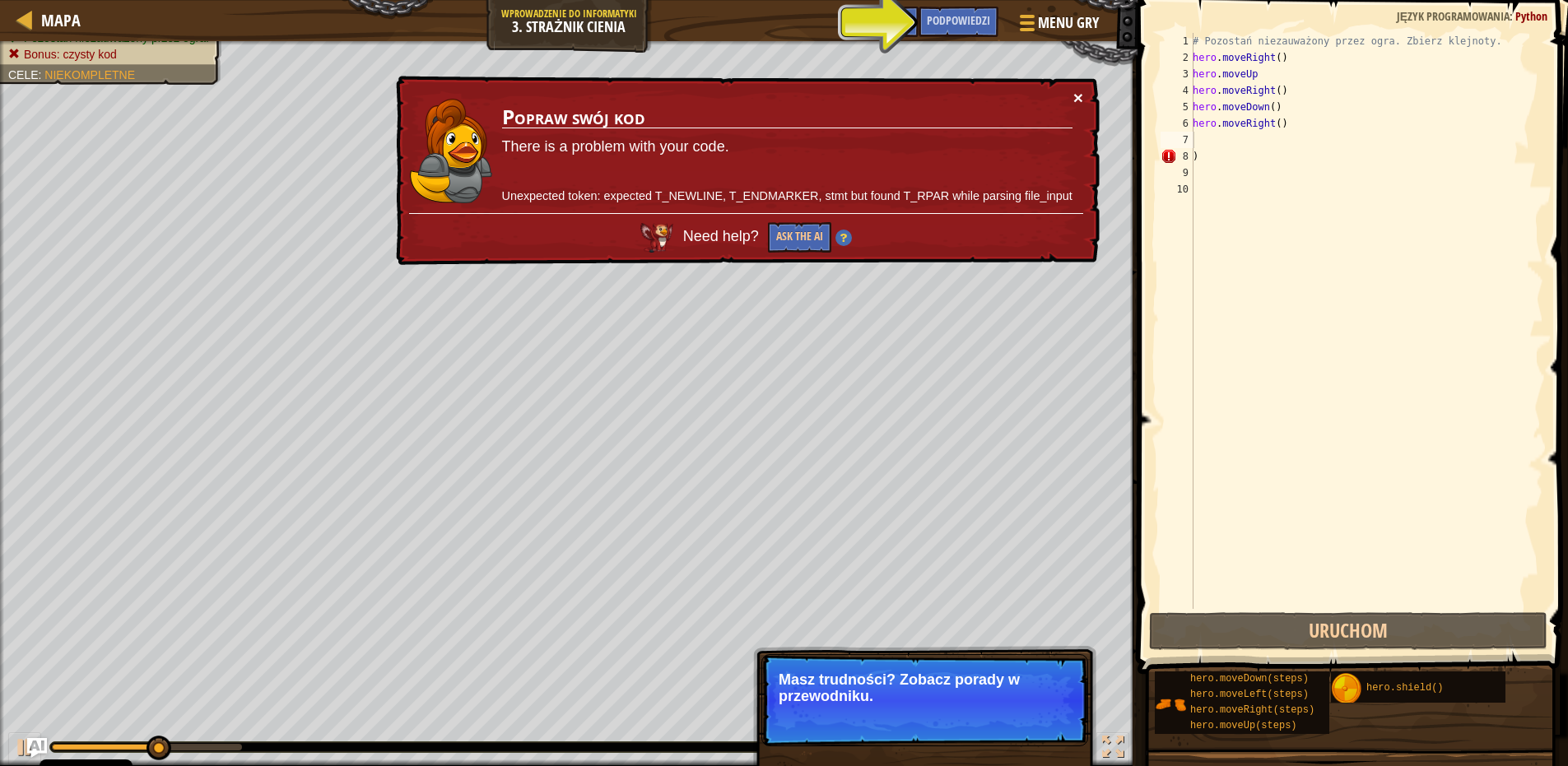
click at [1080, 94] on button "×" at bounding box center [1078, 98] width 10 height 18
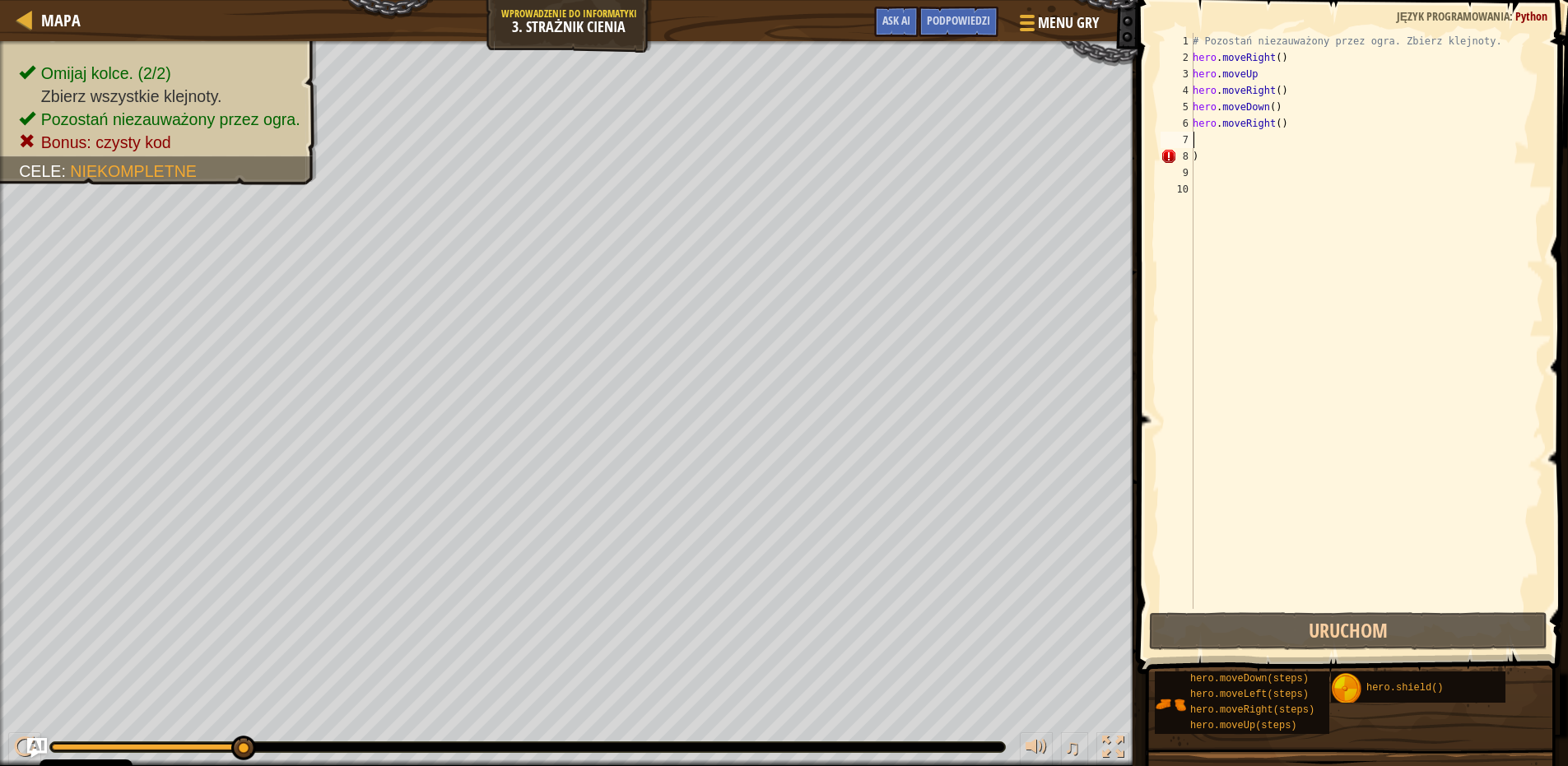
click at [1198, 139] on div "# Pozostań niezauważony przez ogra. Zbierz klejnoty. hero . moveRight ( ) hero …" at bounding box center [1367, 337] width 354 height 609
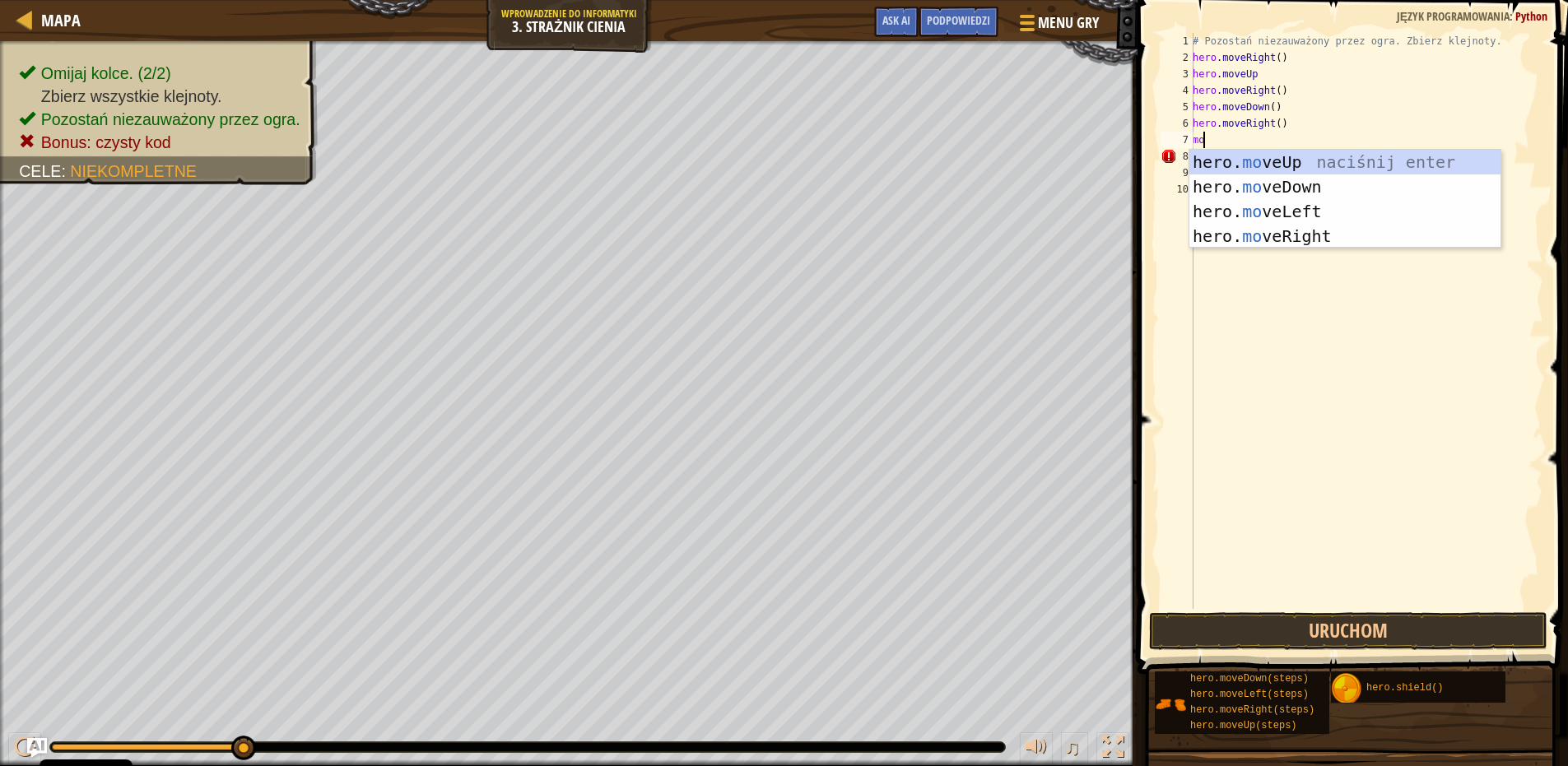
scroll to position [7, 1]
type textarea "move"
click at [1262, 214] on div "hero. move Up naciśnij enter hero. move Down naciśnij enter hero. move Left nac…" at bounding box center [1345, 224] width 311 height 148
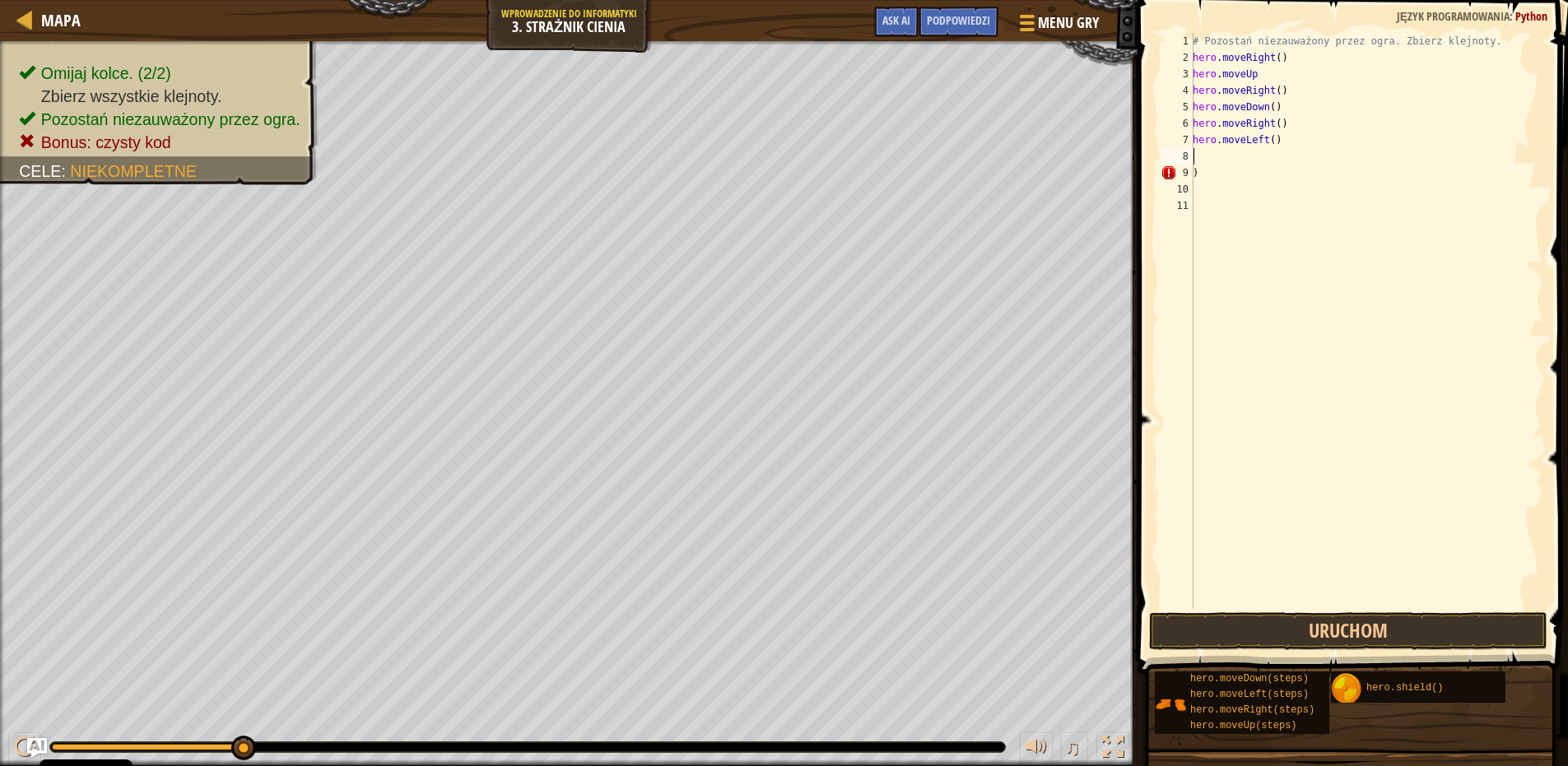
scroll to position [7, 0]
click at [1202, 151] on div "# Pozostań niezauważony przez ogra. Zbierz klejnoty. hero . moveRight ( ) hero …" at bounding box center [1367, 337] width 354 height 609
type textarea "movedown"
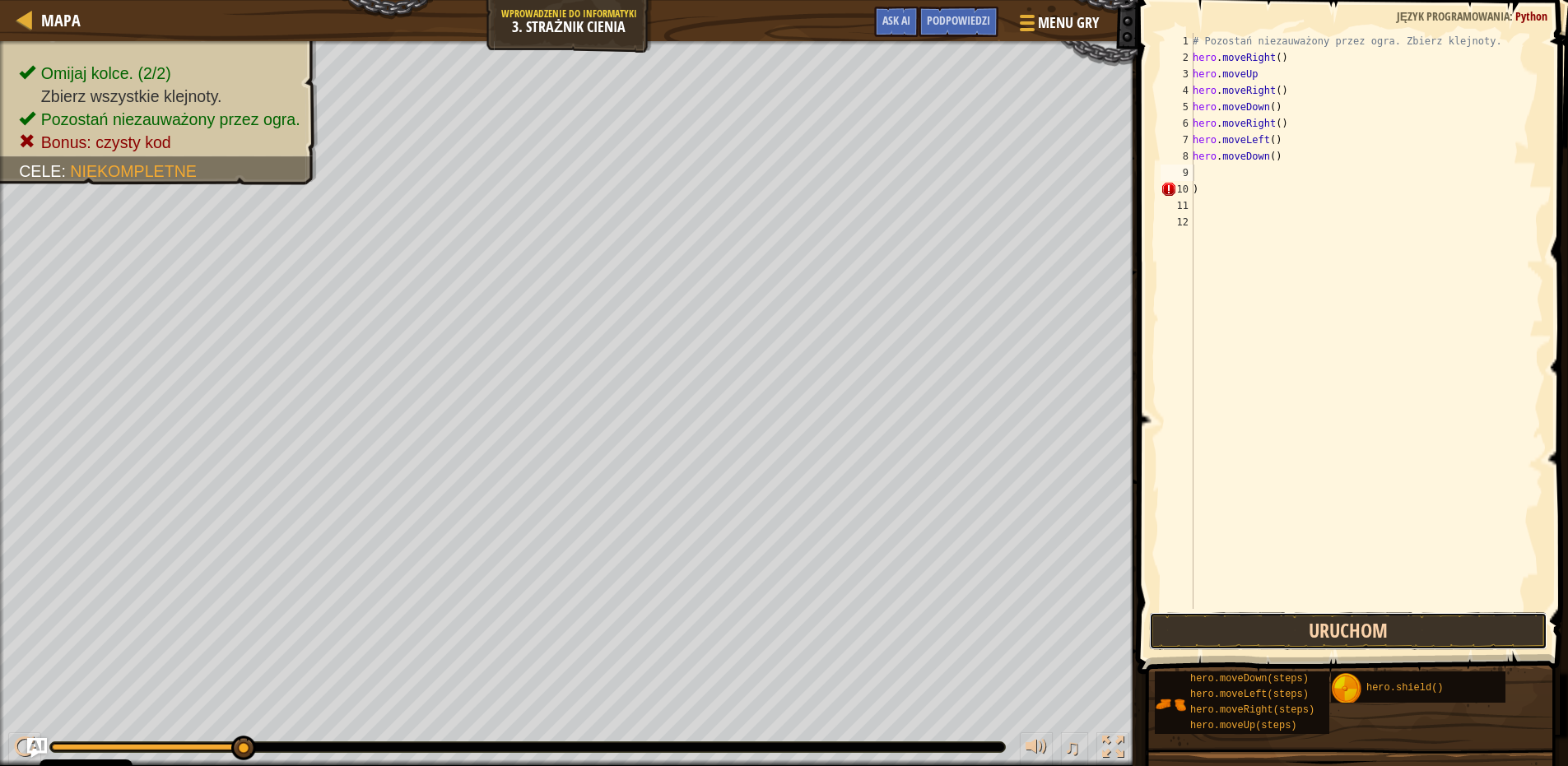
click at [1302, 630] on button "Uruchom" at bounding box center [1349, 630] width 398 height 38
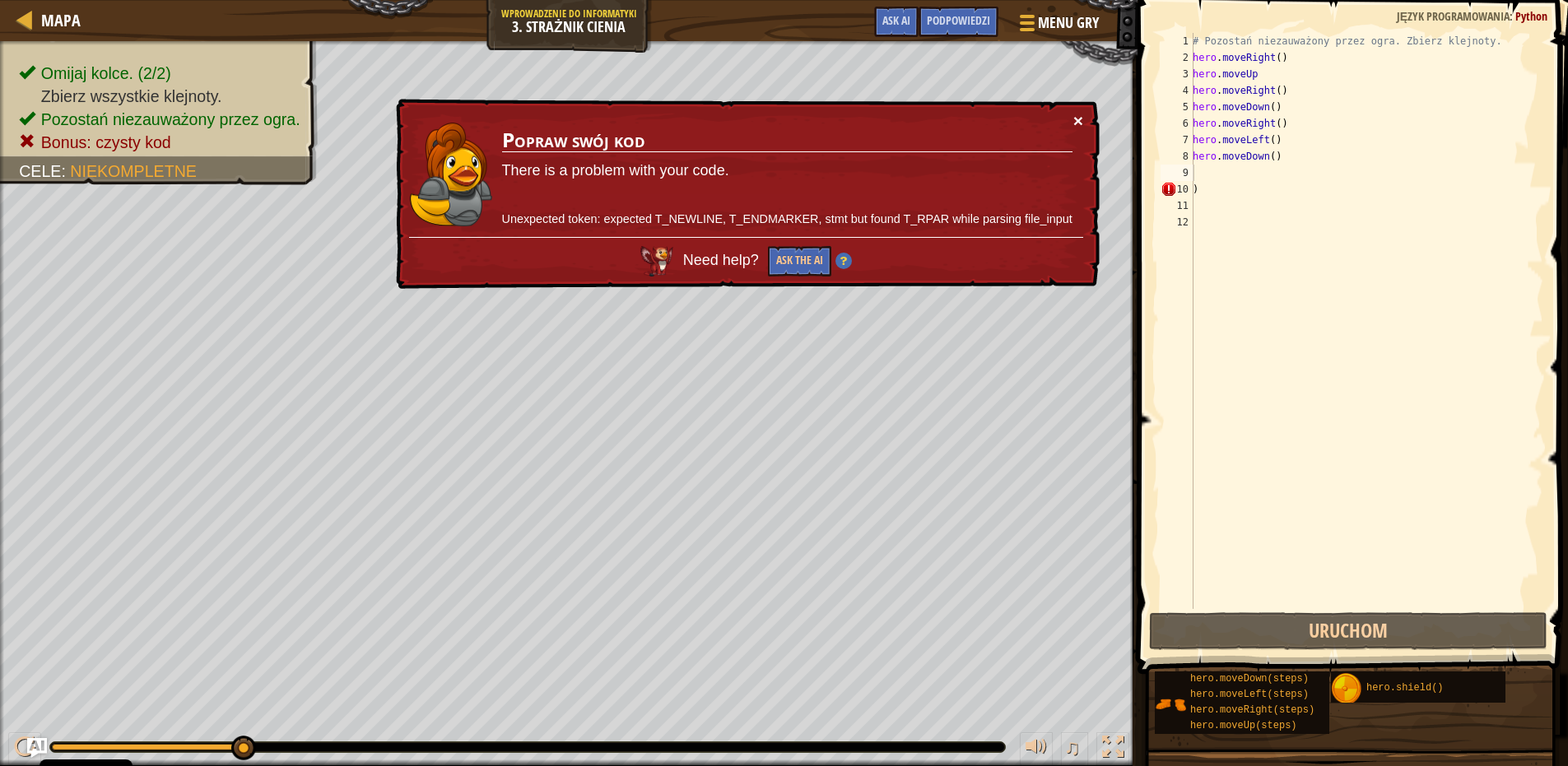
click at [1076, 122] on button "×" at bounding box center [1078, 121] width 10 height 18
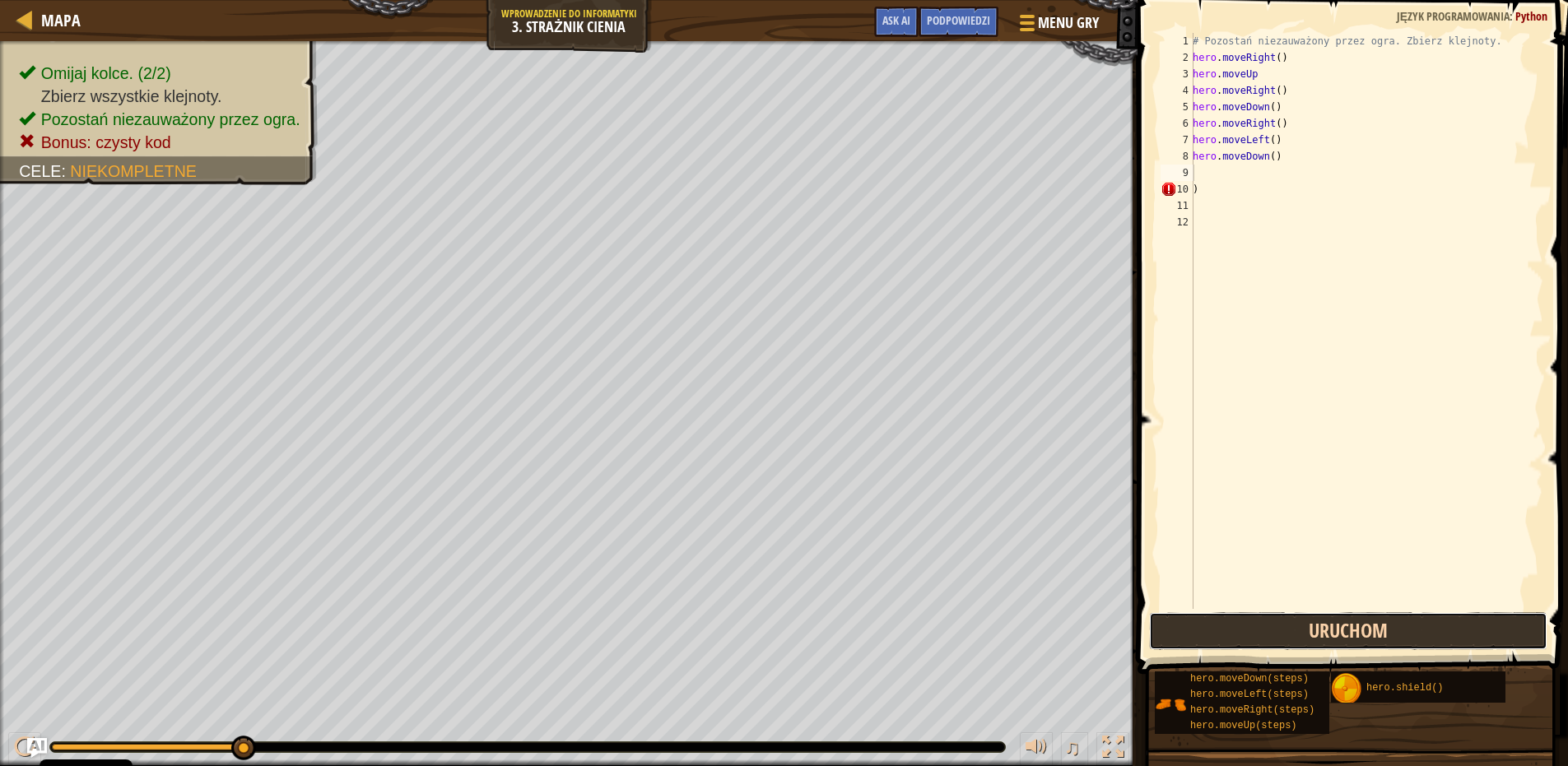
click at [1365, 635] on button "Uruchom" at bounding box center [1349, 630] width 398 height 38
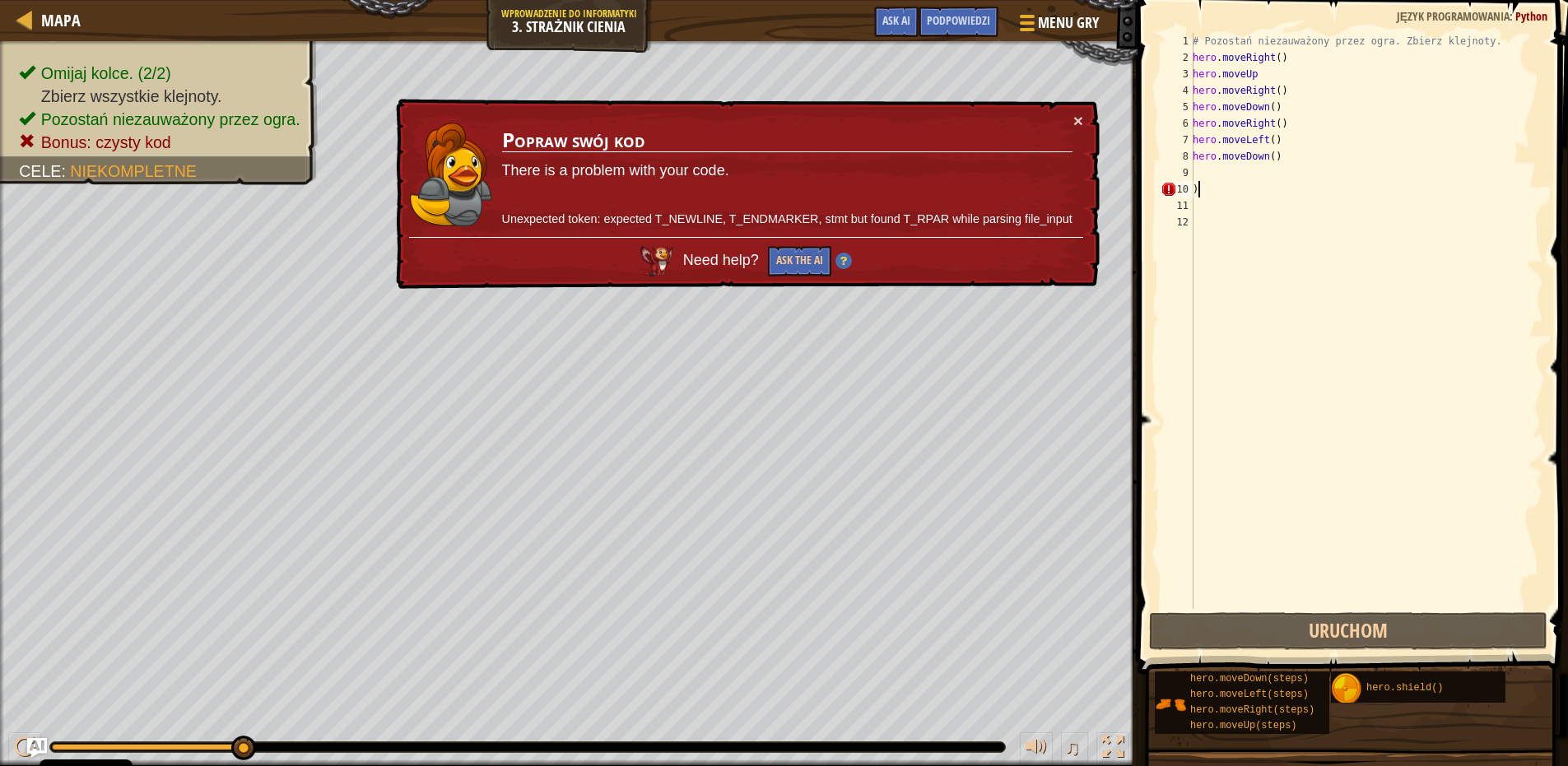
click at [1249, 192] on div "# Pozostań niezauważony przez ogra. Zbierz klejnoty. hero . moveRight ( ) hero …" at bounding box center [1367, 337] width 354 height 609
type textarea ")"
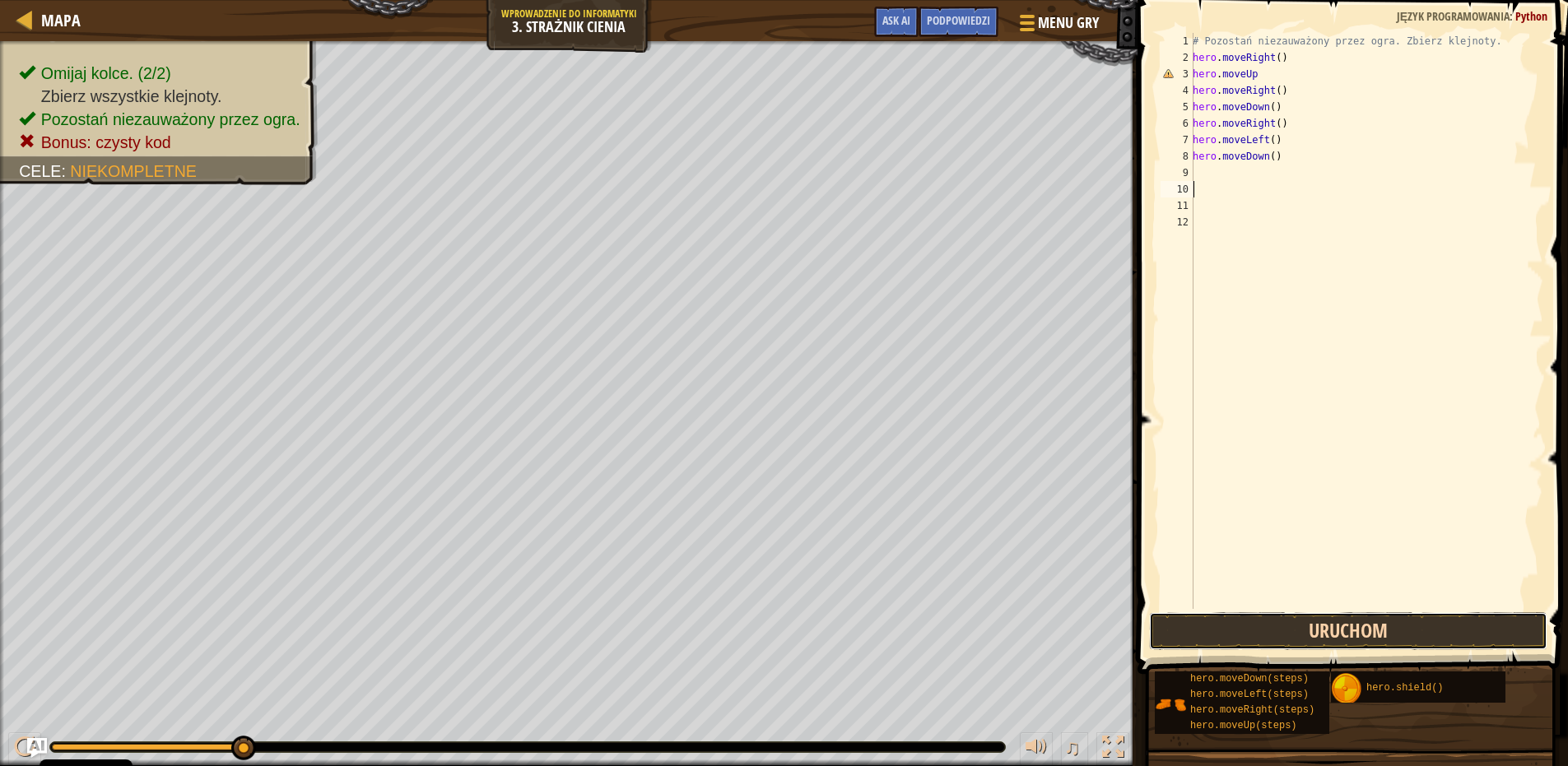
click at [1192, 638] on button "Uruchom" at bounding box center [1349, 630] width 398 height 38
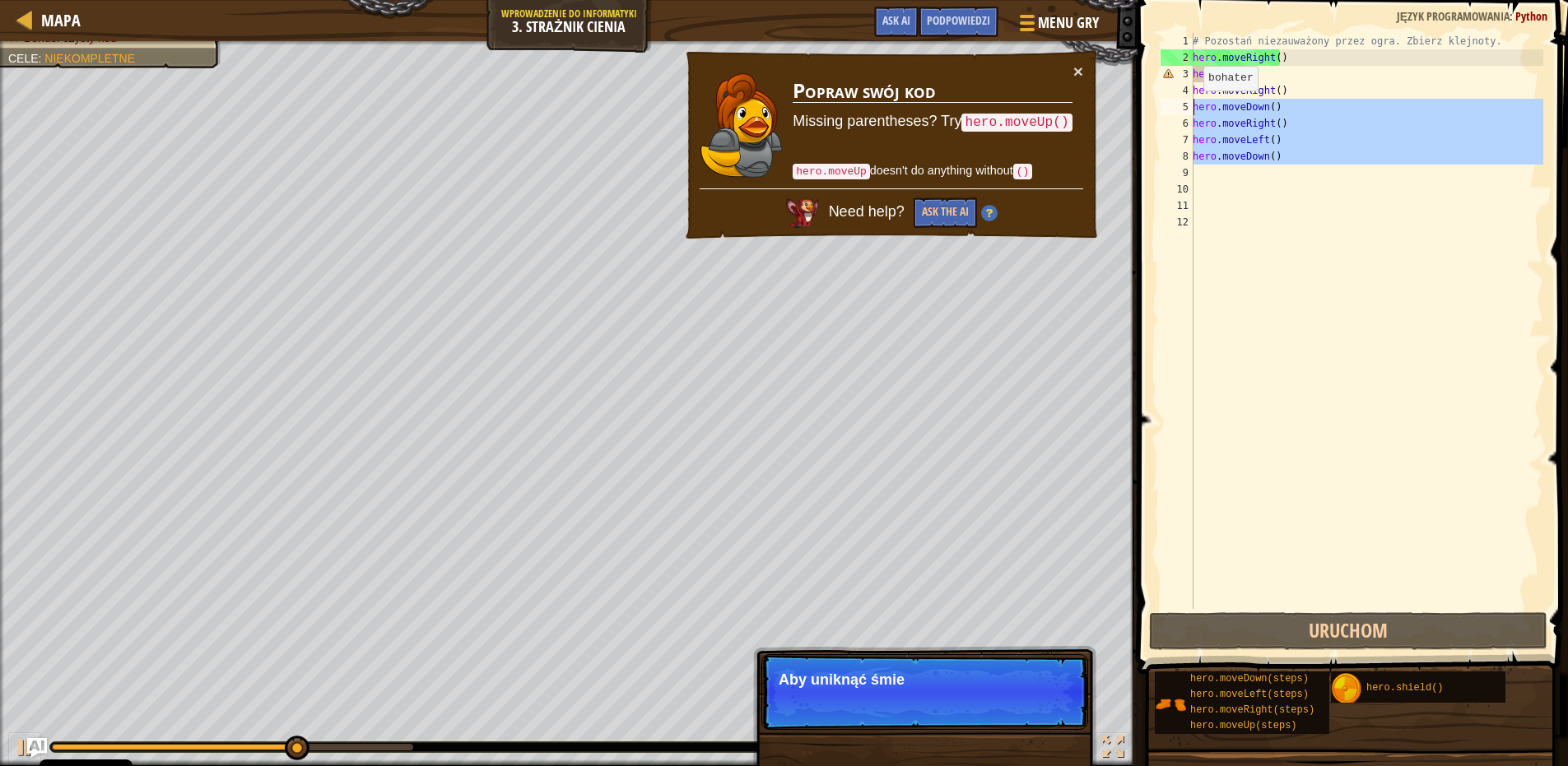
drag, startPoint x: 1299, startPoint y: 171, endPoint x: 1194, endPoint y: 107, distance: 123.0
click at [1194, 107] on div "# Pozostań niezauważony przez ogra. Zbierz klejnoty. hero . moveRight ( ) hero …" at bounding box center [1367, 337] width 354 height 609
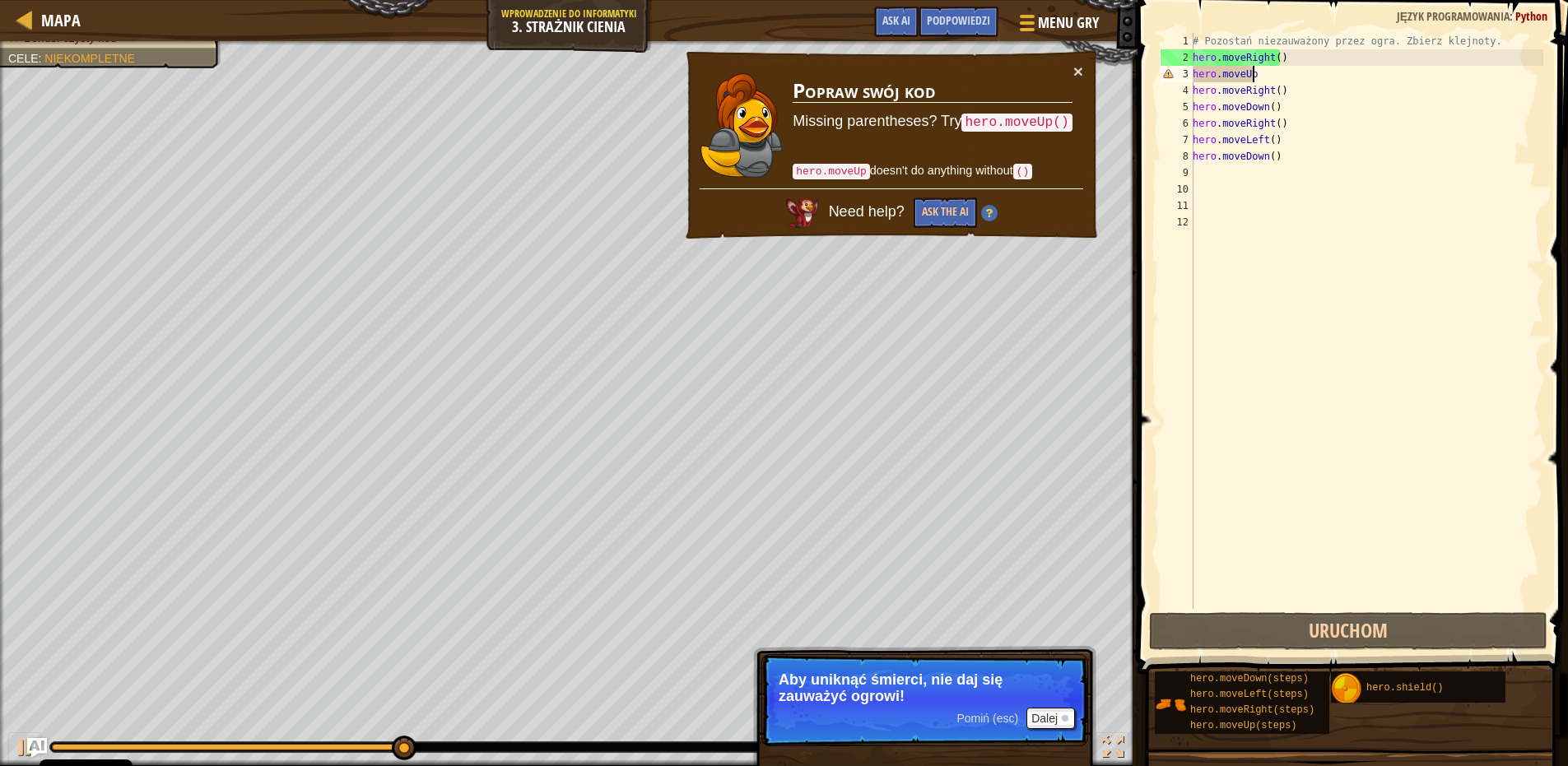
click at [1276, 72] on div "# Pozostań niezauważony przez ogra. Zbierz klejnoty. hero . moveRight ( ) hero …" at bounding box center [1367, 337] width 354 height 609
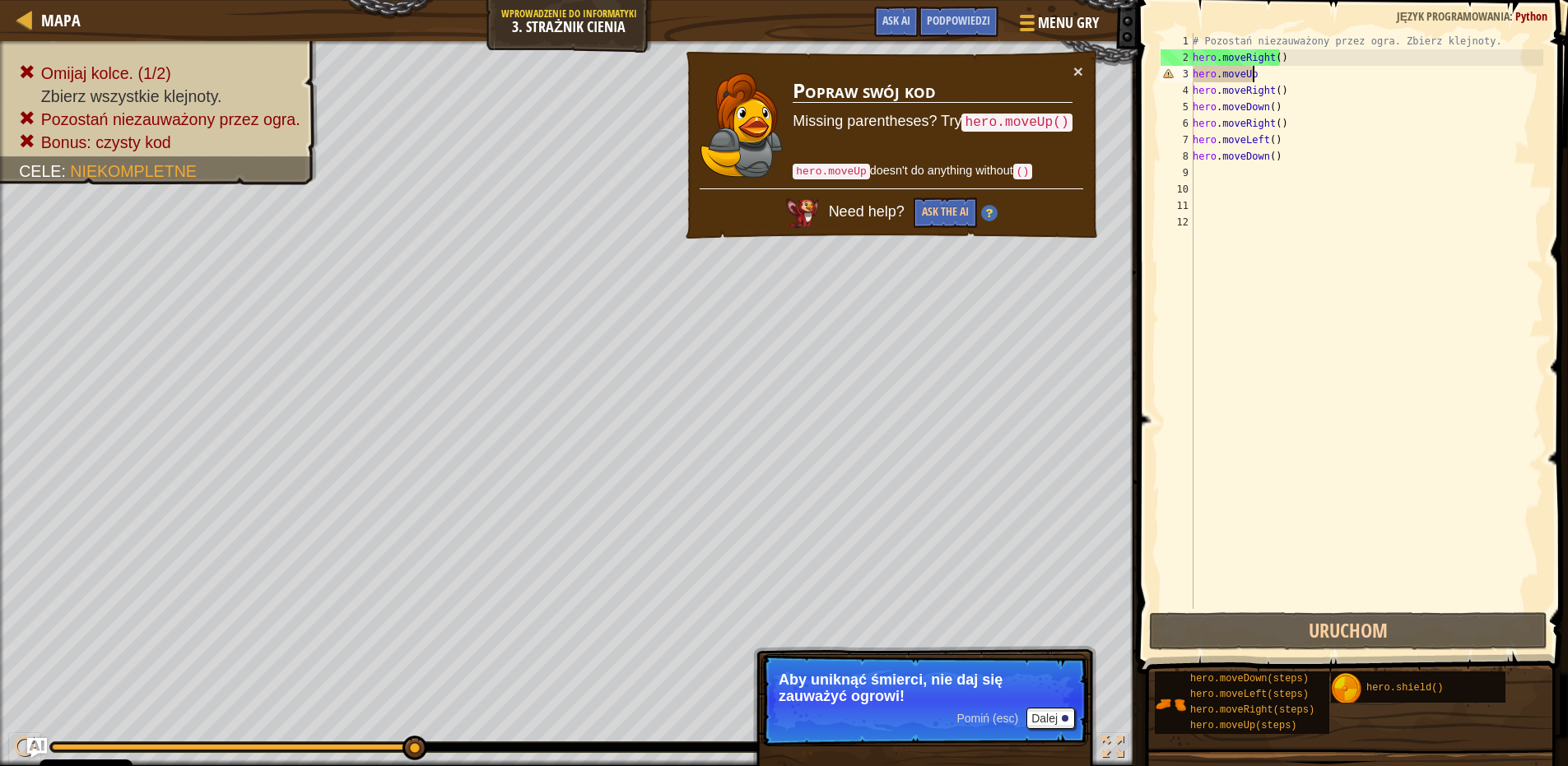
scroll to position [7, 5]
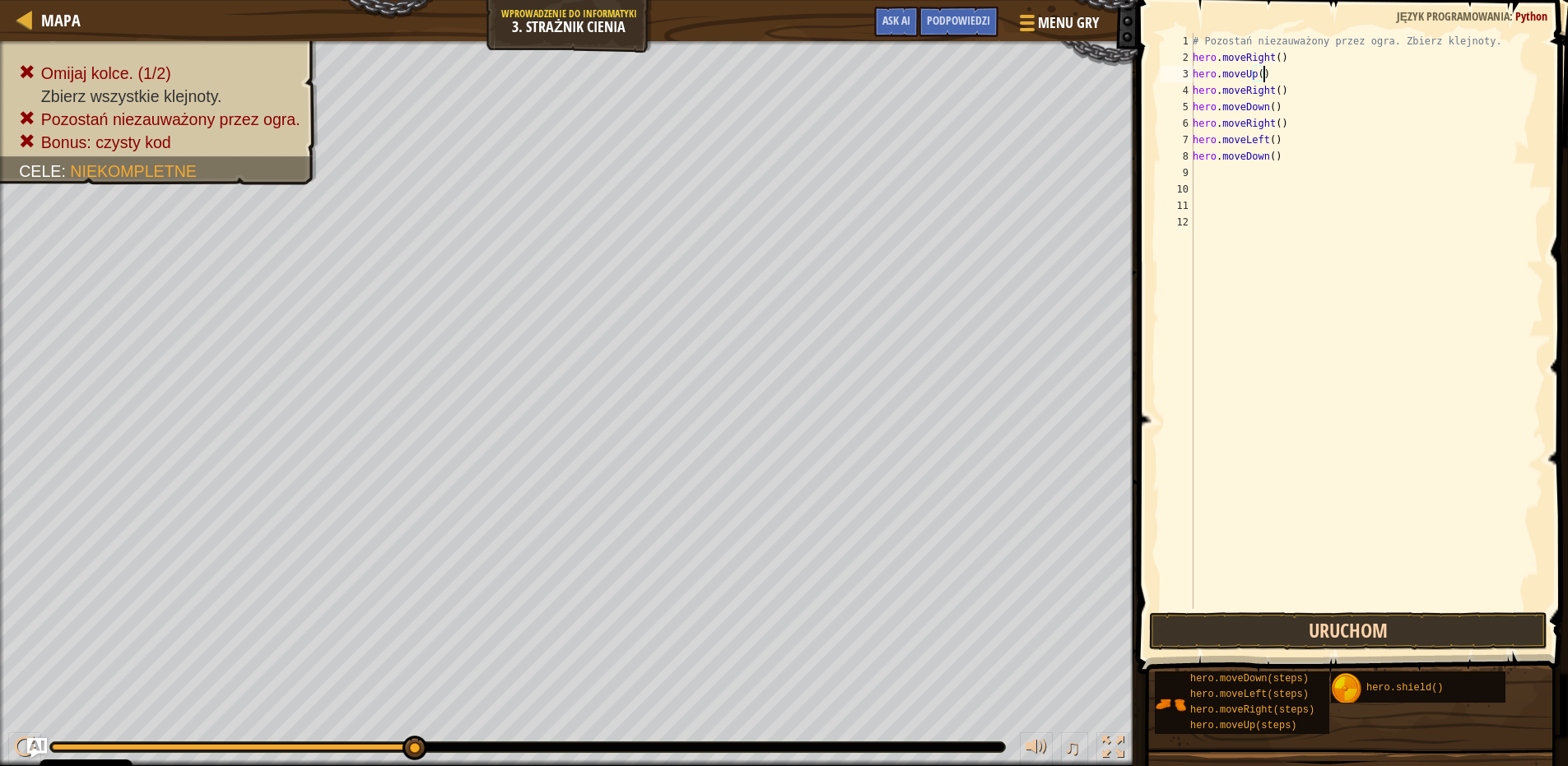
type textarea "hero.moveUp()"
click at [1435, 620] on button "Uruchom" at bounding box center [1349, 630] width 398 height 38
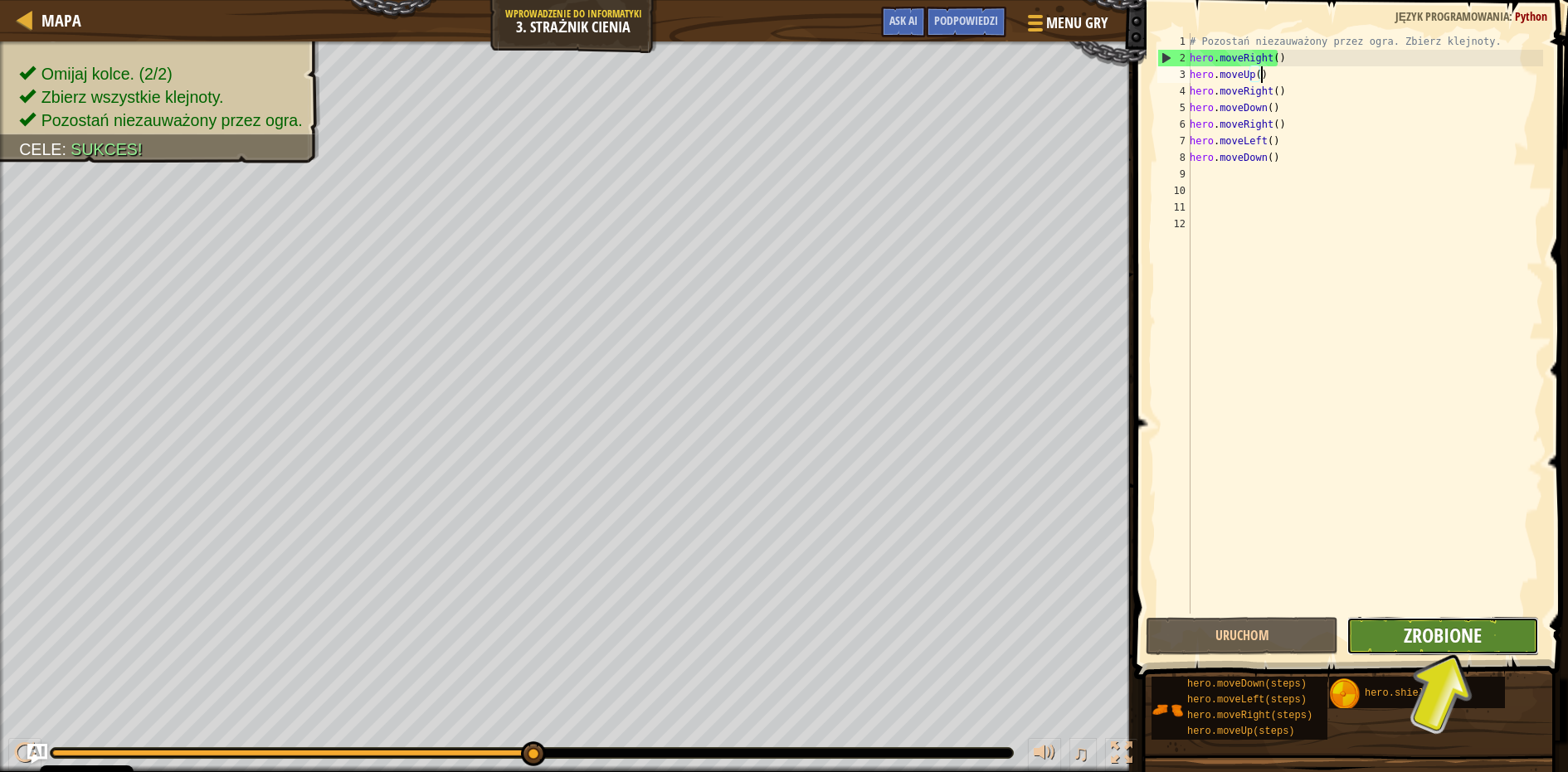
click at [1439, 638] on span "Zrobione" at bounding box center [1443, 635] width 78 height 27
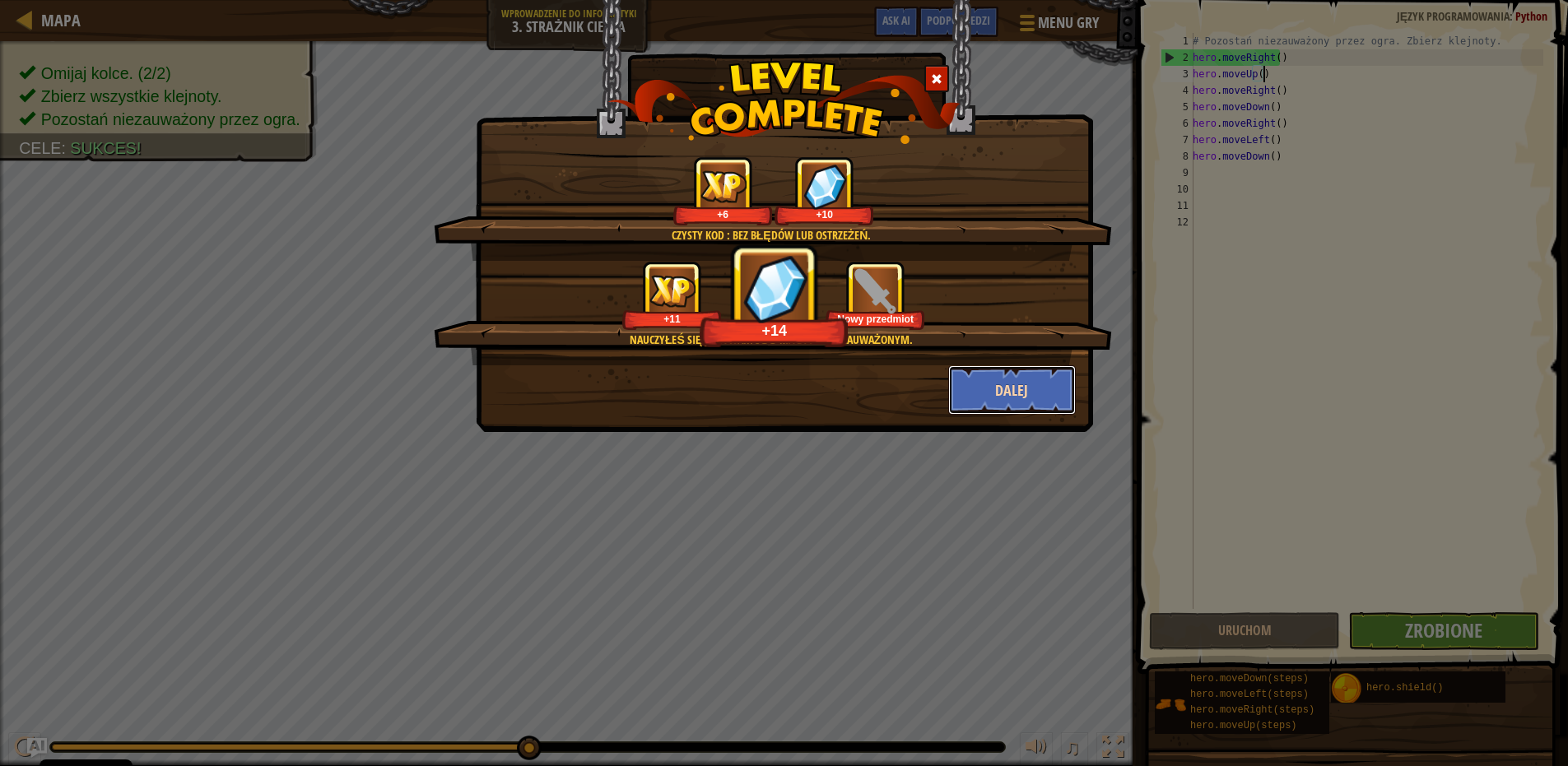
click at [991, 394] on button "Dalej" at bounding box center [1012, 390] width 128 height 49
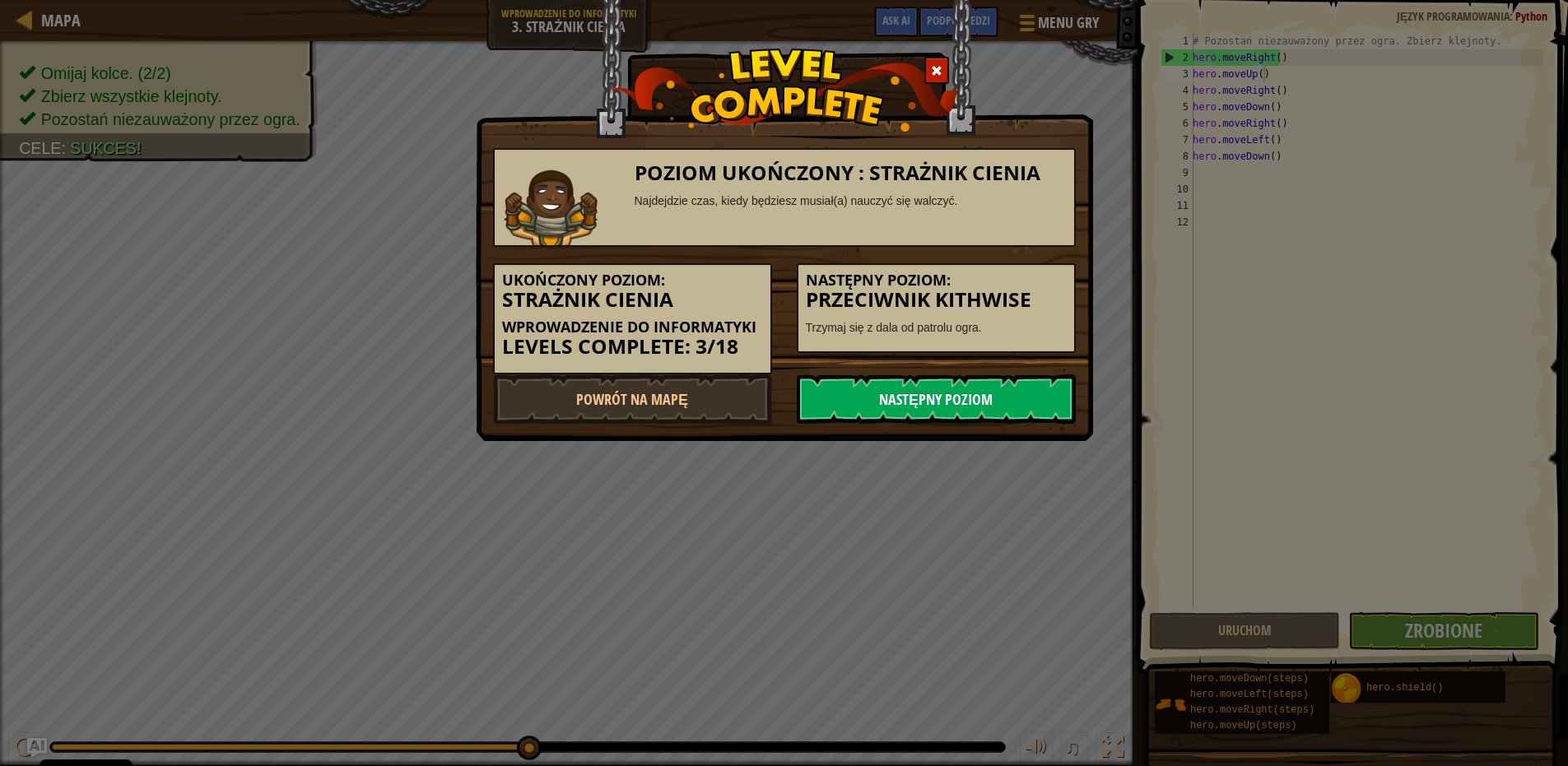
click at [991, 393] on link "Następny poziom" at bounding box center [936, 399] width 279 height 49
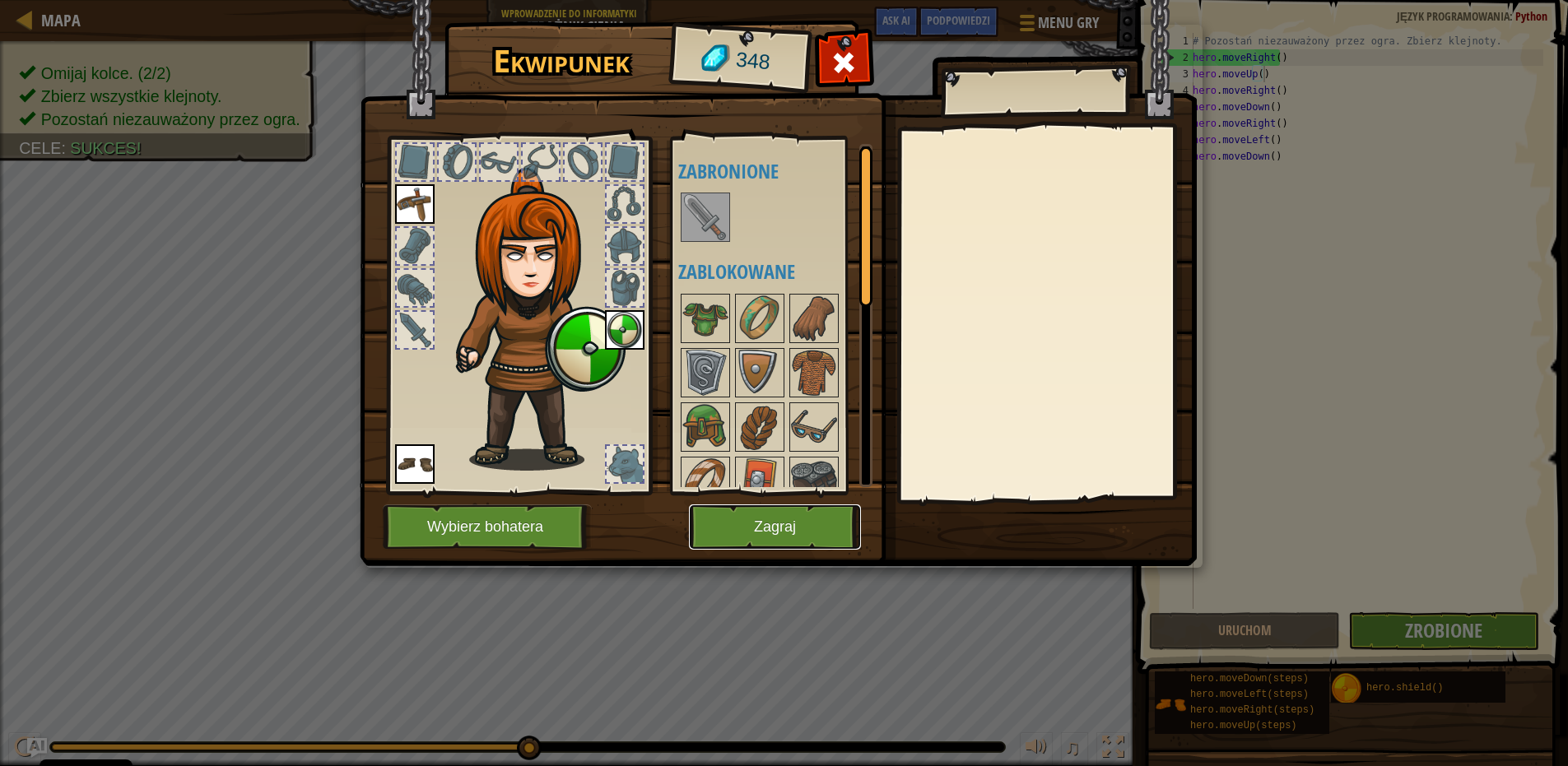
click at [729, 533] on button "Zagraj" at bounding box center [774, 527] width 172 height 45
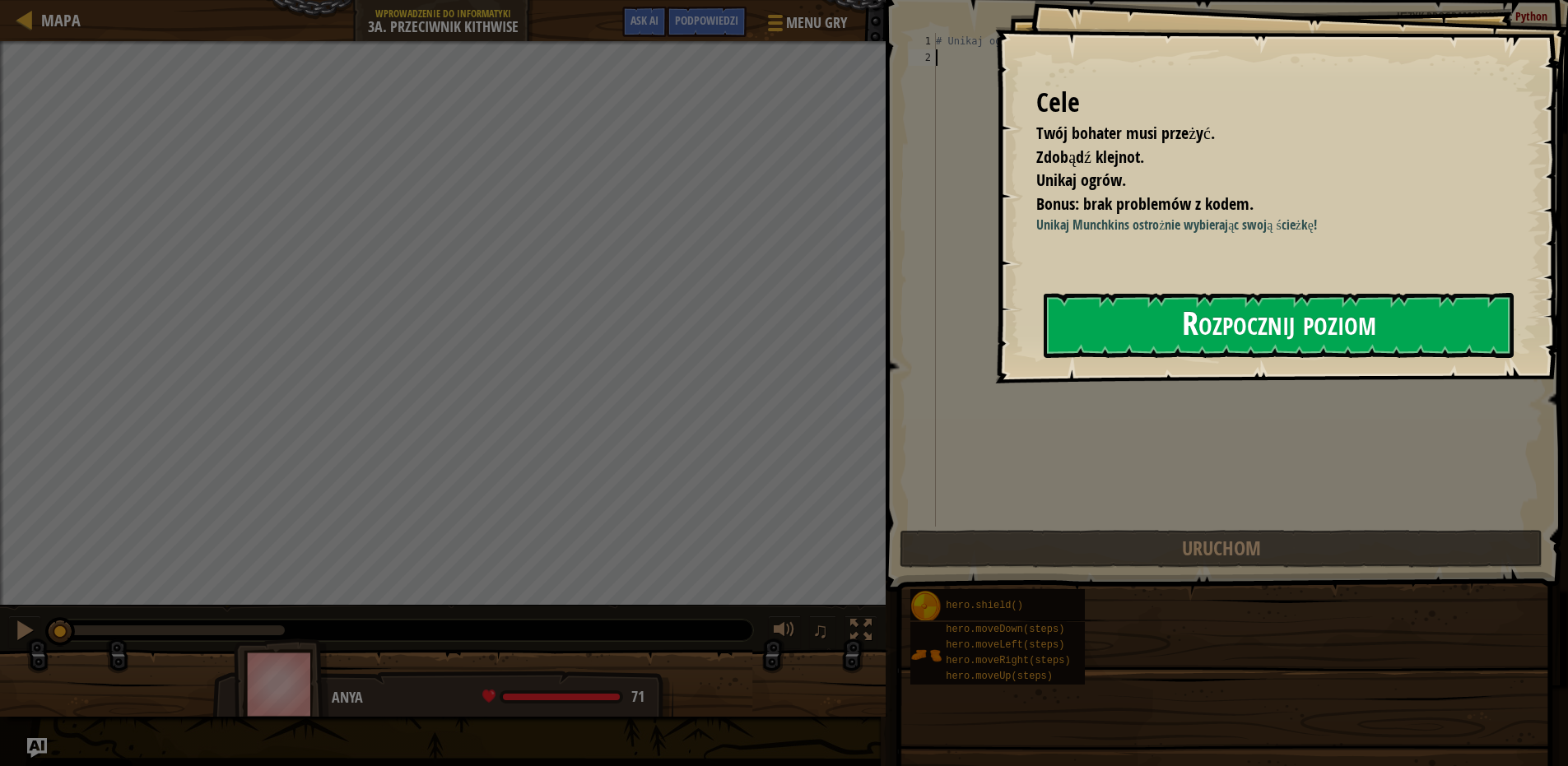
click at [1121, 326] on button "Rozpocznij poziom" at bounding box center [1279, 326] width 470 height 65
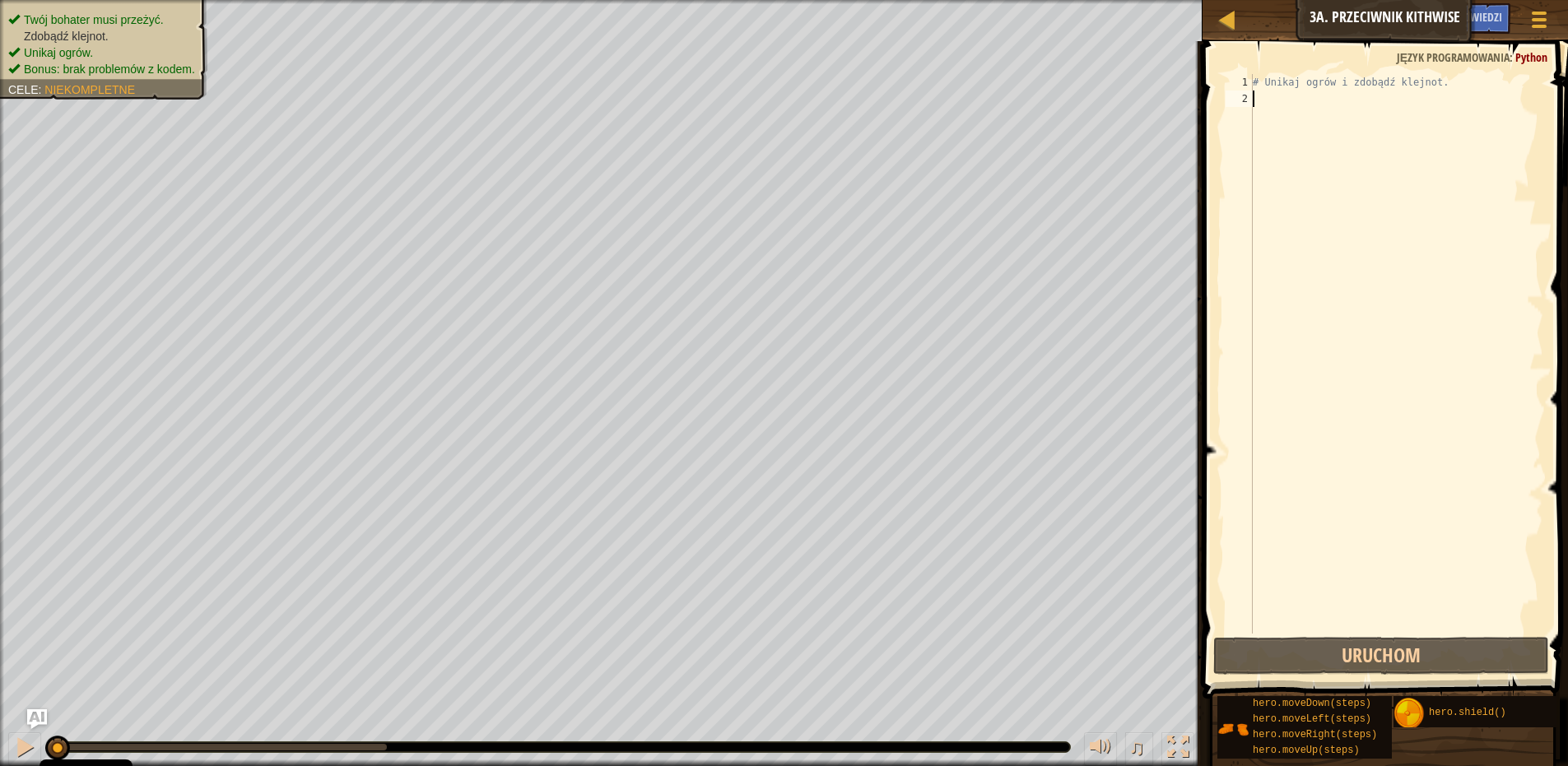
scroll to position [7, 0]
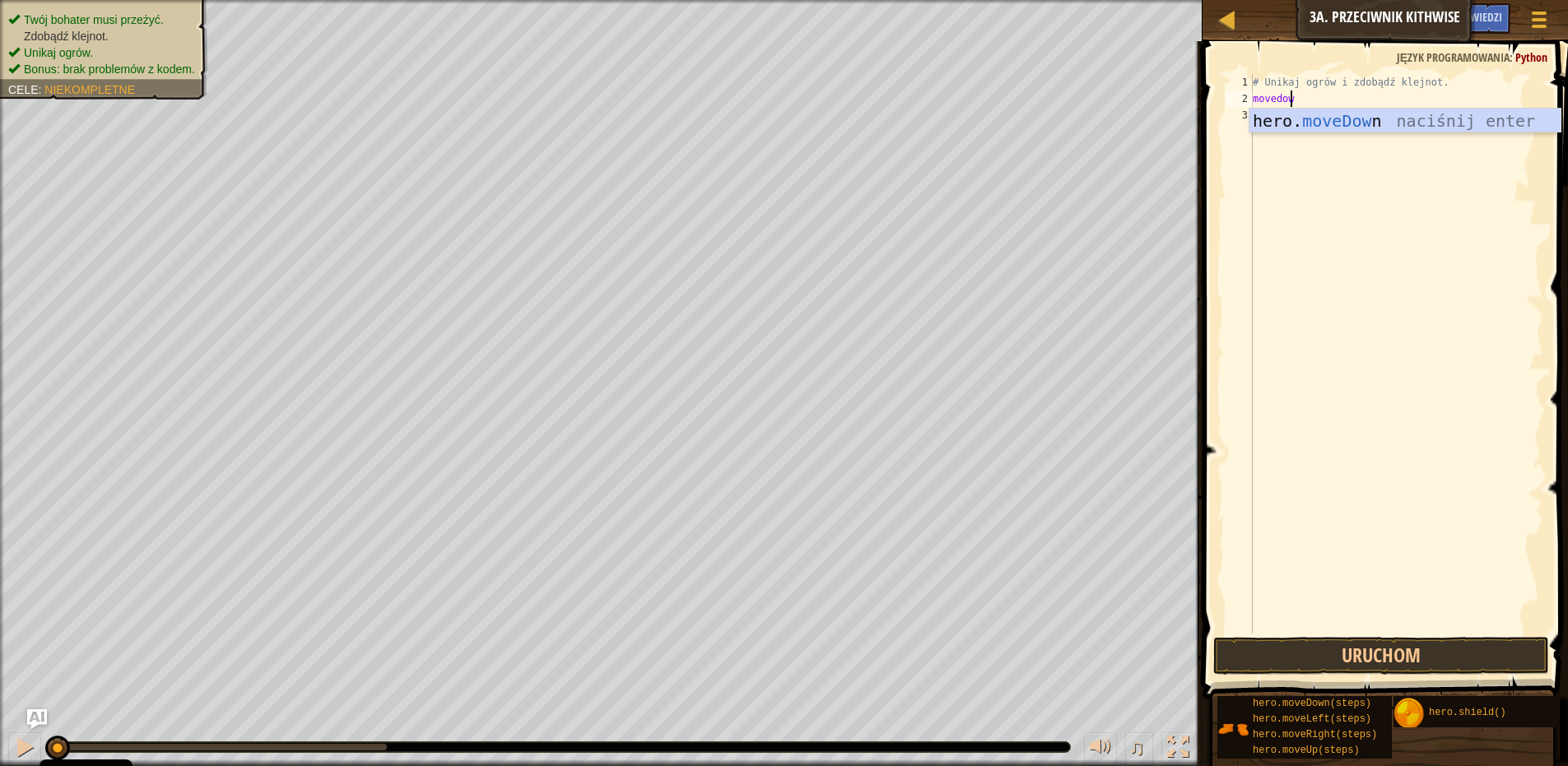
type textarea "movedown"
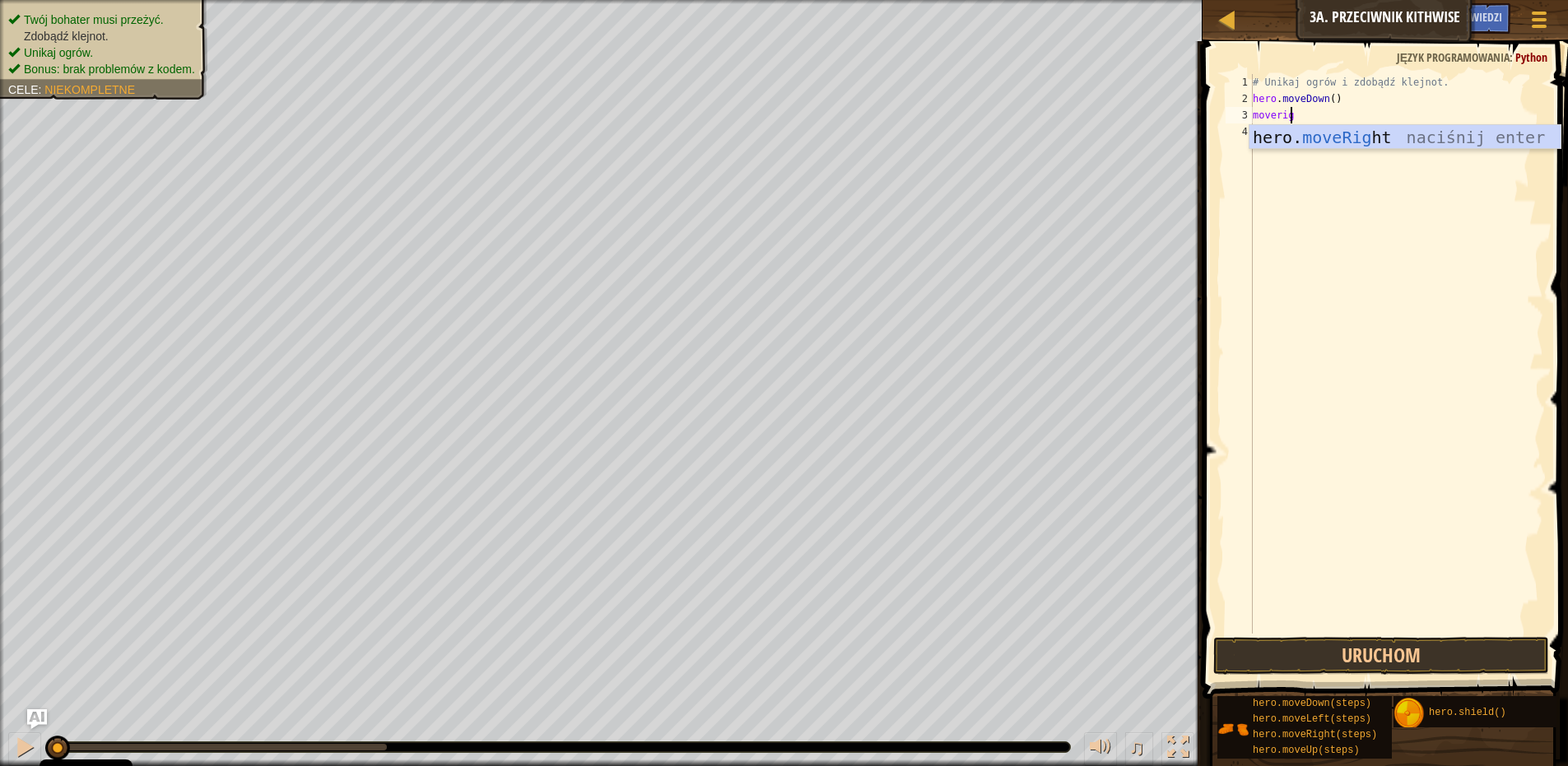
scroll to position [7, 3]
type textarea "moveright"
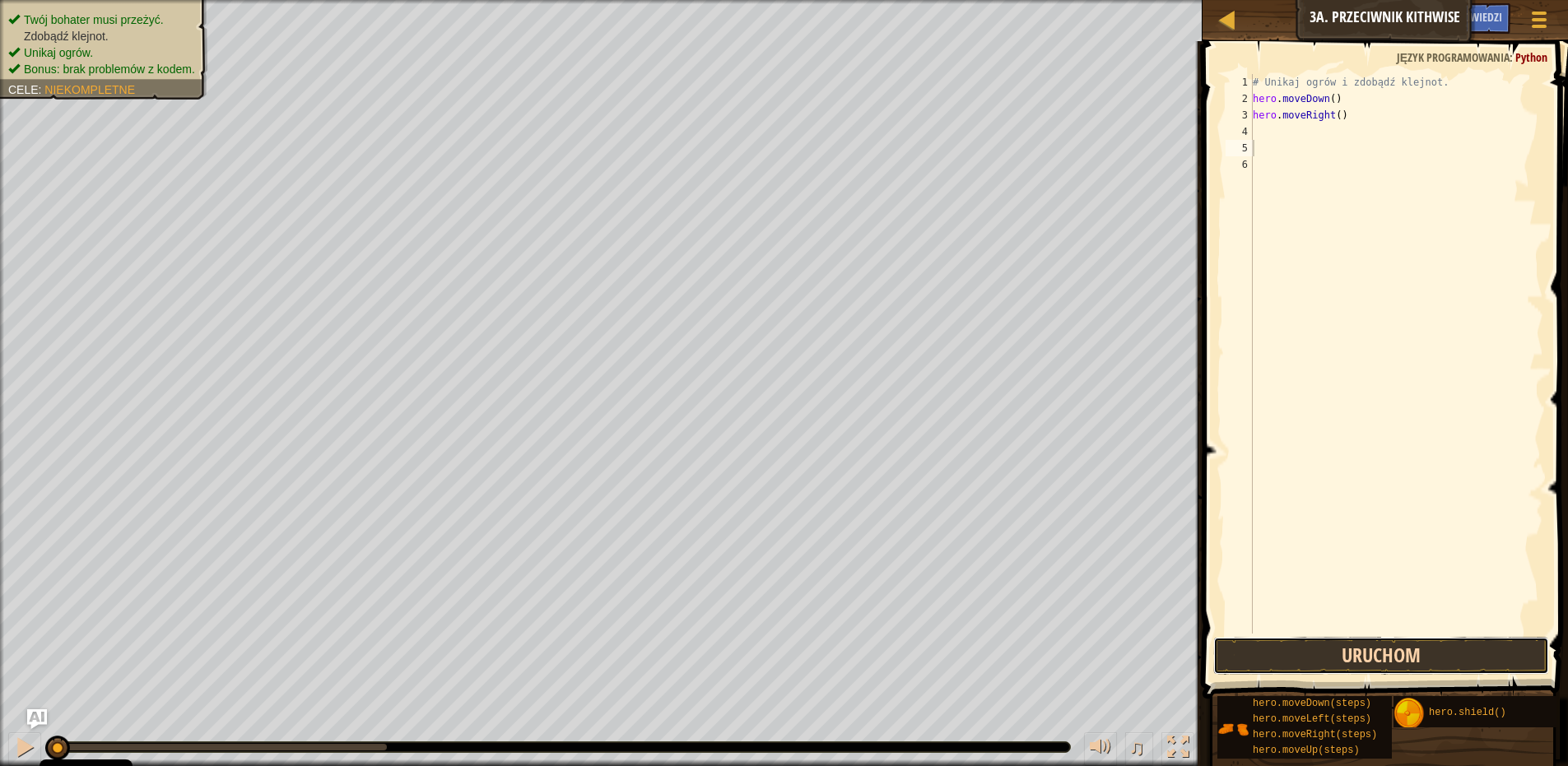
click at [1317, 644] on button "Uruchom" at bounding box center [1381, 655] width 336 height 38
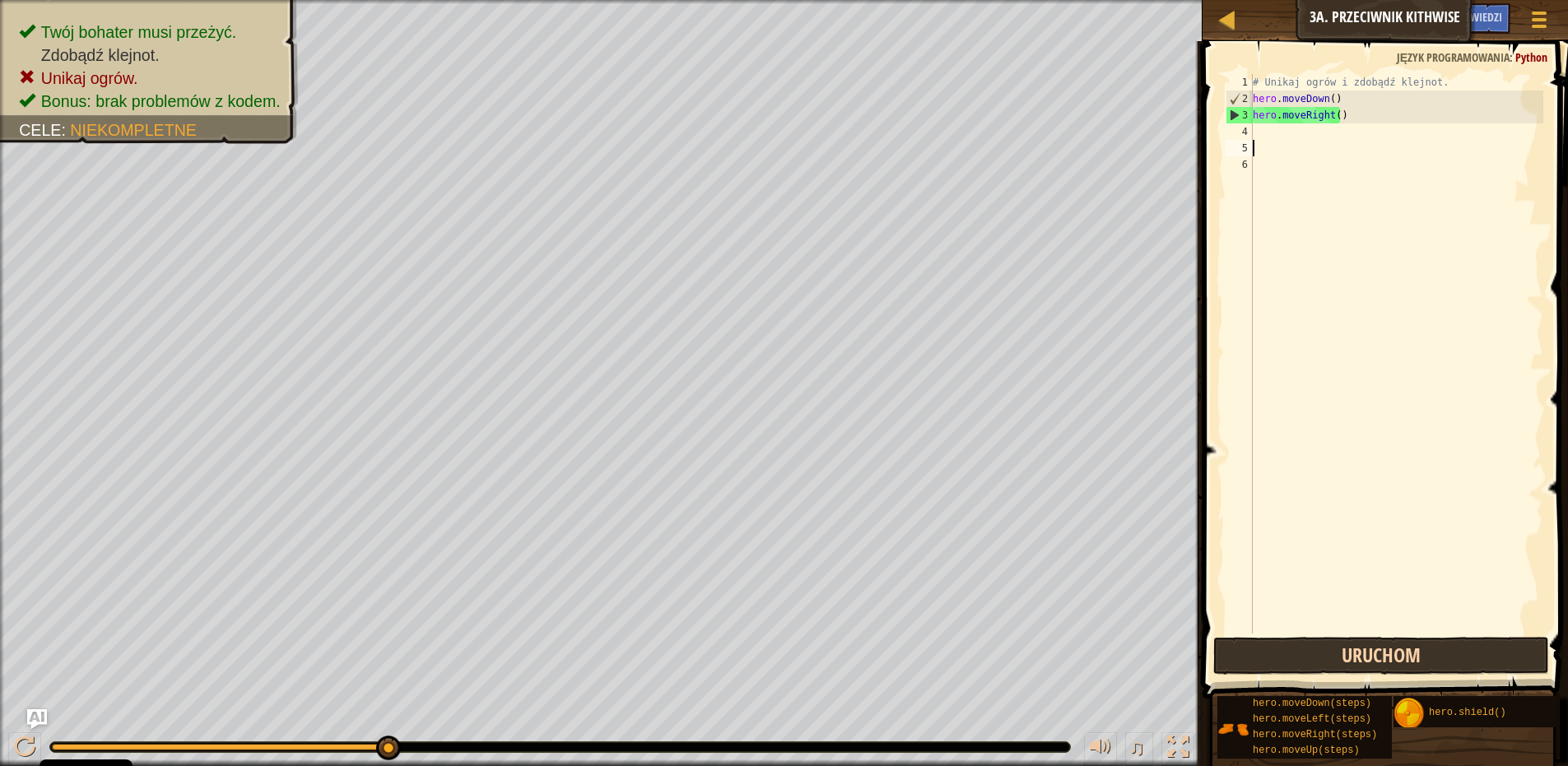
type textarea "m"
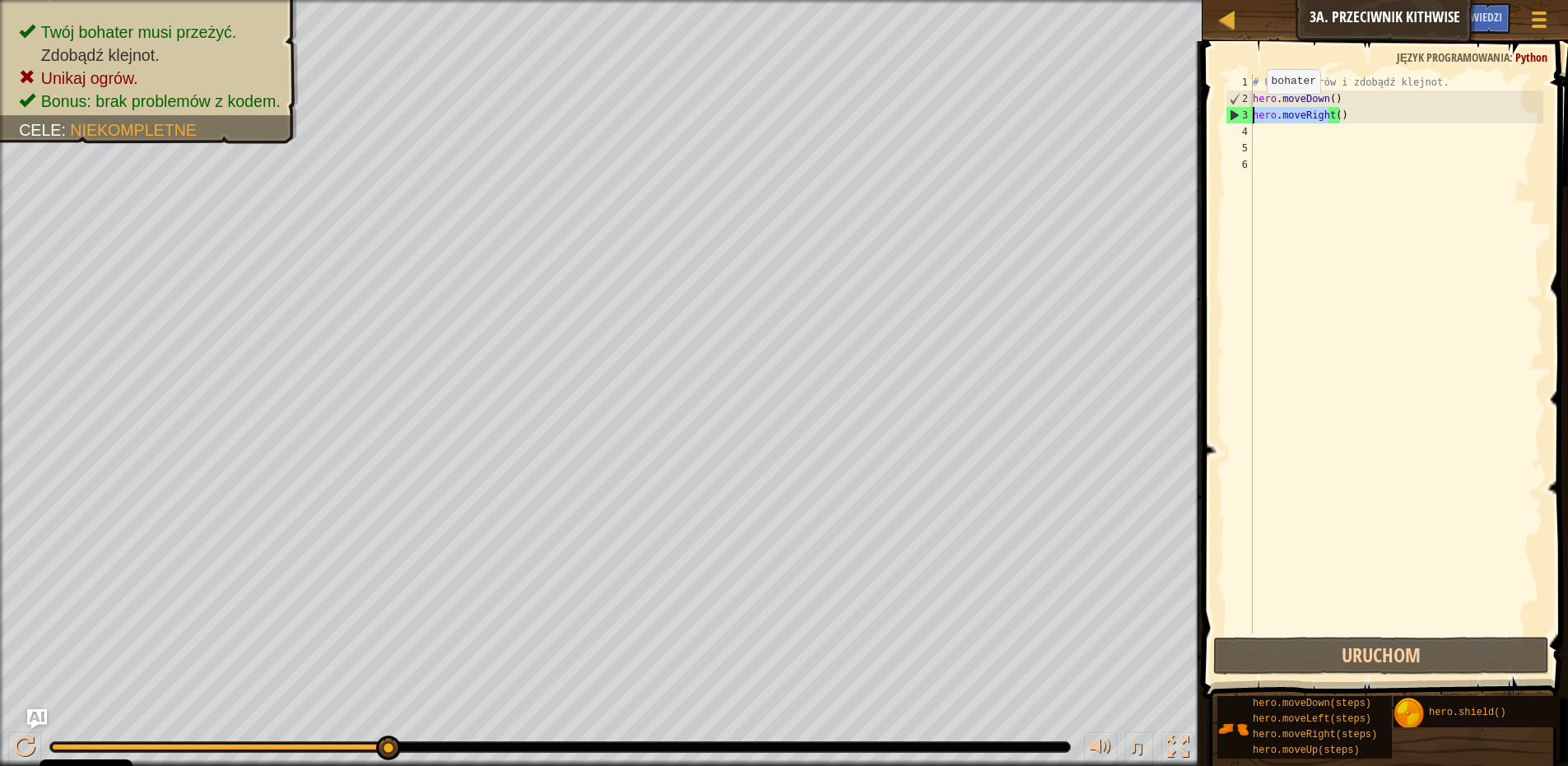
drag, startPoint x: 1330, startPoint y: 116, endPoint x: 1213, endPoint y: 108, distance: 117.3
click at [1213, 108] on div "1 2 3 4 5 6 # Unikaj ogrów i zdobądź klejnot. hero . moveDown ( ) hero . moveRi…" at bounding box center [1383, 402] width 371 height 706
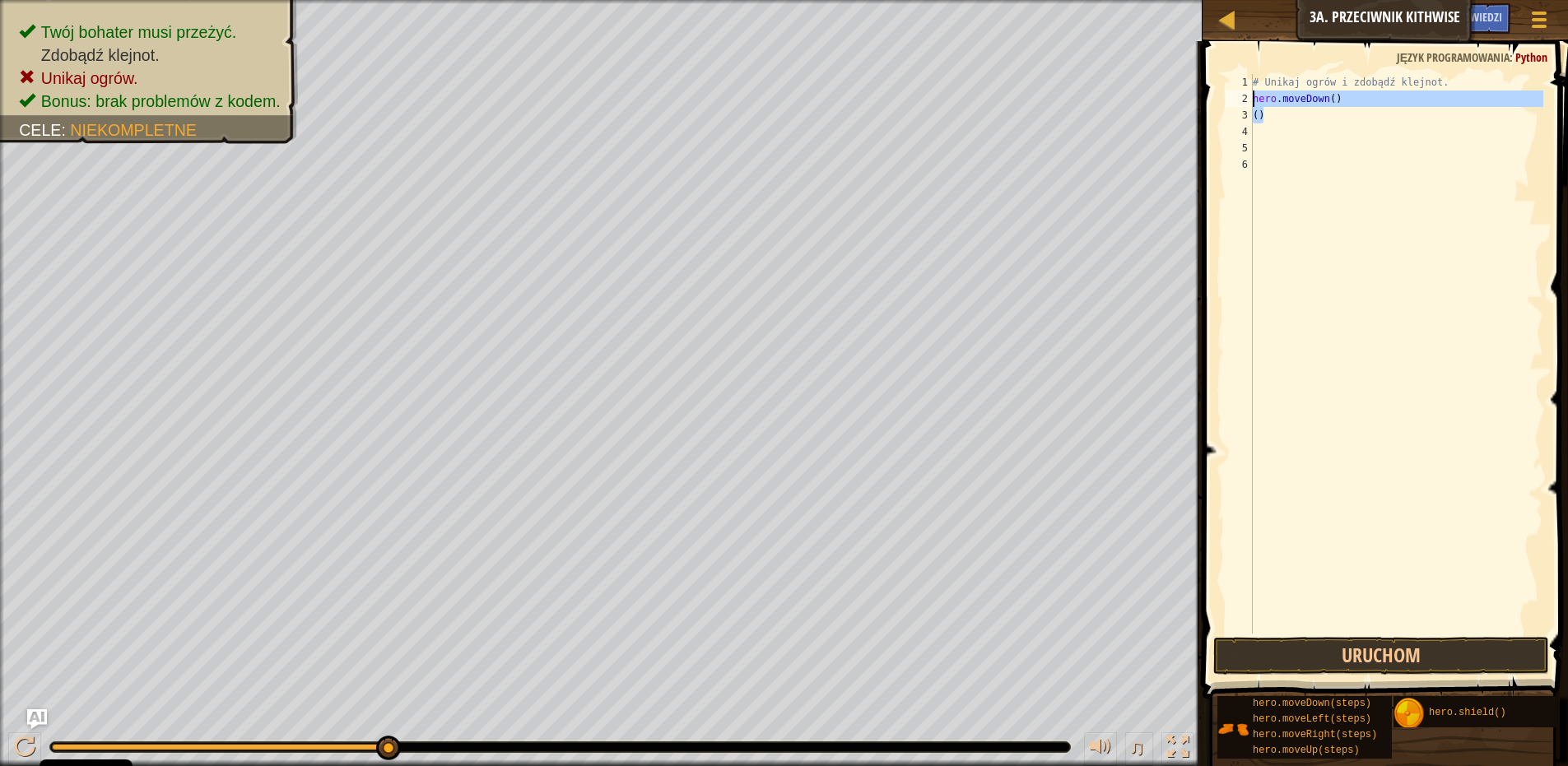
drag, startPoint x: 1263, startPoint y: 117, endPoint x: 1240, endPoint y: 107, distance: 25.1
click at [1240, 107] on div "() 1 2 3 4 5 6 # Unikaj ogrów i zdobądź klejnot. hero . moveDown ( ) ( ) הההההה…" at bounding box center [1383, 354] width 321 height 560
drag, startPoint x: 1246, startPoint y: 107, endPoint x: 1246, endPoint y: 115, distance: 8.0
type textarea "()"
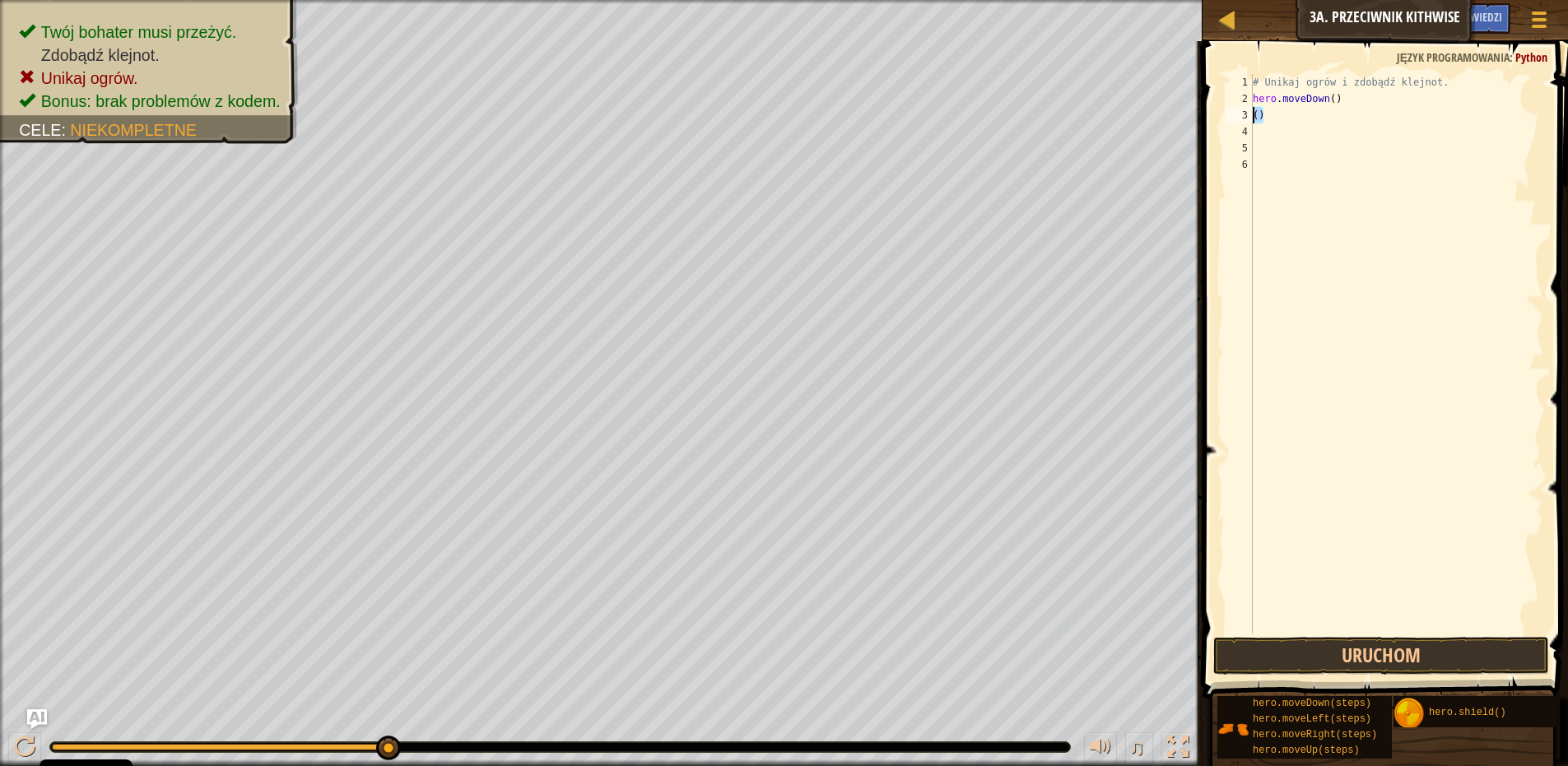
drag, startPoint x: 1261, startPoint y: 114, endPoint x: 1246, endPoint y: 115, distance: 15.0
click at [1246, 115] on div "() 1 2 3 4 5 6 # Unikaj ogrów i zdobądź klejnot. hero . moveDown ( ) ( ) הההההה…" at bounding box center [1383, 354] width 321 height 560
type textarea "movedown"
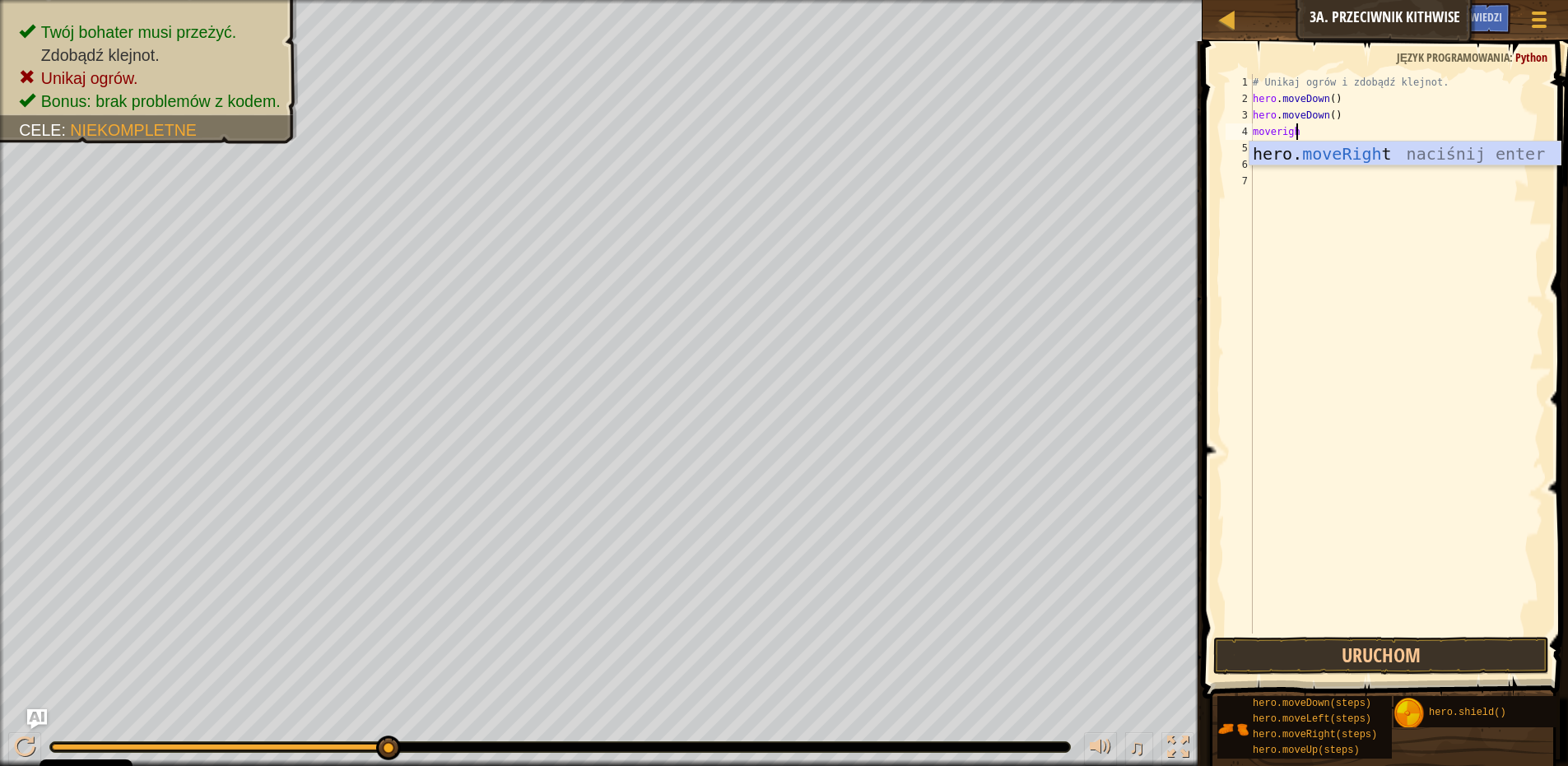
scroll to position [7, 3]
type textarea "moveright"
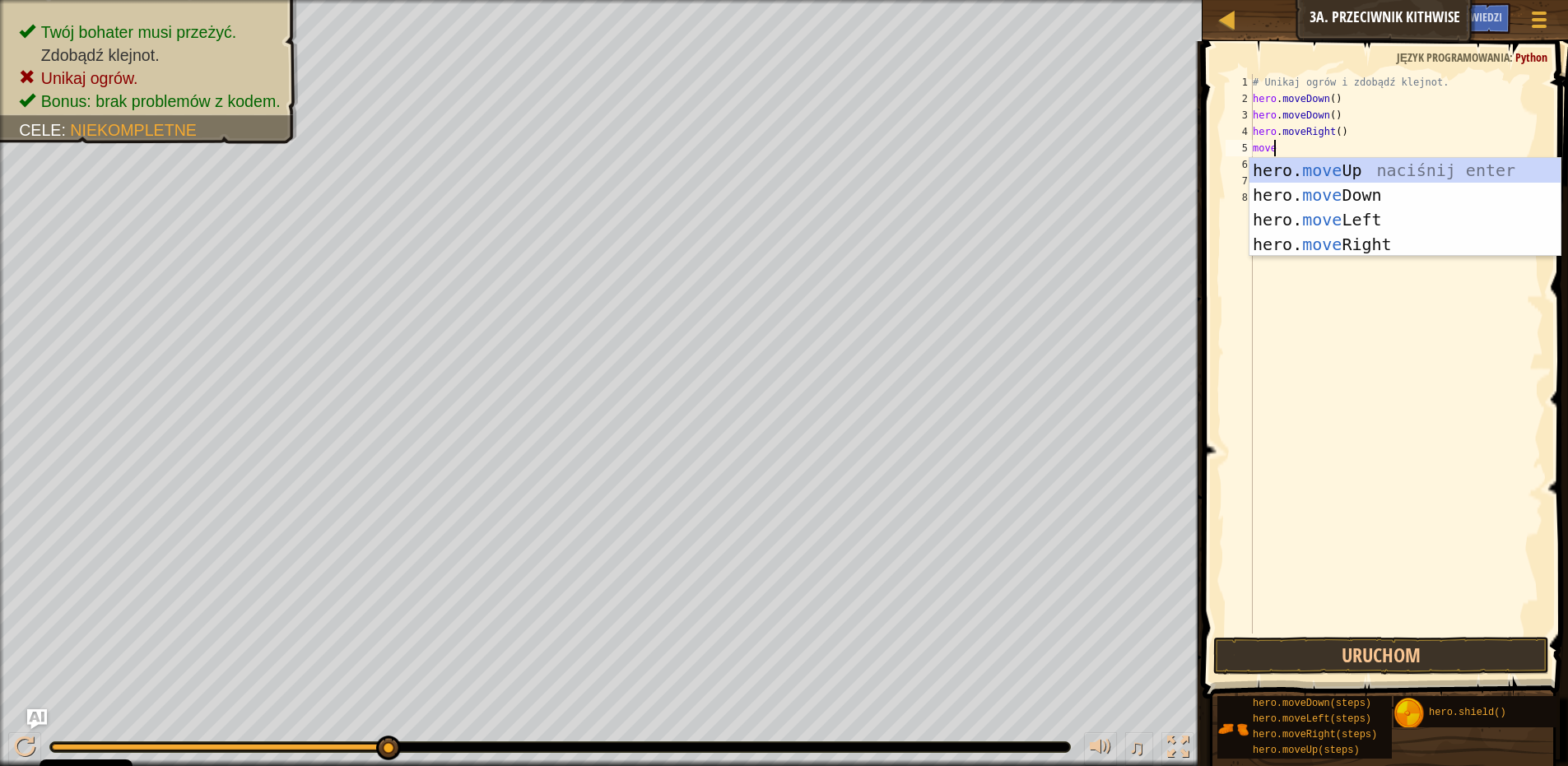
scroll to position [7, 1]
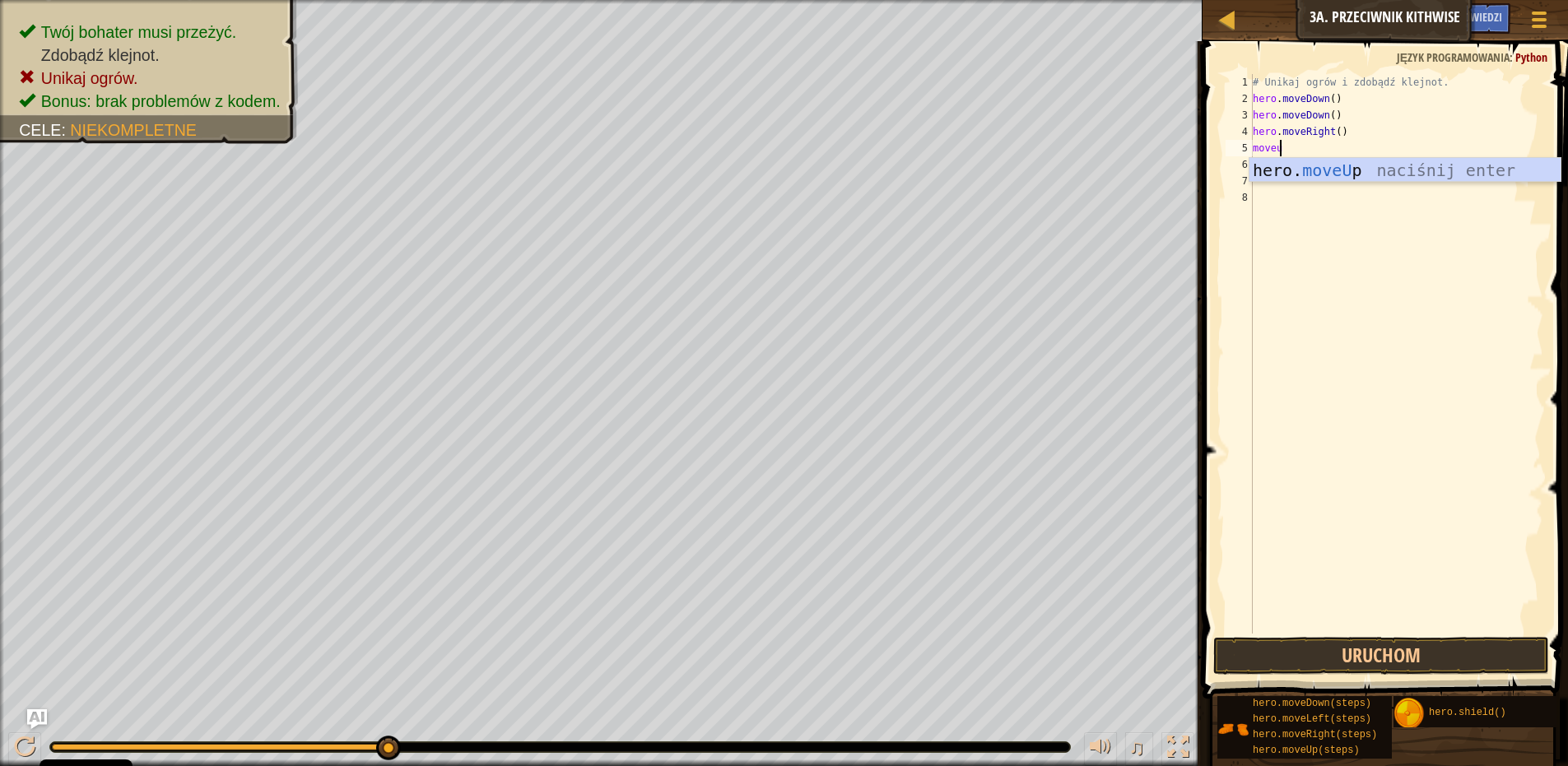
type textarea "moveup"
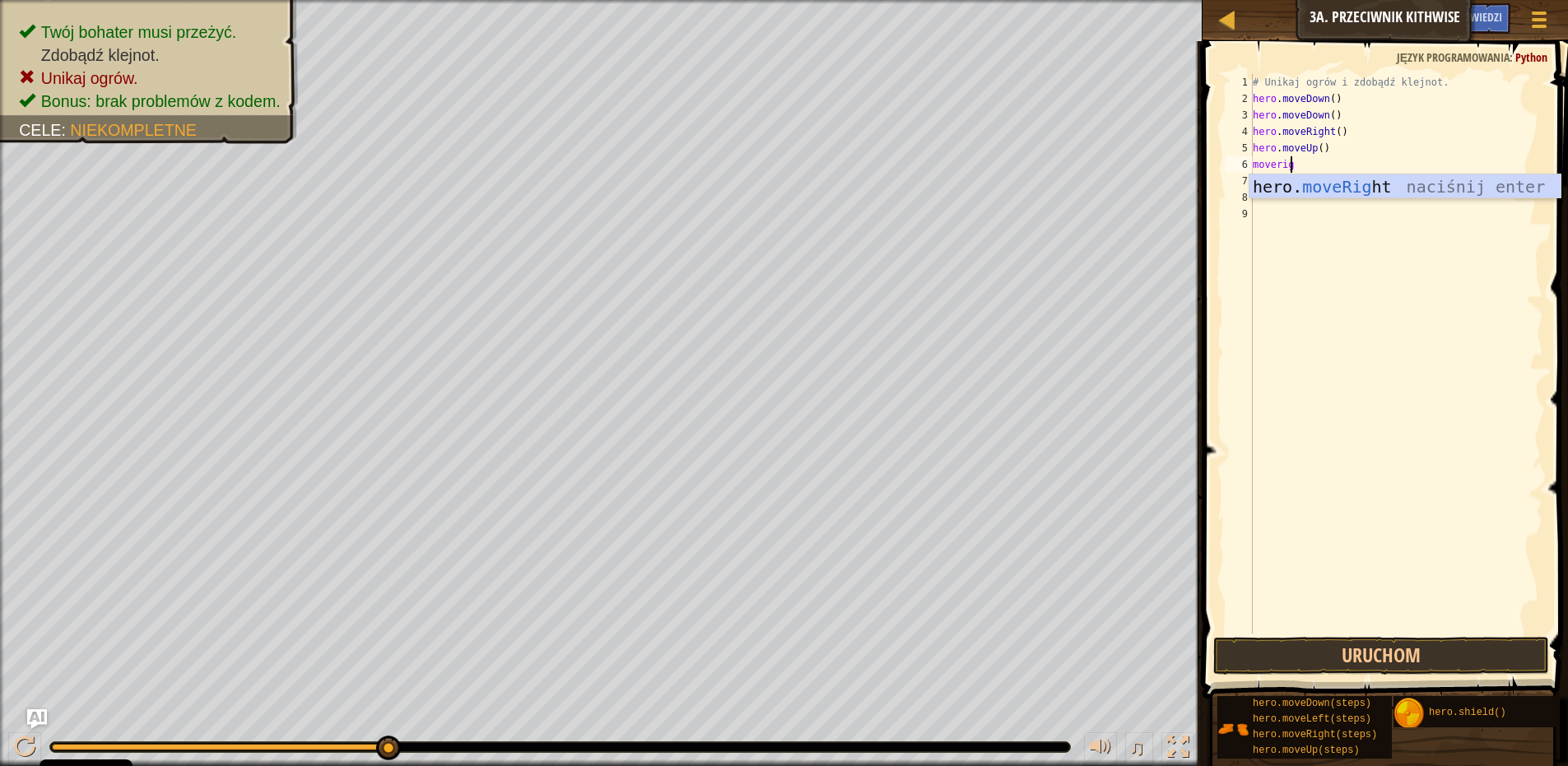
scroll to position [7, 3]
type textarea "moveright"
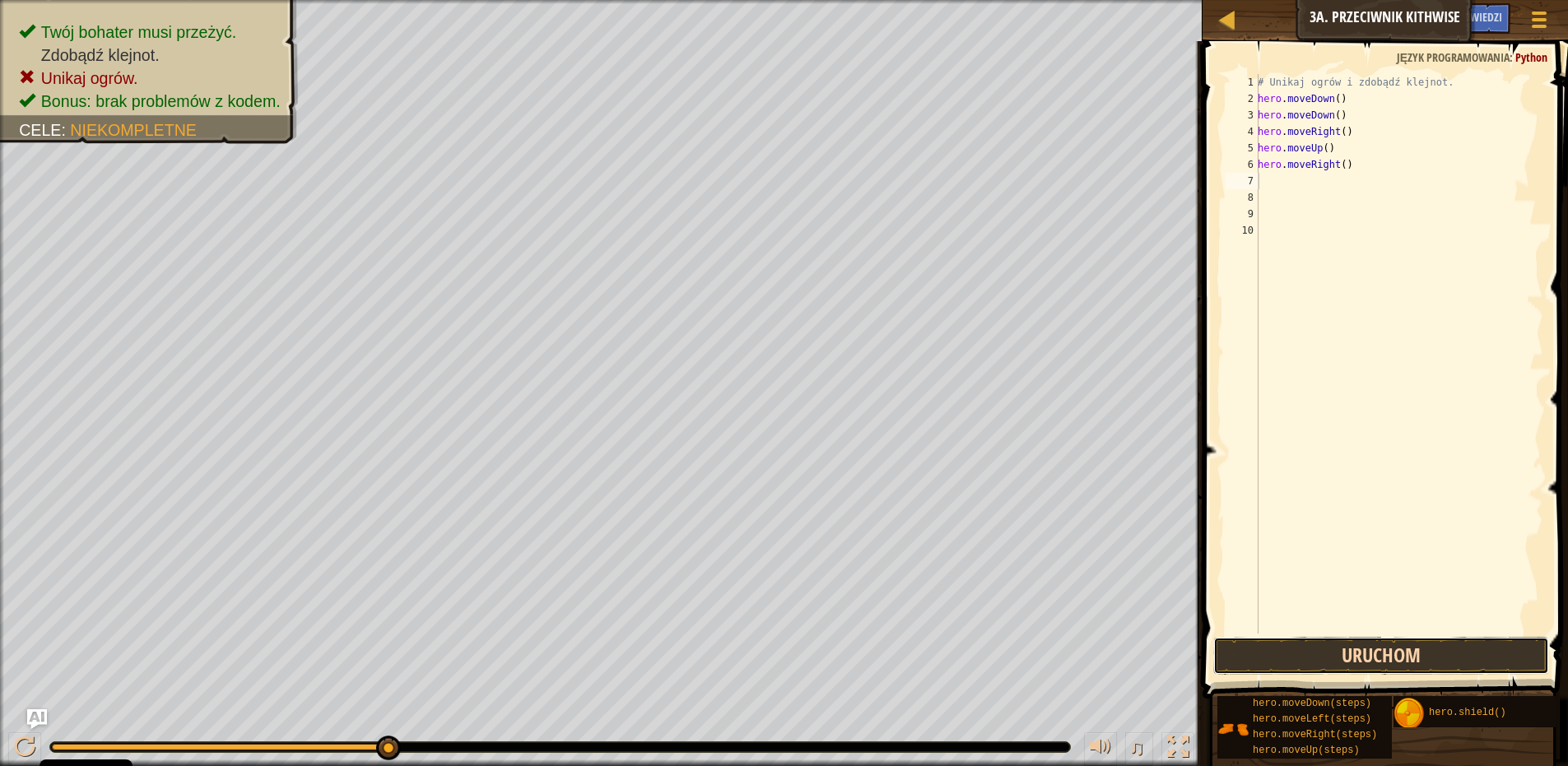
click at [1285, 648] on button "Uruchom" at bounding box center [1381, 655] width 336 height 38
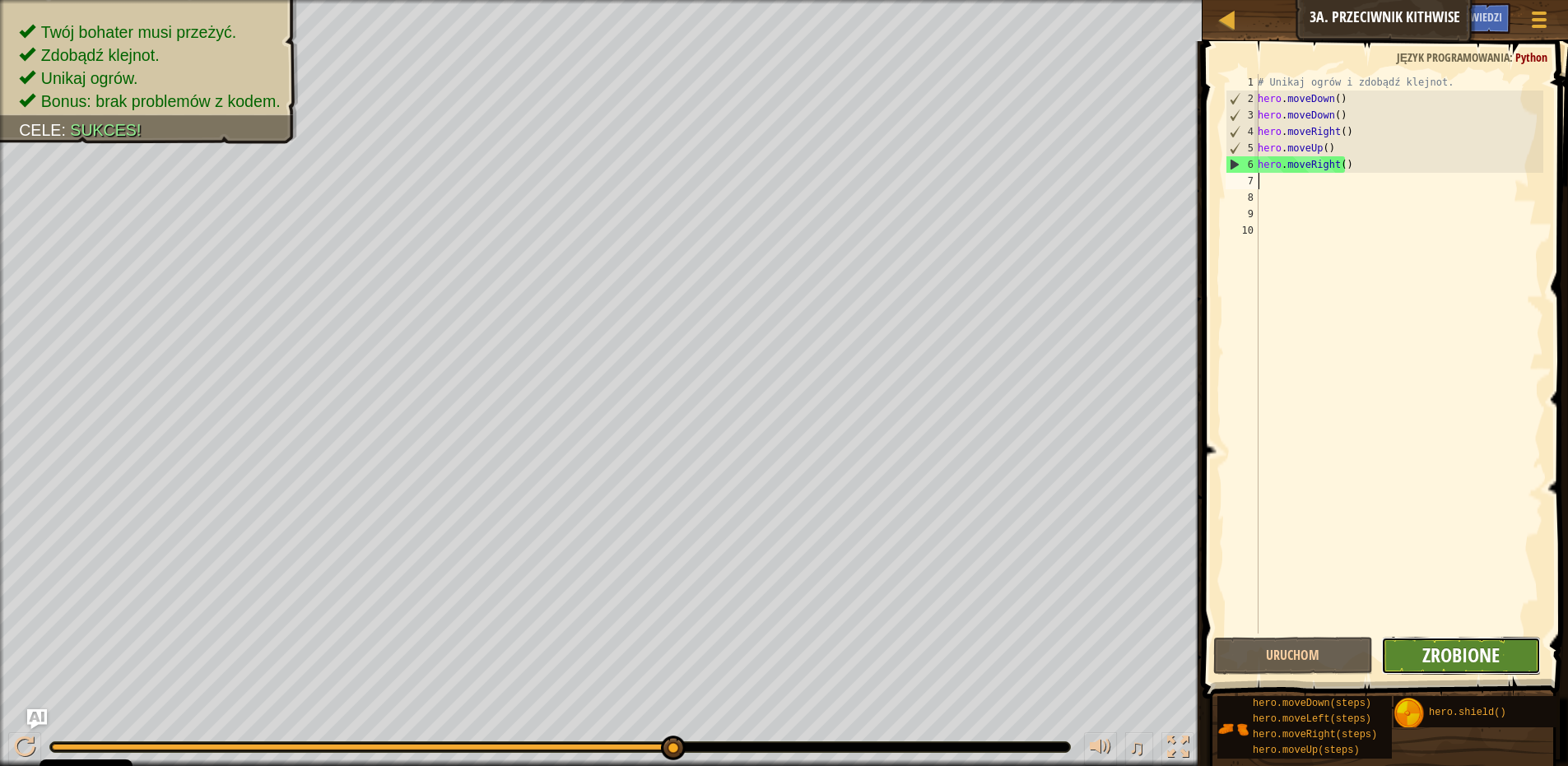
click at [1424, 655] on span "Zrobione" at bounding box center [1461, 655] width 78 height 26
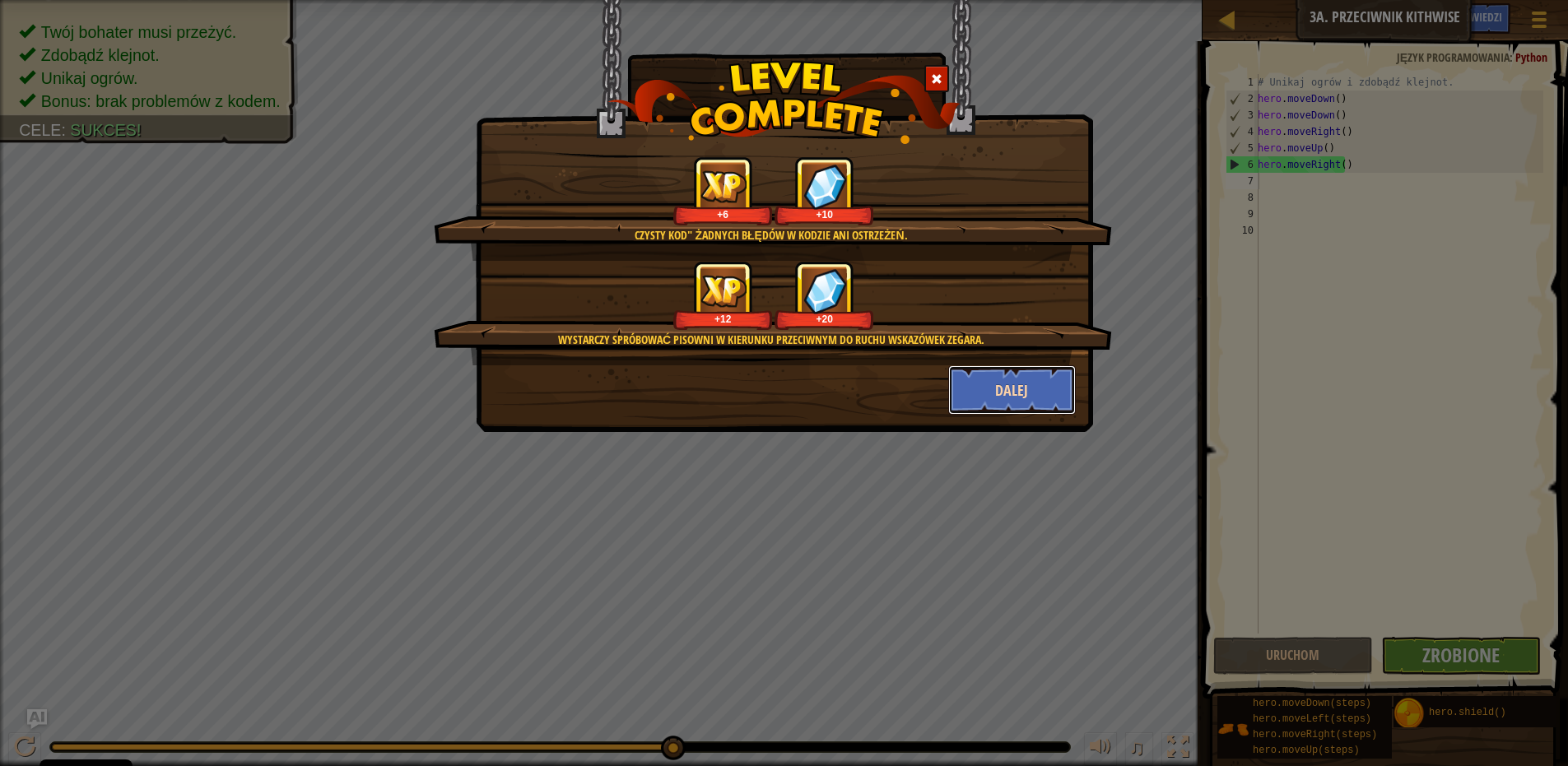
click at [1033, 389] on button "Dalej" at bounding box center [1012, 390] width 128 height 49
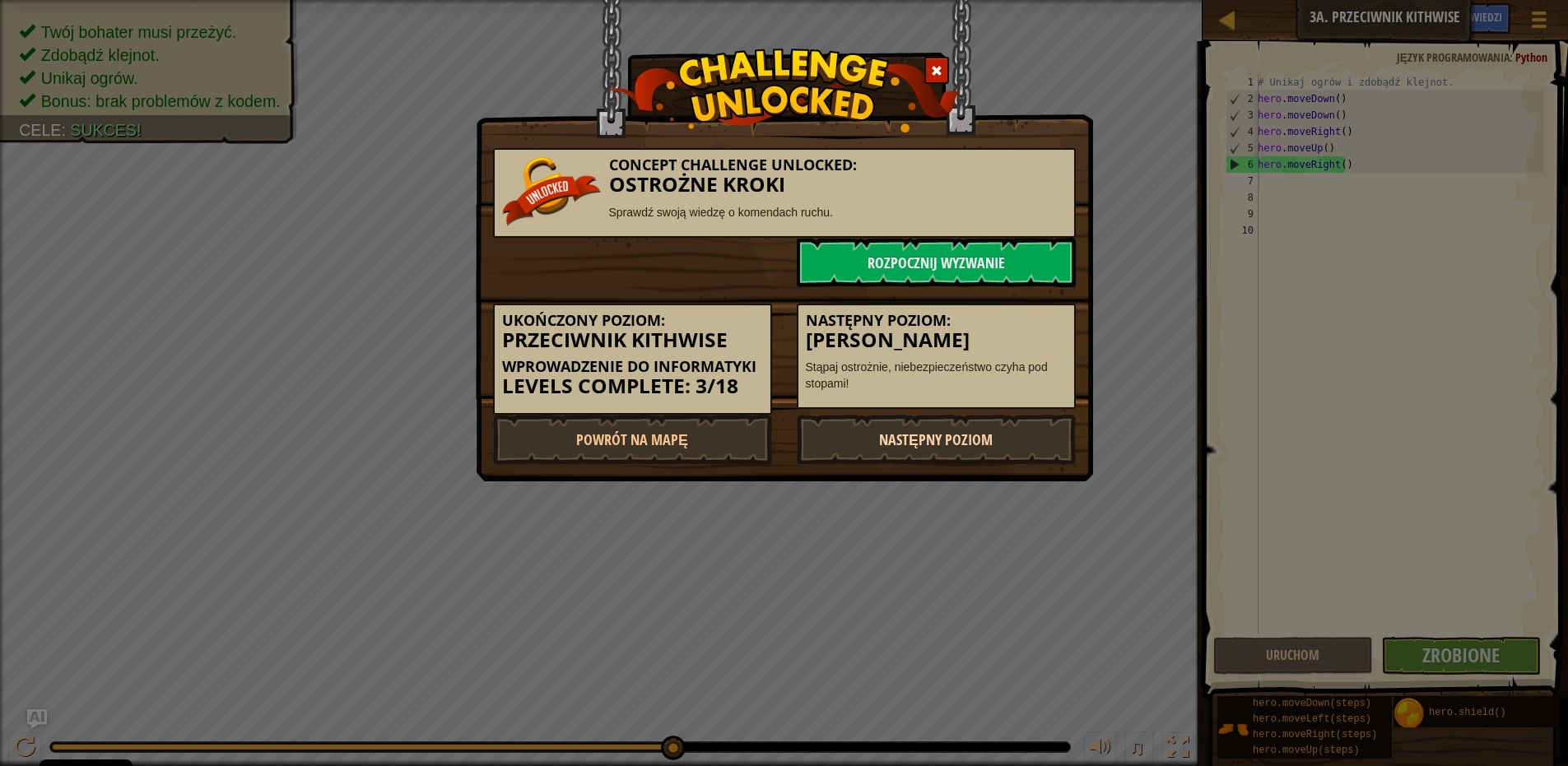
click at [888, 431] on link "Następny poziom" at bounding box center [936, 439] width 279 height 49
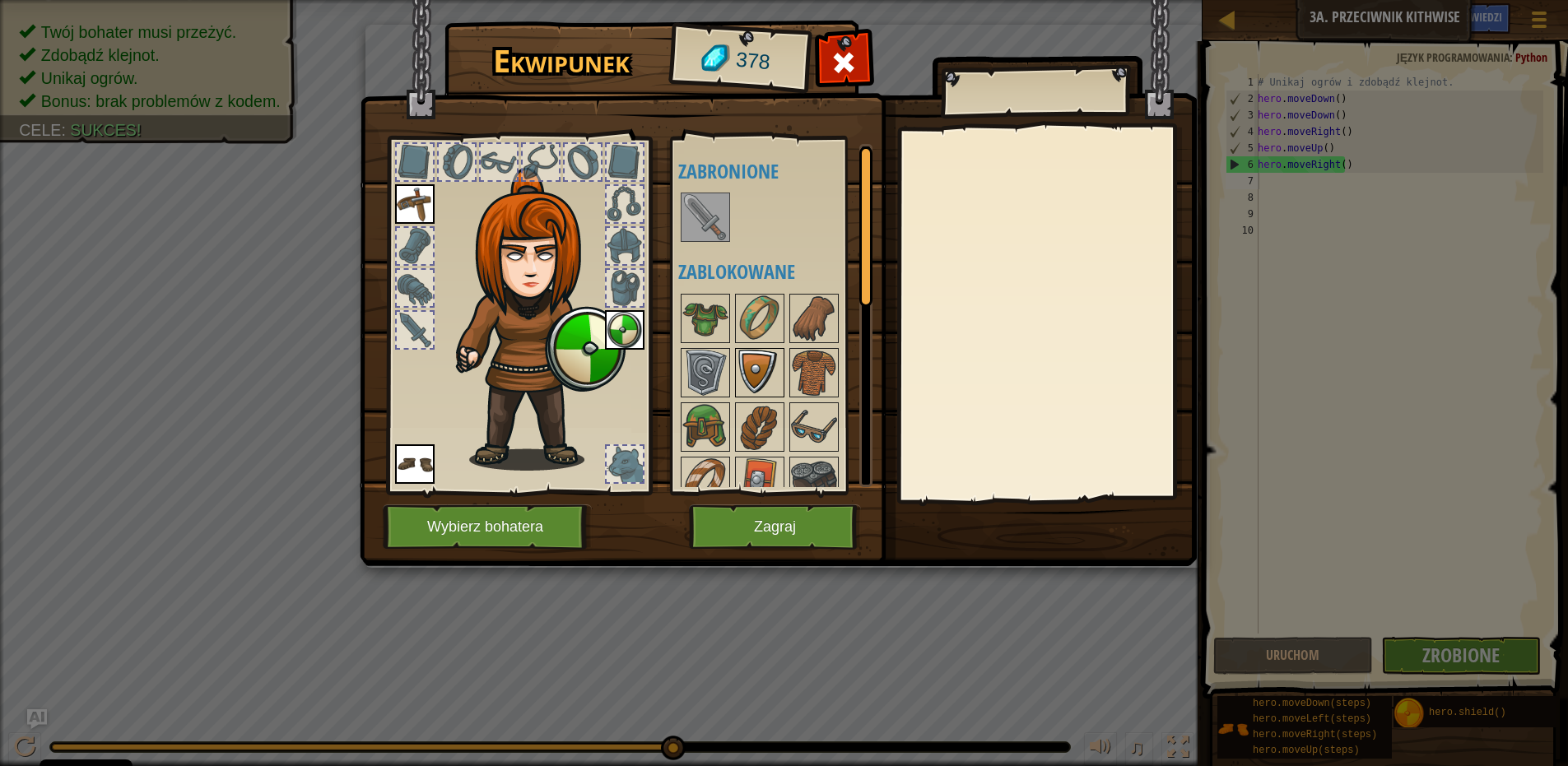
click at [761, 381] on img at bounding box center [759, 372] width 46 height 46
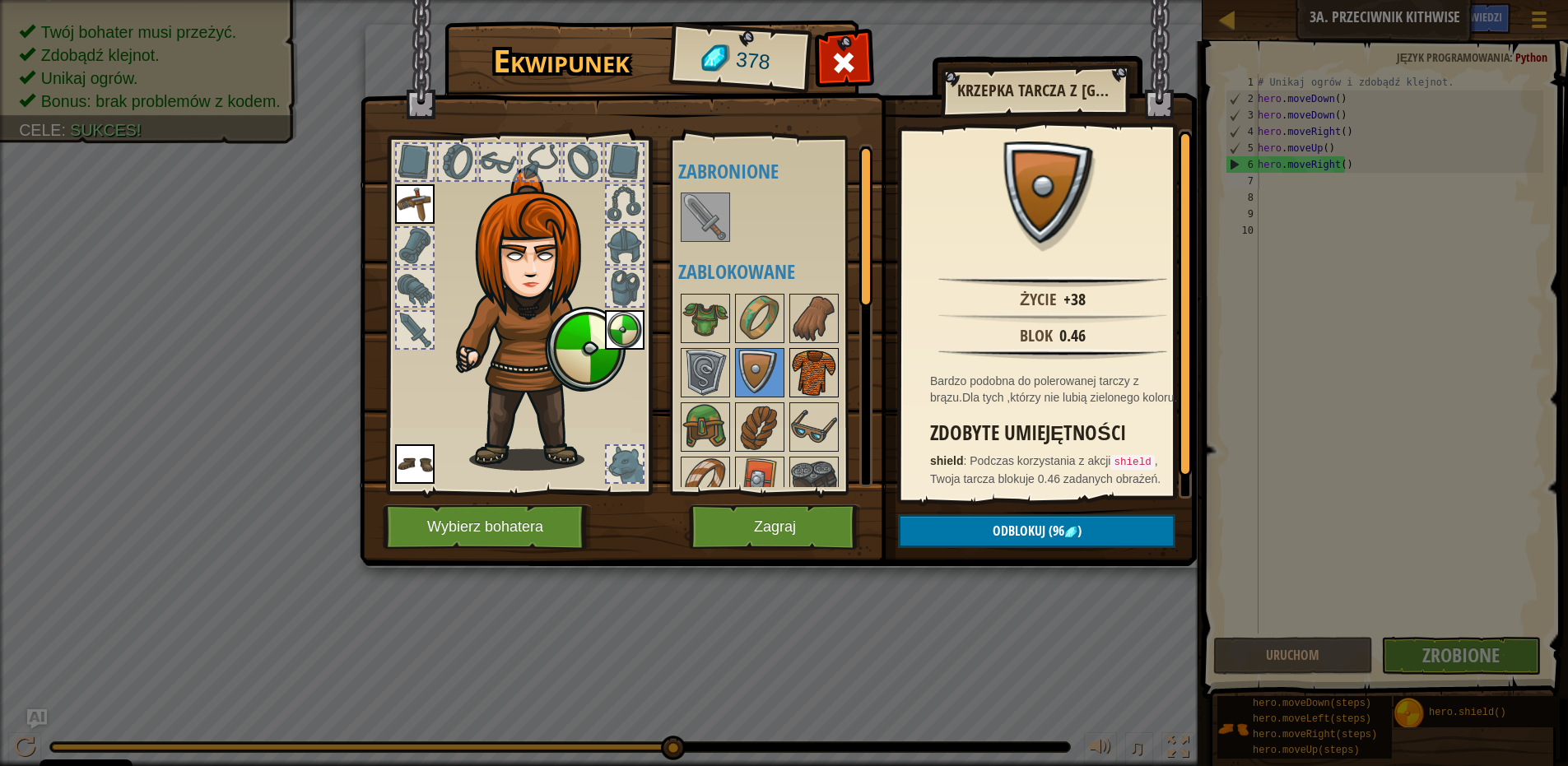
click at [812, 366] on img at bounding box center [814, 372] width 46 height 46
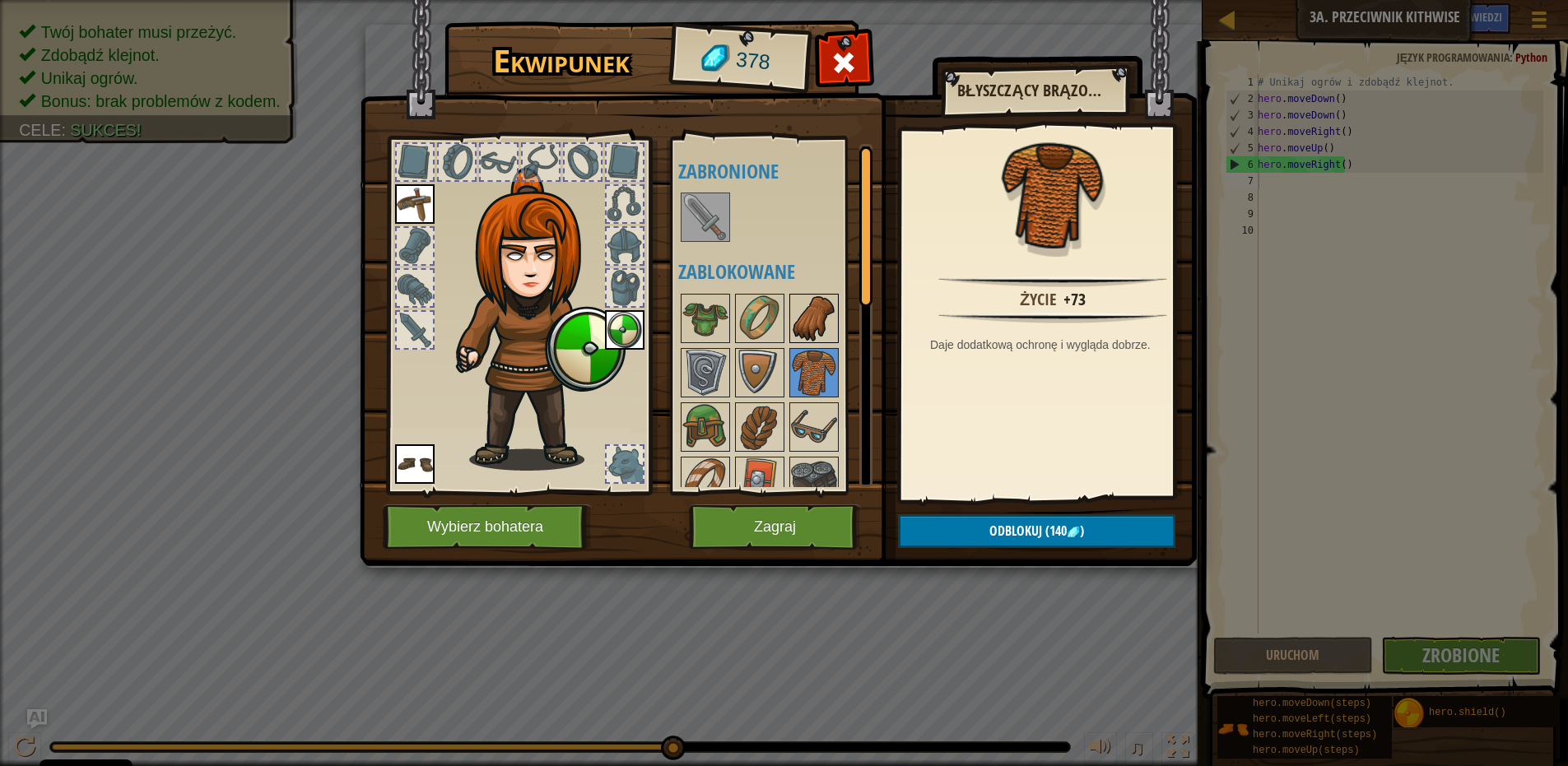
click at [814, 325] on img at bounding box center [814, 319] width 46 height 46
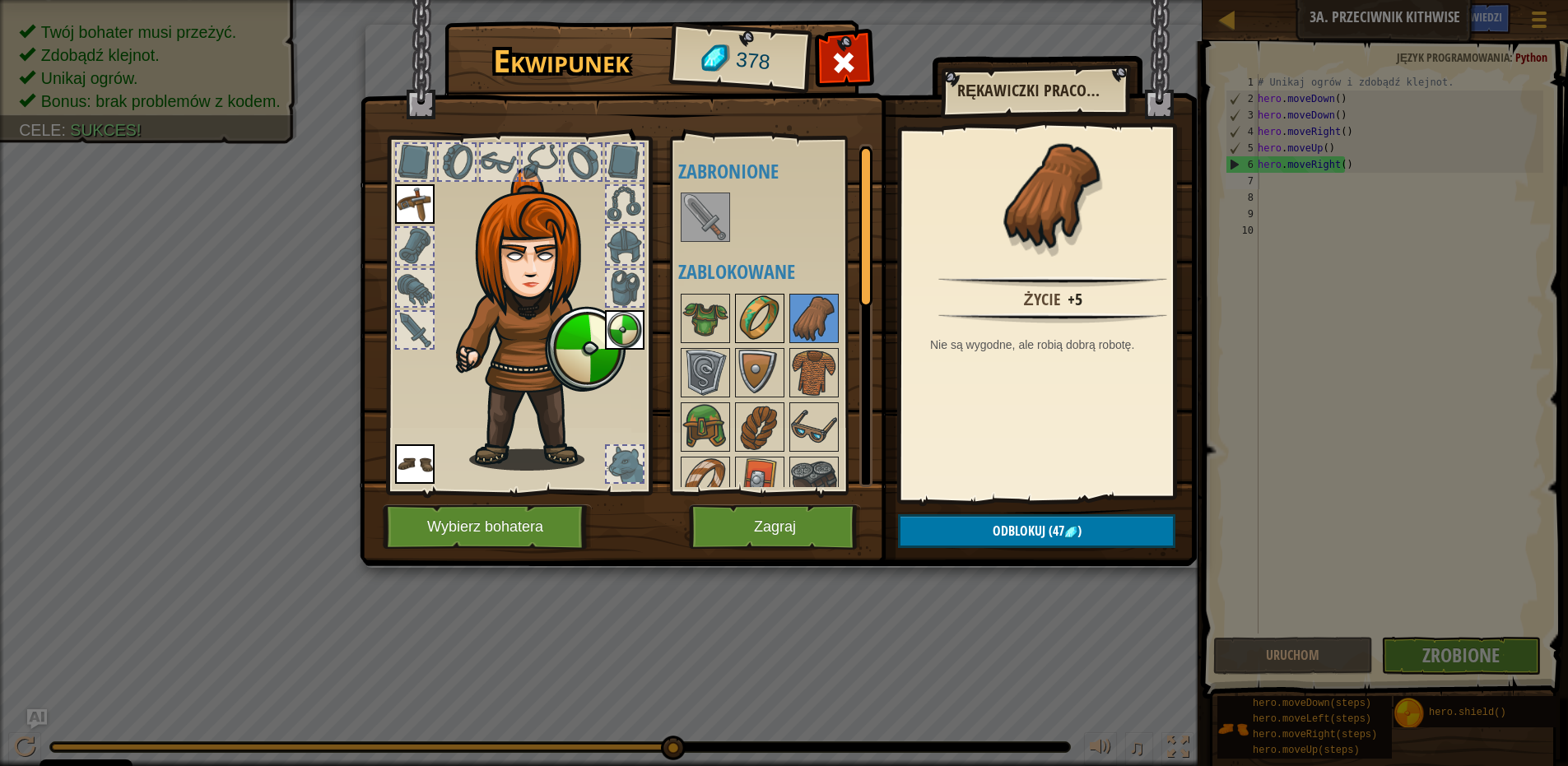
click at [765, 314] on img at bounding box center [759, 319] width 46 height 46
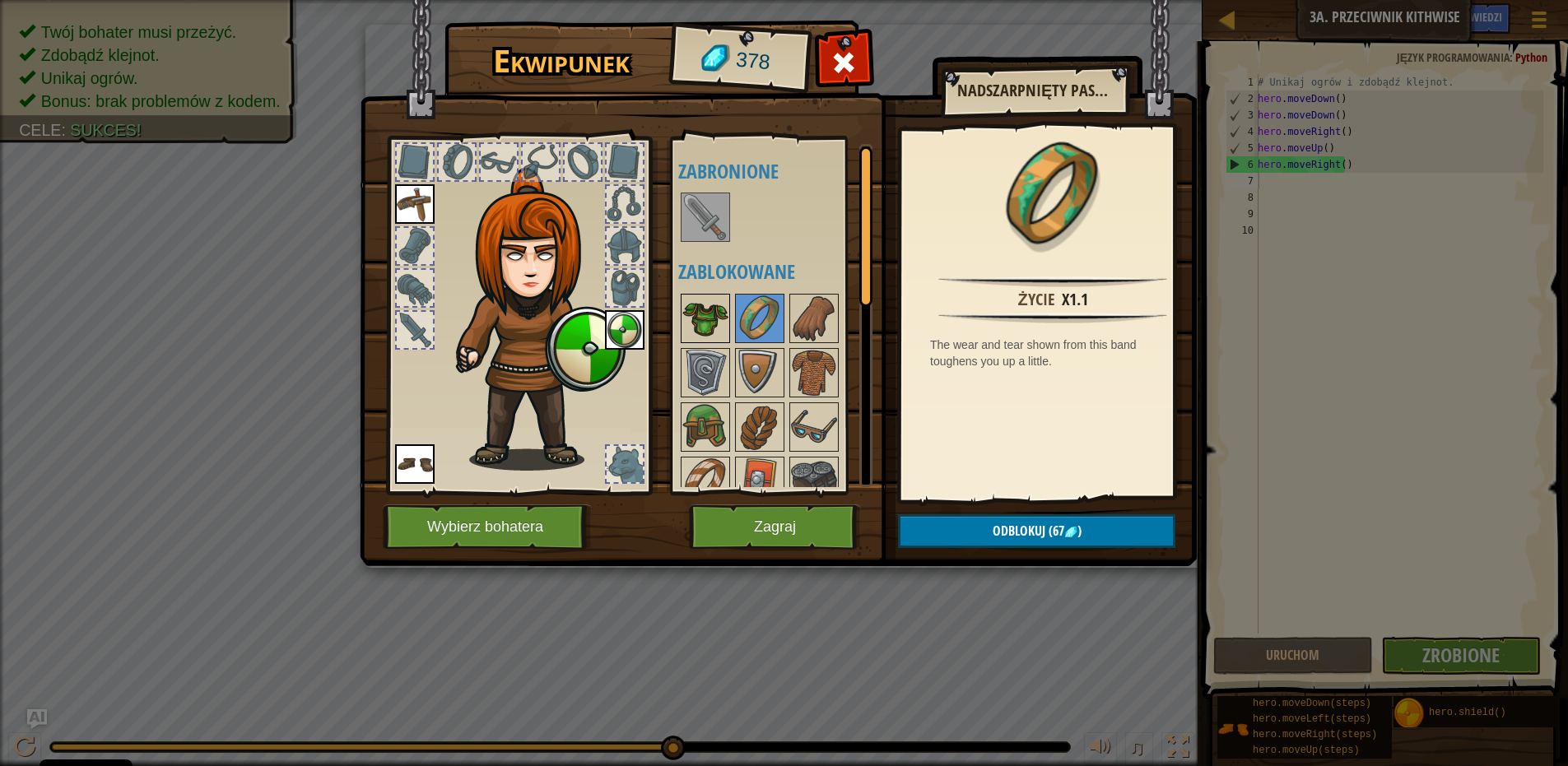
click at [704, 313] on img at bounding box center [706, 319] width 46 height 46
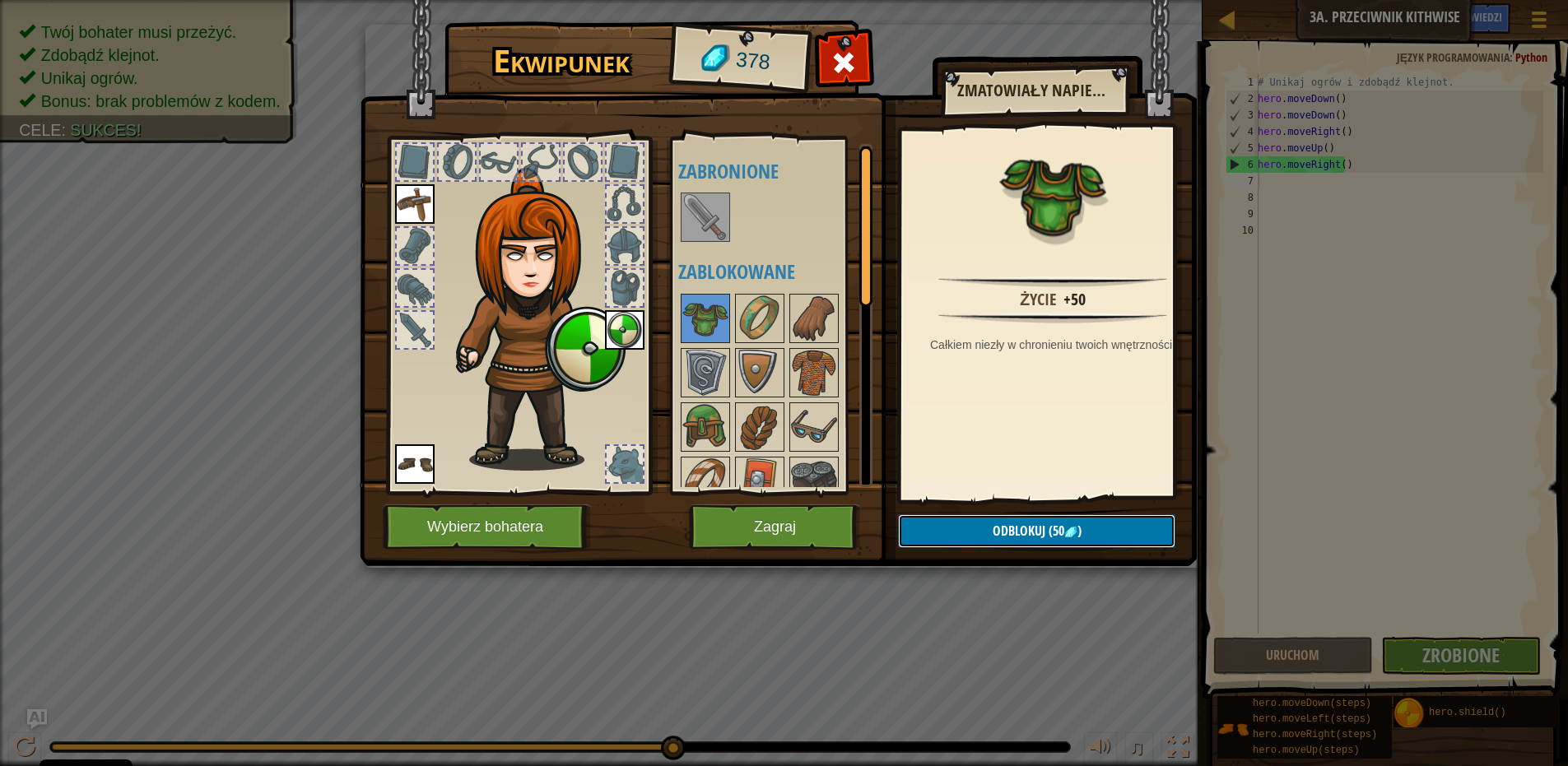
click at [989, 528] on button "Odblokuj (50 )" at bounding box center [1037, 531] width 277 height 33
click at [990, 527] on button "Potwierdź" at bounding box center [1037, 531] width 277 height 33
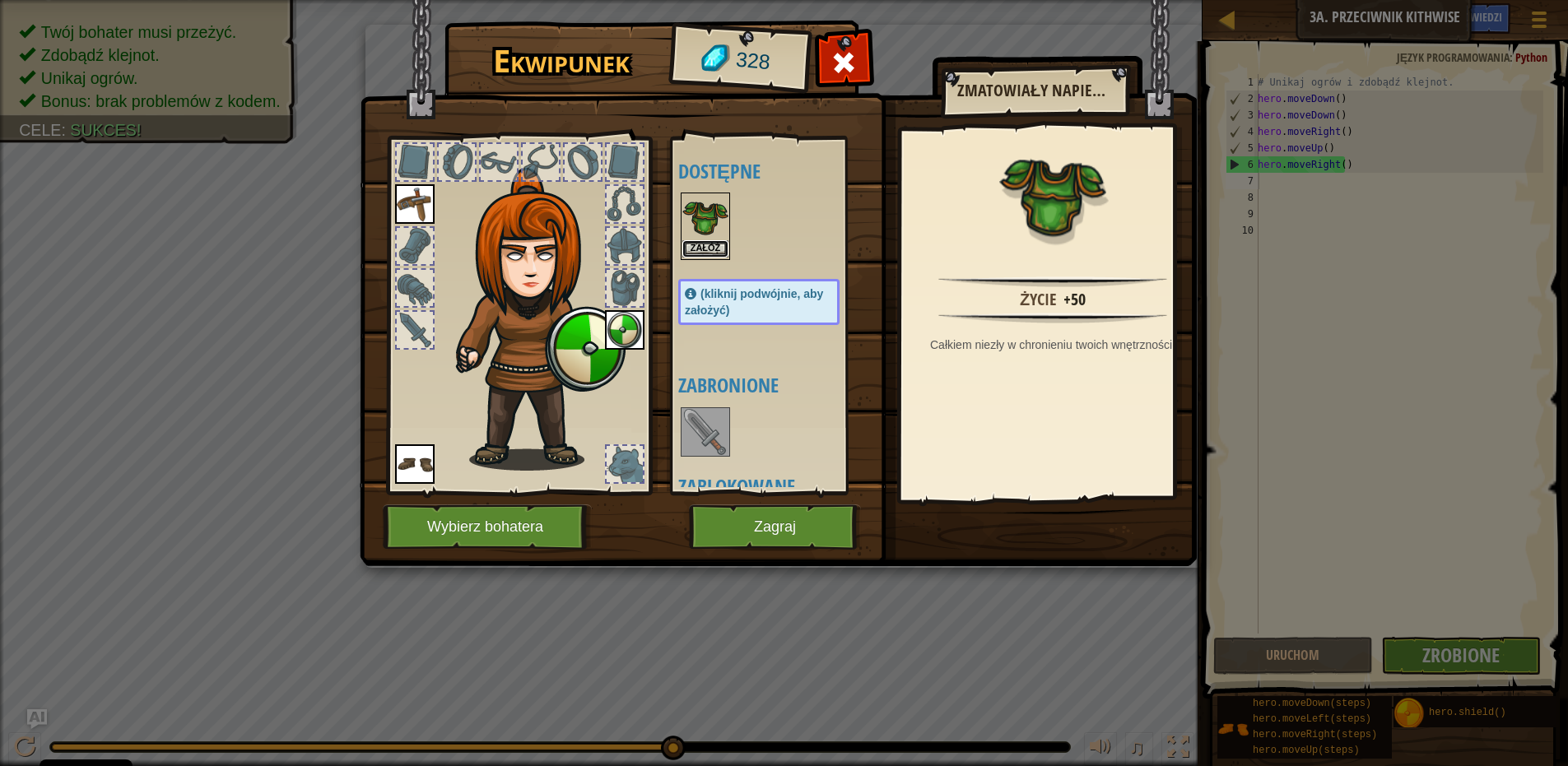
click at [699, 244] on button "Załóż" at bounding box center [706, 249] width 46 height 18
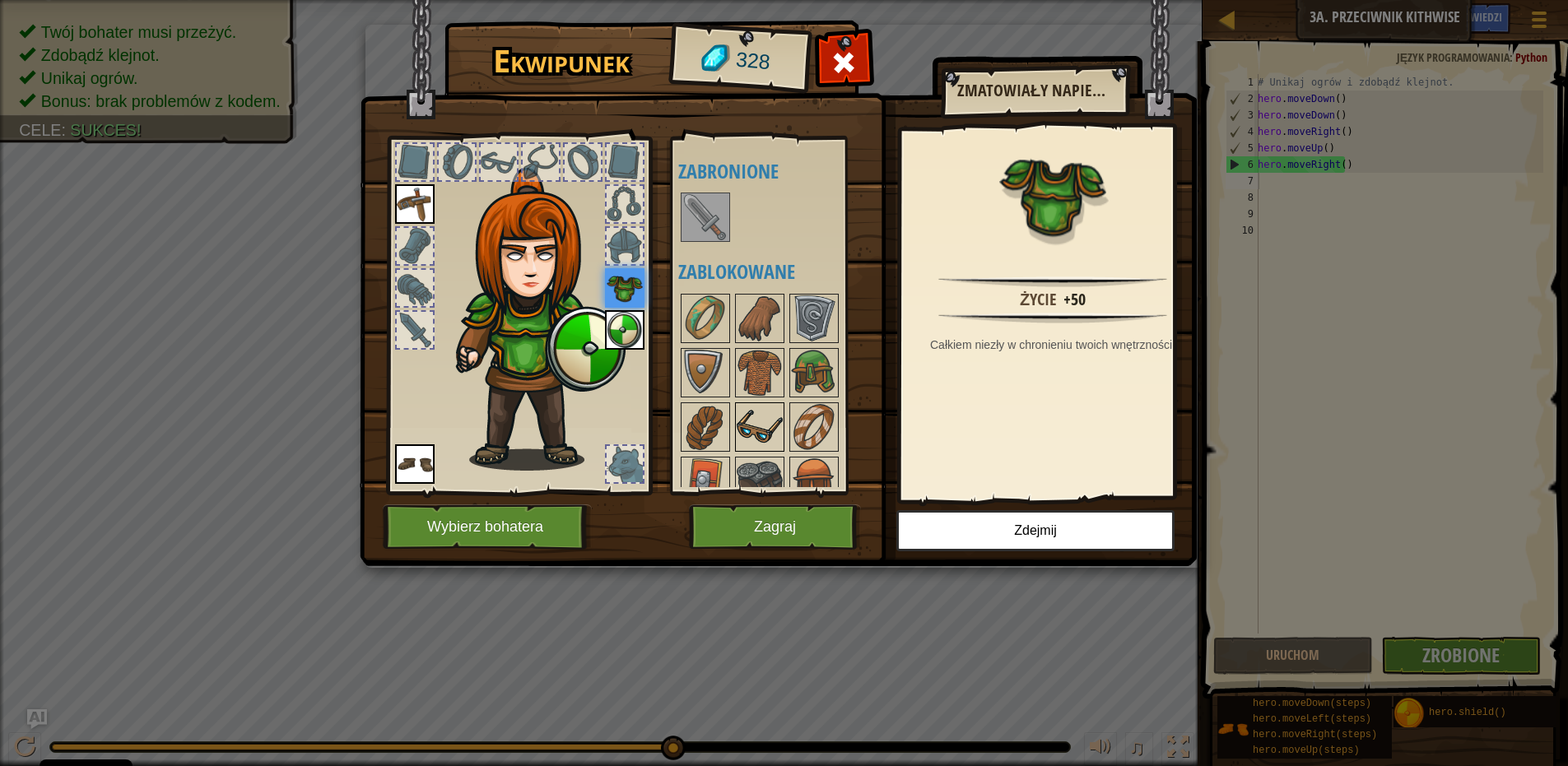
click at [747, 423] on img at bounding box center [759, 427] width 46 height 46
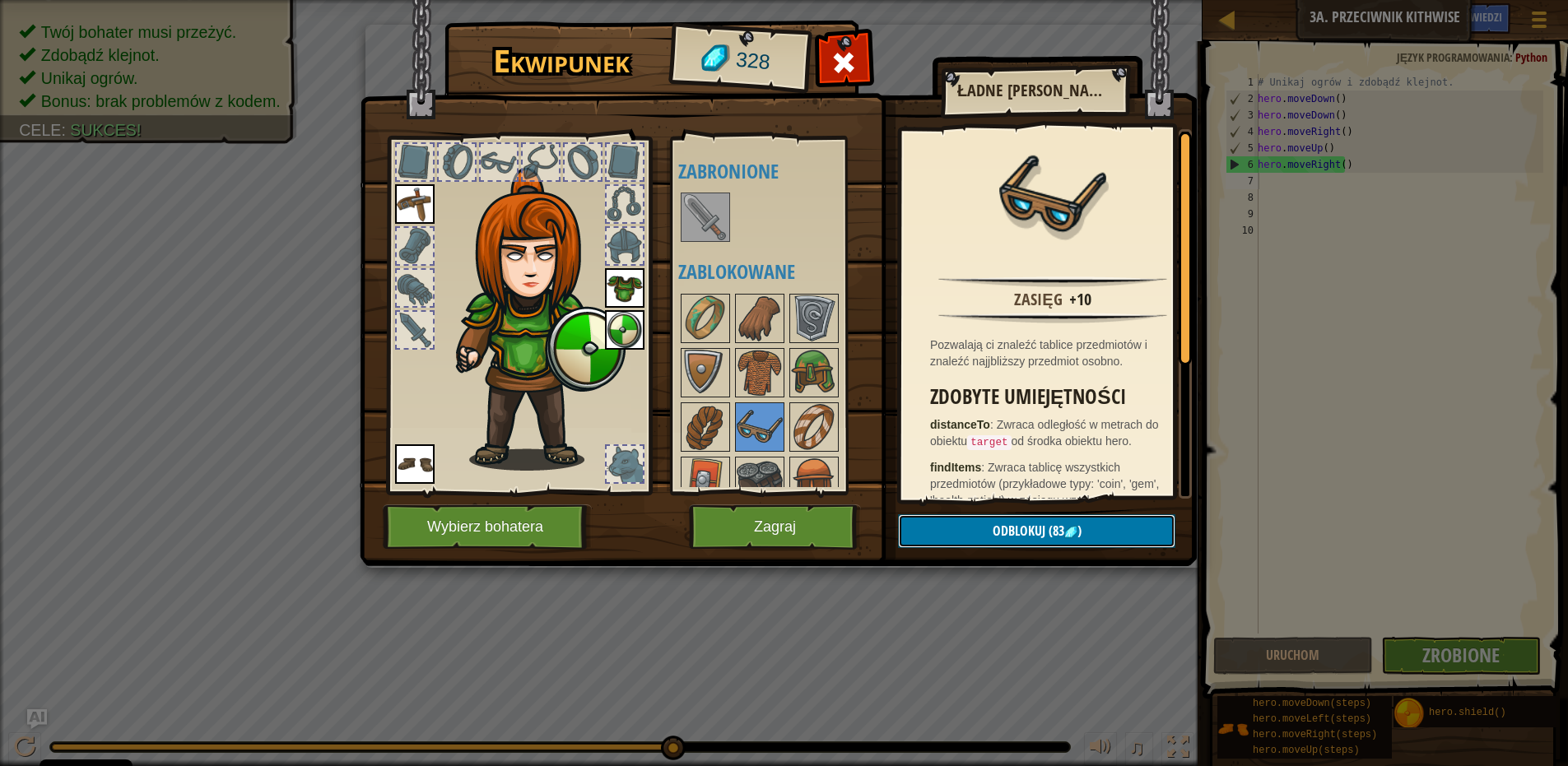
click at [985, 529] on button "Odblokuj (83 )" at bounding box center [1037, 531] width 277 height 33
click at [945, 511] on img at bounding box center [778, 267] width 837 height 598
click at [948, 522] on button "Odblokuj" at bounding box center [1037, 531] width 277 height 33
click at [937, 523] on button "Potwierdź" at bounding box center [1037, 531] width 277 height 33
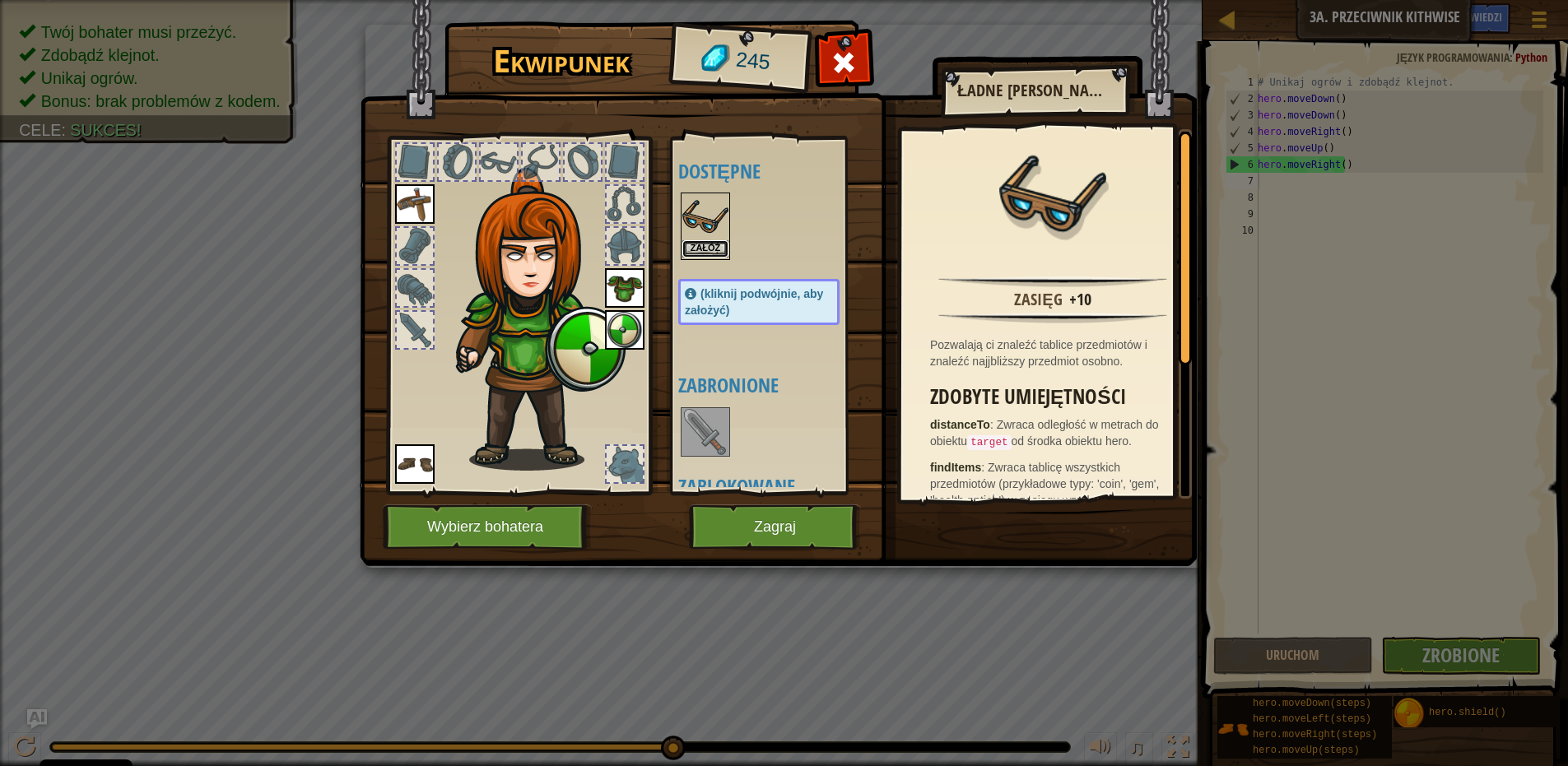
click at [714, 249] on button "Załóż" at bounding box center [706, 249] width 46 height 18
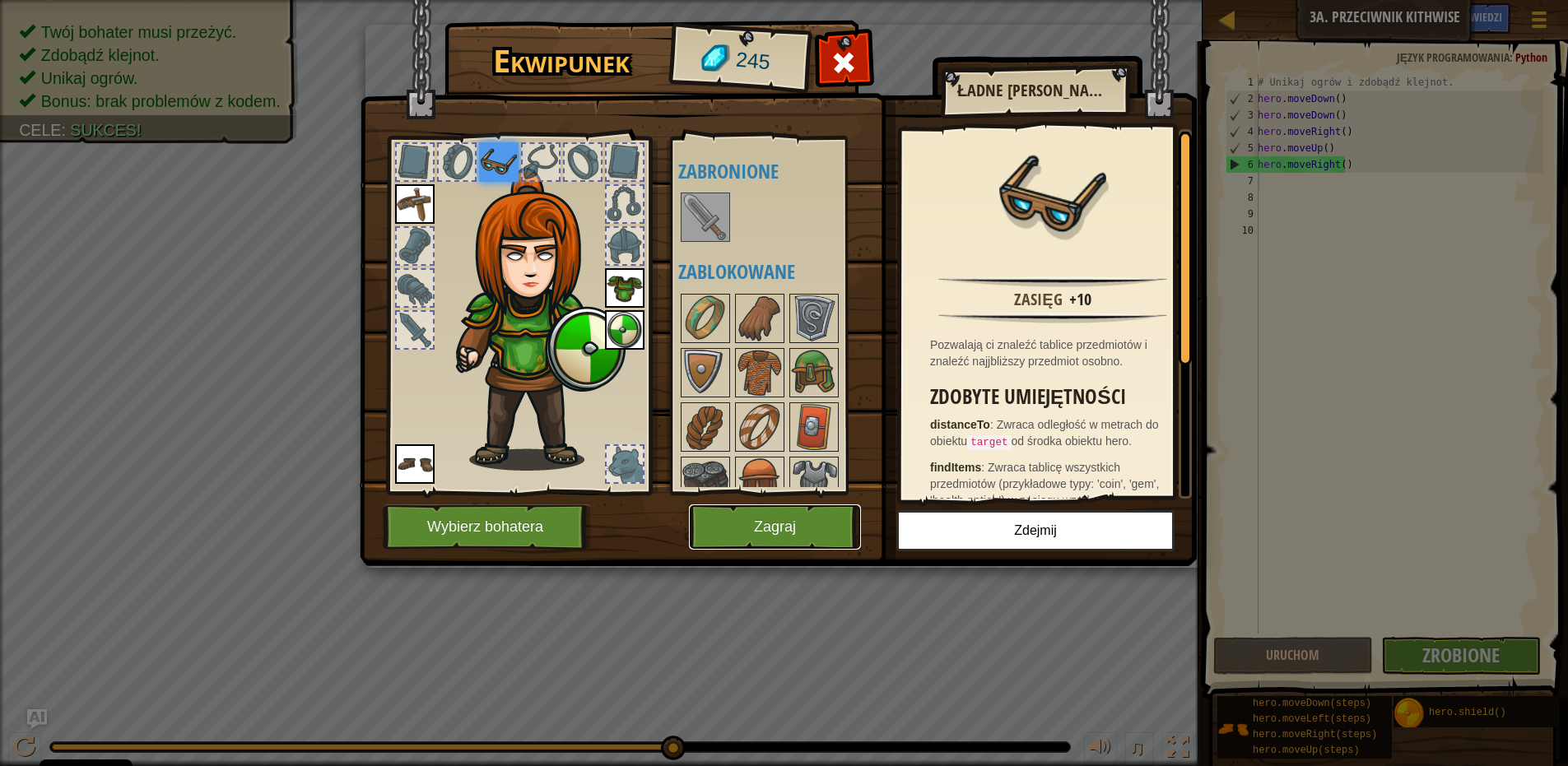
click at [736, 529] on button "Zagraj" at bounding box center [774, 527] width 172 height 45
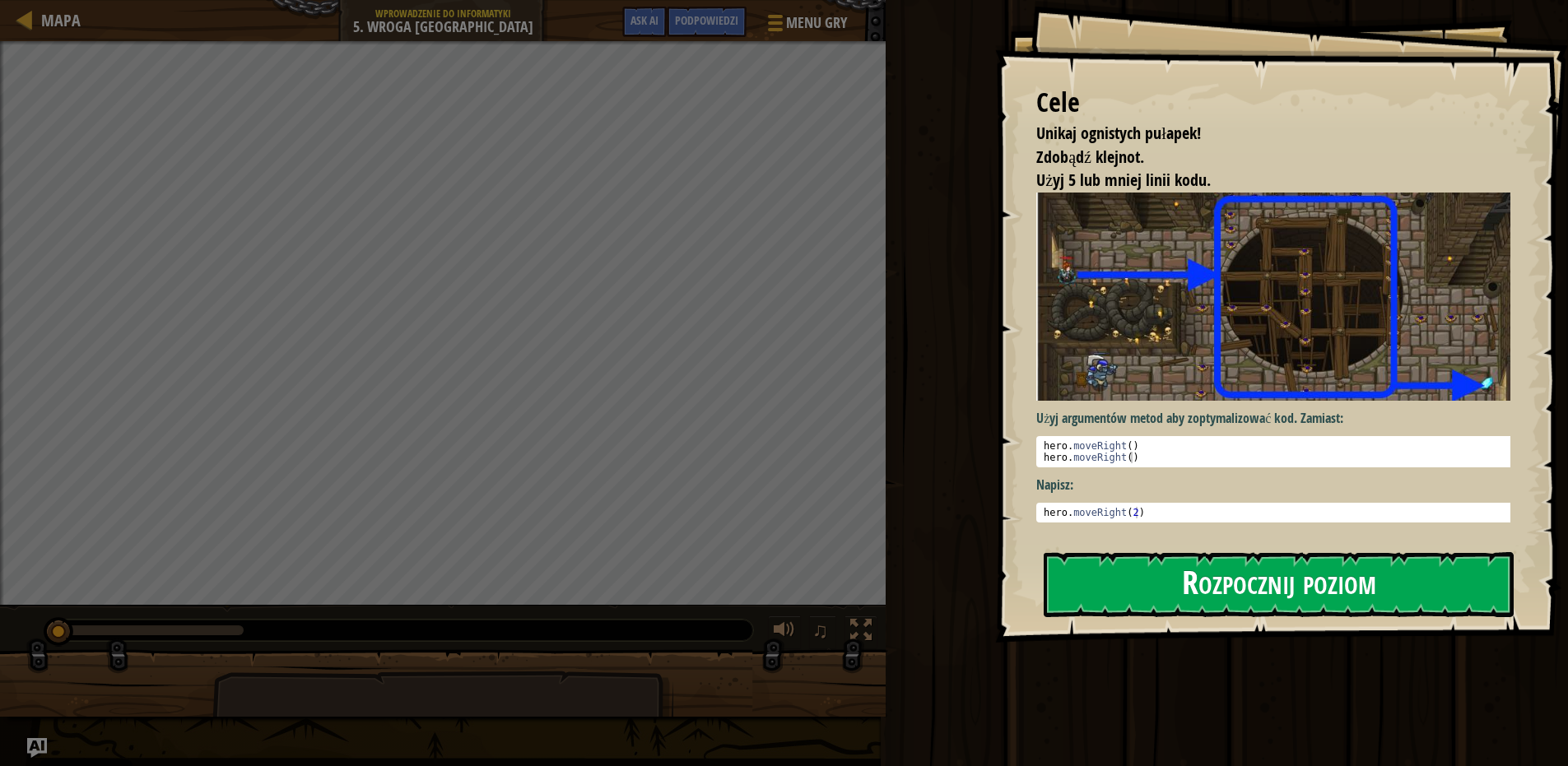
click at [1237, 590] on button "Rozpocznij poziom" at bounding box center [1279, 585] width 470 height 65
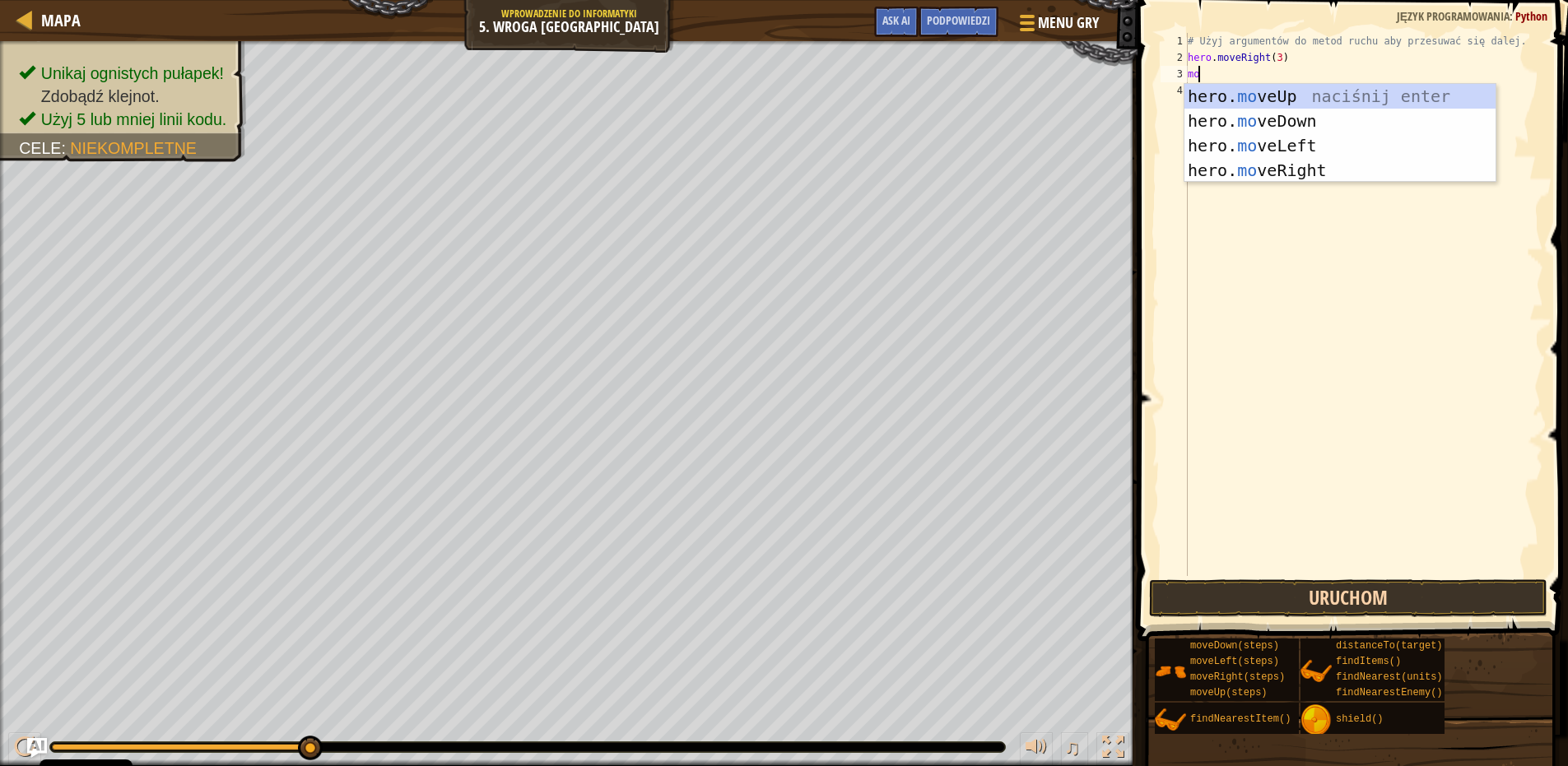
scroll to position [7, 1]
type textarea "move"
click at [1281, 89] on div "hero. move Up naciśnij enter hero. move Down naciśnij enter hero. move Left nac…" at bounding box center [1340, 158] width 311 height 148
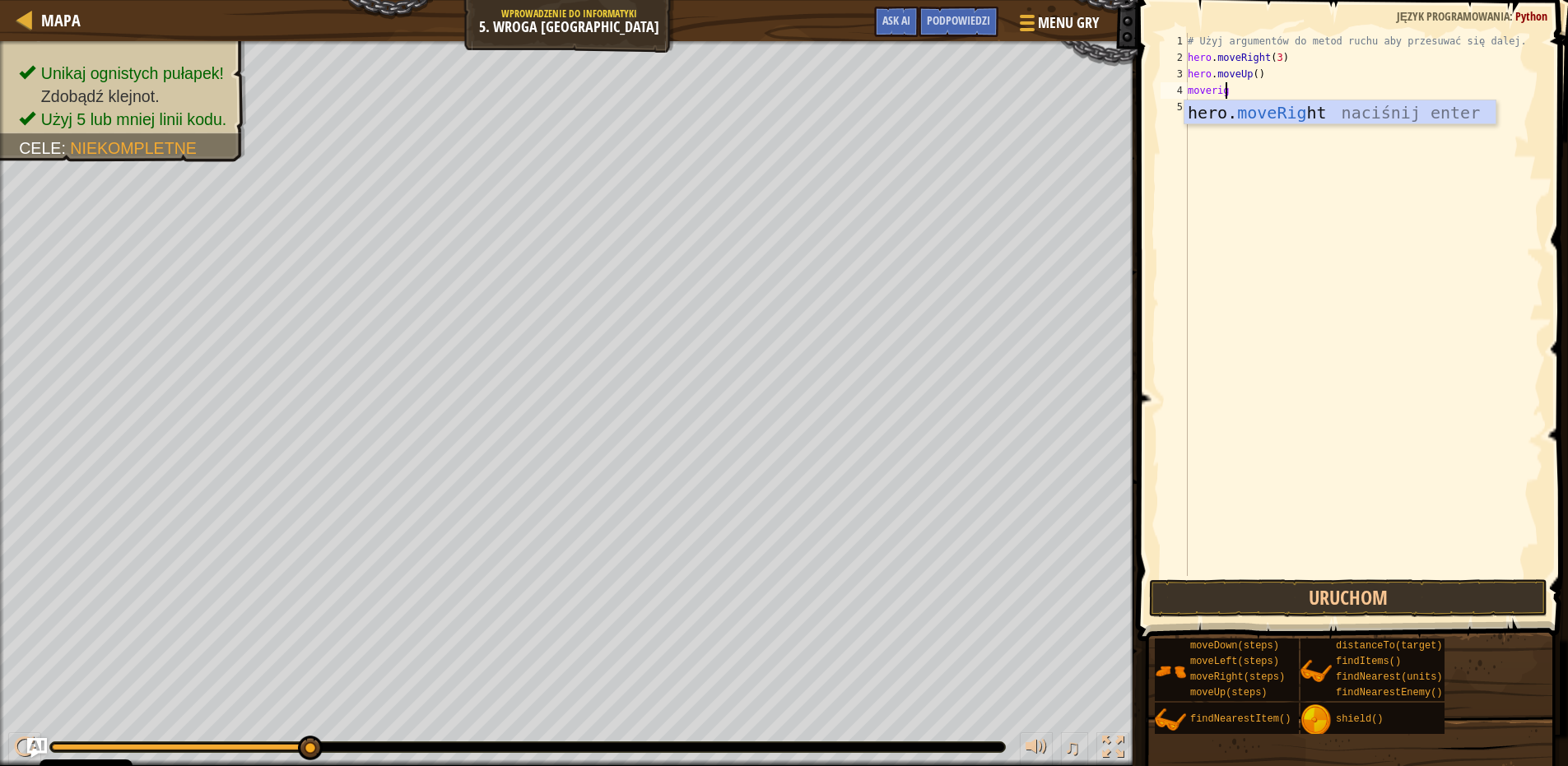
type textarea "moveright"
type textarea "movedown"
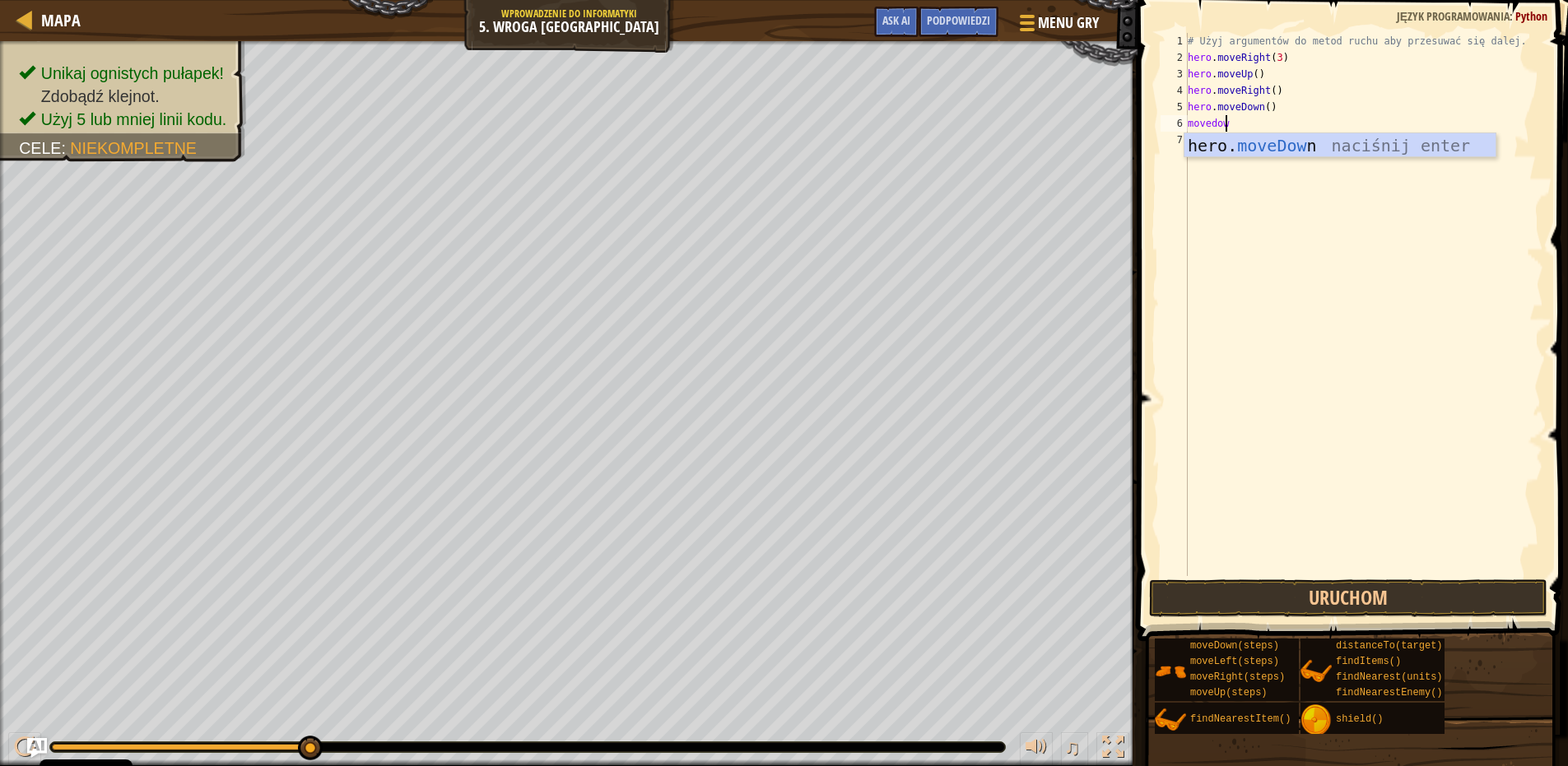
type textarea "movedown"
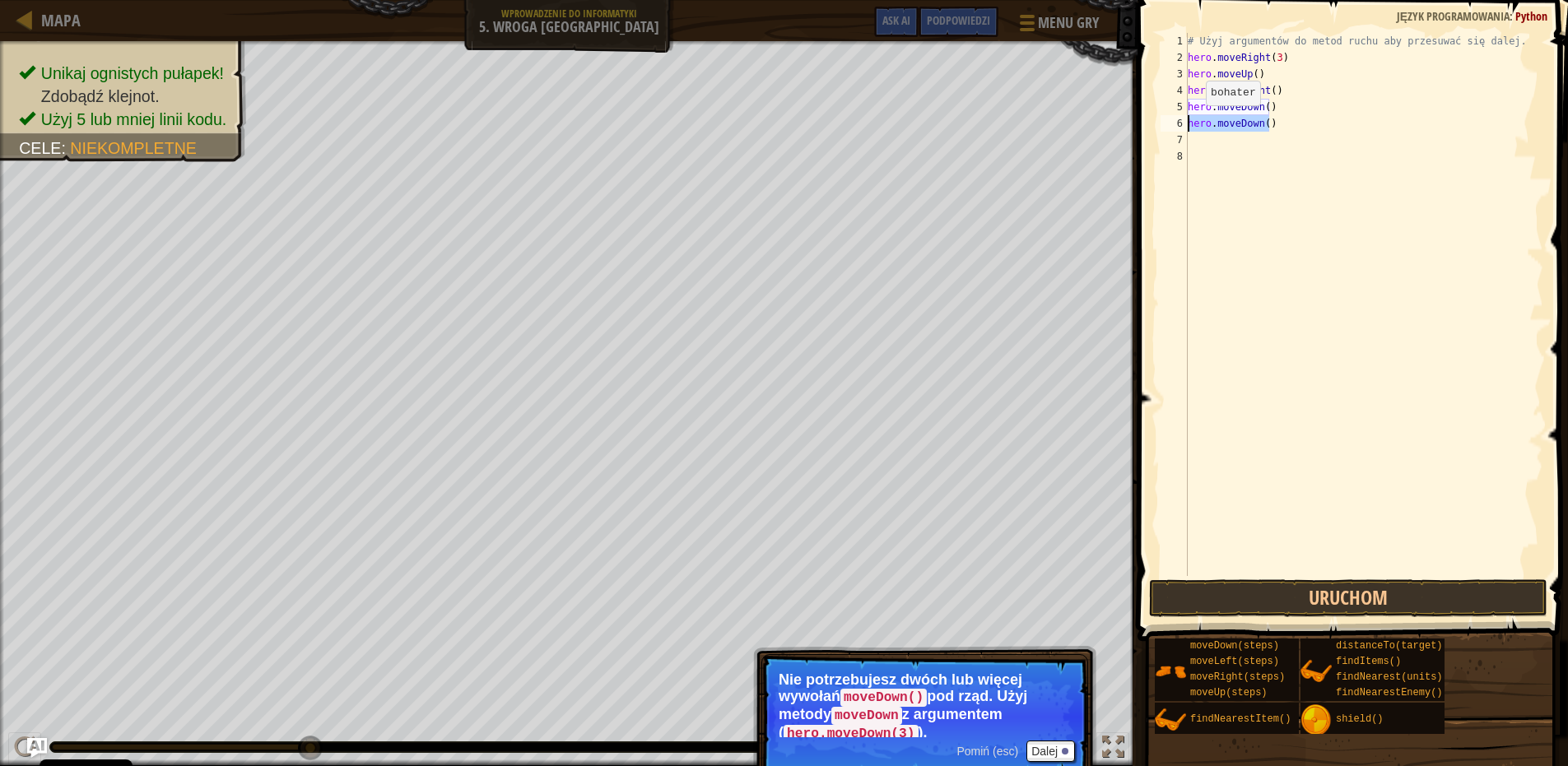
drag, startPoint x: 1269, startPoint y: 126, endPoint x: 1176, endPoint y: 127, distance: 93.0
click at [1176, 127] on div "1 2 3 4 5 6 7 8 # Użyj argumentów do metod ruchu aby przesuwać się dalej. hero …" at bounding box center [1350, 304] width 386 height 543
type textarea "hero.moveDown()"
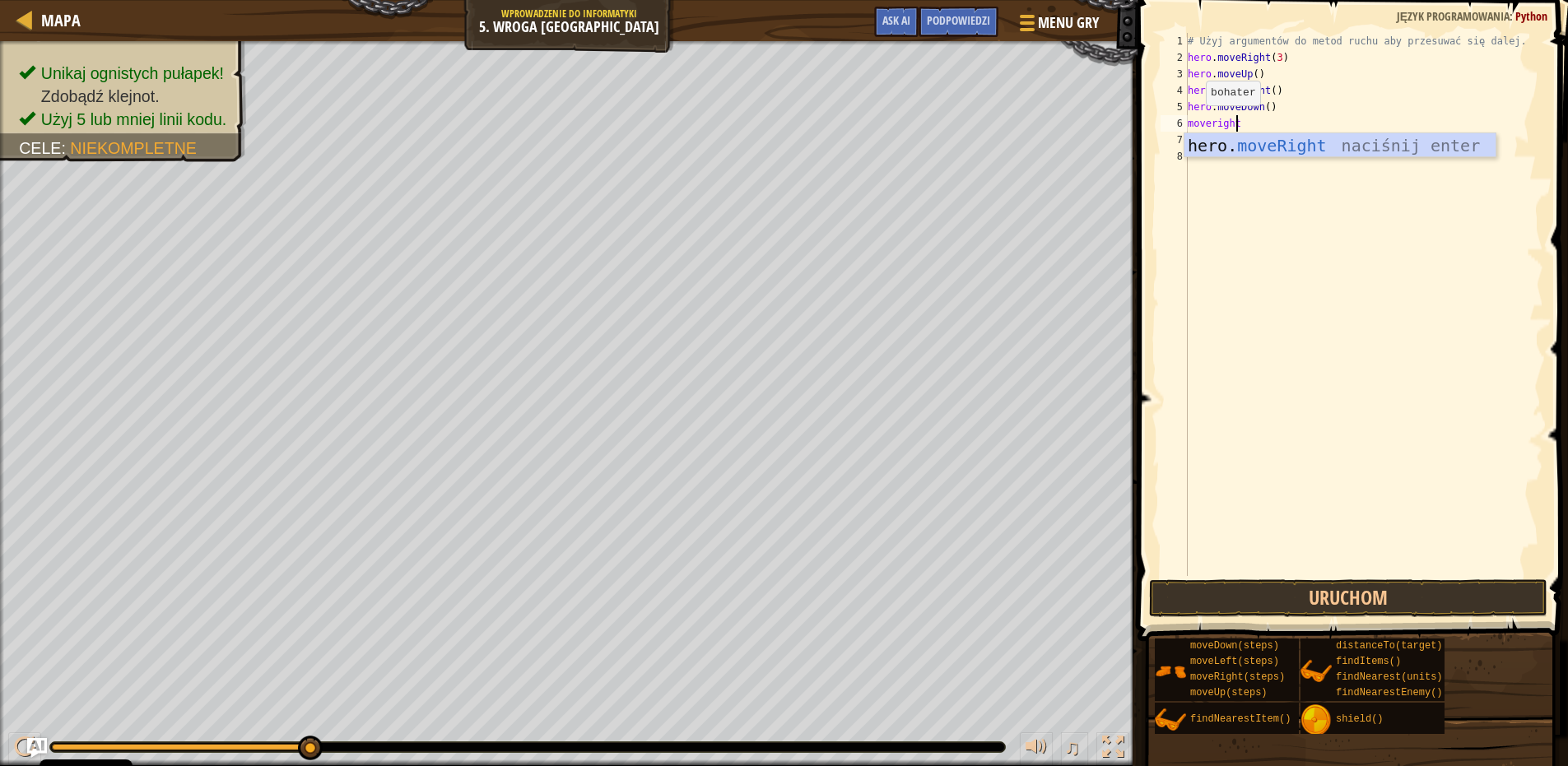
type textarea "moveright"
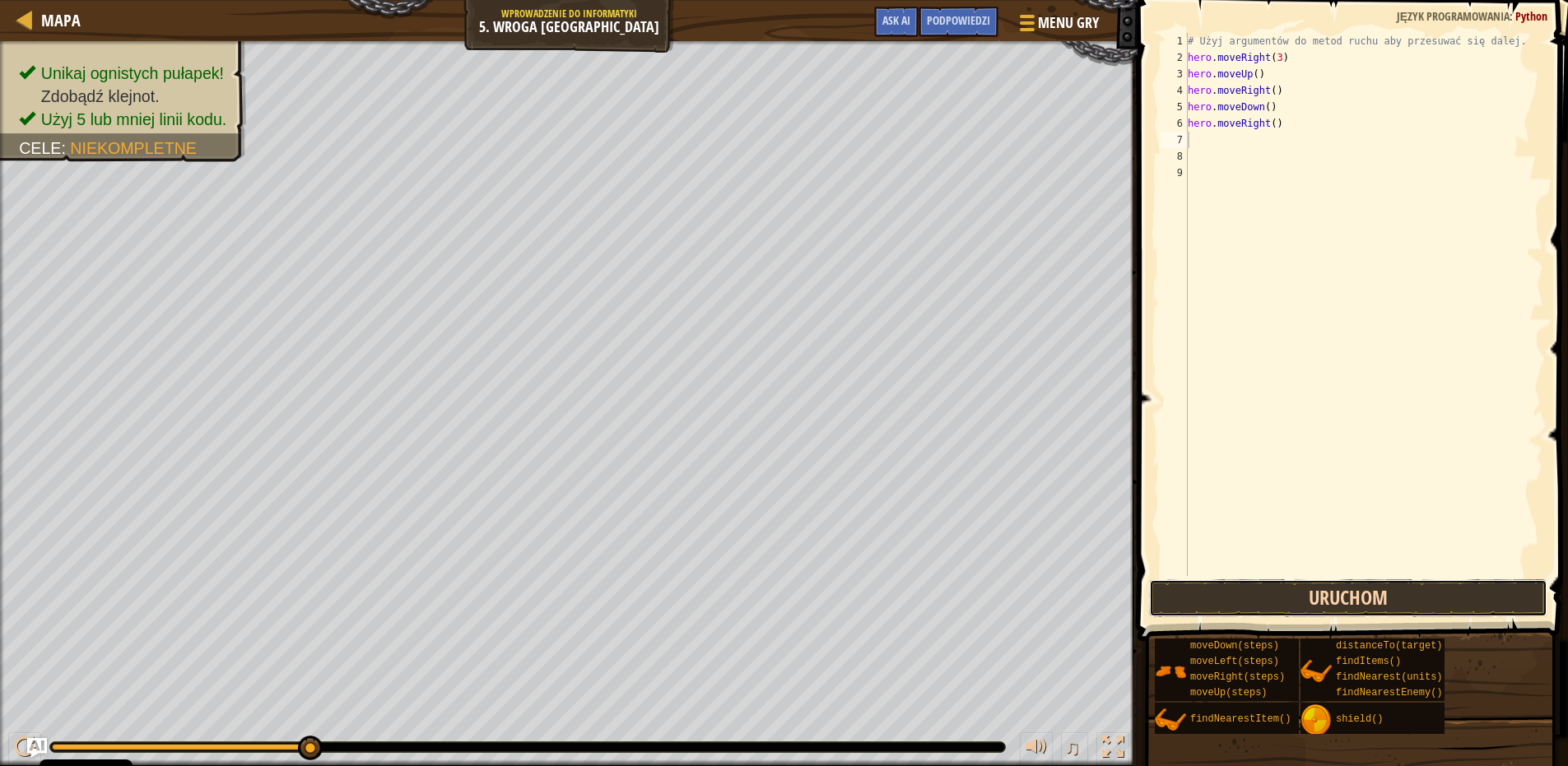
click at [1309, 591] on button "Uruchom" at bounding box center [1349, 598] width 398 height 38
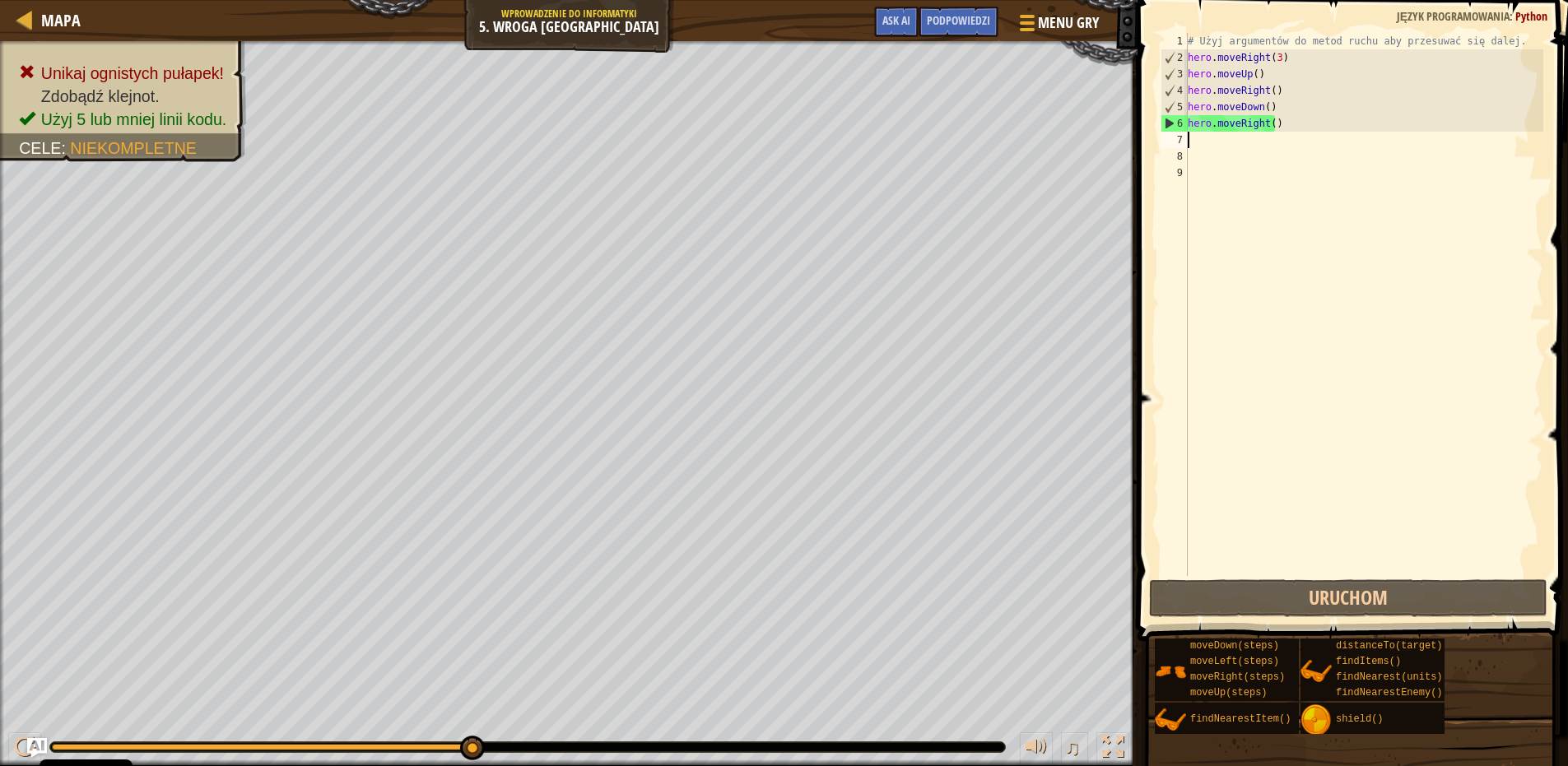
type textarea "m"
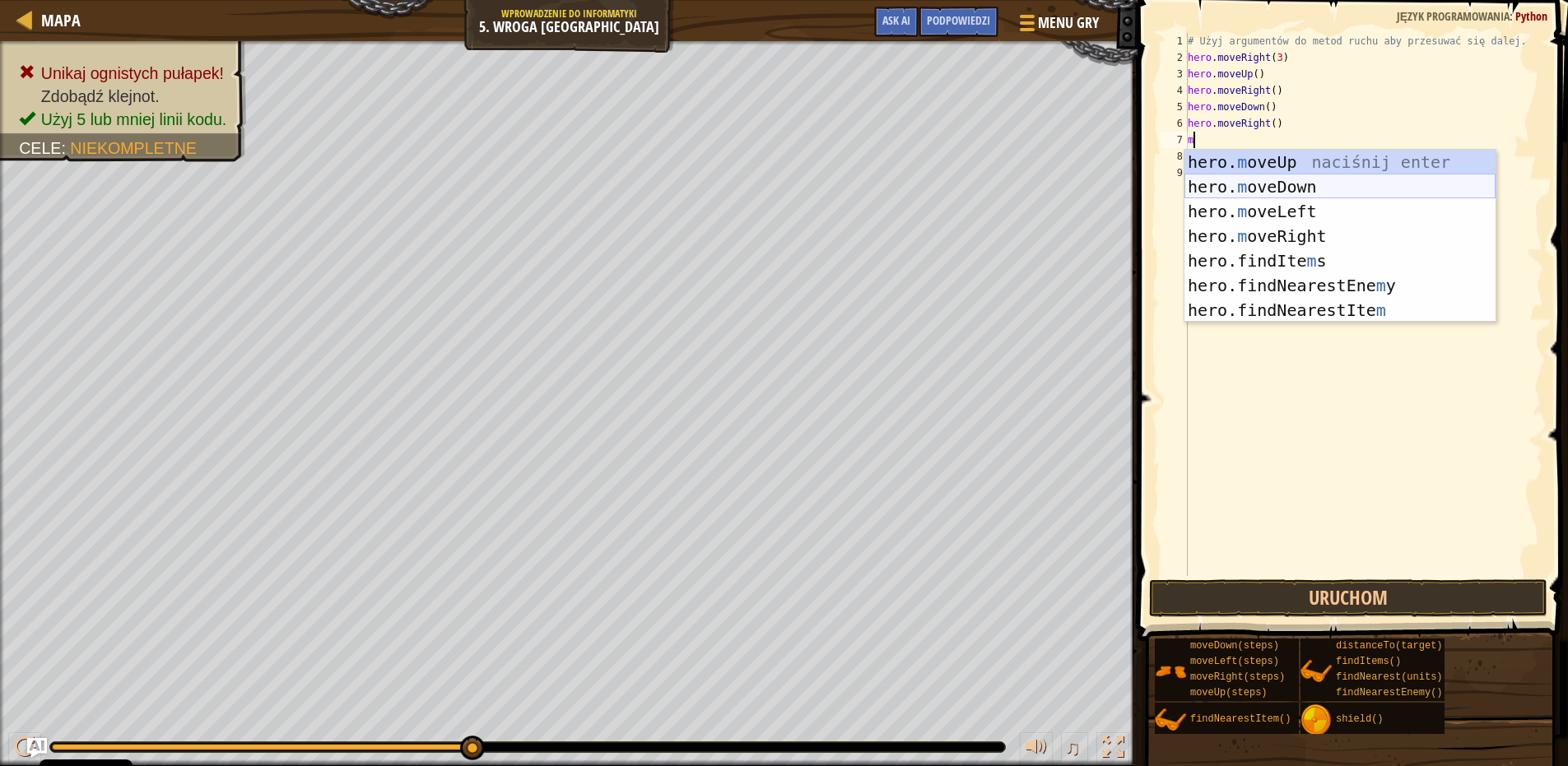
click at [1303, 191] on div "hero. m oveUp naciśnij enter hero. m oveDown naciśnij enter hero. m oveLeft nac…" at bounding box center [1340, 261] width 311 height 222
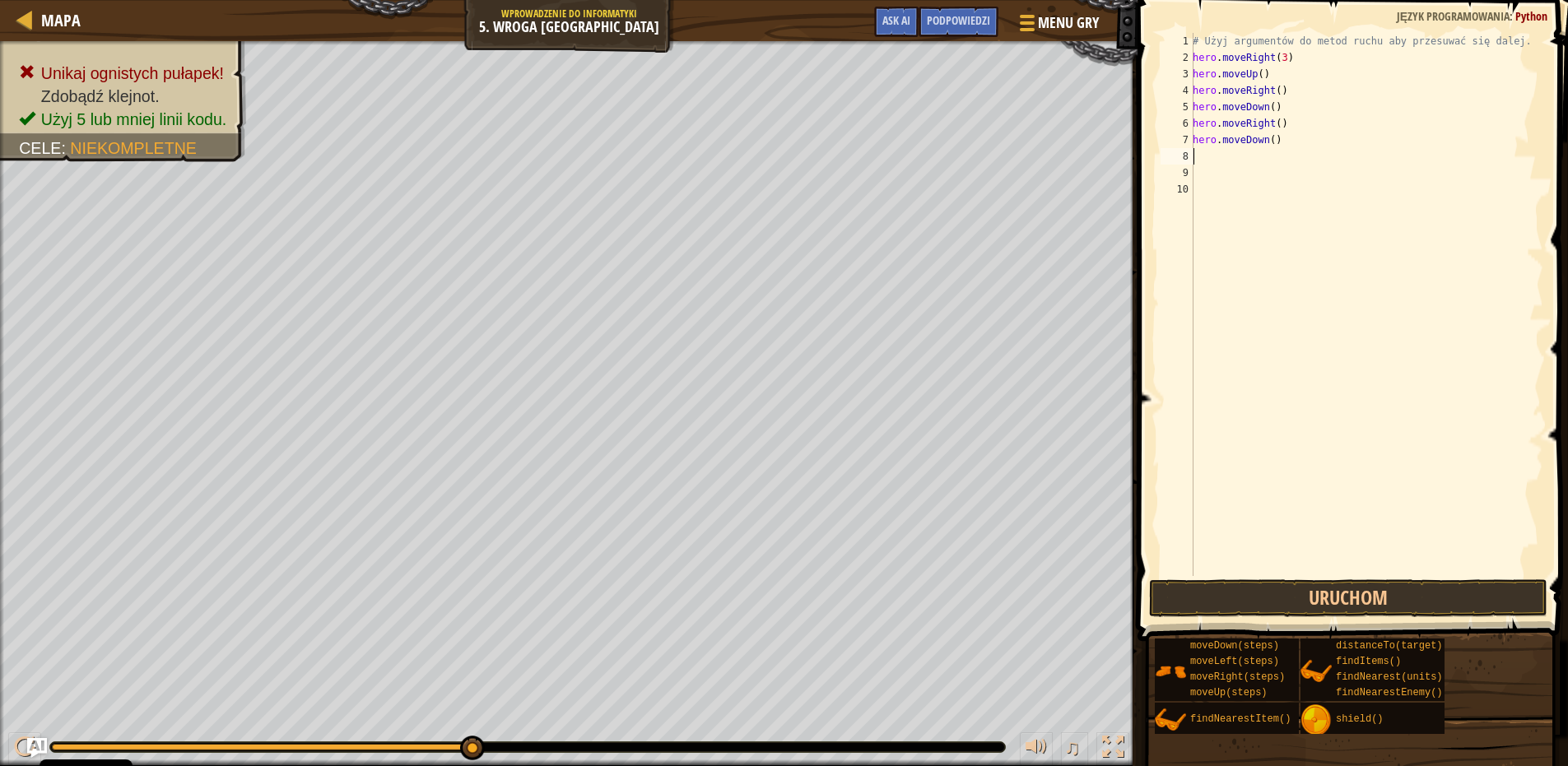
click at [1228, 157] on div "# Użyj argumentów do metod ruchu aby przesuwać się dalej. hero . moveRight ( 3 …" at bounding box center [1367, 320] width 354 height 576
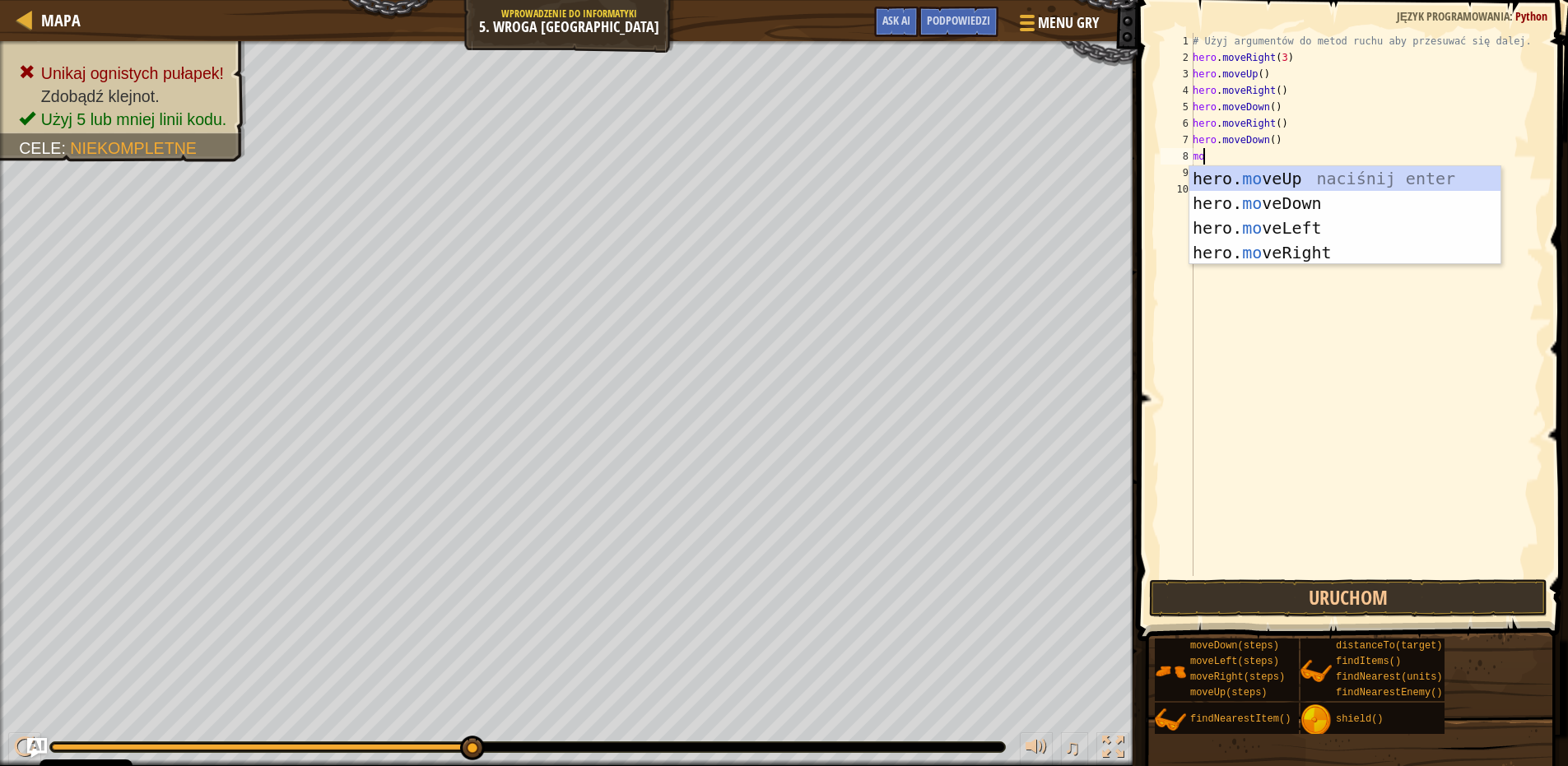
scroll to position [7, 1]
type textarea "move"
click at [1226, 210] on div "hero. move Up naciśnij enter hero. move Down naciśnij enter hero. move Left nac…" at bounding box center [1345, 240] width 311 height 148
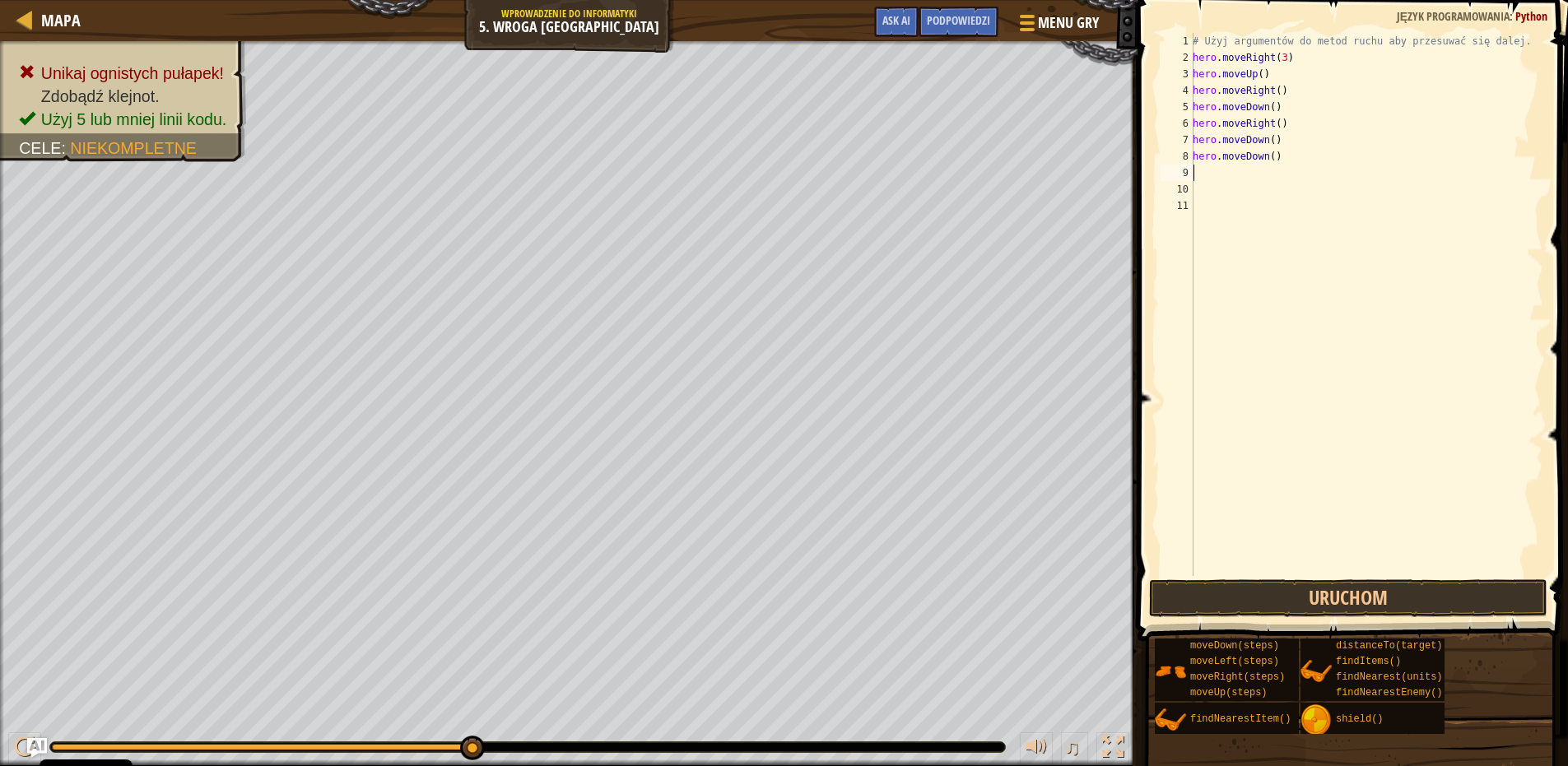
scroll to position [7, 0]
click at [1207, 167] on div "# Użyj argumentów do metod ruchu aby przesuwać się dalej. hero . moveRight ( 3 …" at bounding box center [1367, 320] width 354 height 576
type textarea "moveright"
click at [1332, 589] on button "Uruchom" at bounding box center [1349, 598] width 398 height 38
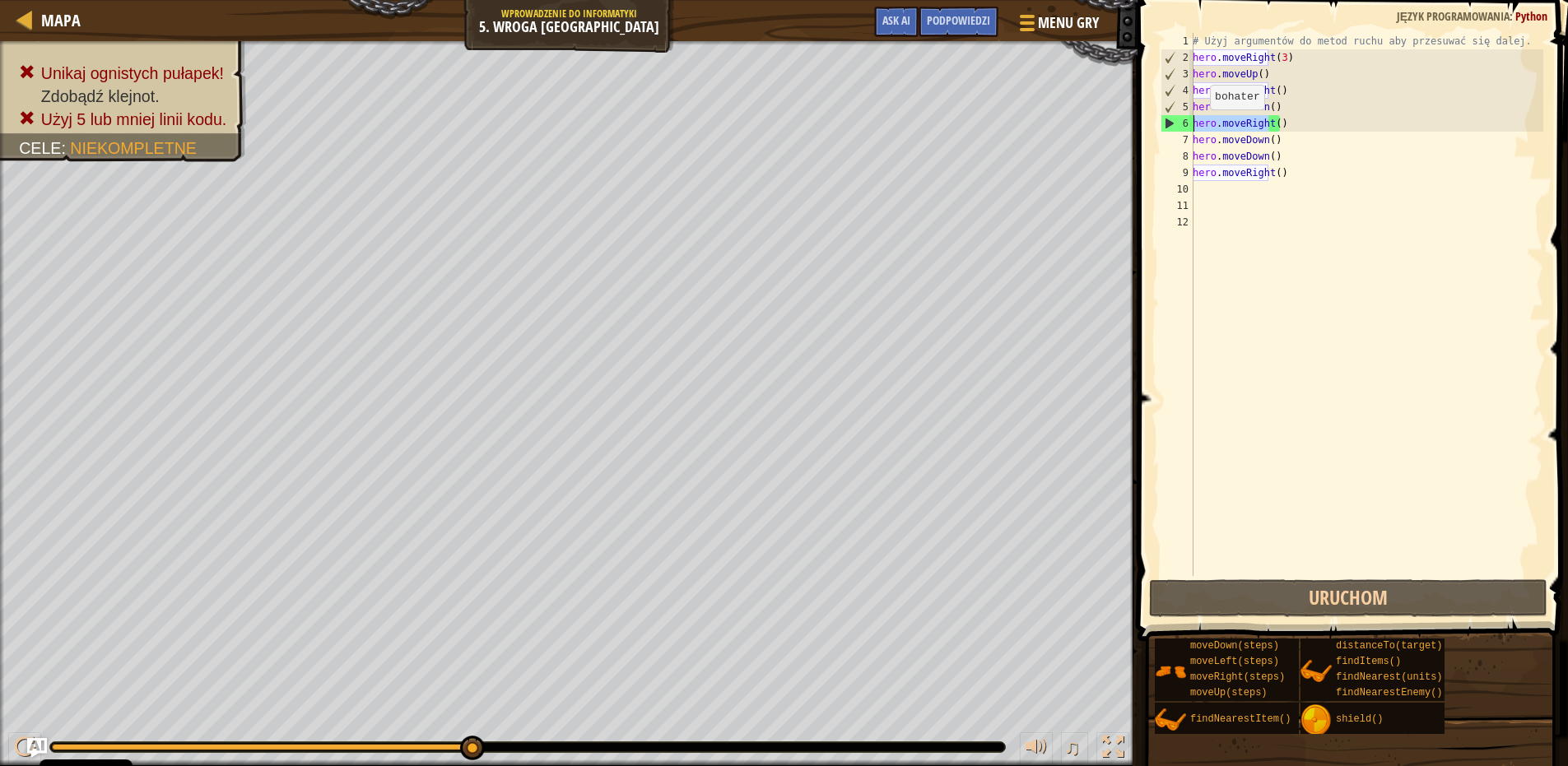
drag, startPoint x: 1271, startPoint y: 122, endPoint x: 1168, endPoint y: 128, distance: 103.2
click at [1168, 128] on div "1 2 3 4 5 6 7 8 9 10 11 12 # Użyj argumentów do metod ruchu aby przesuwać się d…" at bounding box center [1350, 304] width 386 height 543
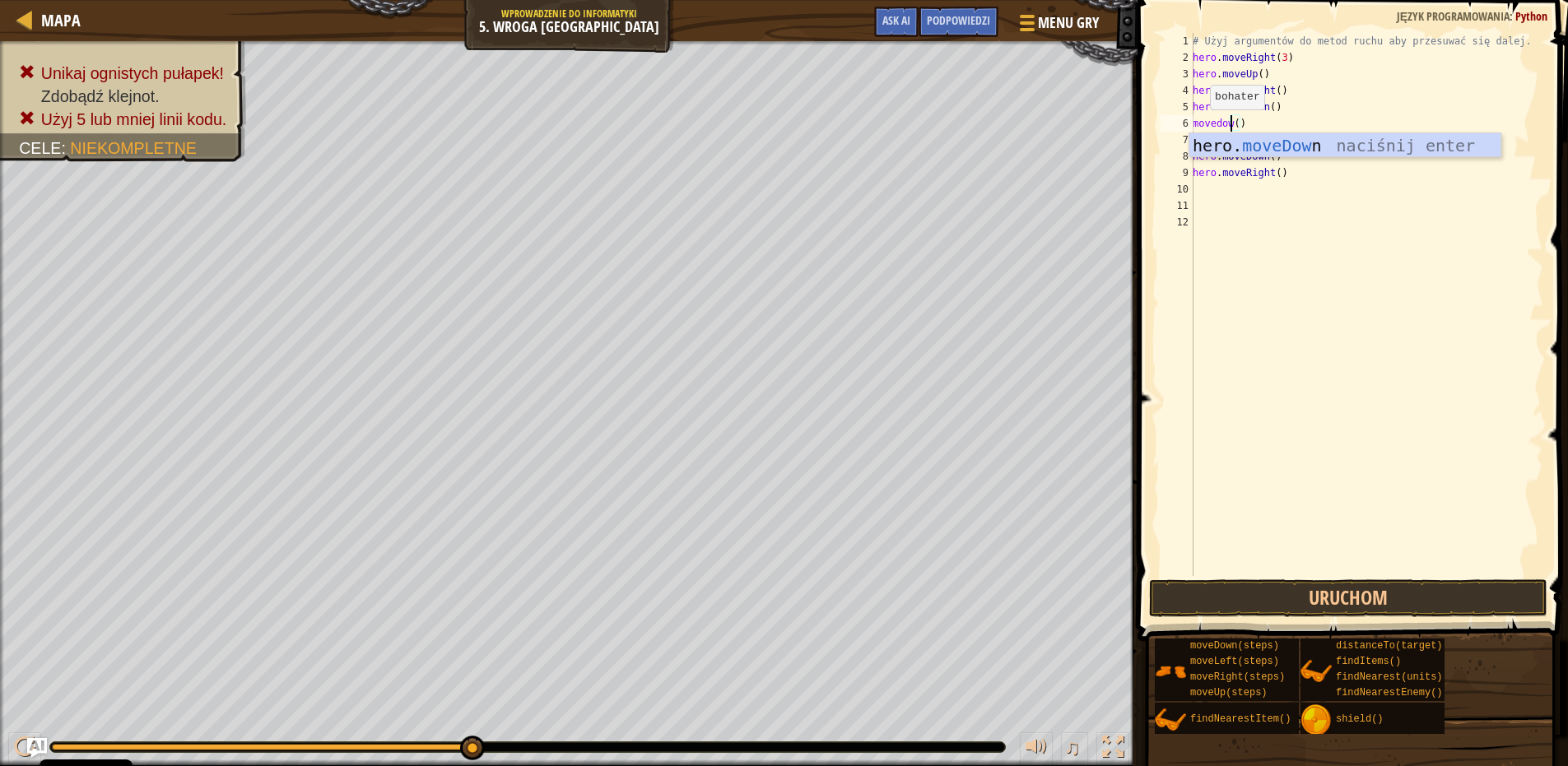
scroll to position [7, 4]
click at [1285, 143] on div "hero. moveDown naciśnij enter" at bounding box center [1345, 170] width 311 height 74
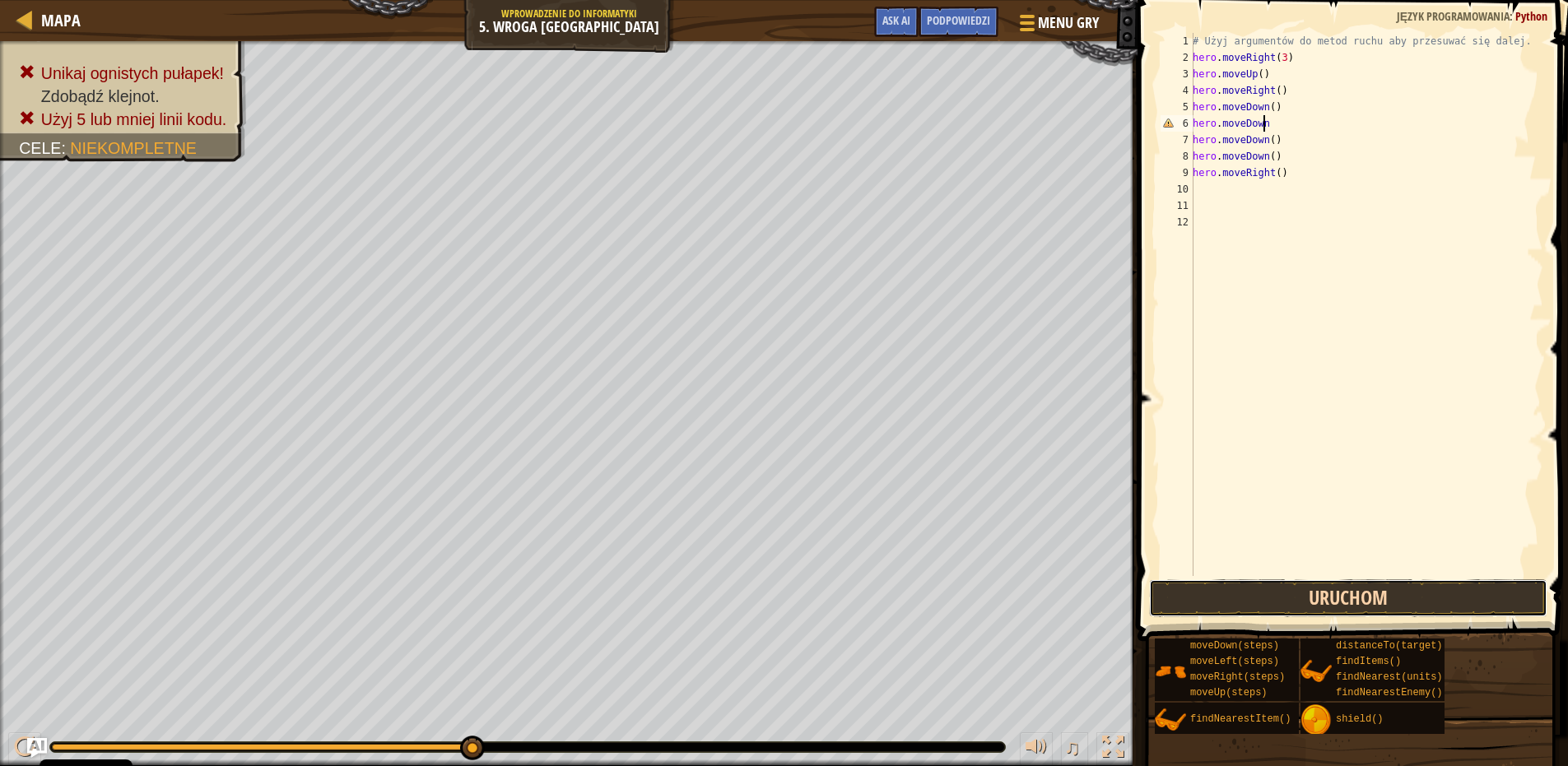
click at [1328, 595] on button "Uruchom" at bounding box center [1349, 598] width 398 height 38
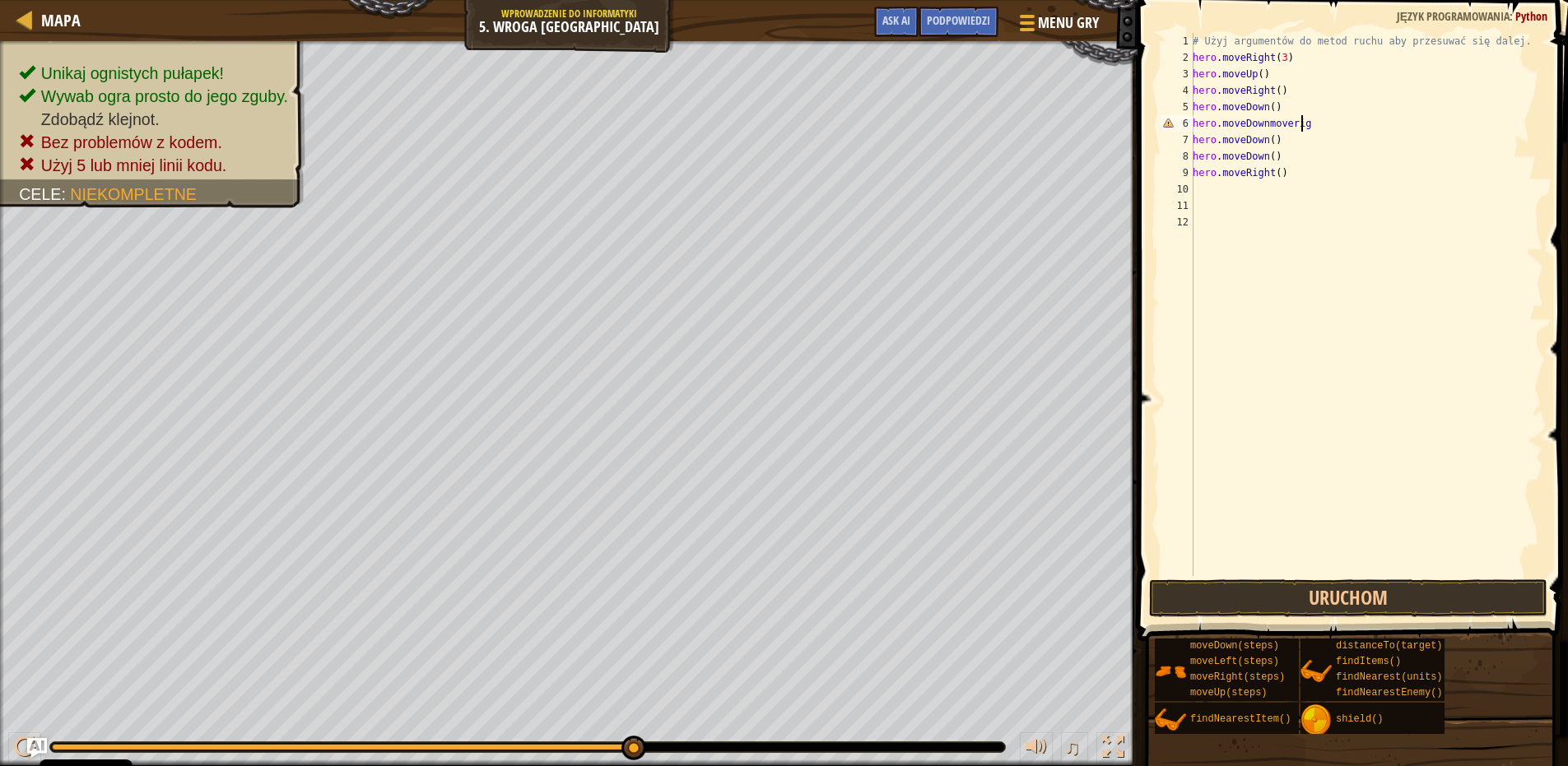
scroll to position [7, 9]
type textarea "hero.moveDownmoveright"
click at [1322, 600] on button "Uruchom" at bounding box center [1349, 598] width 398 height 38
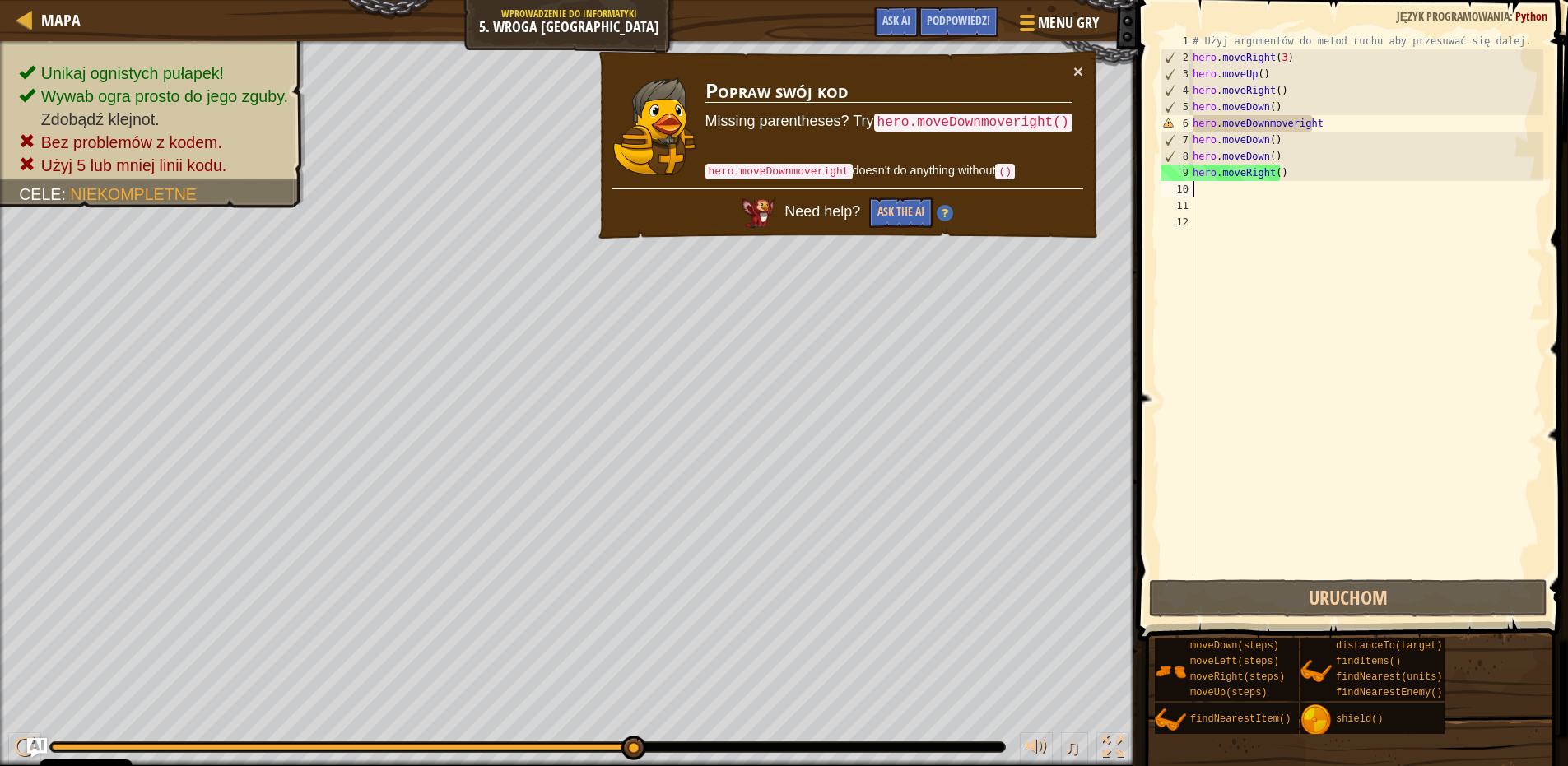
click at [1198, 188] on div "# Użyj argumentów do metod ruchu aby przesuwać się dalej. hero . moveRight ( 3 …" at bounding box center [1367, 320] width 354 height 576
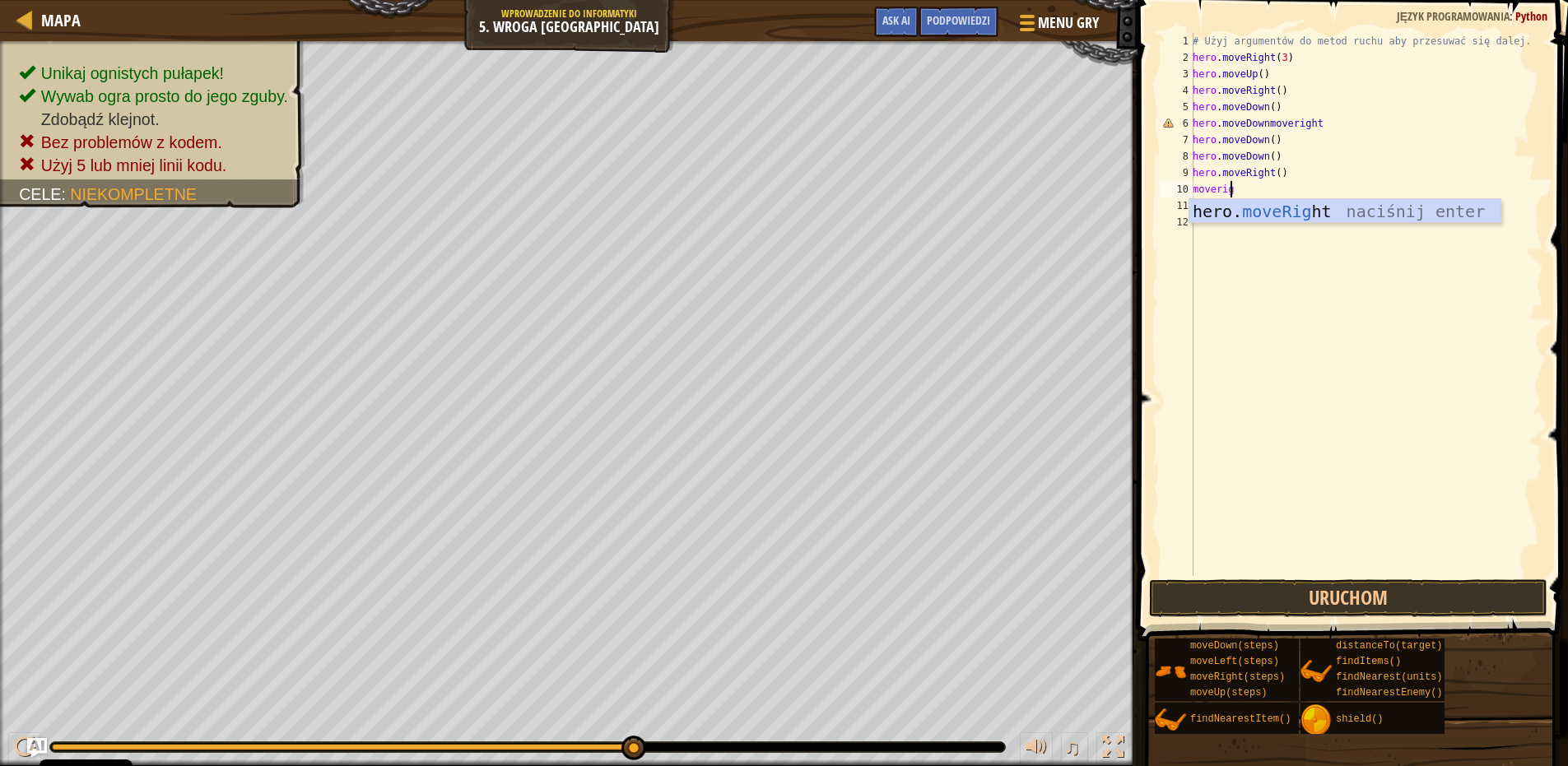
type textarea "moveright"
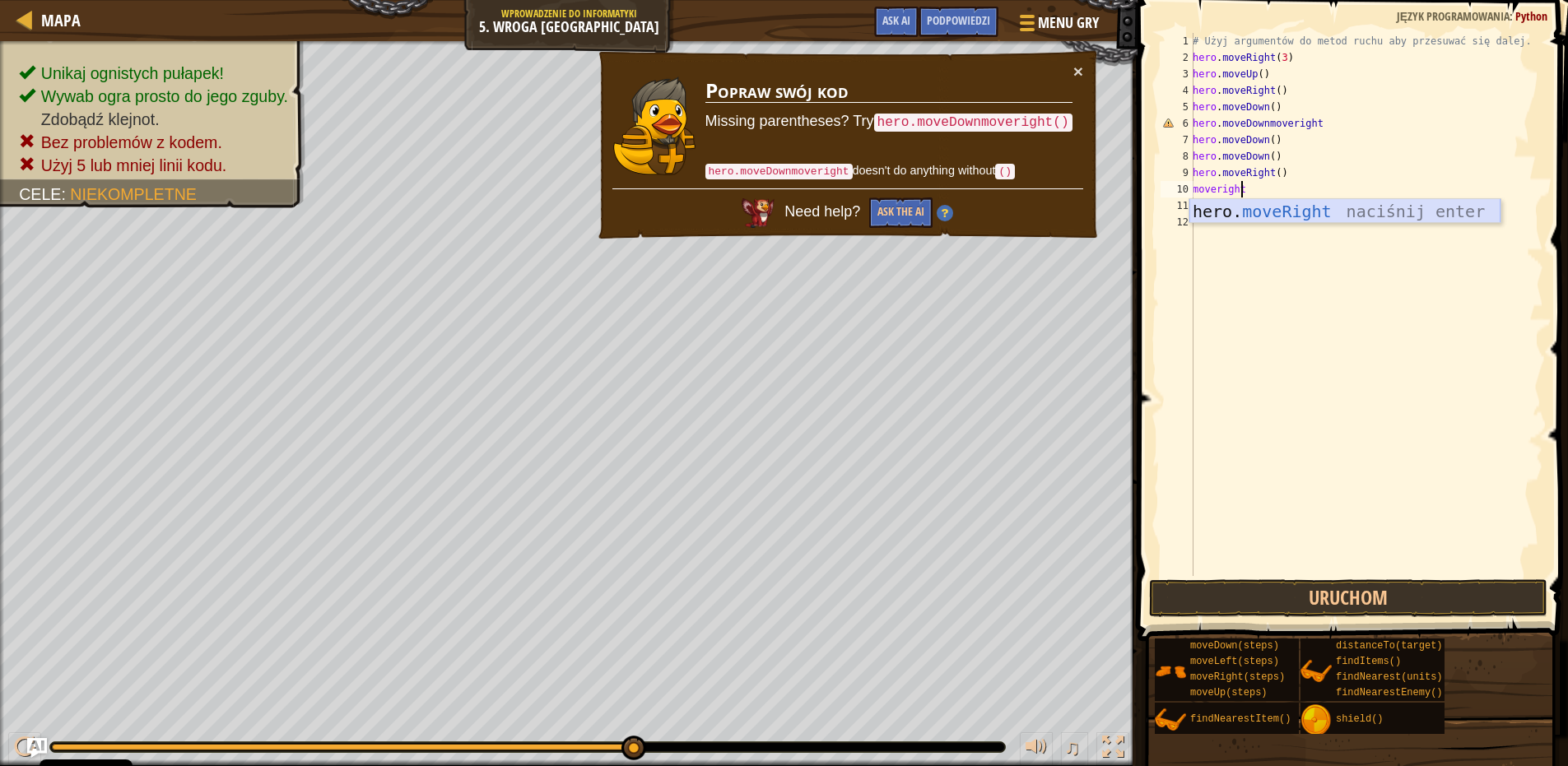
click at [1269, 206] on div "hero. moveRight naciśnij enter" at bounding box center [1345, 236] width 311 height 74
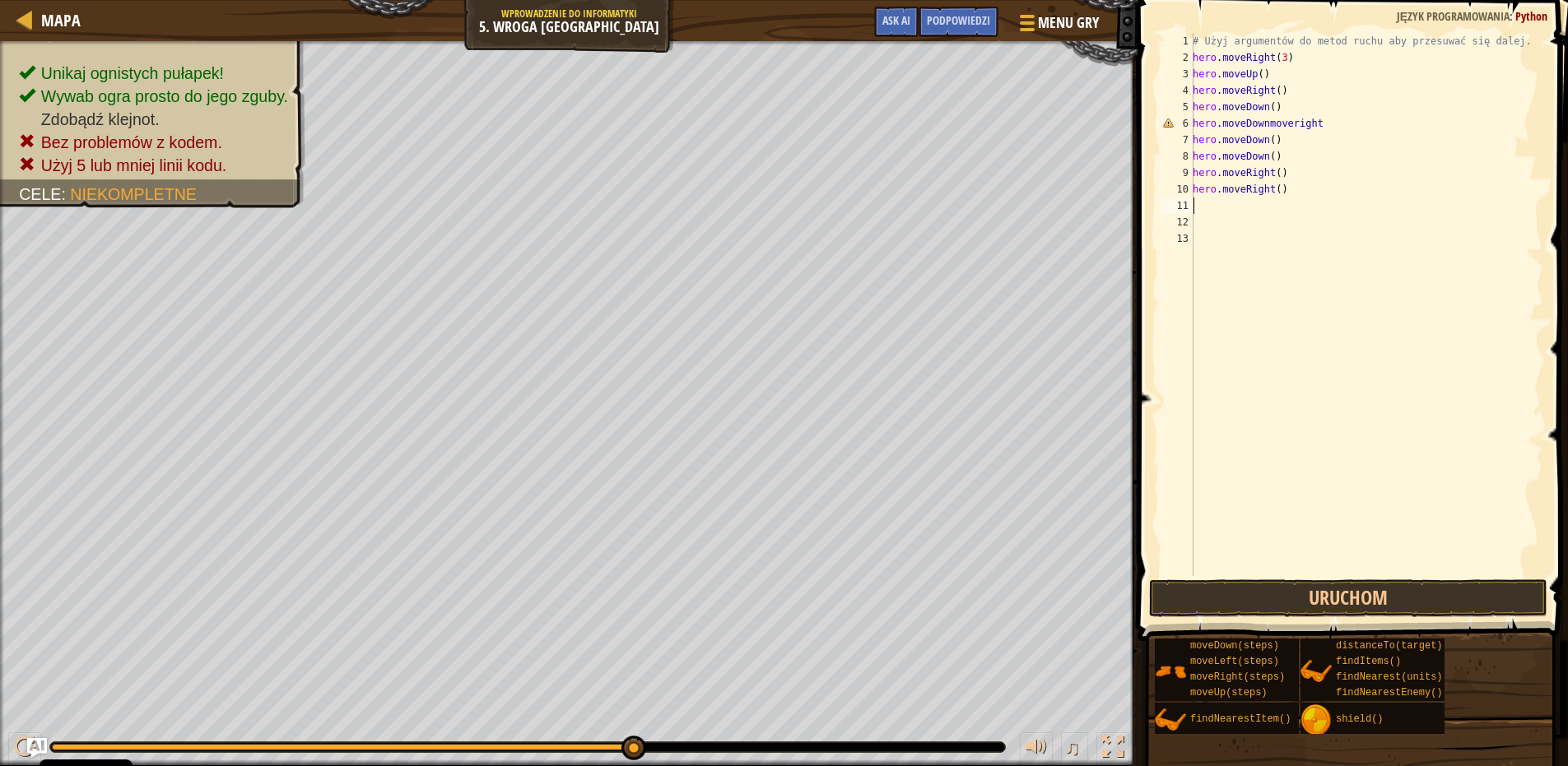
scroll to position [7, 0]
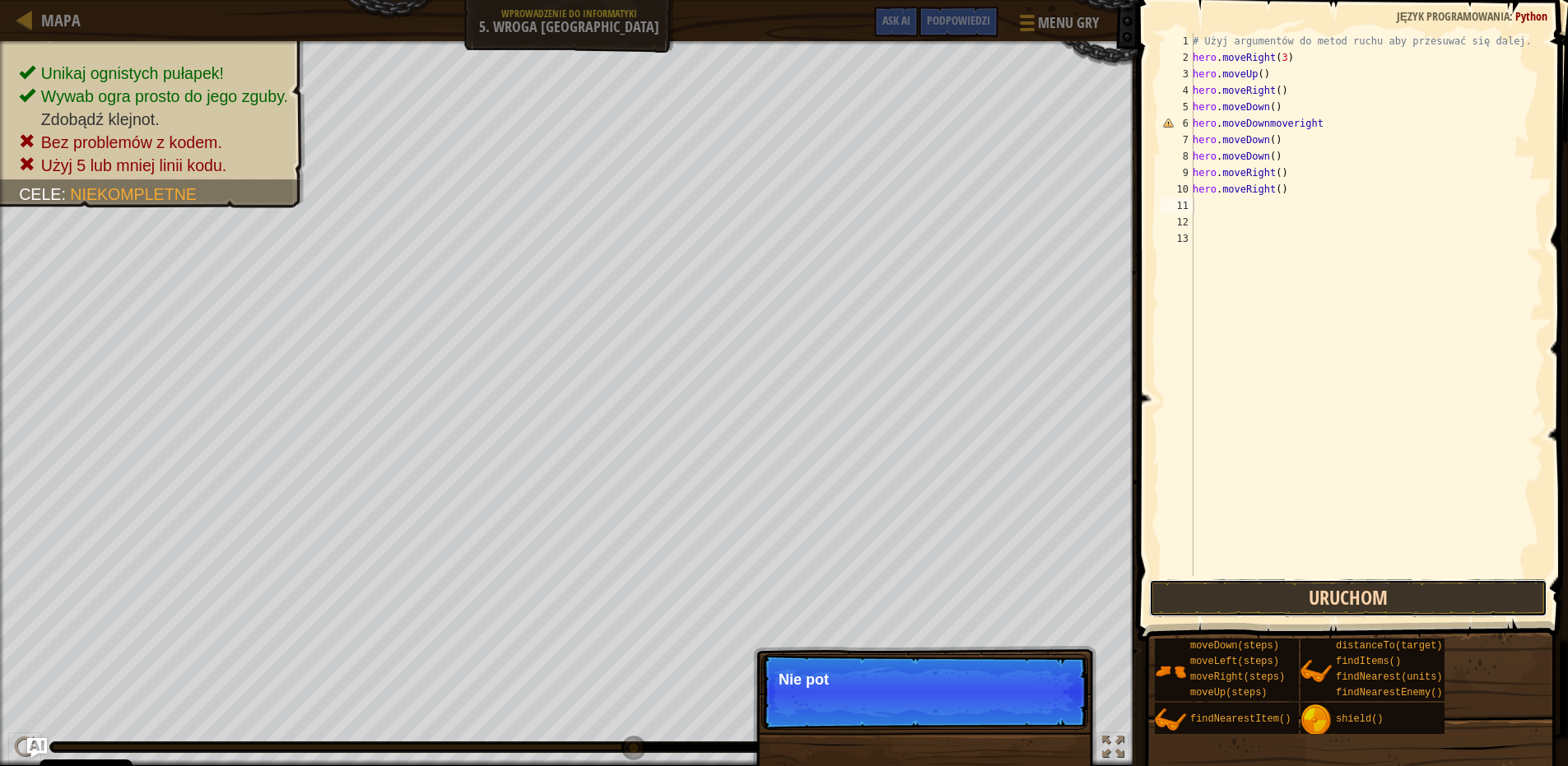
click at [1293, 588] on button "Uruchom" at bounding box center [1349, 598] width 398 height 38
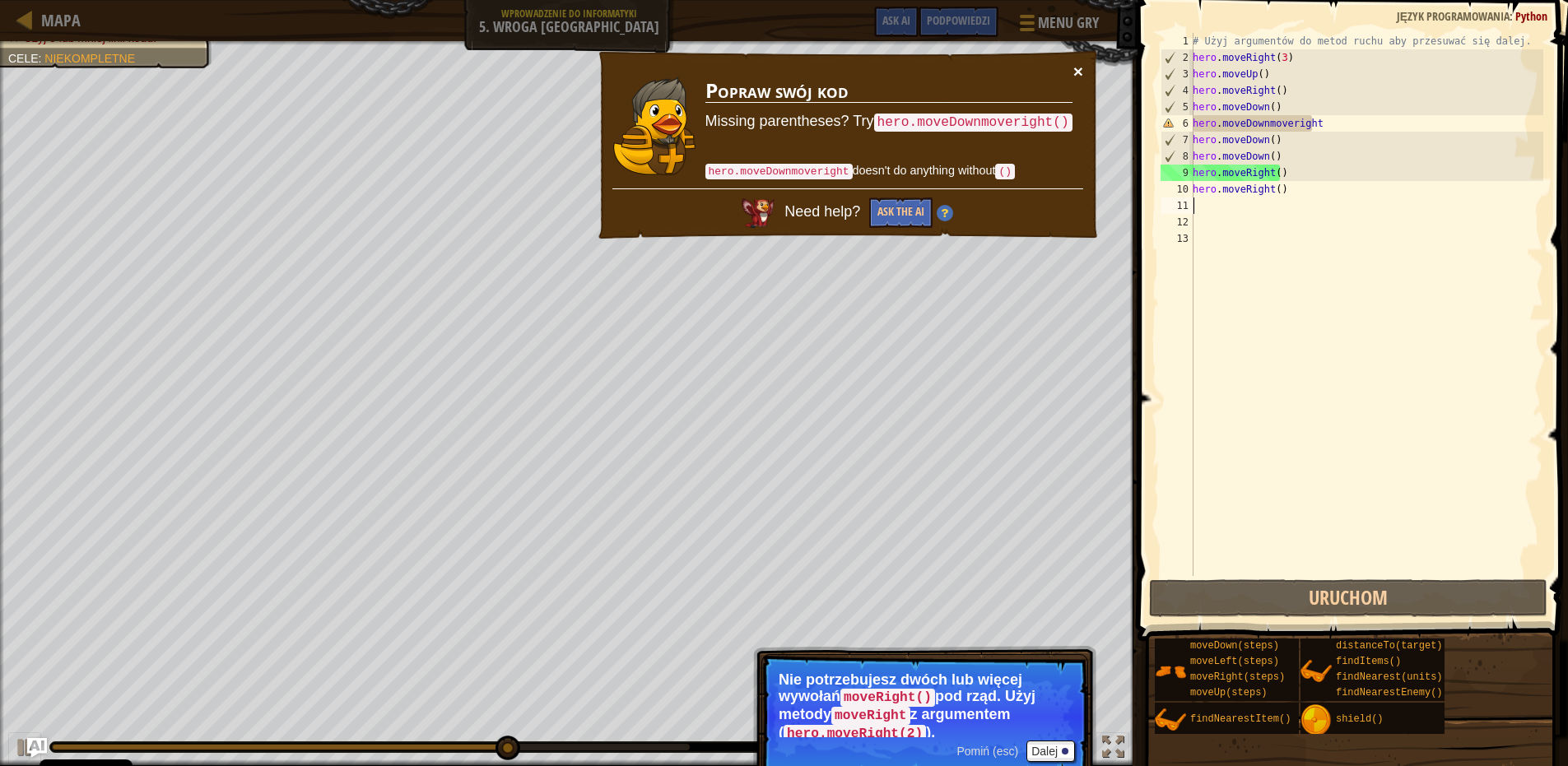
click at [1076, 65] on button "×" at bounding box center [1078, 71] width 10 height 18
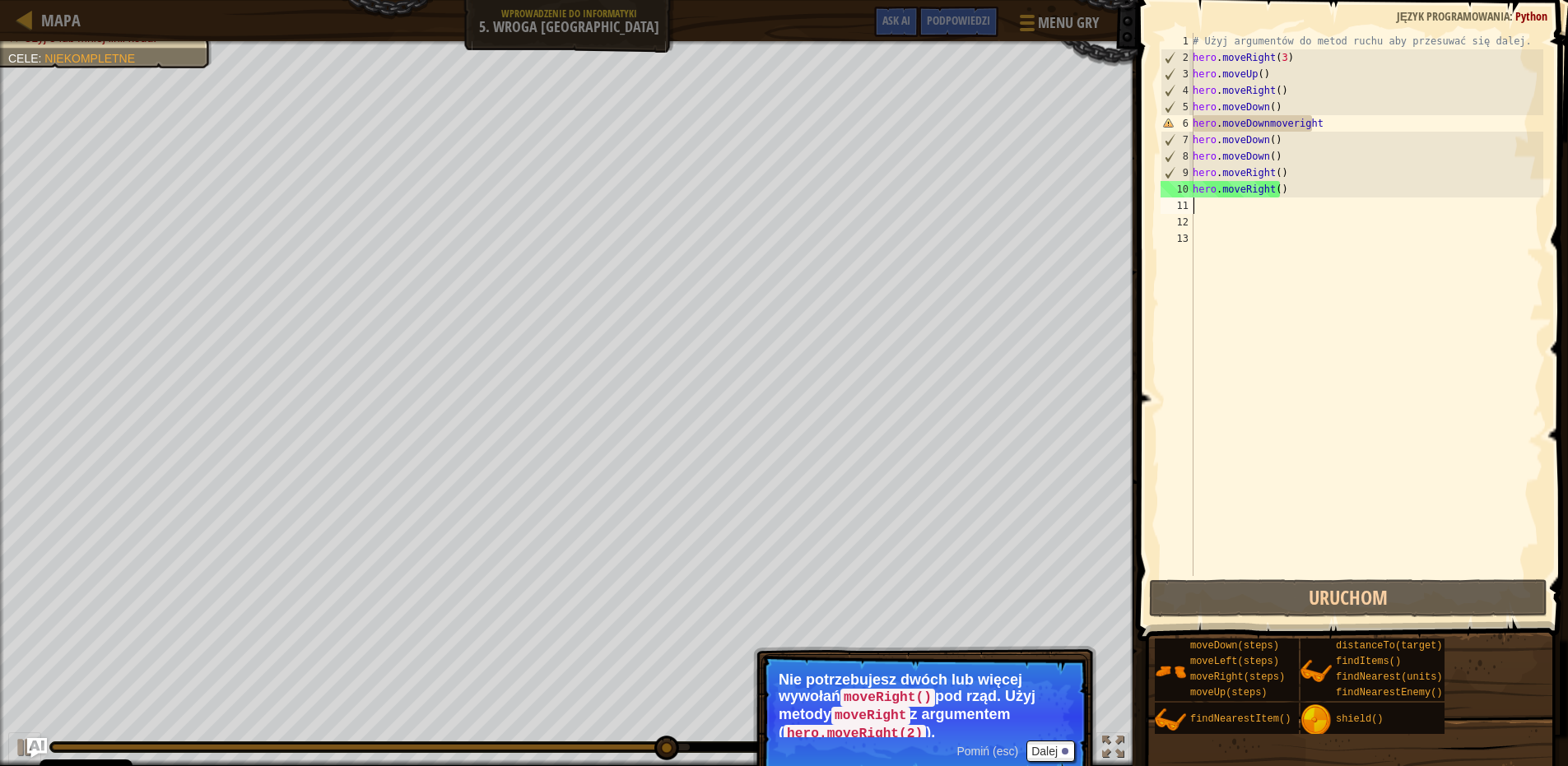
click at [973, 747] on span "Pomiń (esc)" at bounding box center [987, 751] width 62 height 13
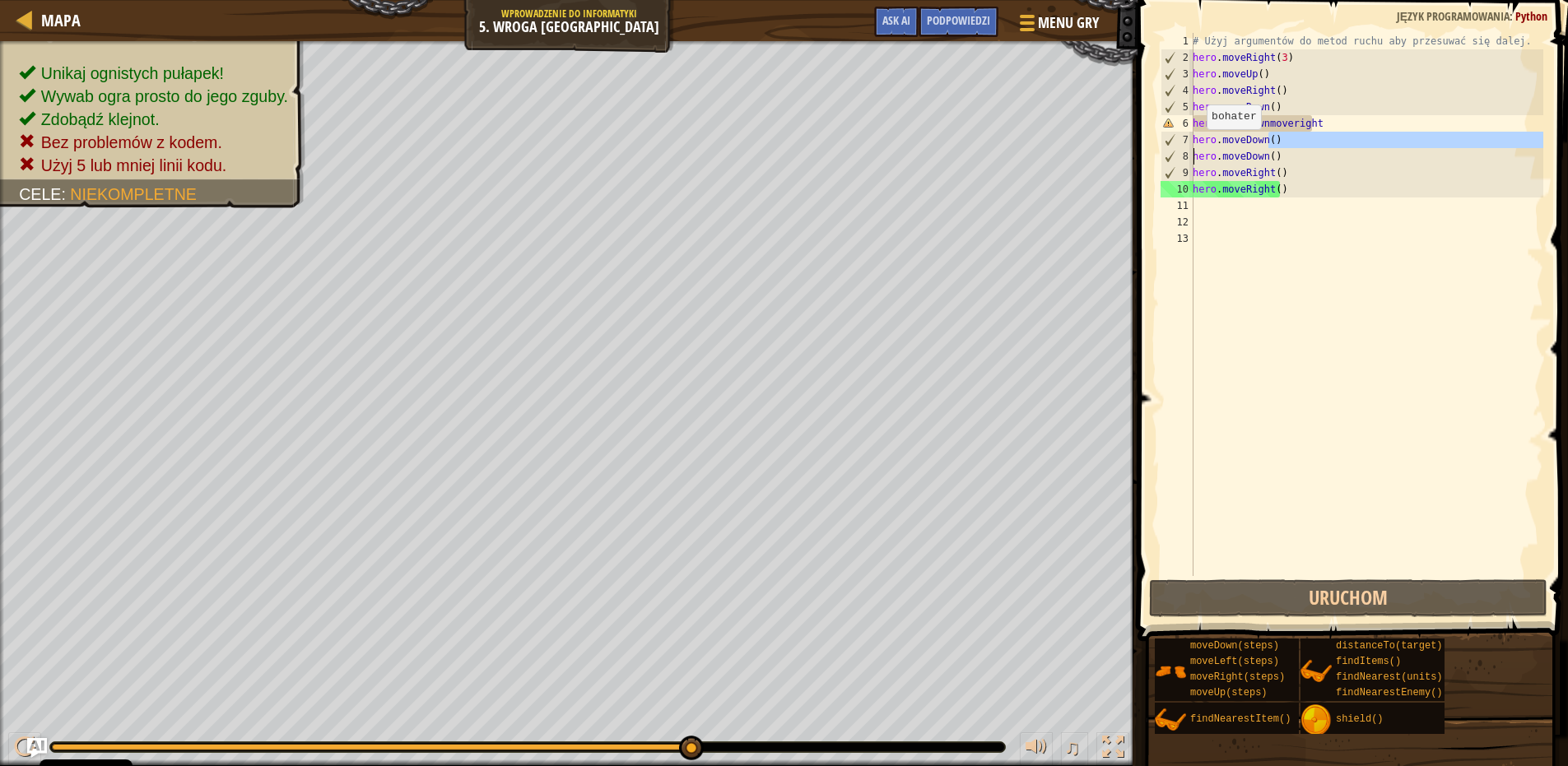
drag, startPoint x: 1270, startPoint y: 141, endPoint x: 1196, endPoint y: 144, distance: 74.1
click at [1178, 151] on div "1 2 3 4 5 6 7 8 9 10 11 12 13 # Użyj argumentów do metod ruchu aby przesuwać si…" at bounding box center [1350, 304] width 386 height 543
drag, startPoint x: 1266, startPoint y: 135, endPoint x: 1199, endPoint y: 147, distance: 68.1
click at [1199, 147] on div "# Użyj argumentów do metod ruchu aby przesuwać się dalej. hero . moveRight ( 3 …" at bounding box center [1367, 320] width 354 height 576
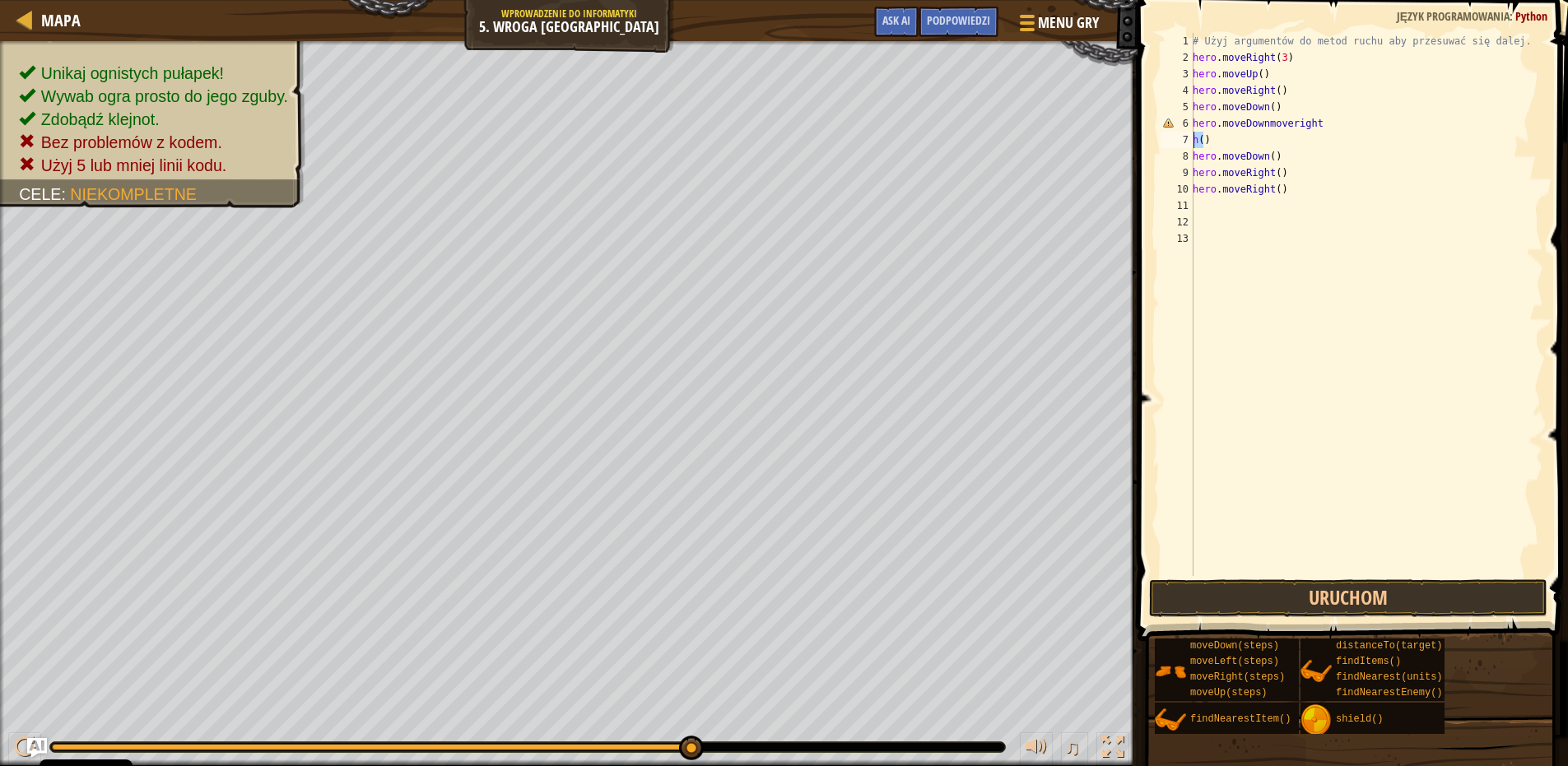
drag, startPoint x: 1206, startPoint y: 139, endPoint x: 1189, endPoint y: 143, distance: 17.5
click at [1189, 143] on div "h() 1 2 3 4 5 6 7 8 9 10 11 12 13 # Użyj argumentów do metod ruchu aby przesuwa…" at bounding box center [1350, 304] width 386 height 543
type textarea ")"
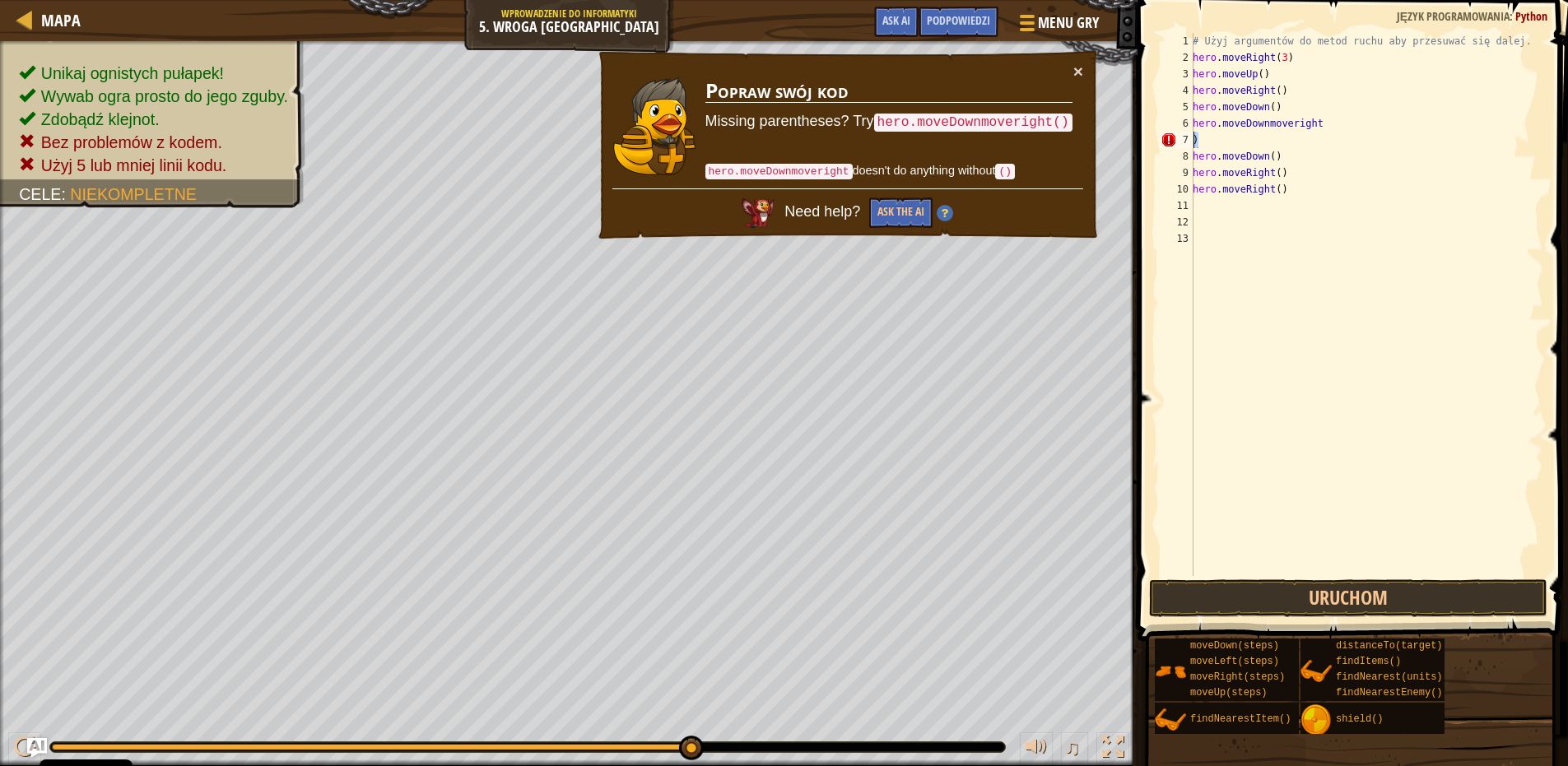
drag, startPoint x: 1201, startPoint y: 137, endPoint x: 1173, endPoint y: 144, distance: 28.9
click at [1173, 144] on div ") 1 2 3 4 5 6 7 8 9 10 11 12 13 # Użyj argumentów do metod ruchu aby przesuwać …" at bounding box center [1350, 304] width 386 height 543
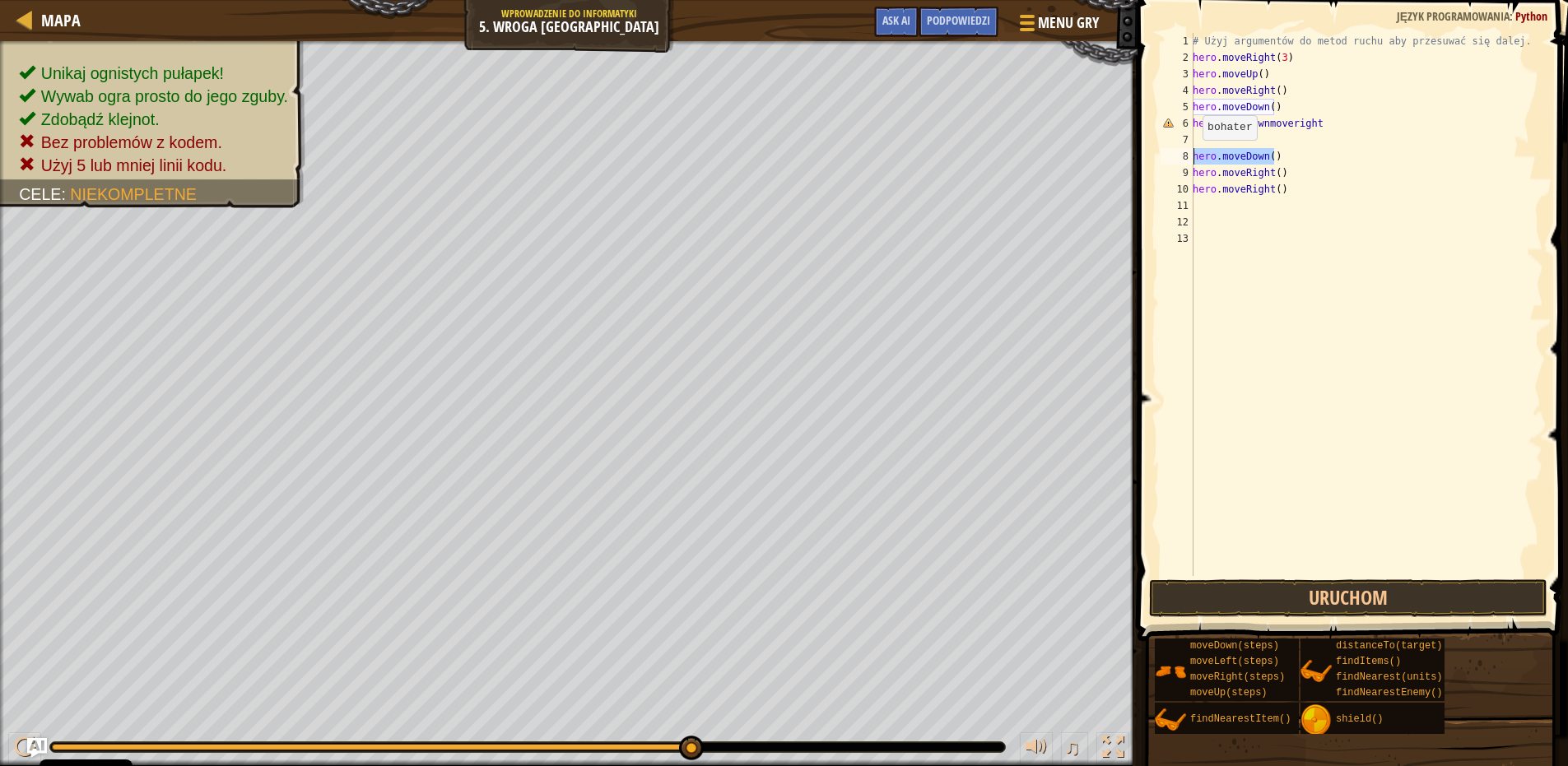
drag, startPoint x: 1278, startPoint y: 157, endPoint x: 1193, endPoint y: 157, distance: 85.0
click at [1193, 157] on div "1 2 3 4 5 6 7 8 9 10 11 12 13 # Użyj argumentów do metod ruchu aby przesuwać si…" at bounding box center [1350, 304] width 386 height 543
type textarea "hero.moveDown()"
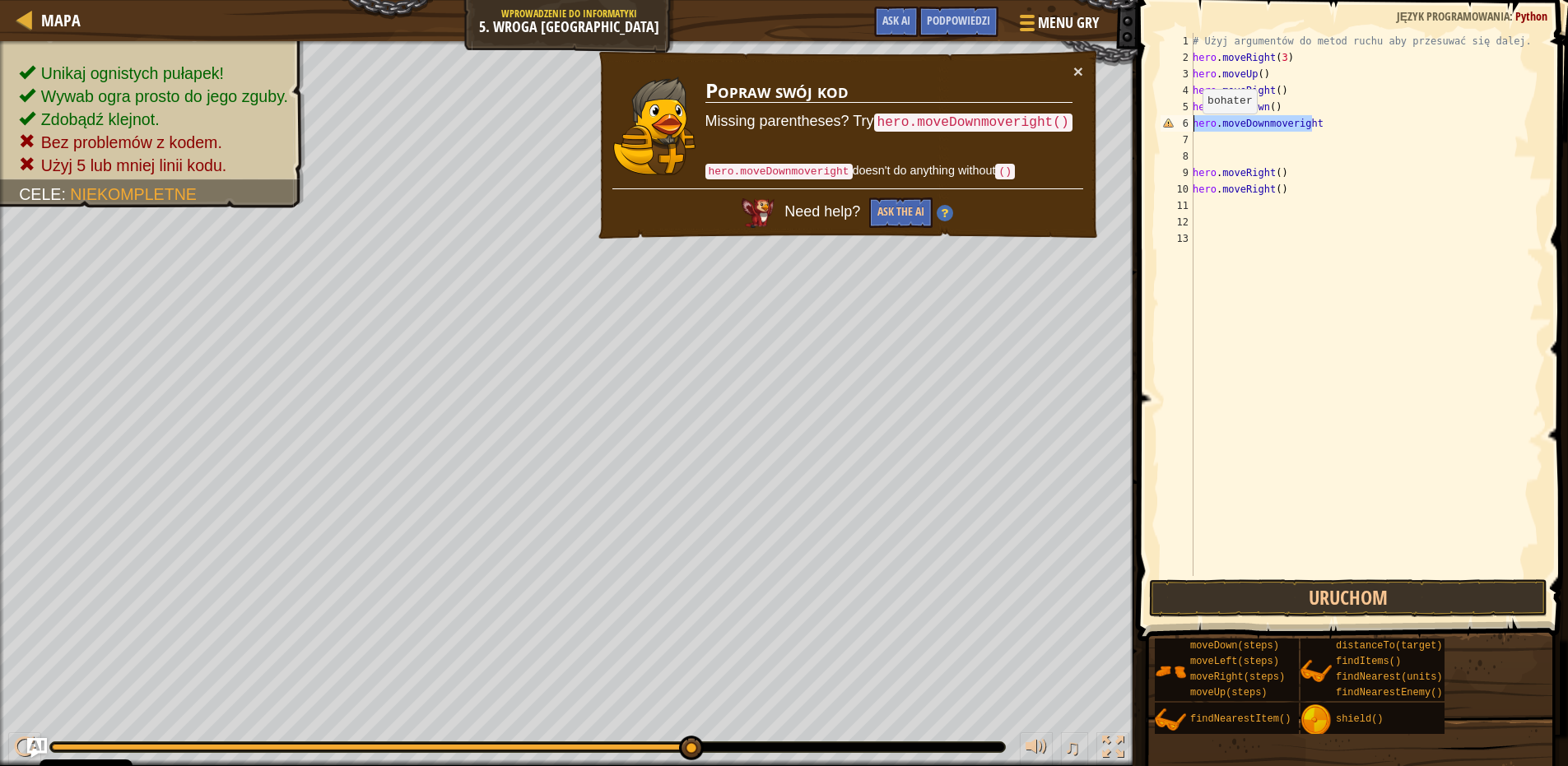
drag, startPoint x: 1313, startPoint y: 123, endPoint x: 1193, endPoint y: 131, distance: 120.3
click at [1193, 131] on div "1 2 3 4 5 6 7 8 9 10 11 12 13 # Użyj argumentów do metod ruchu aby przesuwać si…" at bounding box center [1350, 304] width 386 height 543
type textarea "hero.moveDownmoveright"
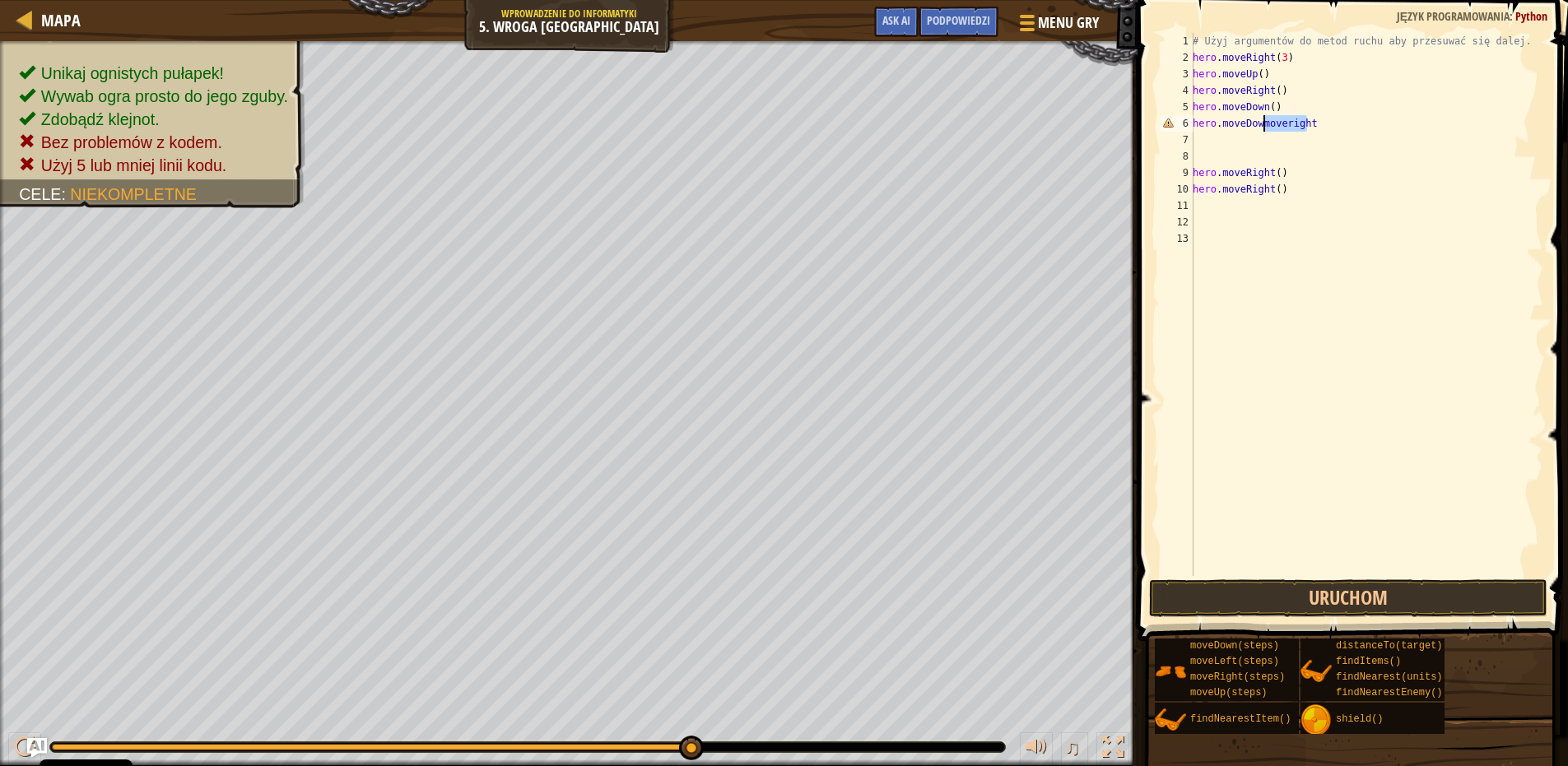
type textarea "hero.moveDowm"
drag, startPoint x: 1311, startPoint y: 126, endPoint x: 1268, endPoint y: 139, distance: 44.9
click at [1264, 136] on div "# Użyj argumentów do metod ruchu aby przesuwać się dalej. hero . moveRight ( 3 …" at bounding box center [1367, 320] width 354 height 576
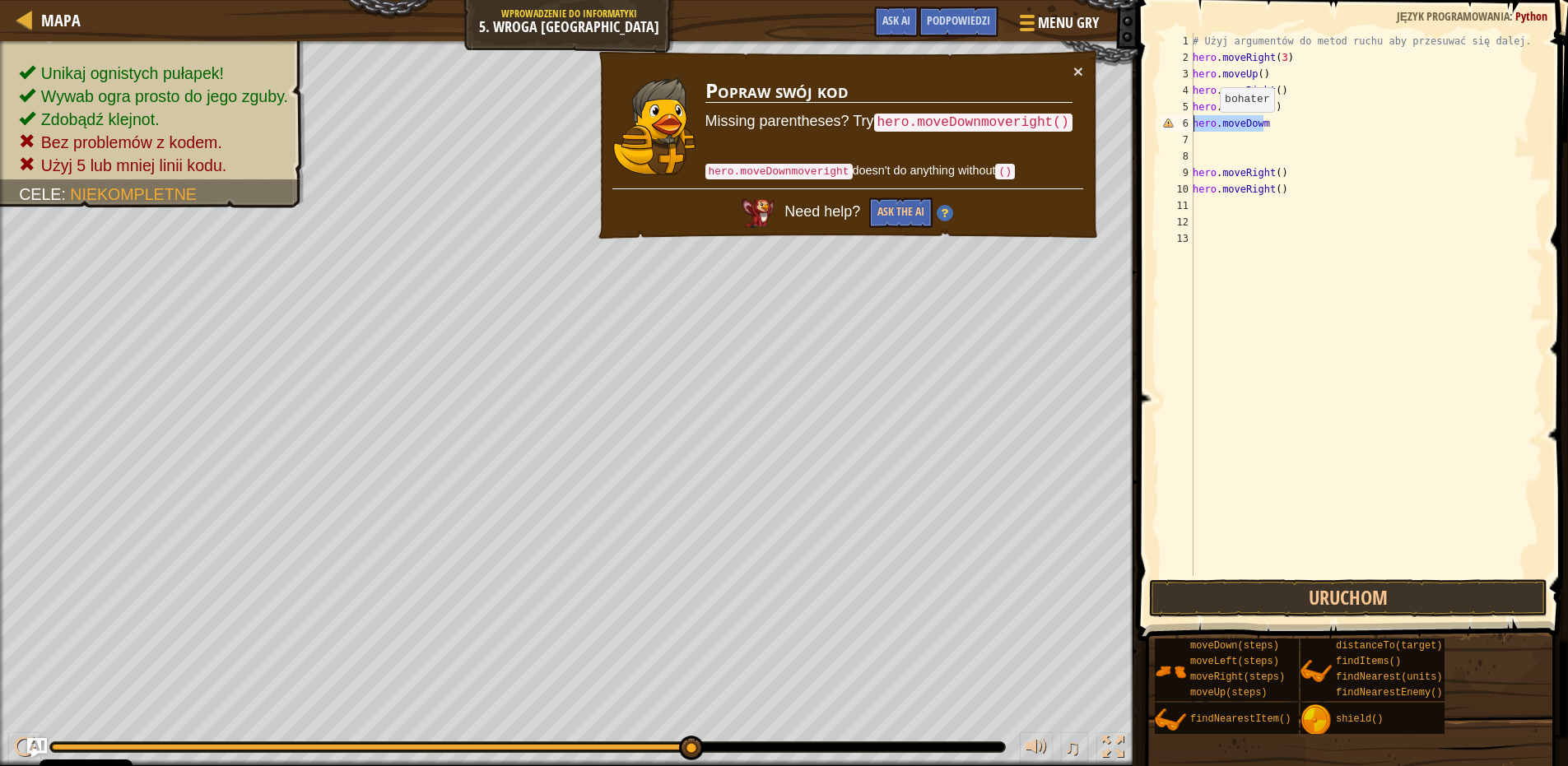
drag, startPoint x: 1261, startPoint y: 123, endPoint x: 1165, endPoint y: 129, distance: 96.2
click at [1165, 129] on div "hero.moveDowm 1 2 3 4 5 6 7 8 9 10 11 12 13 # Użyj argumentów do metod ruchu ab…" at bounding box center [1350, 304] width 386 height 543
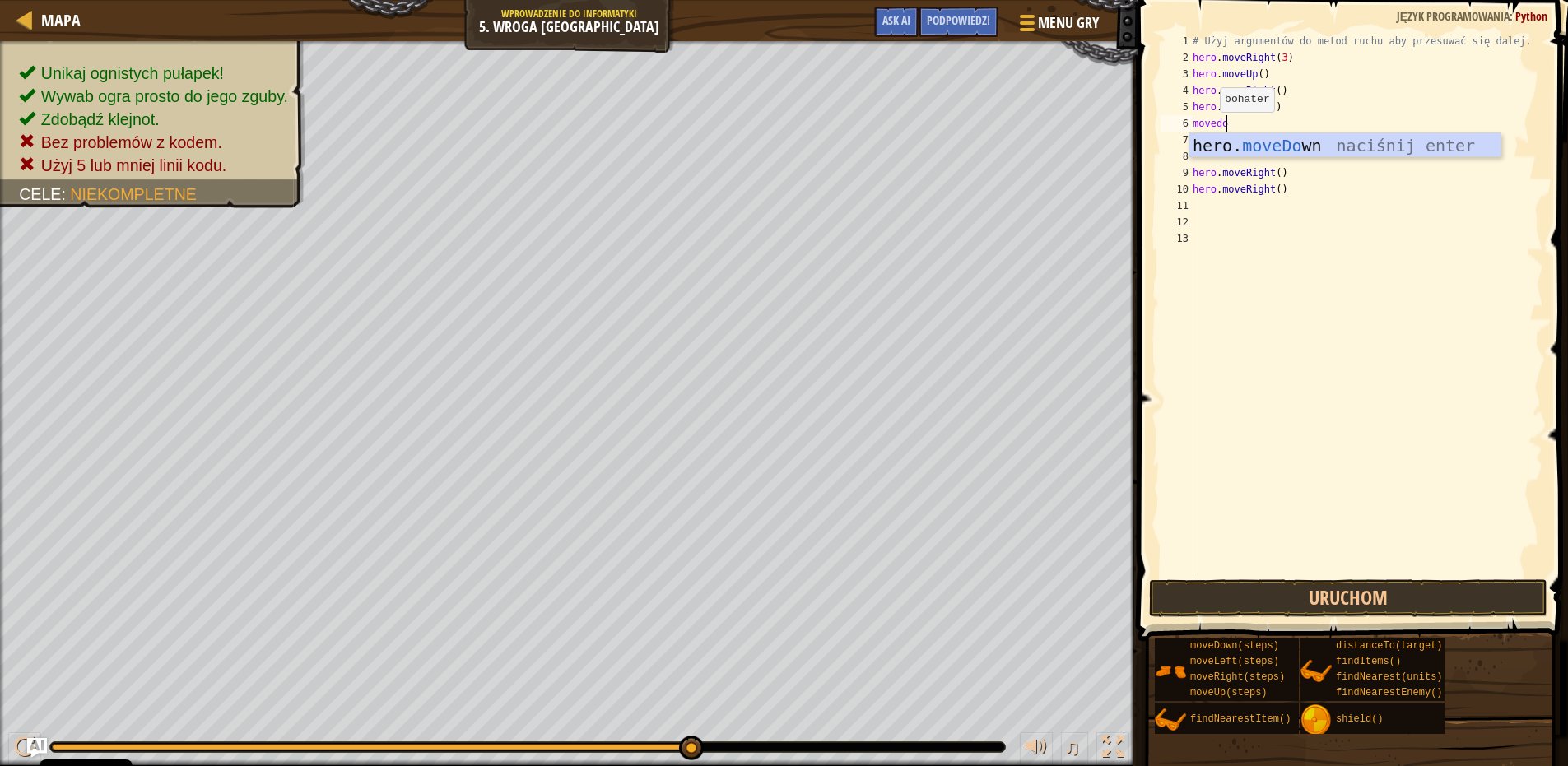
scroll to position [7, 3]
type textarea "movedown"
click at [1239, 144] on div "hero. moveDown naciśnij enter" at bounding box center [1345, 170] width 311 height 74
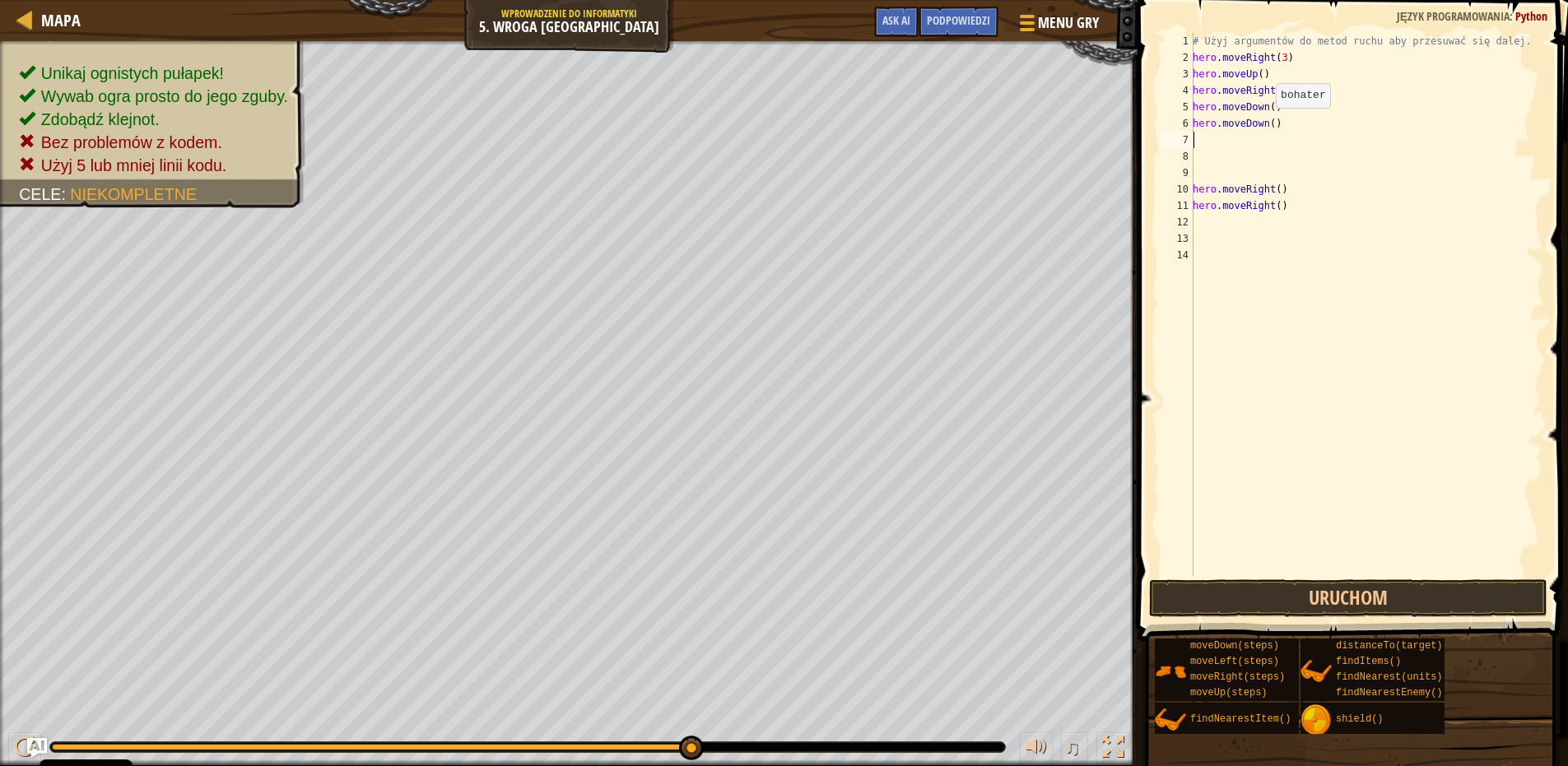
click at [1267, 124] on div "# Użyj argumentów do metod ruchu aby przesuwać się dalej. hero . moveRight ( 3 …" at bounding box center [1367, 320] width 354 height 576
type textarea "hero.moveDown(3)"
click at [1313, 592] on button "Uruchom" at bounding box center [1349, 598] width 398 height 38
